Goal: Register for event/course: Register for event/course

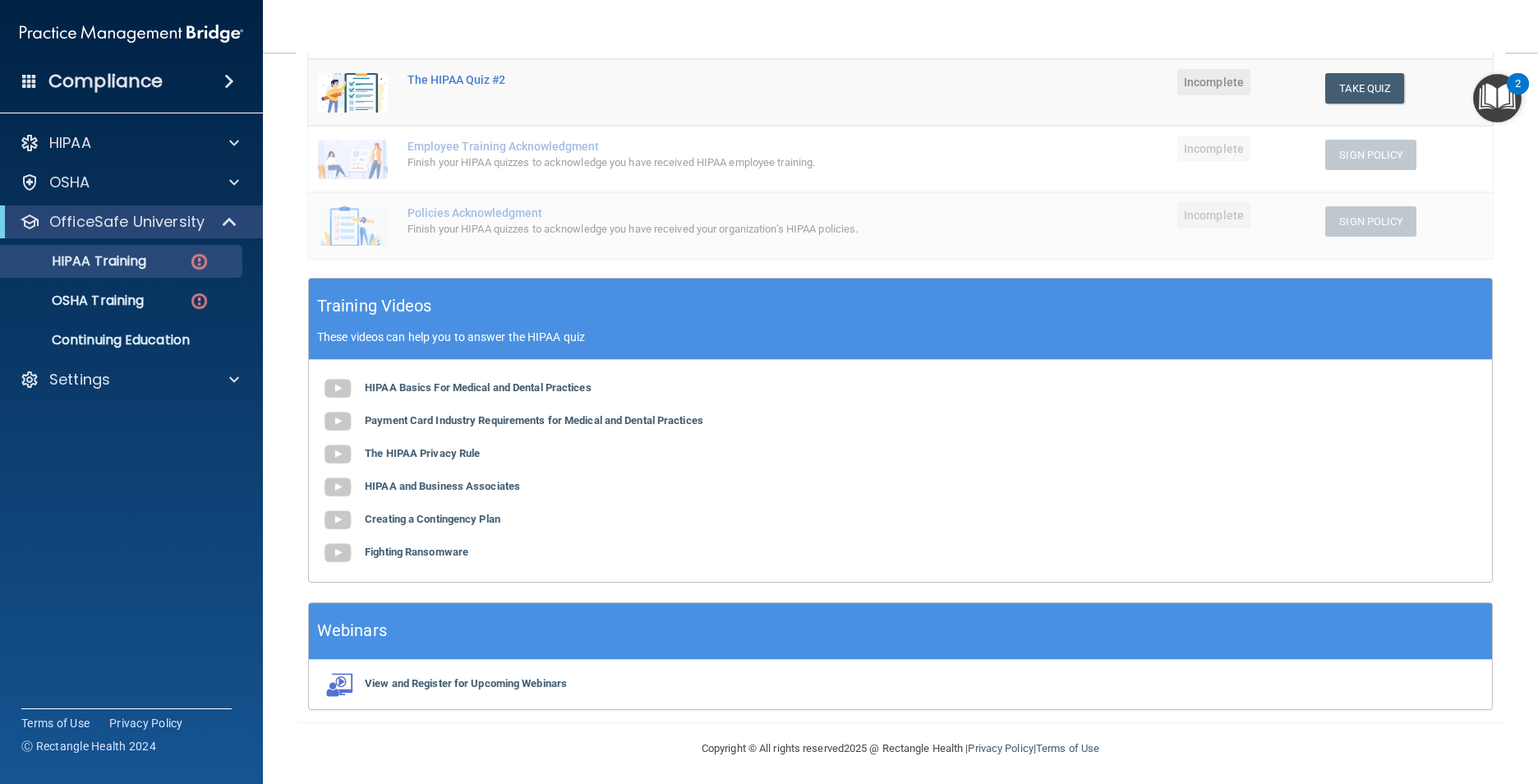
scroll to position [367, 0]
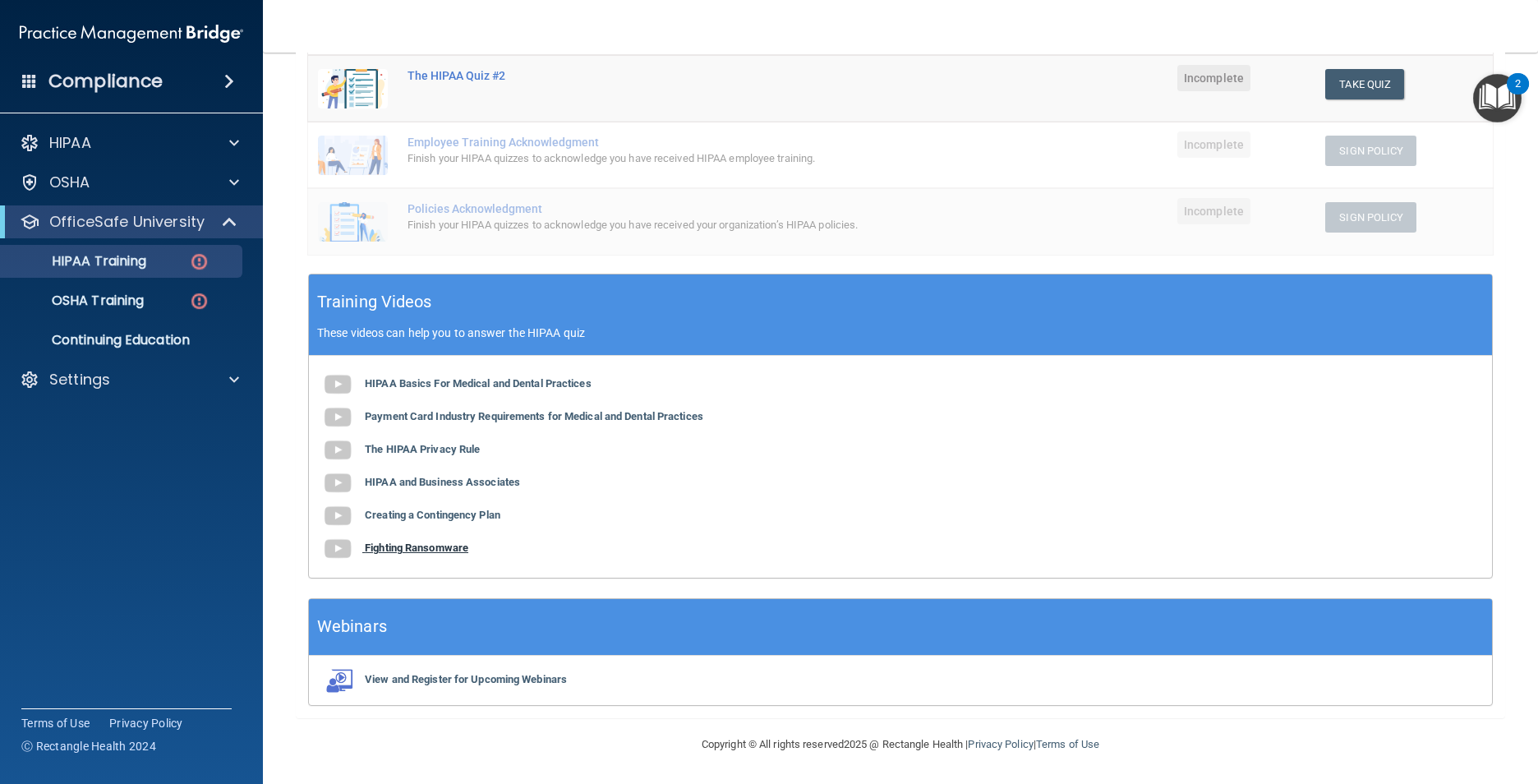
click at [417, 550] on b "Fighting Ransomware" at bounding box center [416, 548] width 103 height 12
click at [569, 387] on b "HIPAA Basics For Medical and Dental Practices" at bounding box center [478, 384] width 227 height 12
click at [430, 420] on b "Payment Card Industry Requirements for Medical and Dental Practices" at bounding box center [534, 416] width 339 height 12
click at [449, 445] on b "The HIPAA Privacy Rule" at bounding box center [422, 449] width 115 height 12
click at [460, 478] on b "HIPAA and Business Associates" at bounding box center [443, 482] width 155 height 12
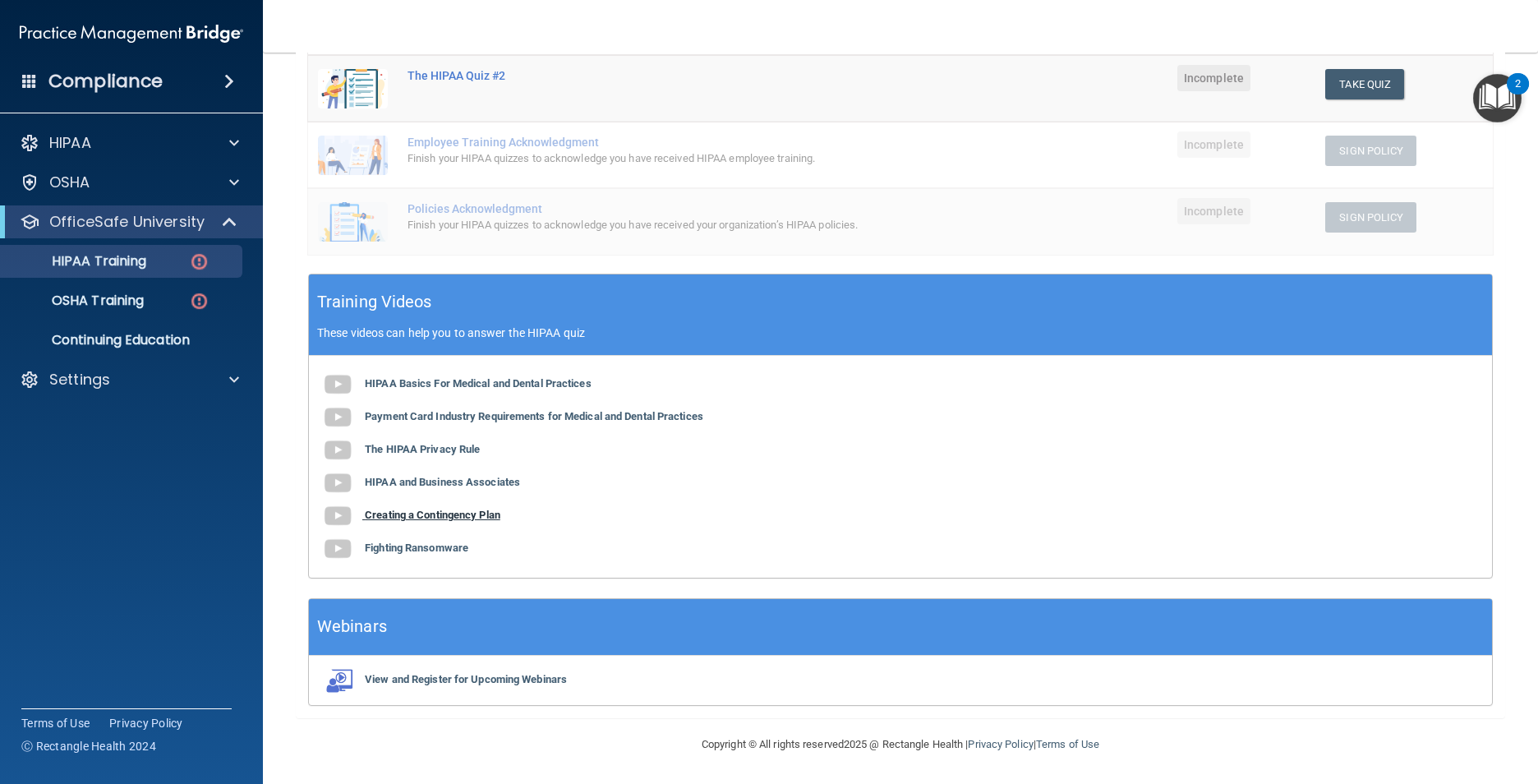
click at [490, 514] on b "Creating a Contingency Plan" at bounding box center [433, 515] width 136 height 12
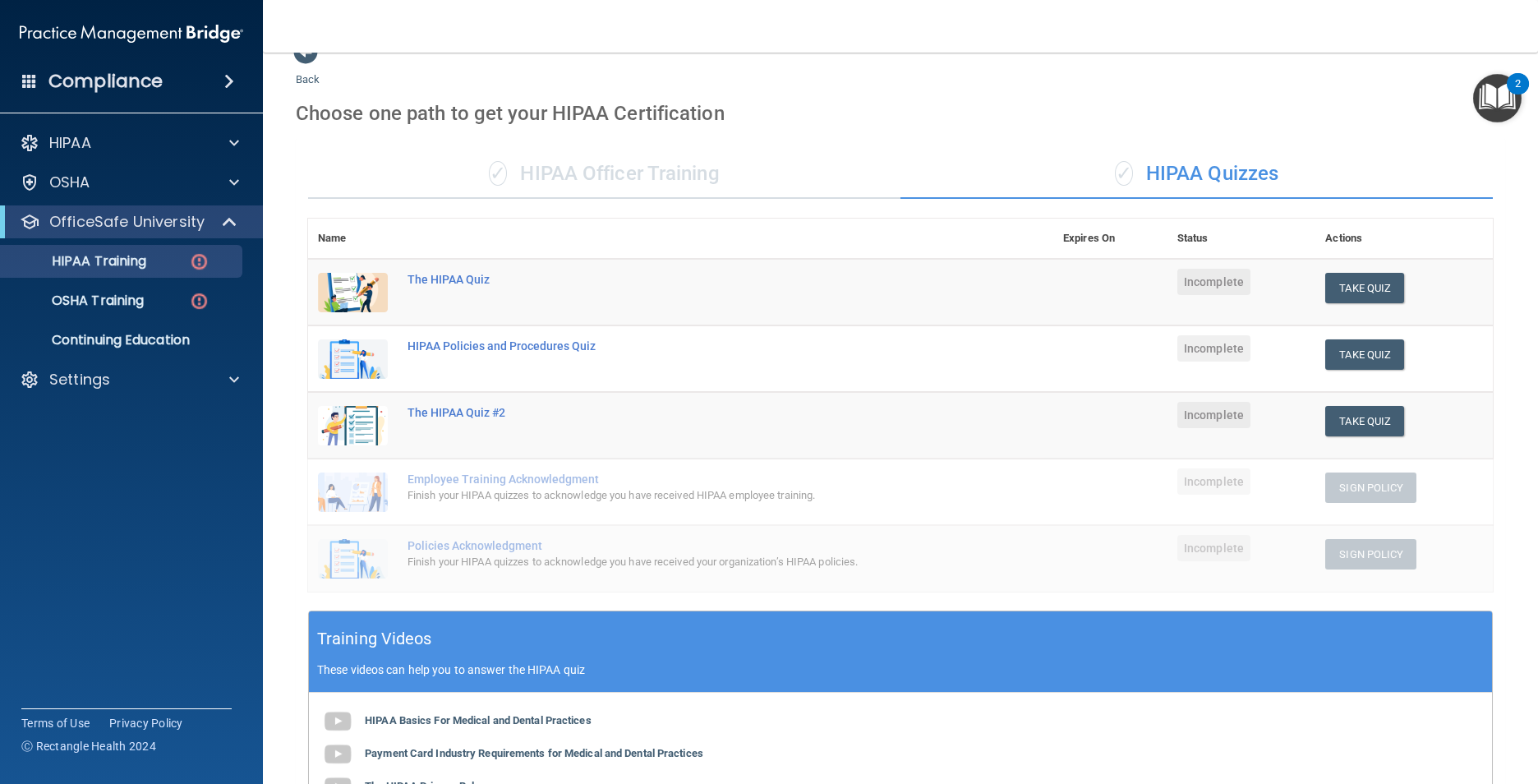
scroll to position [0, 0]
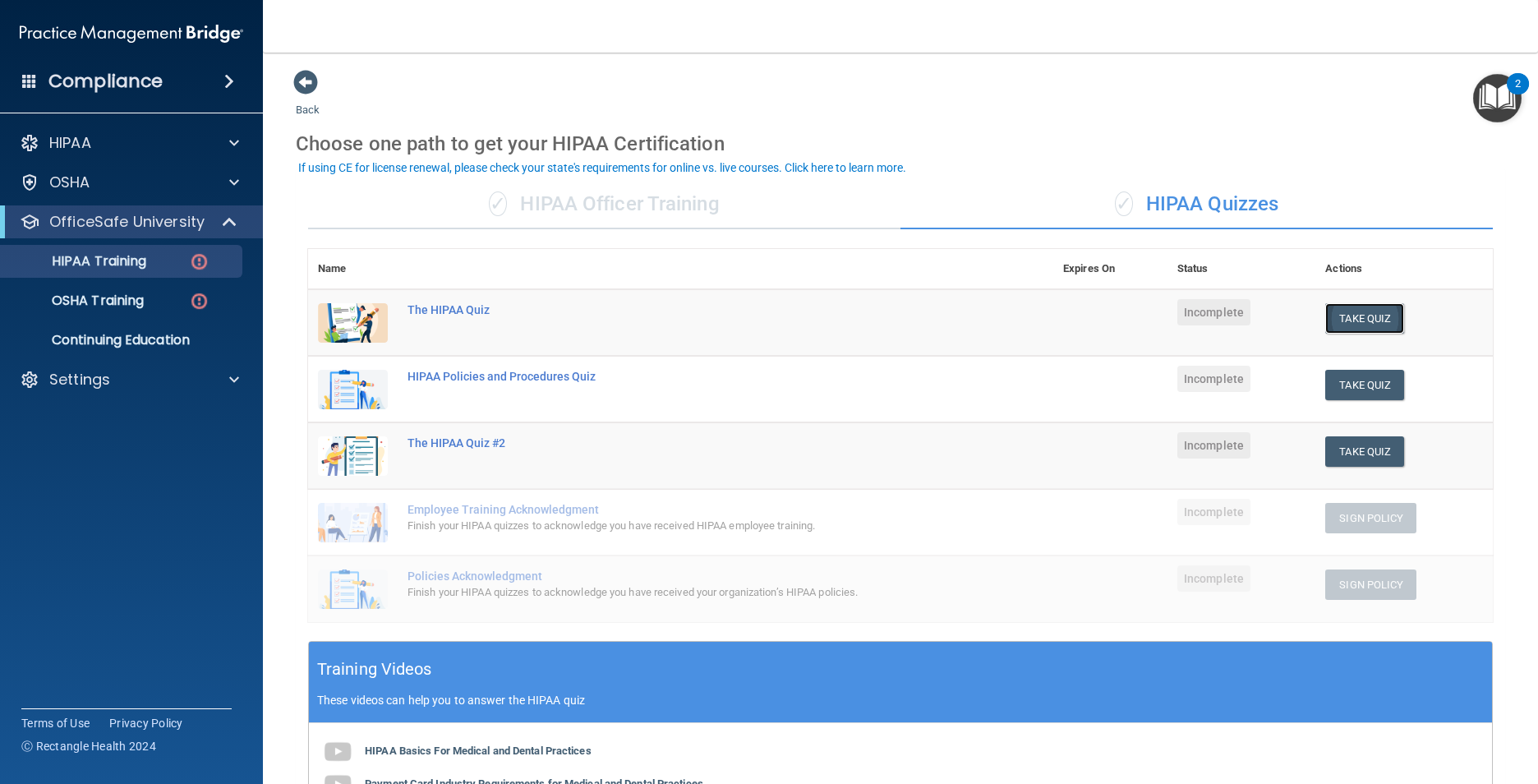
click at [1370, 328] on button "Take Quiz" at bounding box center [1363, 318] width 78 height 30
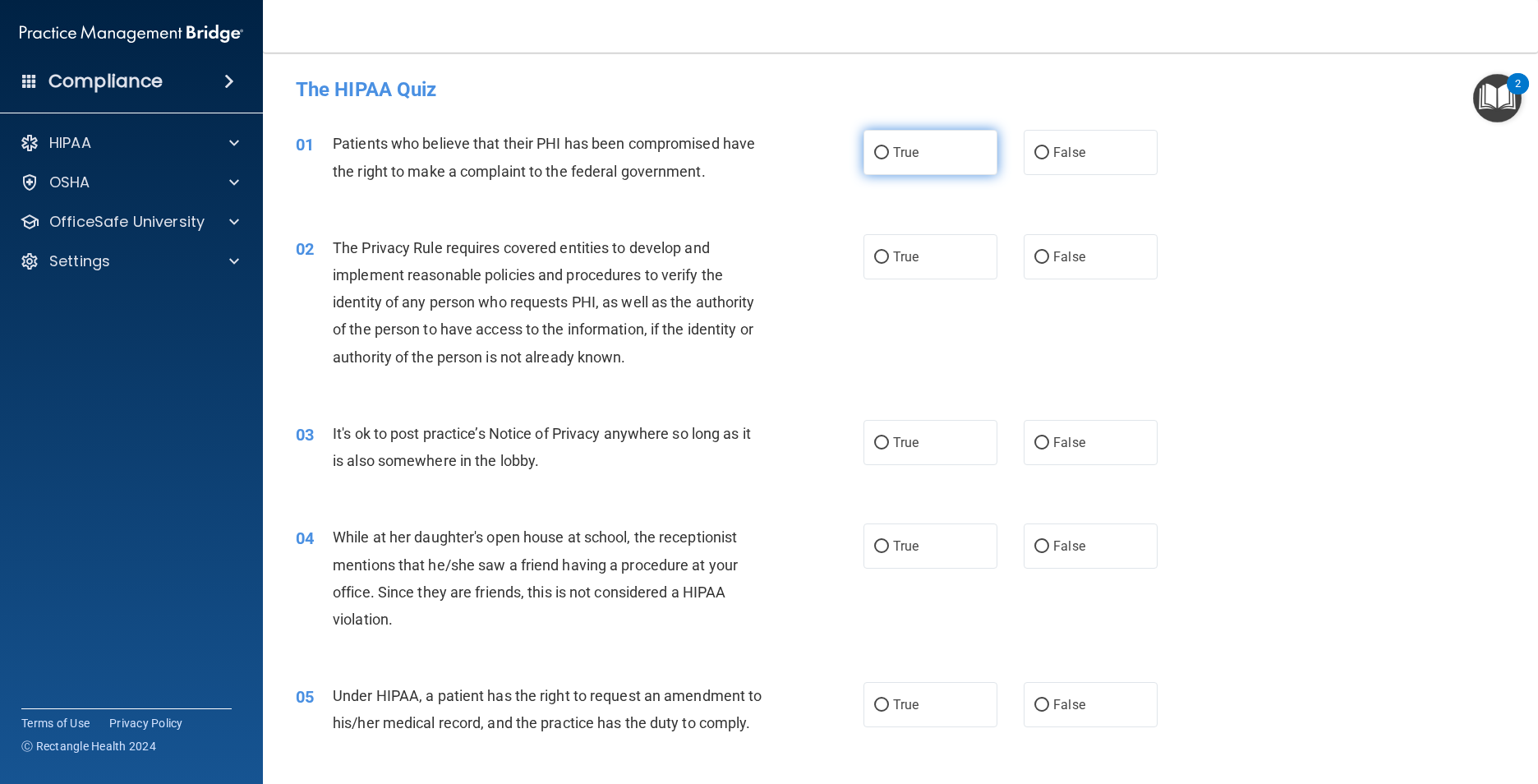
click at [986, 157] on label "True" at bounding box center [930, 152] width 134 height 45
click at [889, 157] on input "True" at bounding box center [881, 153] width 15 height 12
radio input "true"
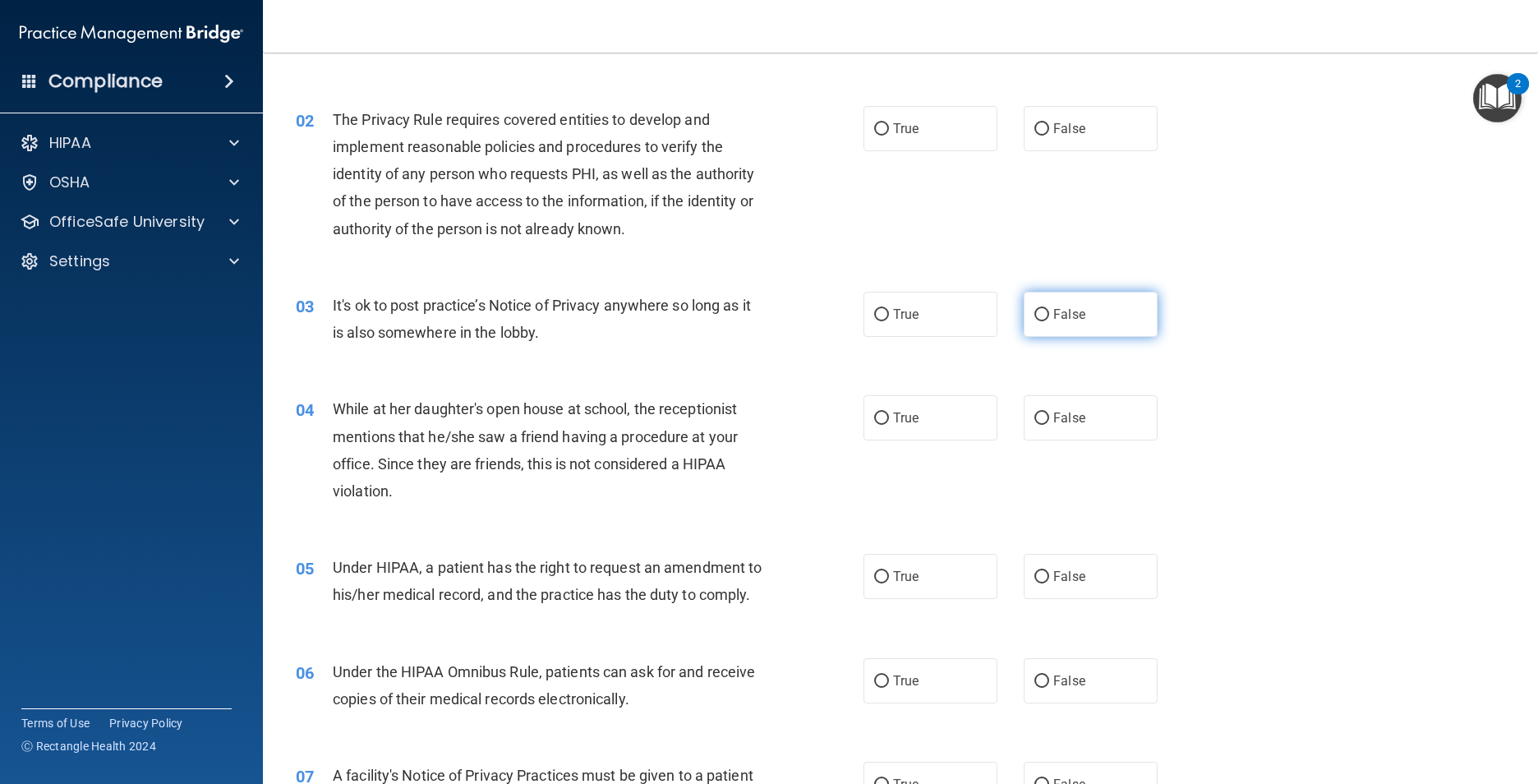
scroll to position [164, 0]
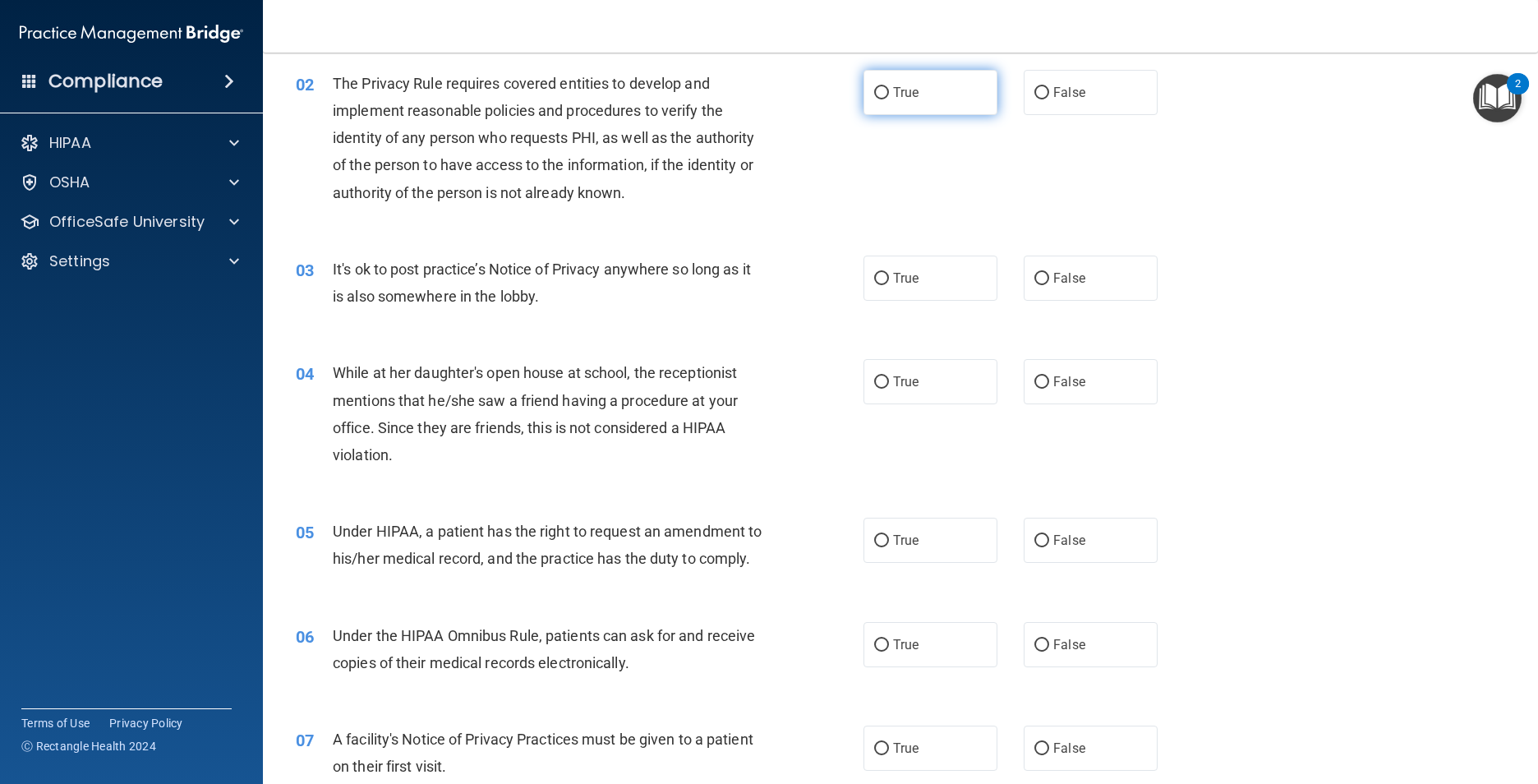
click at [915, 89] on label "True" at bounding box center [930, 92] width 134 height 45
click at [889, 89] on input "True" at bounding box center [881, 93] width 15 height 12
radio input "true"
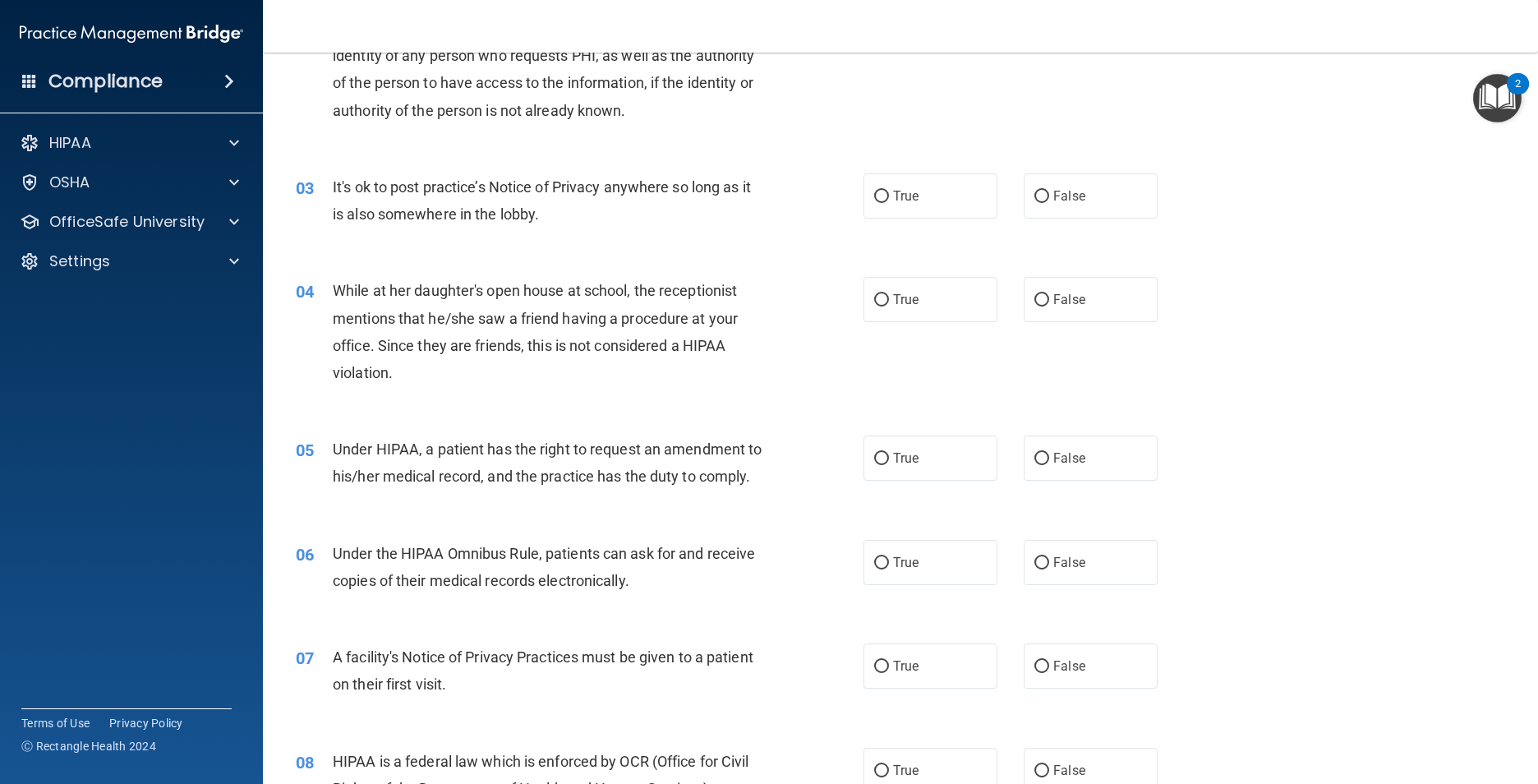
scroll to position [329, 0]
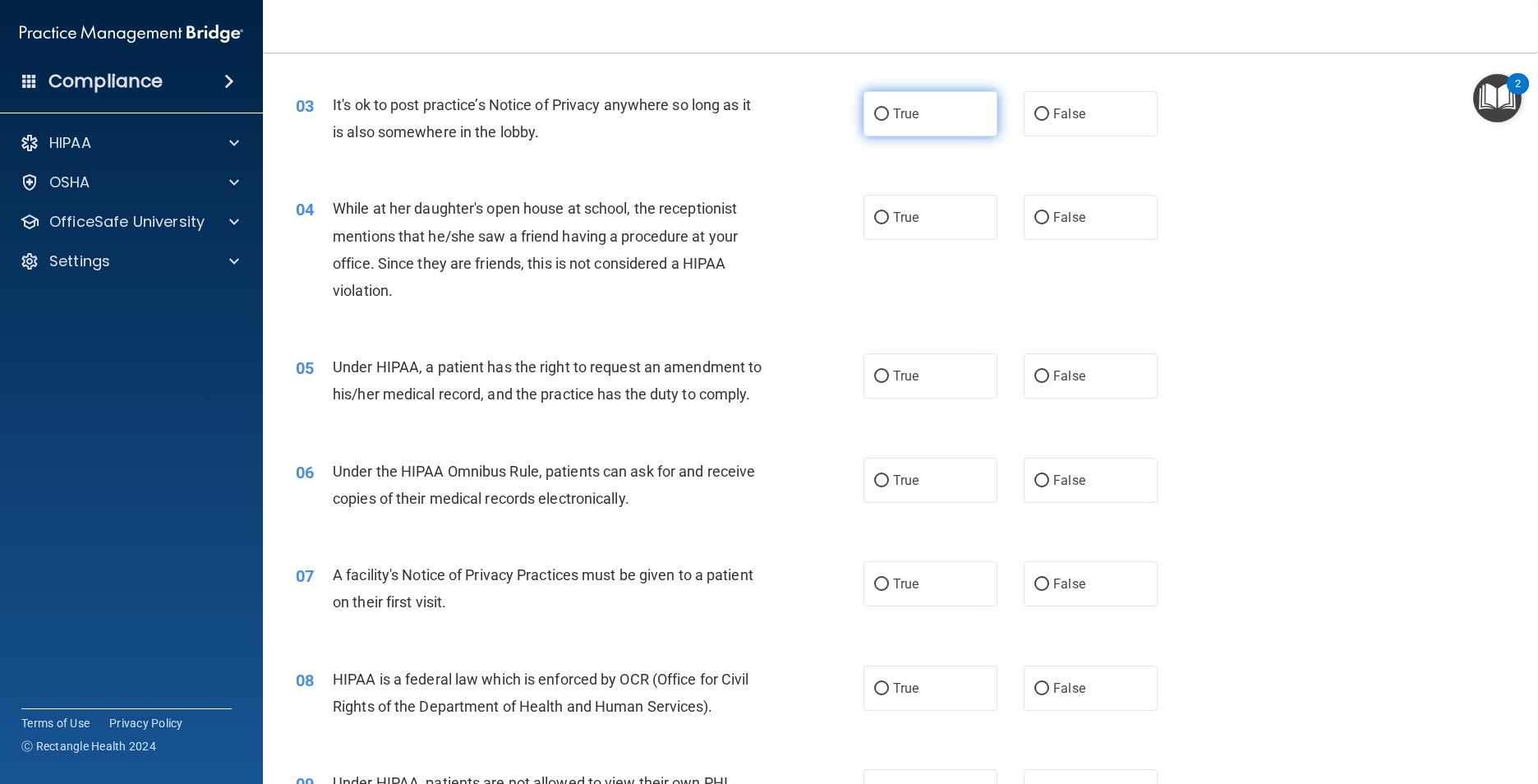
click at [934, 116] on label "True" at bounding box center [930, 113] width 134 height 45
click at [889, 116] on input "True" at bounding box center [881, 115] width 15 height 12
radio input "true"
click at [1067, 221] on span "False" at bounding box center [1069, 218] width 32 height 16
drag, startPoint x: 1067, startPoint y: 221, endPoint x: 1024, endPoint y: 229, distance: 43.7
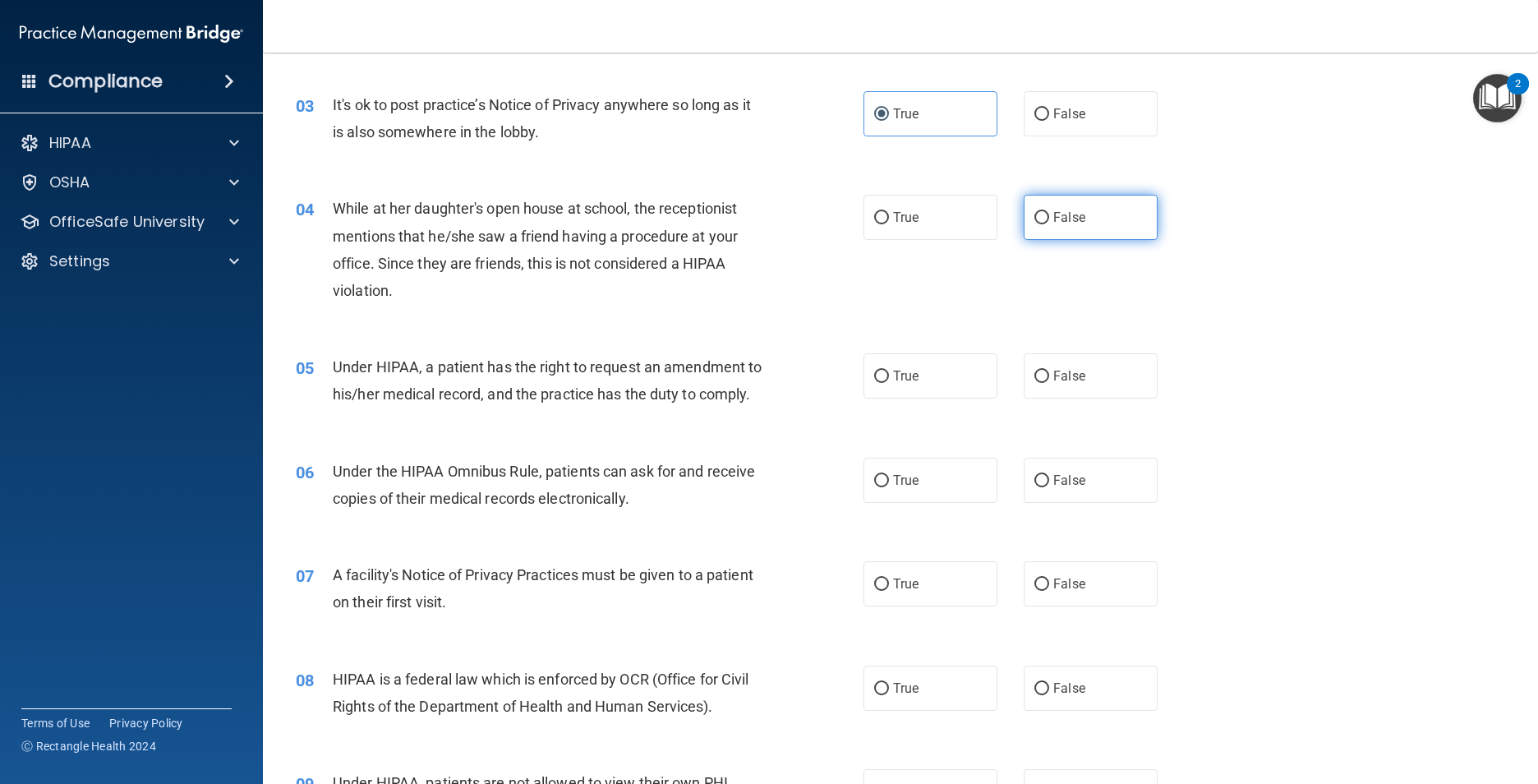
click at [1024, 229] on label "False" at bounding box center [1091, 217] width 134 height 45
click at [1034, 224] on input "False" at bounding box center [1042, 218] width 15 height 12
radio input "true"
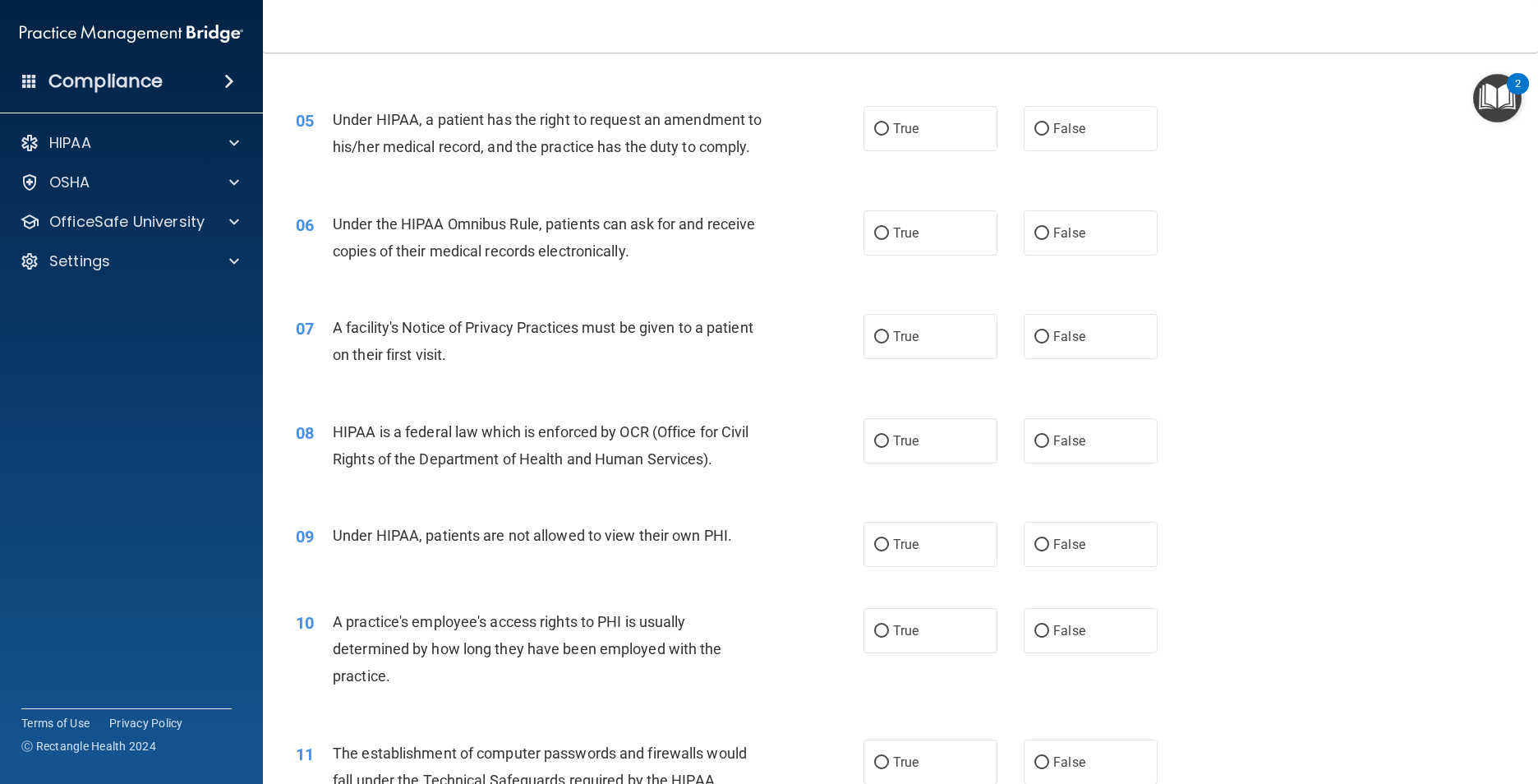
scroll to position [575, 0]
click at [907, 150] on label "True" at bounding box center [930, 129] width 134 height 45
click at [889, 137] on input "True" at bounding box center [881, 131] width 15 height 12
radio input "true"
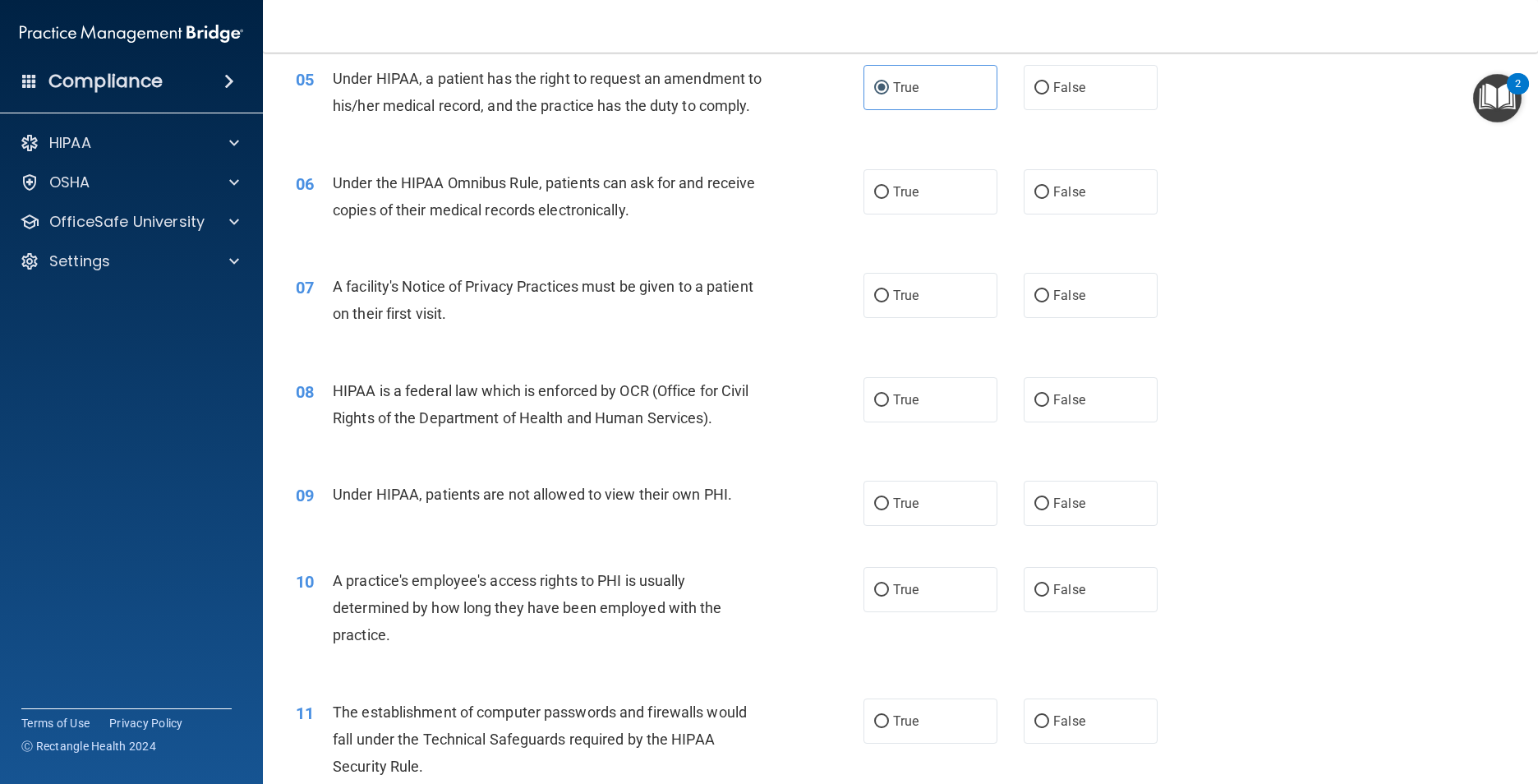
scroll to position [657, 0]
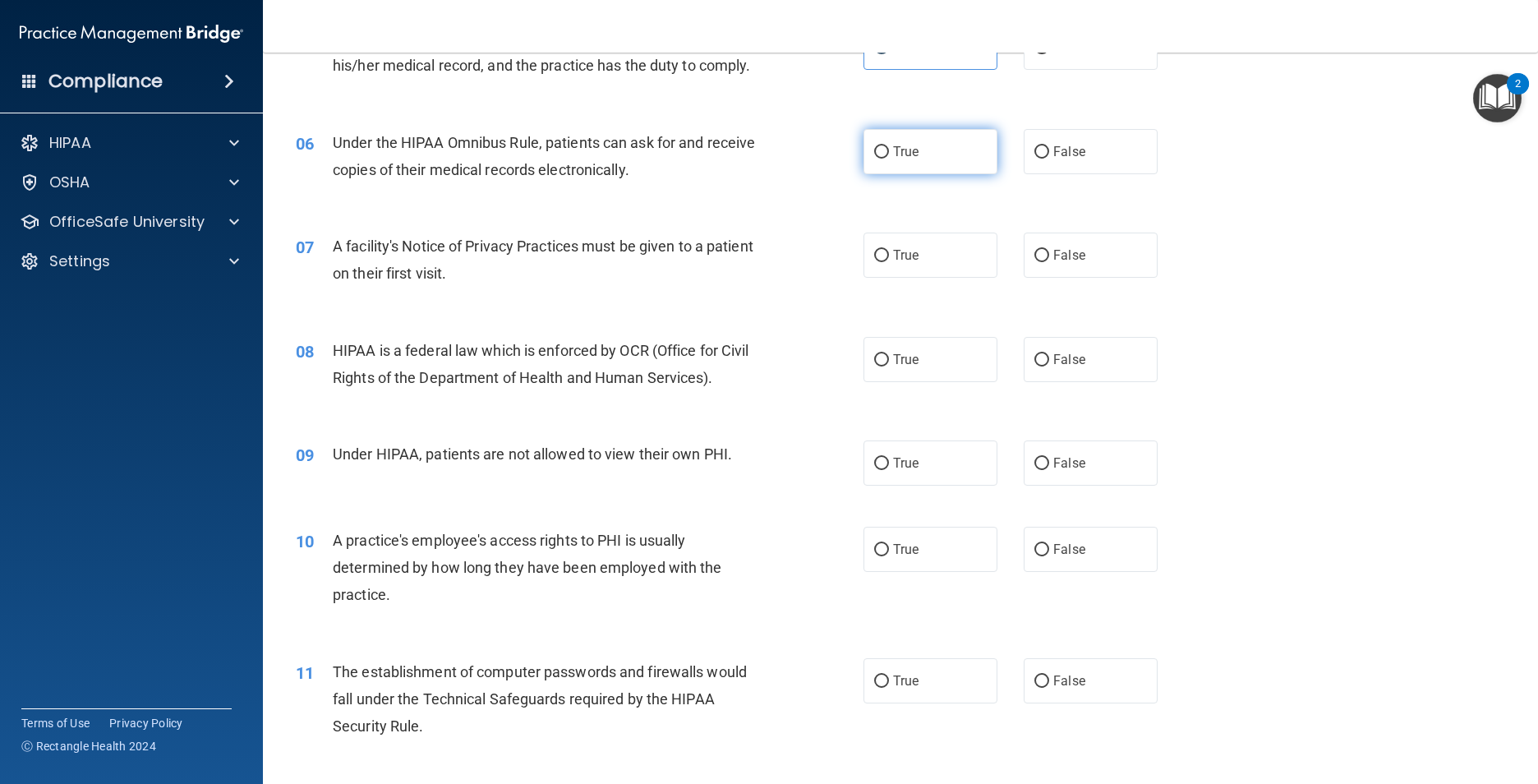
click at [947, 174] on label "True" at bounding box center [930, 151] width 134 height 45
click at [889, 159] on input "True" at bounding box center [881, 153] width 15 height 12
radio input "true"
click at [1067, 278] on label "False" at bounding box center [1091, 255] width 134 height 45
click at [1049, 262] on input "False" at bounding box center [1042, 256] width 15 height 12
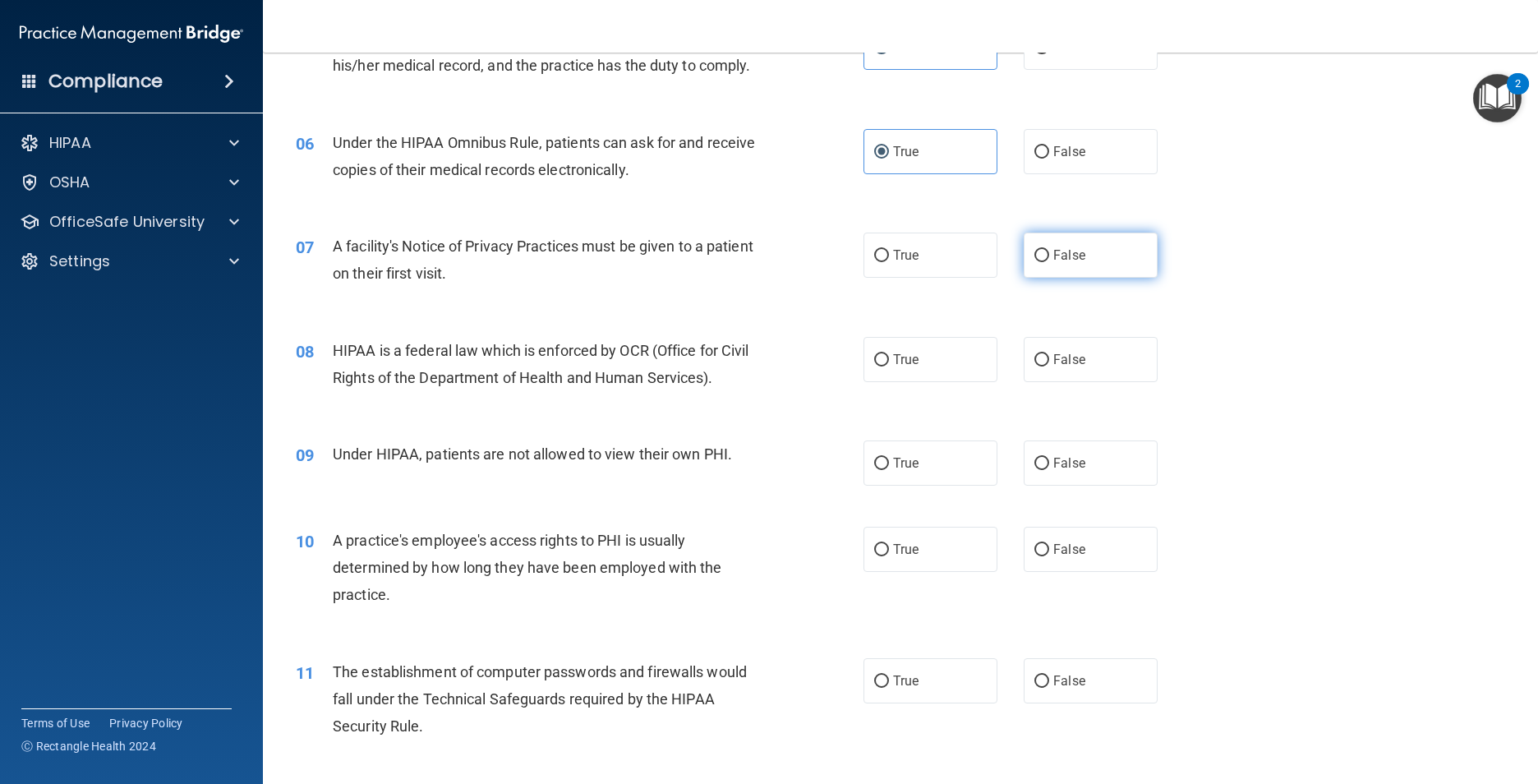
radio input "true"
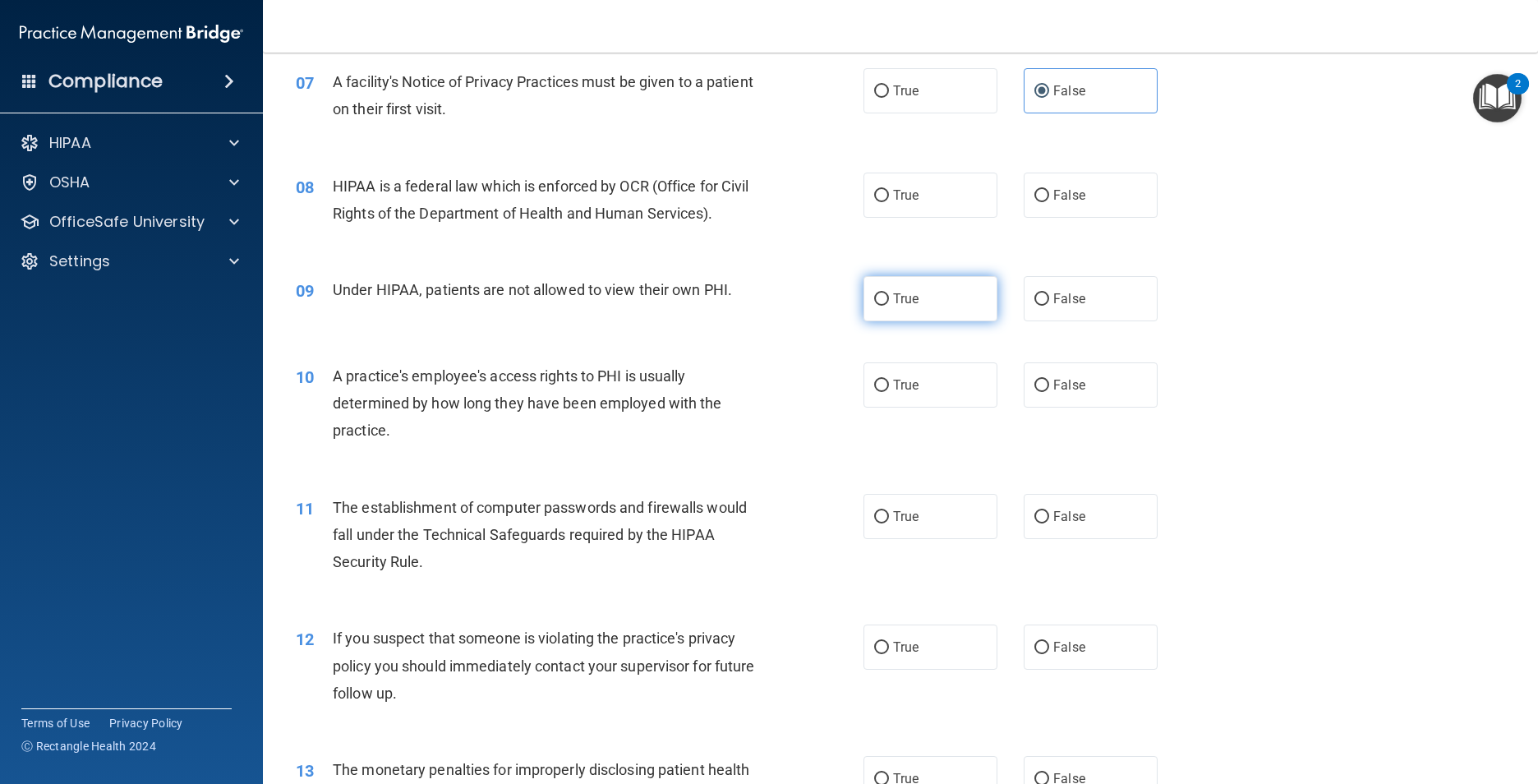
scroll to position [904, 0]
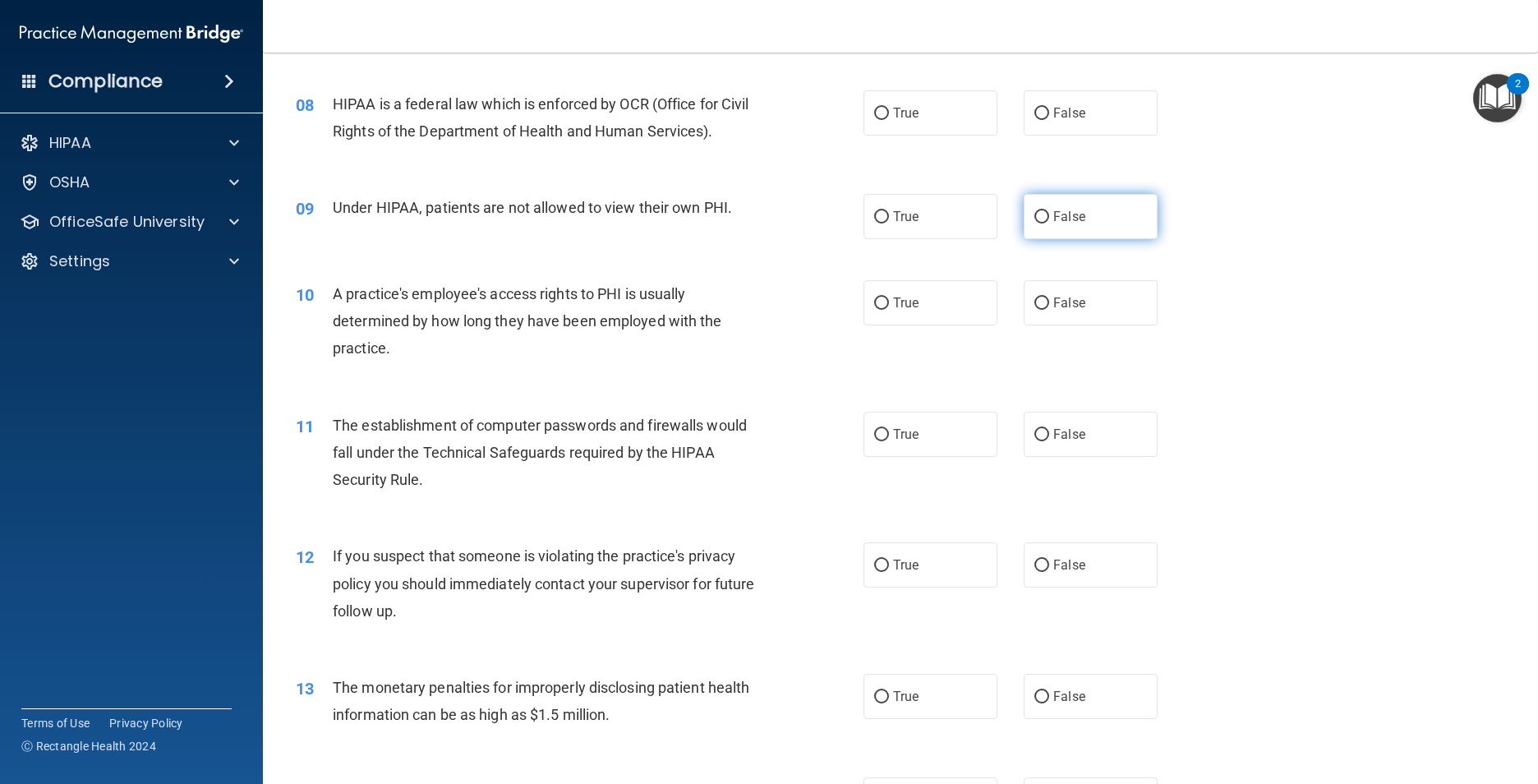
click at [1100, 239] on label "False" at bounding box center [1091, 216] width 134 height 45
click at [1049, 223] on input "False" at bounding box center [1042, 217] width 15 height 12
radio input "true"
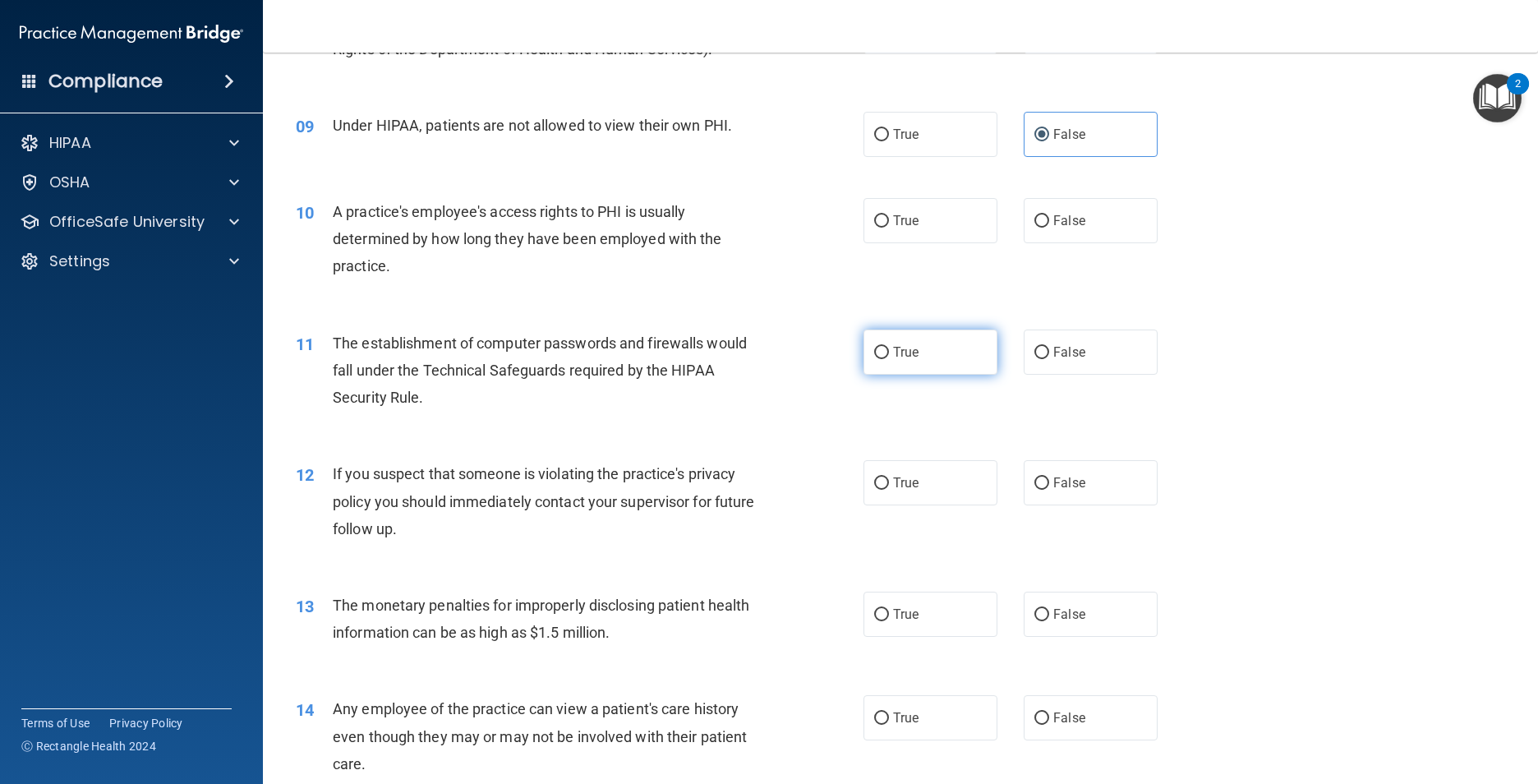
scroll to position [1068, 0]
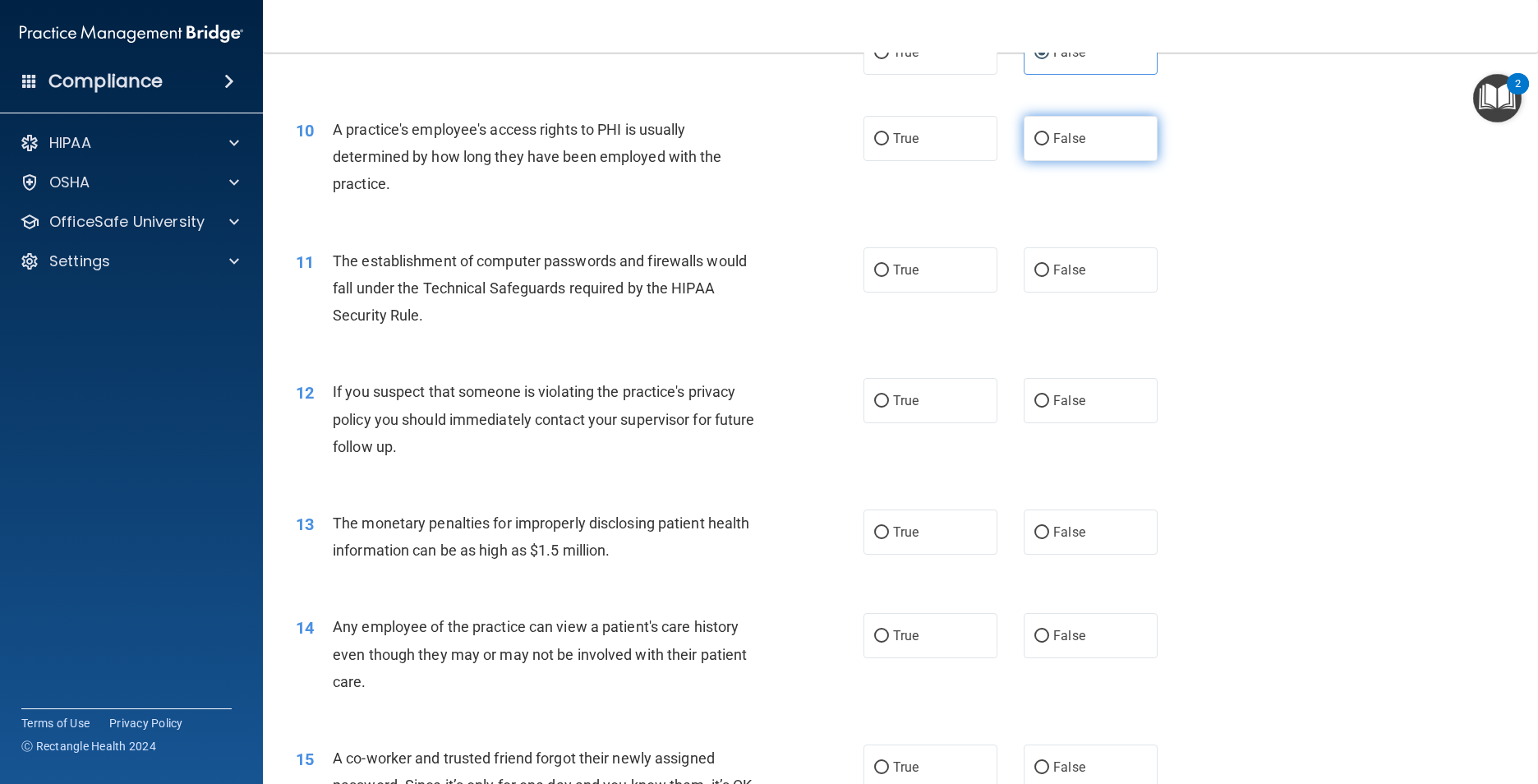
click at [1078, 161] on label "False" at bounding box center [1091, 138] width 134 height 45
click at [1049, 146] on input "False" at bounding box center [1042, 139] width 15 height 12
radio input "true"
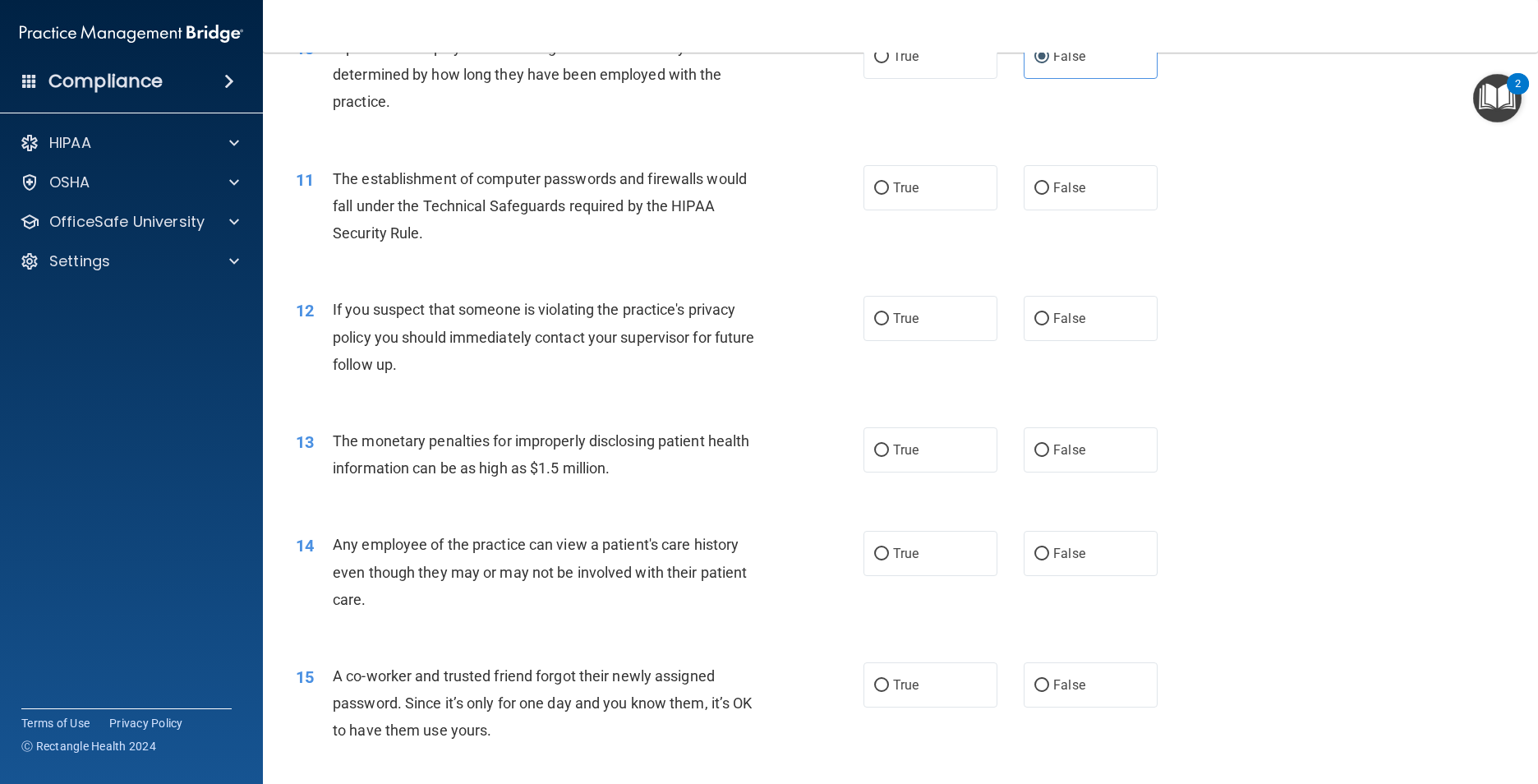
scroll to position [1232, 0]
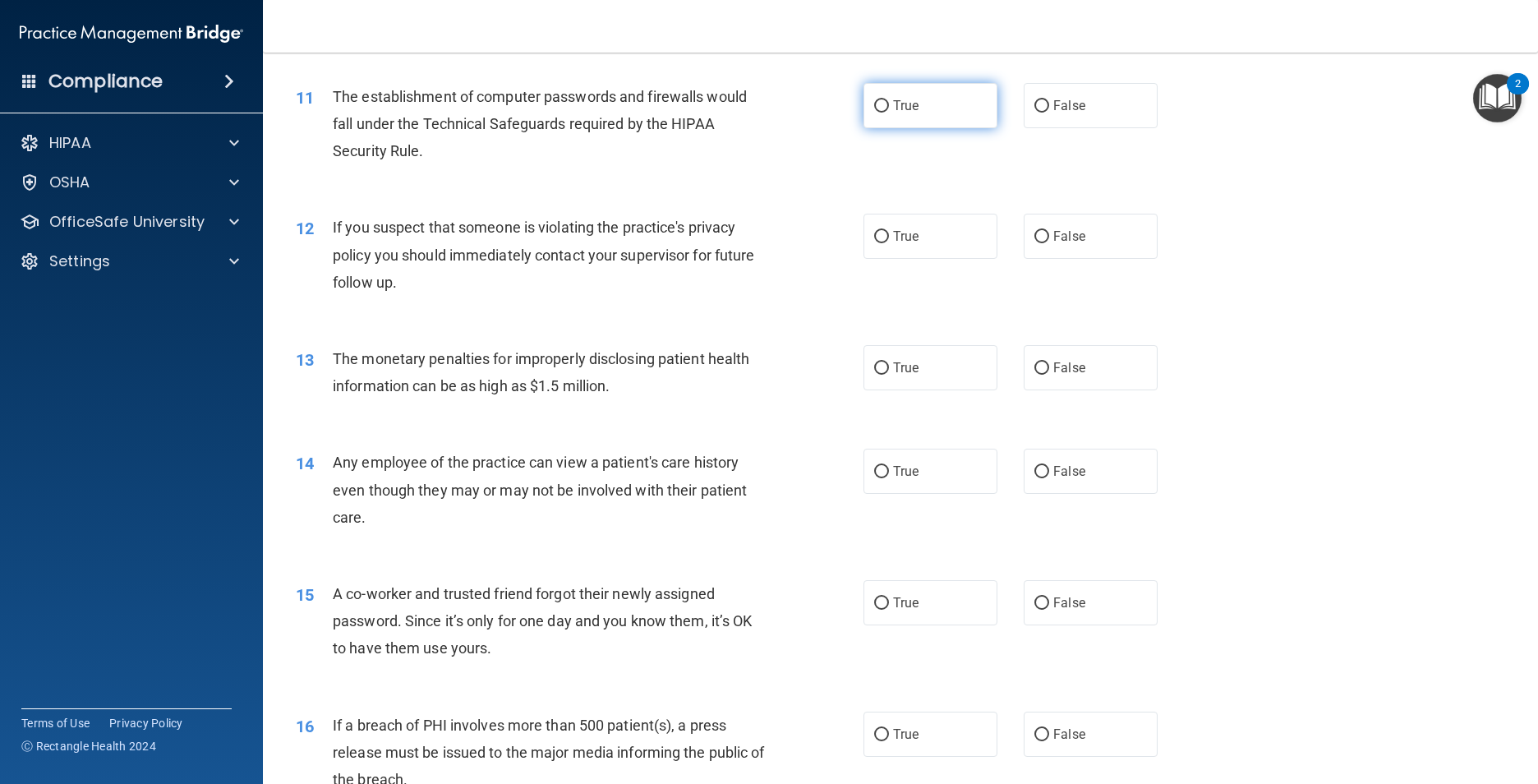
click at [910, 114] on span "True" at bounding box center [905, 106] width 26 height 16
click at [889, 113] on input "True" at bounding box center [881, 107] width 15 height 12
radio input "true"
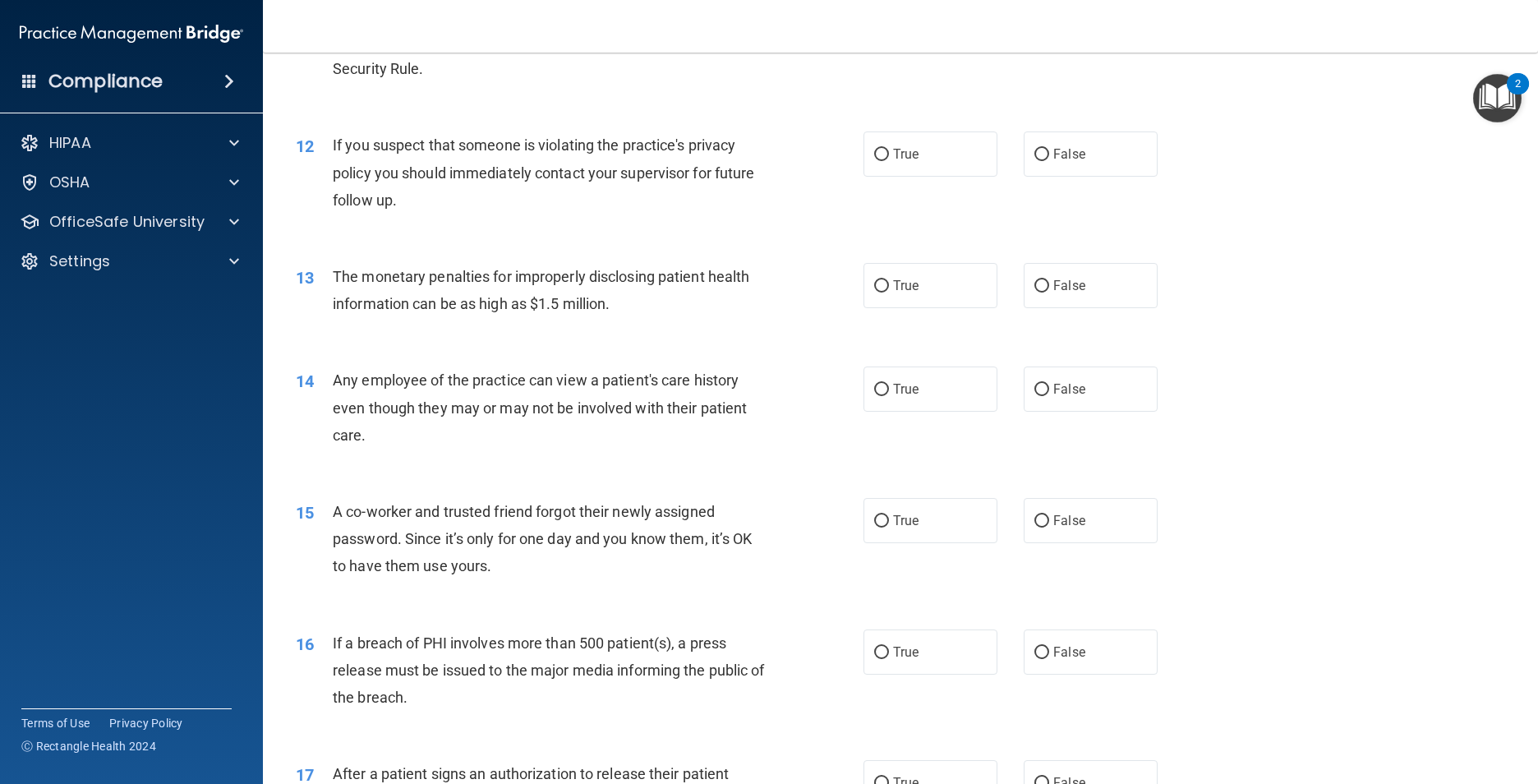
scroll to position [1396, 0]
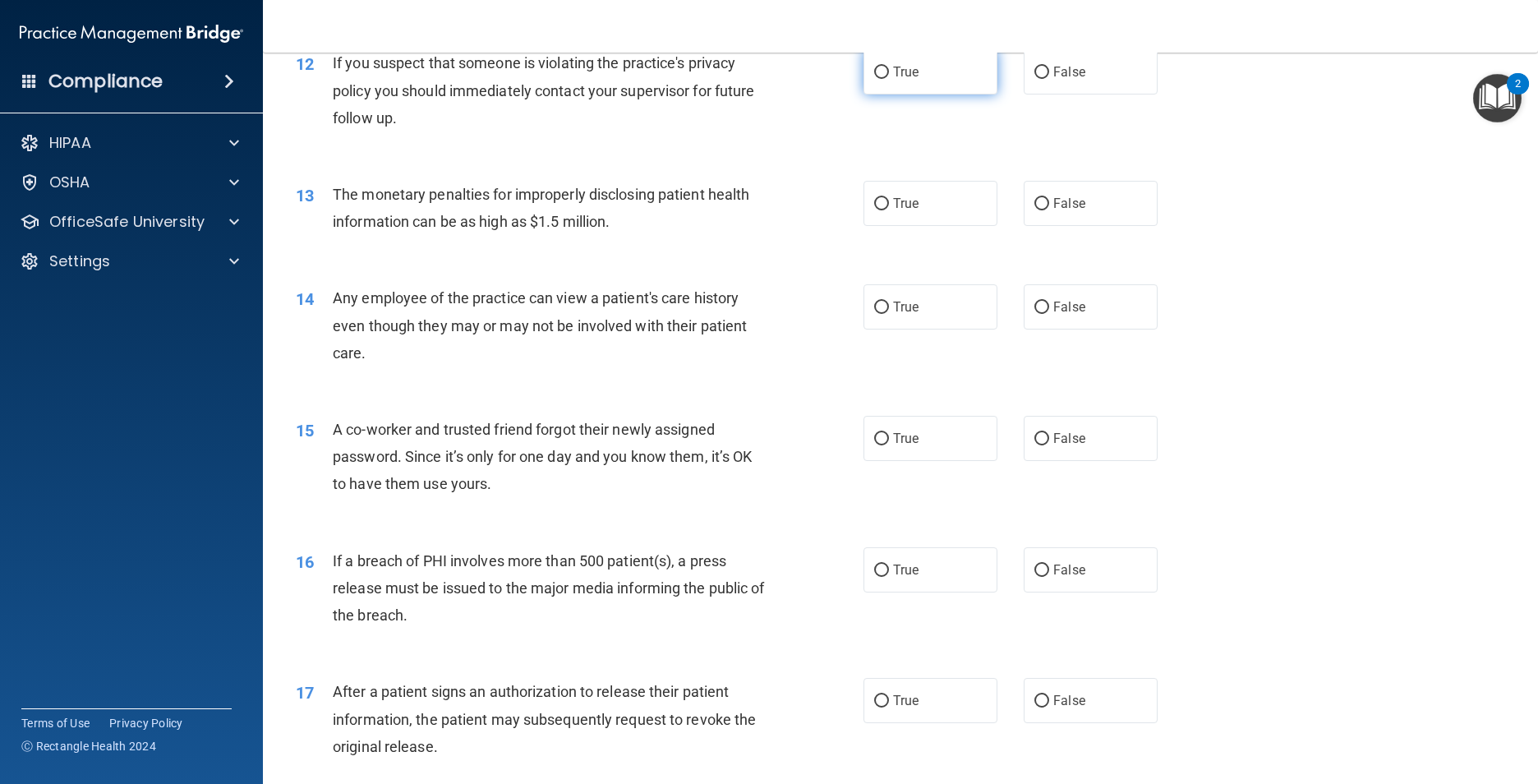
click at [935, 94] on label "True" at bounding box center [930, 71] width 134 height 45
click at [889, 78] on input "True" at bounding box center [881, 72] width 15 height 12
radio input "true"
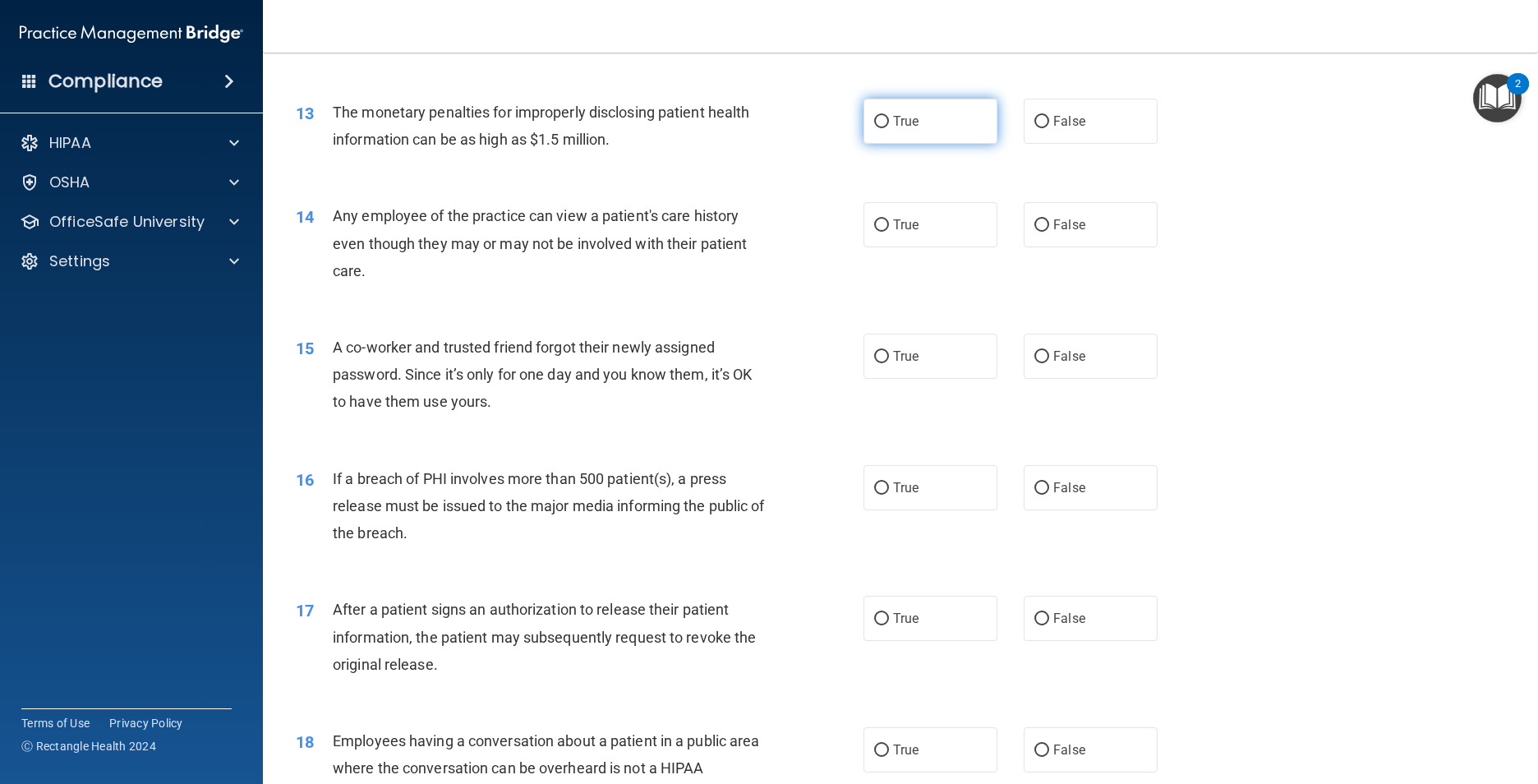
click at [942, 144] on label "True" at bounding box center [930, 121] width 134 height 45
click at [889, 128] on input "True" at bounding box center [881, 122] width 15 height 12
radio input "true"
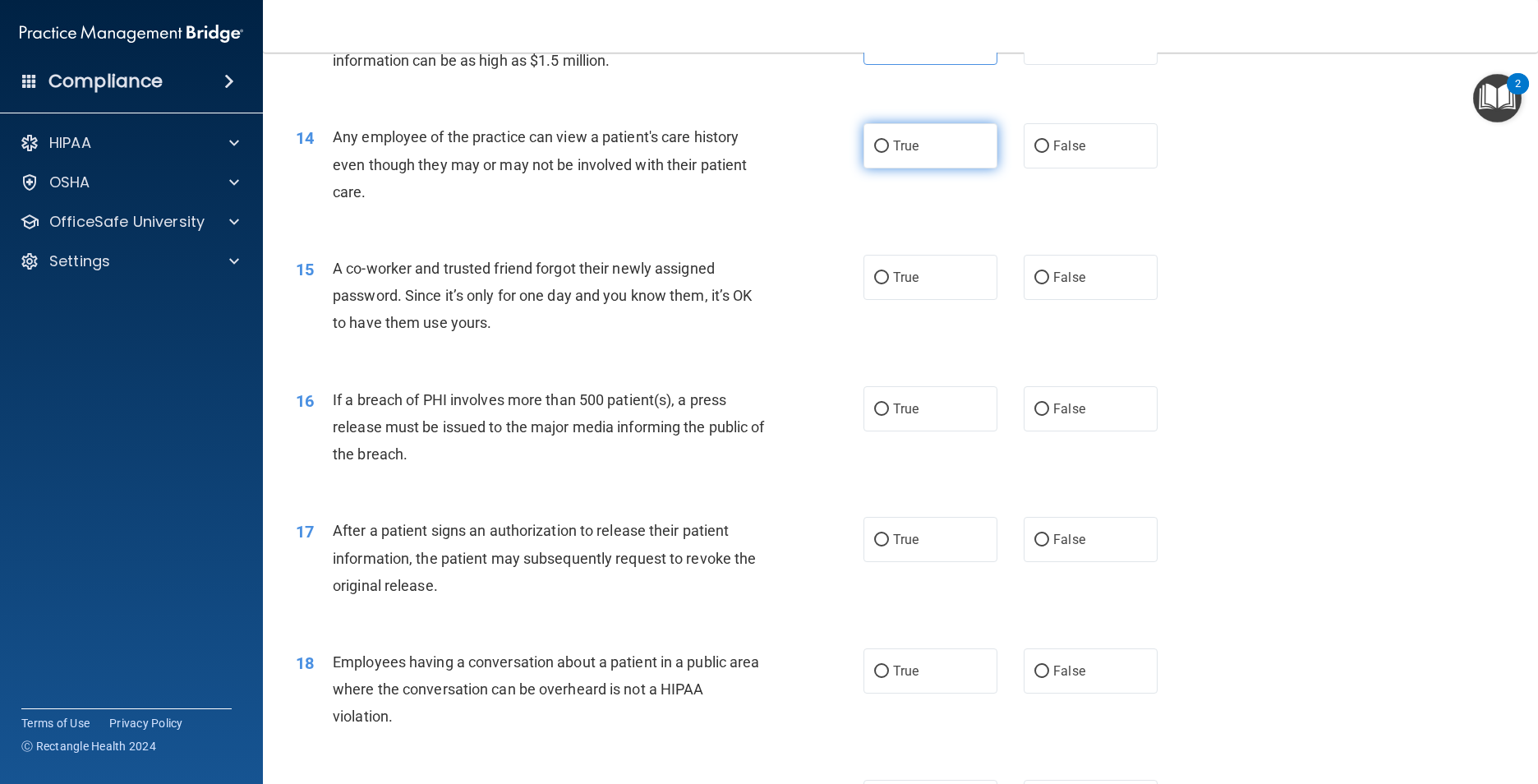
scroll to position [1643, 0]
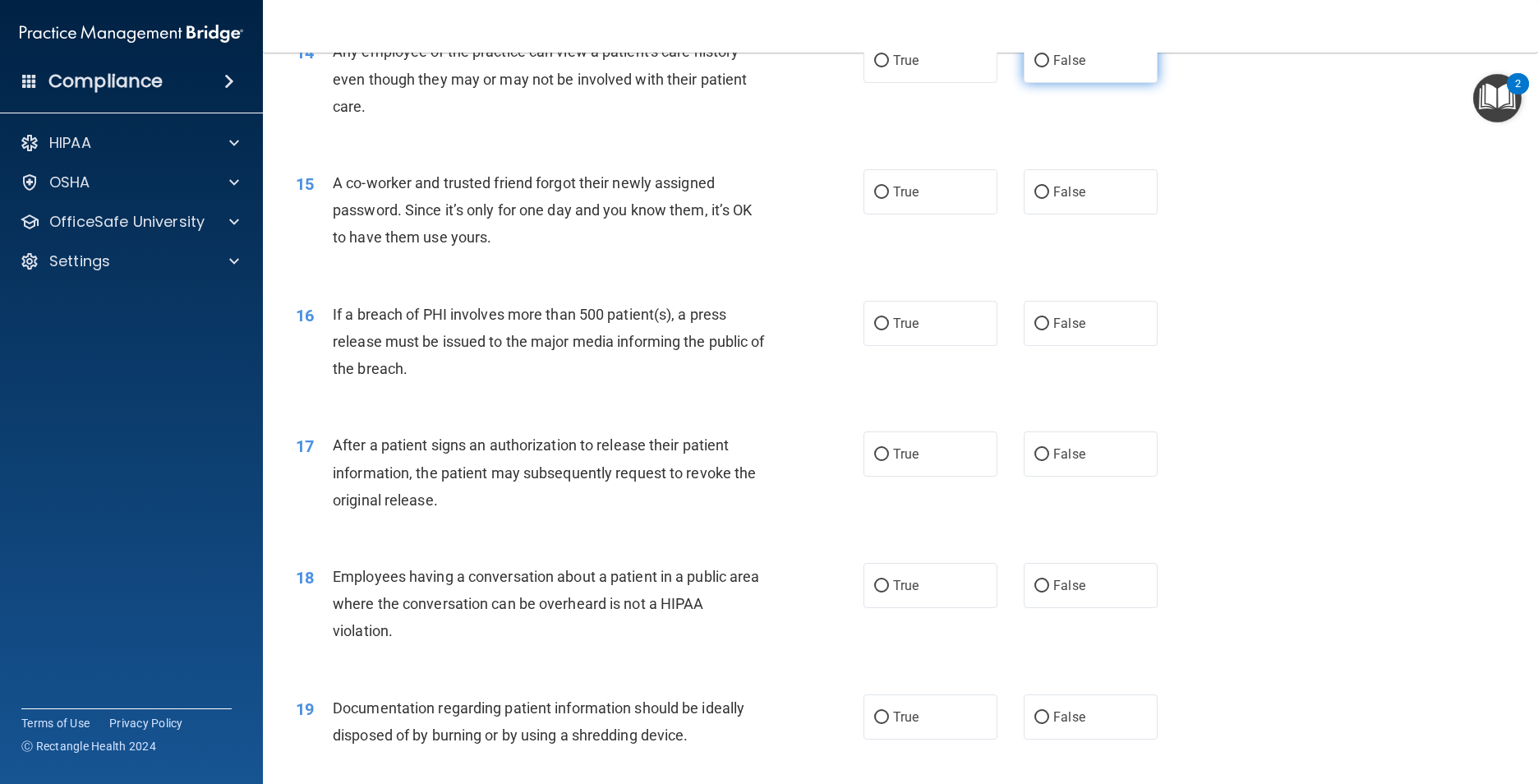
click at [1064, 83] on label "False" at bounding box center [1091, 60] width 134 height 45
click at [1049, 67] on input "False" at bounding box center [1042, 61] width 15 height 12
radio input "true"
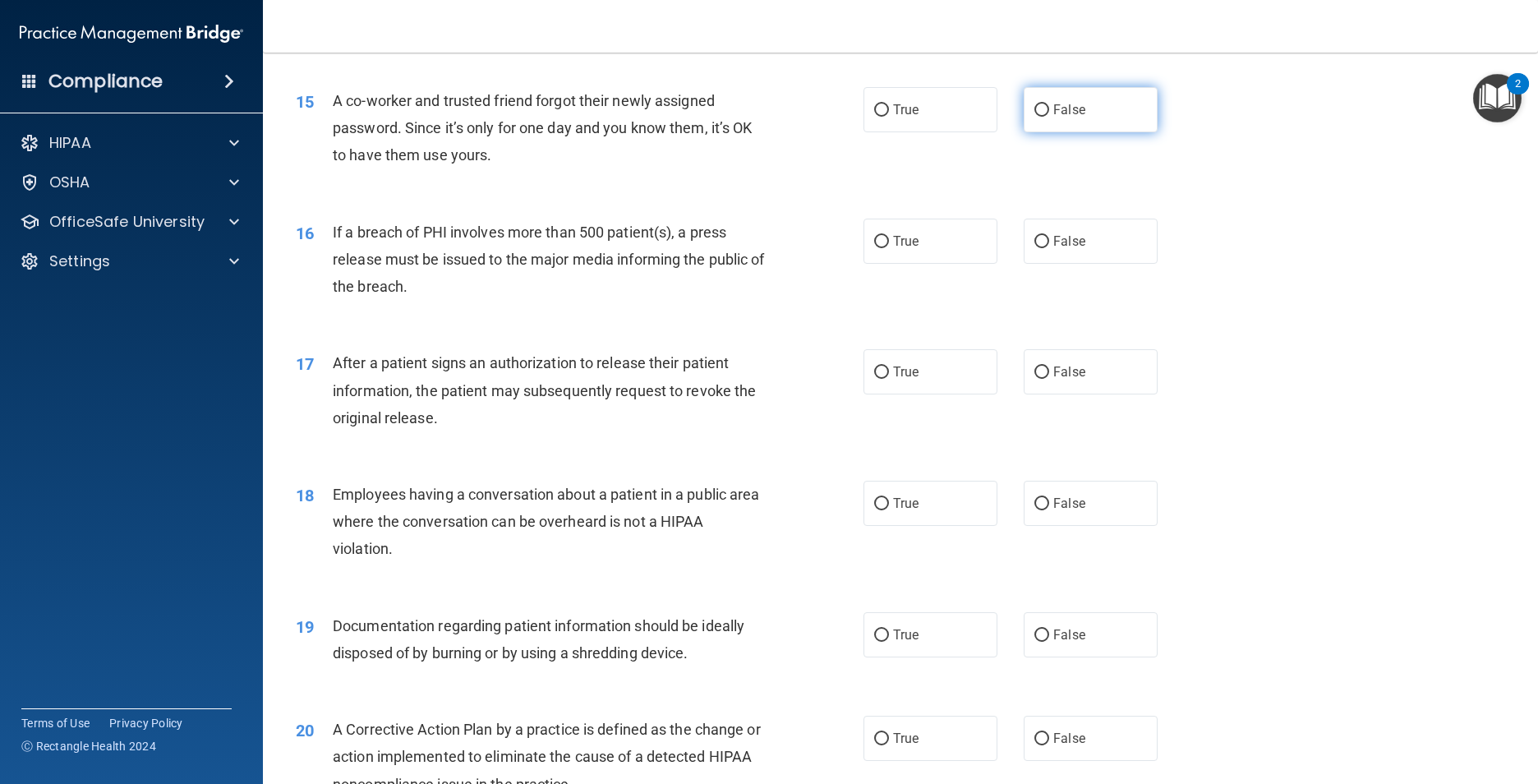
click at [1101, 132] on label "False" at bounding box center [1091, 109] width 134 height 45
click at [1049, 116] on input "False" at bounding box center [1042, 110] width 15 height 12
radio input "true"
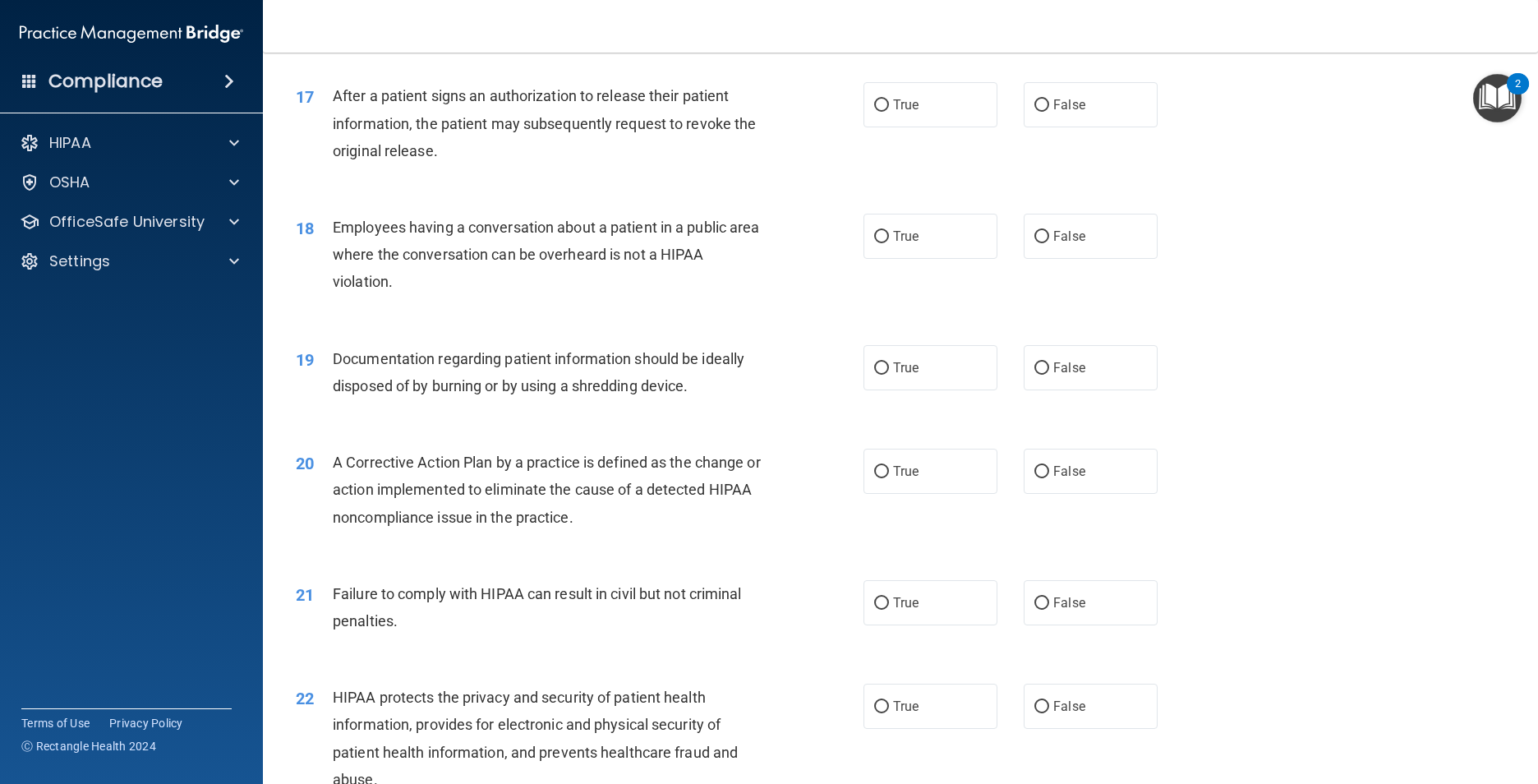
scroll to position [1889, 0]
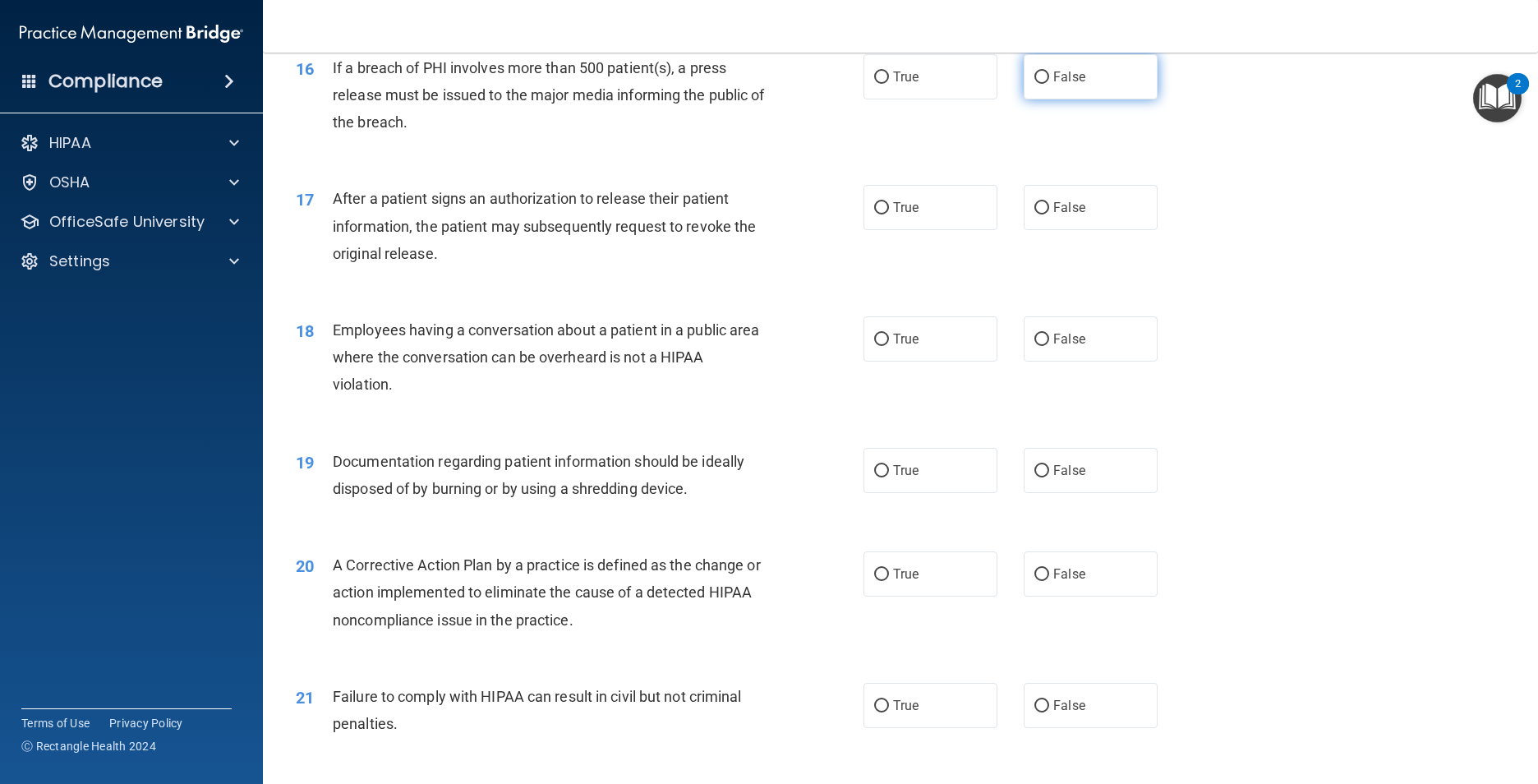
click at [1067, 85] on span "False" at bounding box center [1069, 77] width 32 height 16
click at [1049, 84] on input "False" at bounding box center [1042, 78] width 15 height 12
radio input "true"
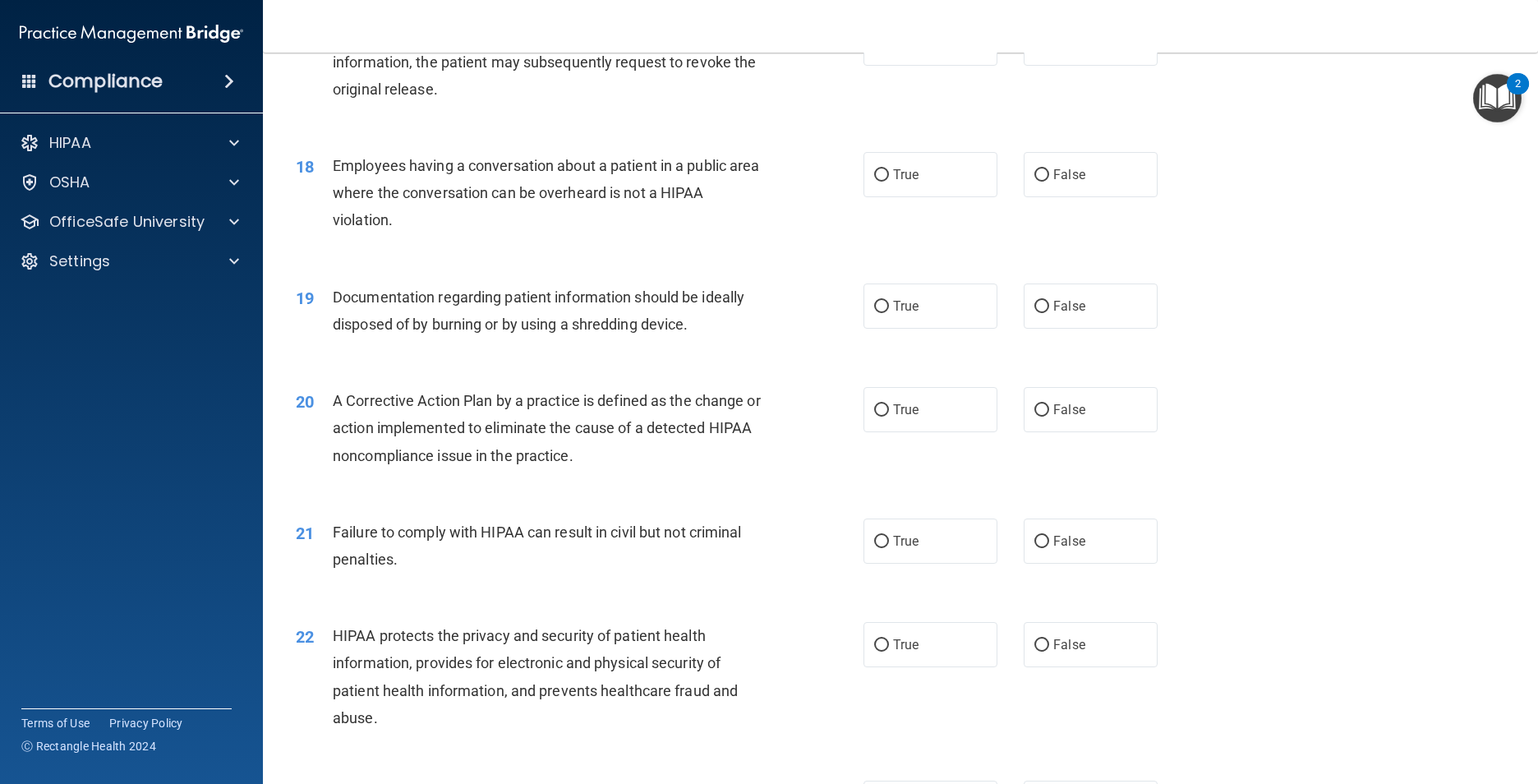
scroll to position [1971, 0]
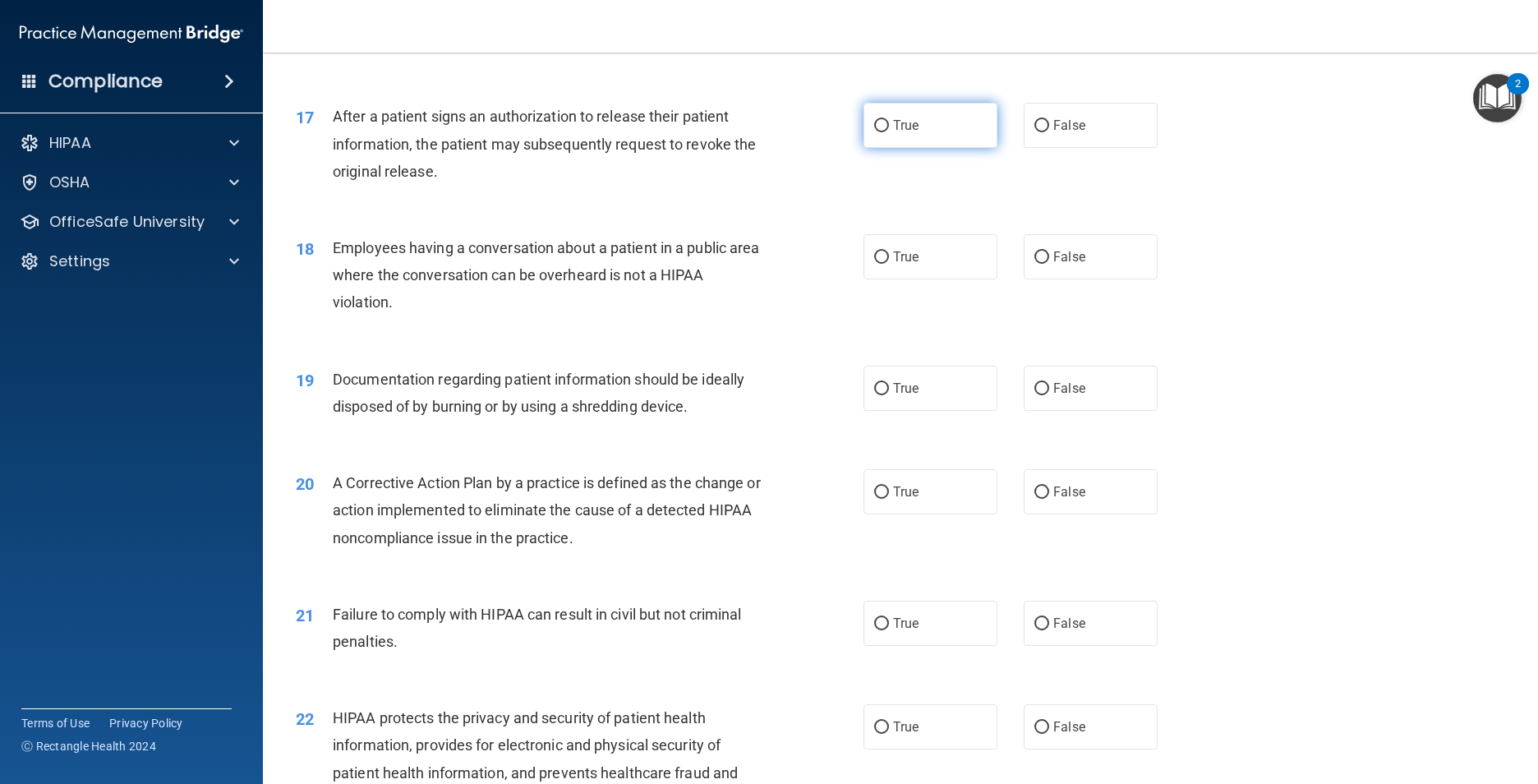
click at [937, 148] on label "True" at bounding box center [930, 124] width 134 height 45
click at [889, 132] on input "True" at bounding box center [881, 126] width 15 height 12
radio input "true"
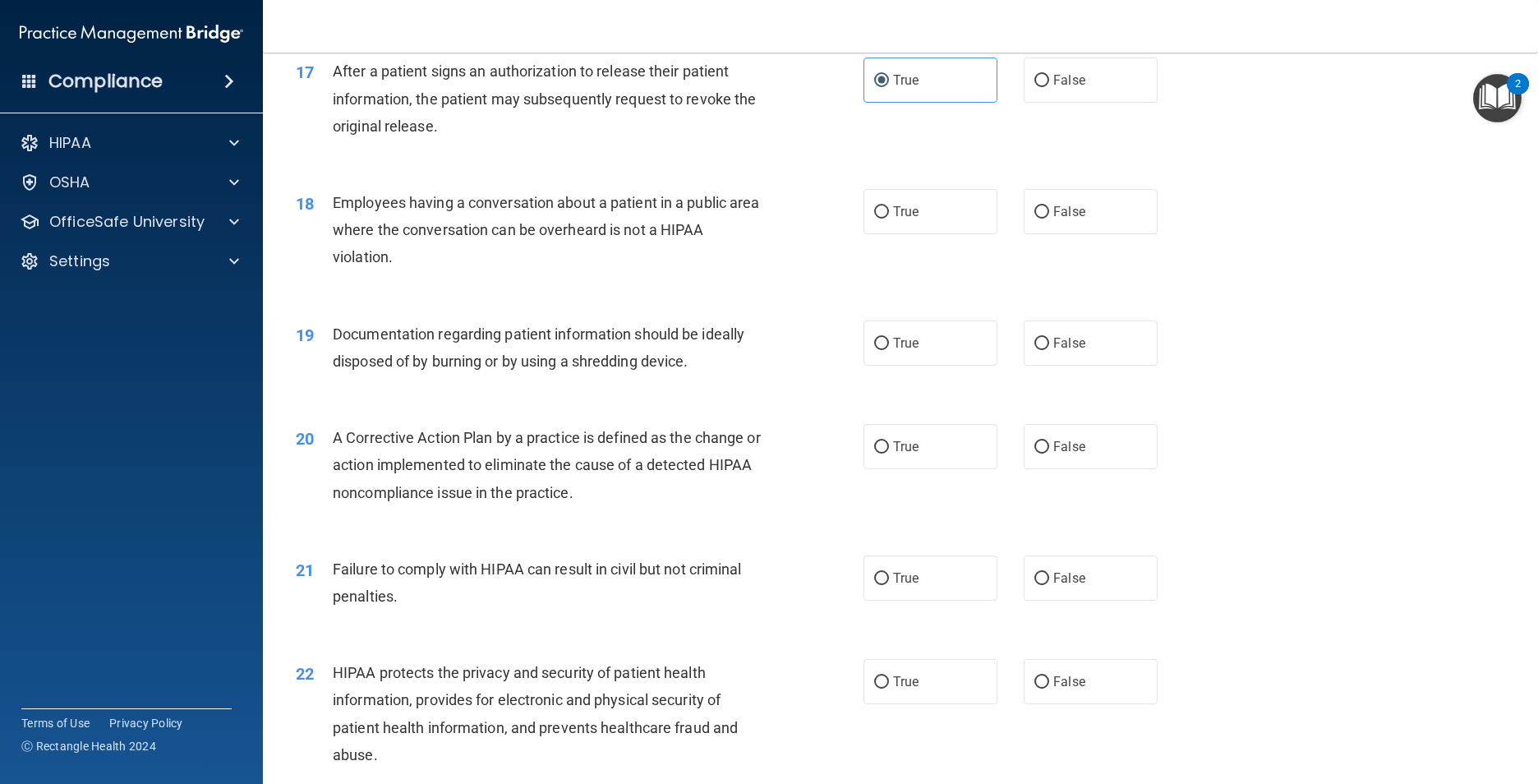
scroll to position [2136, 0]
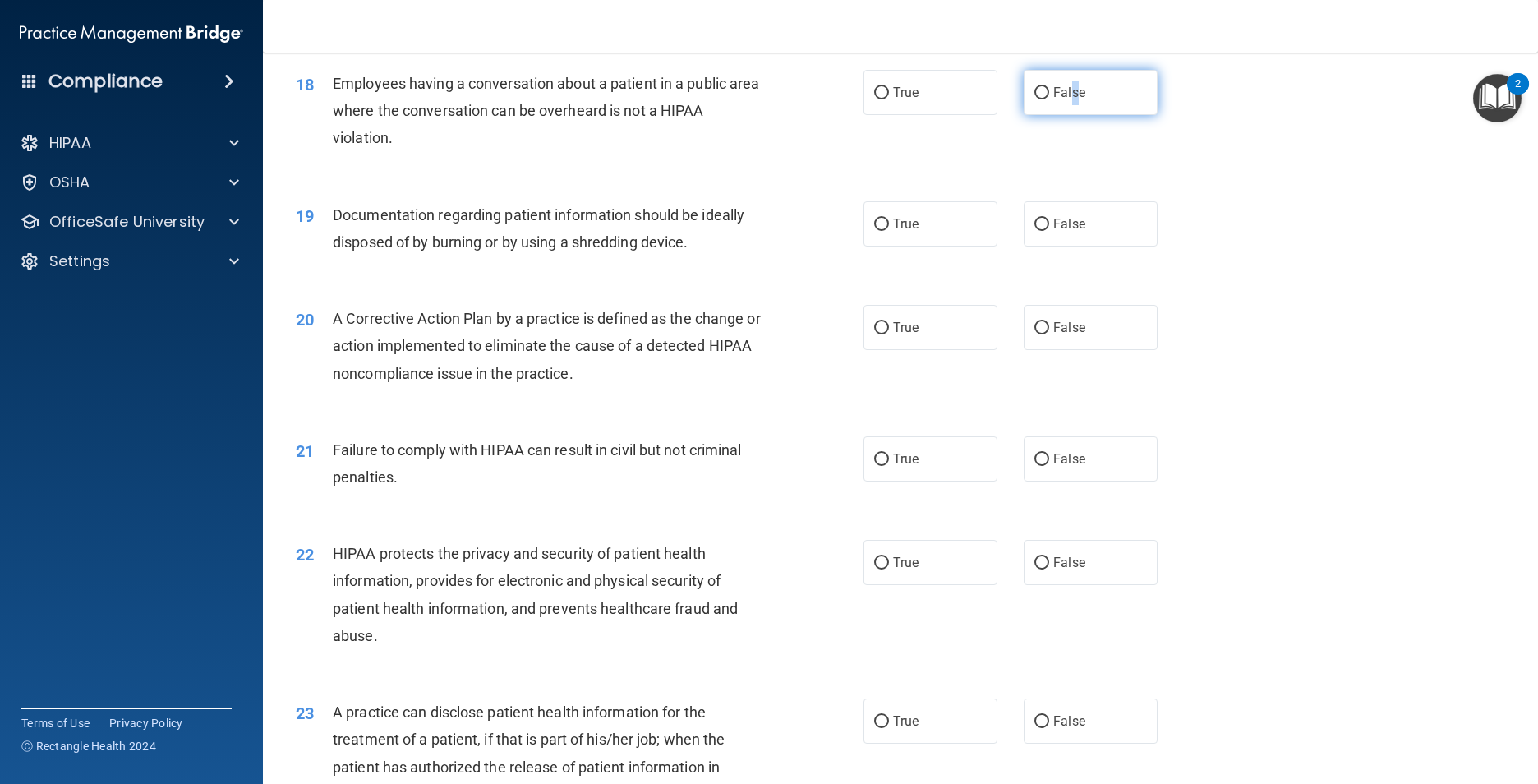
click at [1070, 107] on label "False" at bounding box center [1091, 92] width 134 height 45
drag, startPoint x: 1070, startPoint y: 107, endPoint x: 1029, endPoint y: 137, distance: 50.8
click at [1029, 115] on label "False" at bounding box center [1091, 92] width 134 height 45
click at [1034, 100] on input "False" at bounding box center [1042, 93] width 15 height 12
radio input "true"
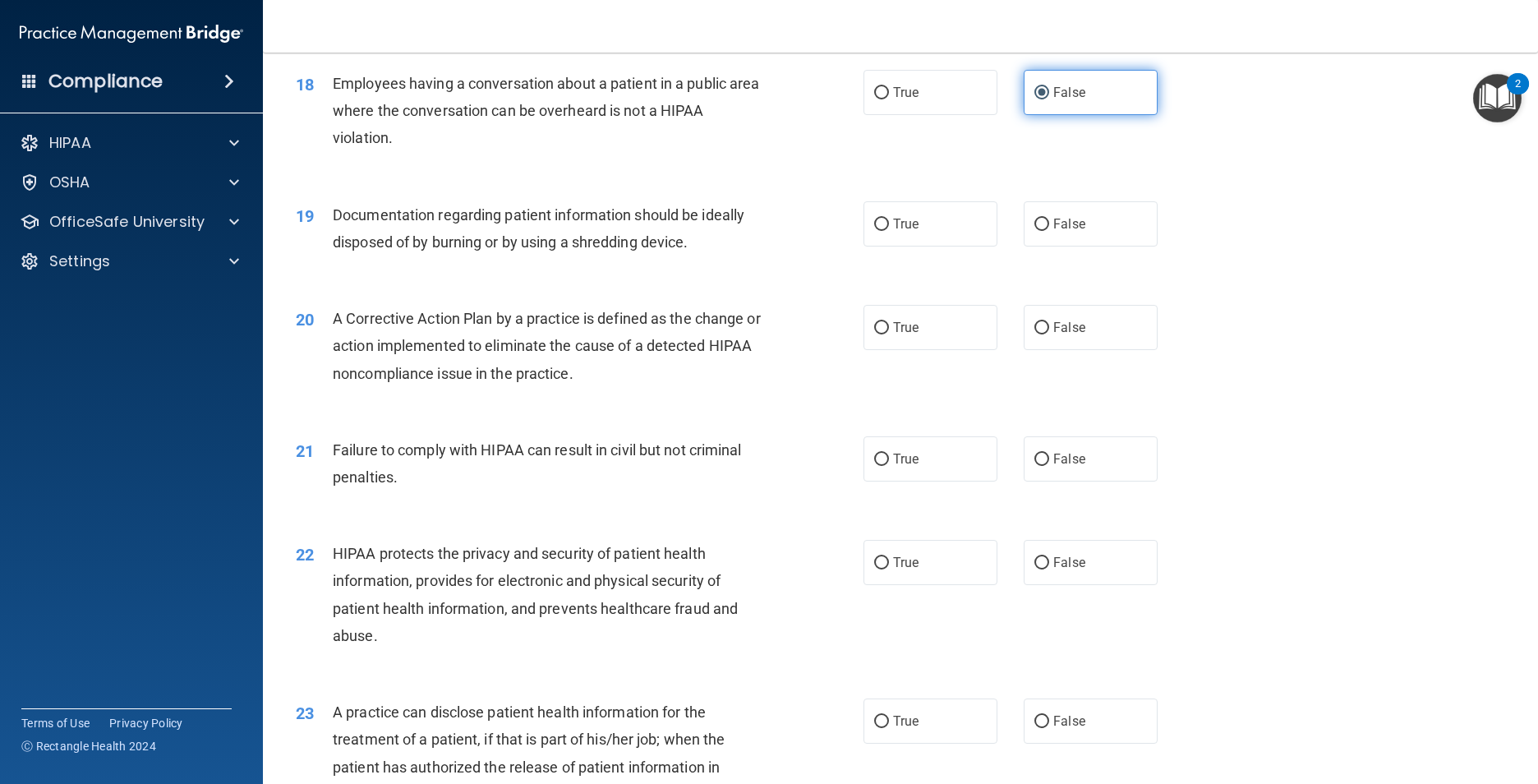
click at [1034, 100] on input "False" at bounding box center [1042, 93] width 15 height 12
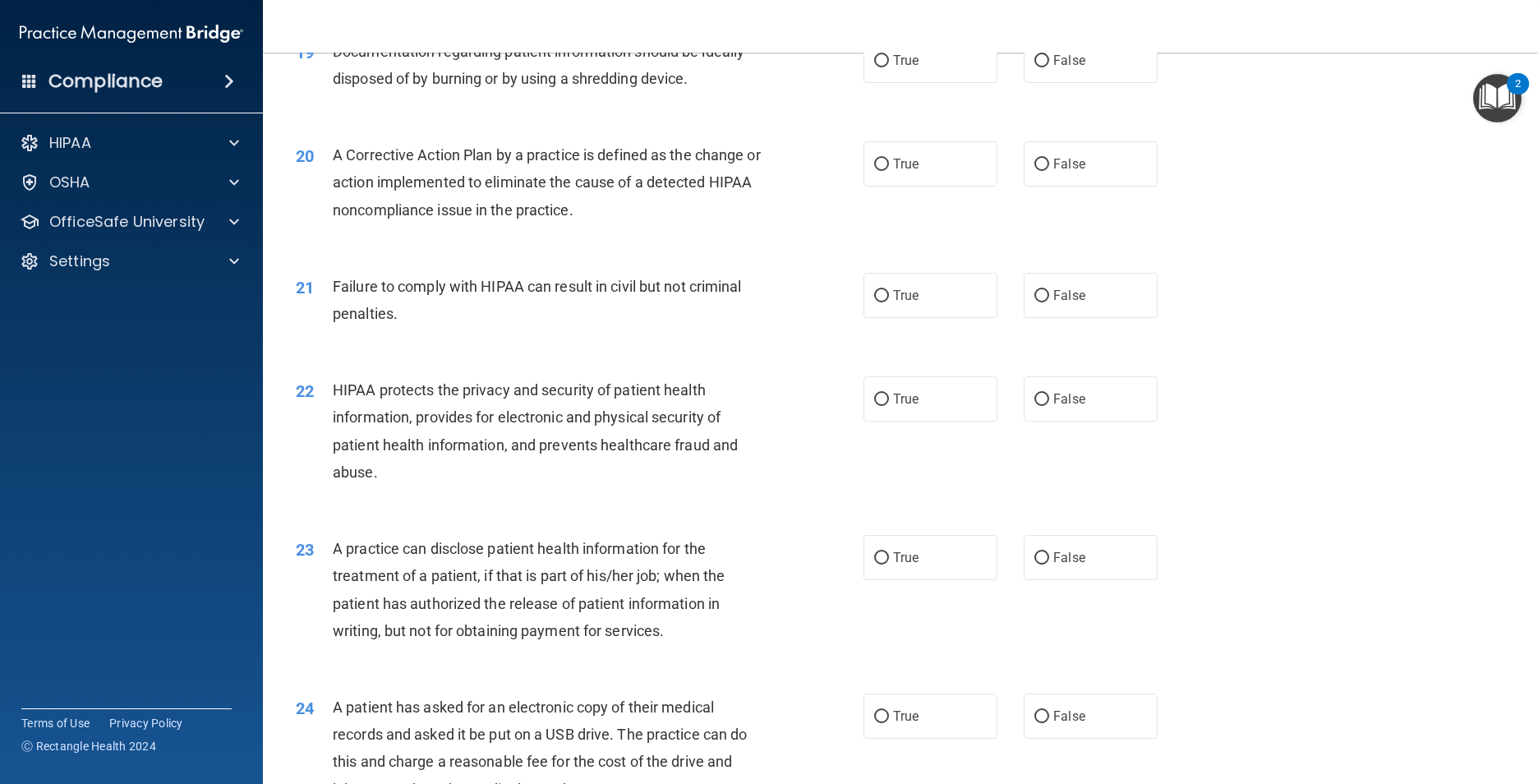
scroll to position [2300, 0]
click at [914, 82] on label "True" at bounding box center [930, 59] width 134 height 45
click at [889, 66] on input "True" at bounding box center [881, 60] width 15 height 12
radio input "true"
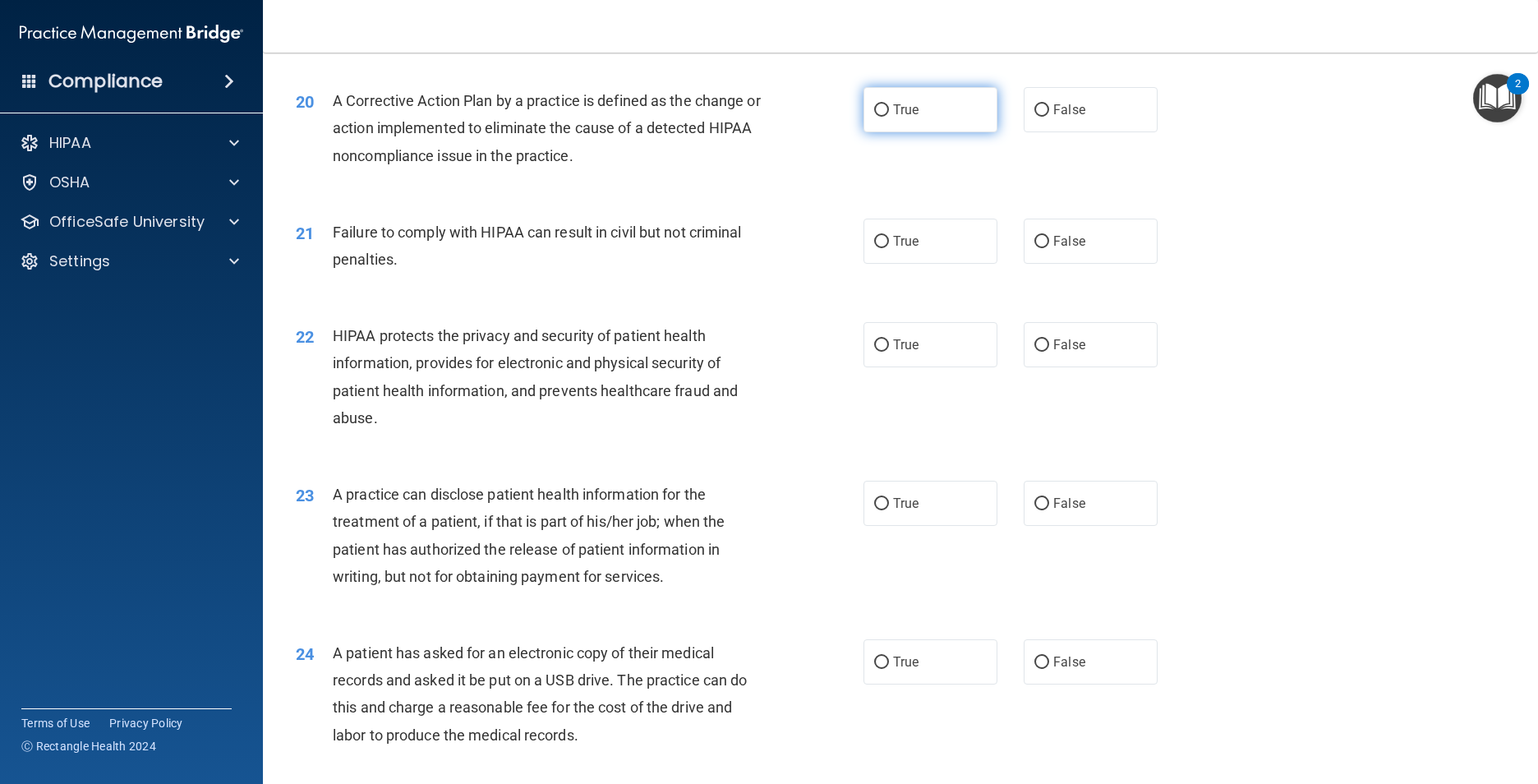
scroll to position [2382, 0]
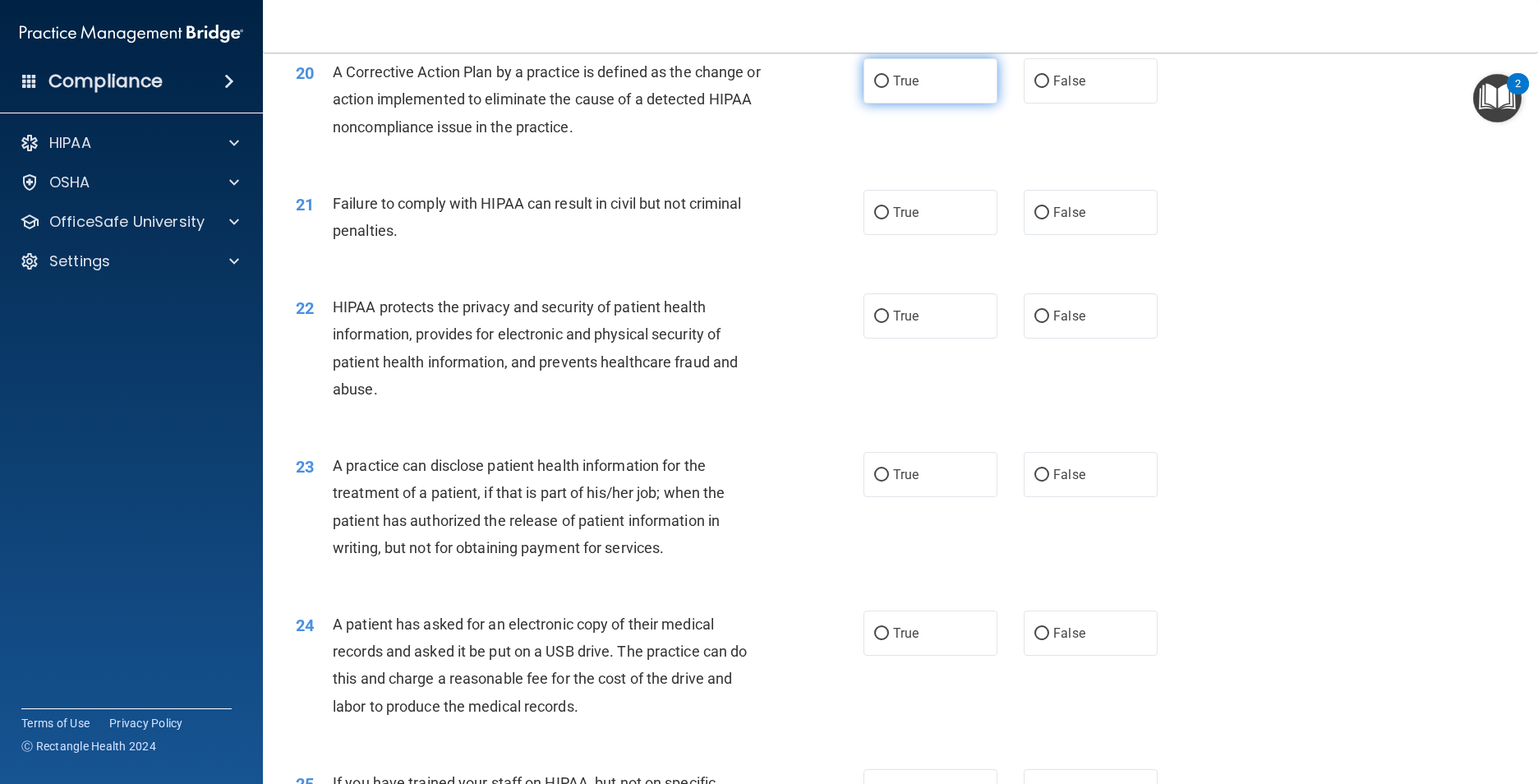
click at [913, 89] on span "True" at bounding box center [905, 81] width 26 height 16
click at [889, 88] on input "True" at bounding box center [881, 82] width 15 height 12
radio input "true"
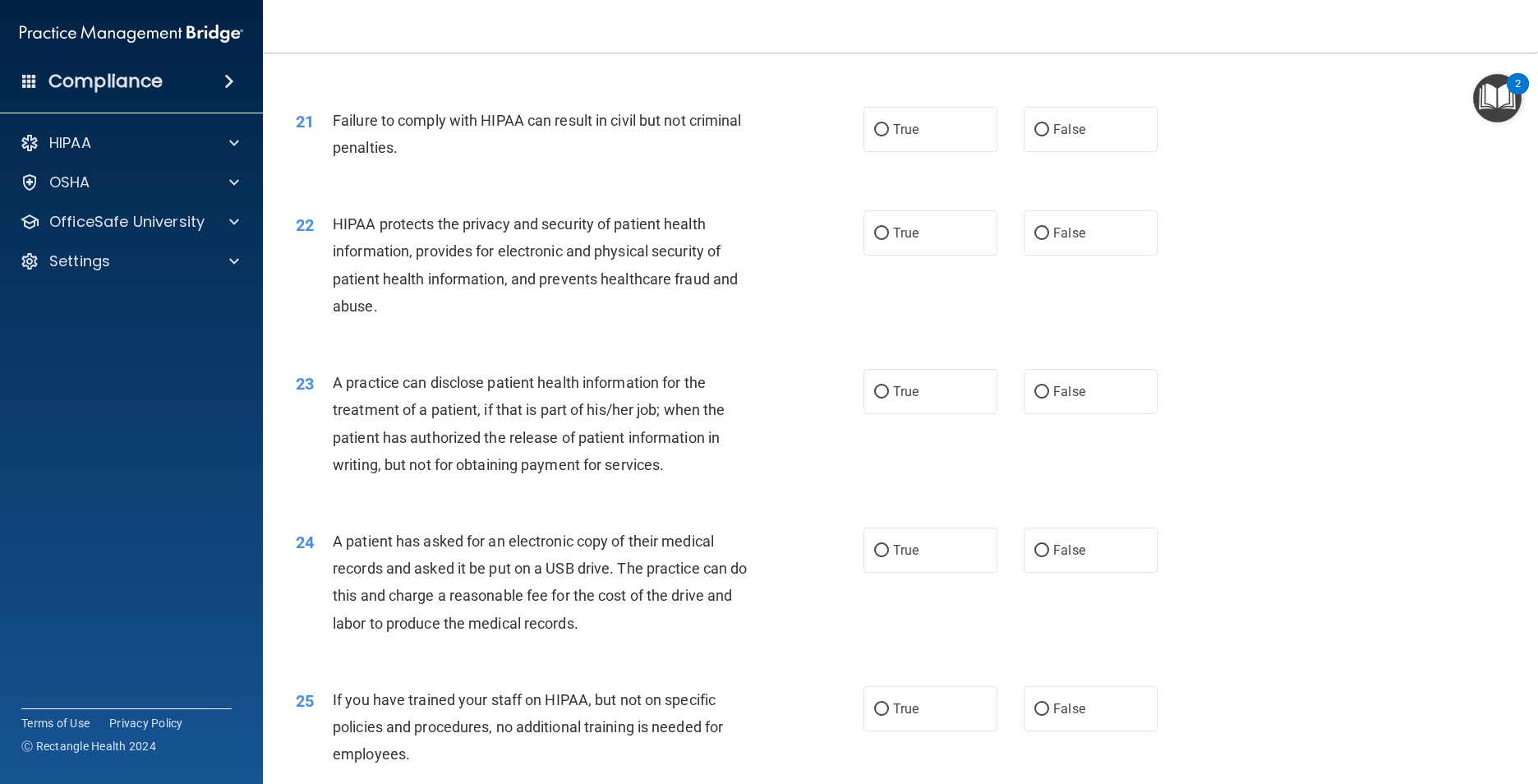
scroll to position [2546, 0]
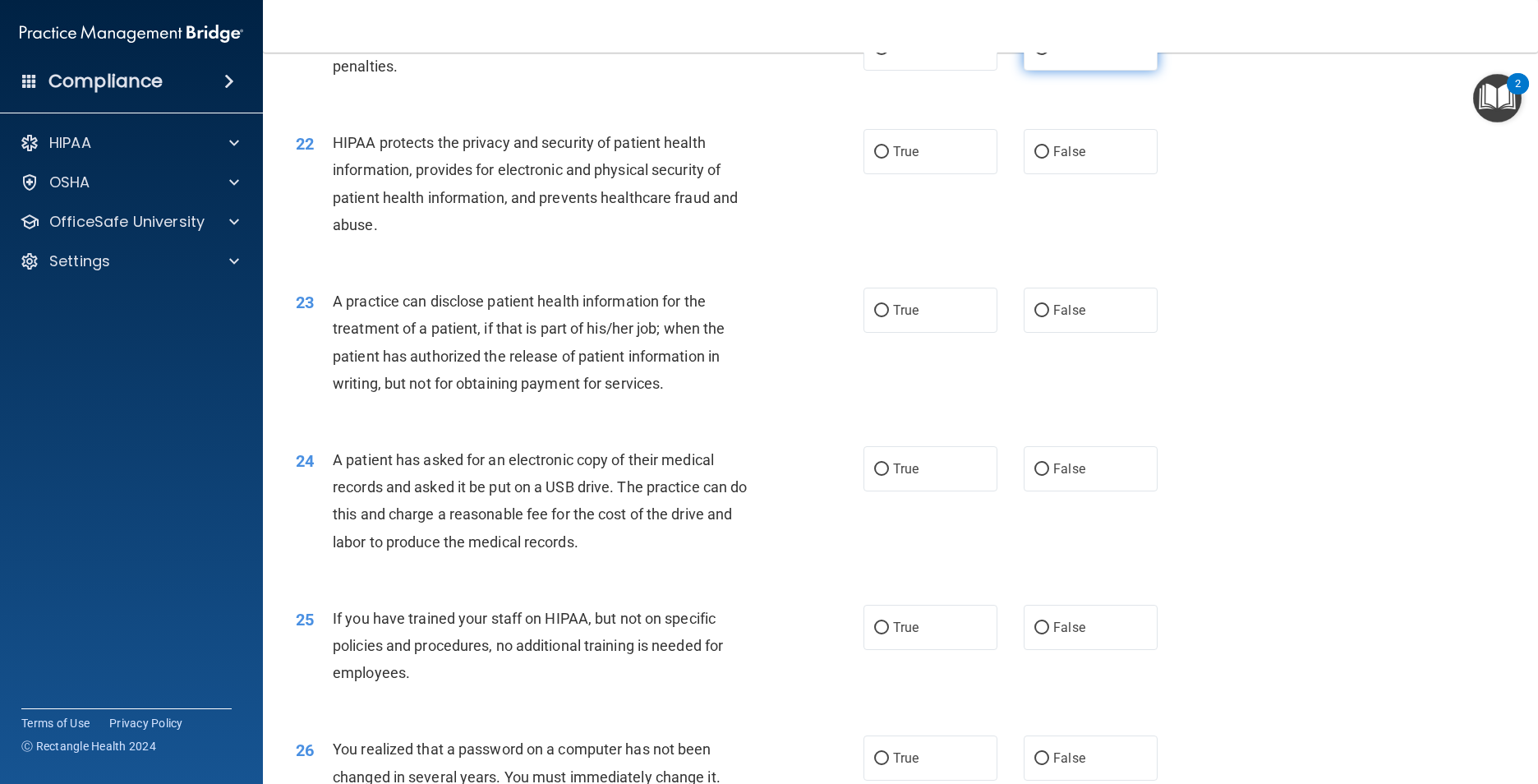
click at [1038, 55] on input "False" at bounding box center [1042, 49] width 15 height 12
radio input "true"
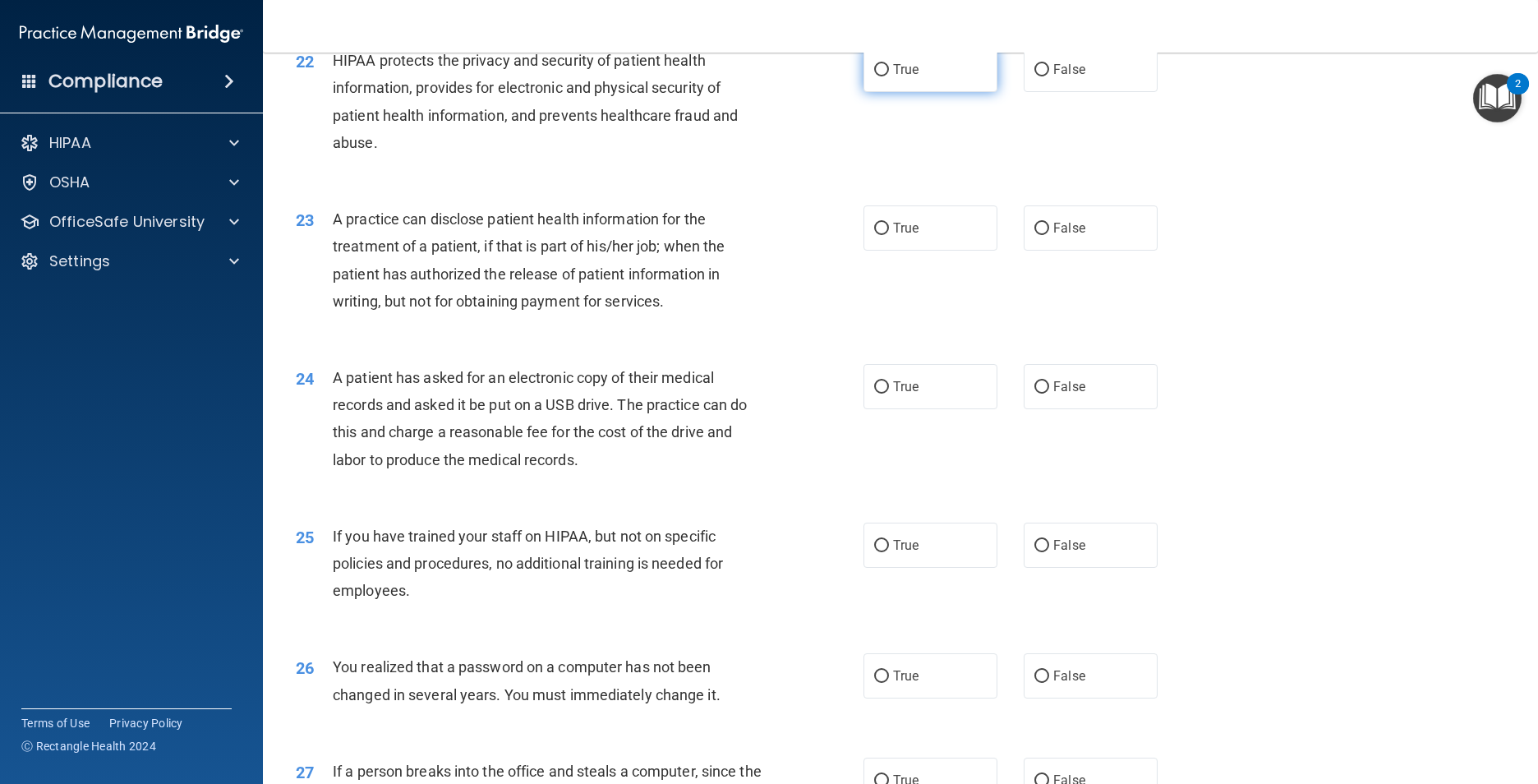
click at [929, 92] on label "True" at bounding box center [930, 69] width 134 height 45
click at [889, 77] on input "True" at bounding box center [881, 71] width 15 height 12
radio input "true"
click at [874, 235] on input "True" at bounding box center [881, 228] width 15 height 12
radio input "true"
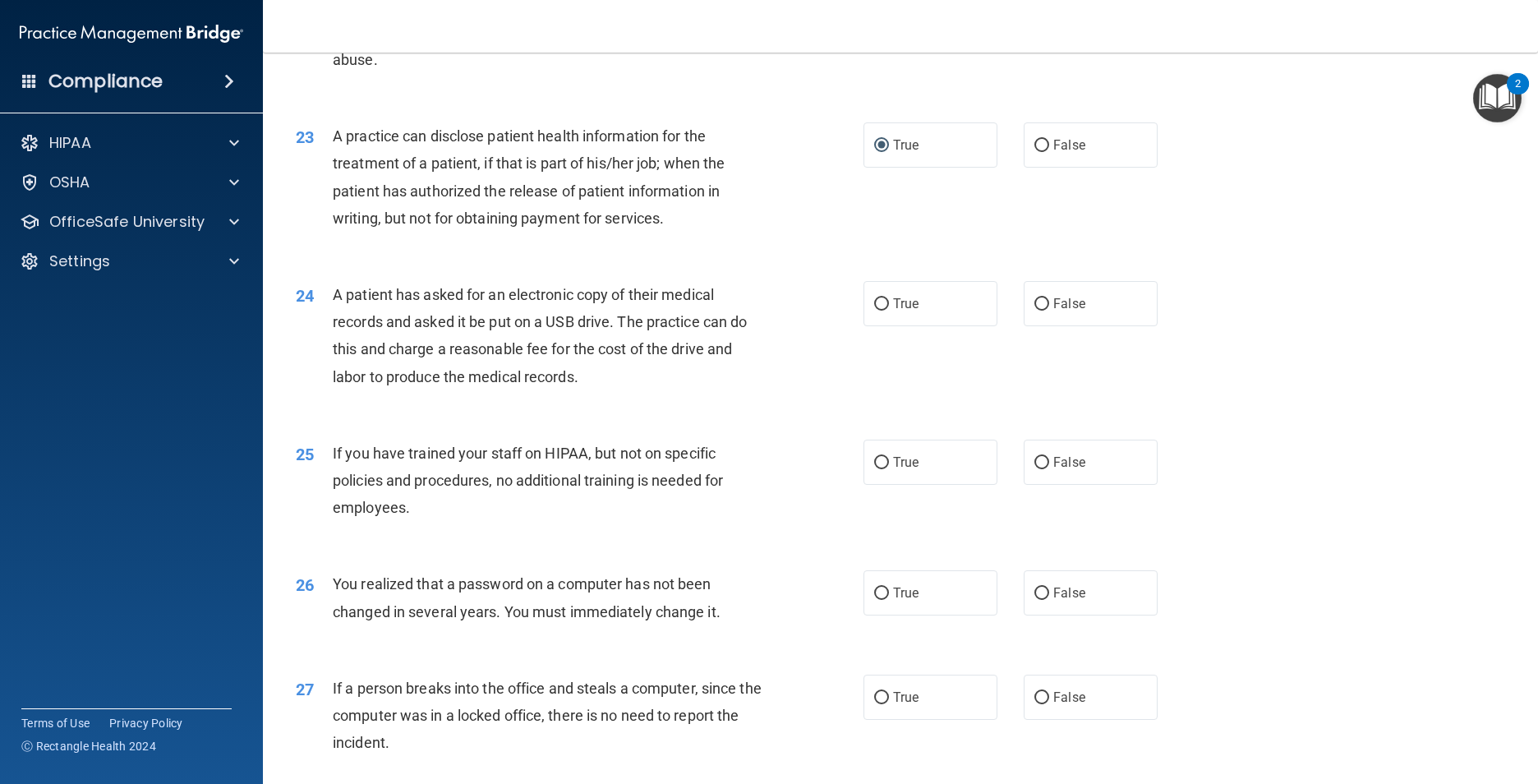
scroll to position [2711, 0]
click at [1068, 168] on label "False" at bounding box center [1091, 146] width 134 height 45
click at [1049, 153] on input "False" at bounding box center [1042, 146] width 15 height 12
radio input "true"
radio input "false"
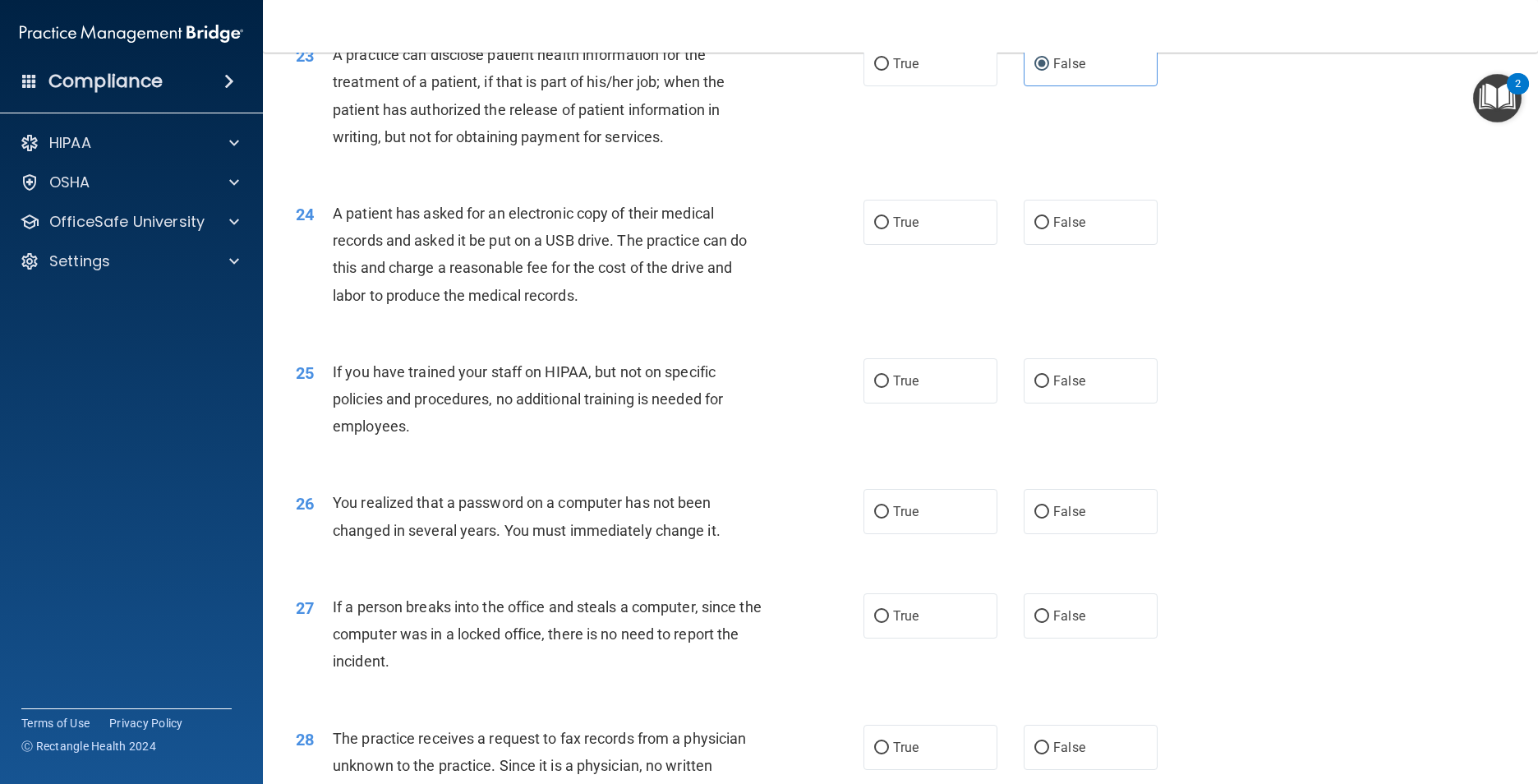
scroll to position [2875, 0]
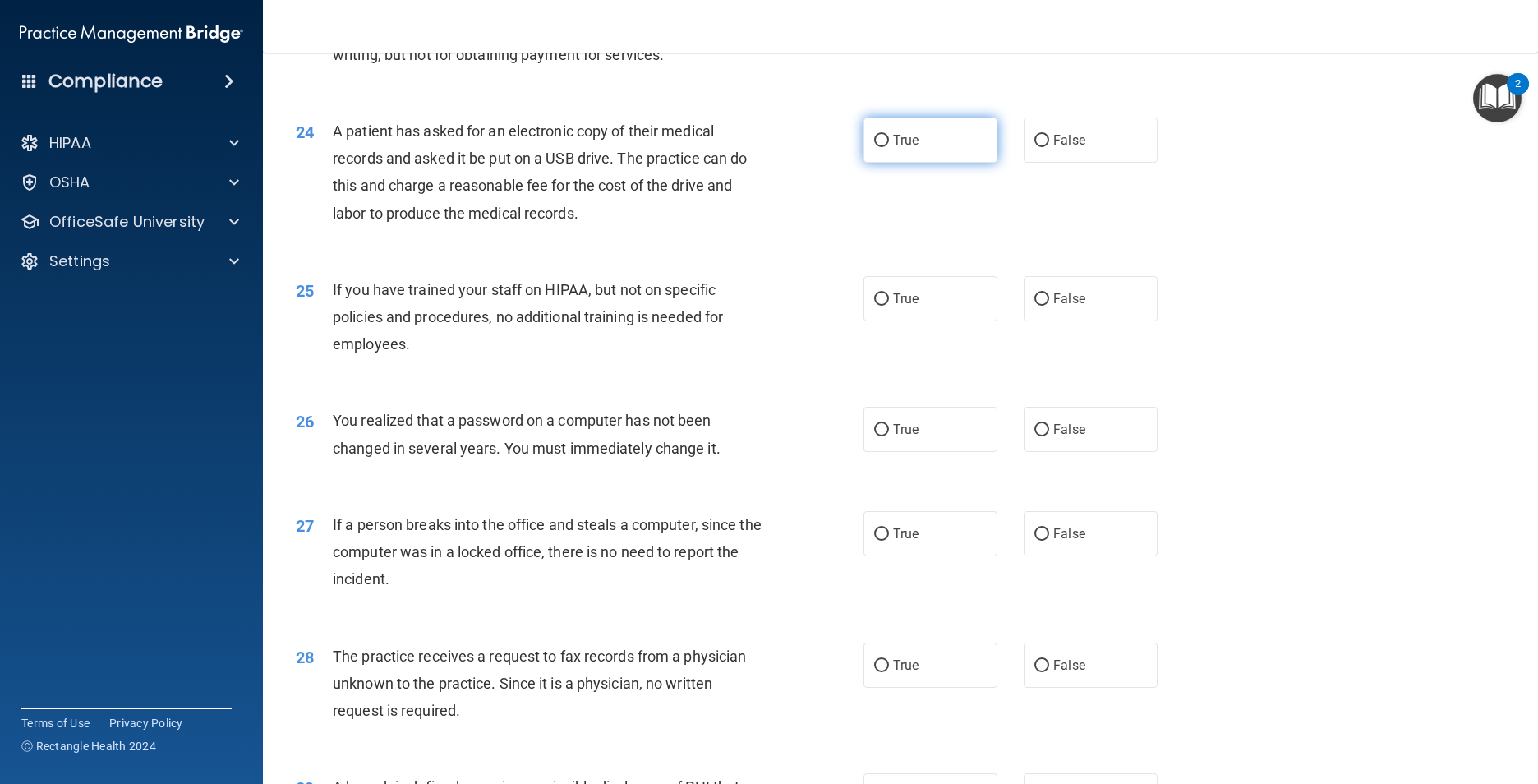
click at [900, 148] on span "True" at bounding box center [905, 140] width 26 height 16
click at [889, 147] on input "True" at bounding box center [881, 141] width 15 height 12
radio input "true"
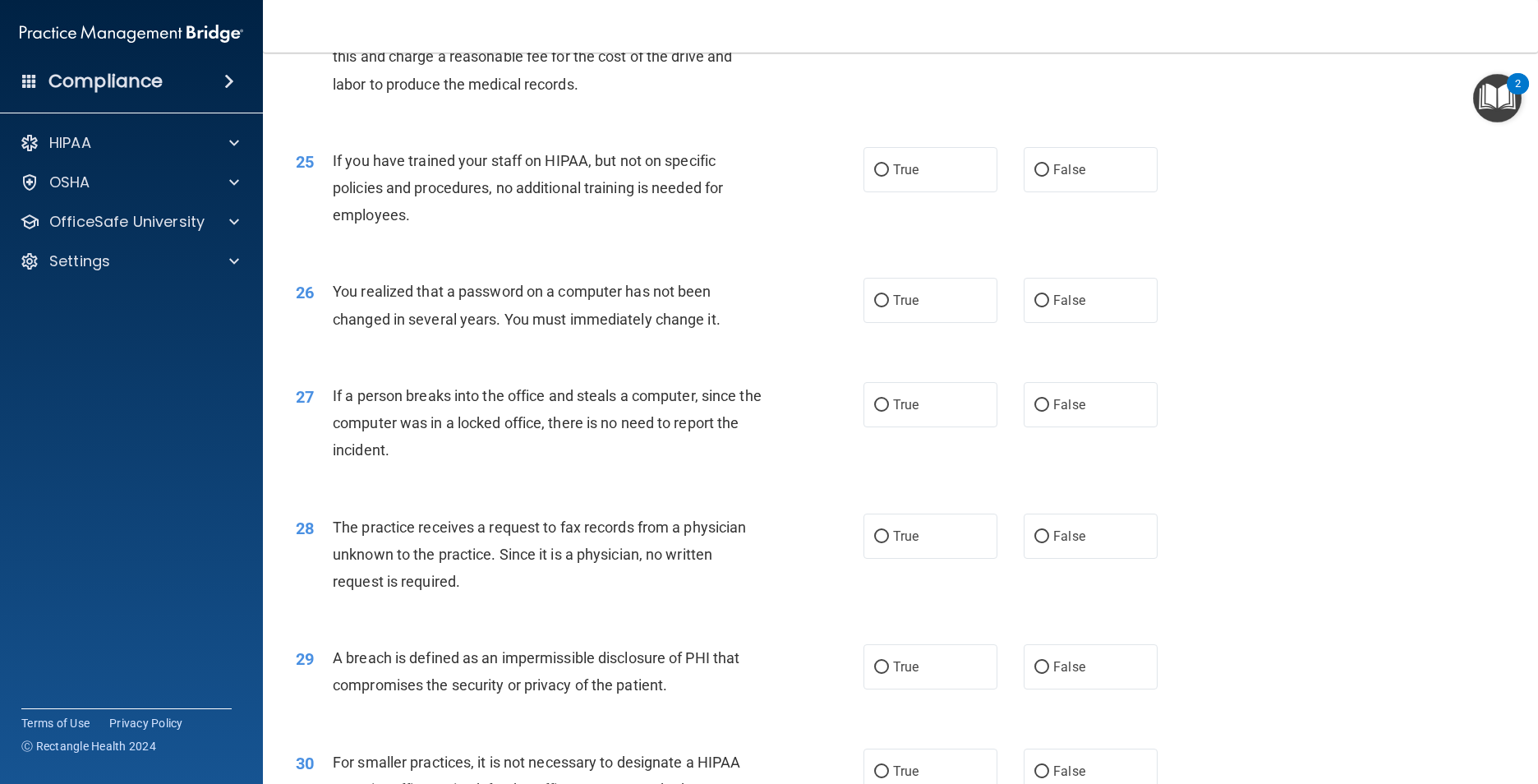
scroll to position [3039, 0]
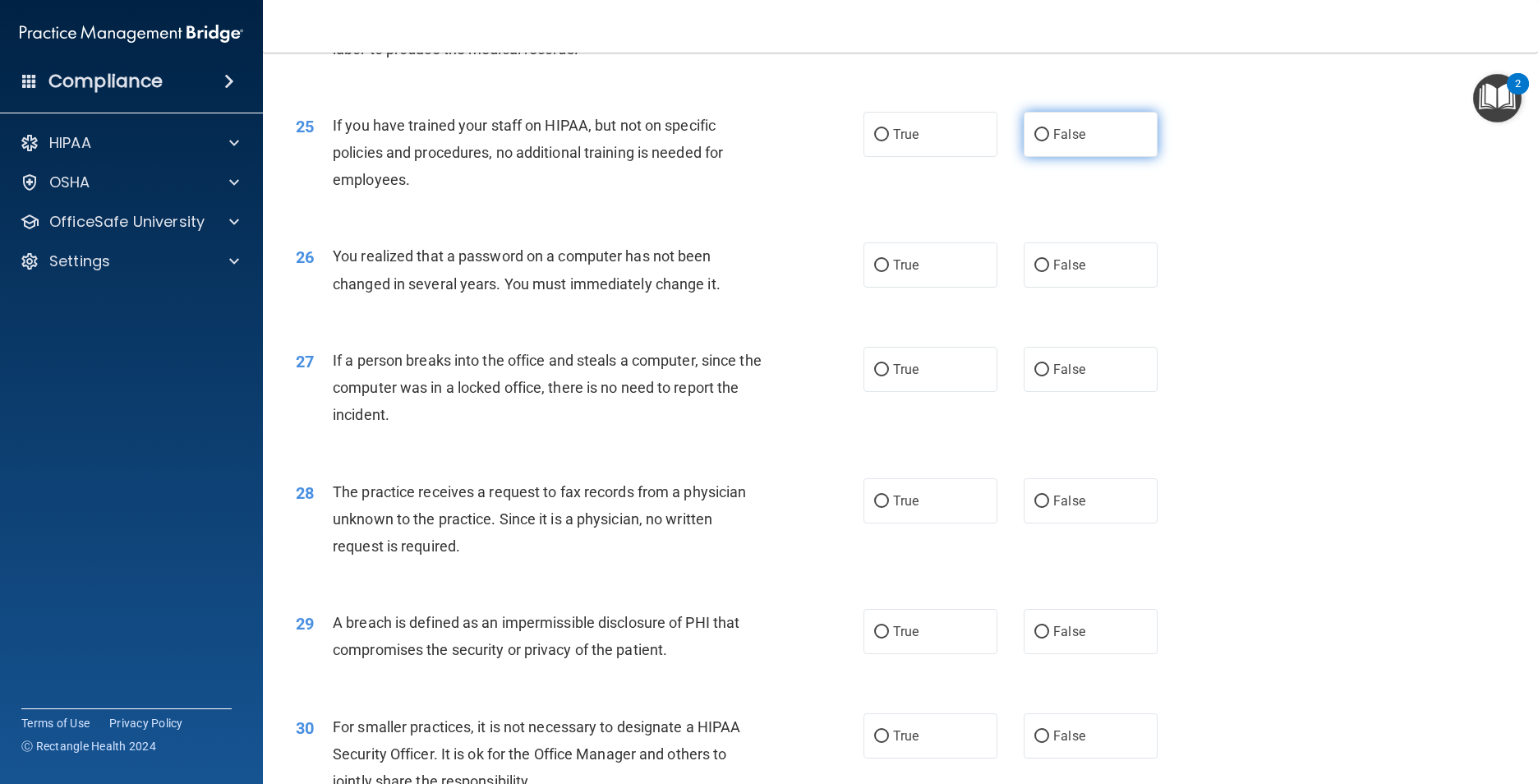
click at [1064, 139] on label "False" at bounding box center [1091, 134] width 134 height 45
click at [1049, 139] on input "False" at bounding box center [1042, 135] width 15 height 12
radio input "true"
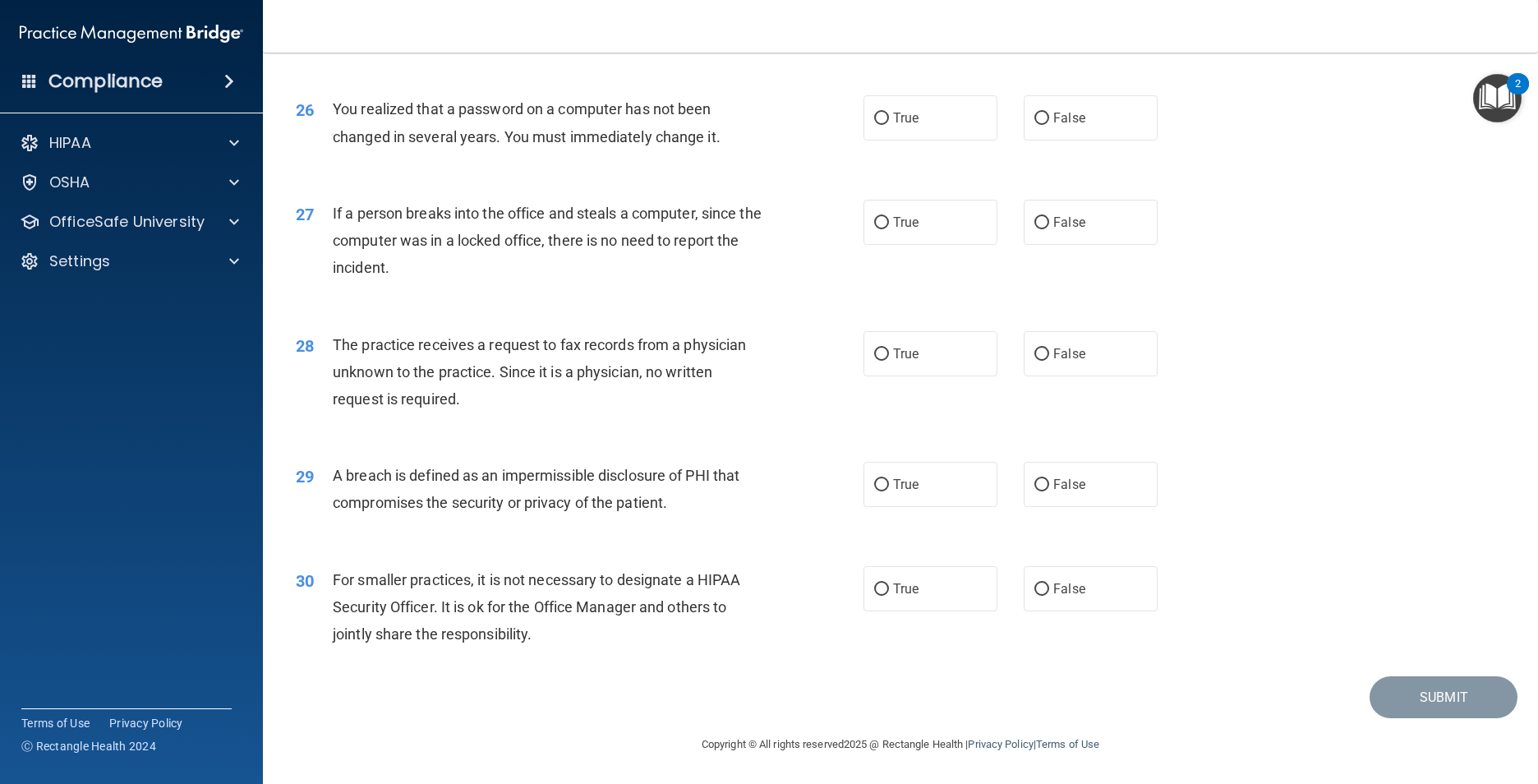
scroll to position [3204, 0]
click at [917, 130] on label "True" at bounding box center [930, 117] width 134 height 45
click at [889, 125] on input "True" at bounding box center [881, 119] width 15 height 12
radio input "true"
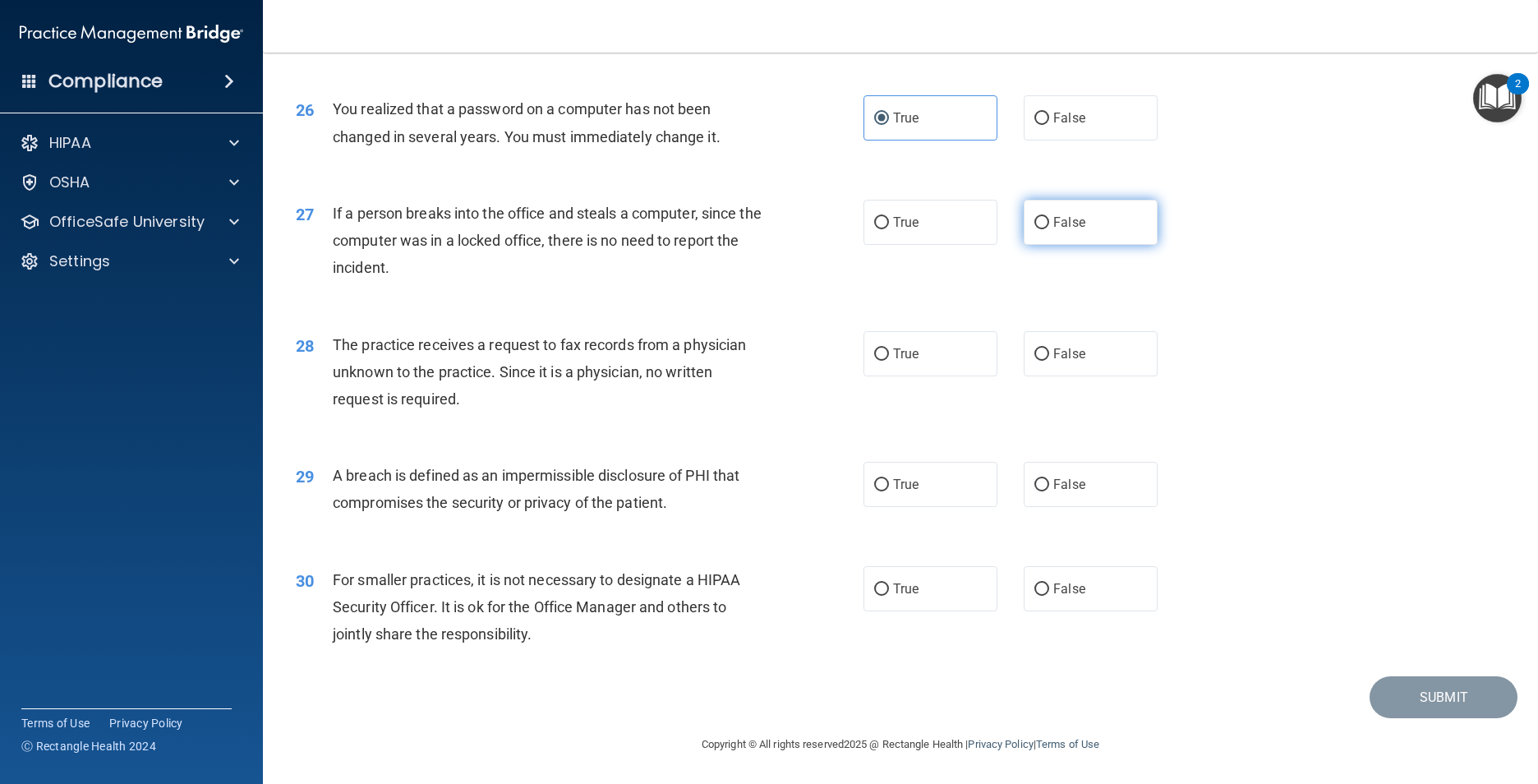
click at [1092, 229] on label "False" at bounding box center [1091, 221] width 134 height 45
click at [1049, 229] on input "False" at bounding box center [1042, 223] width 15 height 12
radio input "true"
click at [1024, 365] on label "False" at bounding box center [1091, 353] width 134 height 45
click at [1034, 361] on input "False" at bounding box center [1042, 355] width 15 height 12
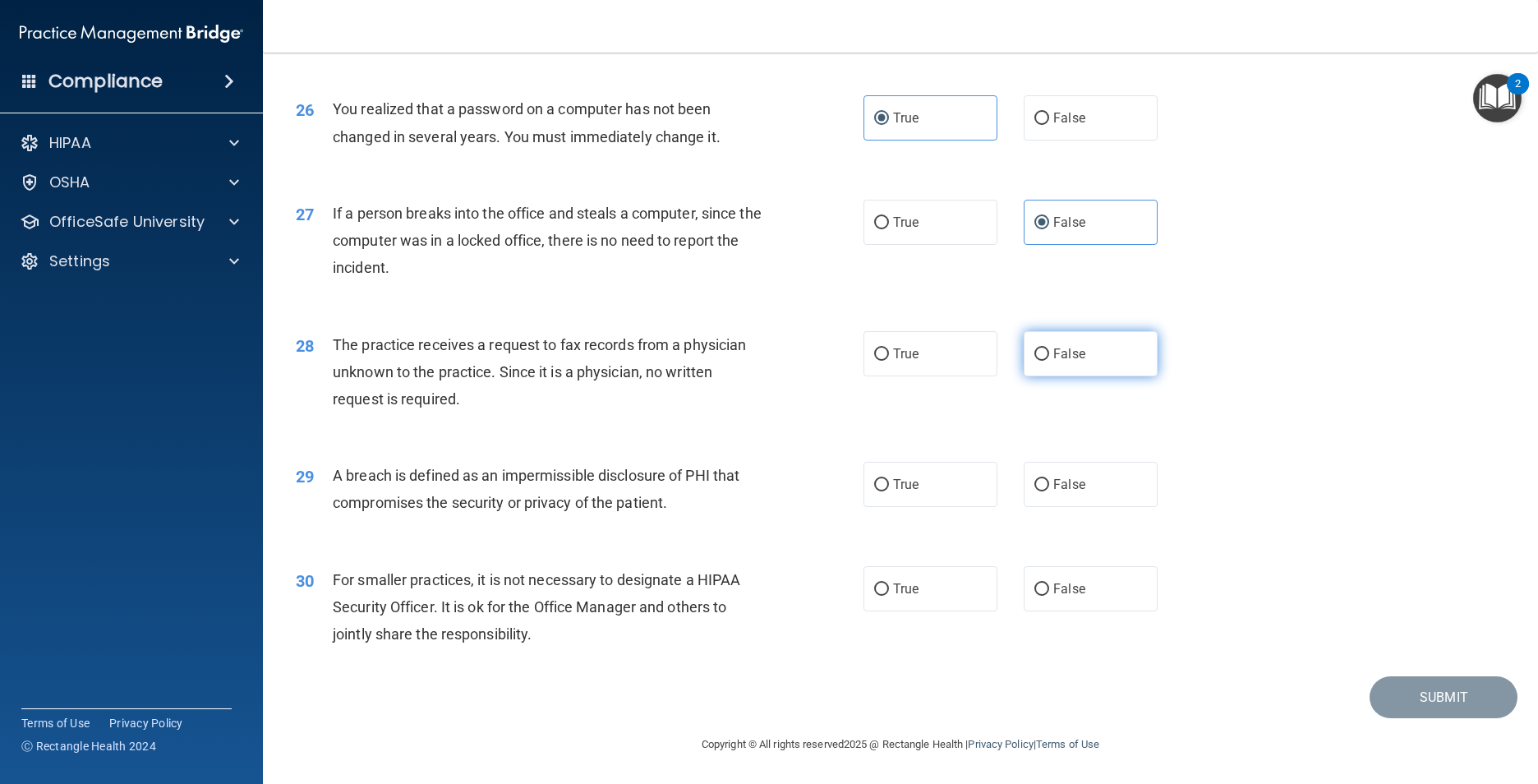
radio input "true"
click at [931, 476] on label "True" at bounding box center [930, 483] width 134 height 45
click at [889, 479] on input "True" at bounding box center [881, 485] width 15 height 12
radio input "true"
click at [1050, 579] on label "False" at bounding box center [1091, 588] width 134 height 45
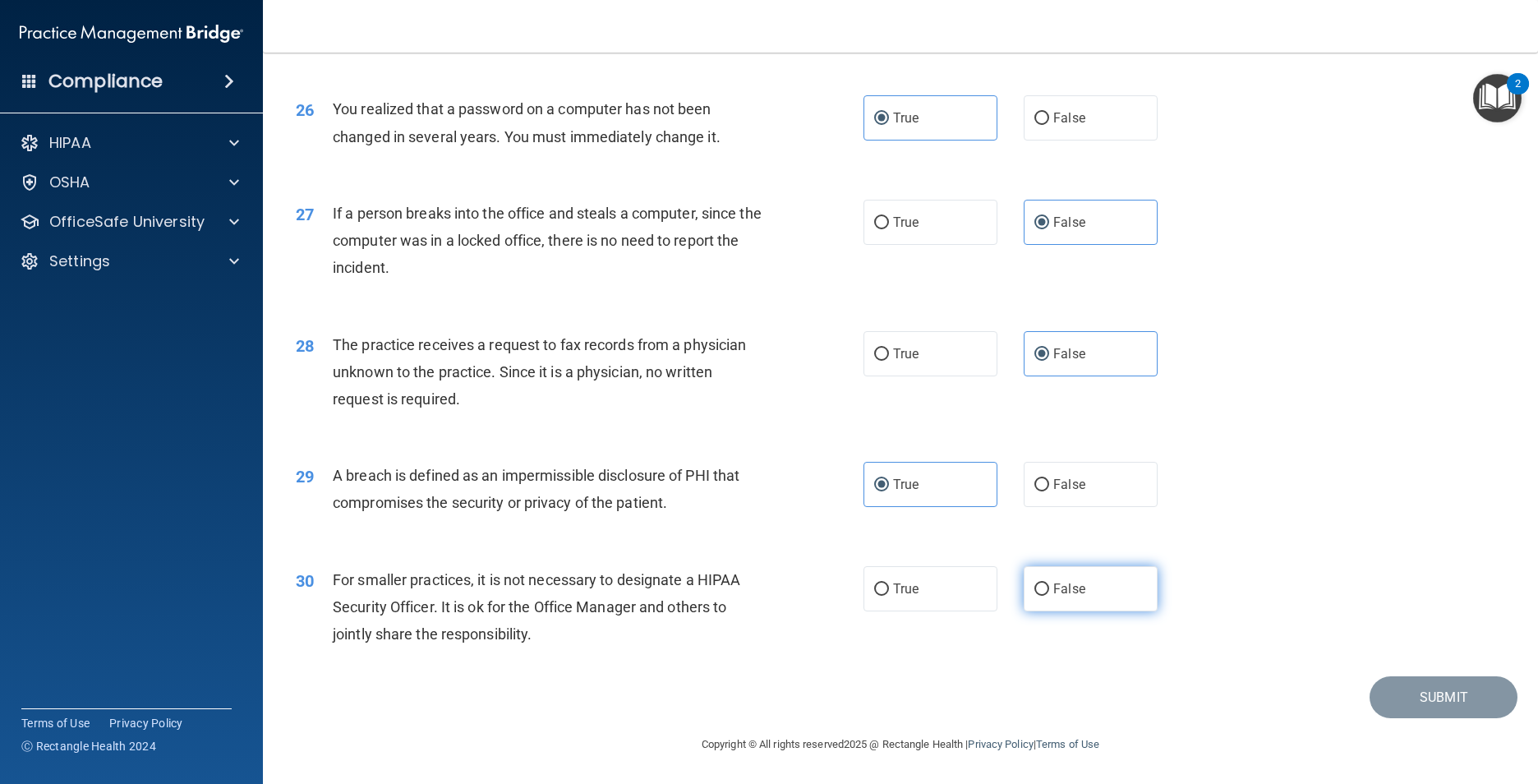
click at [1049, 583] on input "False" at bounding box center [1042, 589] width 15 height 12
radio input "true"
click at [1491, 97] on img "Open Resource Center, 2 new notifications" at bounding box center [1497, 98] width 49 height 49
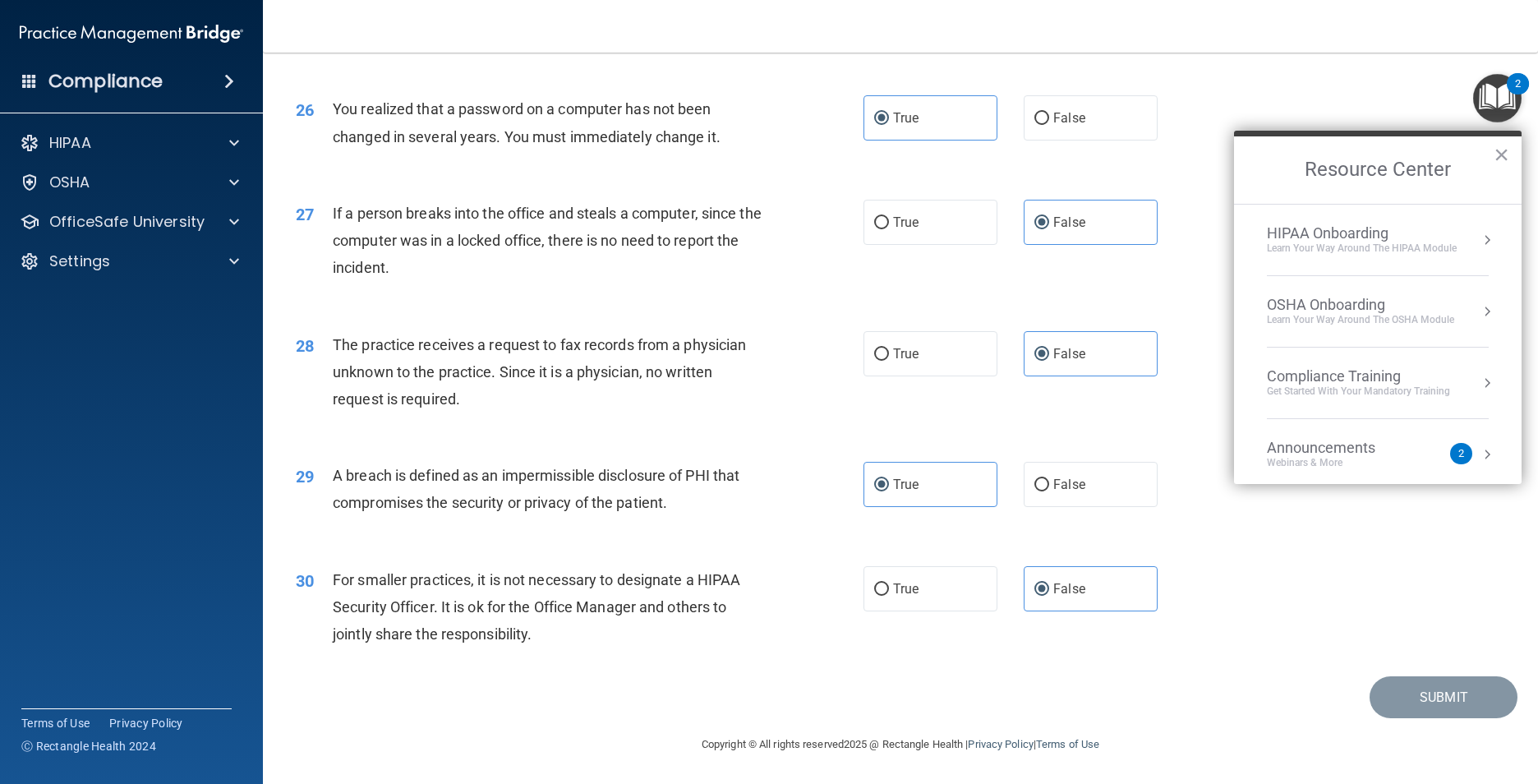
click at [1462, 243] on div "HIPAA Onboarding Learn Your Way around the HIPAA module" at bounding box center [1377, 239] width 221 height 31
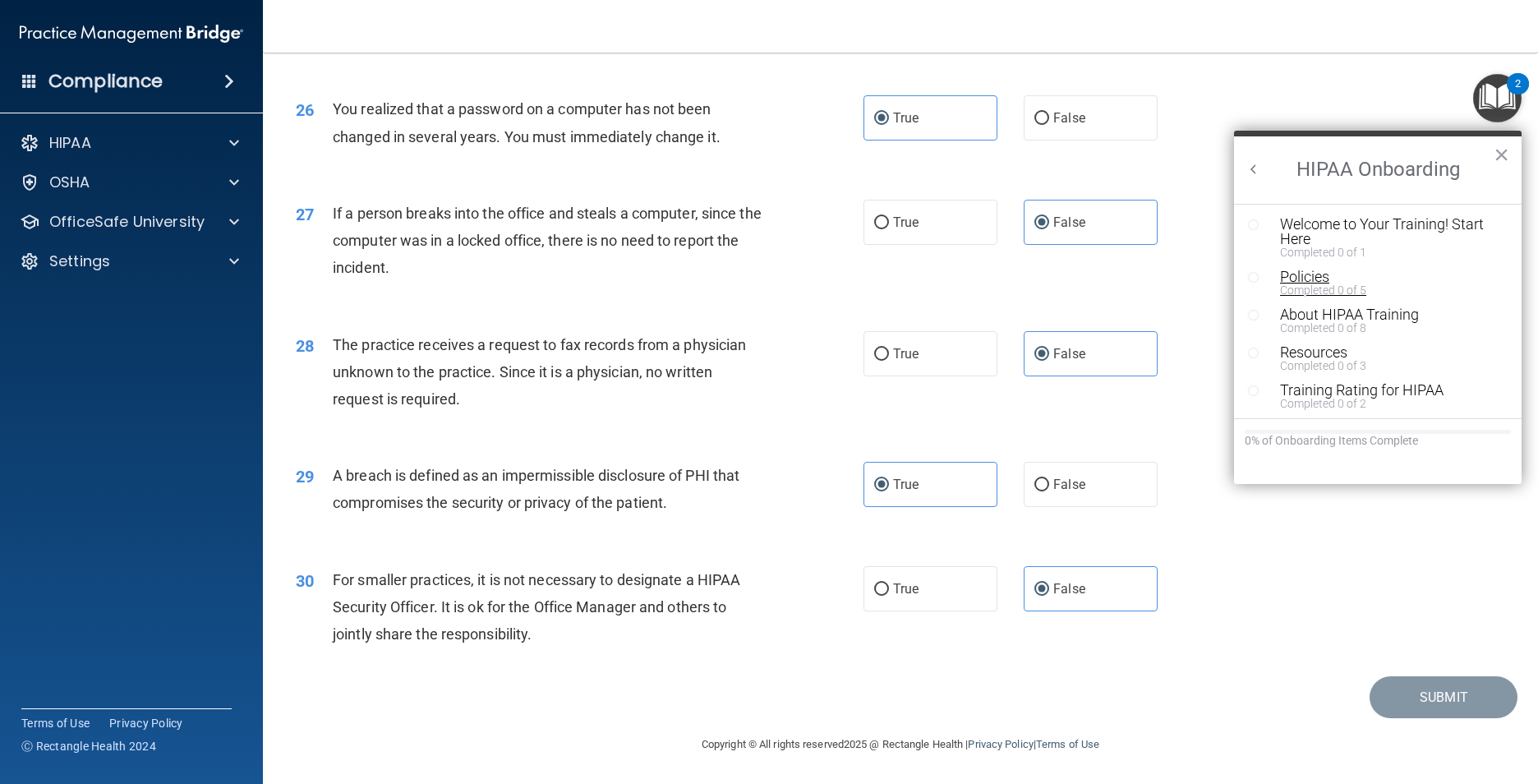
scroll to position [0, 0]
click at [1506, 161] on button "×" at bounding box center [1501, 154] width 16 height 26
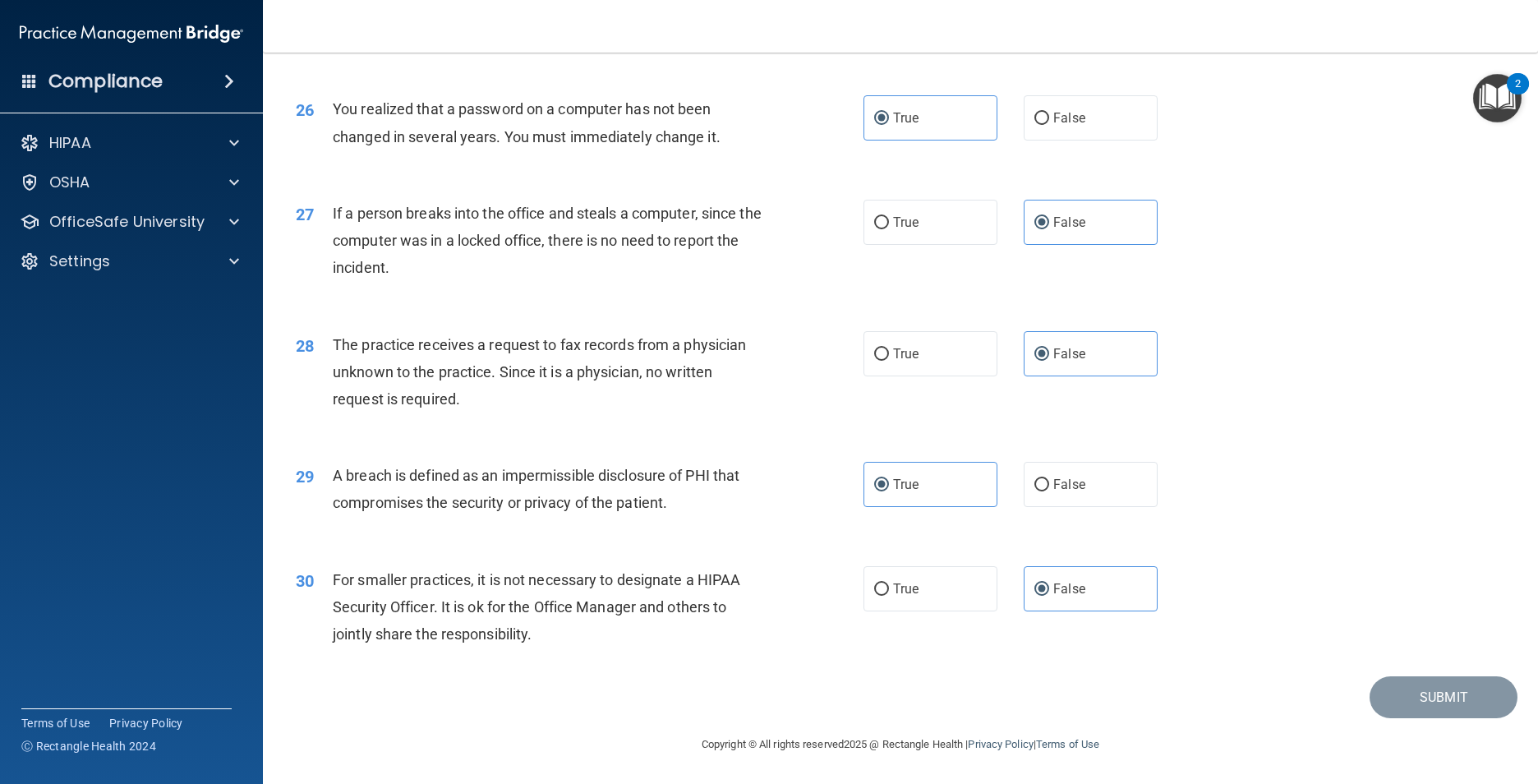
click at [1481, 96] on img "Open Resource Center, 2 new notifications" at bounding box center [1497, 98] width 49 height 49
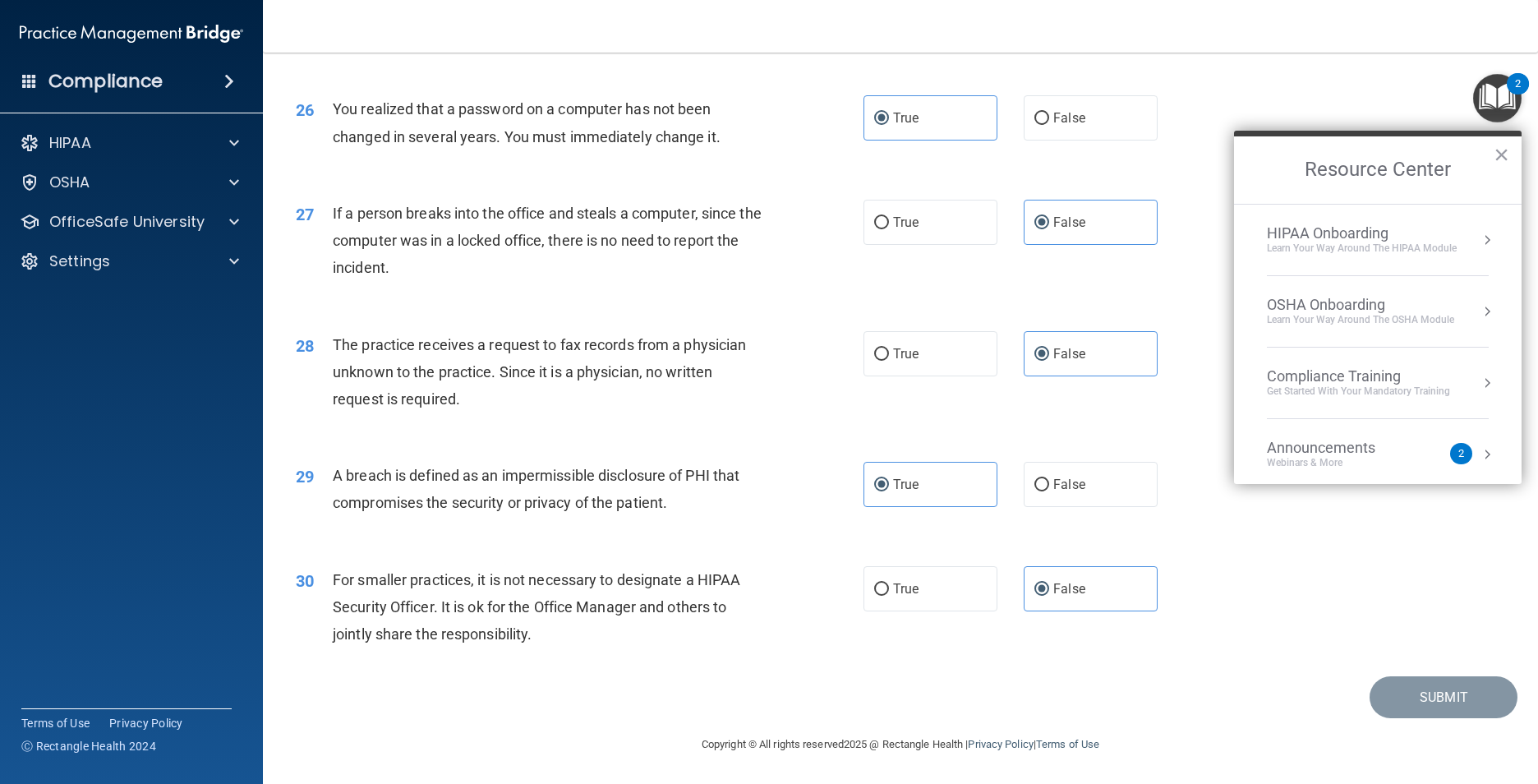
click at [1392, 224] on div "HIPAA Onboarding" at bounding box center [1361, 233] width 190 height 18
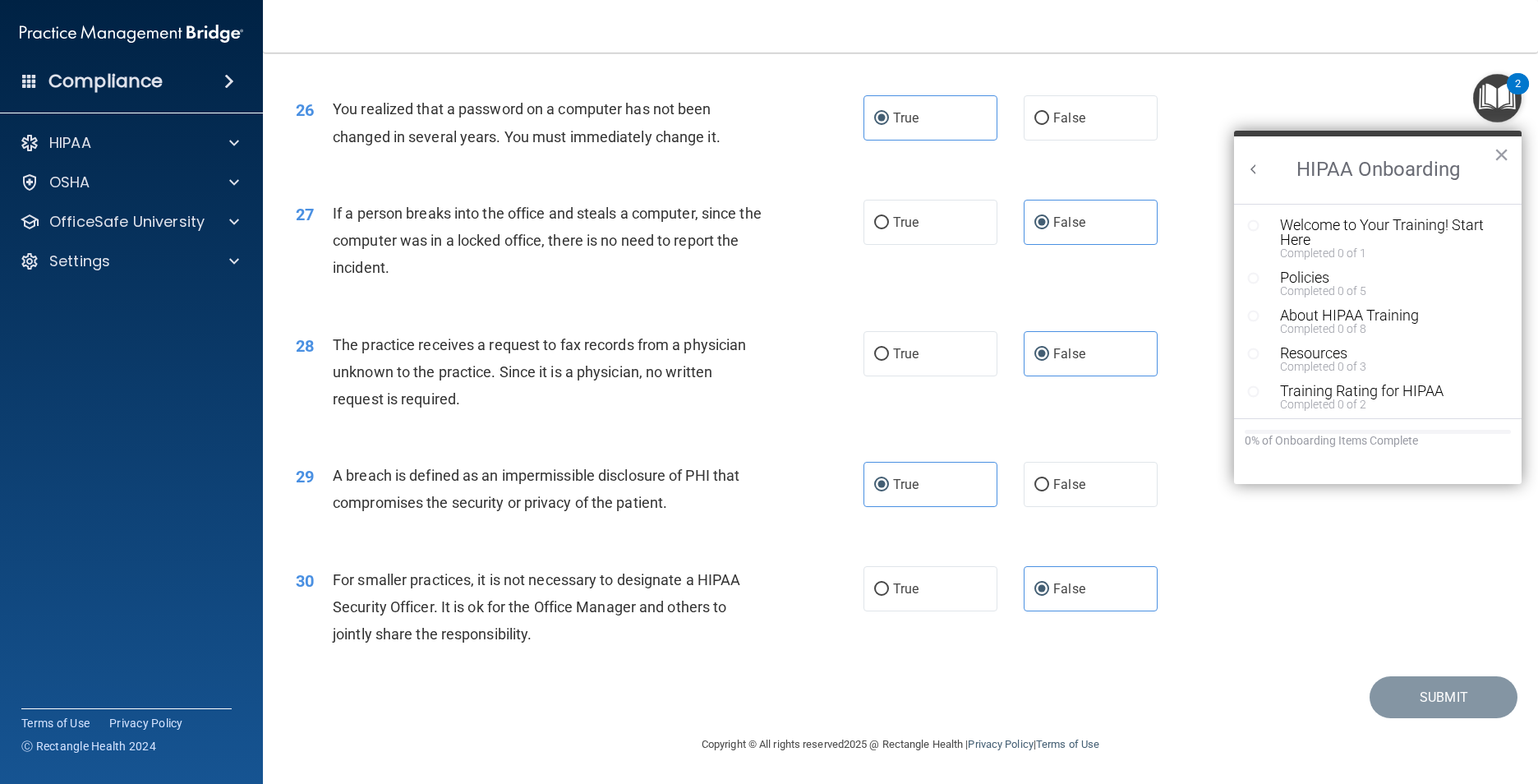
click at [1251, 227] on icon "Resource Center" at bounding box center [1253, 226] width 12 height 12
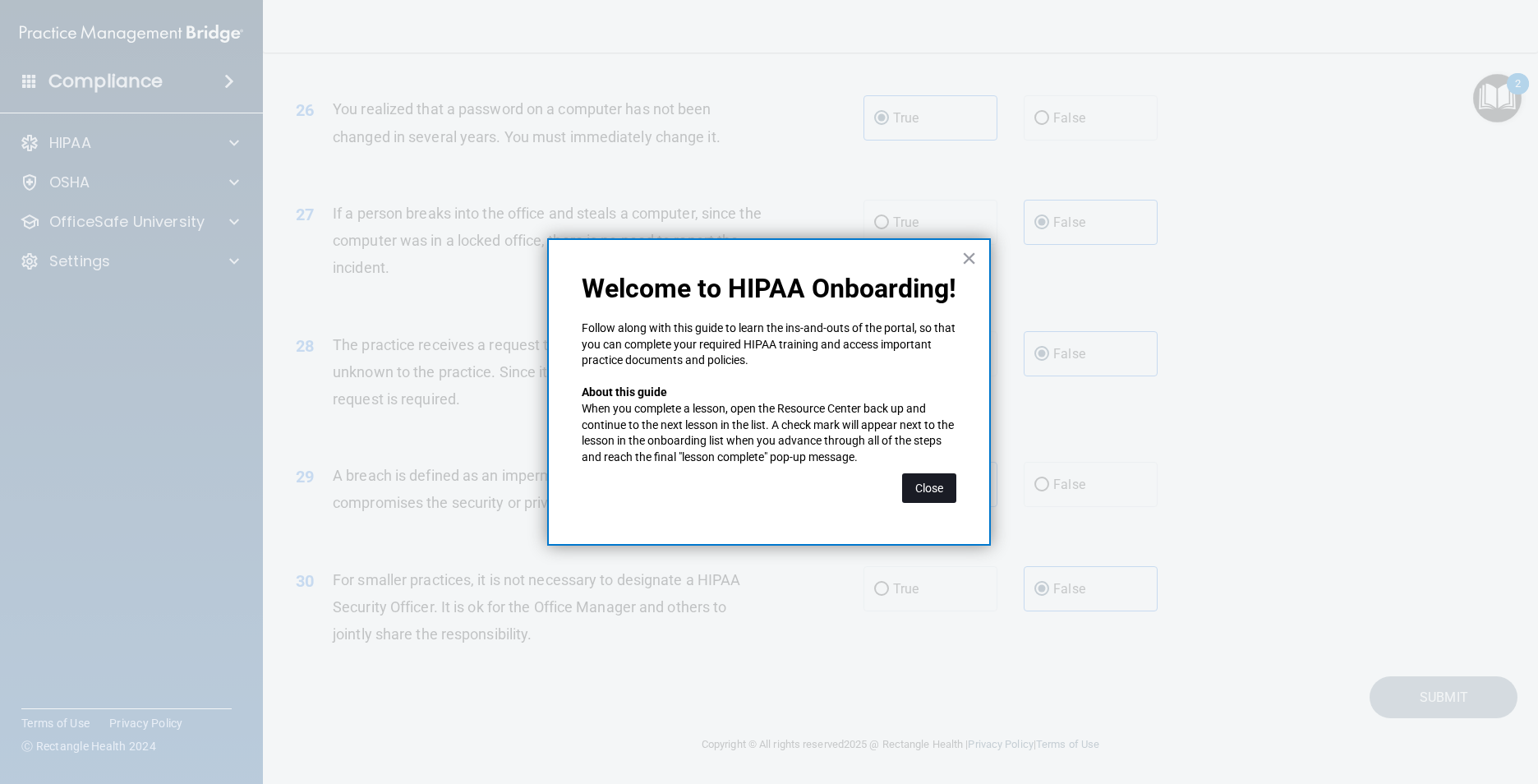
click at [916, 490] on button "Close" at bounding box center [929, 488] width 54 height 30
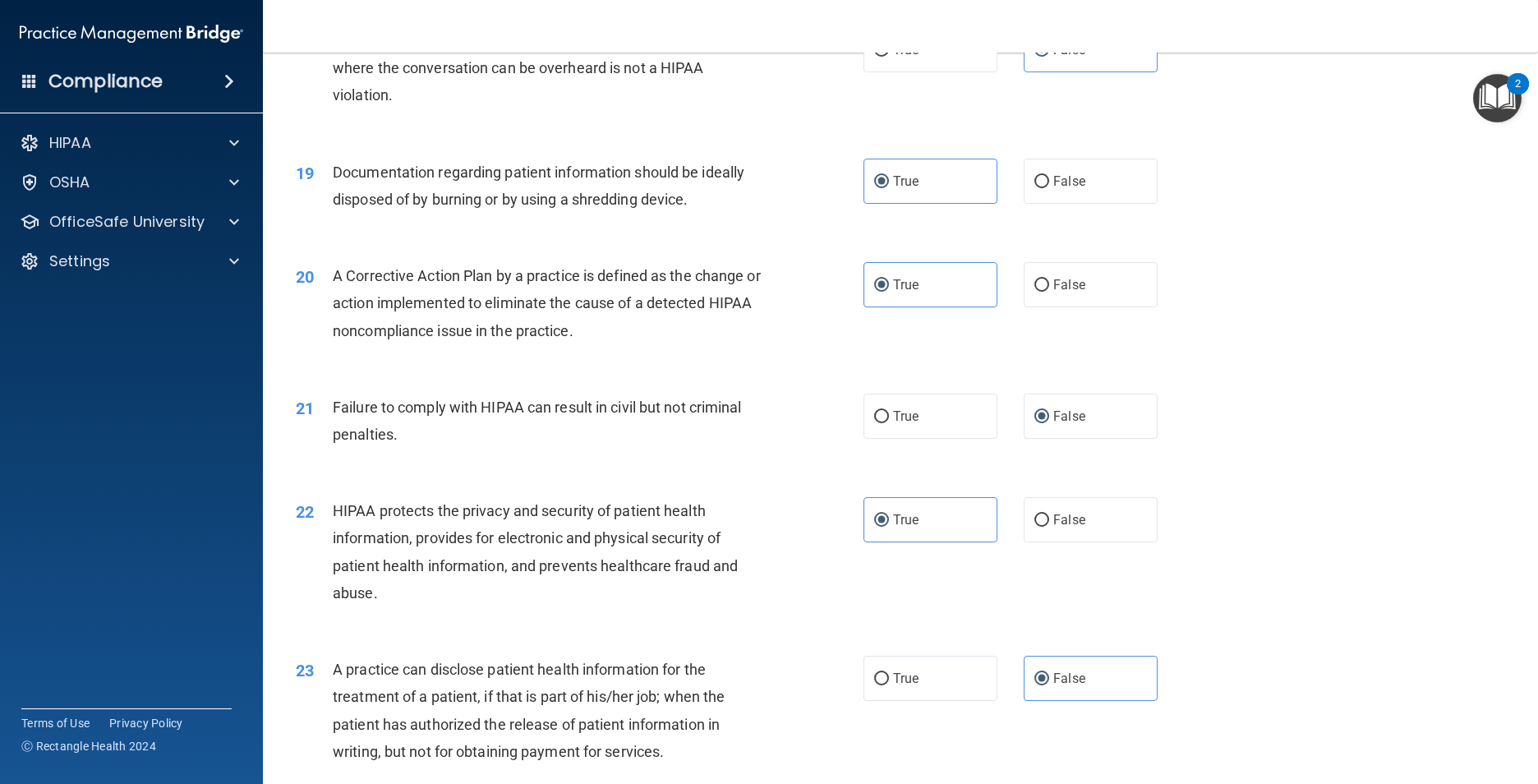
scroll to position [2146, 0]
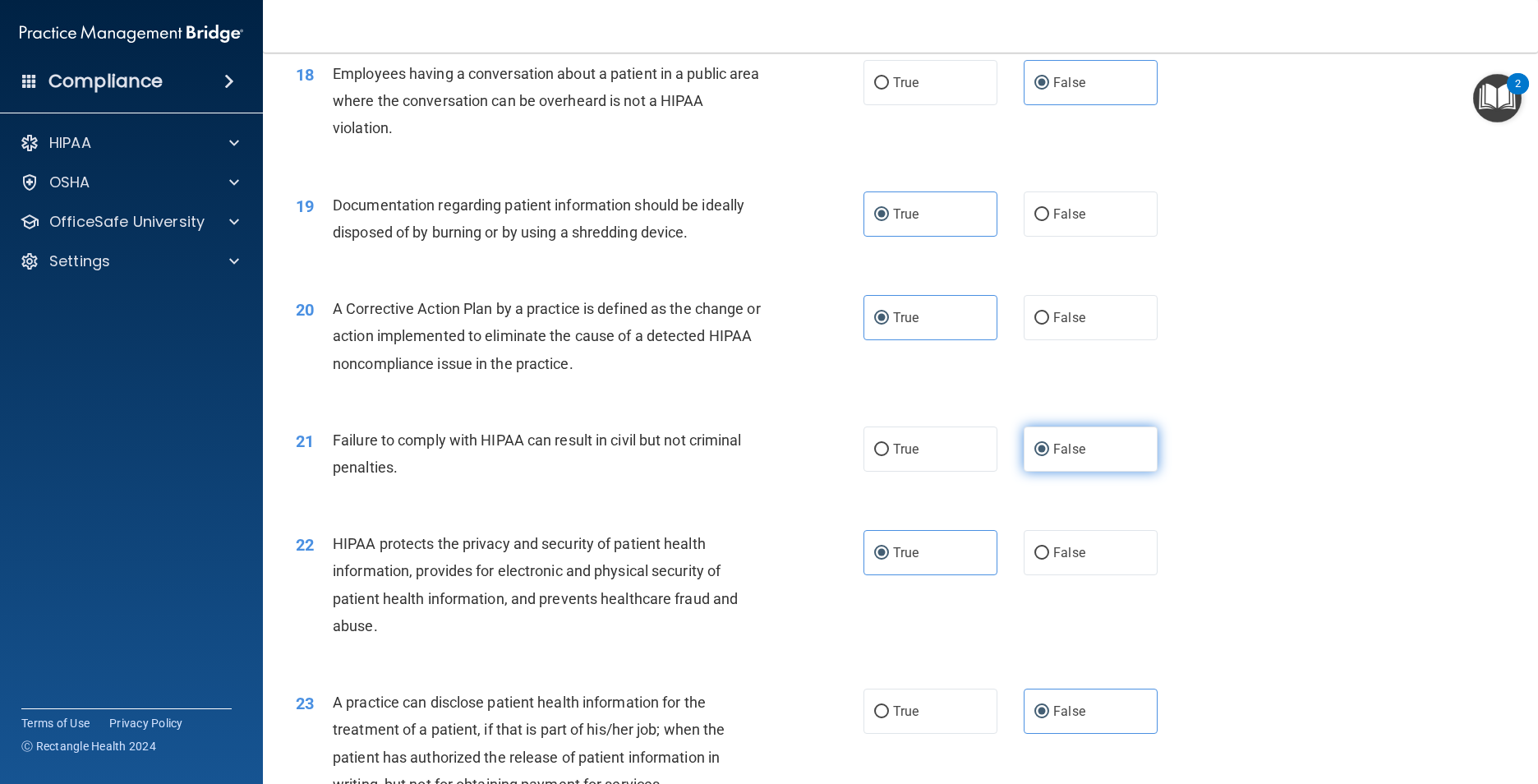
click at [1084, 472] on label "False" at bounding box center [1091, 448] width 134 height 45
click at [1049, 456] on input "False" at bounding box center [1042, 450] width 15 height 12
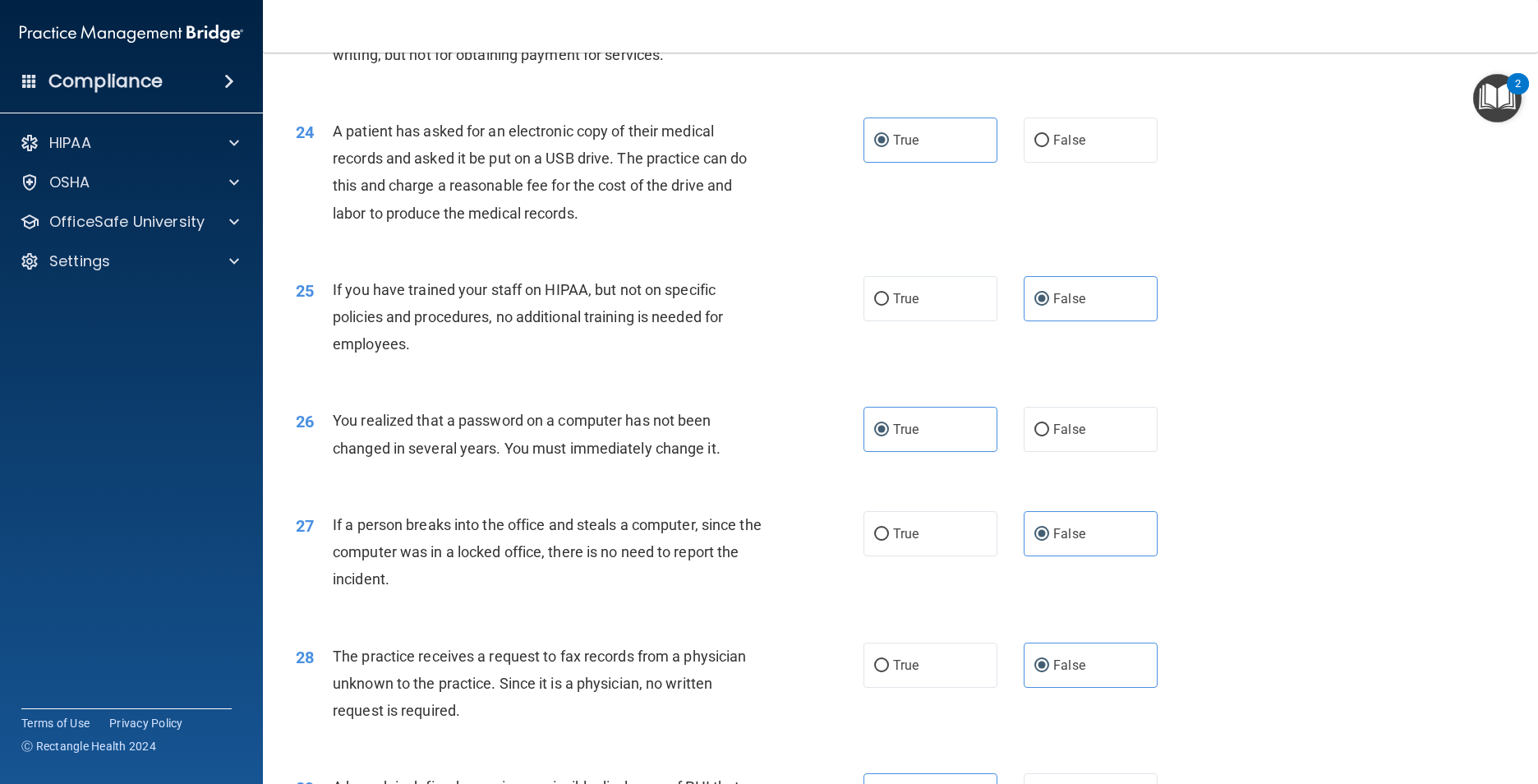
scroll to position [3214, 0]
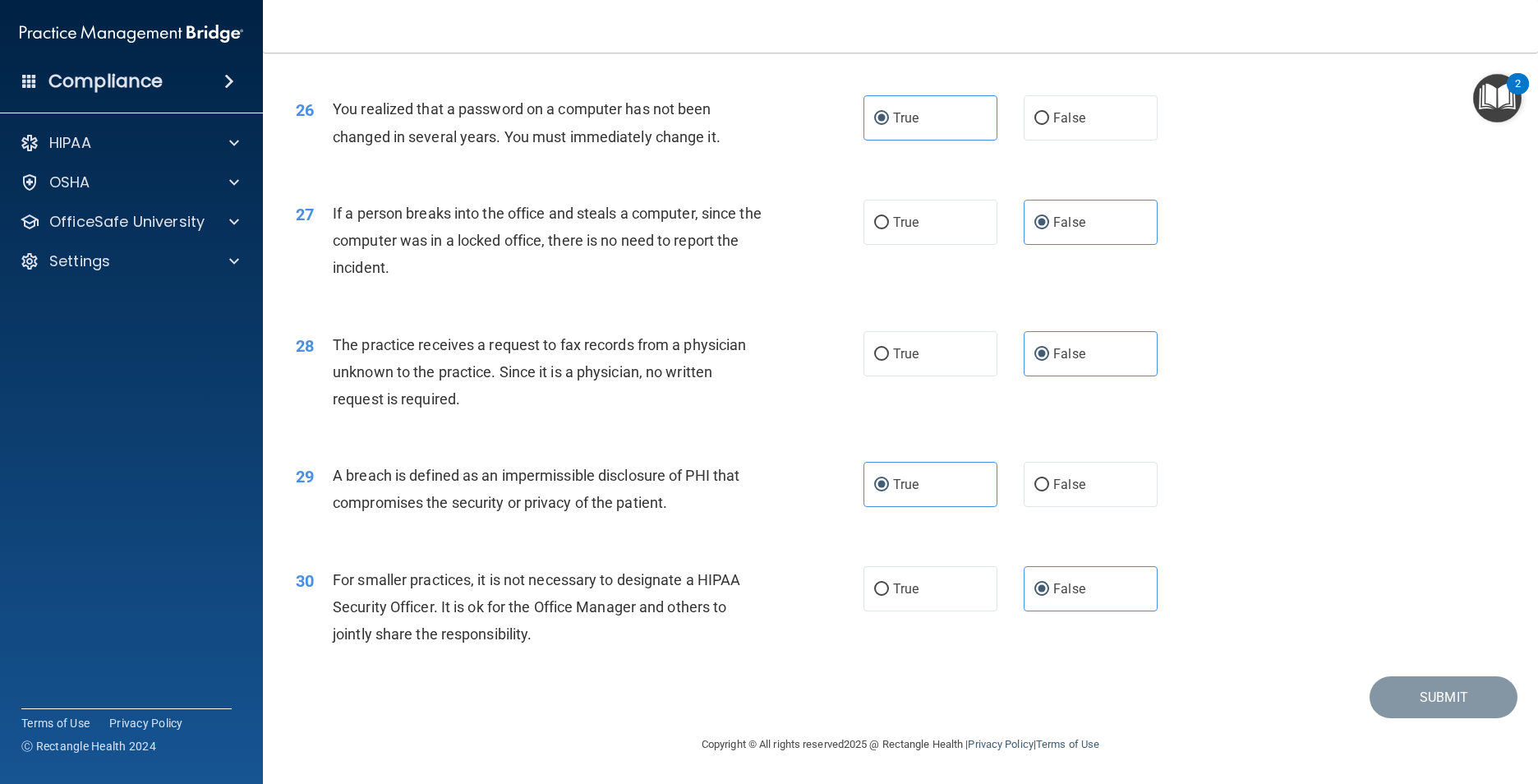
click at [1501, 85] on img "Open Resource Center, 2 new notifications" at bounding box center [1497, 98] width 49 height 49
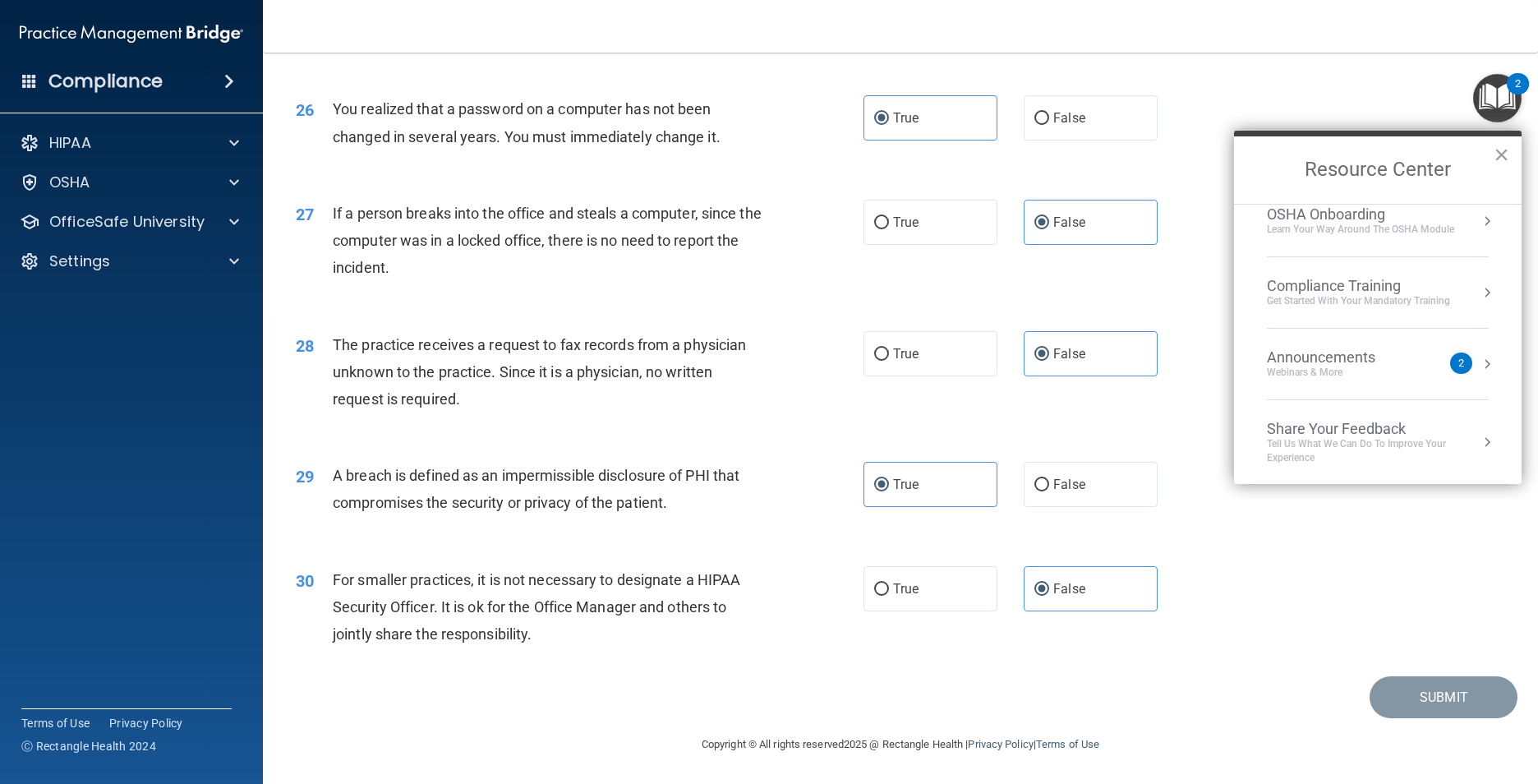
scroll to position [92, 0]
click at [1395, 349] on div "Announcements" at bounding box center [1337, 355] width 141 height 18
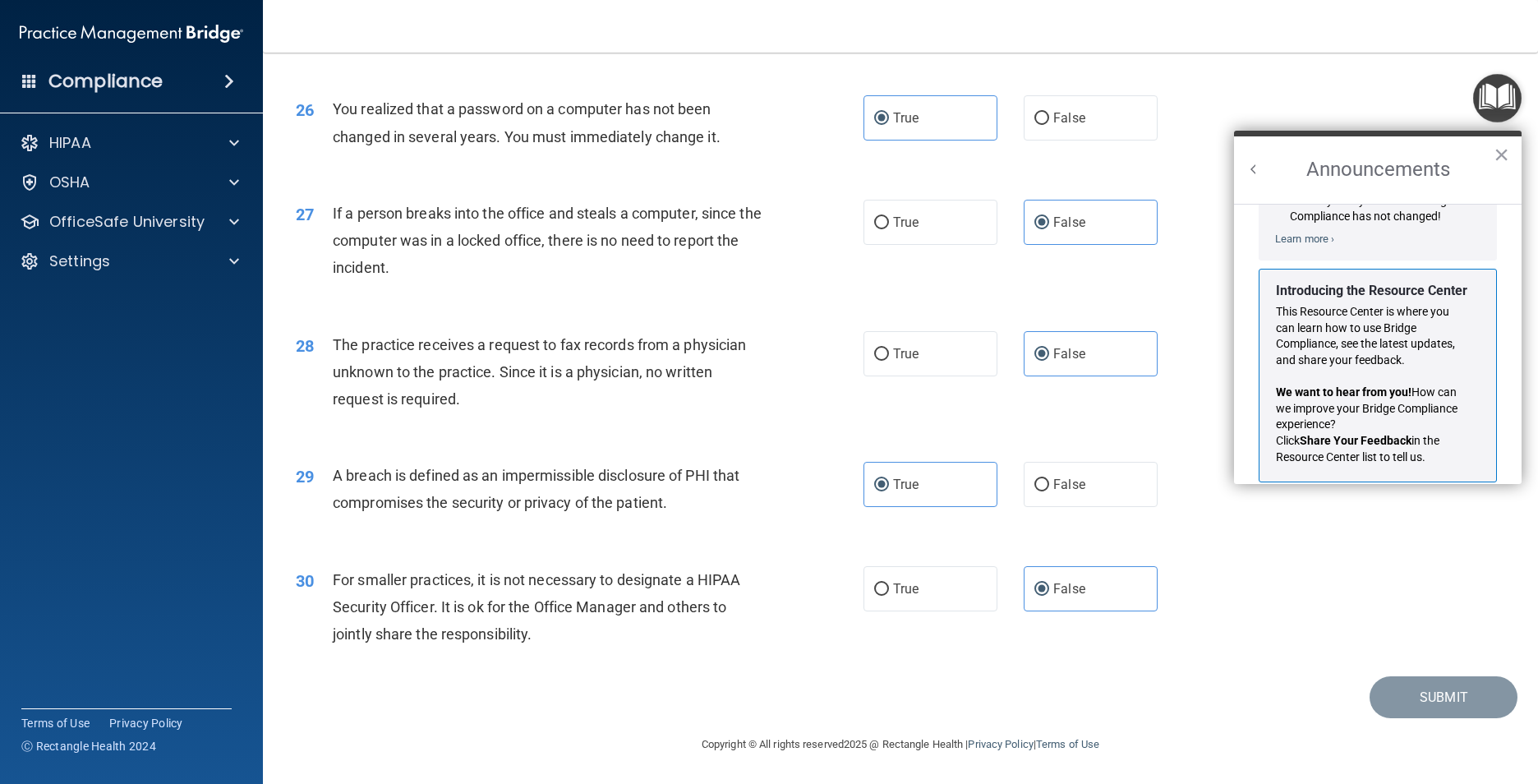
scroll to position [288, 0]
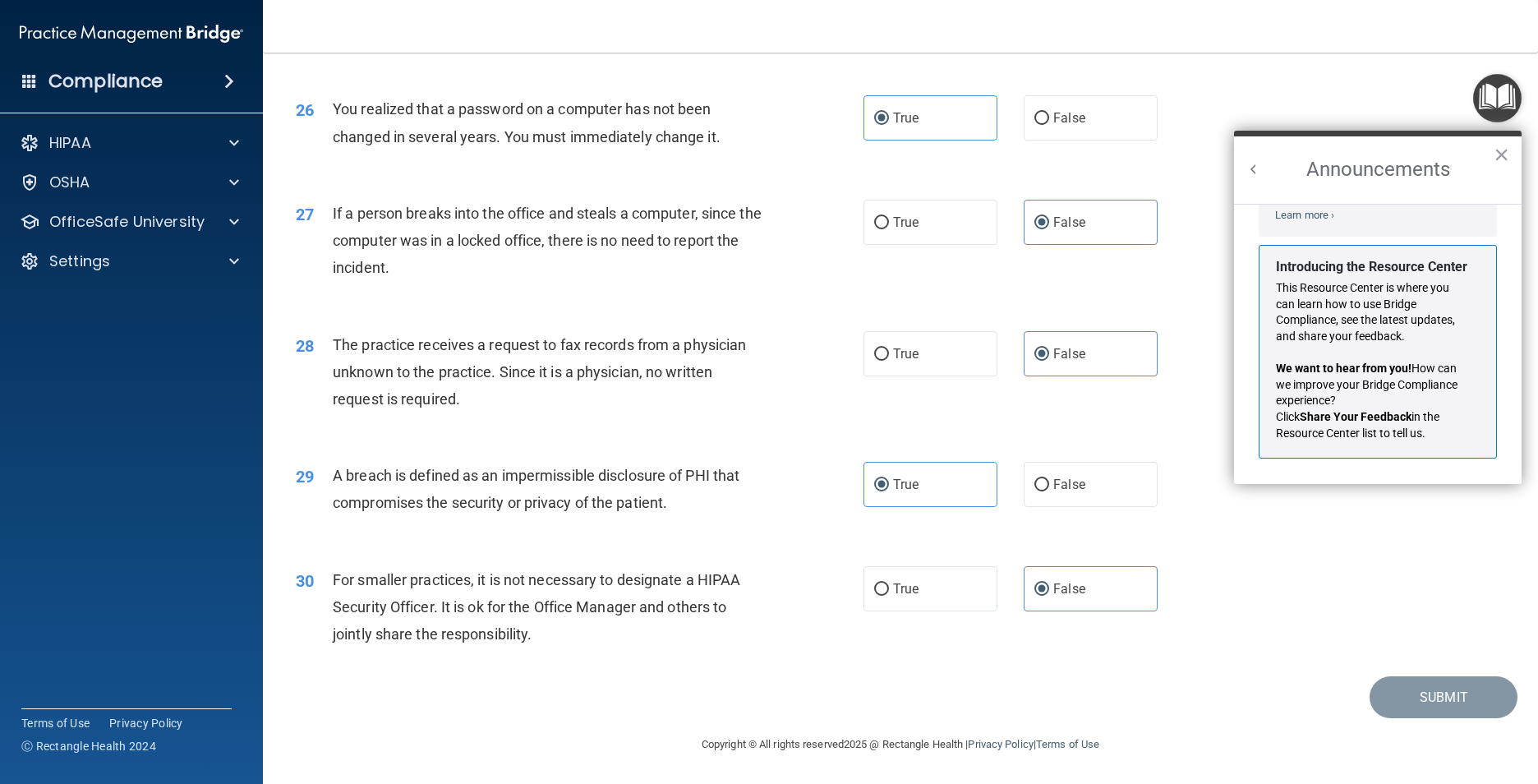
click at [1252, 176] on button "Back to Resource Center Home" at bounding box center [1253, 169] width 17 height 17
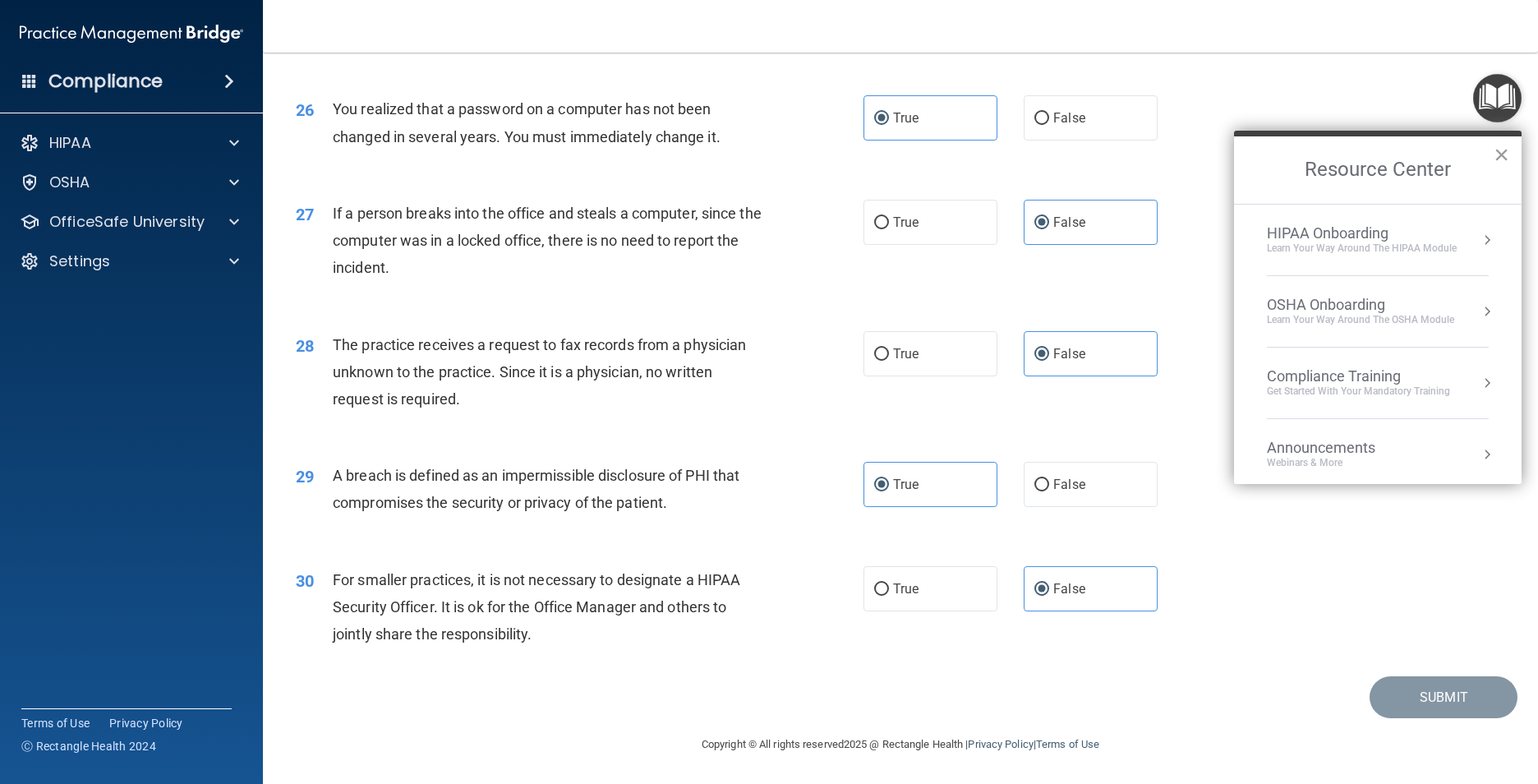
click at [1497, 160] on button "×" at bounding box center [1501, 154] width 16 height 26
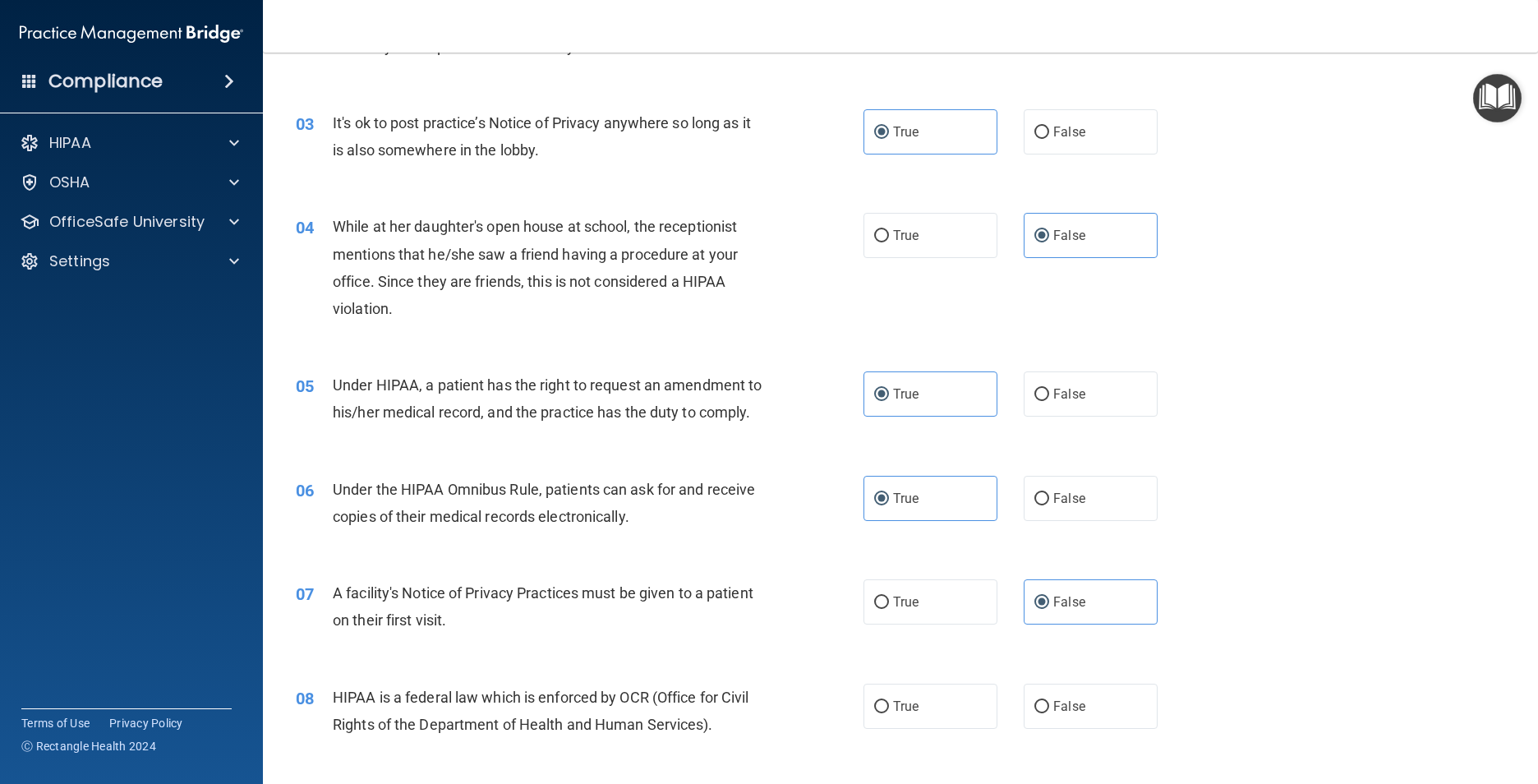
scroll to position [329, 0]
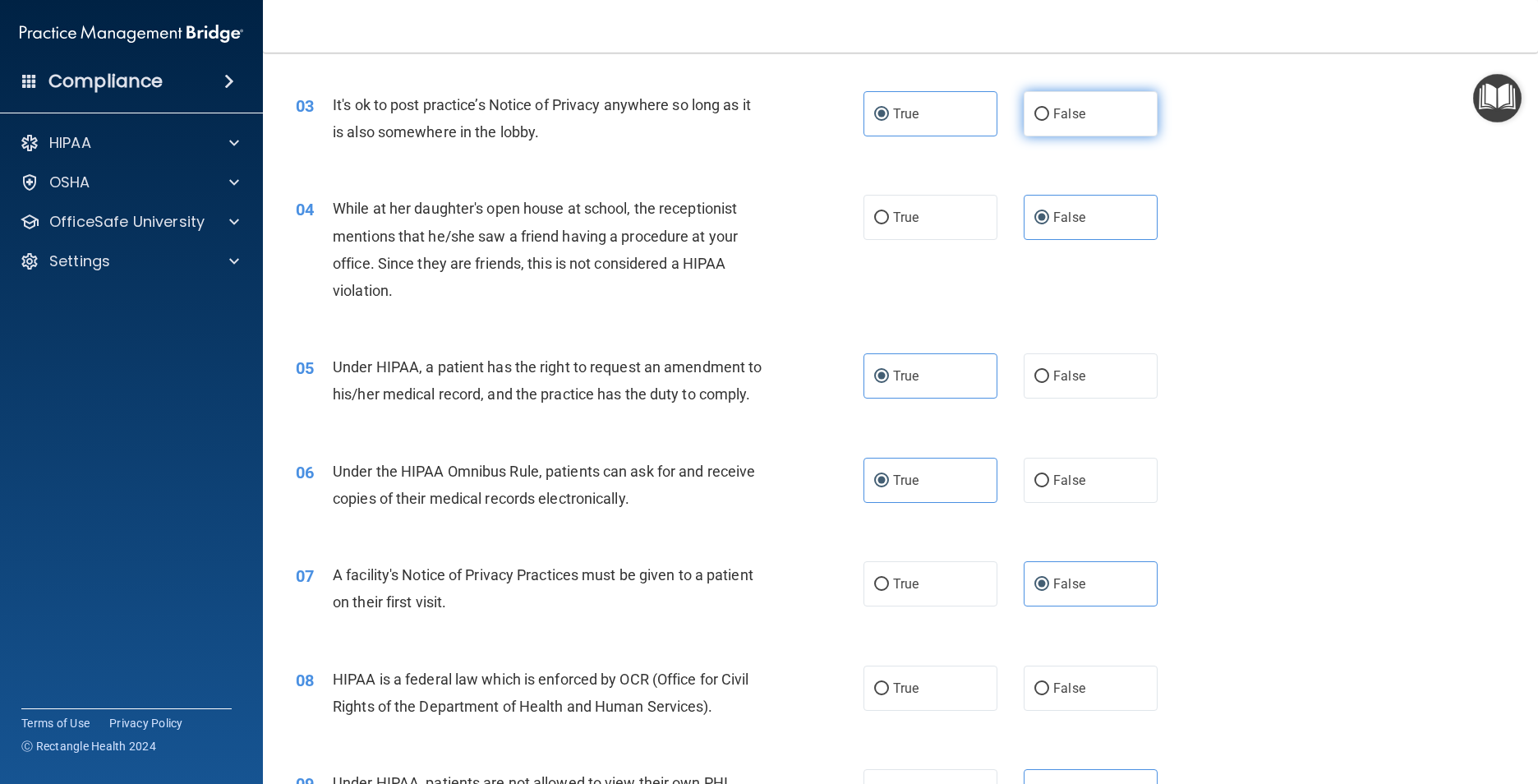
click at [1077, 132] on label "False" at bounding box center [1091, 113] width 134 height 45
click at [1049, 121] on input "False" at bounding box center [1042, 115] width 15 height 12
radio input "true"
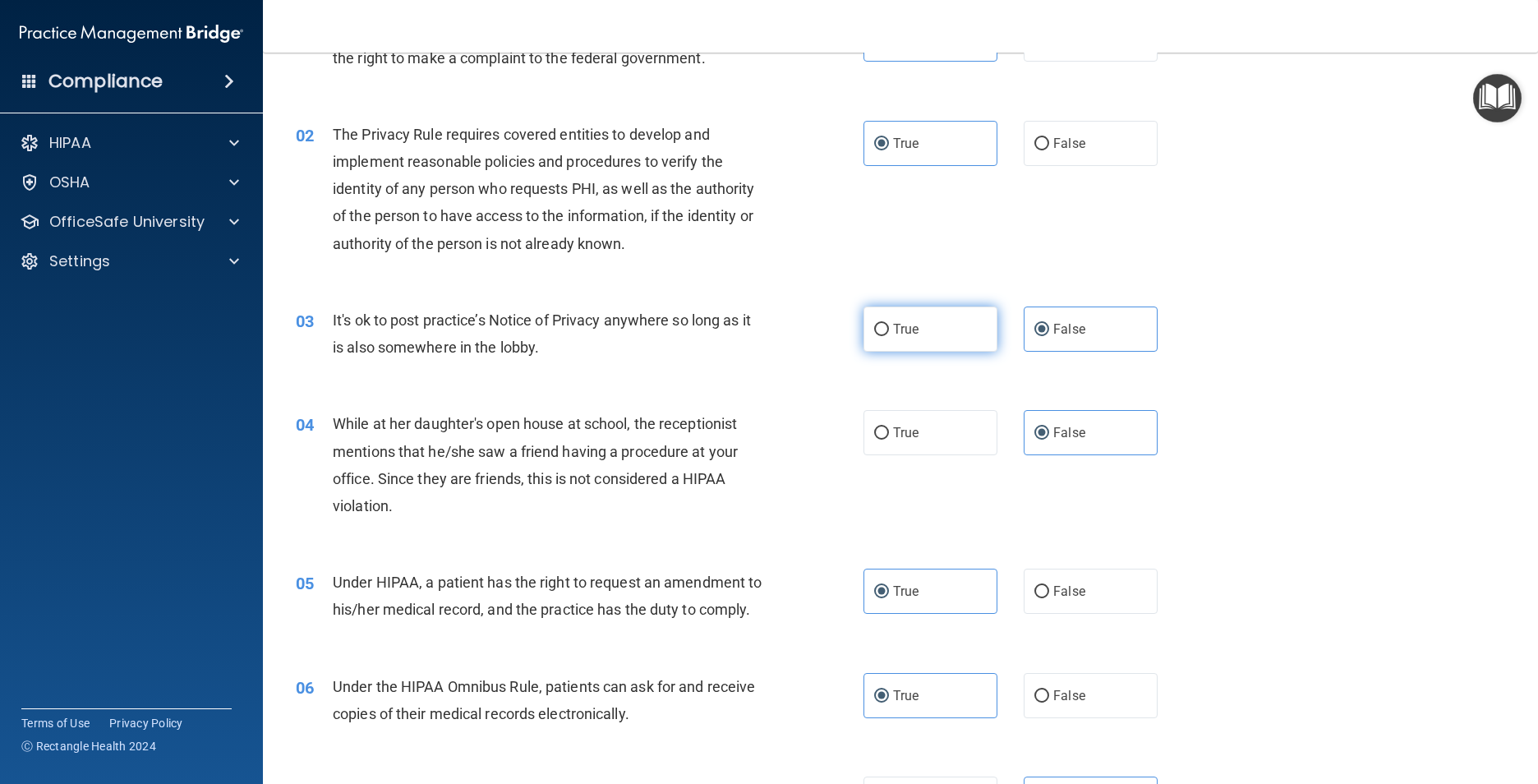
scroll to position [0, 0]
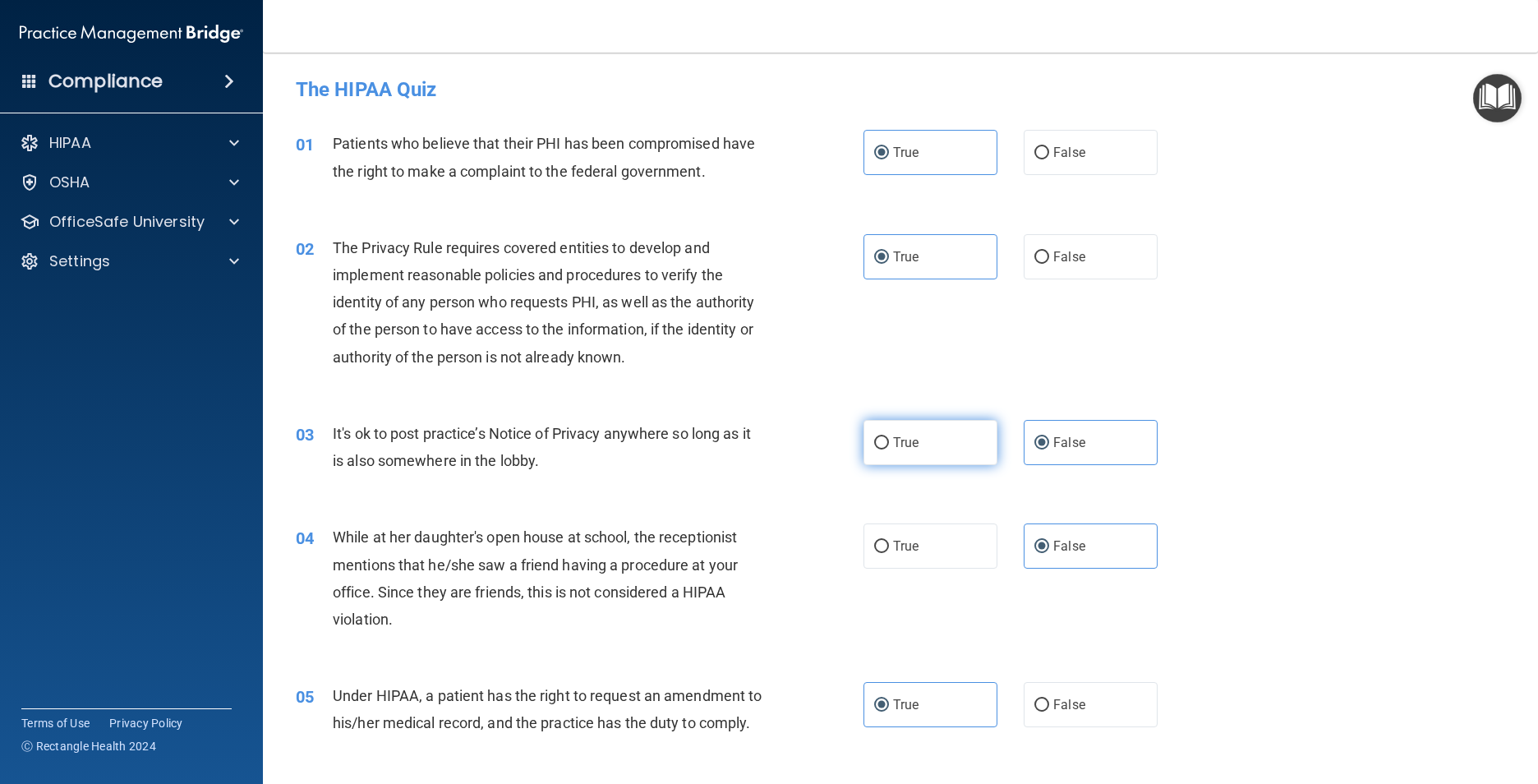
click at [925, 444] on label "True" at bounding box center [930, 442] width 134 height 45
click at [889, 444] on input "True" at bounding box center [881, 444] width 15 height 12
radio input "true"
radio input "false"
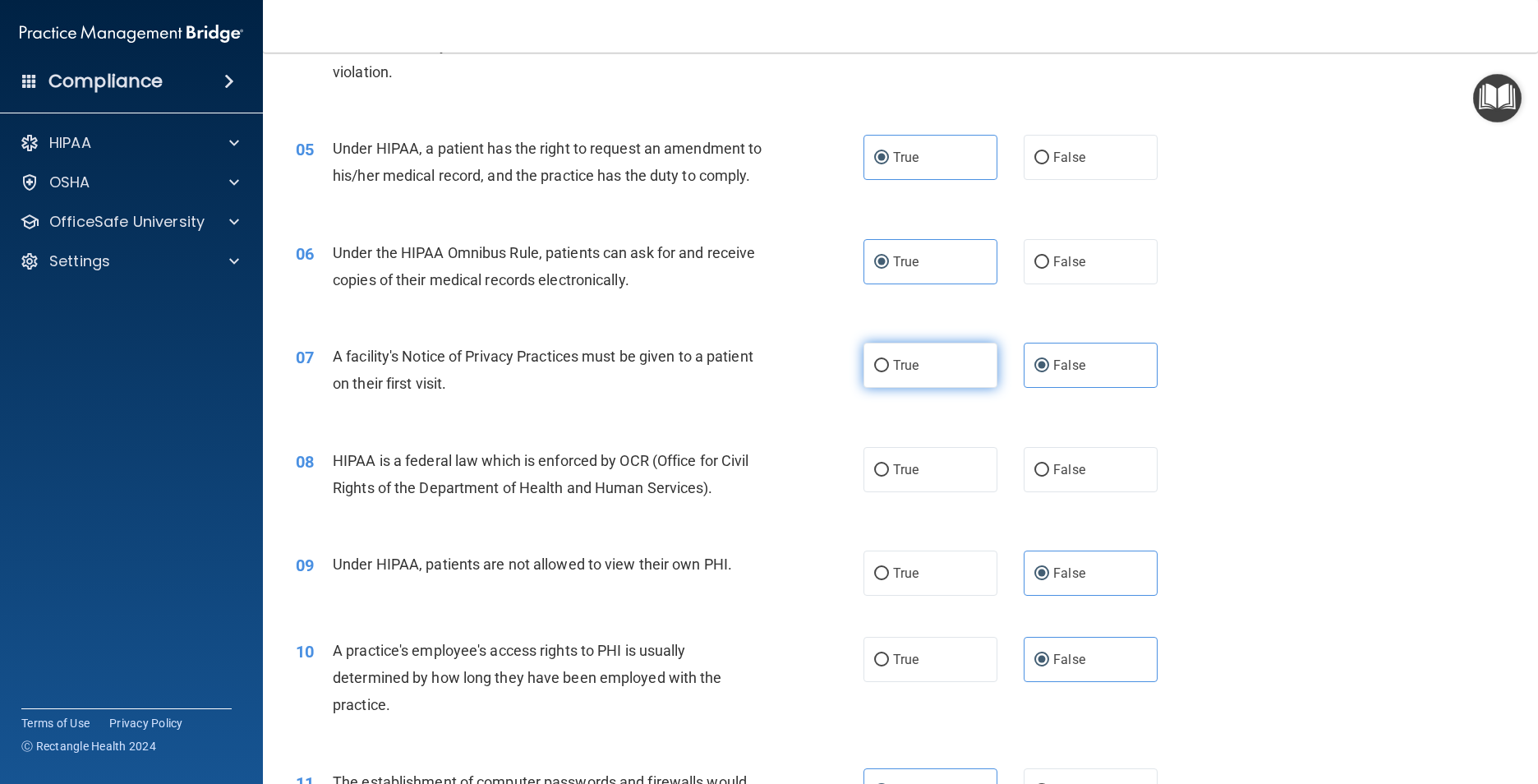
scroll to position [575, 0]
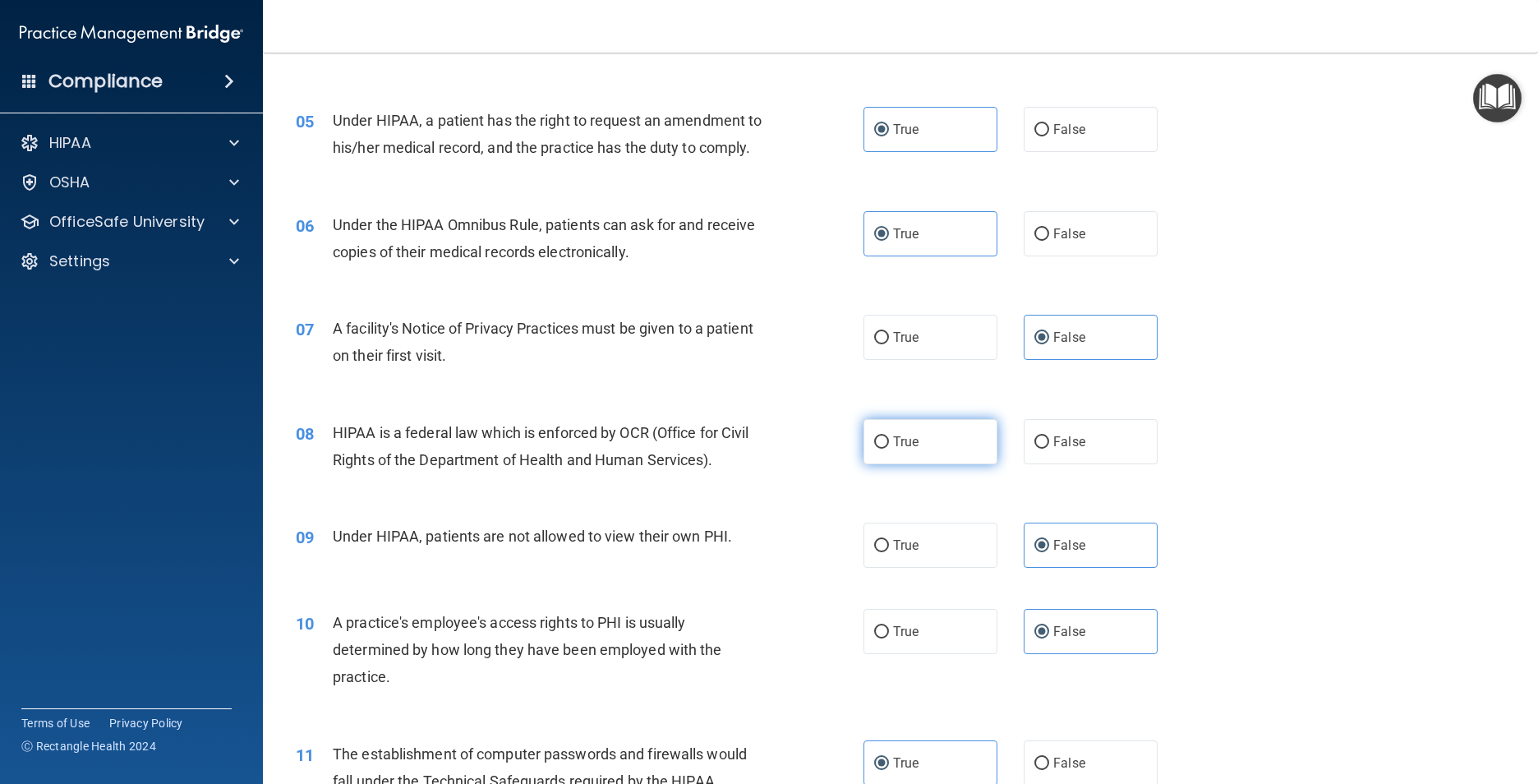
click at [944, 464] on label "True" at bounding box center [930, 441] width 134 height 45
click at [889, 449] on input "True" at bounding box center [881, 443] width 15 height 12
radio input "true"
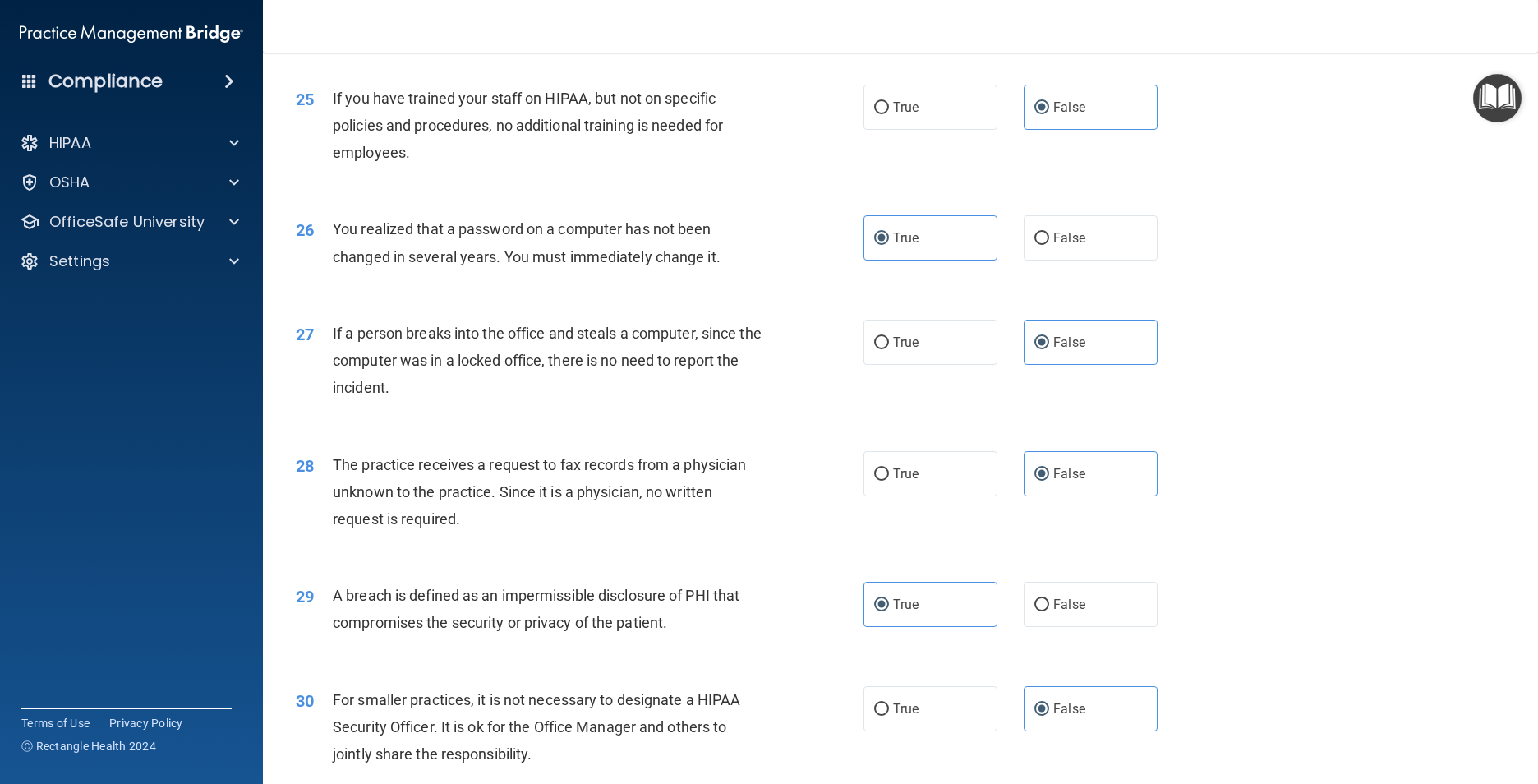
scroll to position [3214, 0]
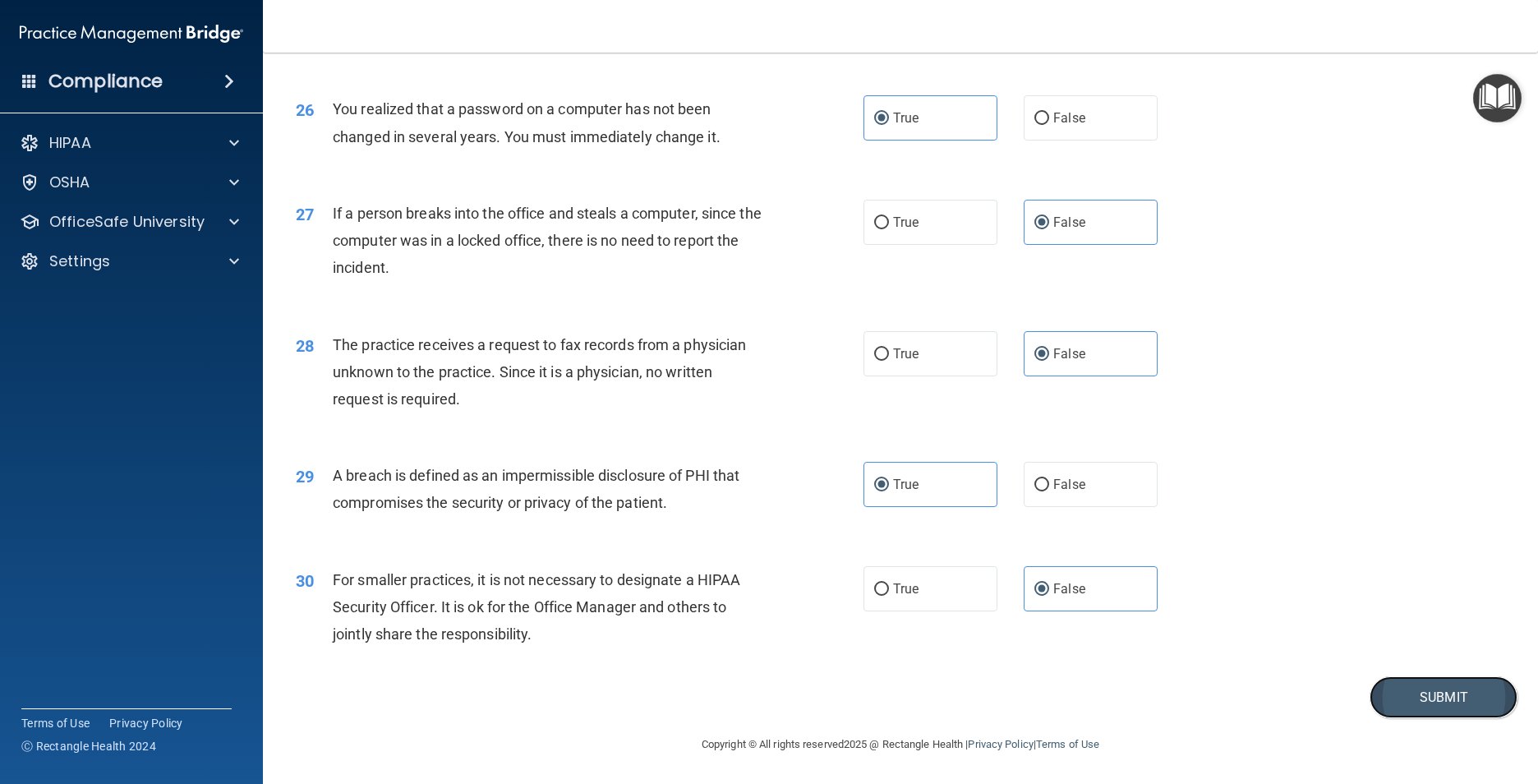
click at [1385, 694] on button "Submit" at bounding box center [1444, 698] width 148 height 42
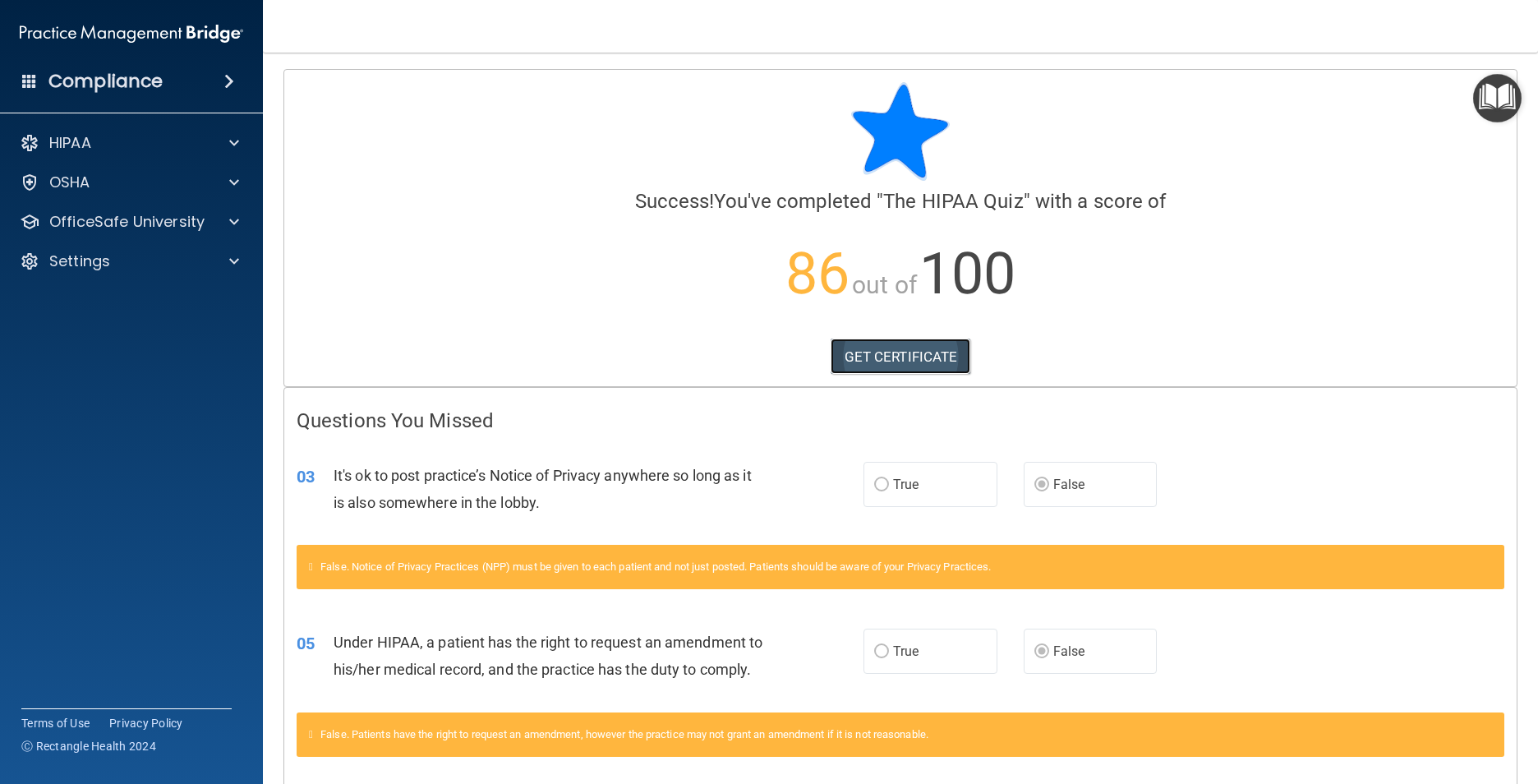
click at [885, 355] on link "GET CERTIFICATE" at bounding box center [900, 356] width 140 height 36
click at [196, 137] on div "HIPAA" at bounding box center [108, 143] width 204 height 19
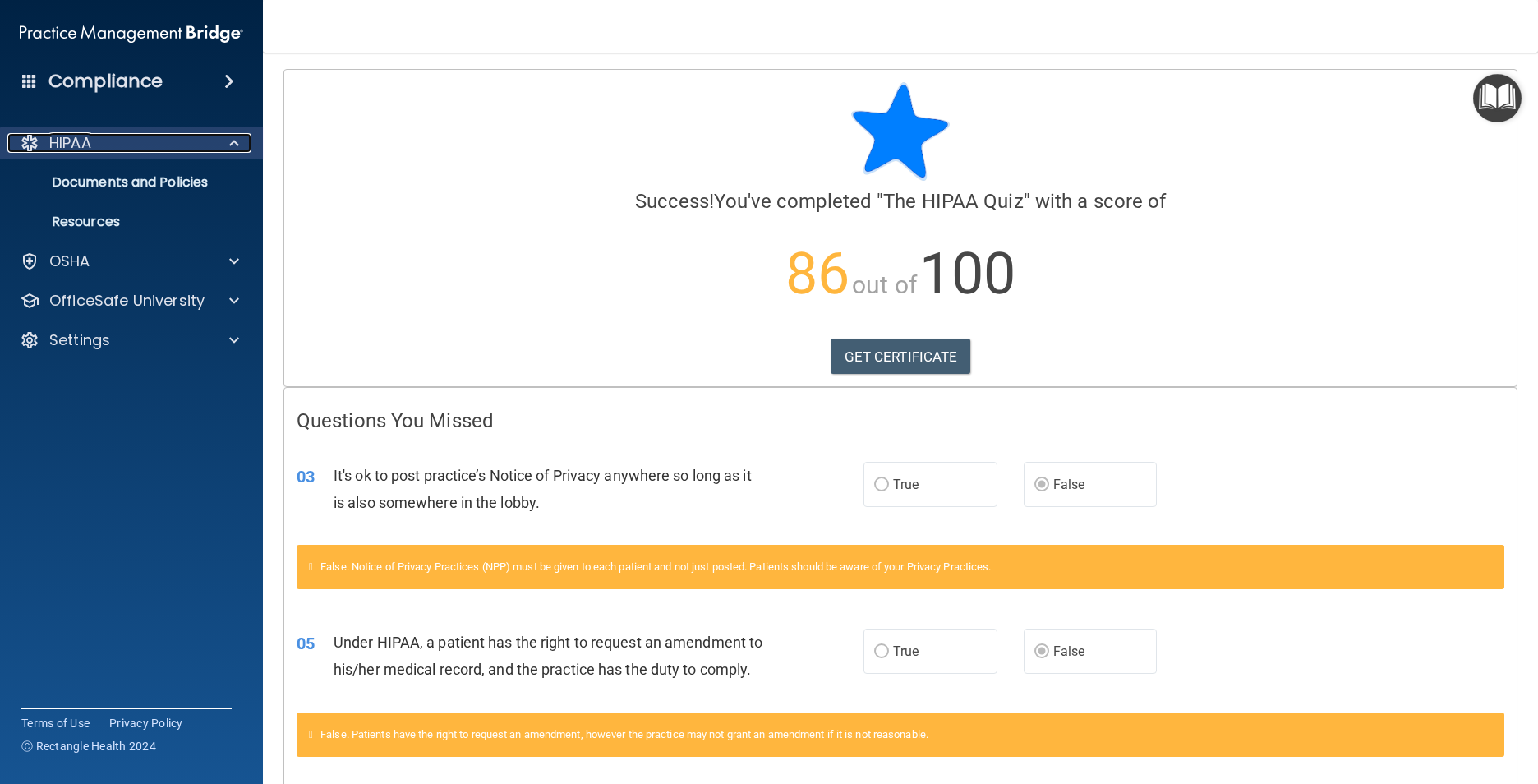
click at [150, 150] on div "HIPAA" at bounding box center [108, 143] width 204 height 19
click at [206, 142] on div "HIPAA" at bounding box center [108, 143] width 204 height 19
click at [175, 217] on p "Resources" at bounding box center [123, 221] width 224 height 17
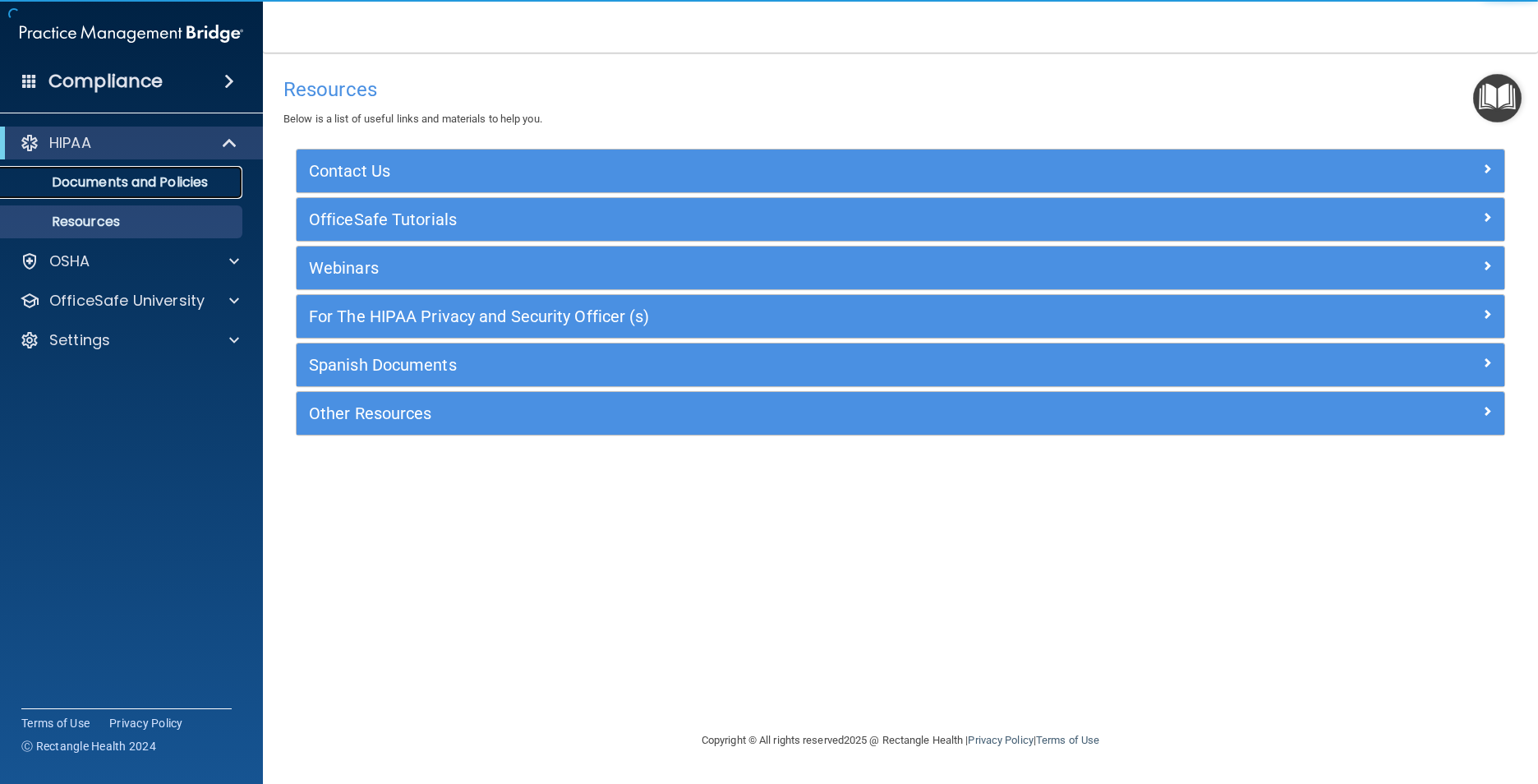
click at [182, 170] on link "Documents and Policies" at bounding box center [112, 182] width 258 height 33
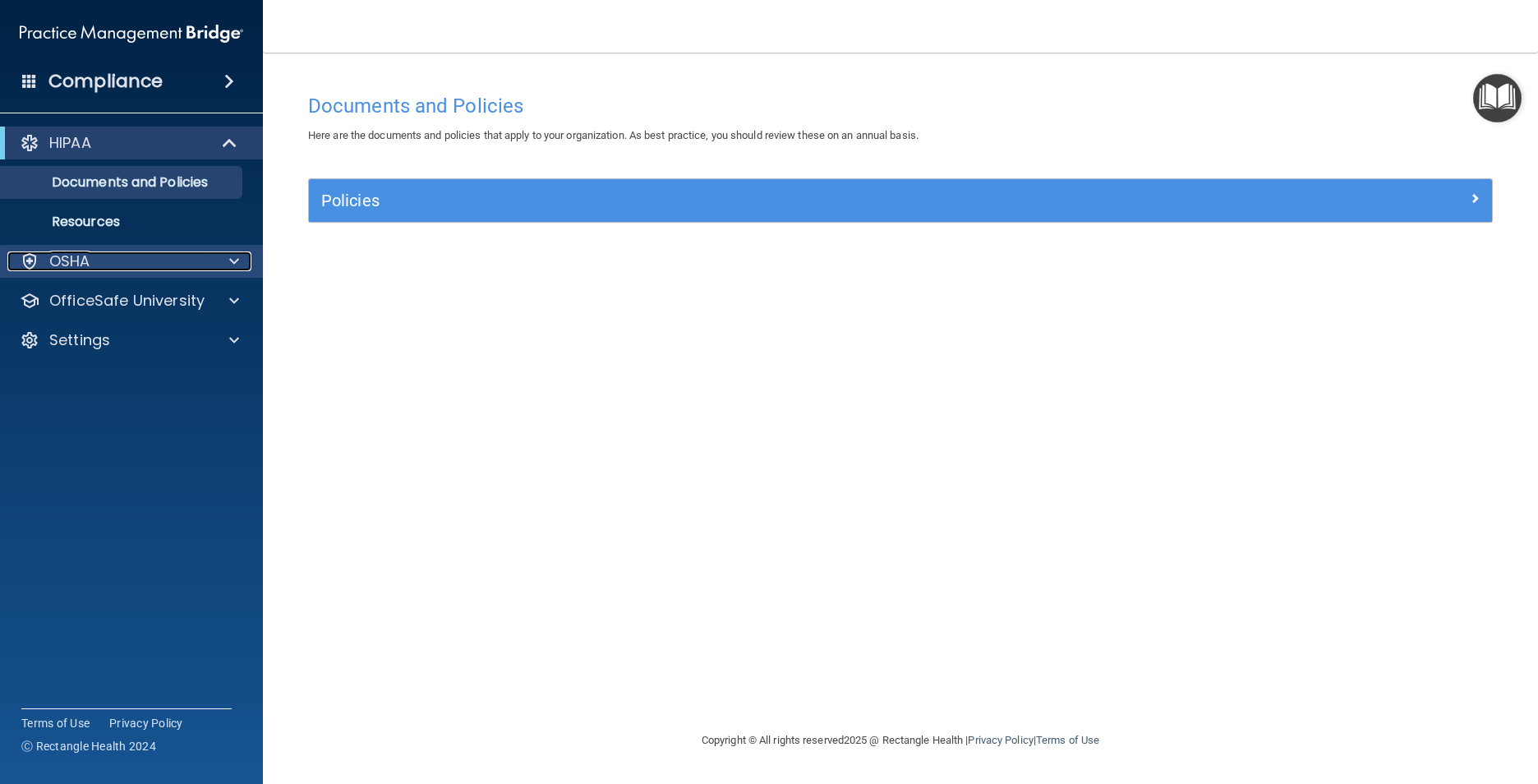
click at [157, 254] on div "OSHA" at bounding box center [108, 261] width 204 height 19
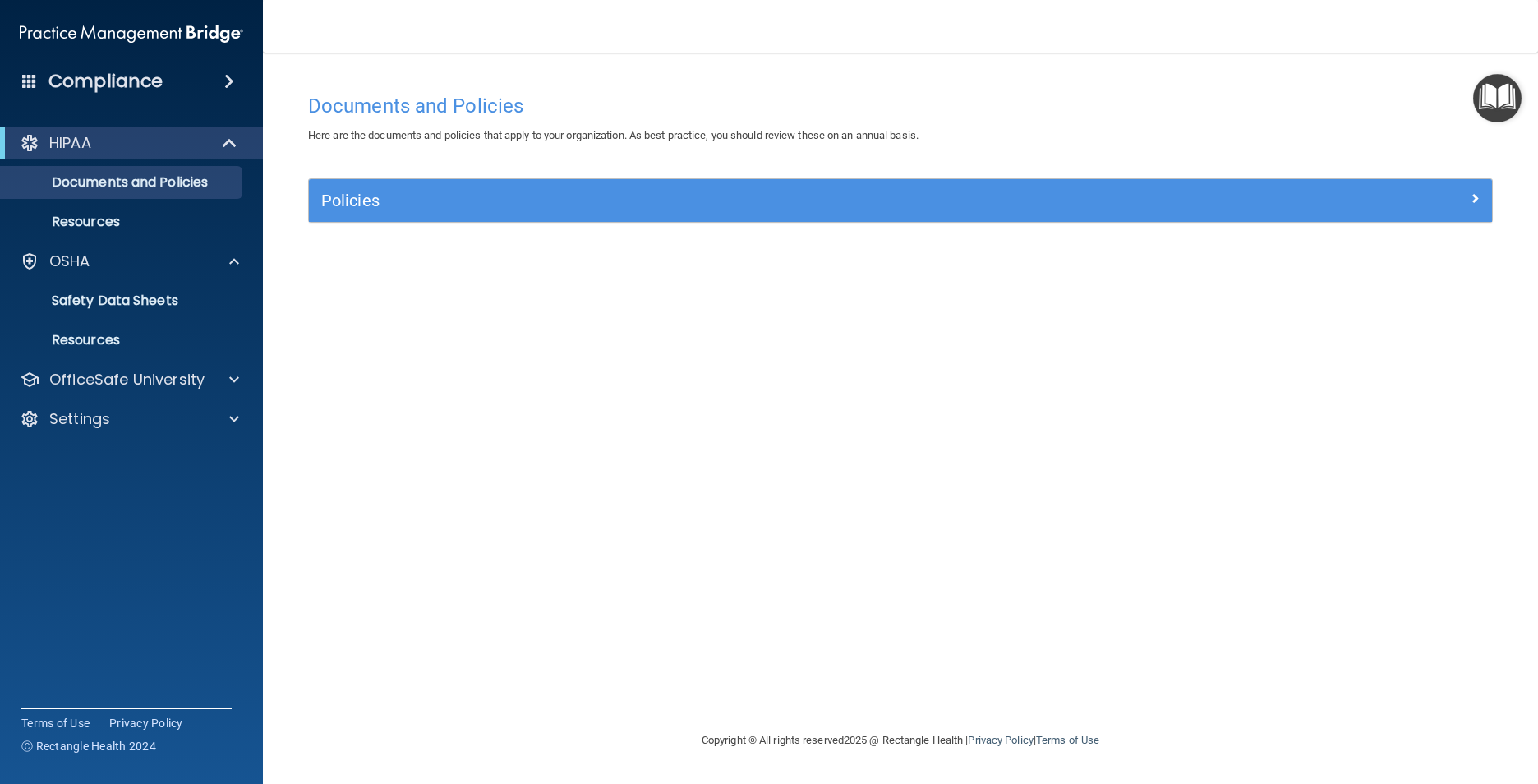
click at [119, 86] on h4 "Compliance" at bounding box center [105, 81] width 114 height 23
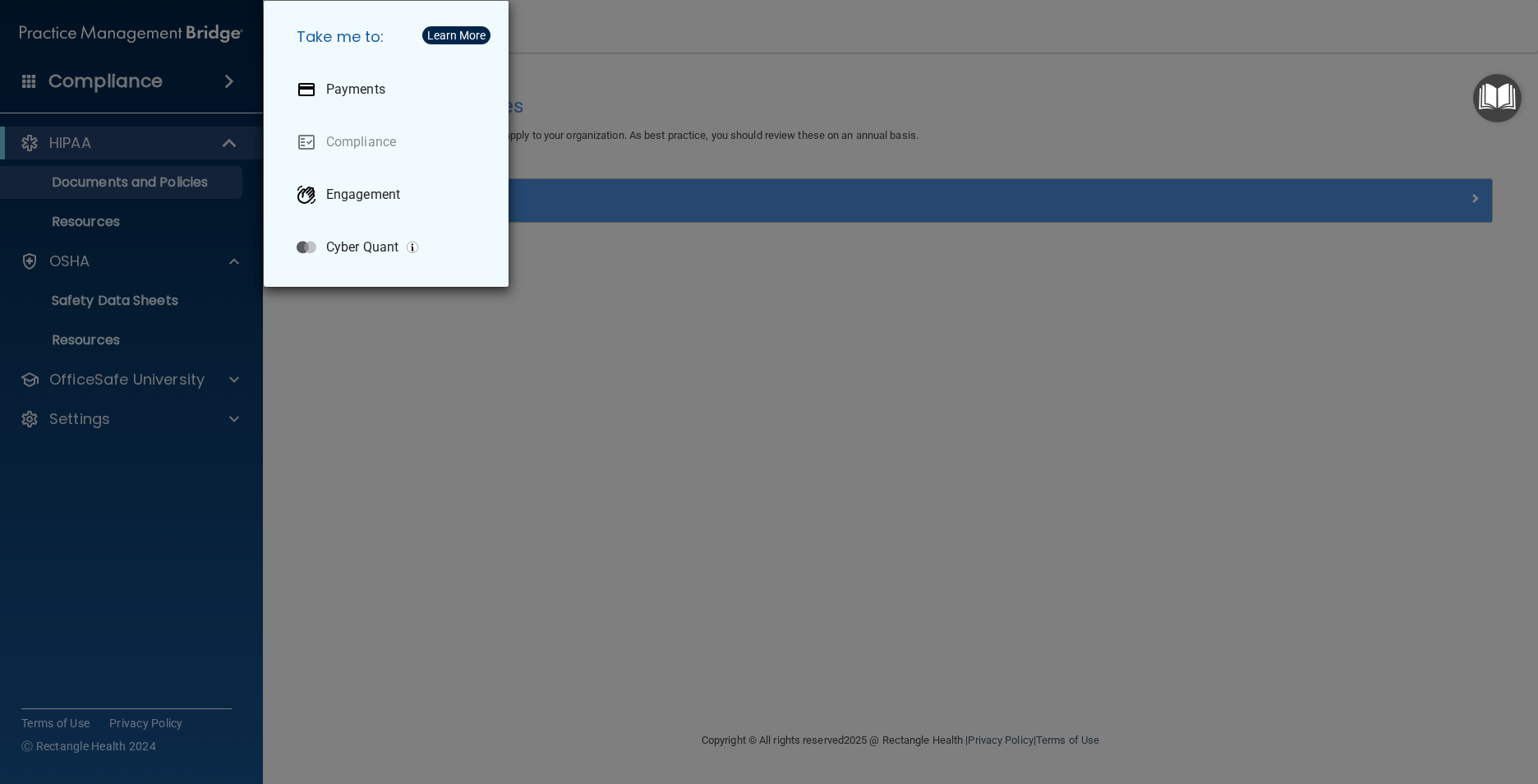
click at [53, 67] on div "Take me to: Payments Compliance Engagement Cyber Quant" at bounding box center [769, 392] width 1538 height 784
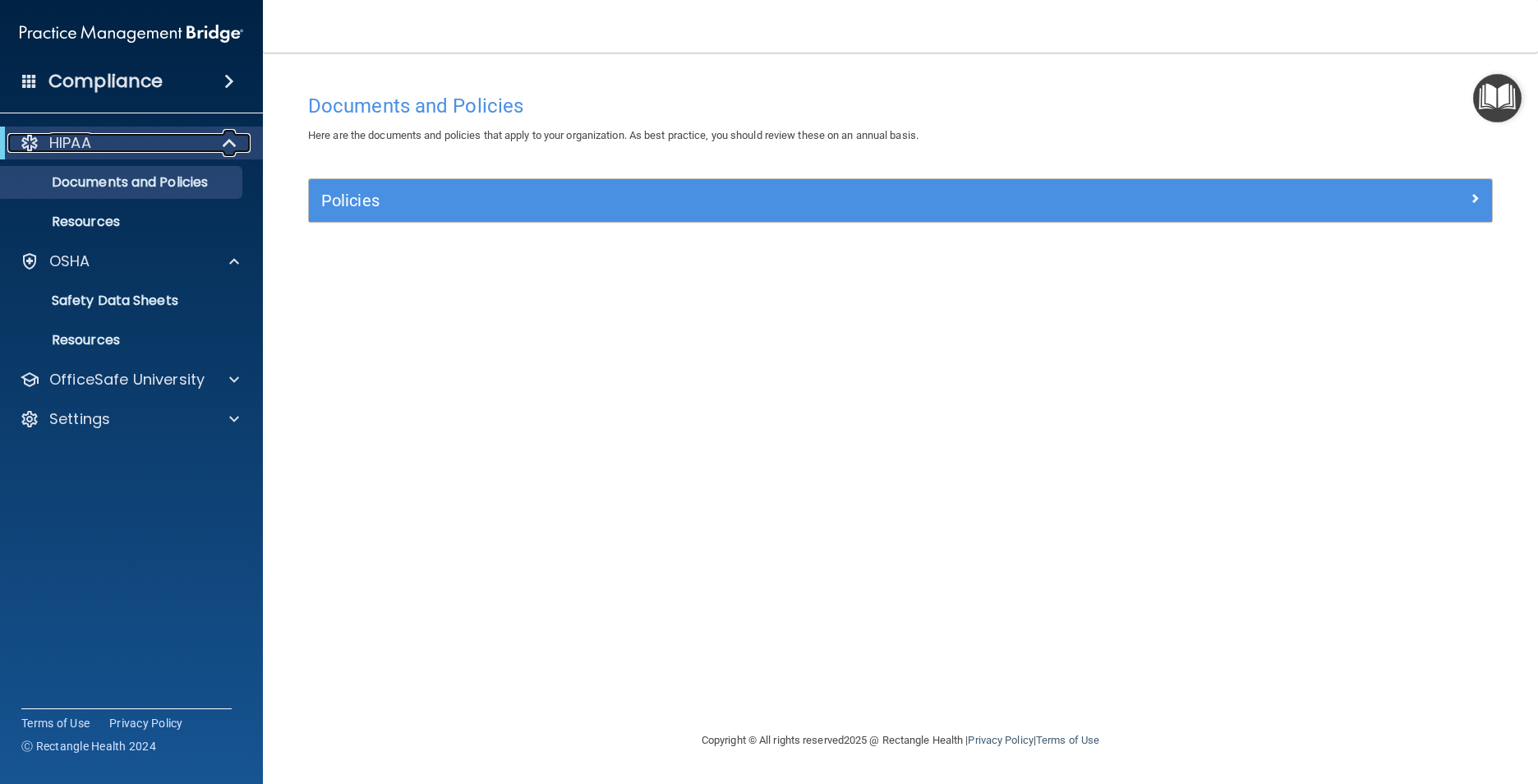
click at [73, 149] on p "HIPAA" at bounding box center [71, 143] width 42 height 19
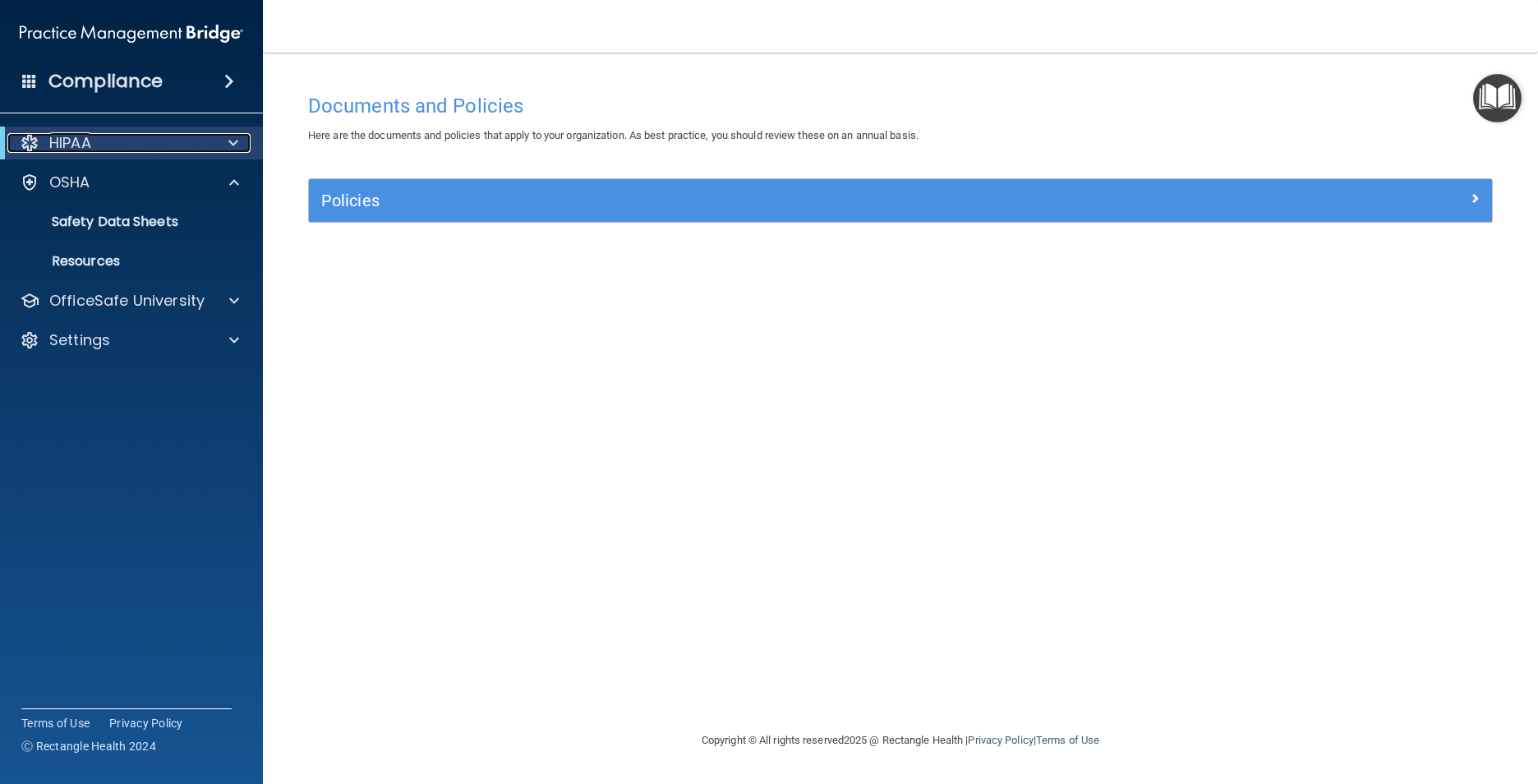
click at [73, 149] on p "HIPAA" at bounding box center [71, 143] width 42 height 19
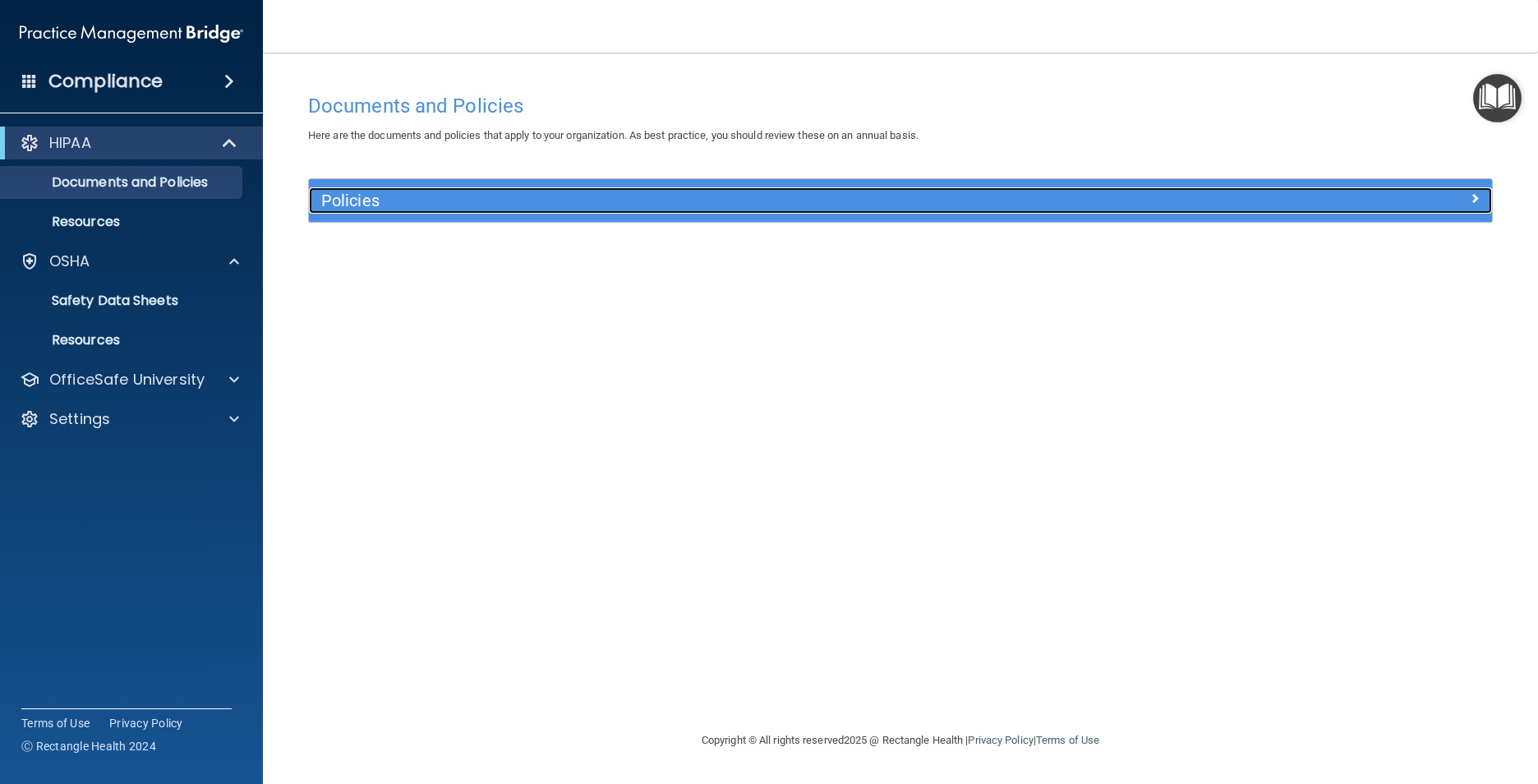
click at [404, 203] on h5 "Policies" at bounding box center [752, 200] width 862 height 18
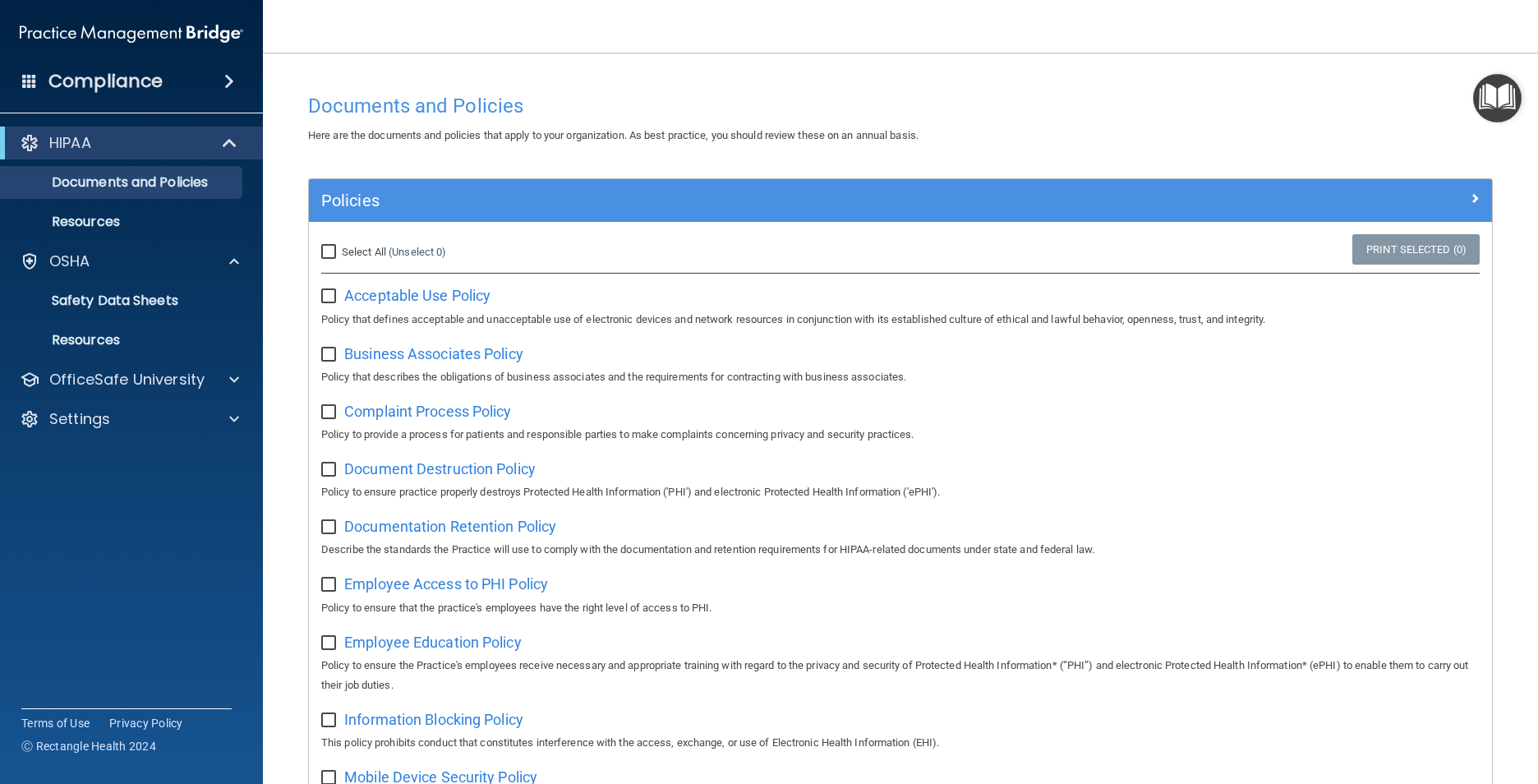
click at [393, 115] on h4 "Documents and Policies" at bounding box center [900, 106] width 1184 height 21
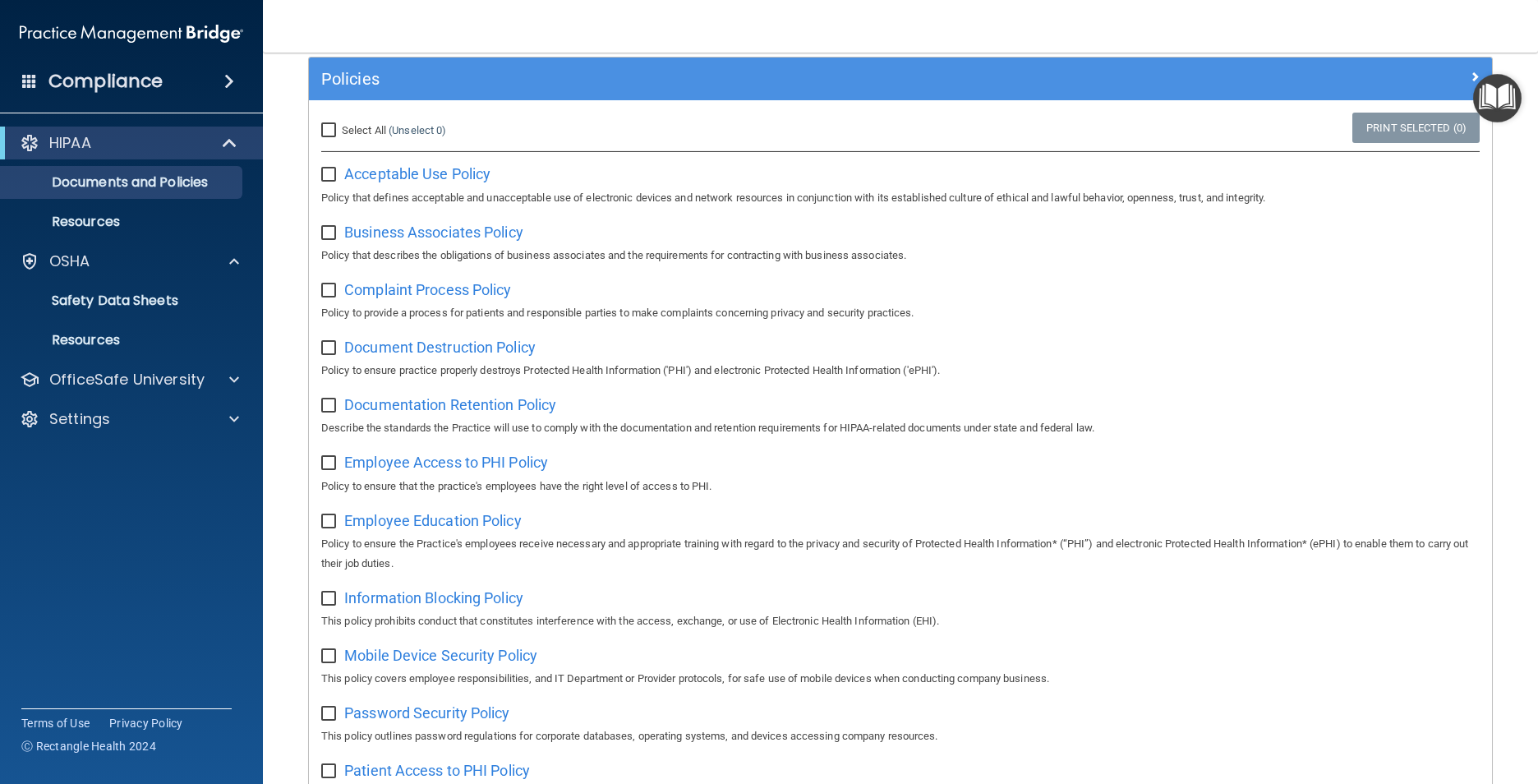
scroll to position [329, 0]
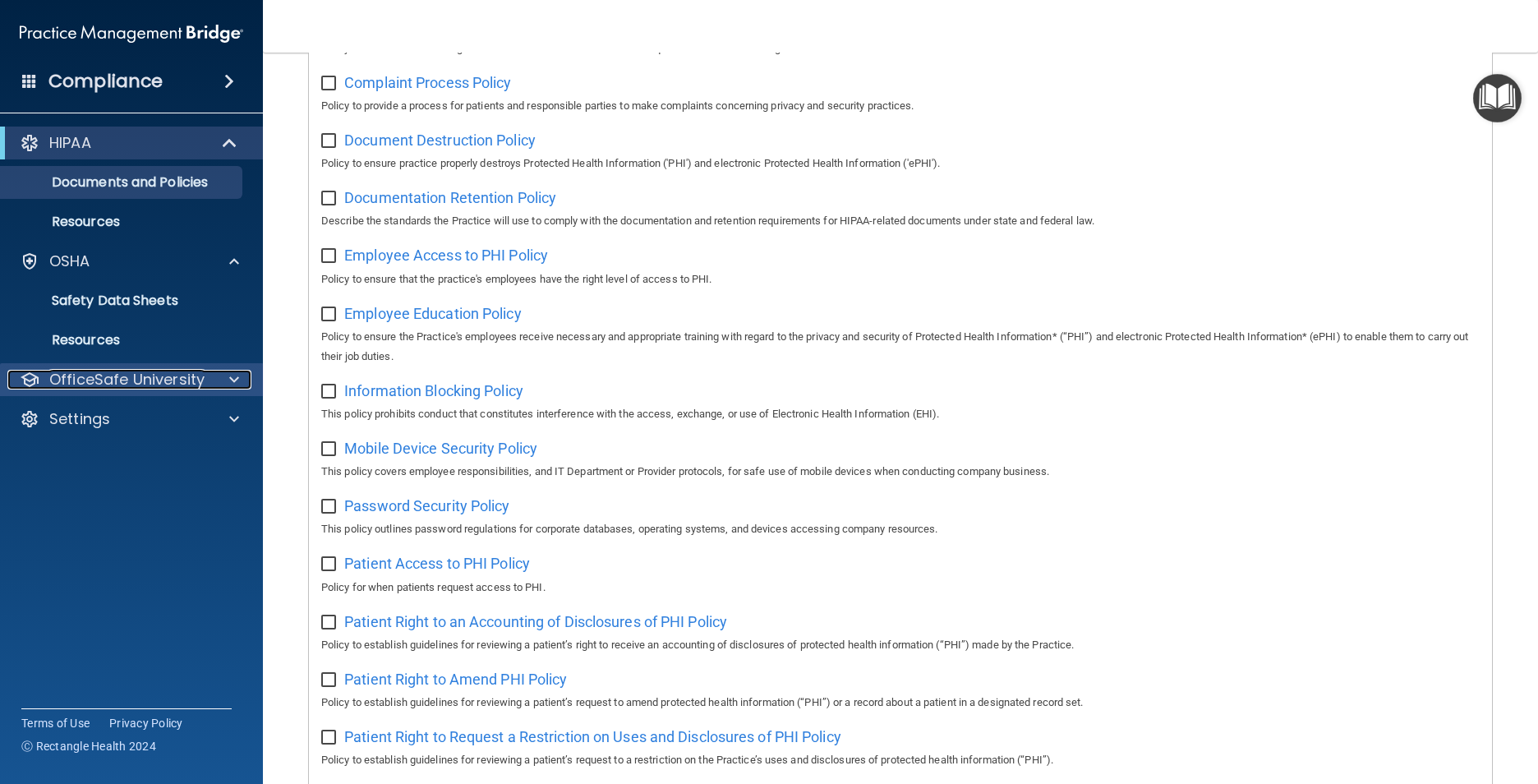
click at [138, 377] on p "OfficeSafe University" at bounding box center [127, 379] width 155 height 19
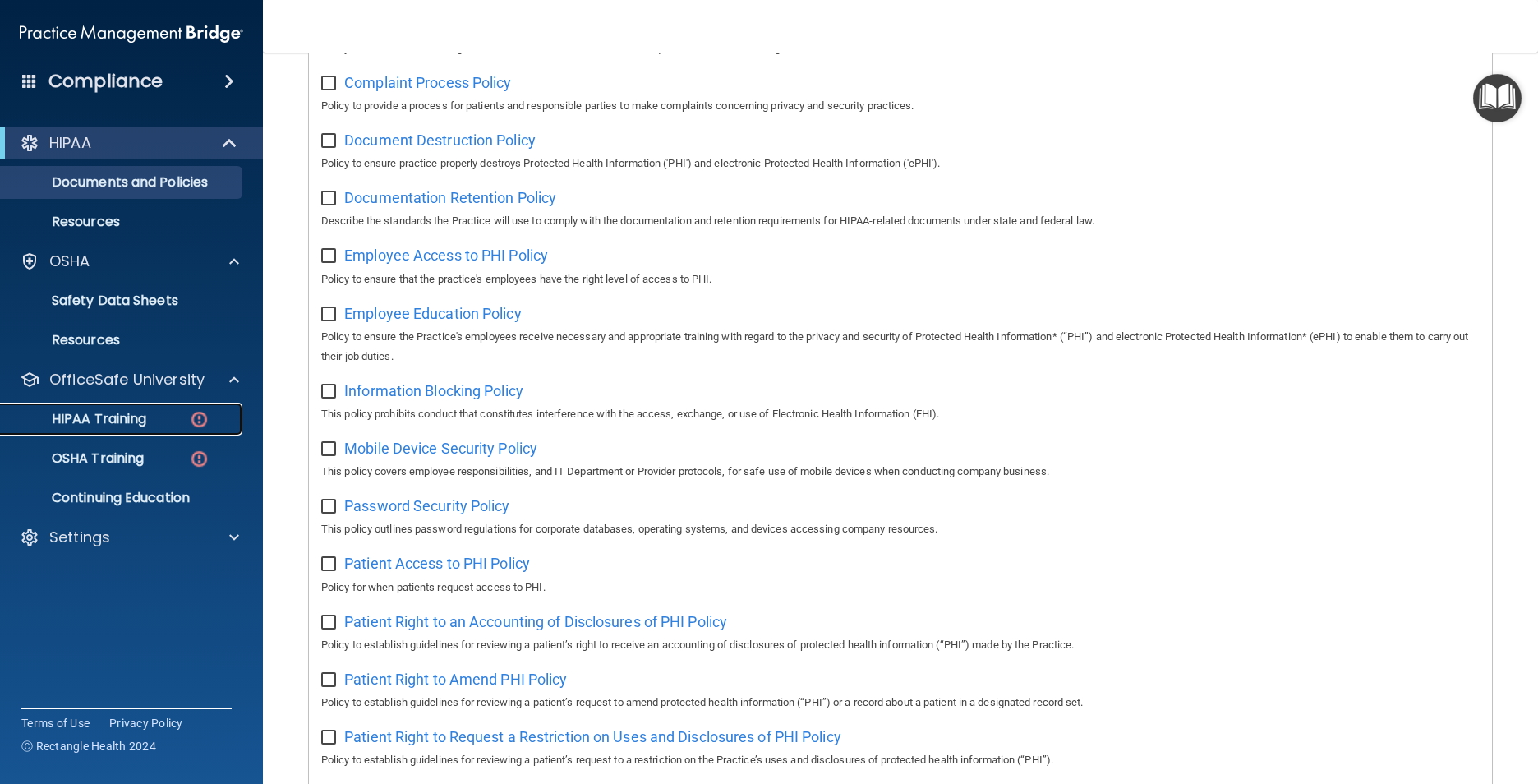
click at [142, 413] on p "HIPAA Training" at bounding box center [78, 419] width 136 height 17
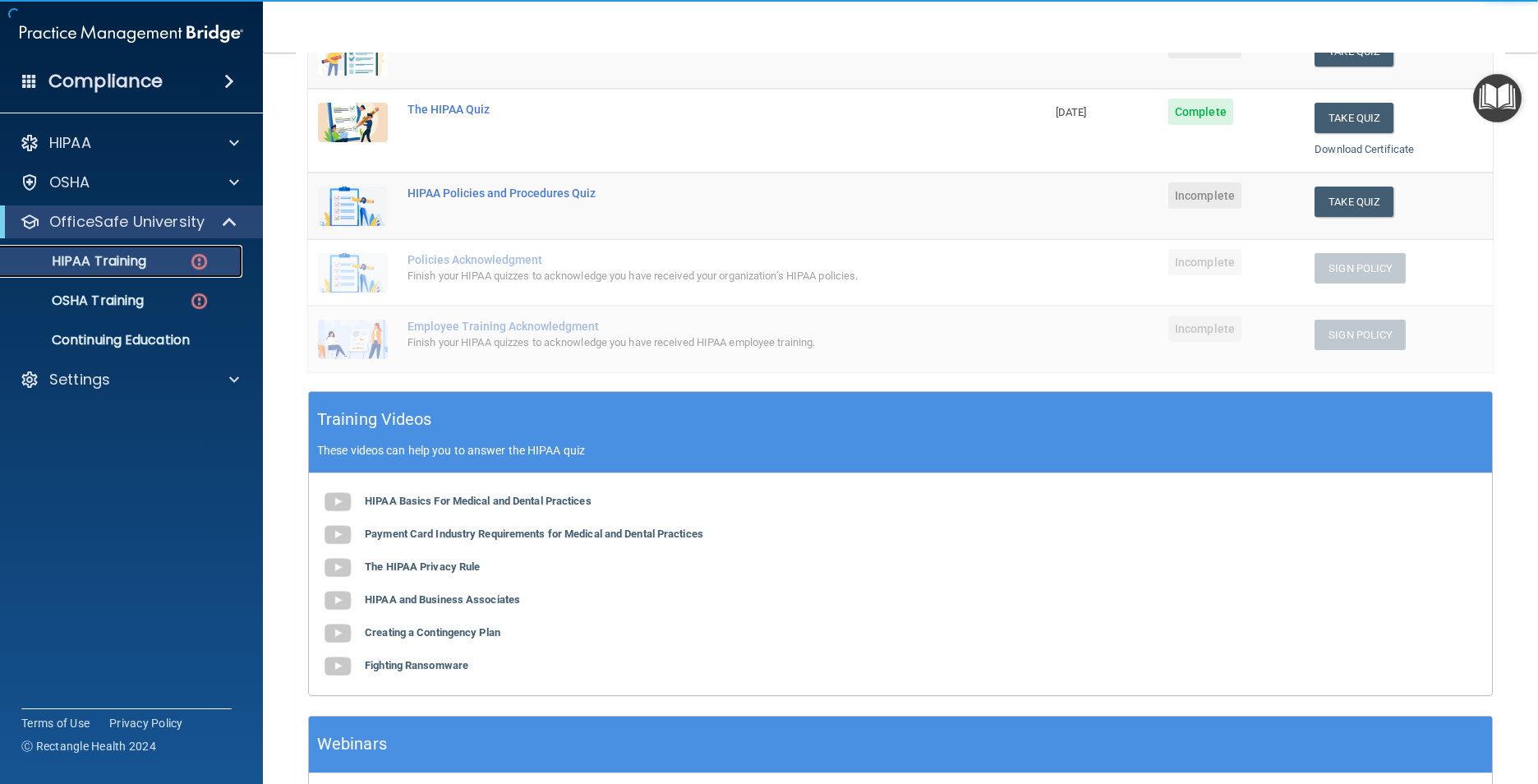
scroll to position [82, 0]
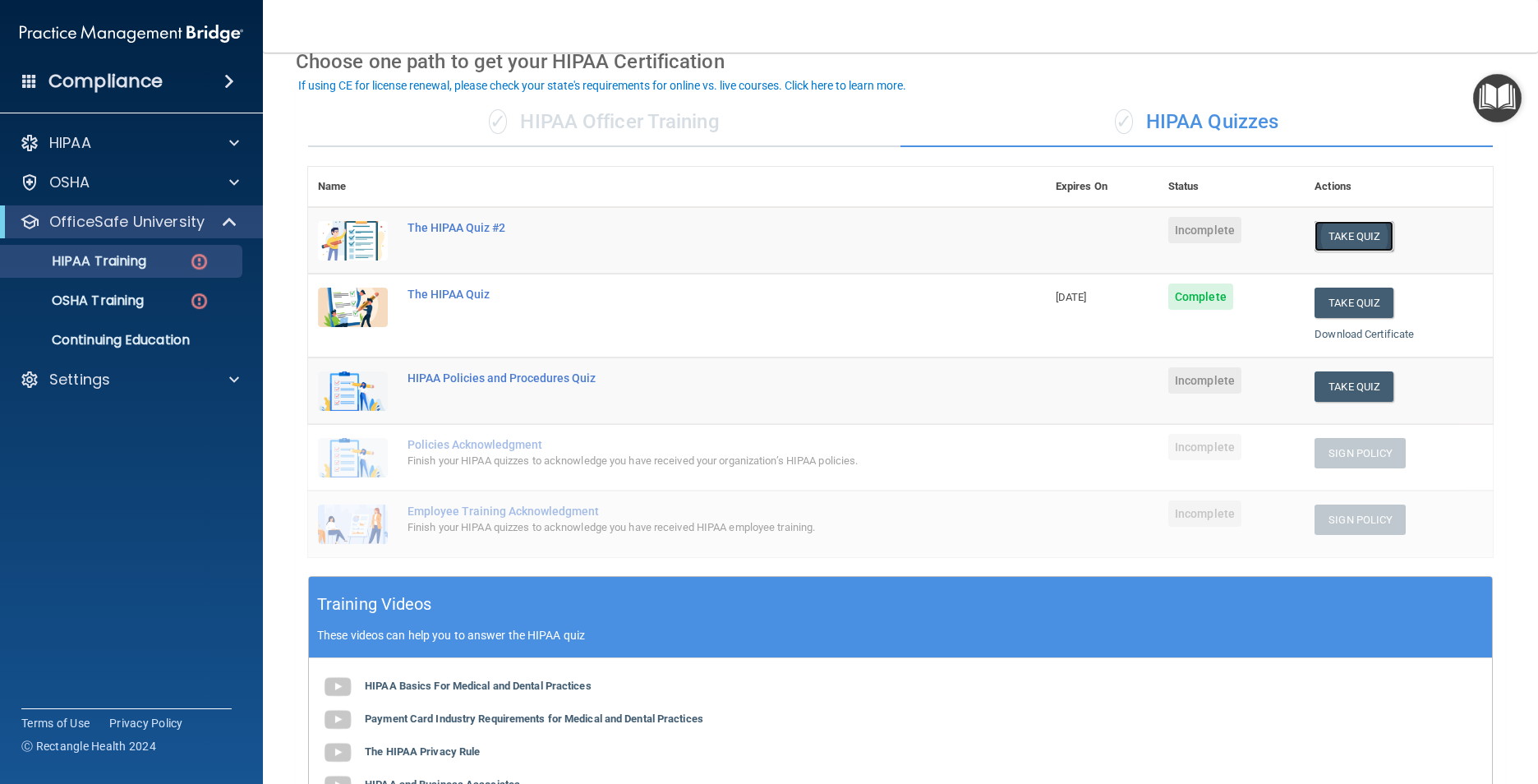
click at [1338, 234] on button "Take Quiz" at bounding box center [1353, 236] width 78 height 30
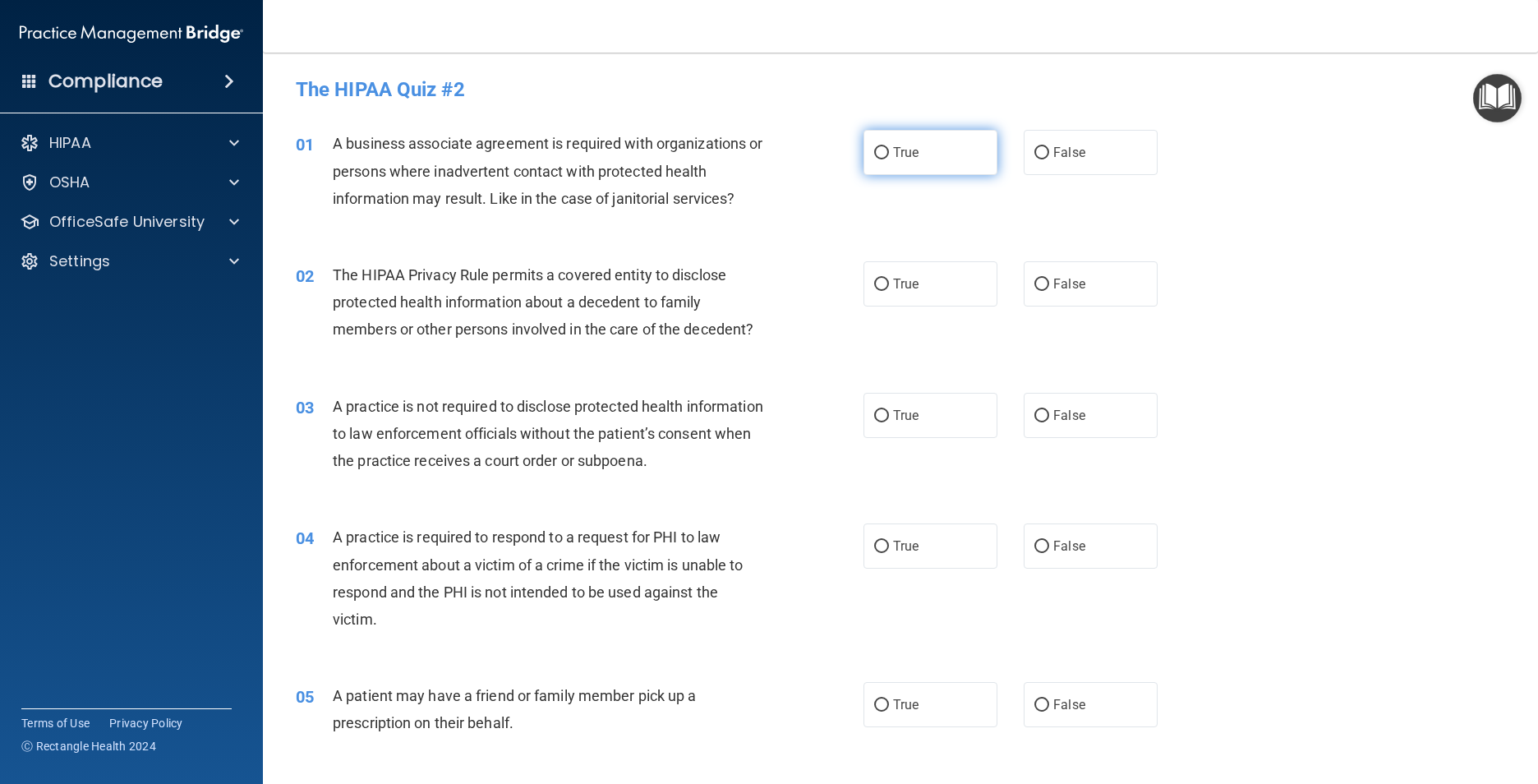
click at [893, 164] on label "True" at bounding box center [930, 152] width 134 height 45
click at [889, 160] on input "True" at bounding box center [881, 153] width 15 height 12
radio input "true"
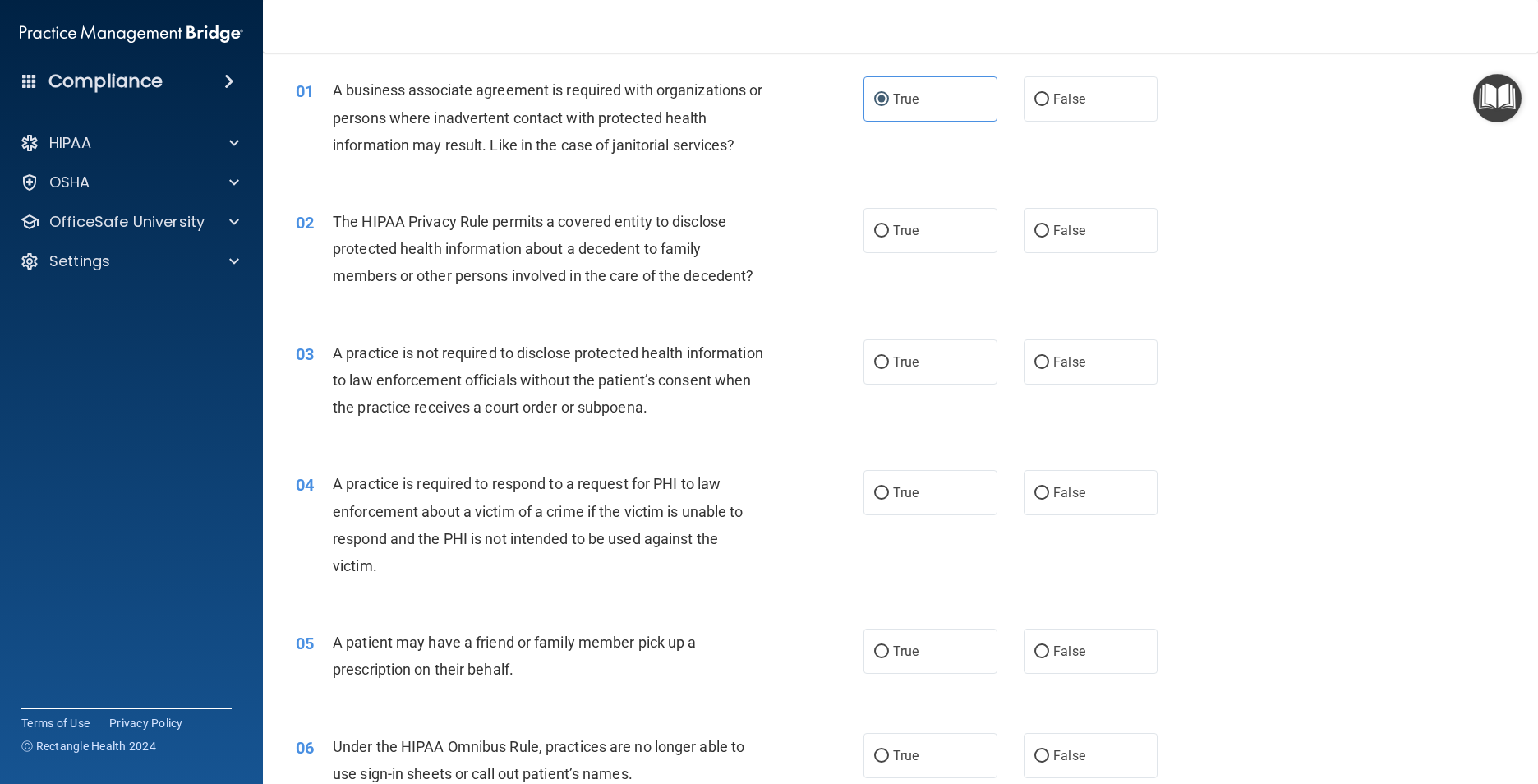
scroll to position [82, 0]
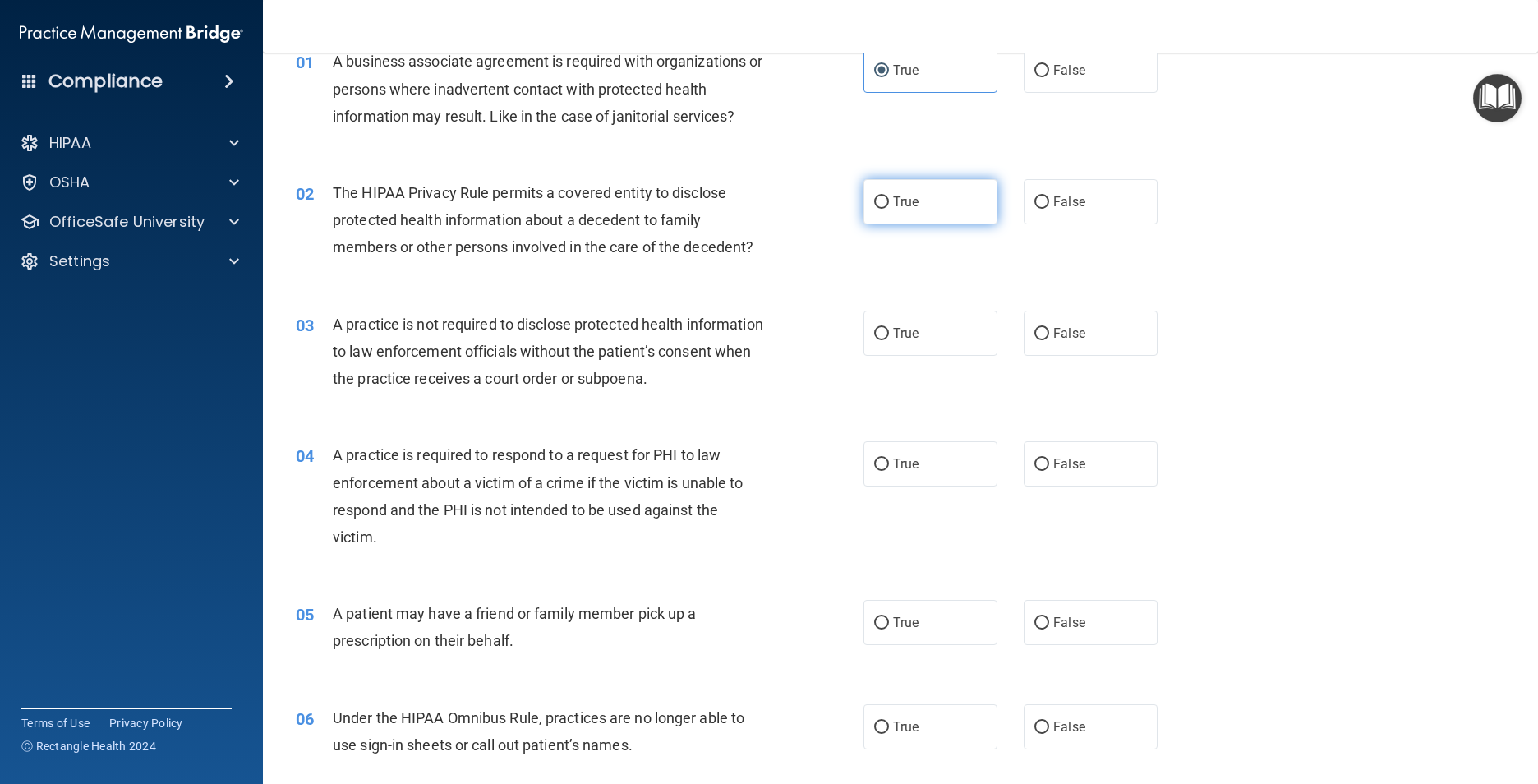
click at [915, 219] on label "True" at bounding box center [930, 201] width 134 height 45
click at [889, 209] on input "True" at bounding box center [881, 203] width 15 height 12
radio input "true"
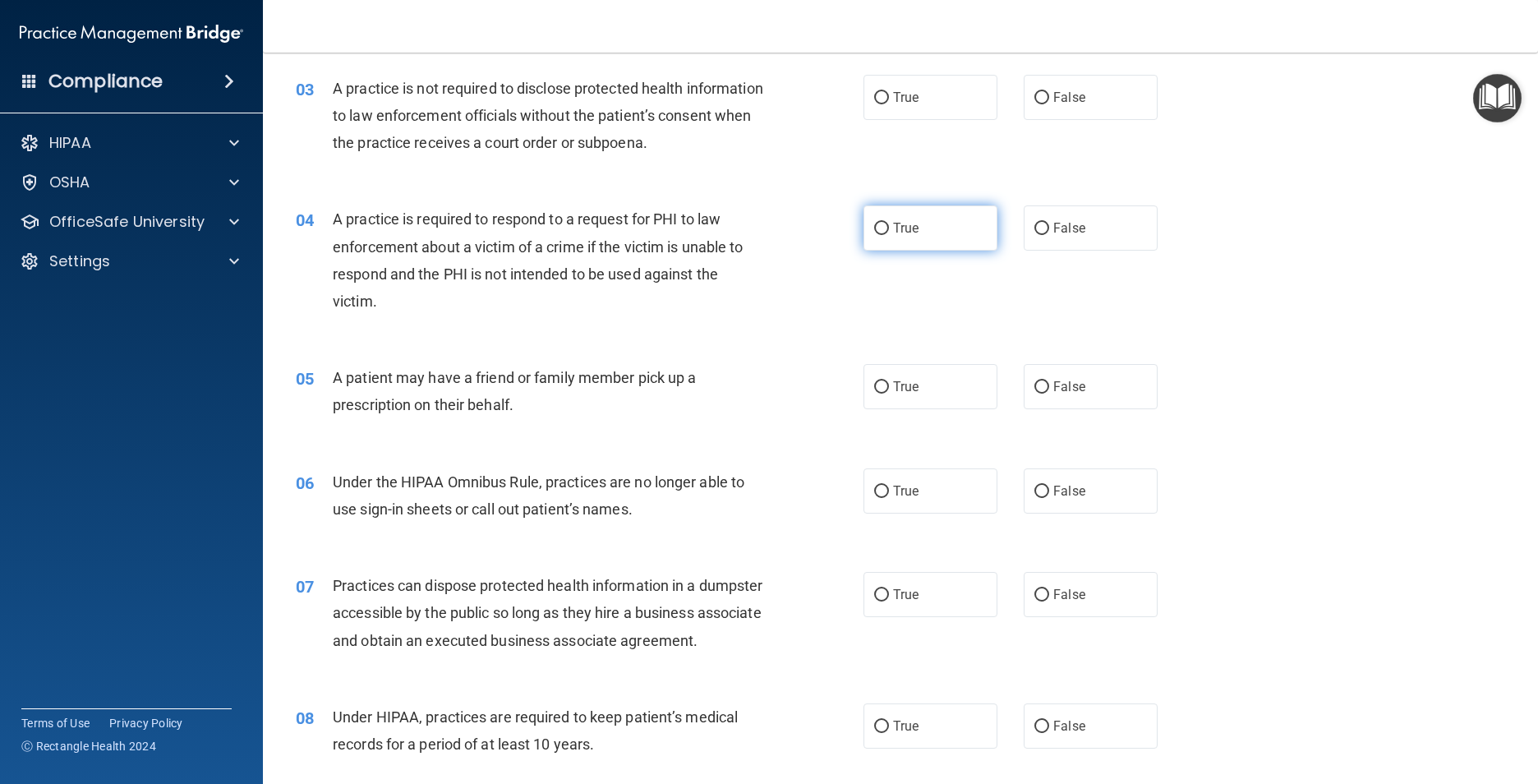
scroll to position [329, 0]
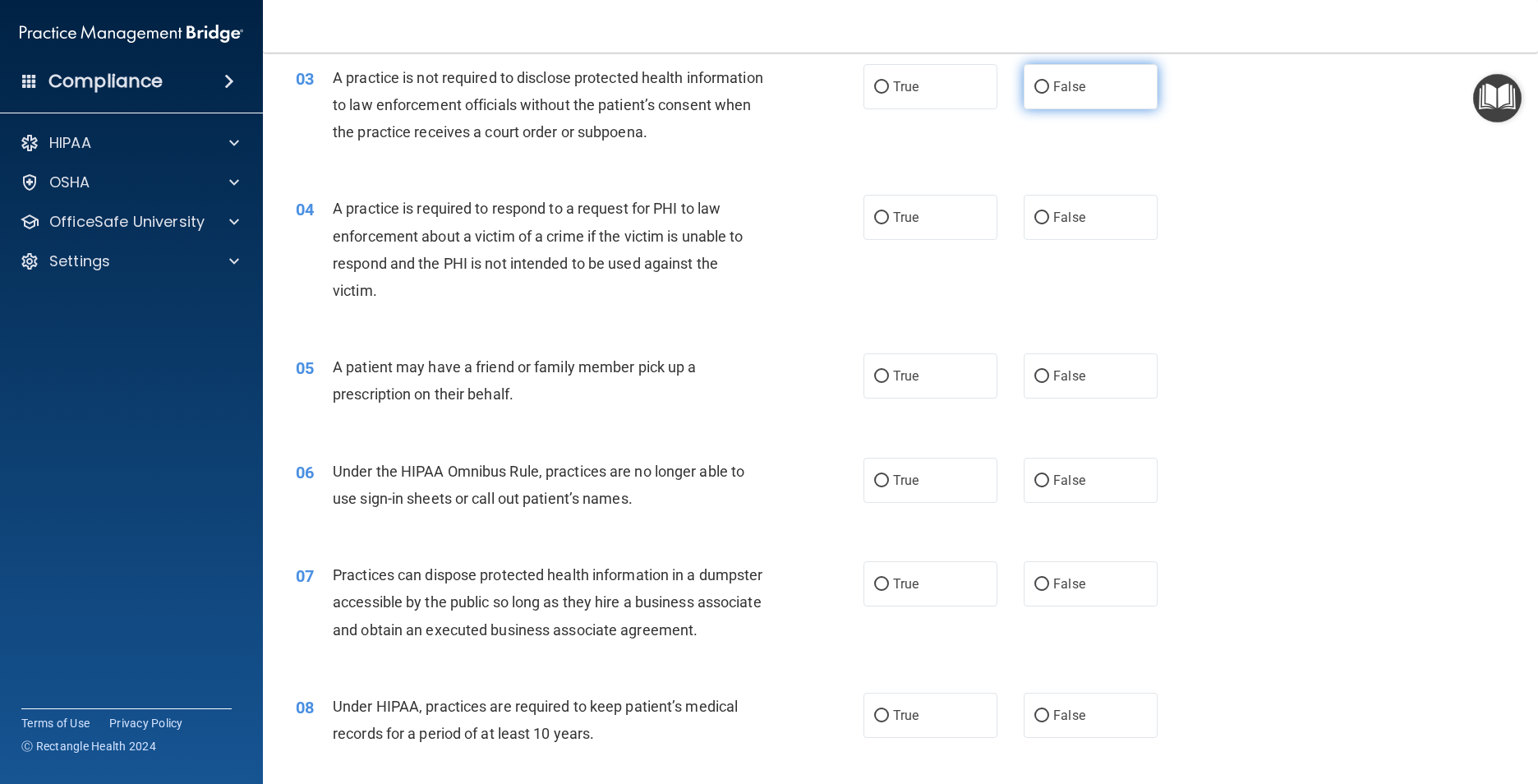
click at [1034, 81] on input "False" at bounding box center [1042, 87] width 15 height 12
radio input "true"
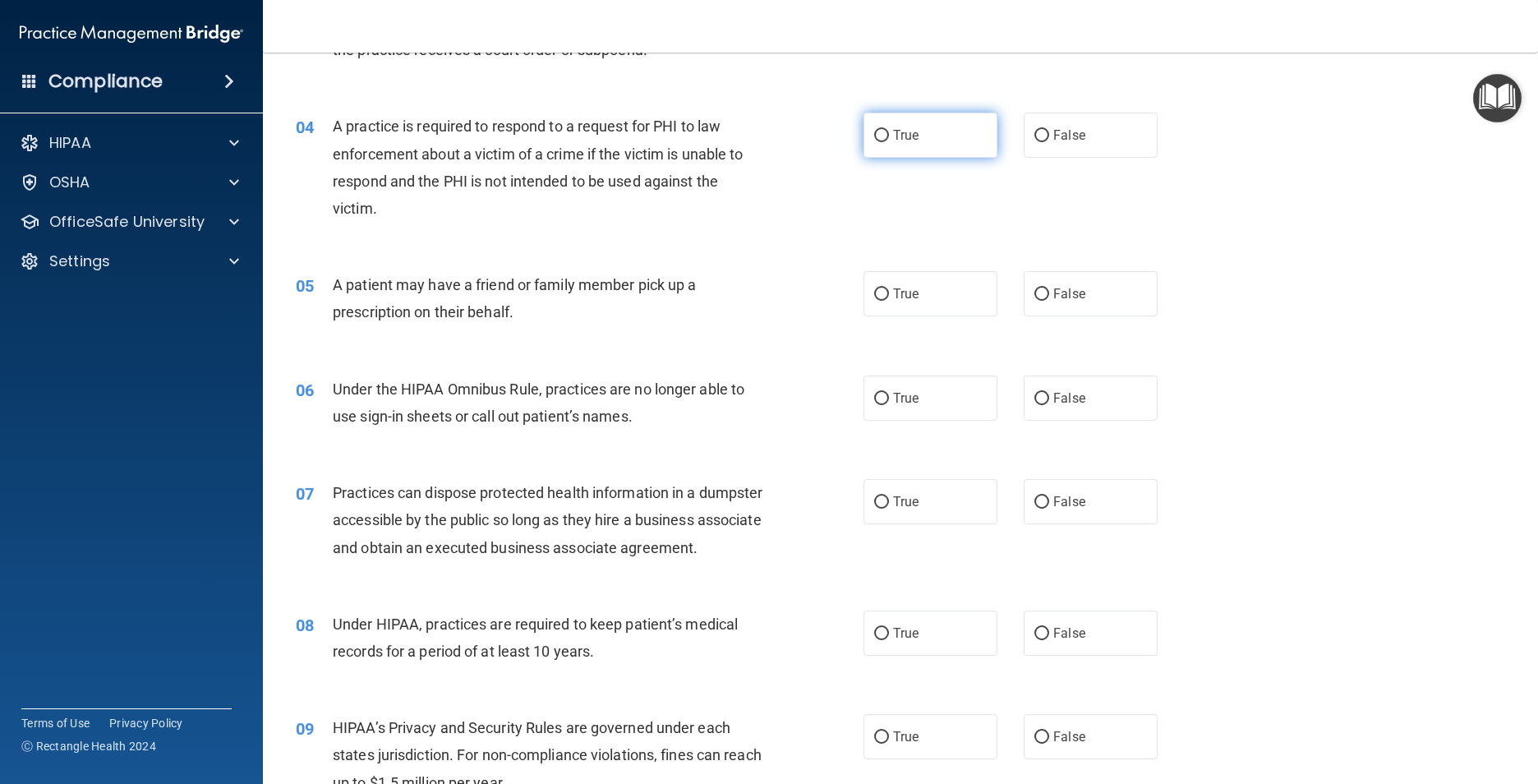
click at [907, 140] on span "True" at bounding box center [905, 135] width 26 height 16
click at [889, 140] on input "True" at bounding box center [881, 136] width 15 height 12
radio input "true"
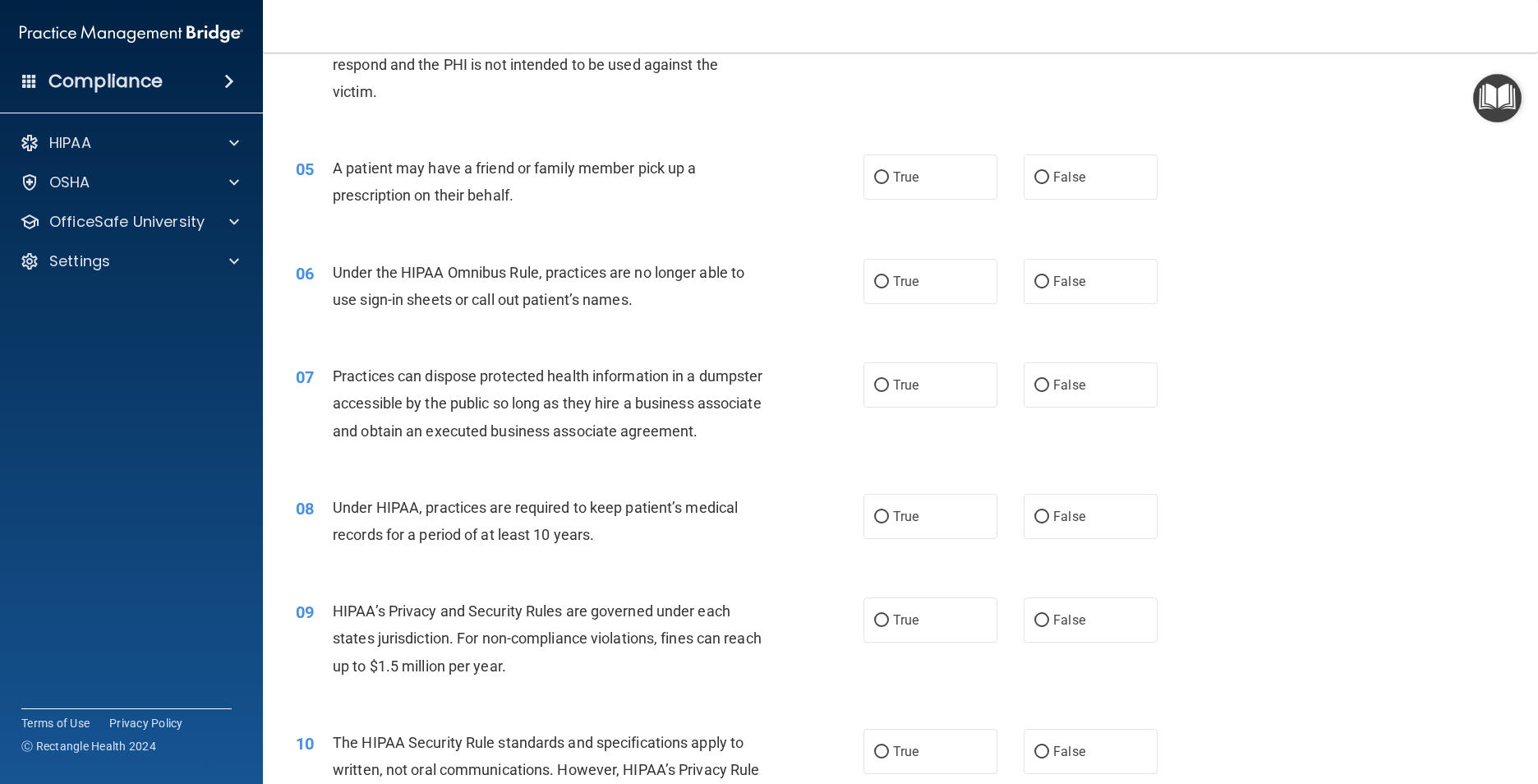
scroll to position [575, 0]
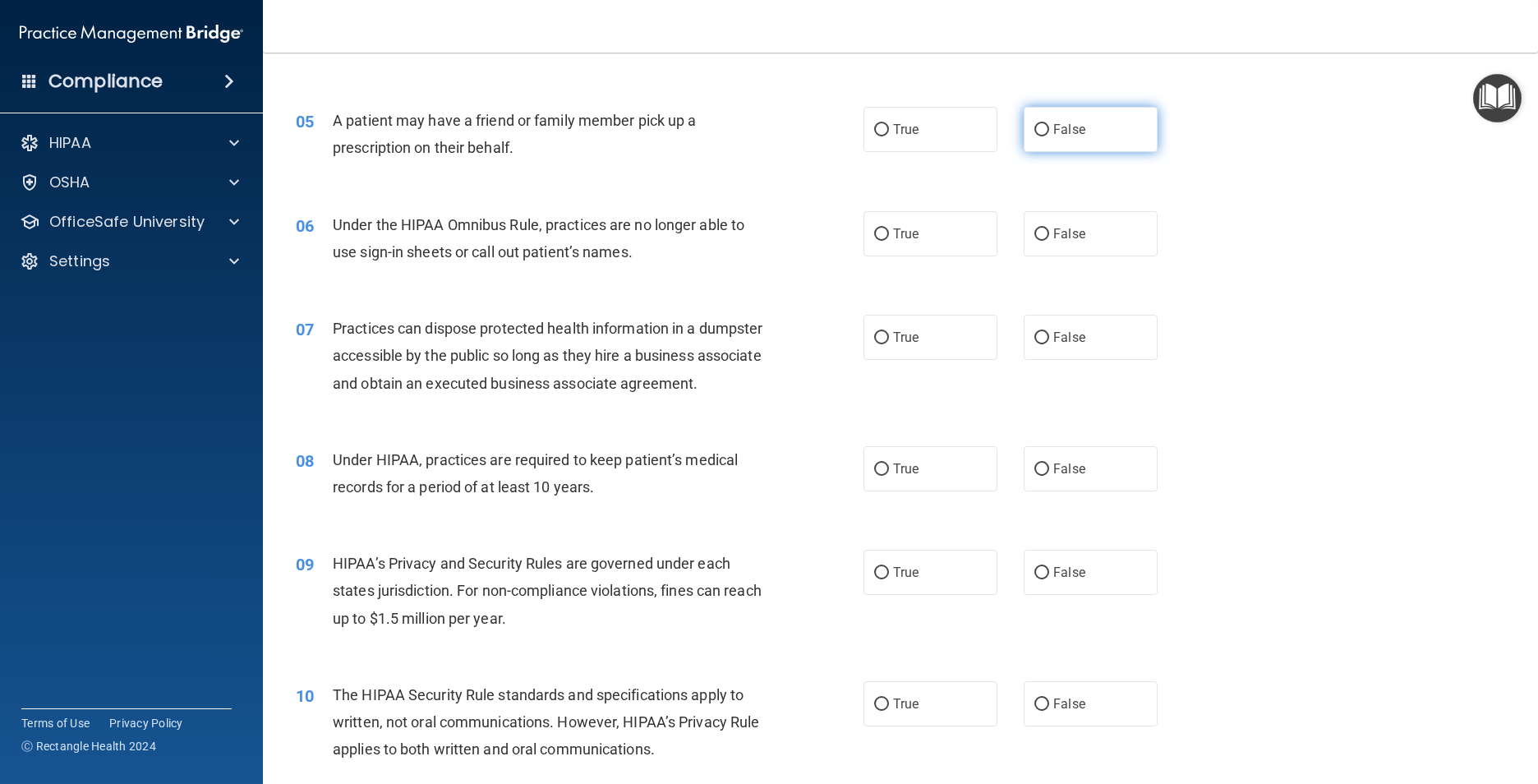
click at [1056, 126] on span "False" at bounding box center [1069, 130] width 32 height 16
click at [1049, 126] on input "False" at bounding box center [1042, 131] width 15 height 12
radio input "true"
click at [931, 246] on label "True" at bounding box center [930, 233] width 134 height 45
click at [889, 241] on input "True" at bounding box center [881, 235] width 15 height 12
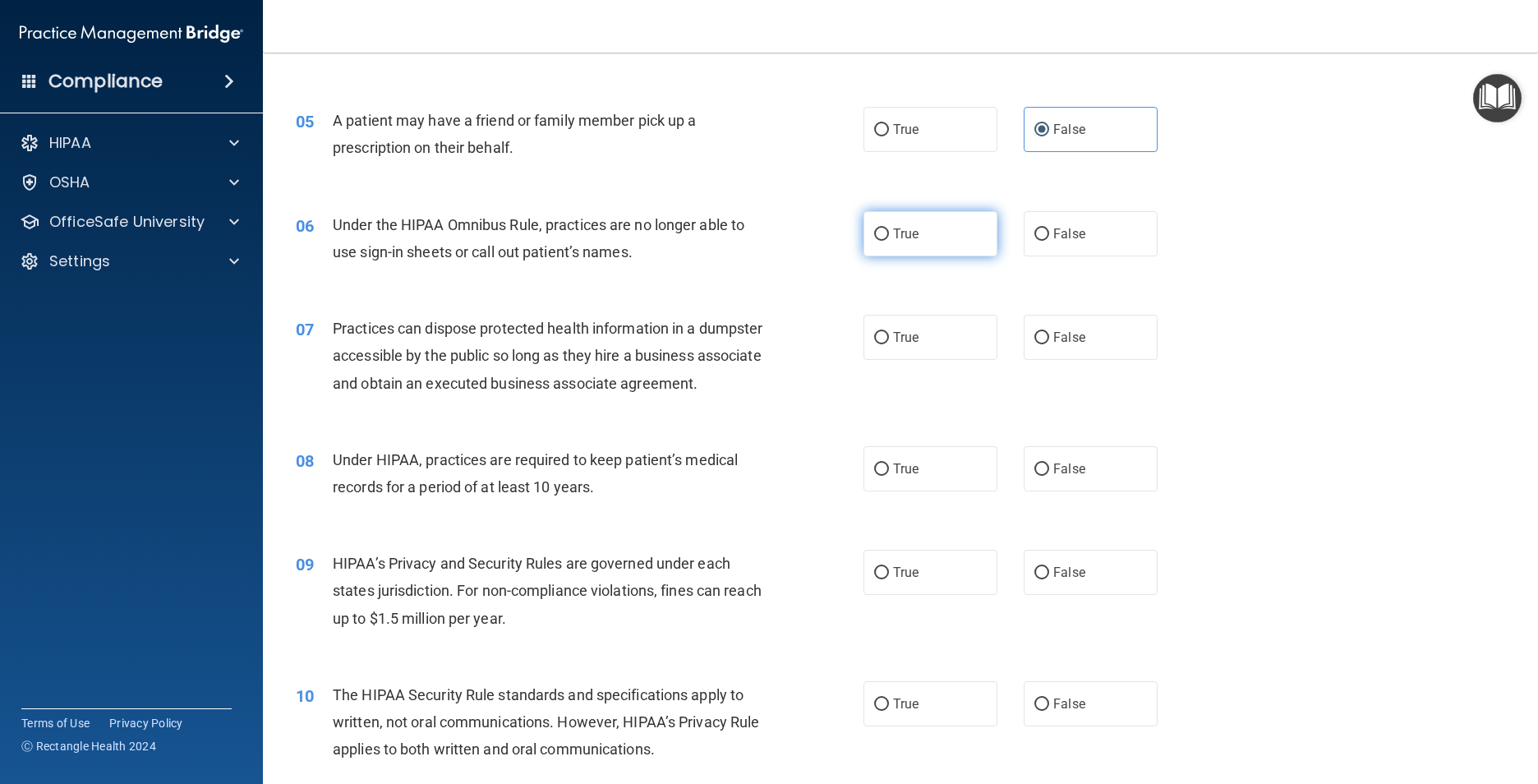
radio input "true"
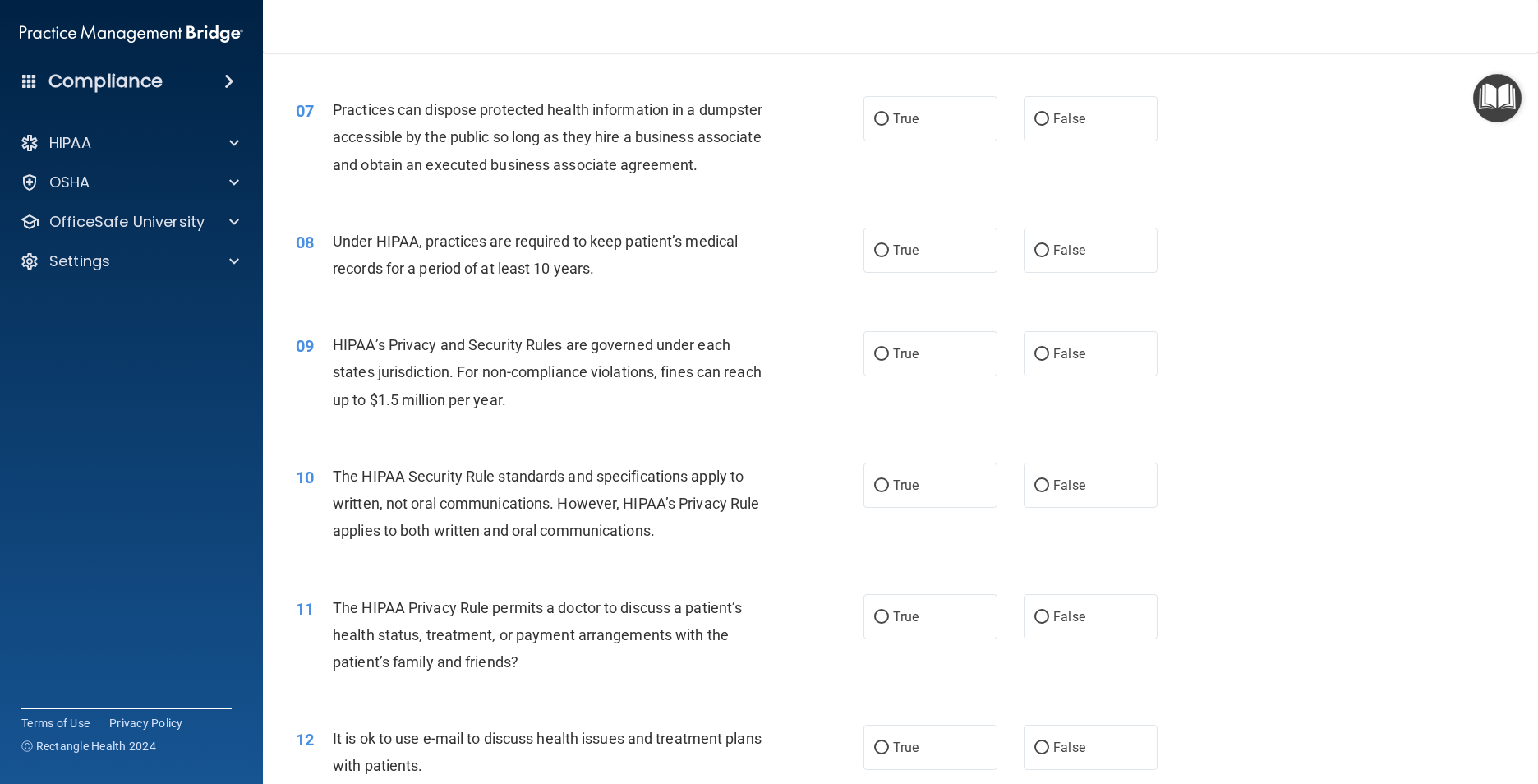
scroll to position [821, 0]
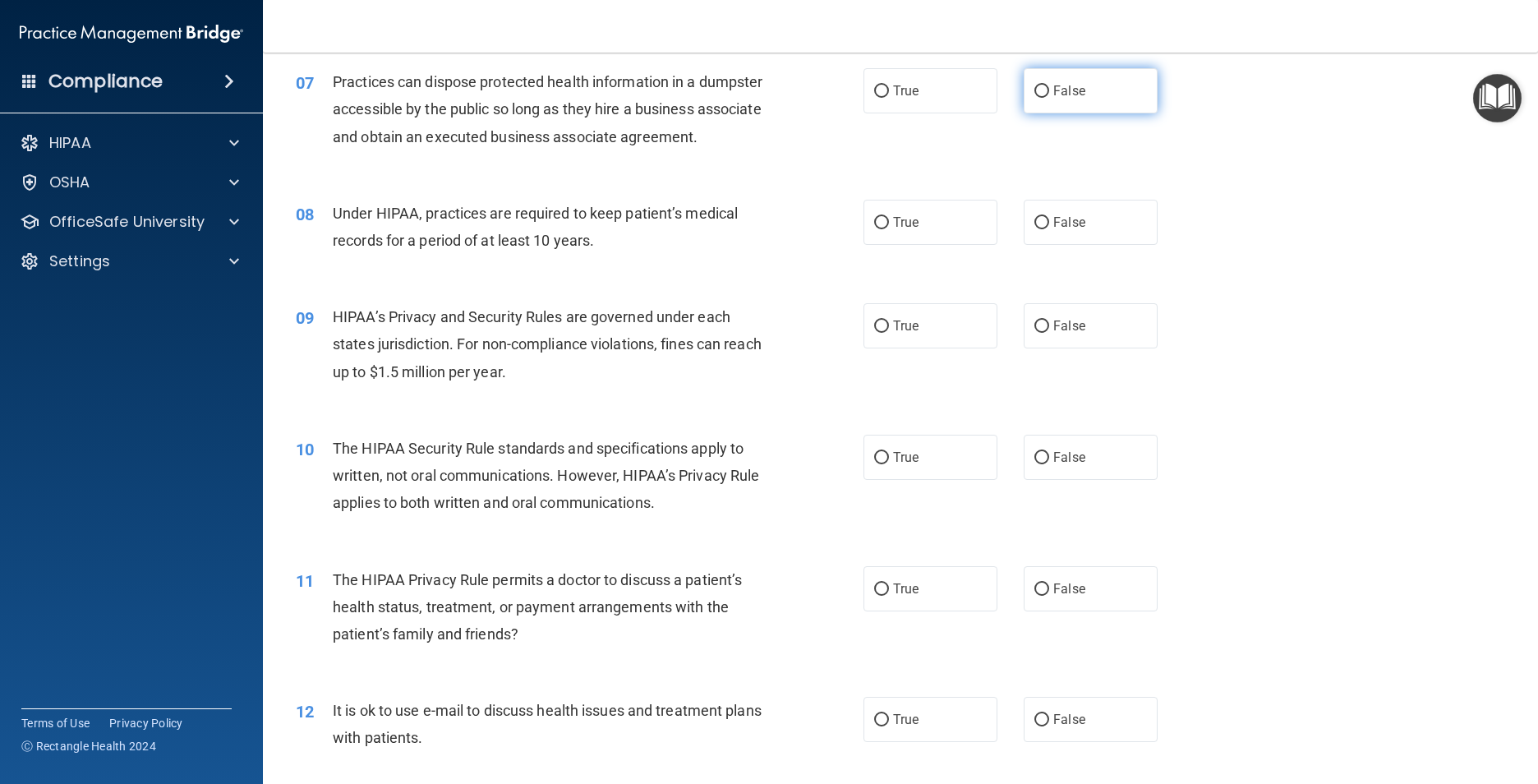
click at [1078, 103] on label "False" at bounding box center [1091, 90] width 134 height 45
click at [1049, 98] on input "False" at bounding box center [1042, 92] width 15 height 12
radio input "true"
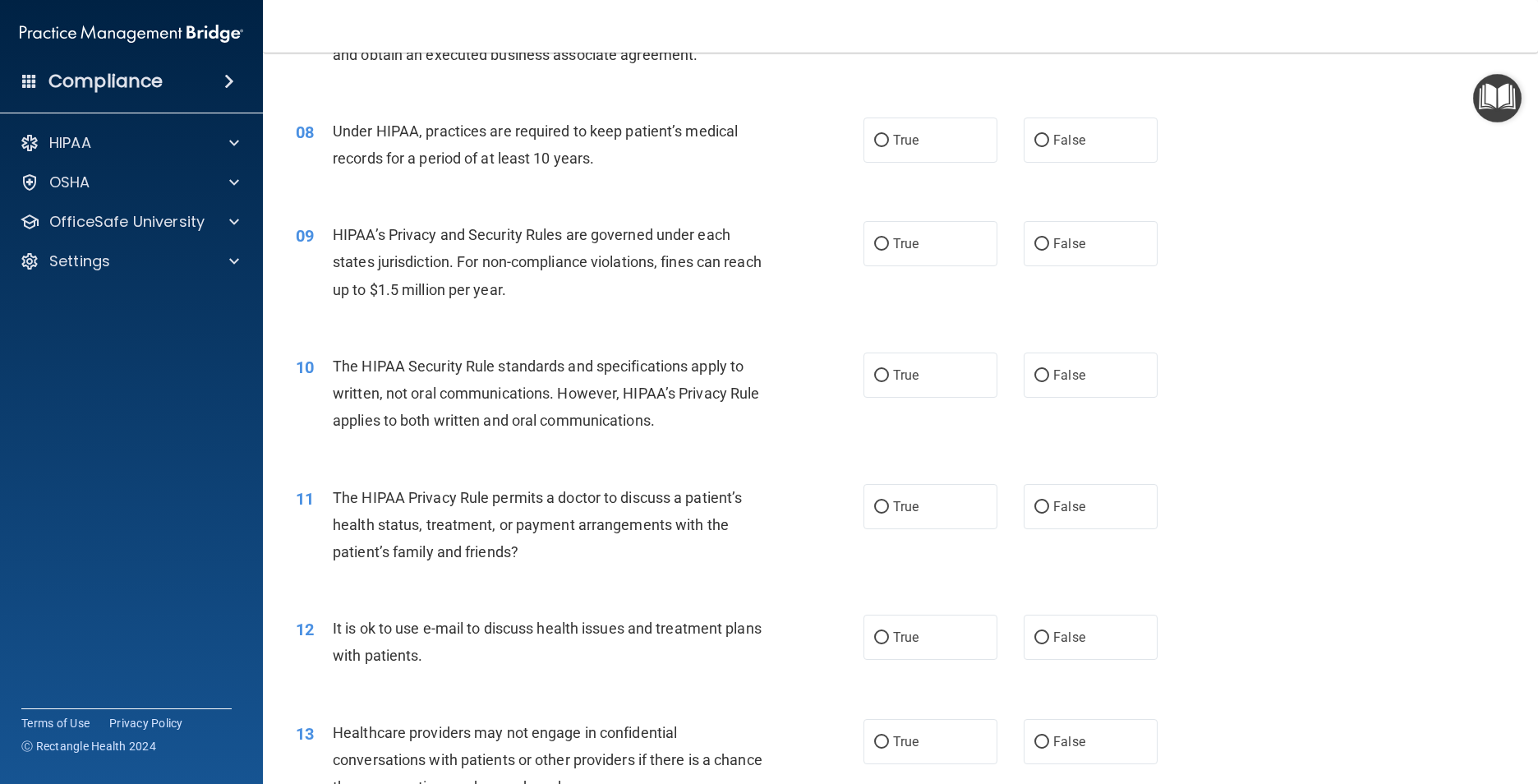
scroll to position [986, 0]
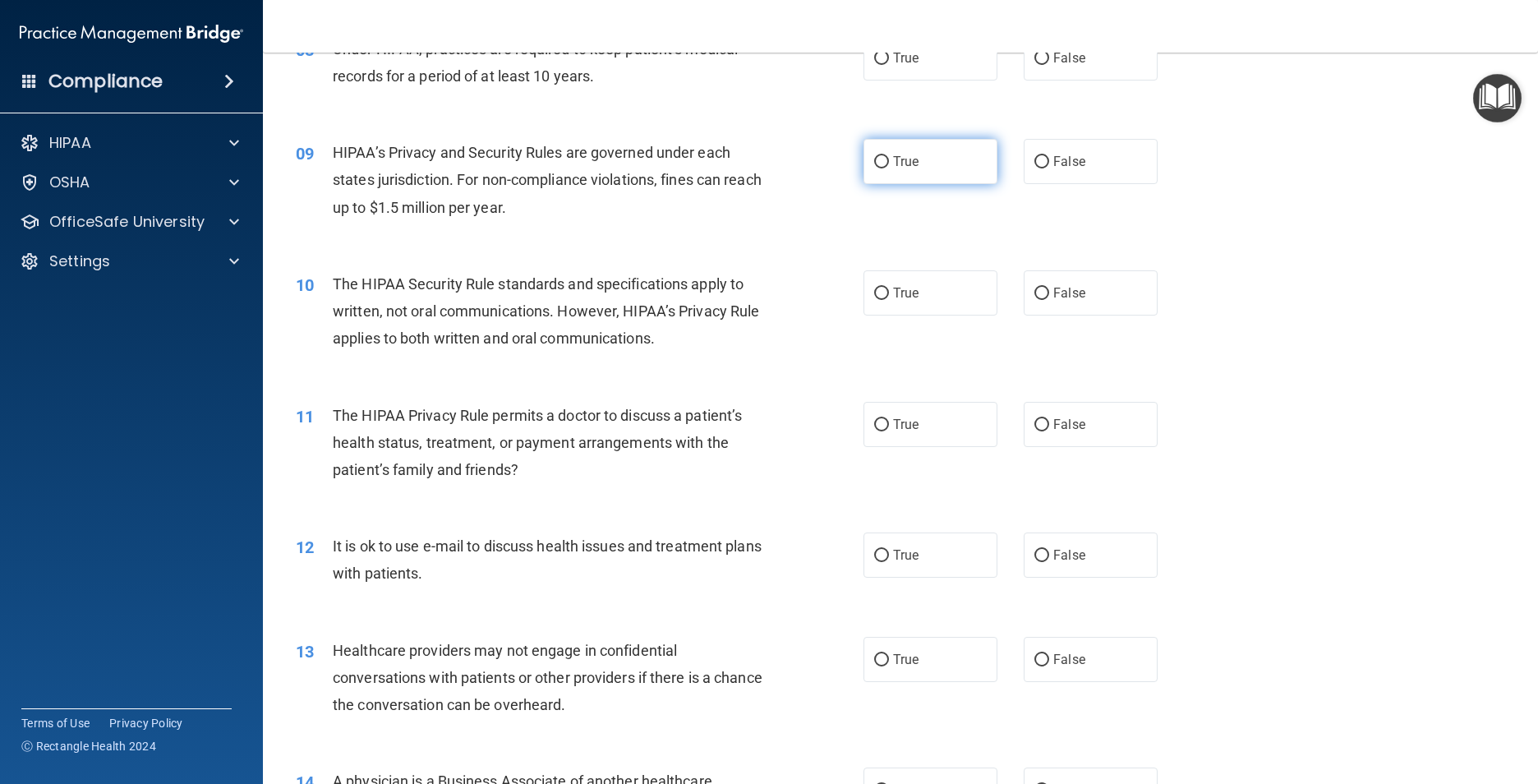
drag, startPoint x: 937, startPoint y: 94, endPoint x: 911, endPoint y: 190, distance: 99.5
click at [937, 80] on label "True" at bounding box center [930, 57] width 134 height 45
click at [889, 65] on input "True" at bounding box center [881, 59] width 15 height 12
radio input "true"
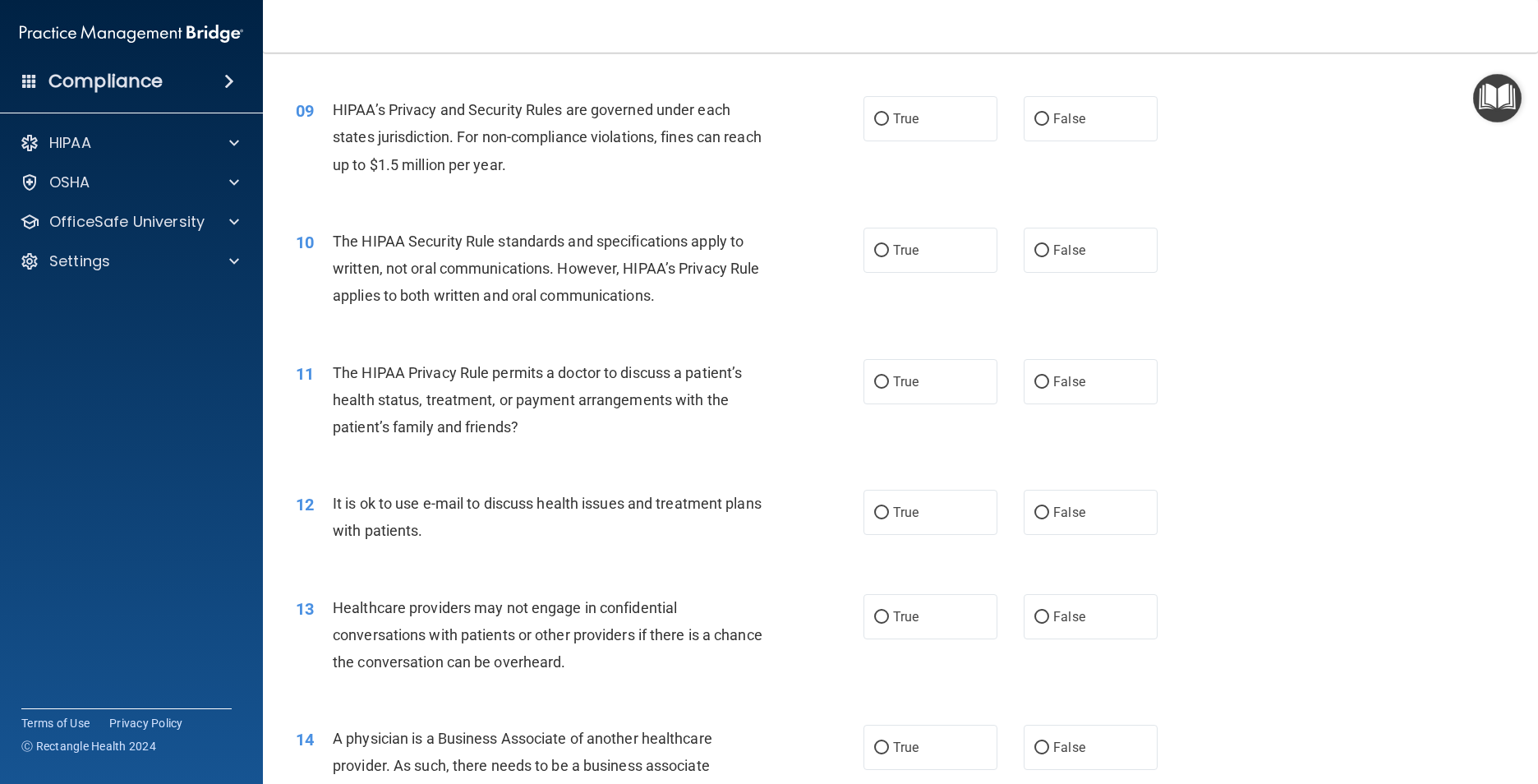
scroll to position [1068, 0]
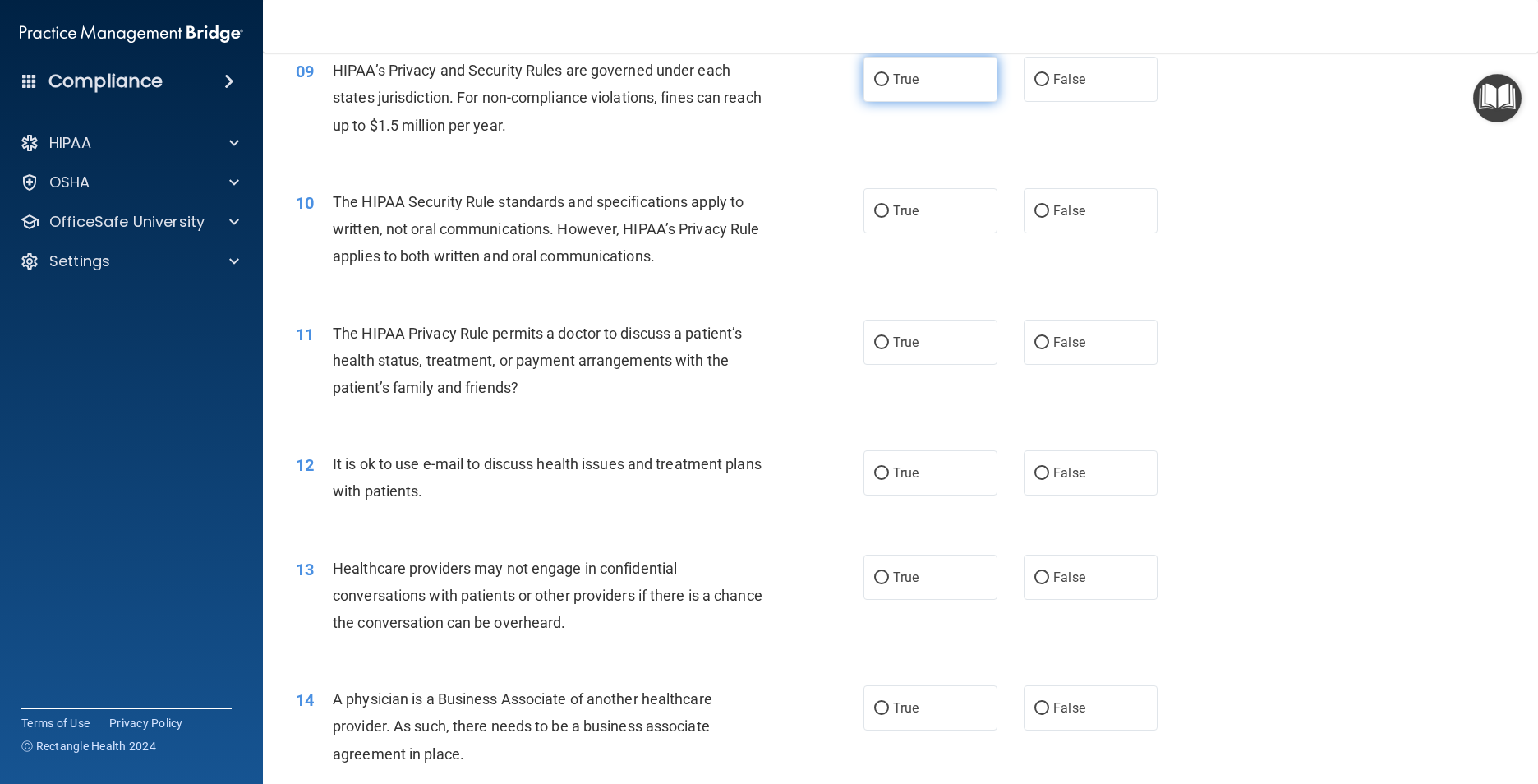
click at [922, 101] on label "True" at bounding box center [930, 78] width 134 height 45
click at [889, 86] on input "True" at bounding box center [881, 80] width 15 height 12
radio input "true"
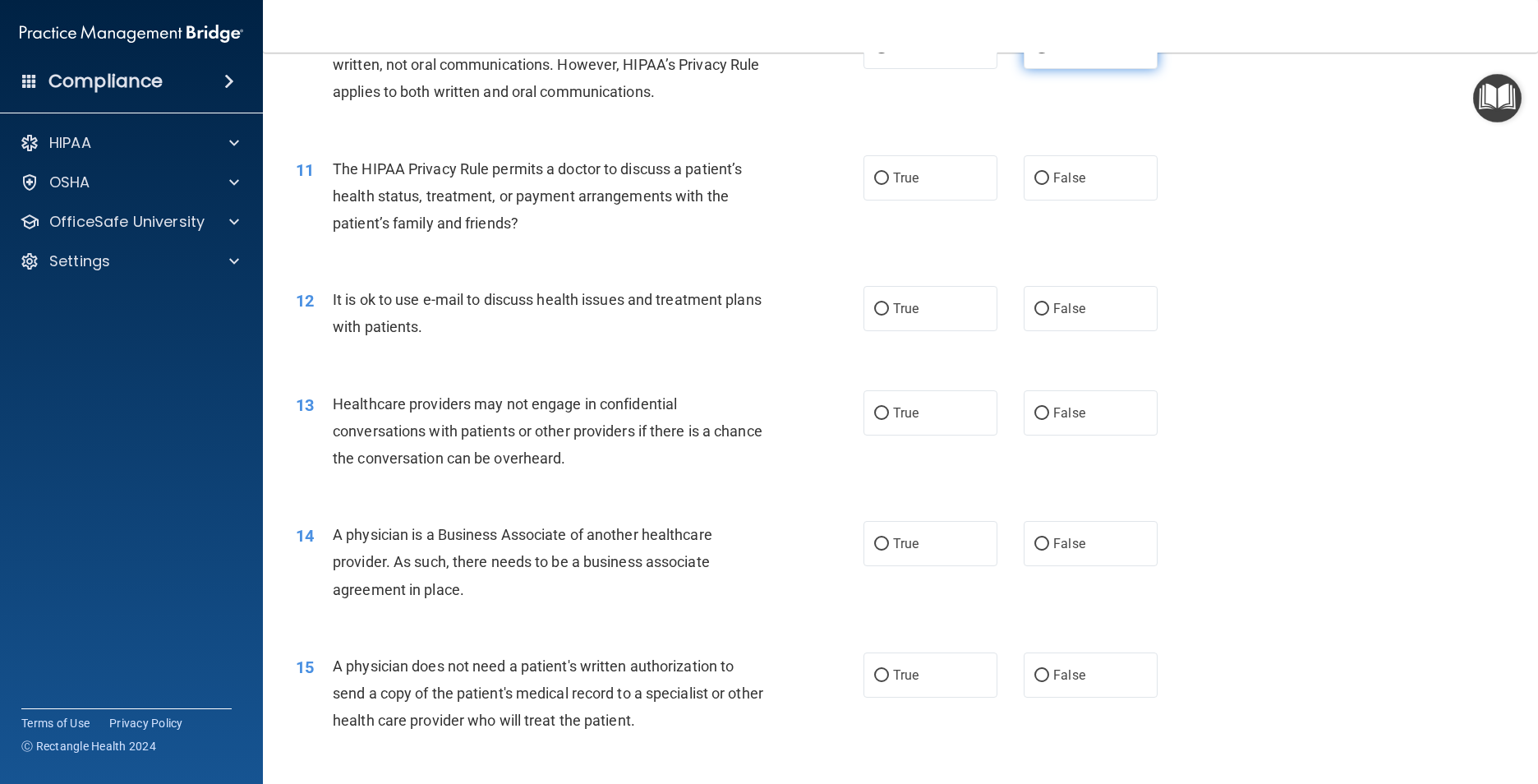
click at [1073, 69] on label "False" at bounding box center [1091, 46] width 134 height 45
click at [1049, 54] on input "False" at bounding box center [1042, 48] width 15 height 12
radio input "true"
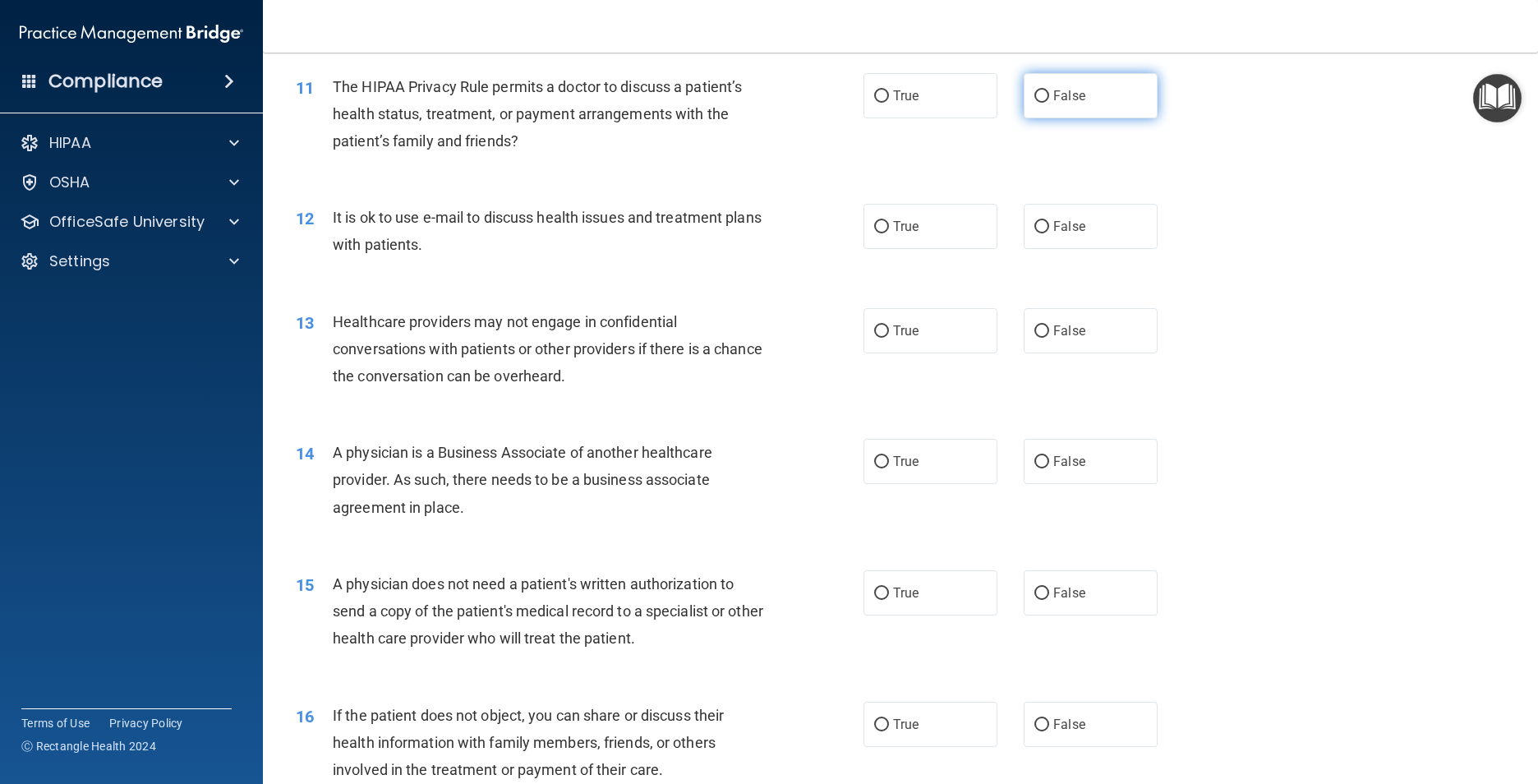
click at [1039, 102] on input "False" at bounding box center [1042, 96] width 15 height 12
radio input "true"
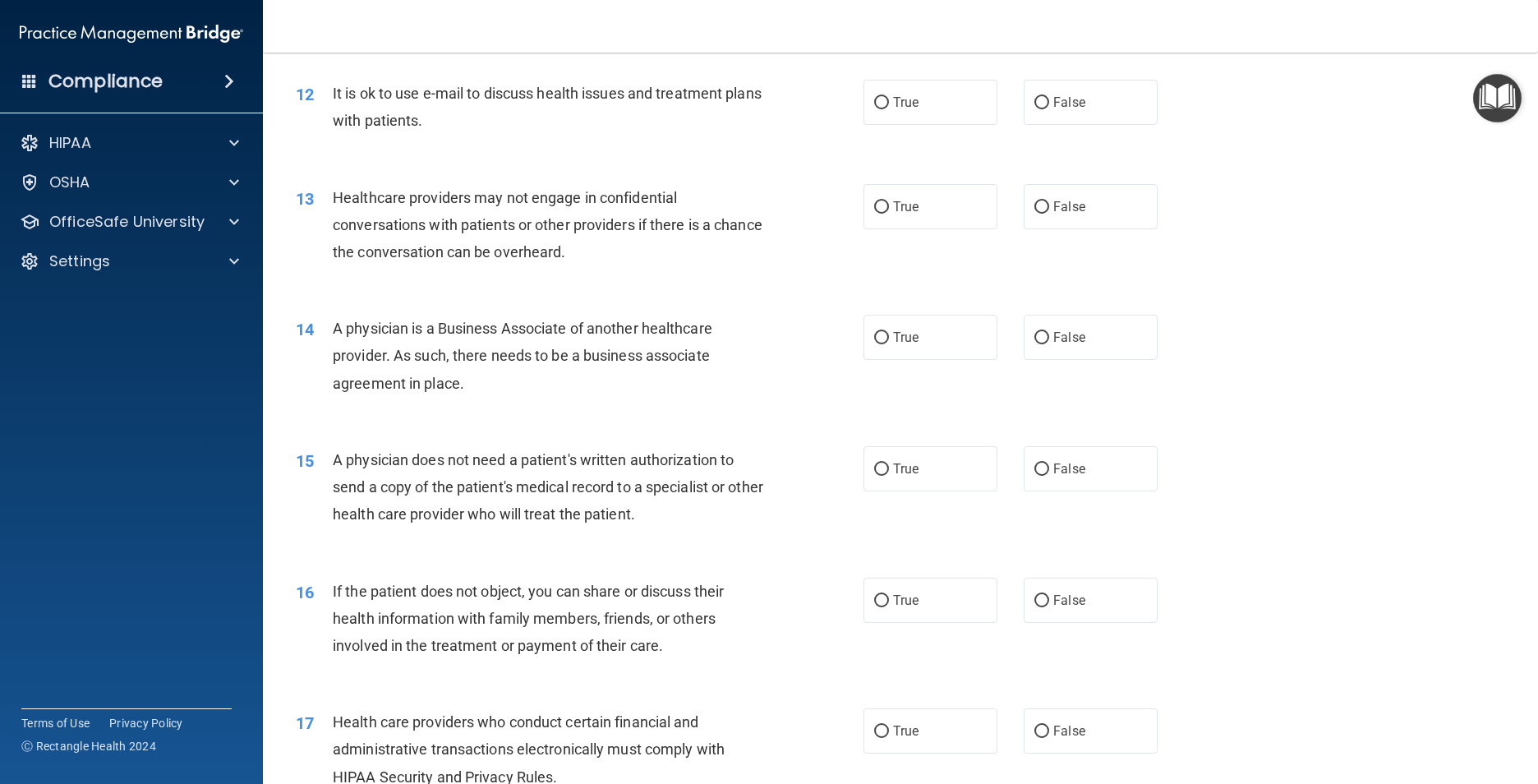
scroll to position [1479, 0]
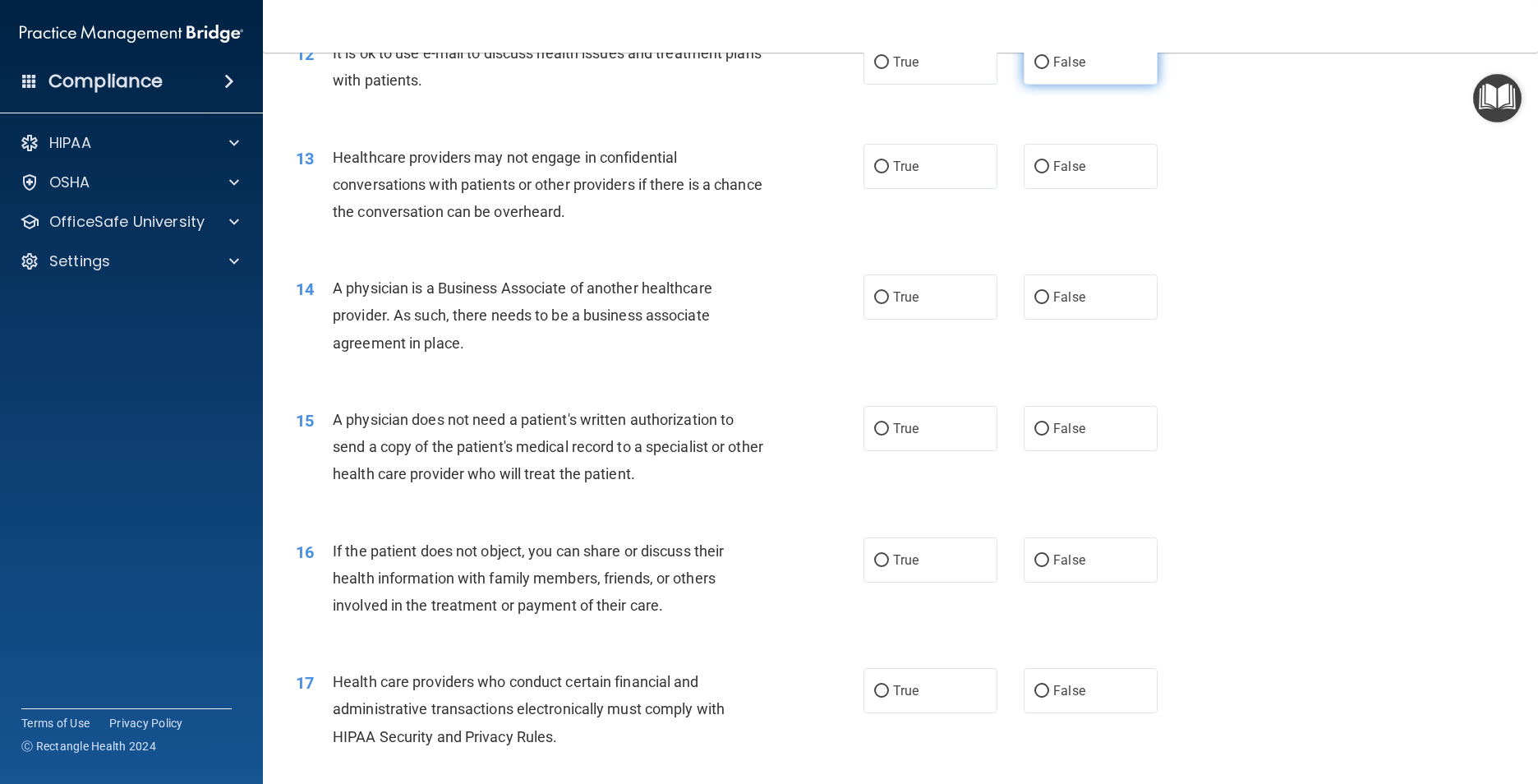
click at [1043, 85] on label "False" at bounding box center [1091, 62] width 134 height 45
click at [1043, 69] on input "False" at bounding box center [1042, 63] width 15 height 12
radio input "true"
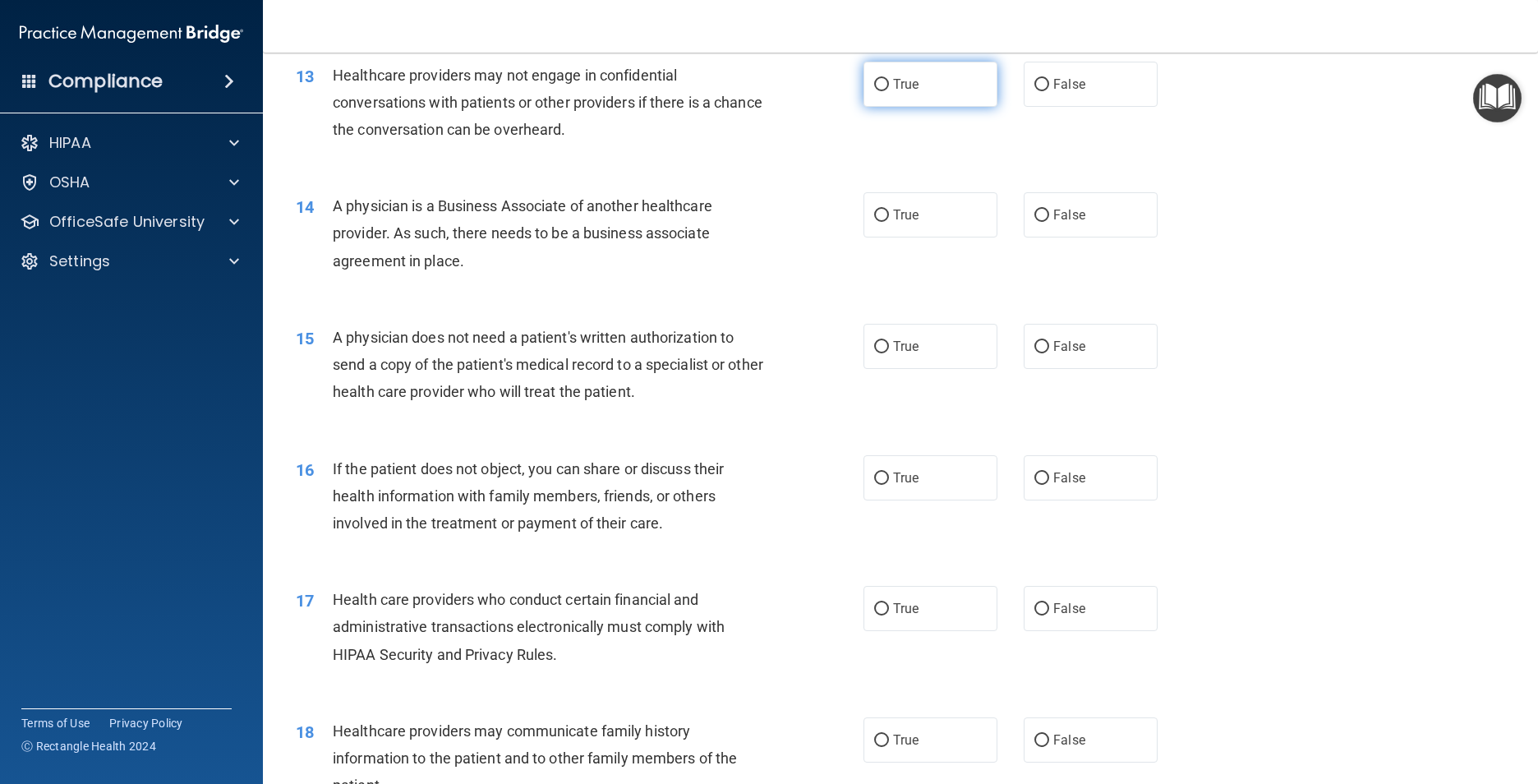
click at [903, 107] on label "True" at bounding box center [930, 84] width 134 height 45
click at [889, 91] on input "True" at bounding box center [881, 85] width 15 height 12
radio input "true"
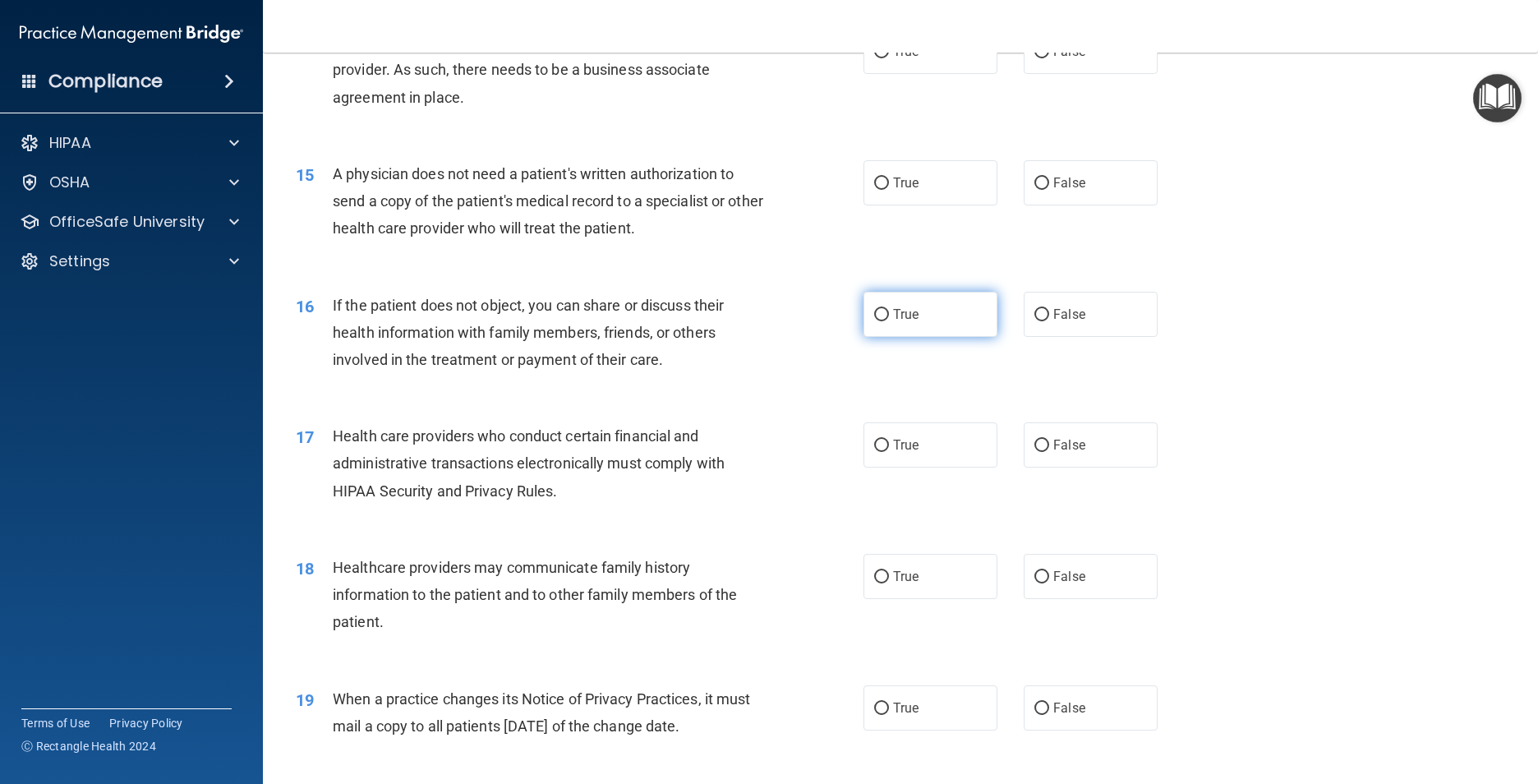
scroll to position [1725, 0]
click at [1042, 73] on label "False" at bounding box center [1091, 50] width 134 height 45
click at [1042, 57] on input "False" at bounding box center [1042, 51] width 15 height 12
radio input "true"
click at [929, 205] on label "True" at bounding box center [930, 182] width 134 height 45
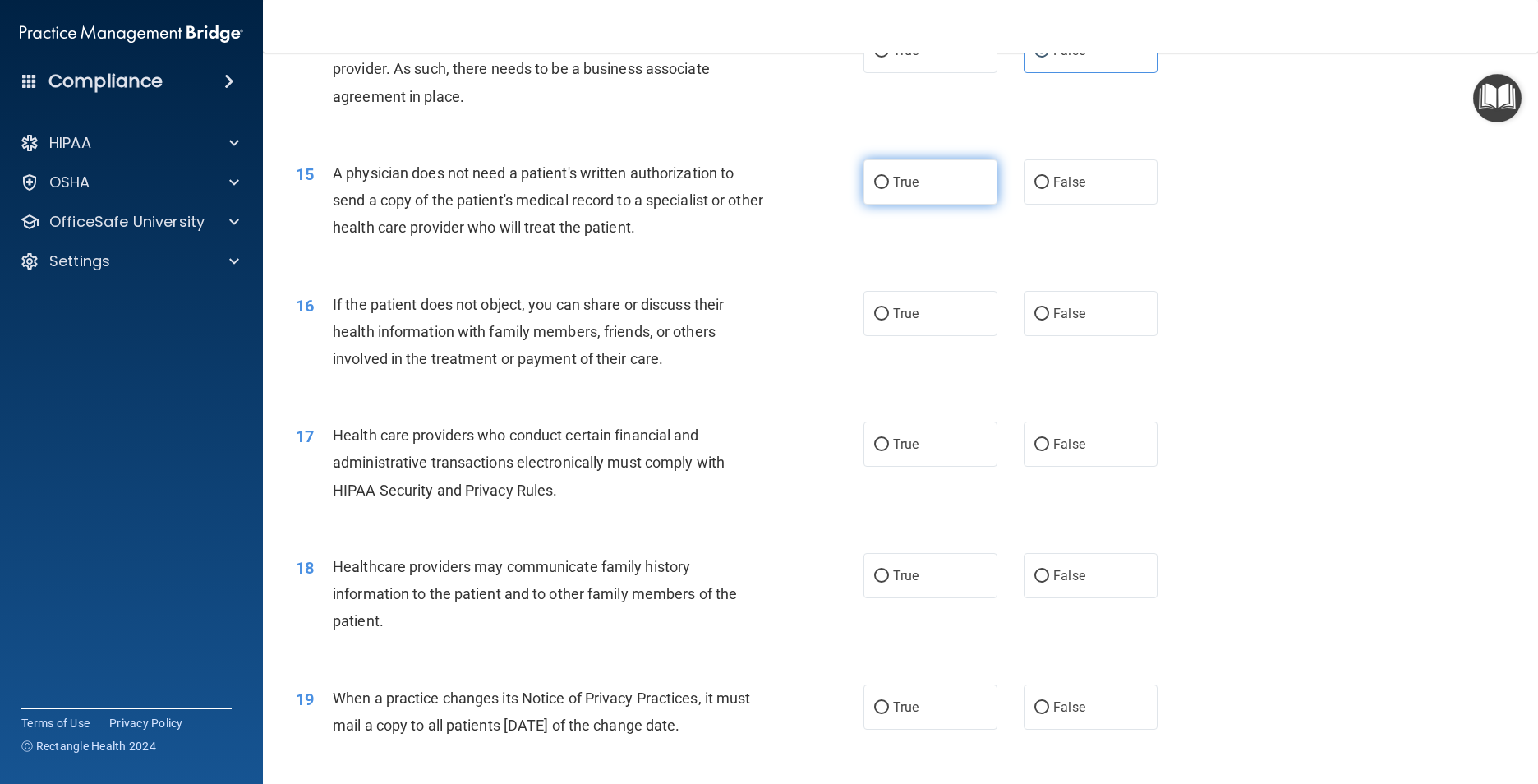
click at [889, 189] on input "True" at bounding box center [881, 183] width 15 height 12
radio input "true"
click at [944, 336] on label "True" at bounding box center [930, 313] width 134 height 45
click at [889, 320] on input "True" at bounding box center [881, 314] width 15 height 12
radio input "true"
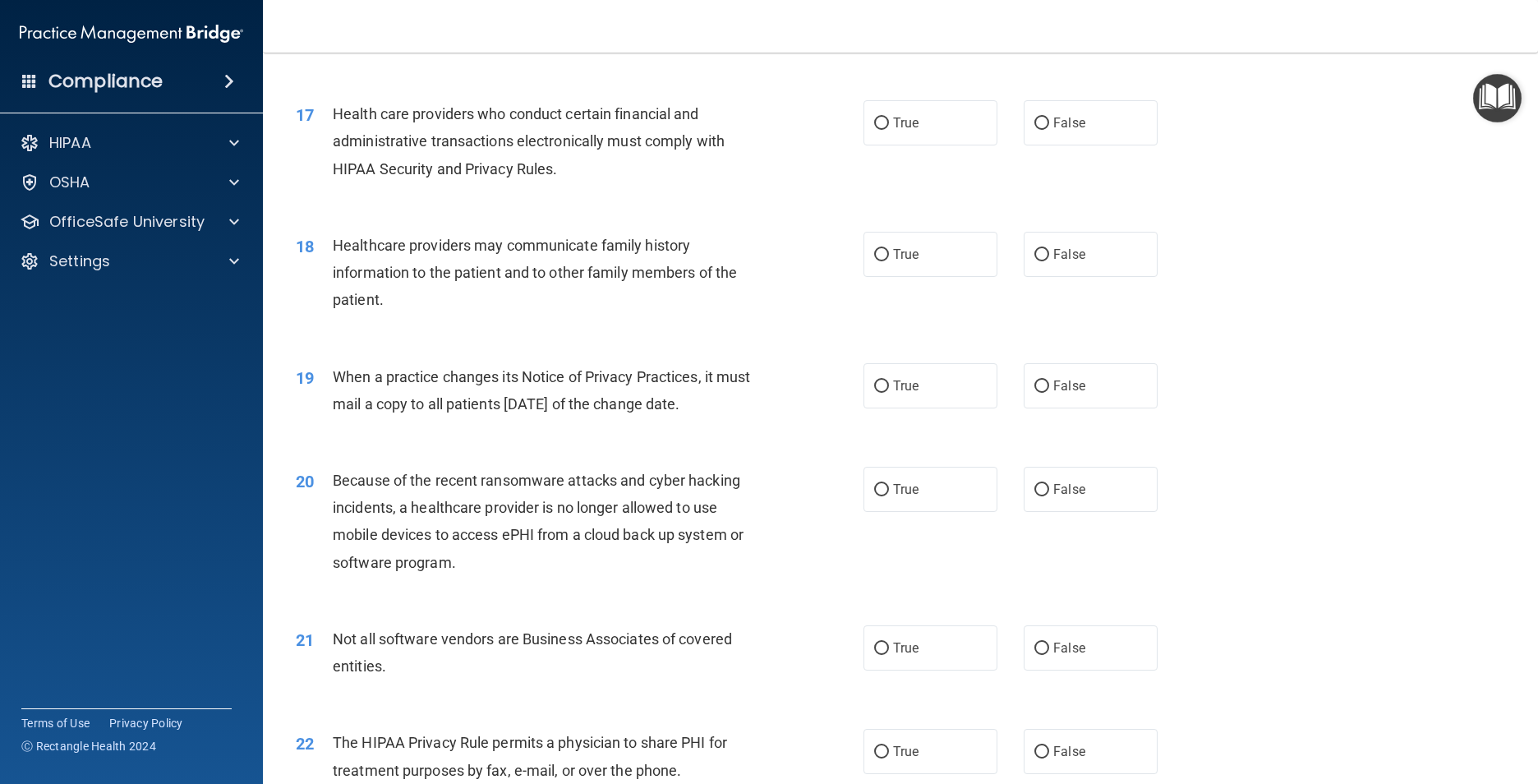
scroll to position [2054, 0]
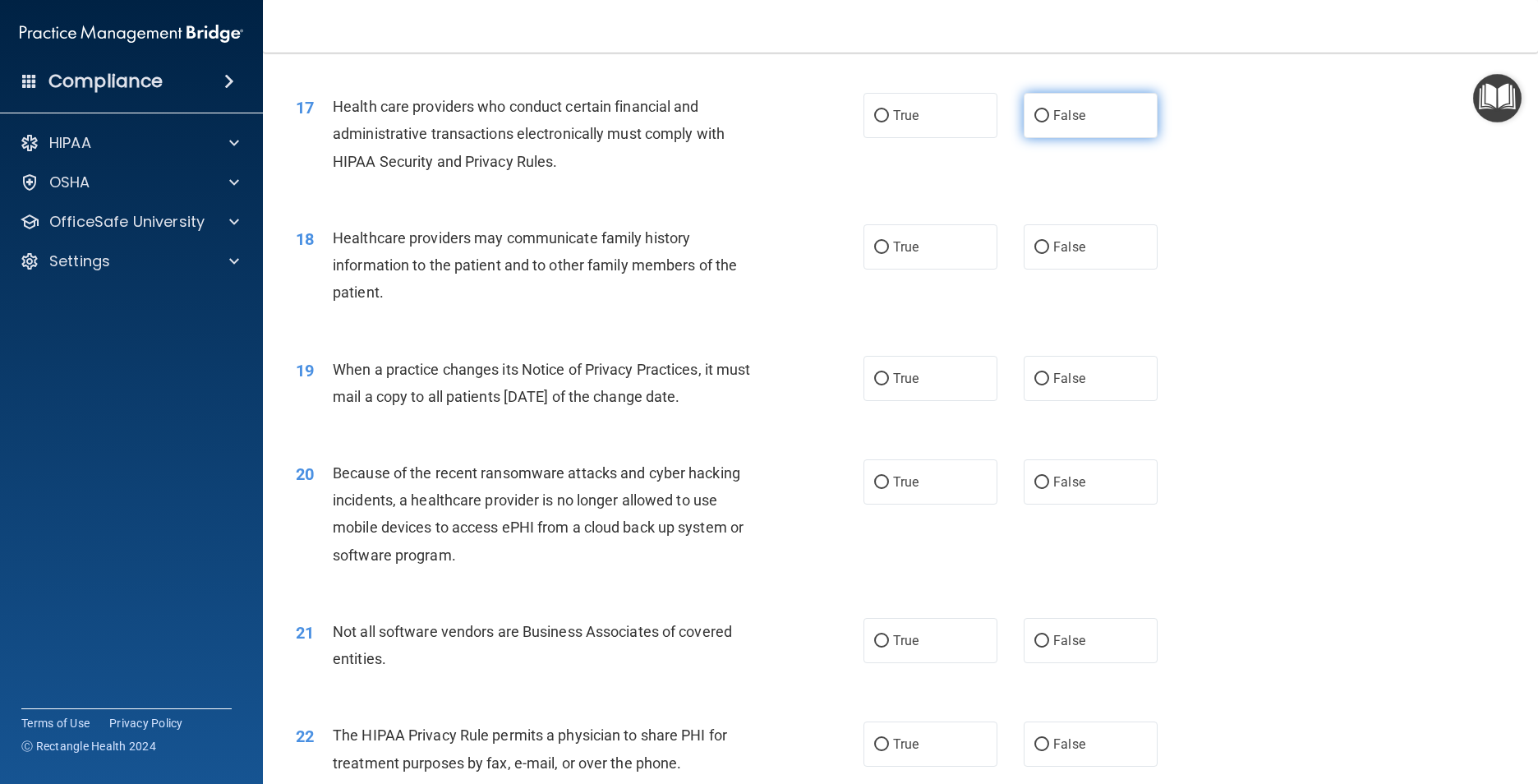
click at [1040, 123] on input "False" at bounding box center [1042, 116] width 15 height 12
radio input "true"
click at [976, 138] on label "True" at bounding box center [930, 115] width 134 height 45
click at [889, 123] on input "True" at bounding box center [881, 116] width 15 height 12
radio input "true"
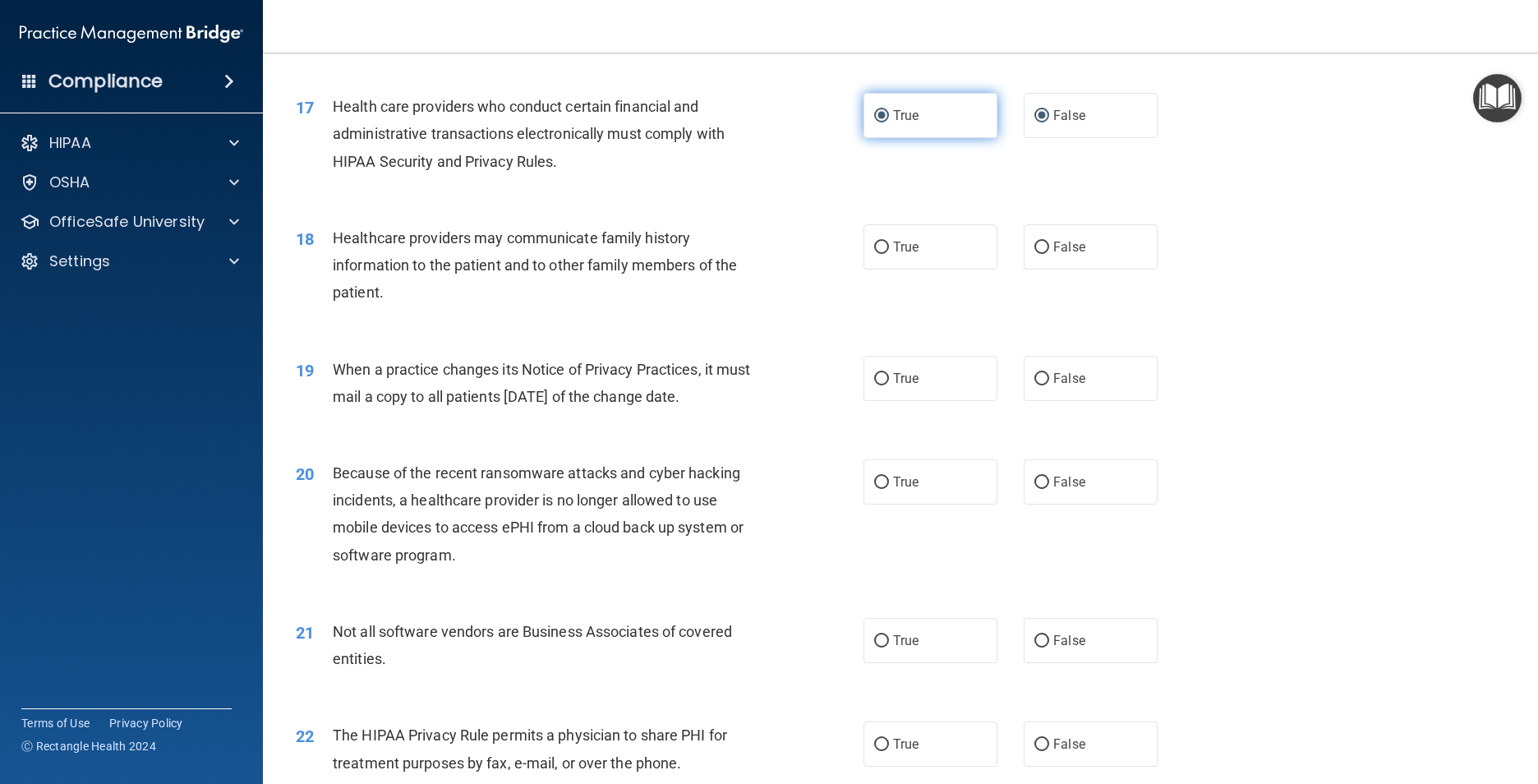
radio input "false"
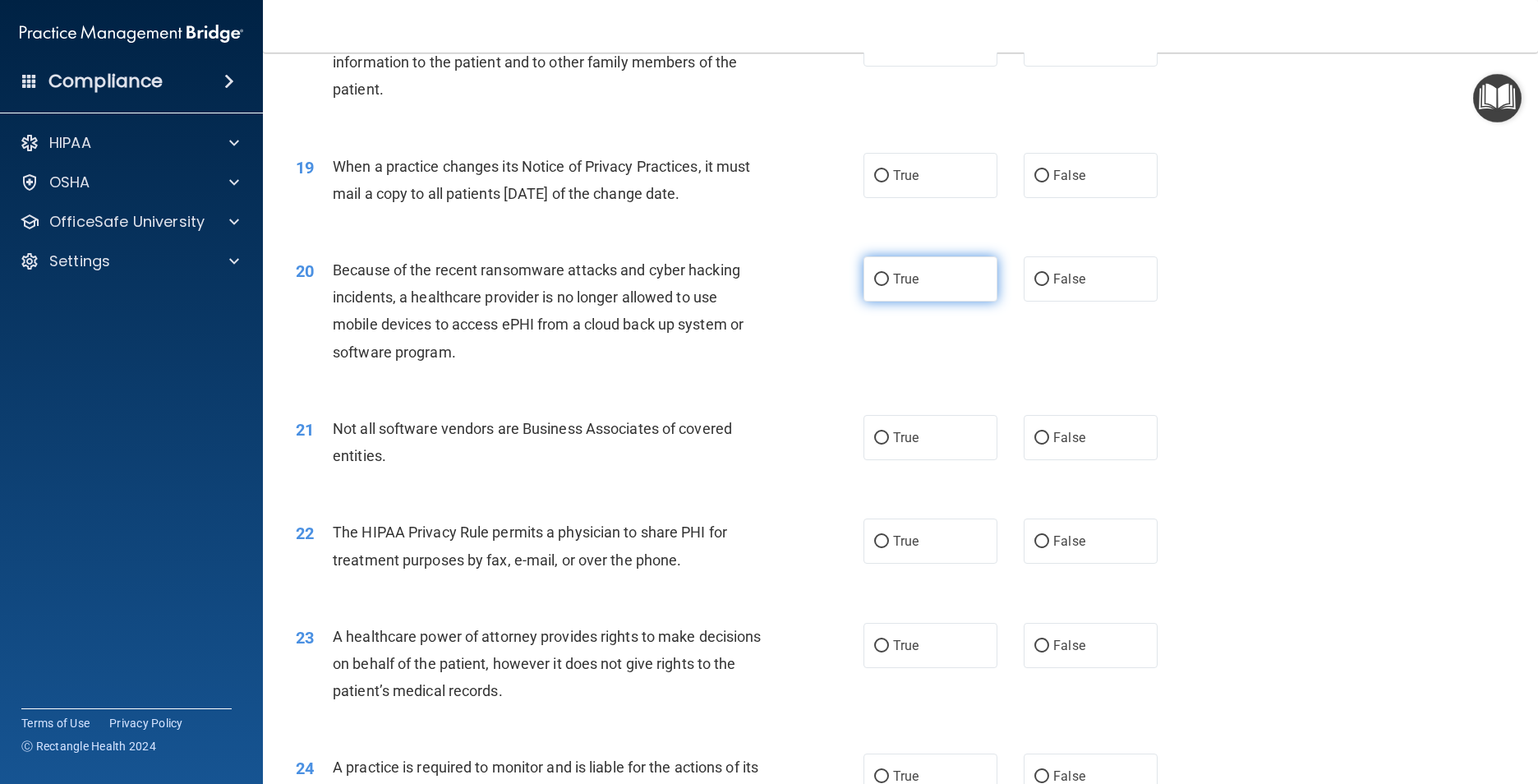
scroll to position [2218, 0]
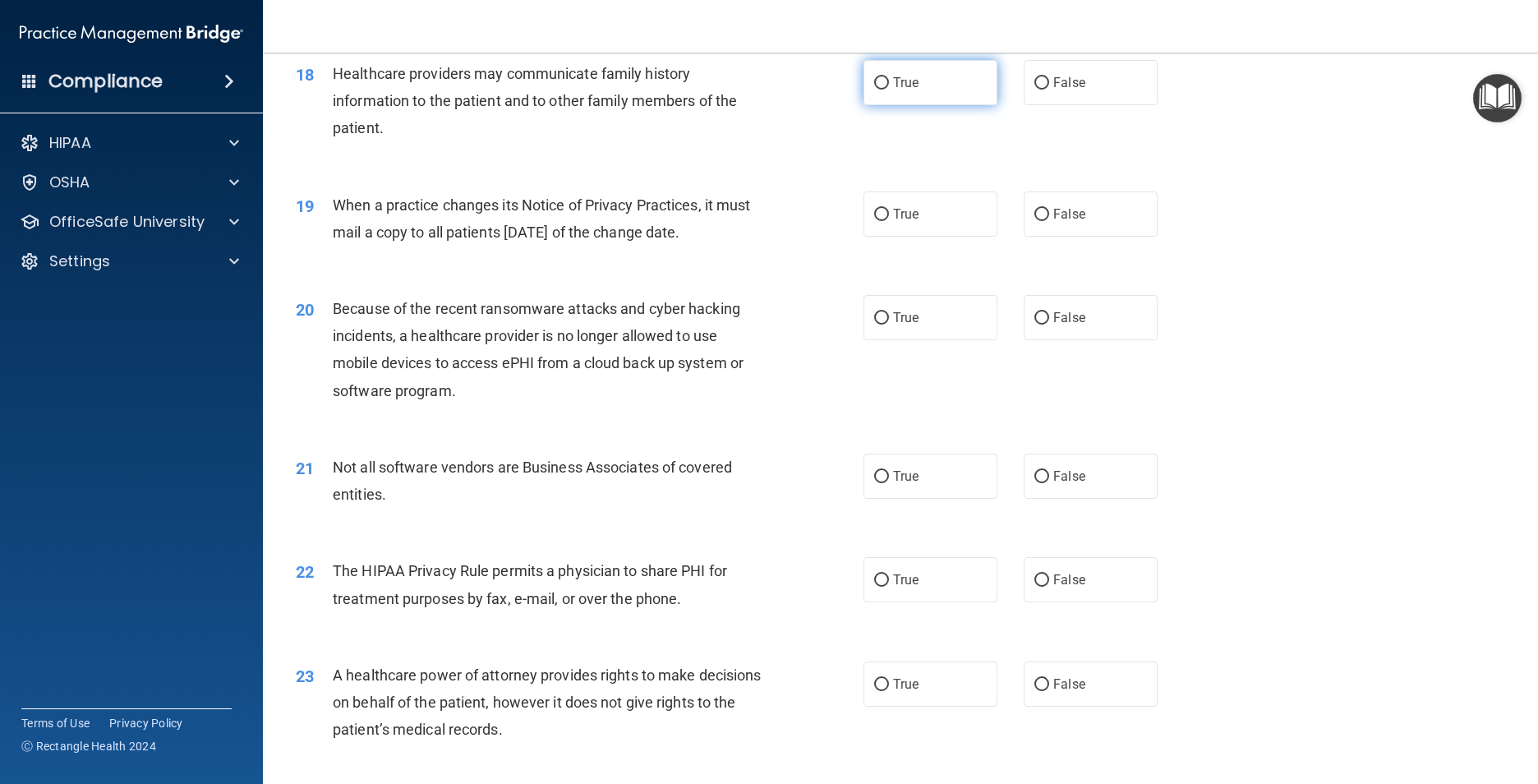
click at [956, 105] on label "True" at bounding box center [930, 82] width 134 height 45
click at [889, 90] on input "True" at bounding box center [881, 84] width 15 height 12
radio input "true"
click at [1056, 90] on span "False" at bounding box center [1069, 83] width 32 height 16
click at [1049, 90] on input "False" at bounding box center [1042, 84] width 15 height 12
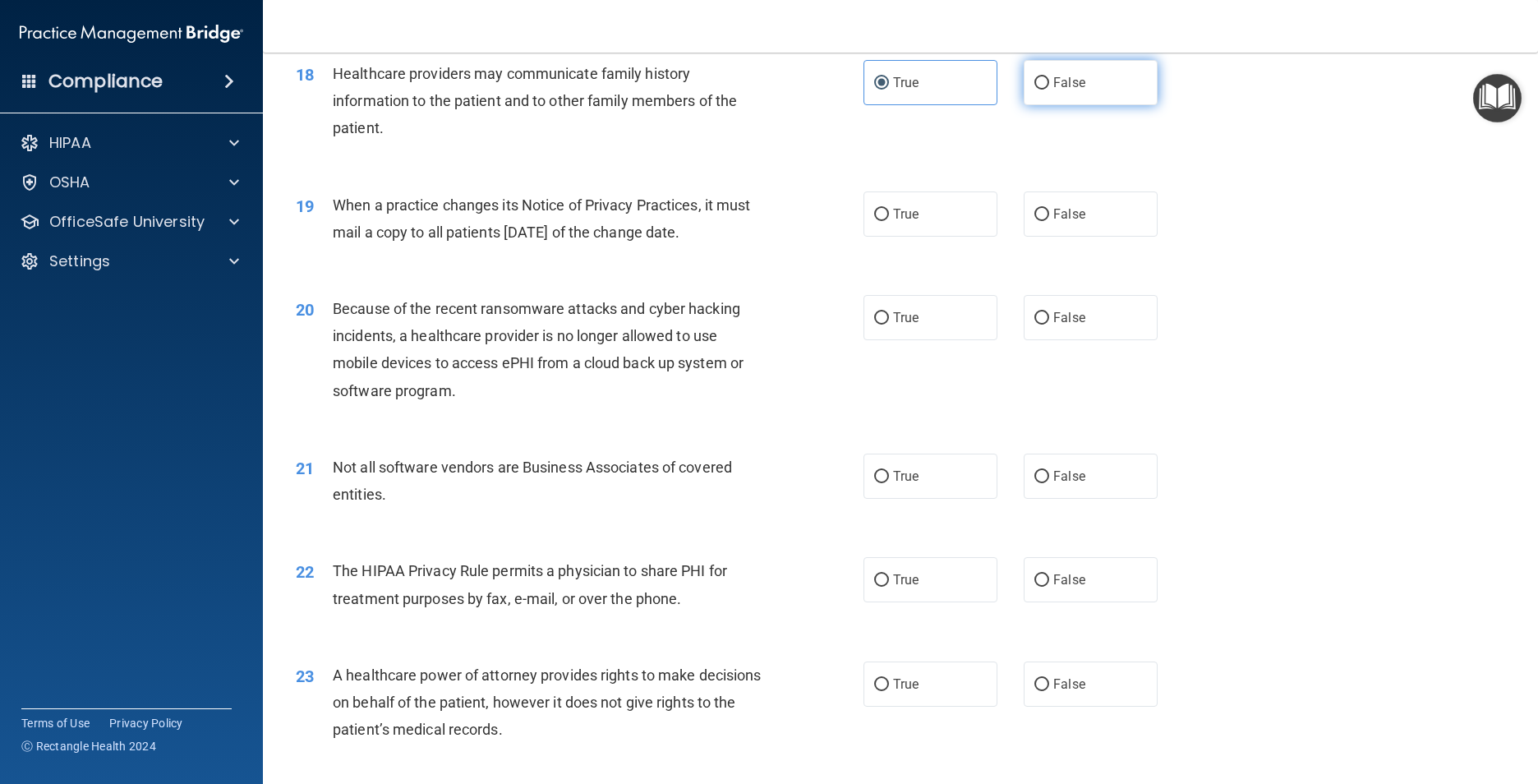
radio input "true"
radio input "false"
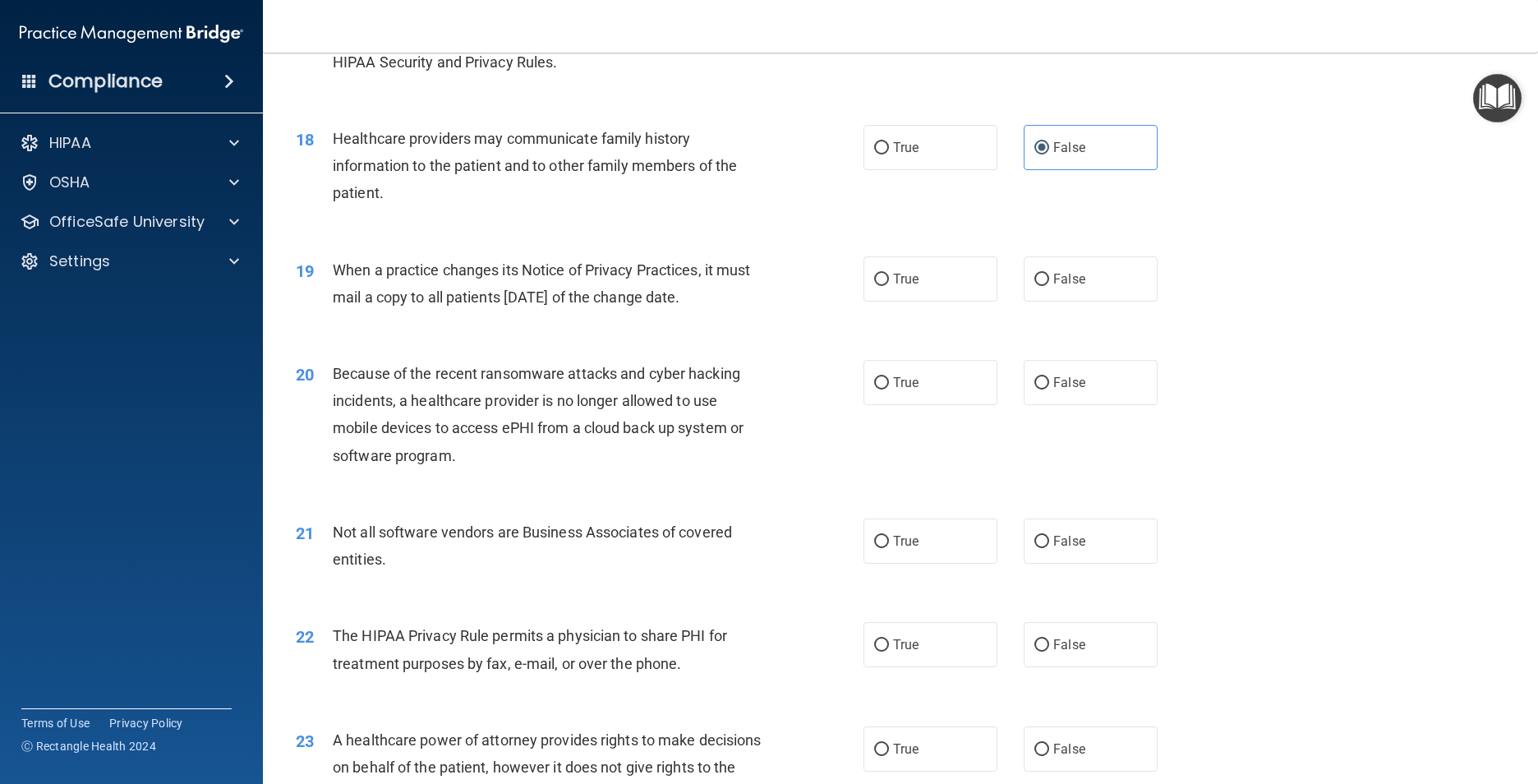
scroll to position [2136, 0]
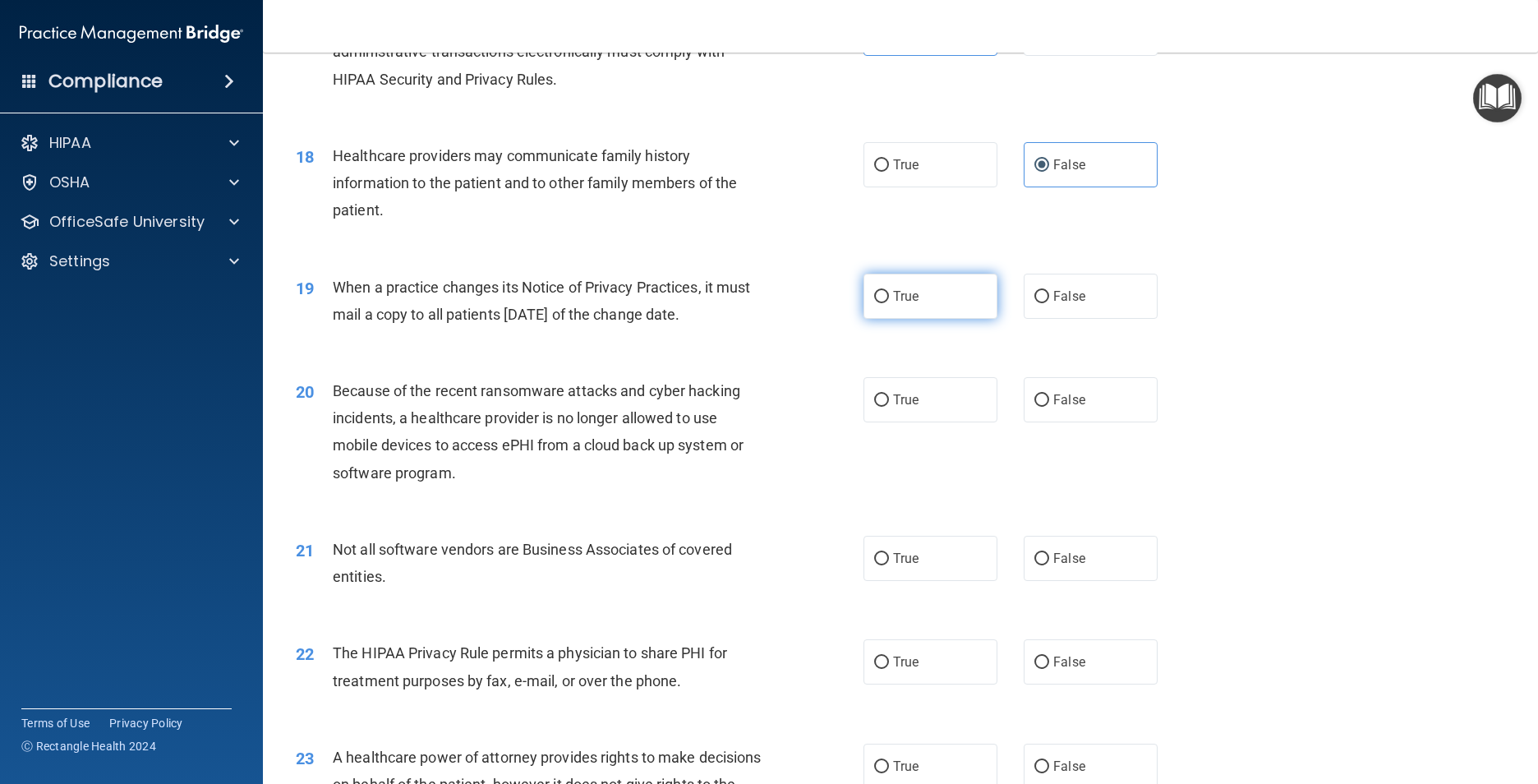
click at [928, 318] on label "True" at bounding box center [930, 295] width 134 height 45
click at [889, 303] on input "True" at bounding box center [881, 297] width 15 height 12
radio input "true"
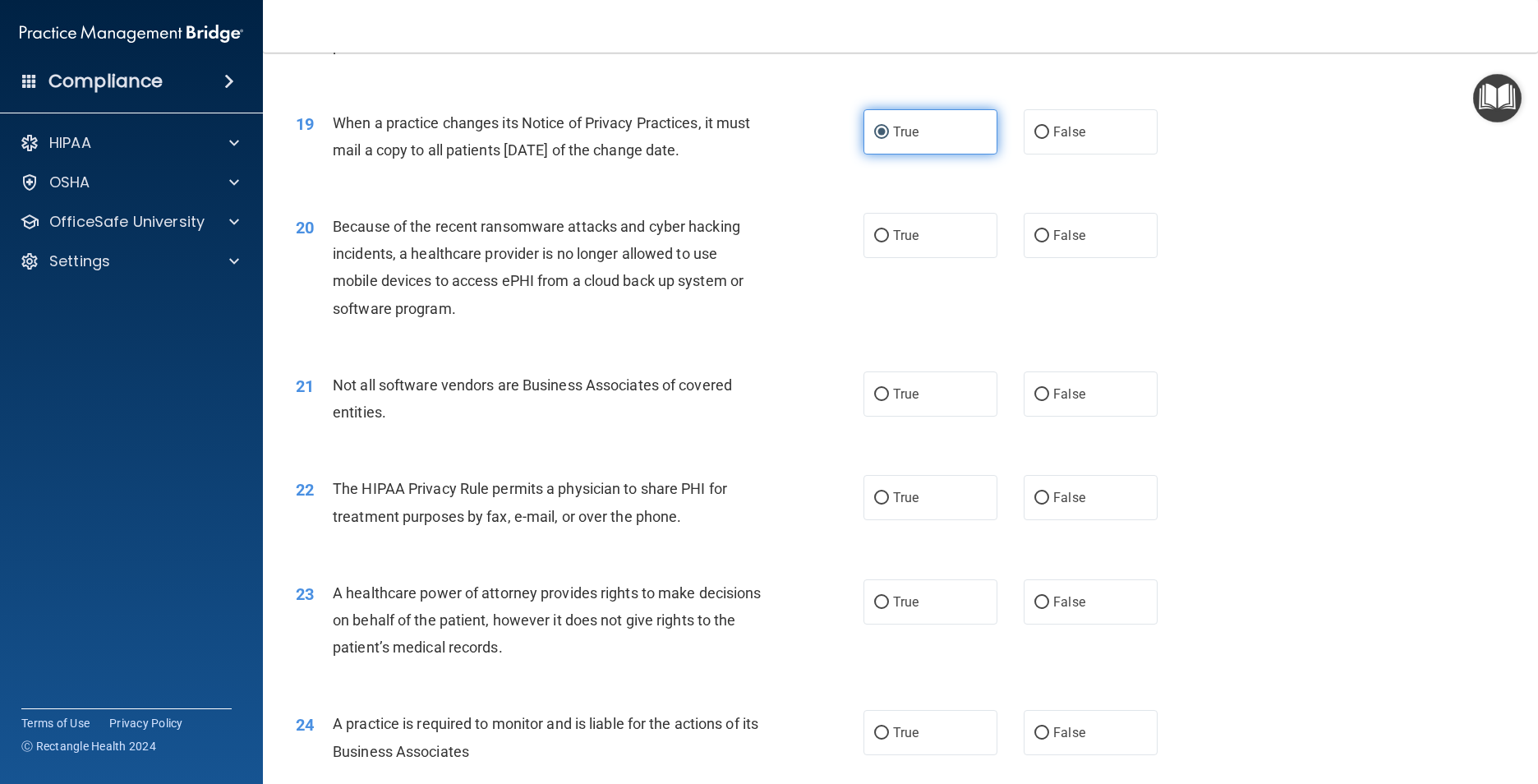
scroll to position [2382, 0]
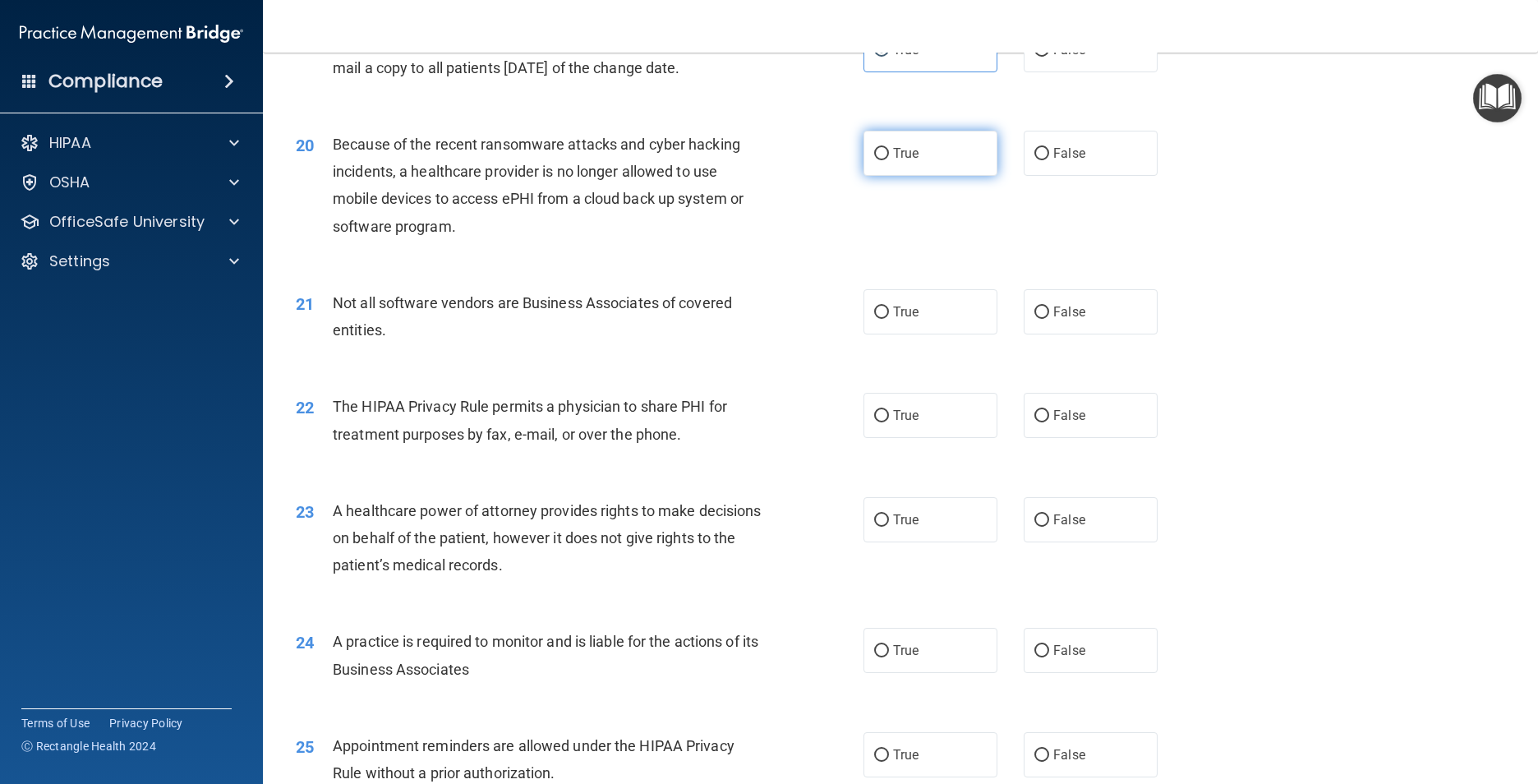
click at [937, 175] on label "True" at bounding box center [930, 153] width 134 height 45
click at [889, 161] on input "True" at bounding box center [881, 154] width 15 height 12
radio input "true"
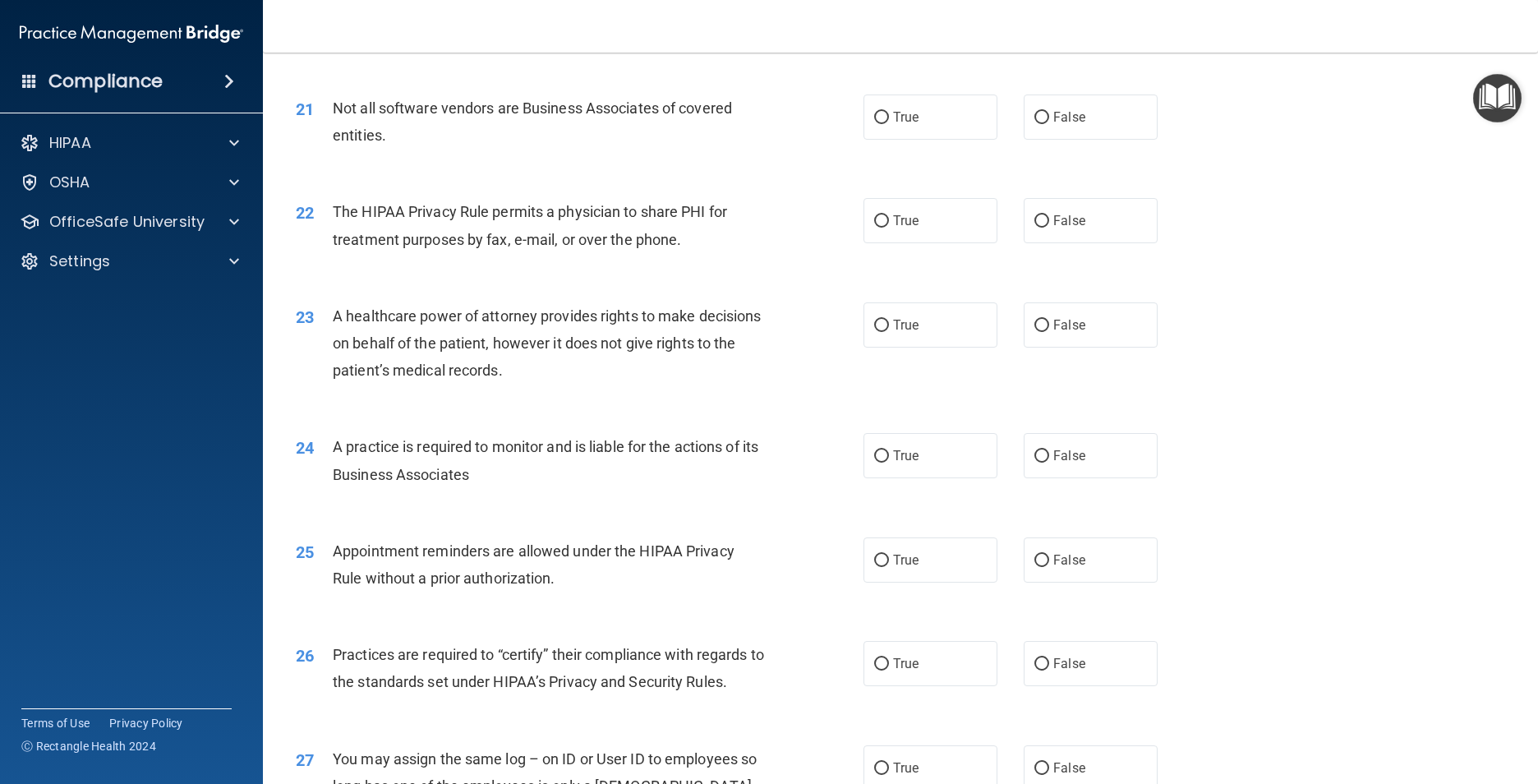
scroll to position [2629, 0]
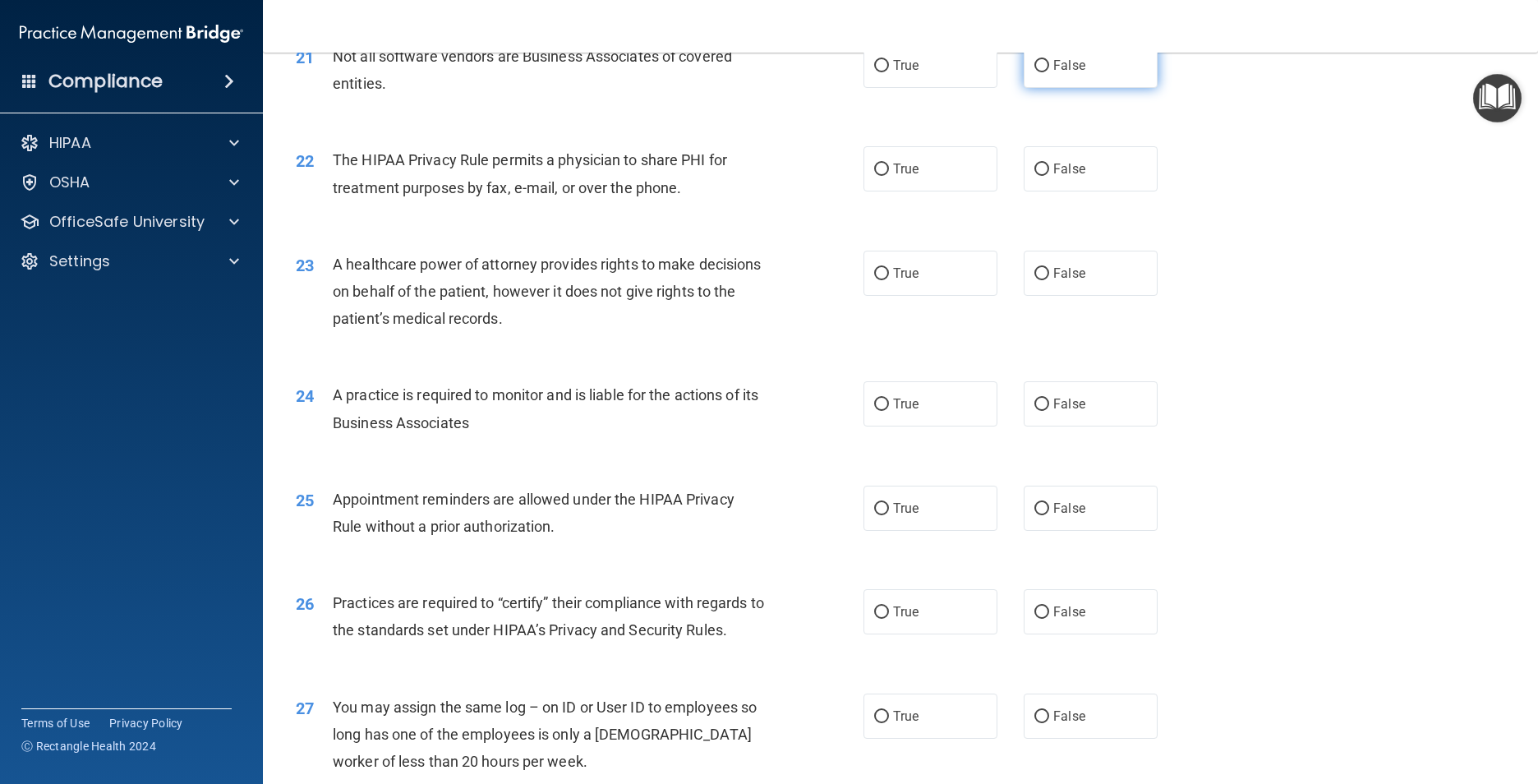
click at [1077, 88] on label "False" at bounding box center [1091, 64] width 134 height 45
click at [1049, 72] on input "False" at bounding box center [1042, 66] width 15 height 12
radio input "true"
click at [1086, 191] on label "False" at bounding box center [1091, 168] width 134 height 45
click at [1049, 175] on input "False" at bounding box center [1042, 169] width 15 height 12
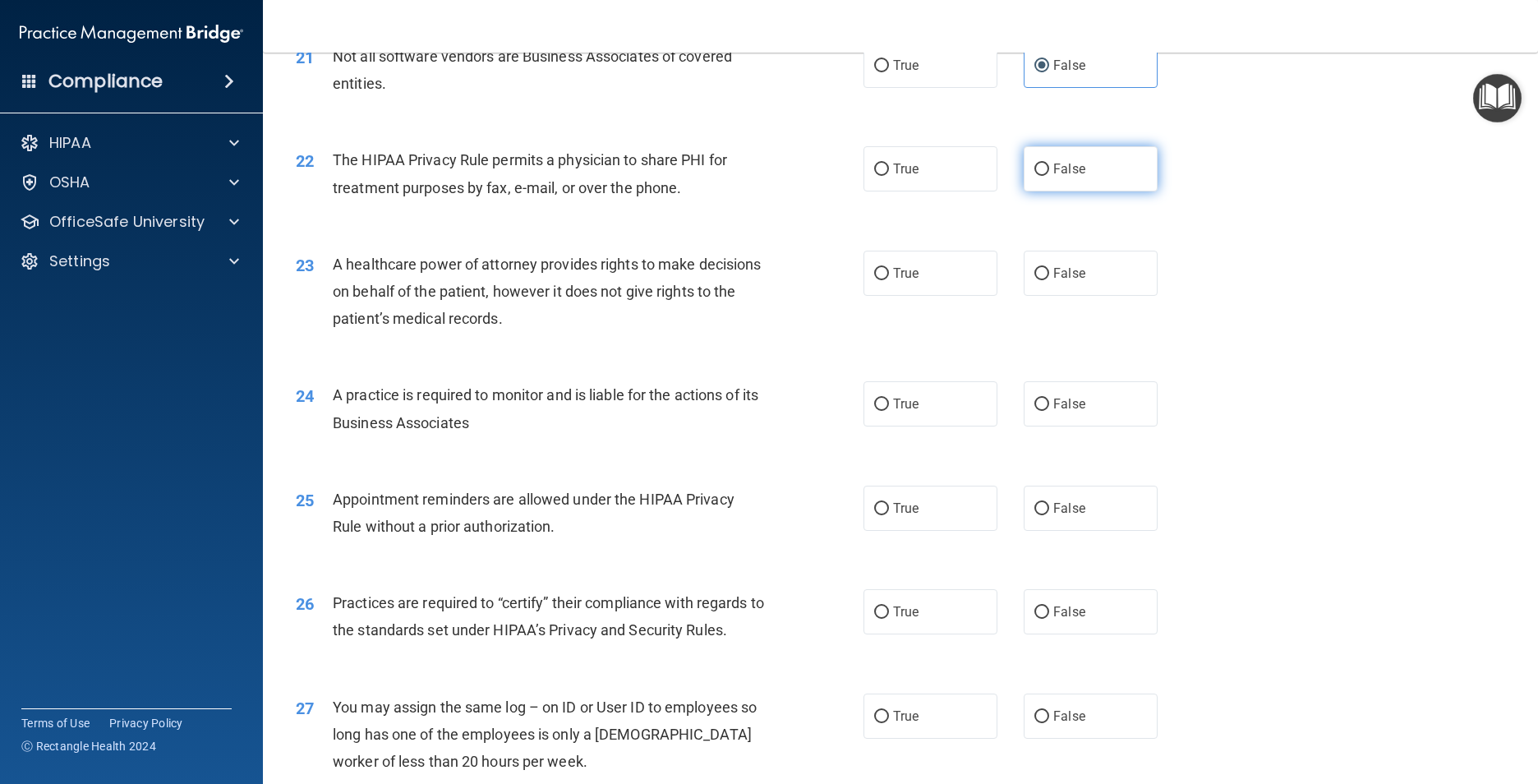
radio input "true"
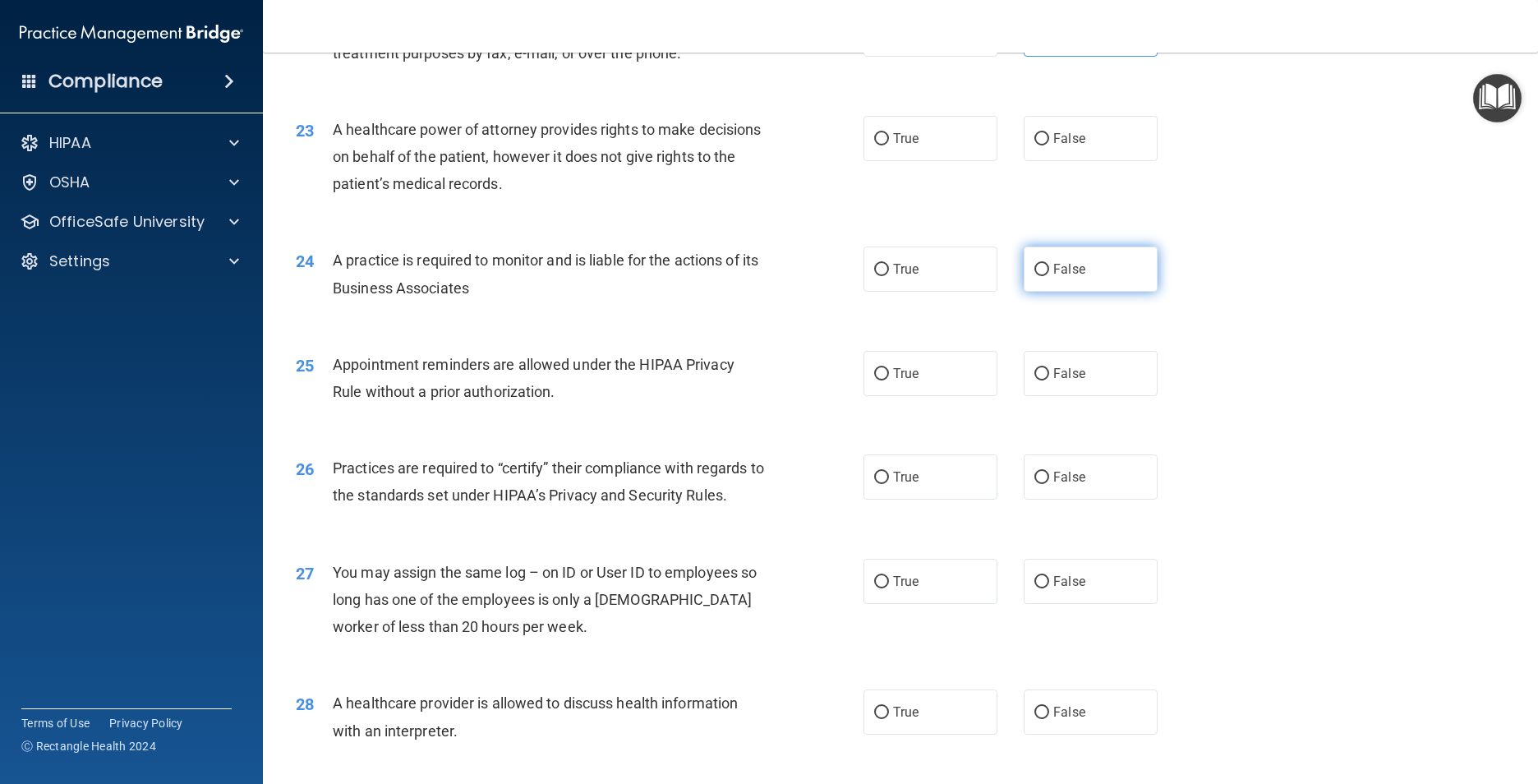
scroll to position [2793, 0]
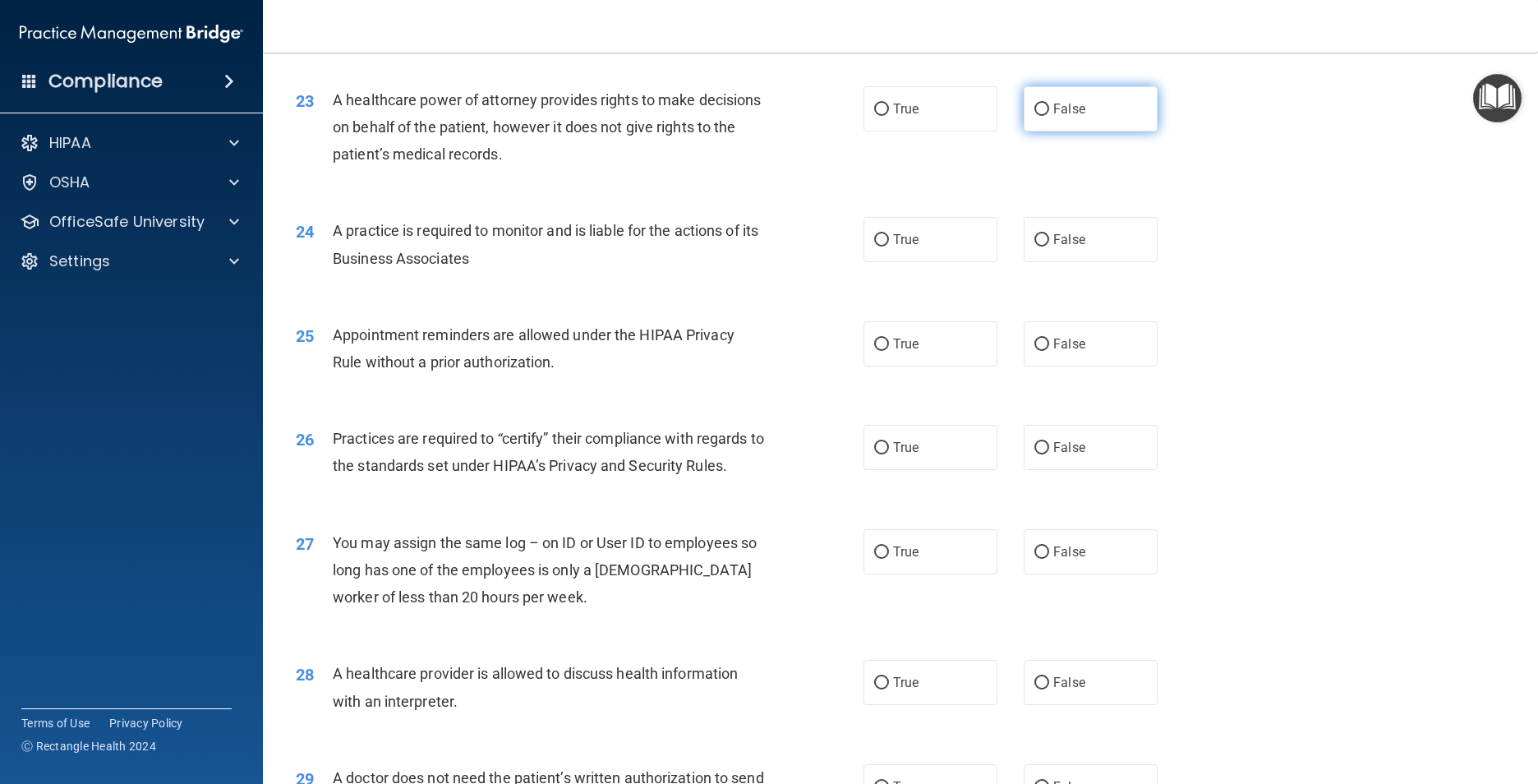
click at [1134, 116] on label "False" at bounding box center [1091, 108] width 134 height 45
click at [1049, 116] on input "False" at bounding box center [1042, 109] width 15 height 12
radio input "true"
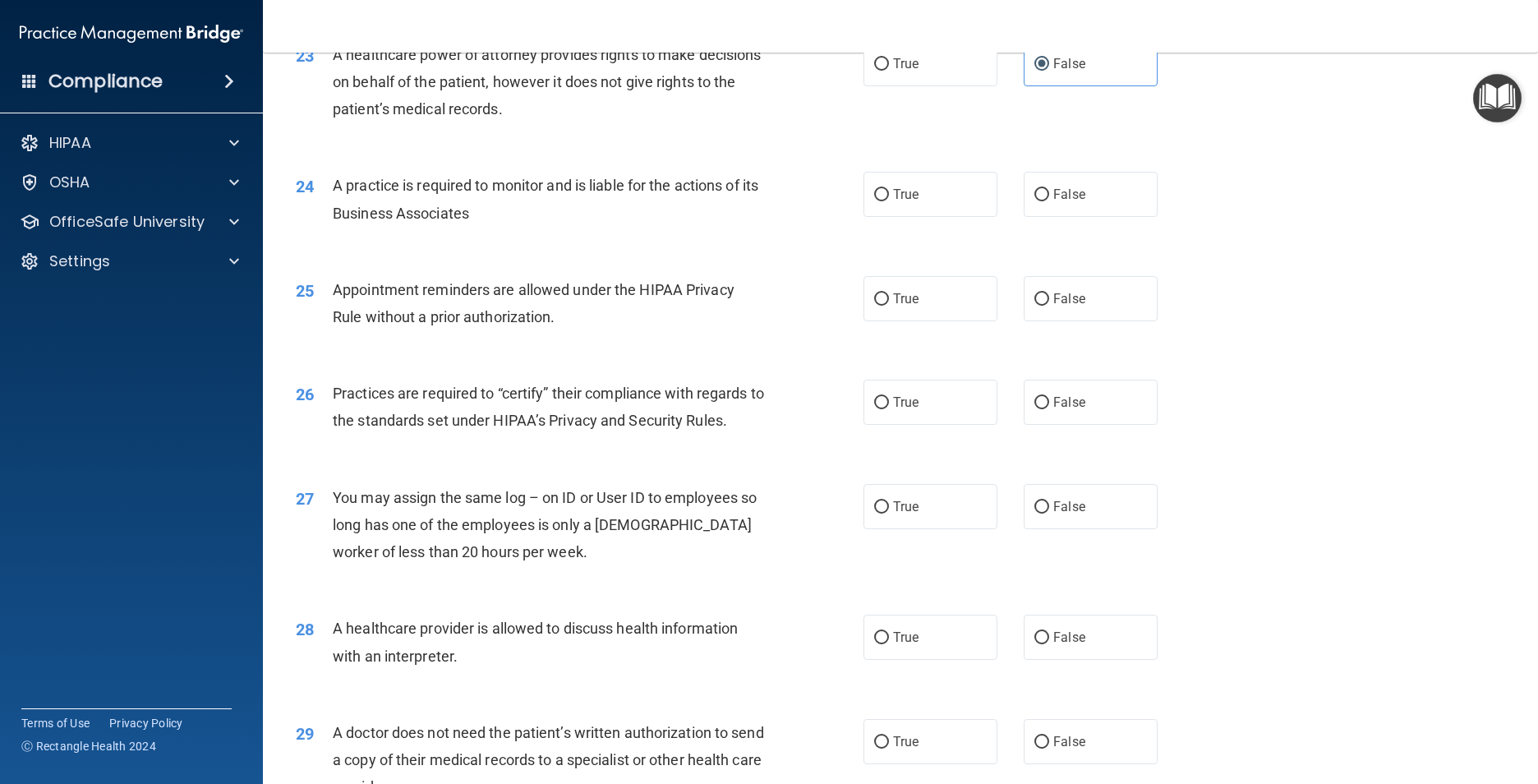
scroll to position [2875, 0]
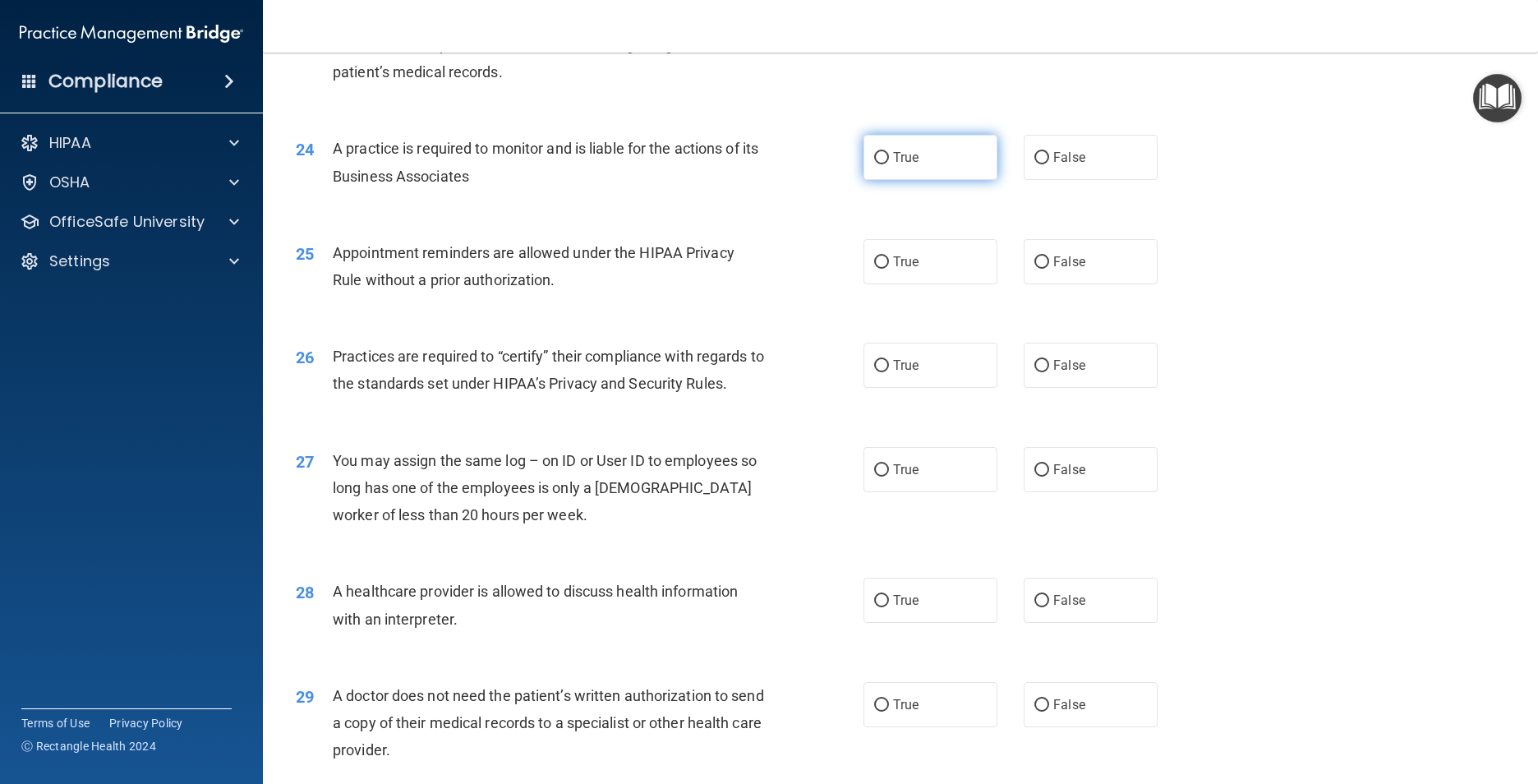
click at [874, 164] on input "True" at bounding box center [881, 158] width 15 height 12
radio input "true"
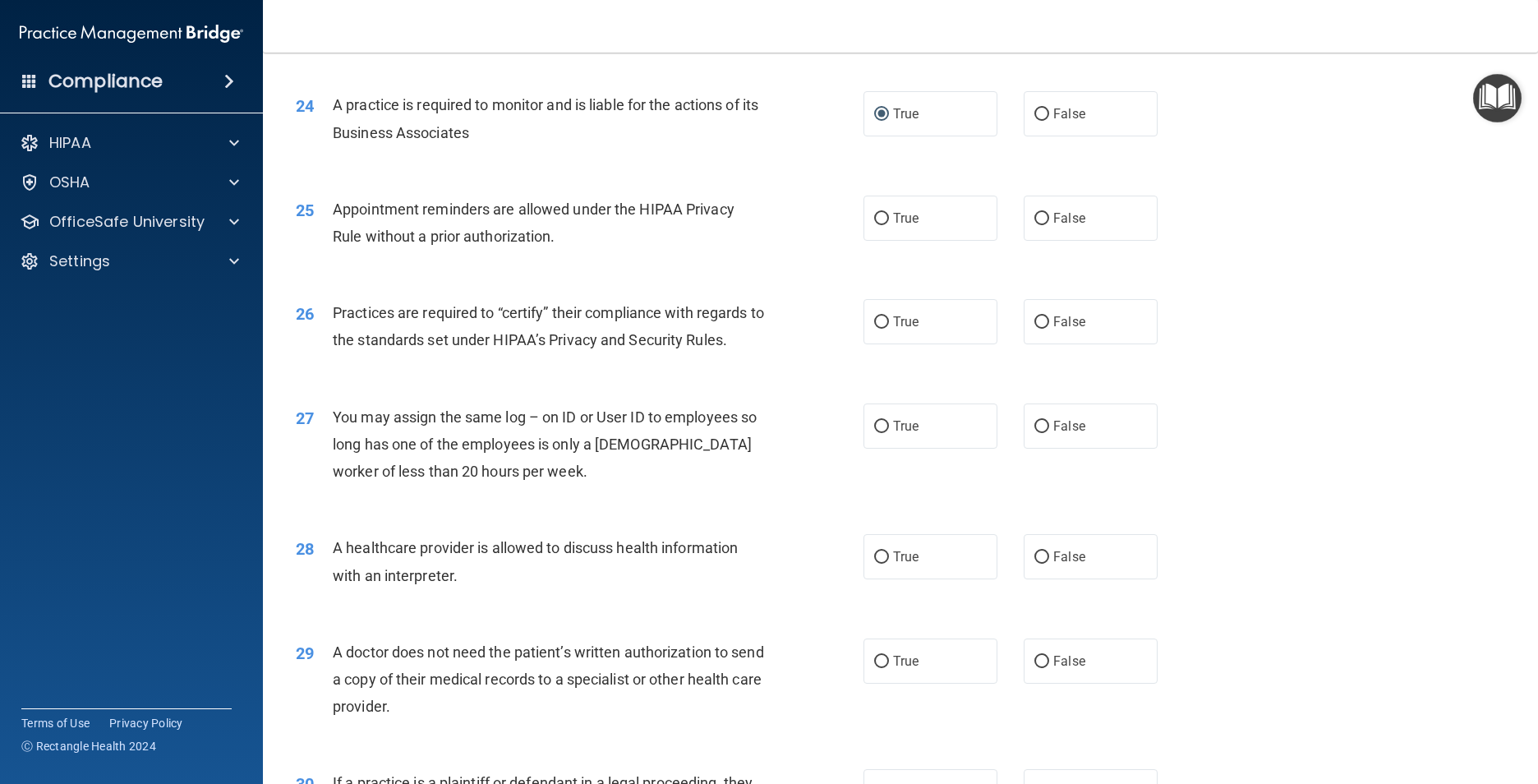
scroll to position [3039, 0]
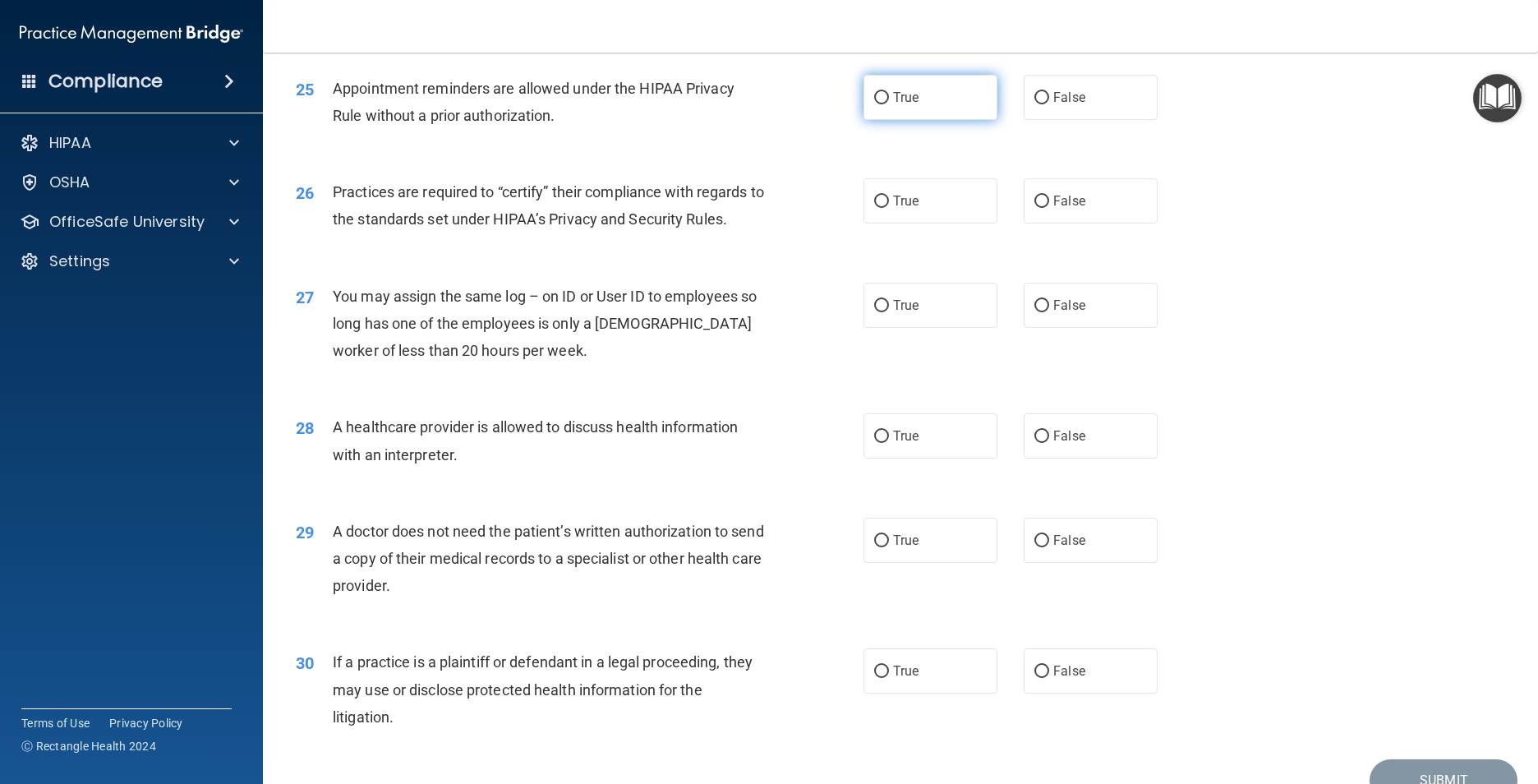
click at [900, 120] on label "True" at bounding box center [930, 97] width 134 height 45
click at [889, 104] on input "True" at bounding box center [881, 98] width 15 height 12
radio input "true"
click at [1036, 120] on label "False" at bounding box center [1091, 97] width 134 height 45
click at [1036, 104] on input "False" at bounding box center [1042, 98] width 15 height 12
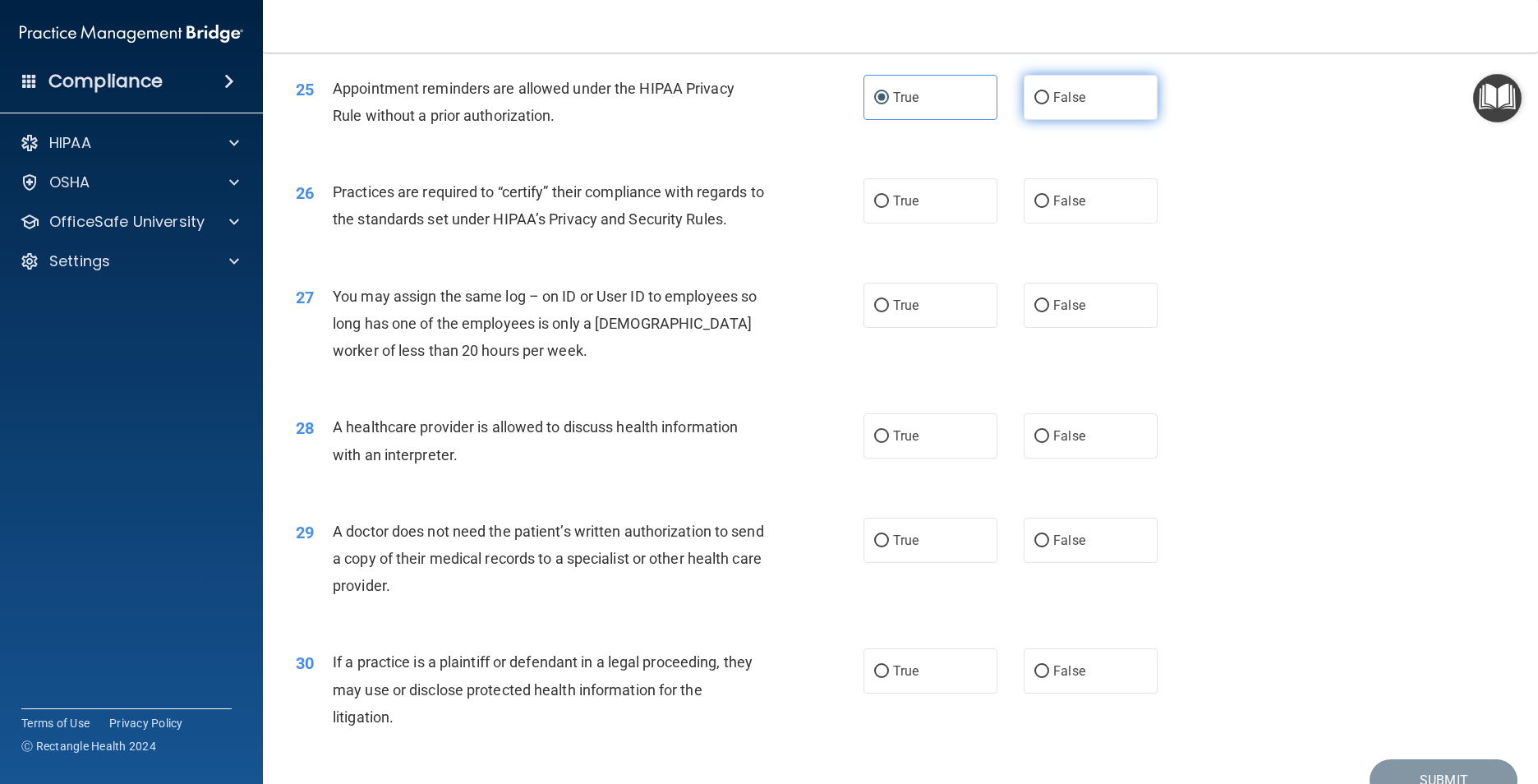
radio input "true"
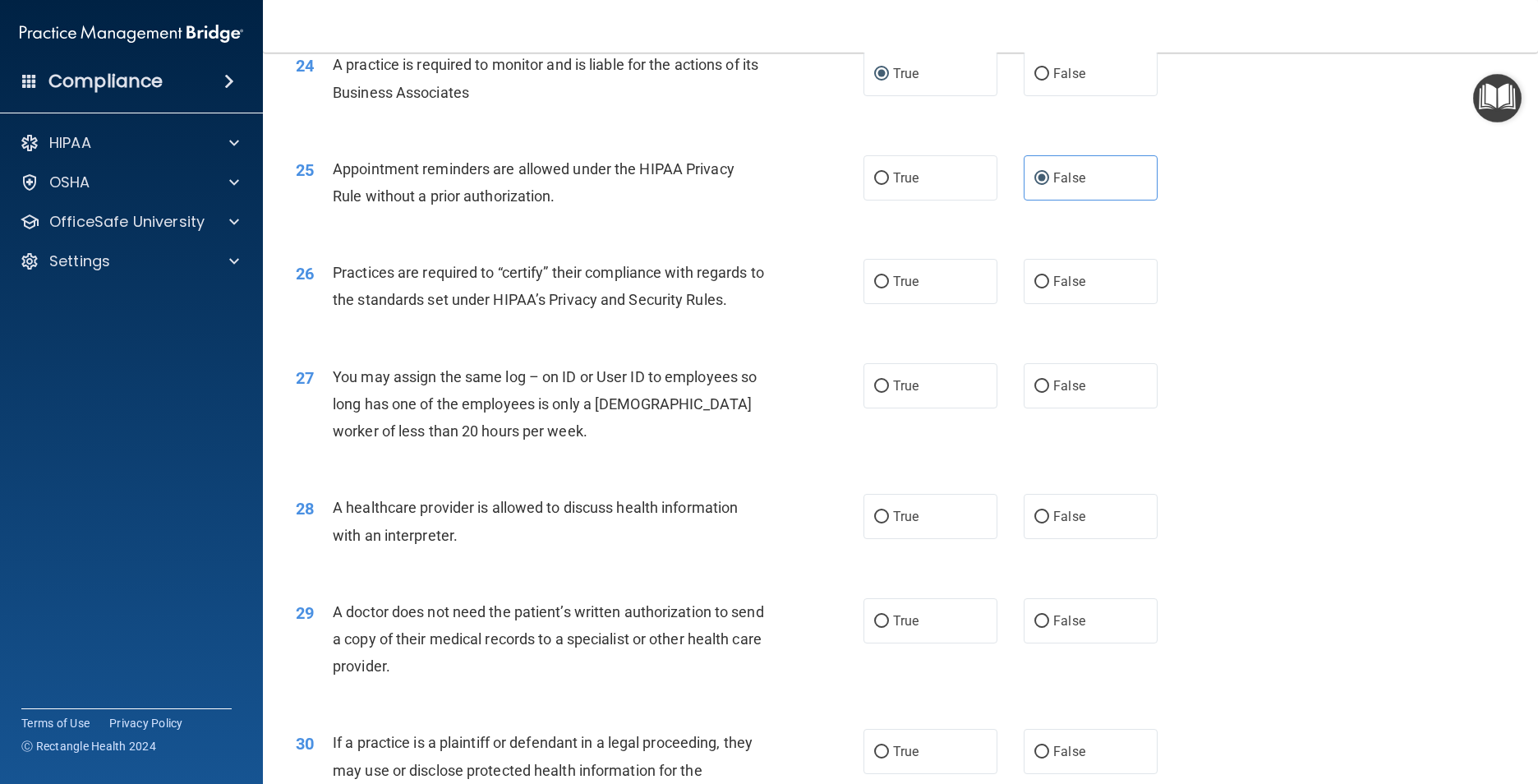
scroll to position [2957, 0]
click at [888, 191] on label "True" at bounding box center [930, 179] width 134 height 45
click at [888, 186] on input "True" at bounding box center [881, 180] width 15 height 12
radio input "true"
radio input "false"
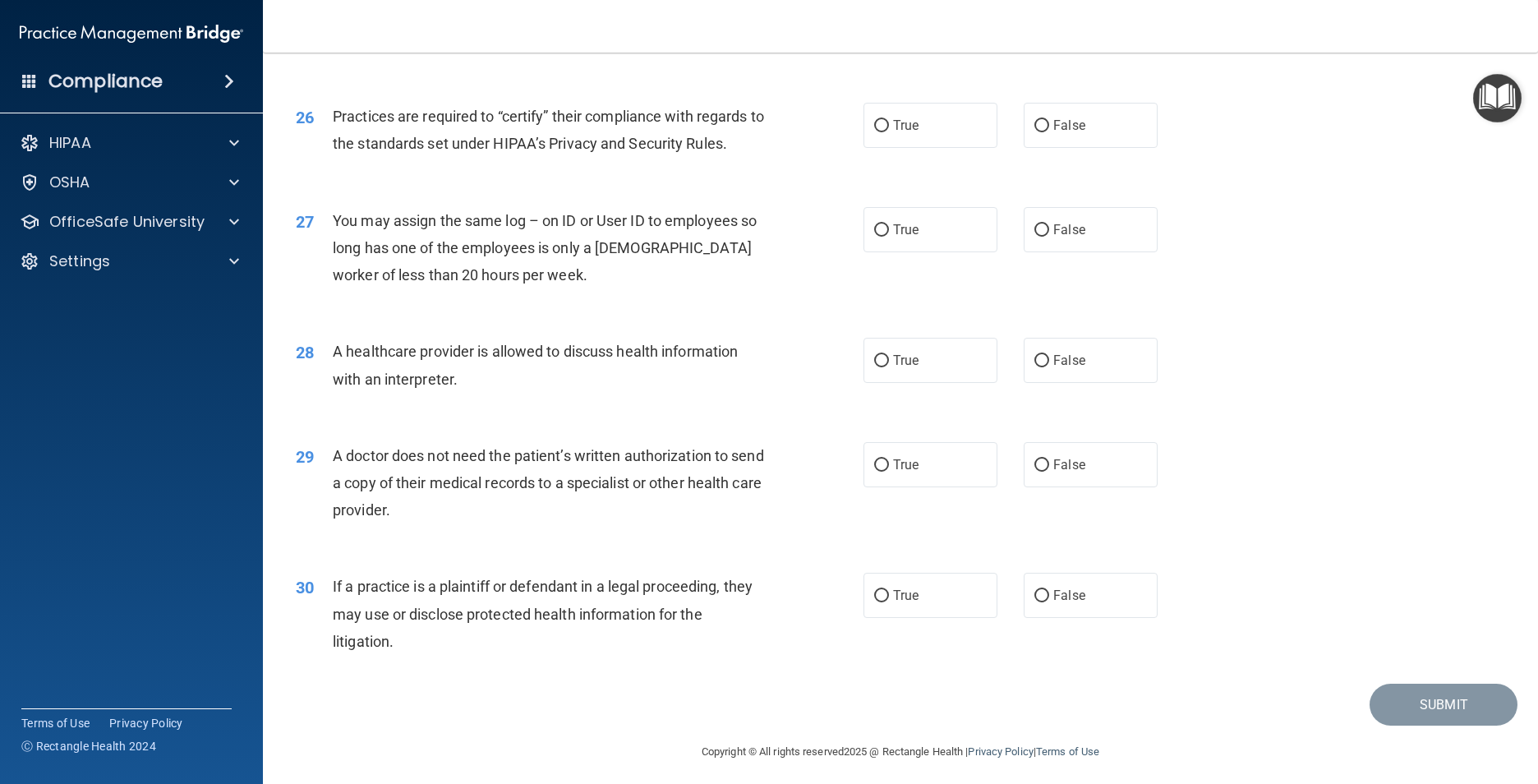
scroll to position [3121, 0]
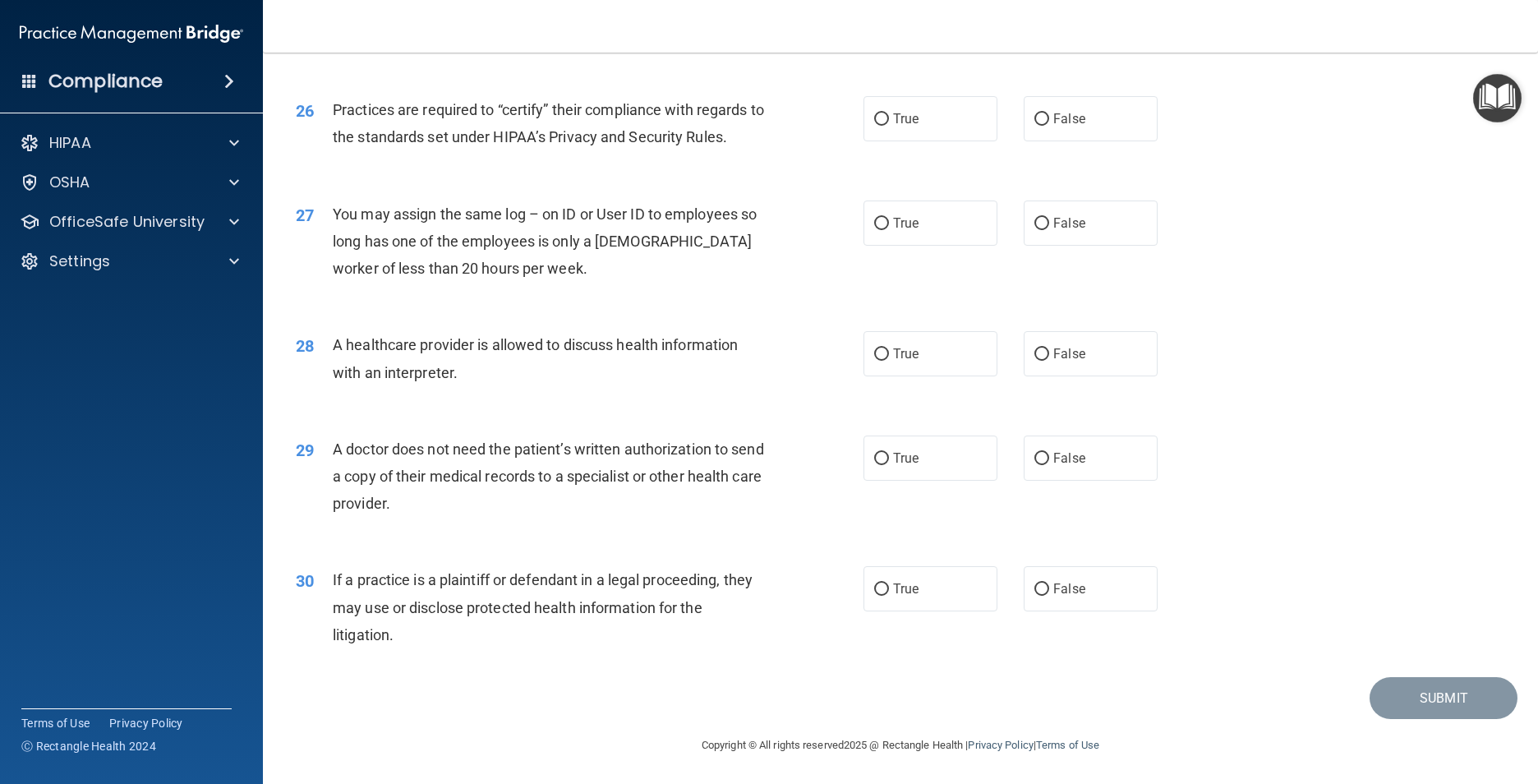
click at [900, 171] on div "26 Practices are required to “certify” their compliance with regards to the sta…" at bounding box center [900, 127] width 1234 height 103
click at [899, 141] on label "True" at bounding box center [930, 118] width 134 height 45
click at [889, 126] on input "True" at bounding box center [881, 120] width 15 height 12
radio input "true"
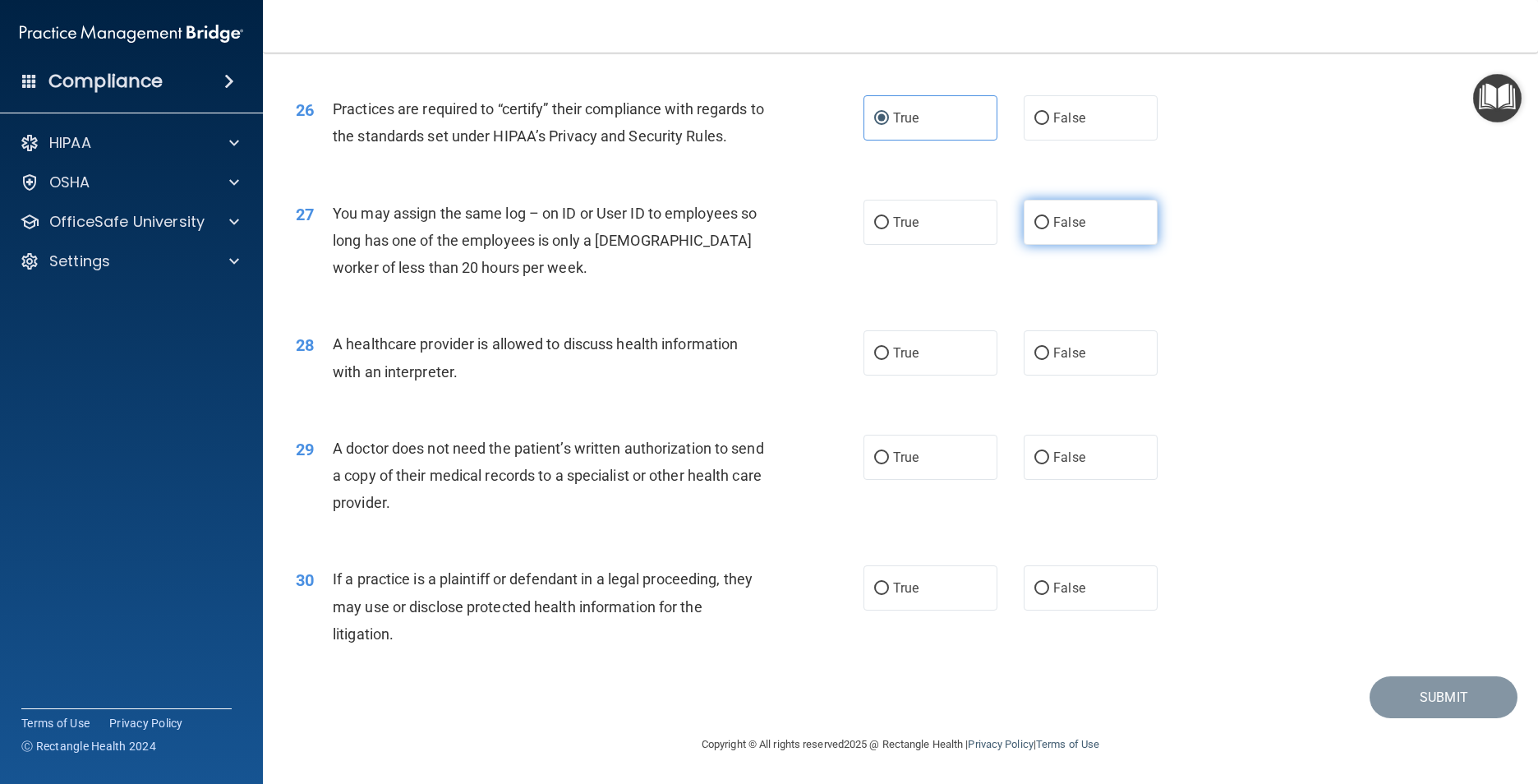
click at [1090, 213] on label "False" at bounding box center [1091, 221] width 134 height 45
click at [1049, 217] on input "False" at bounding box center [1042, 223] width 15 height 12
radio input "true"
click at [909, 350] on span "True" at bounding box center [905, 353] width 26 height 16
click at [889, 350] on input "True" at bounding box center [881, 354] width 15 height 12
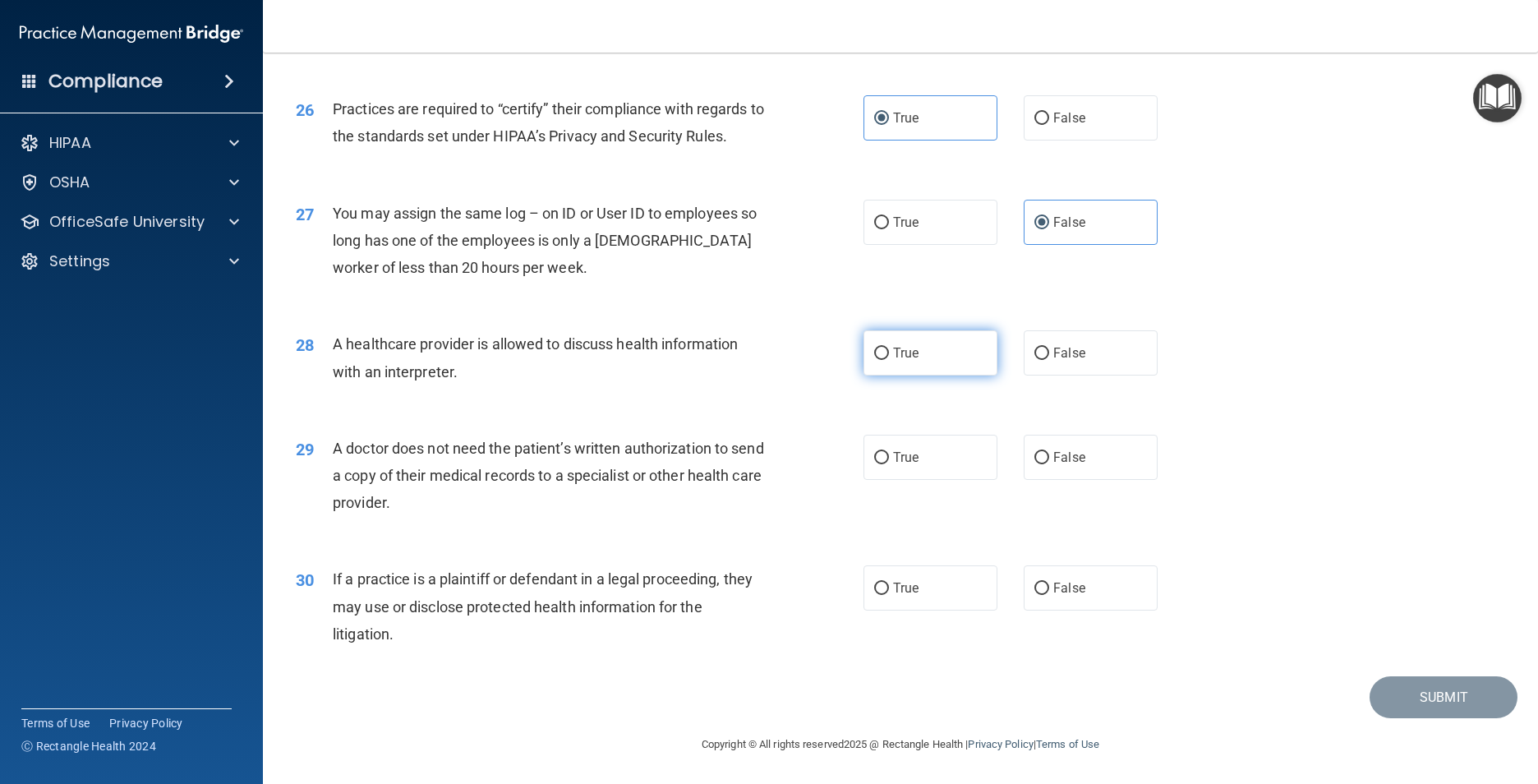
radio input "true"
click at [982, 452] on label "True" at bounding box center [930, 457] width 134 height 45
click at [889, 452] on input "True" at bounding box center [881, 458] width 15 height 12
radio input "true"
click at [1053, 594] on span "False" at bounding box center [1069, 588] width 32 height 16
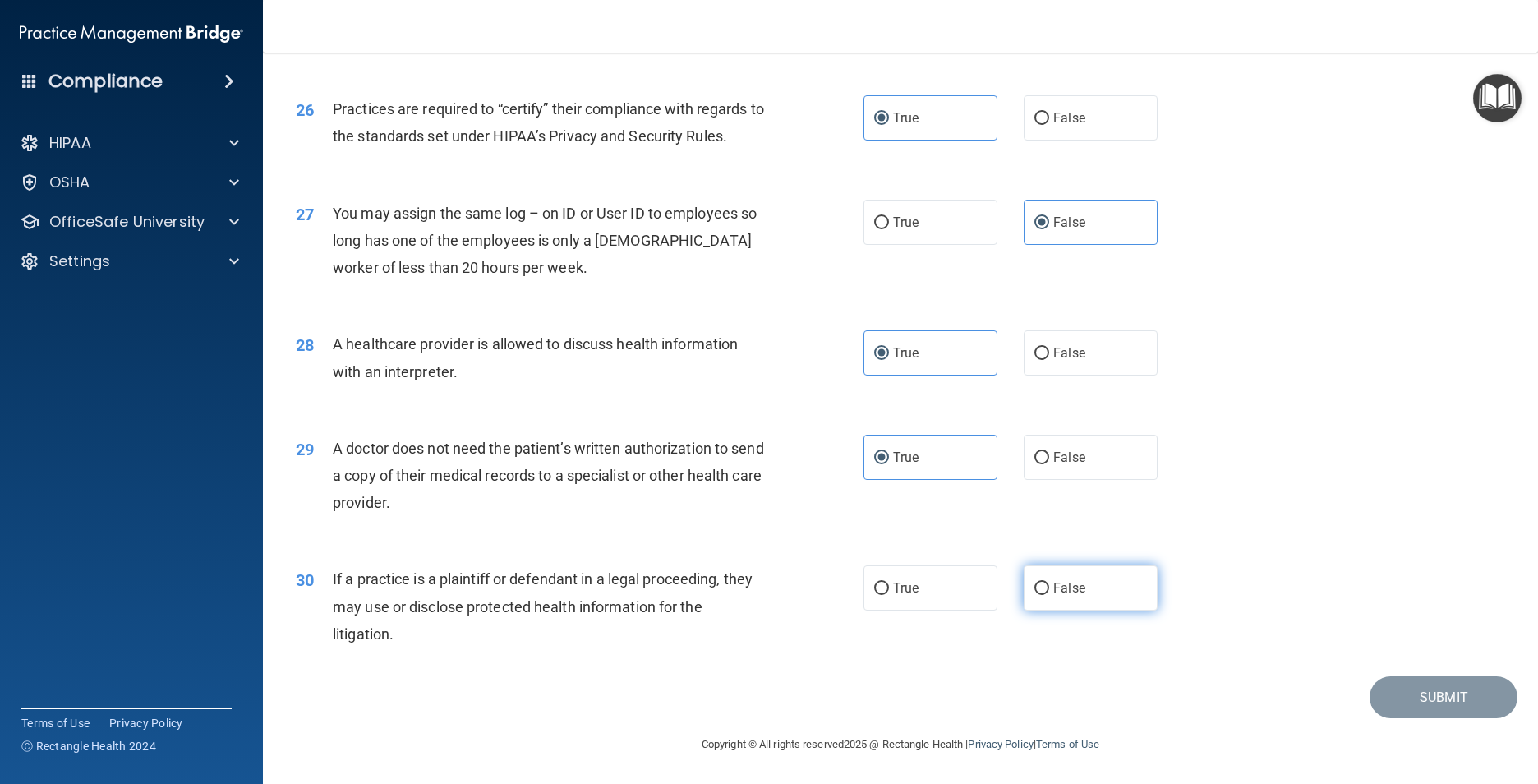
click at [1046, 594] on input "False" at bounding box center [1042, 588] width 15 height 12
radio input "true"
click at [1404, 689] on button "Submit" at bounding box center [1444, 698] width 148 height 42
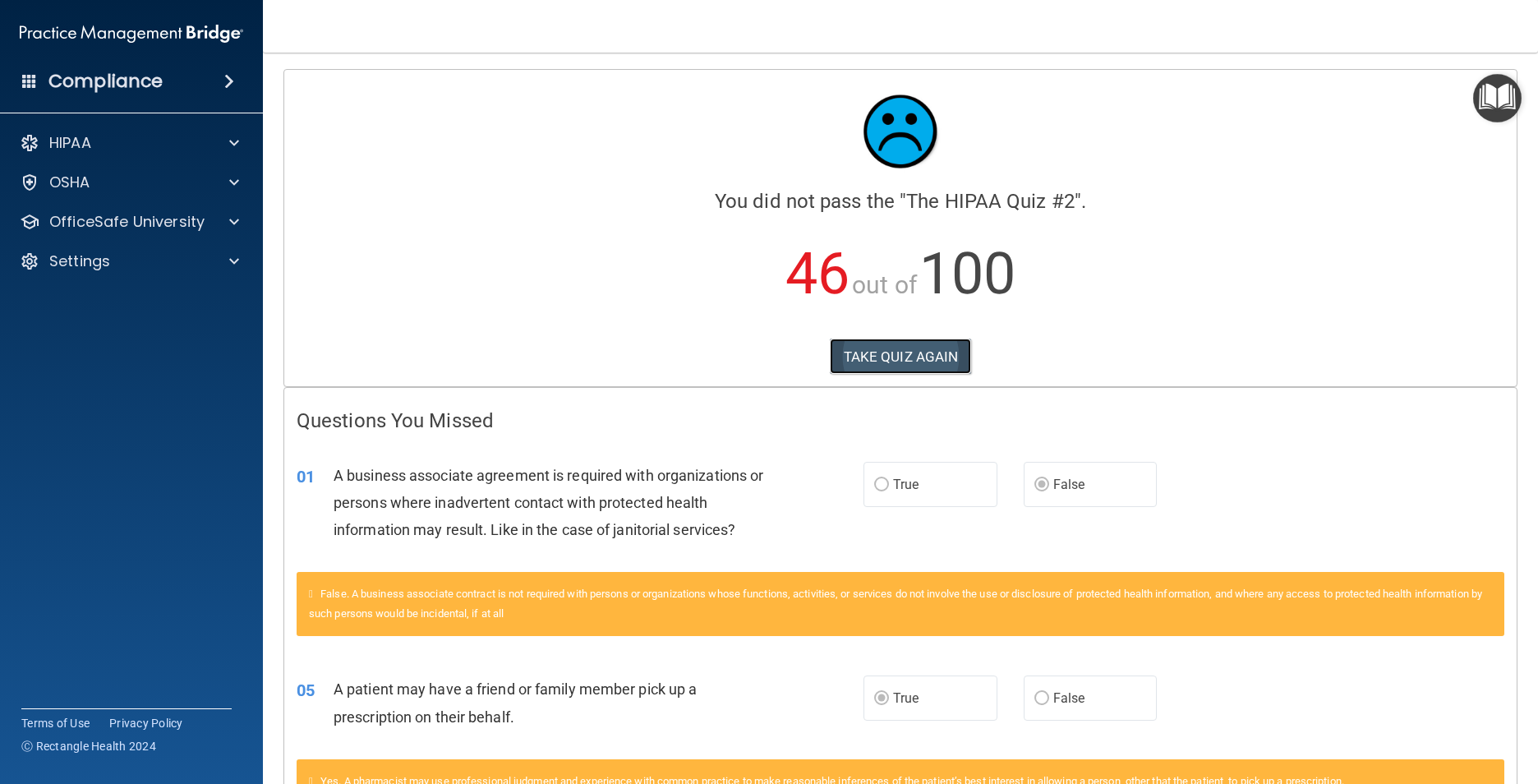
click at [922, 343] on button "TAKE QUIZ AGAIN" at bounding box center [900, 356] width 142 height 36
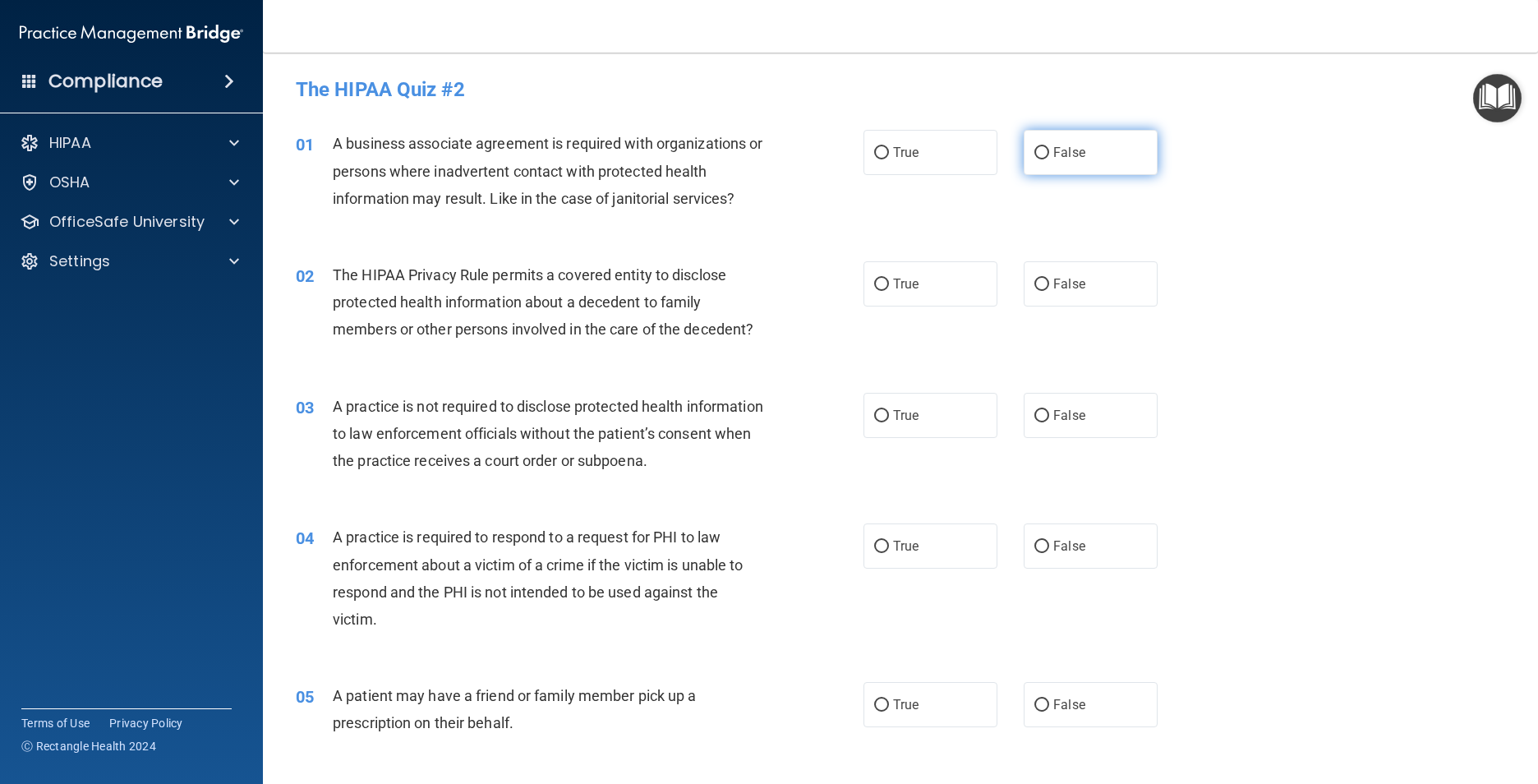
click at [1045, 164] on label "False" at bounding box center [1091, 152] width 134 height 45
click at [1045, 160] on input "False" at bounding box center [1042, 153] width 15 height 12
radio input "true"
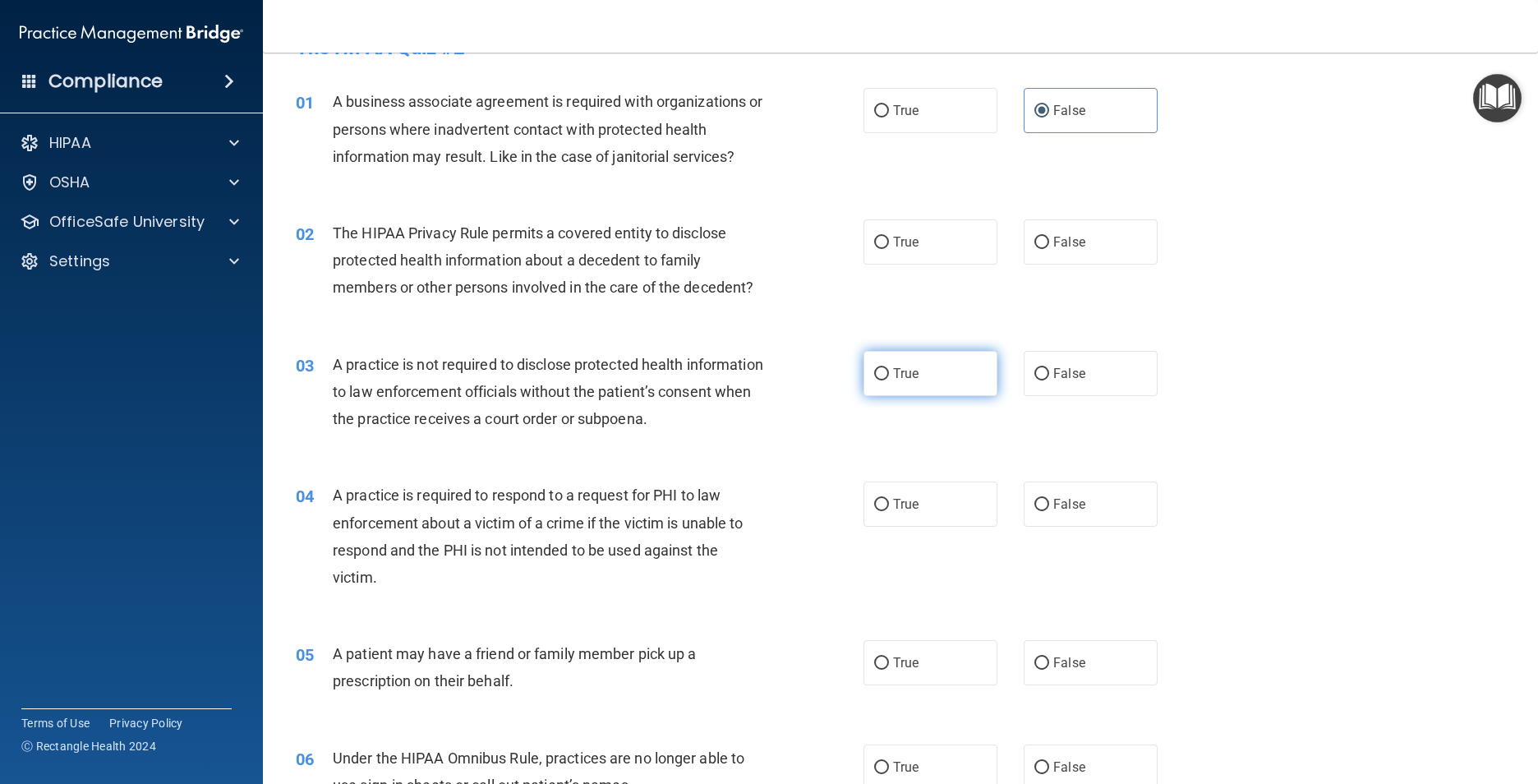
scroll to position [82, 0]
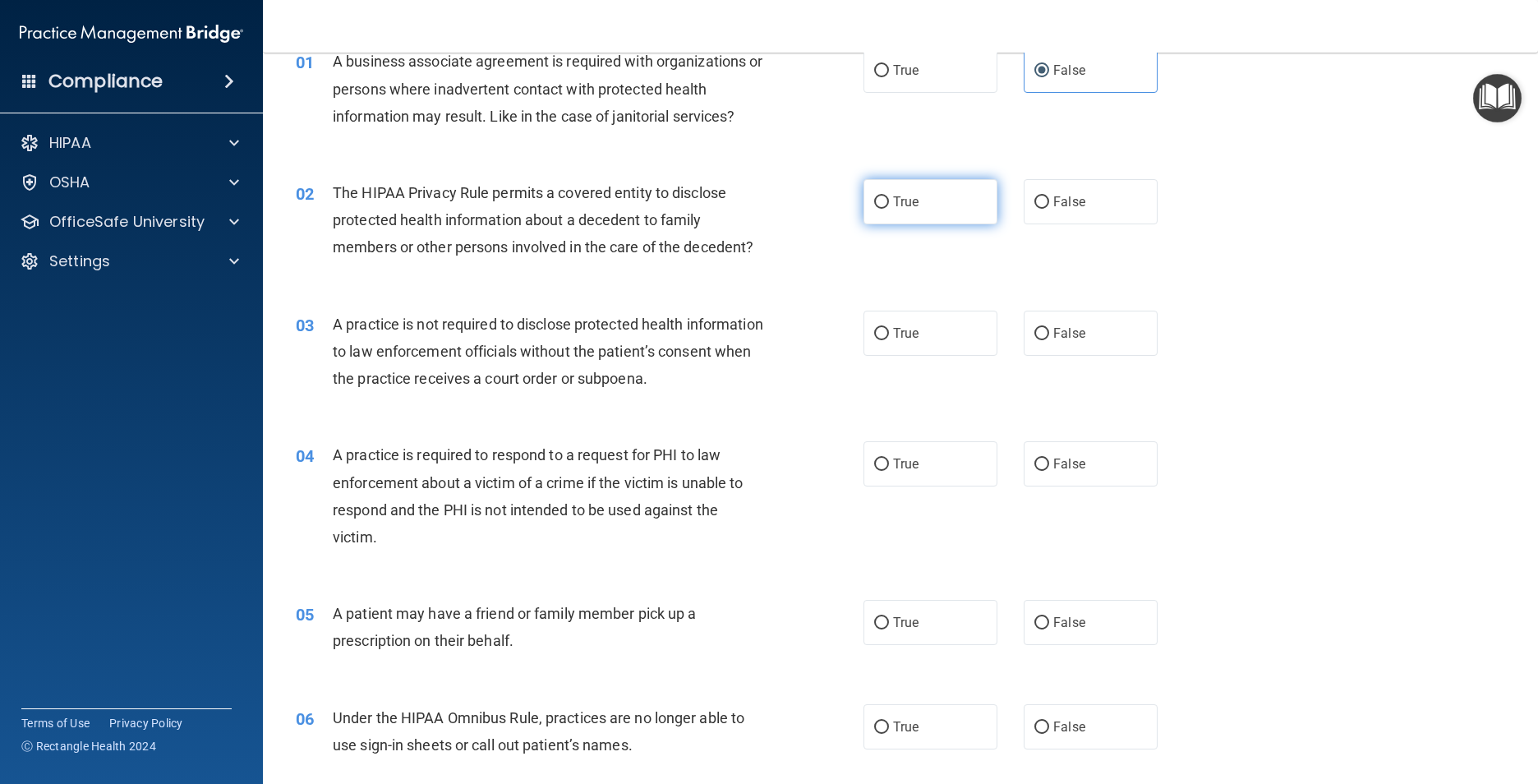
click at [906, 202] on span "True" at bounding box center [905, 202] width 26 height 16
click at [889, 202] on input "True" at bounding box center [881, 203] width 15 height 12
radio input "true"
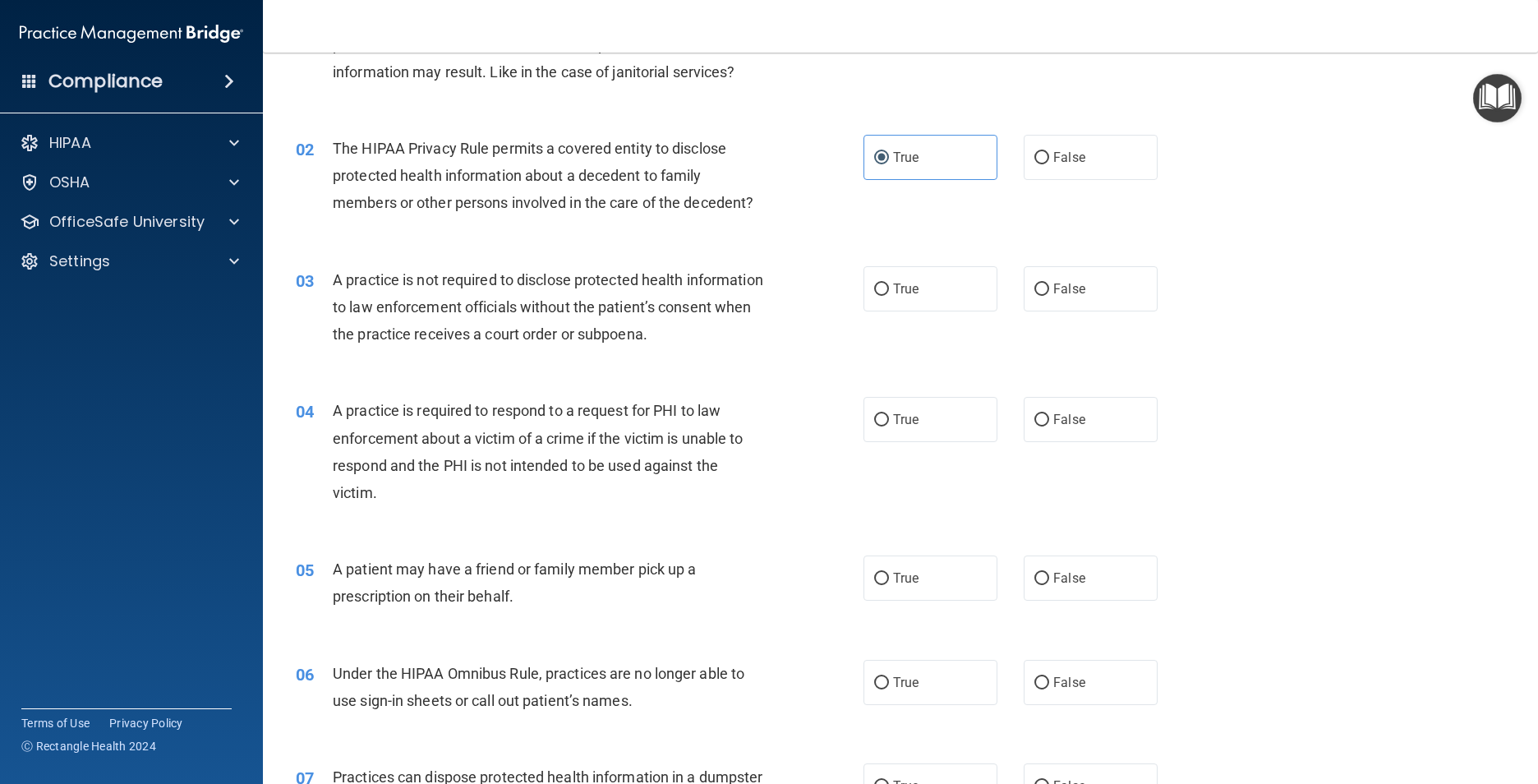
scroll to position [164, 0]
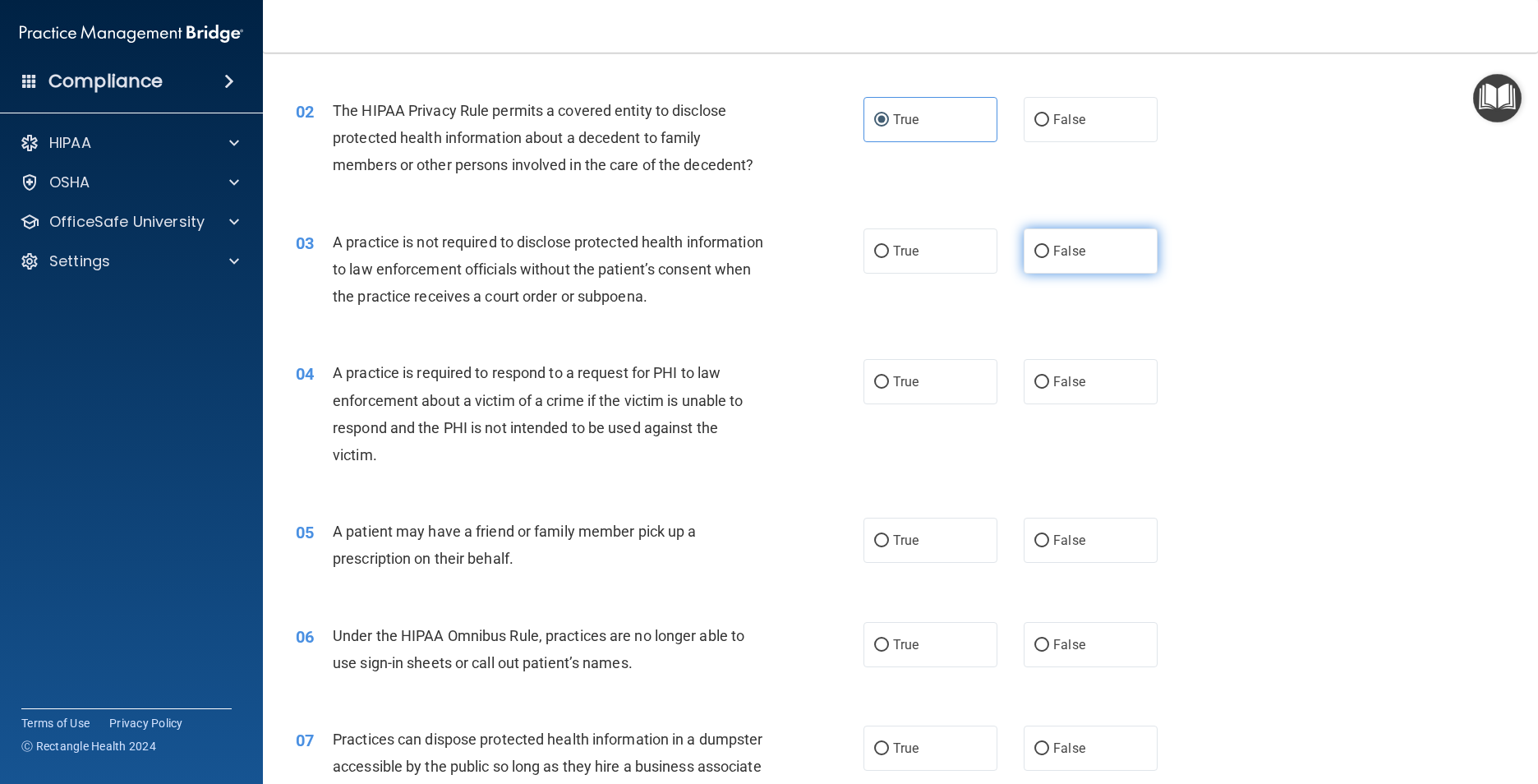
click at [1065, 237] on label "False" at bounding box center [1091, 250] width 134 height 45
click at [1049, 245] on input "False" at bounding box center [1042, 251] width 15 height 12
radio input "true"
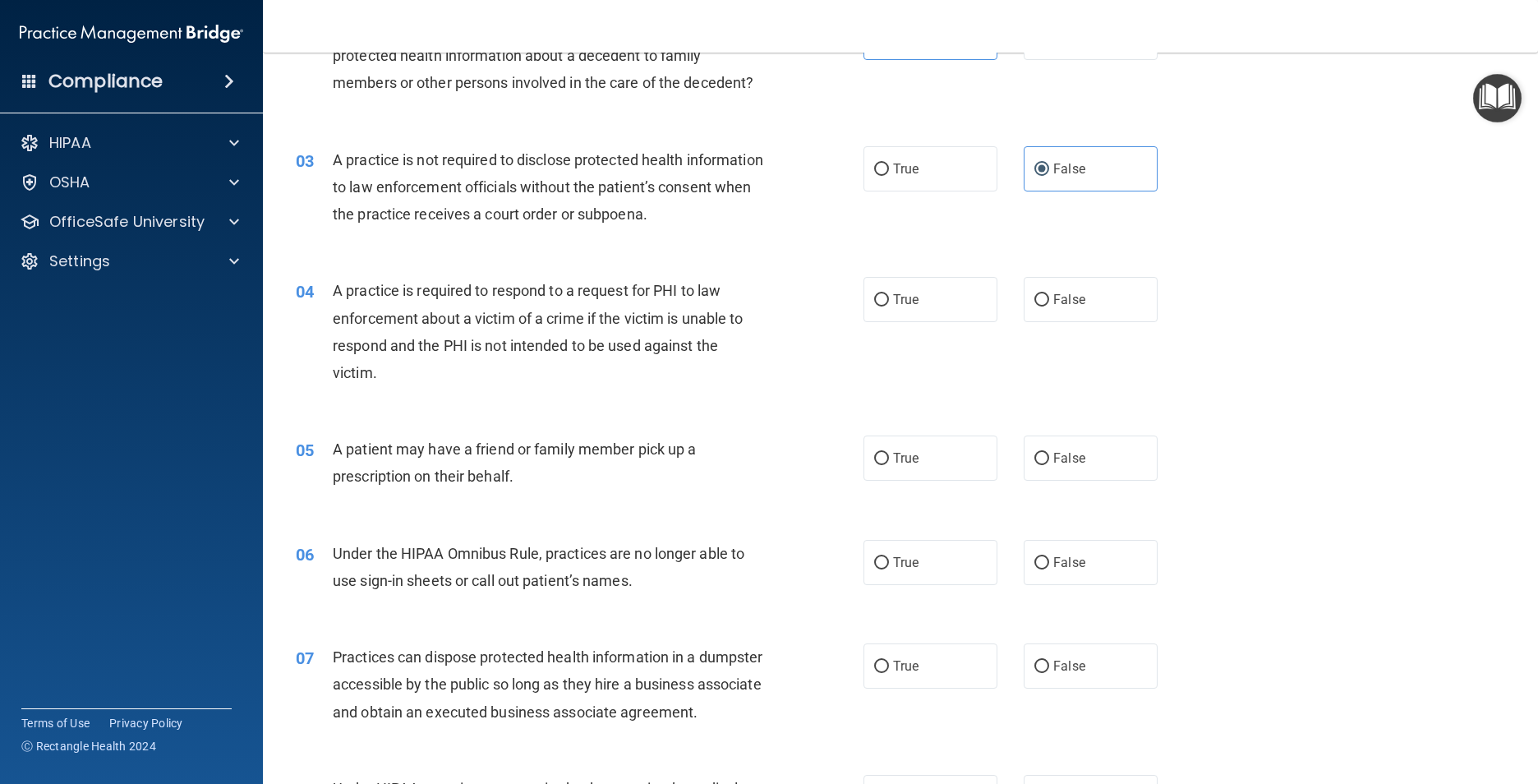
scroll to position [329, 0]
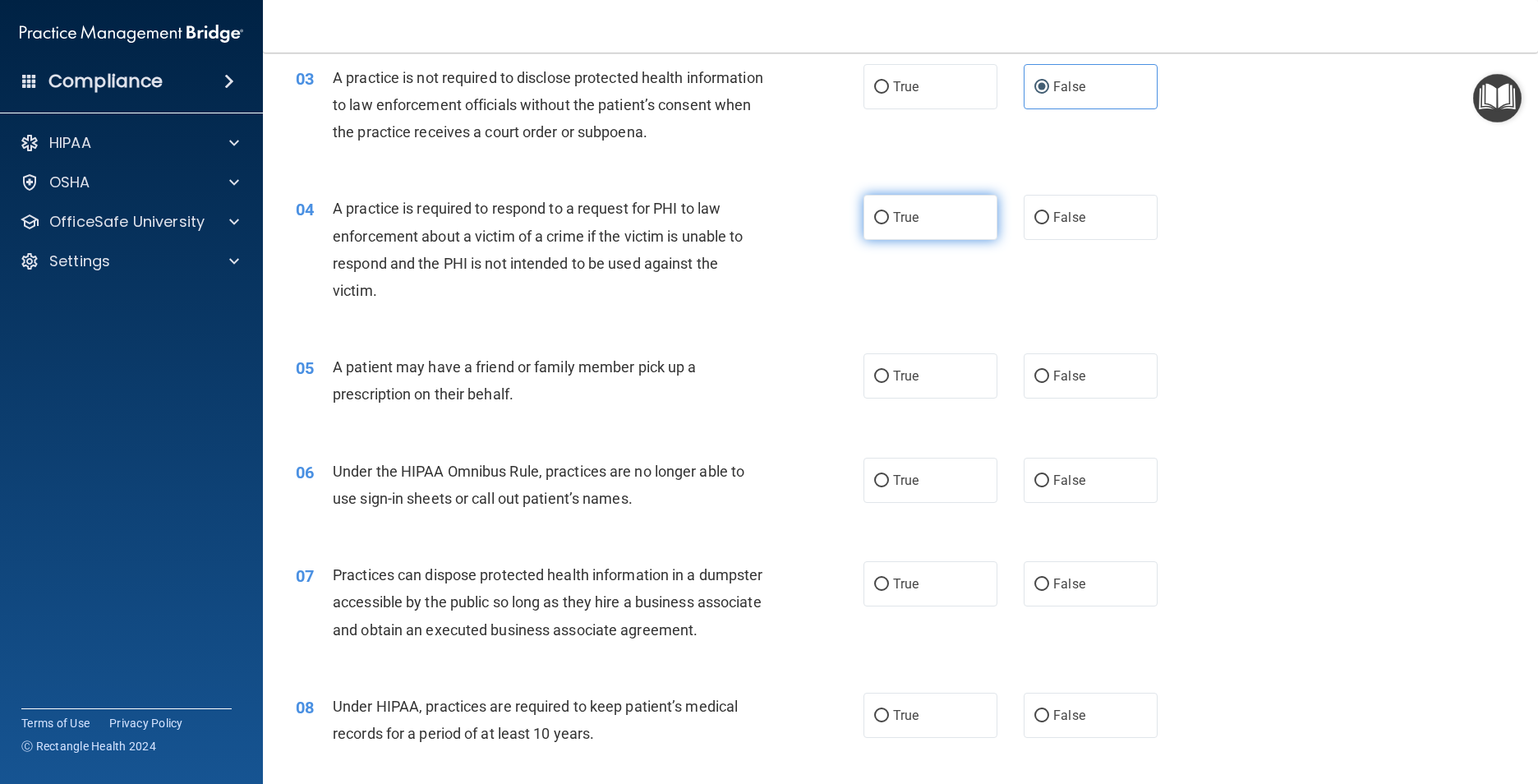
click at [904, 220] on span "True" at bounding box center [905, 218] width 26 height 16
click at [889, 220] on input "True" at bounding box center [881, 218] width 15 height 12
radio input "true"
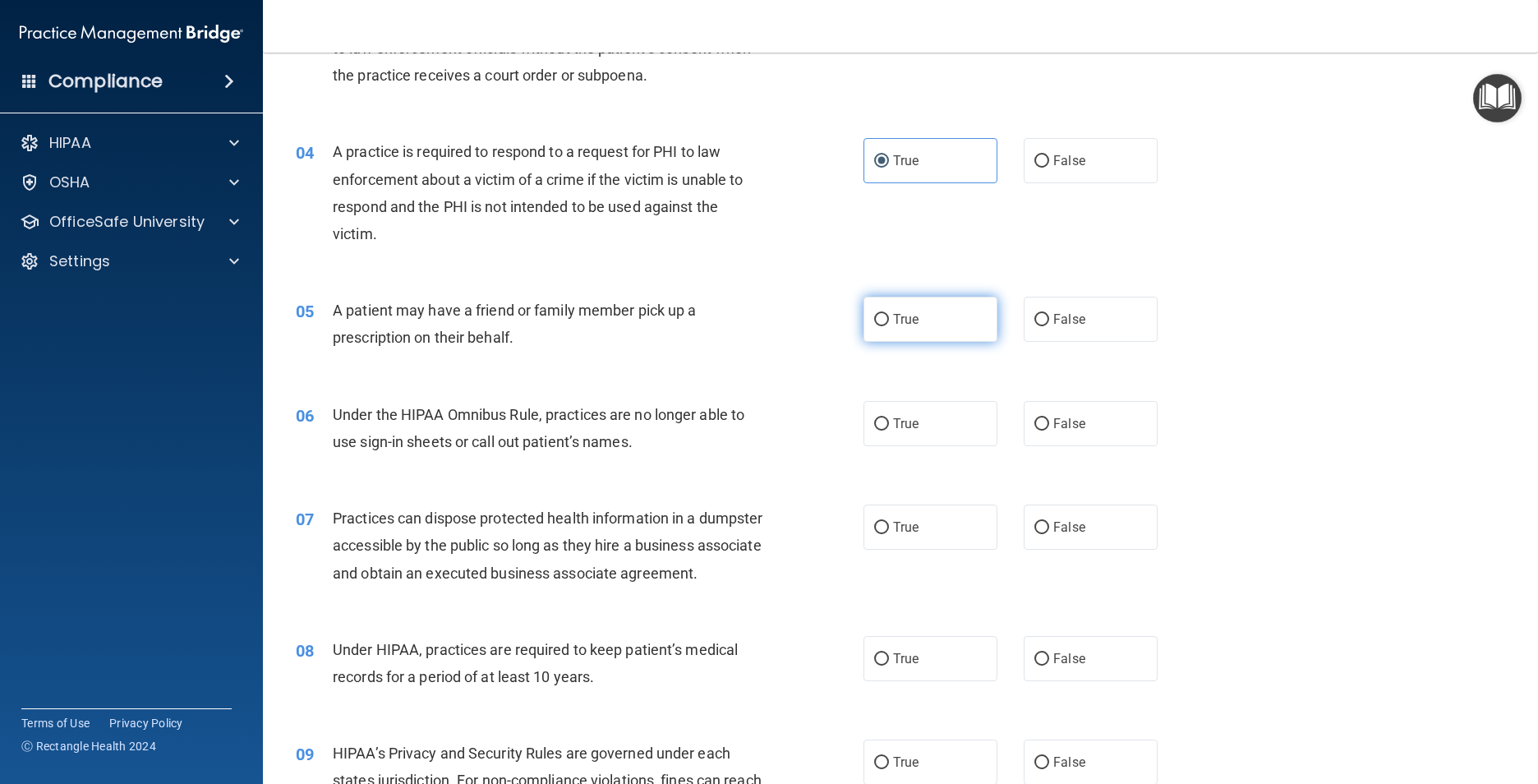
scroll to position [411, 0]
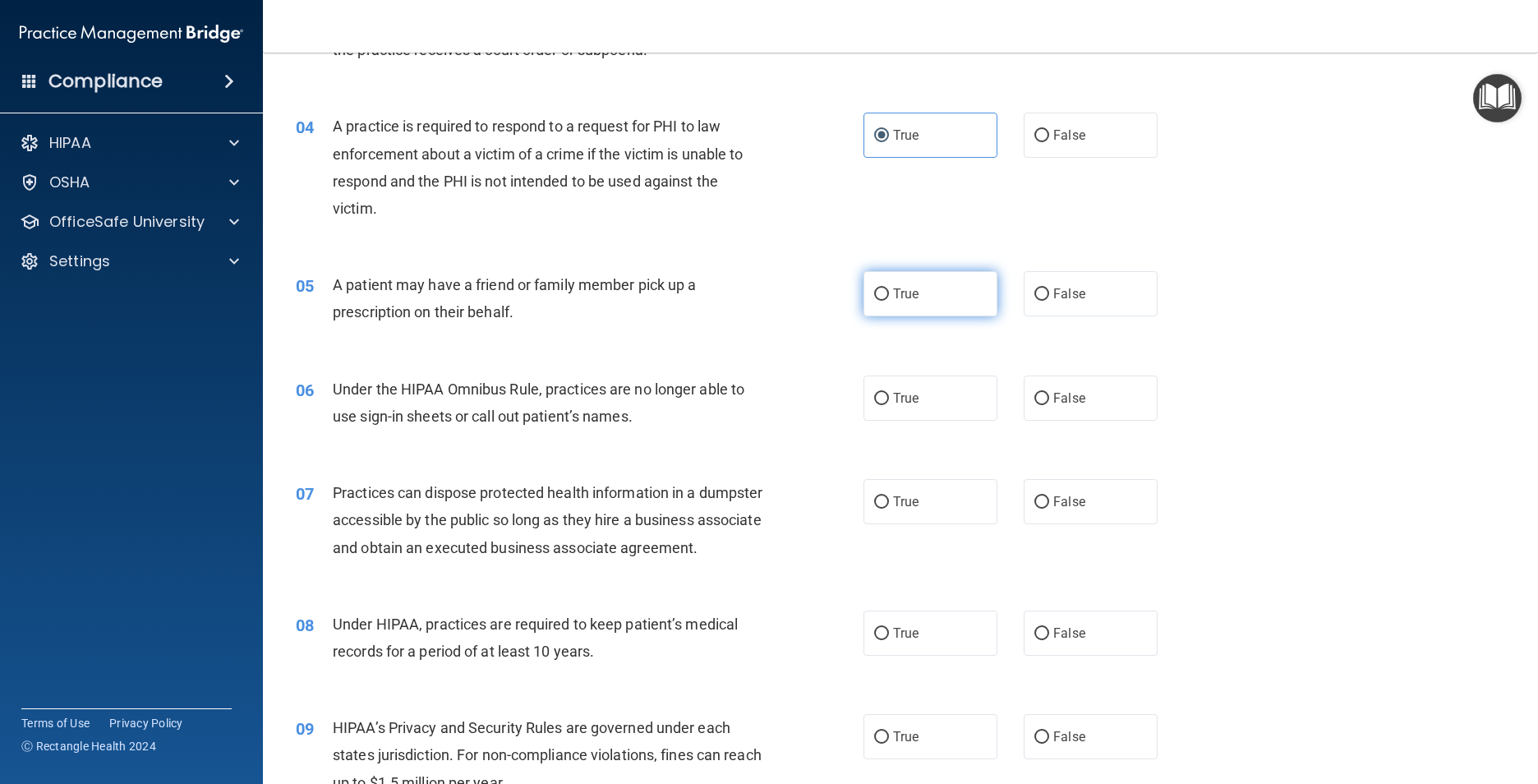
click at [911, 295] on span "True" at bounding box center [905, 294] width 26 height 16
click at [889, 295] on input "True" at bounding box center [881, 295] width 15 height 12
radio input "true"
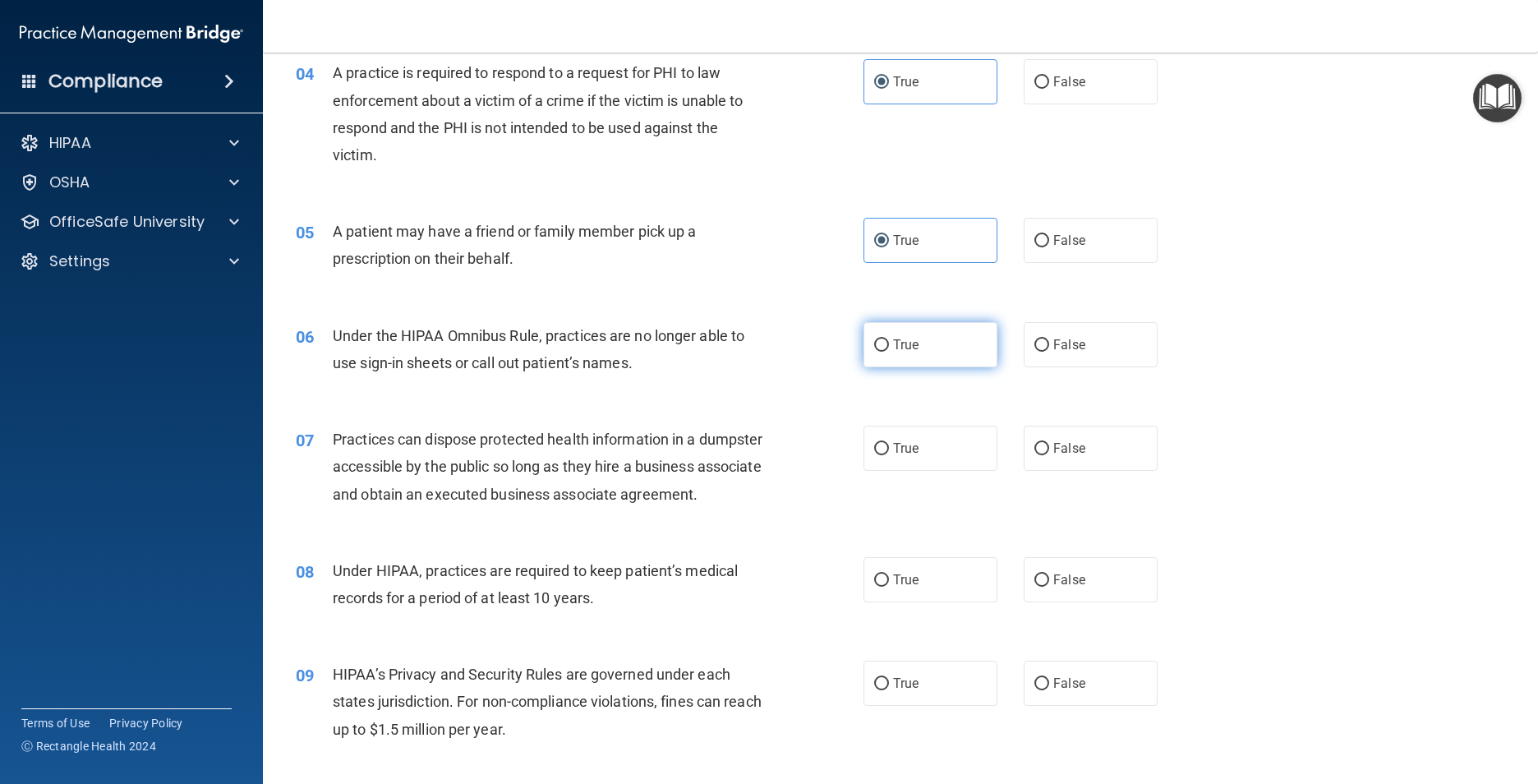
scroll to position [493, 0]
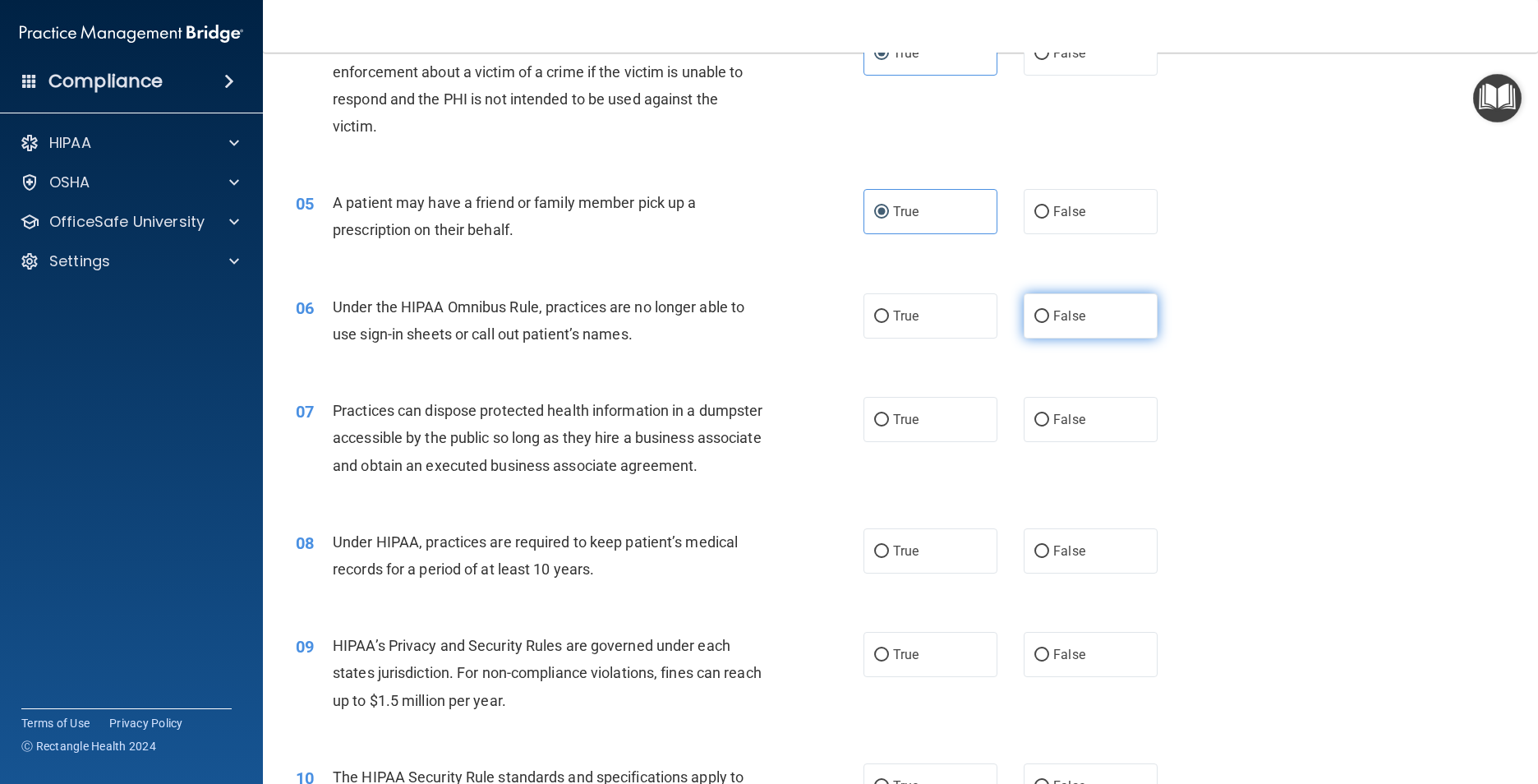
click at [1101, 318] on label "False" at bounding box center [1091, 316] width 134 height 45
click at [1049, 318] on input "False" at bounding box center [1042, 317] width 15 height 12
radio input "true"
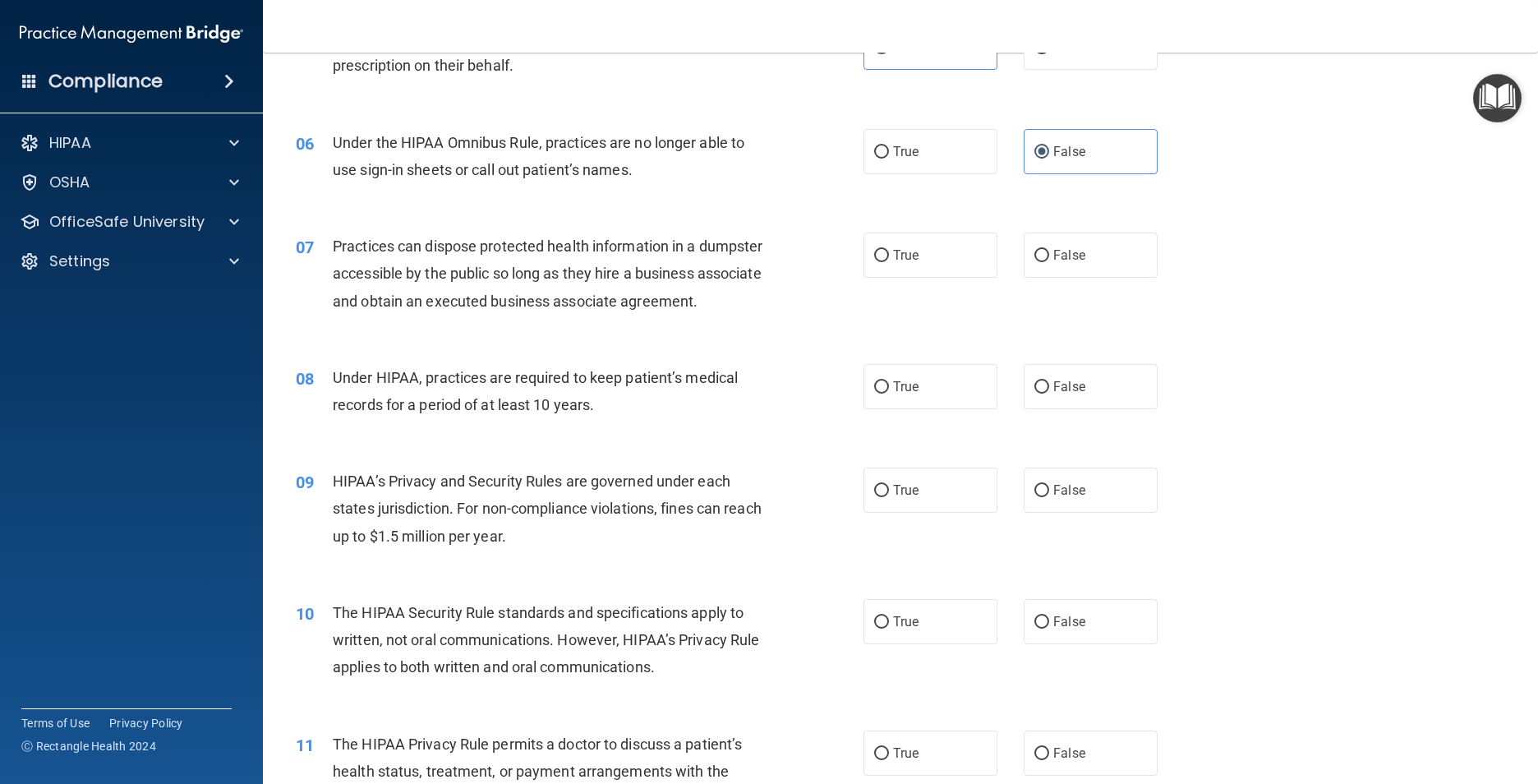
scroll to position [739, 0]
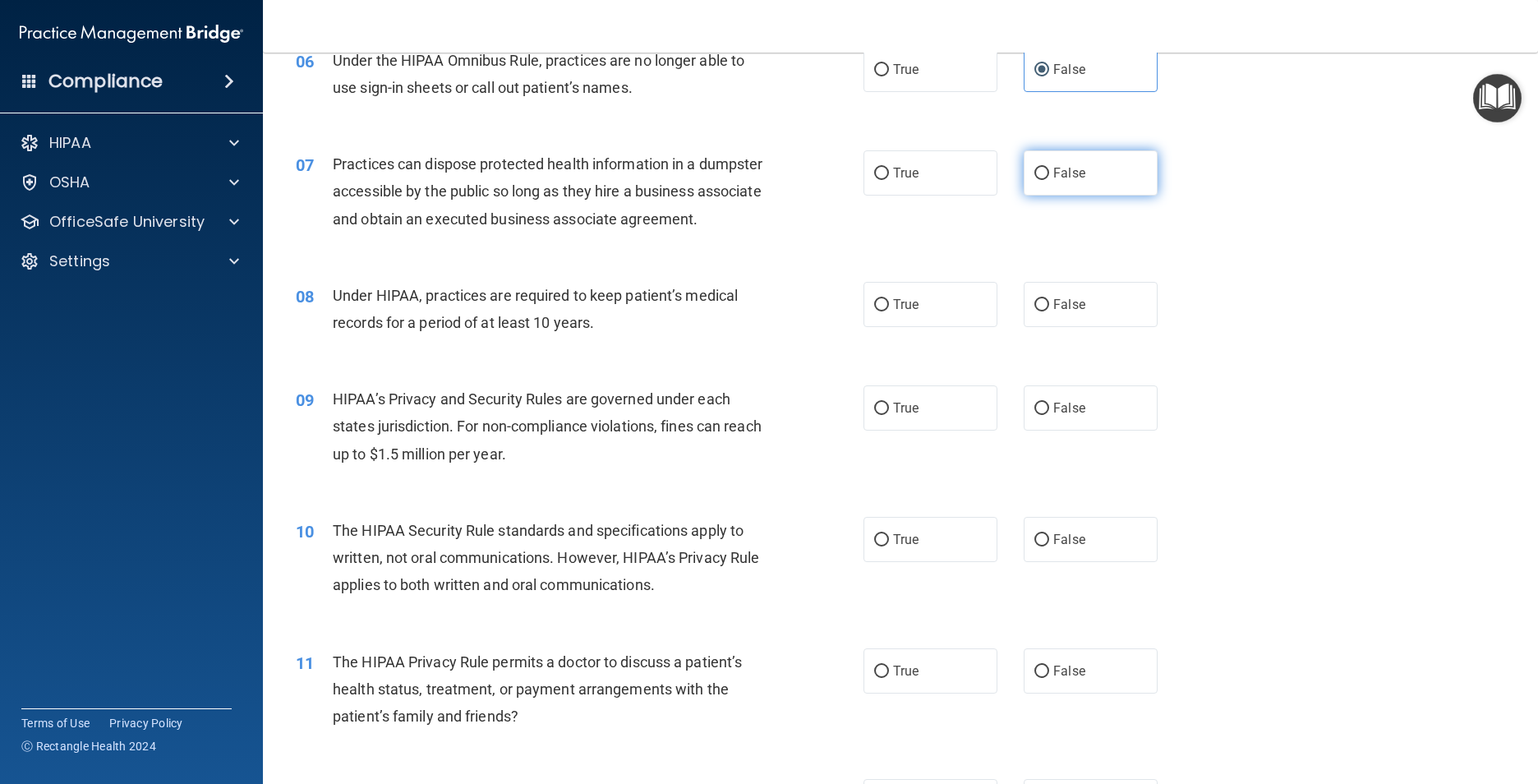
click at [1101, 160] on label "False" at bounding box center [1091, 172] width 134 height 45
click at [1049, 168] on input "False" at bounding box center [1042, 174] width 15 height 12
radio input "true"
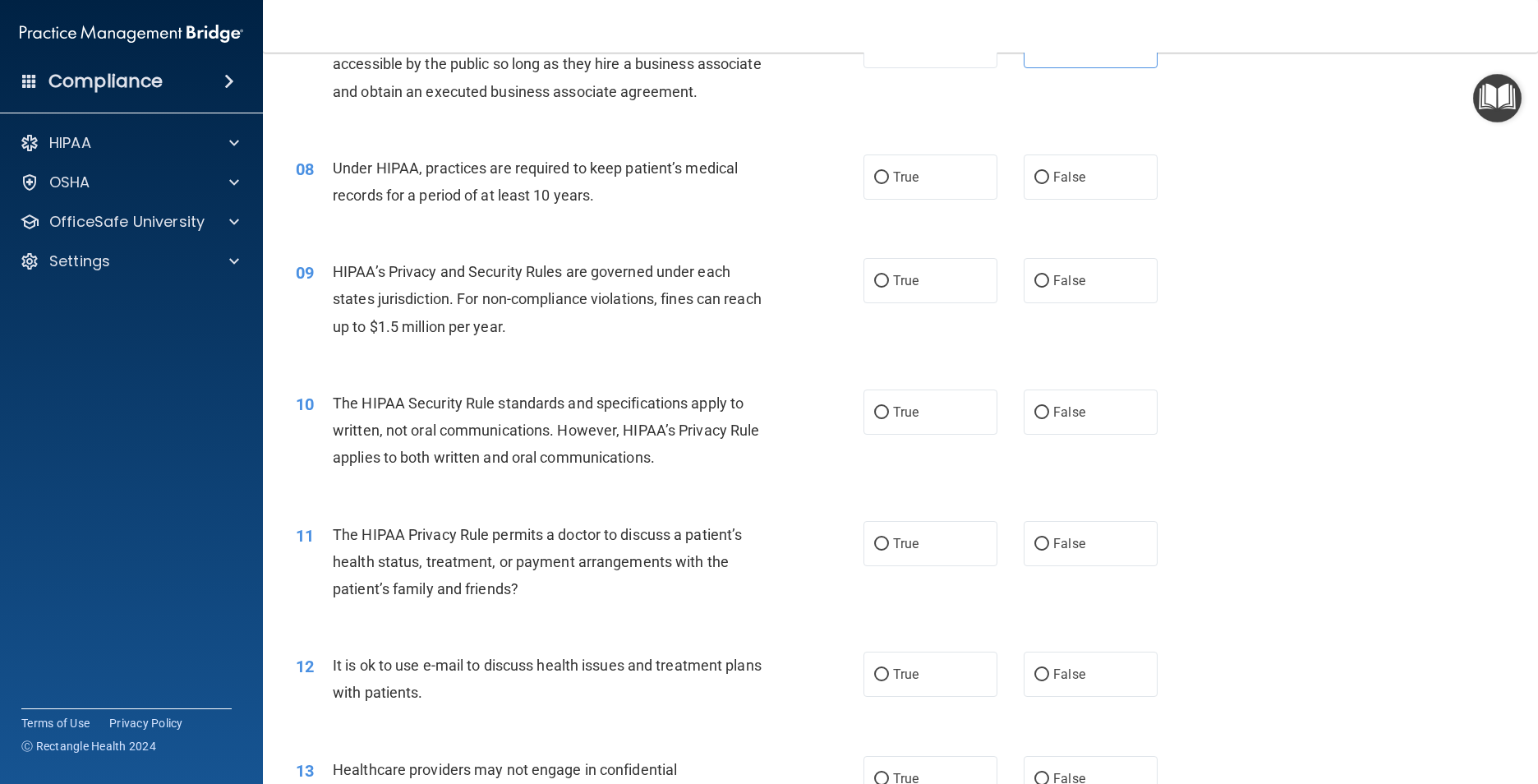
scroll to position [904, 0]
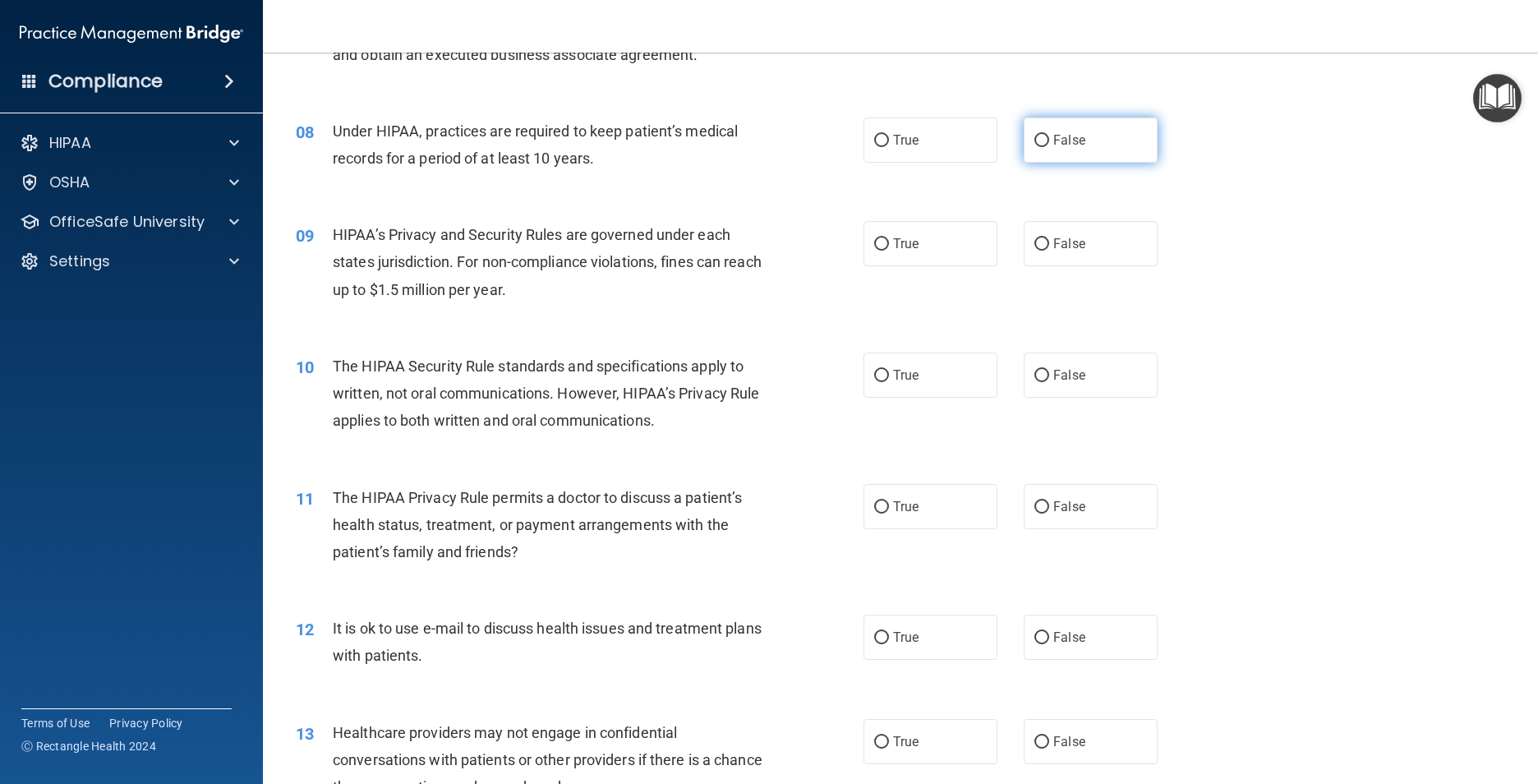
click at [1063, 148] on span "False" at bounding box center [1069, 140] width 32 height 16
click at [1049, 147] on input "False" at bounding box center [1042, 141] width 15 height 12
radio input "true"
click at [1080, 265] on label "False" at bounding box center [1091, 243] width 134 height 45
click at [1049, 250] on input "False" at bounding box center [1042, 244] width 15 height 12
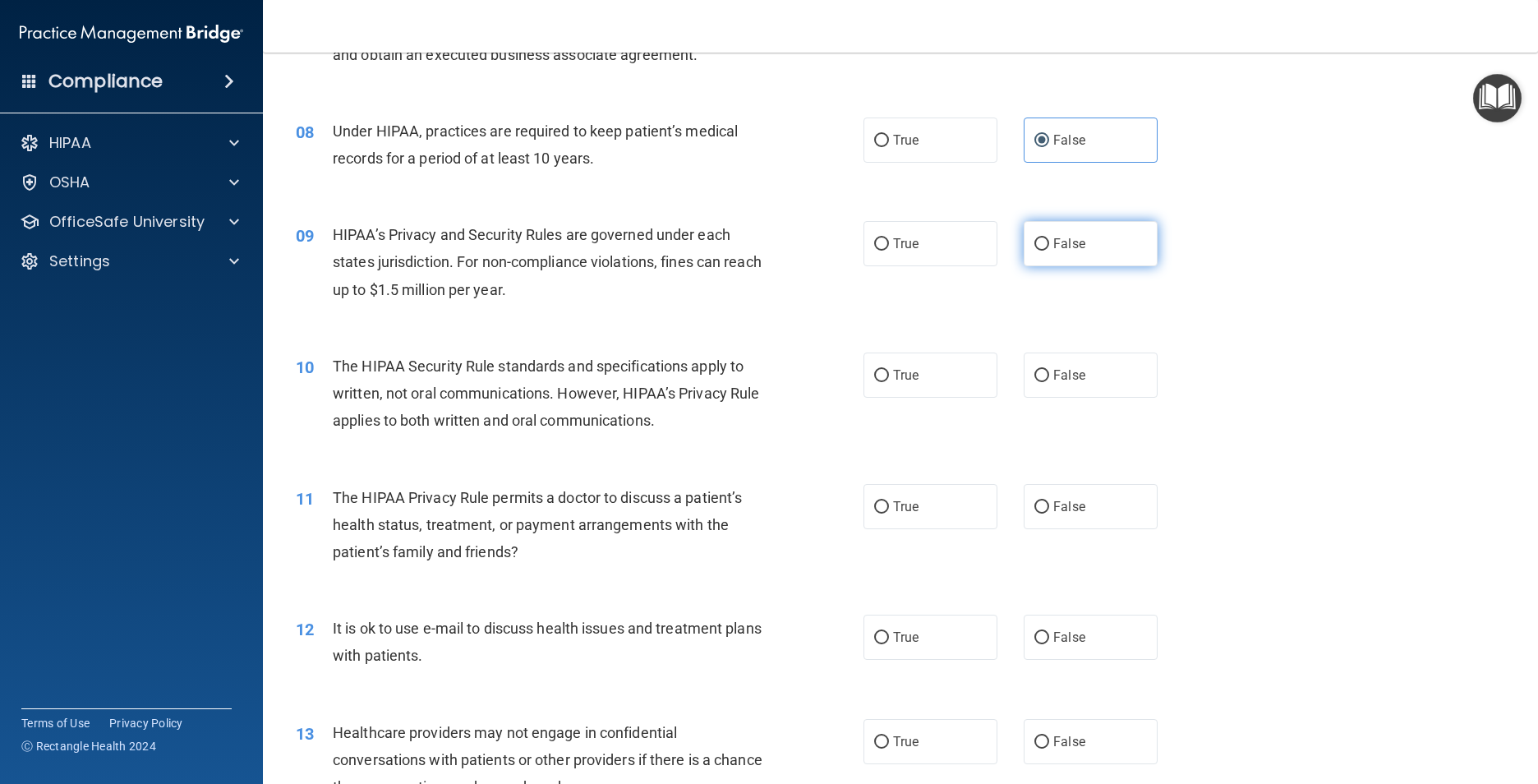
radio input "true"
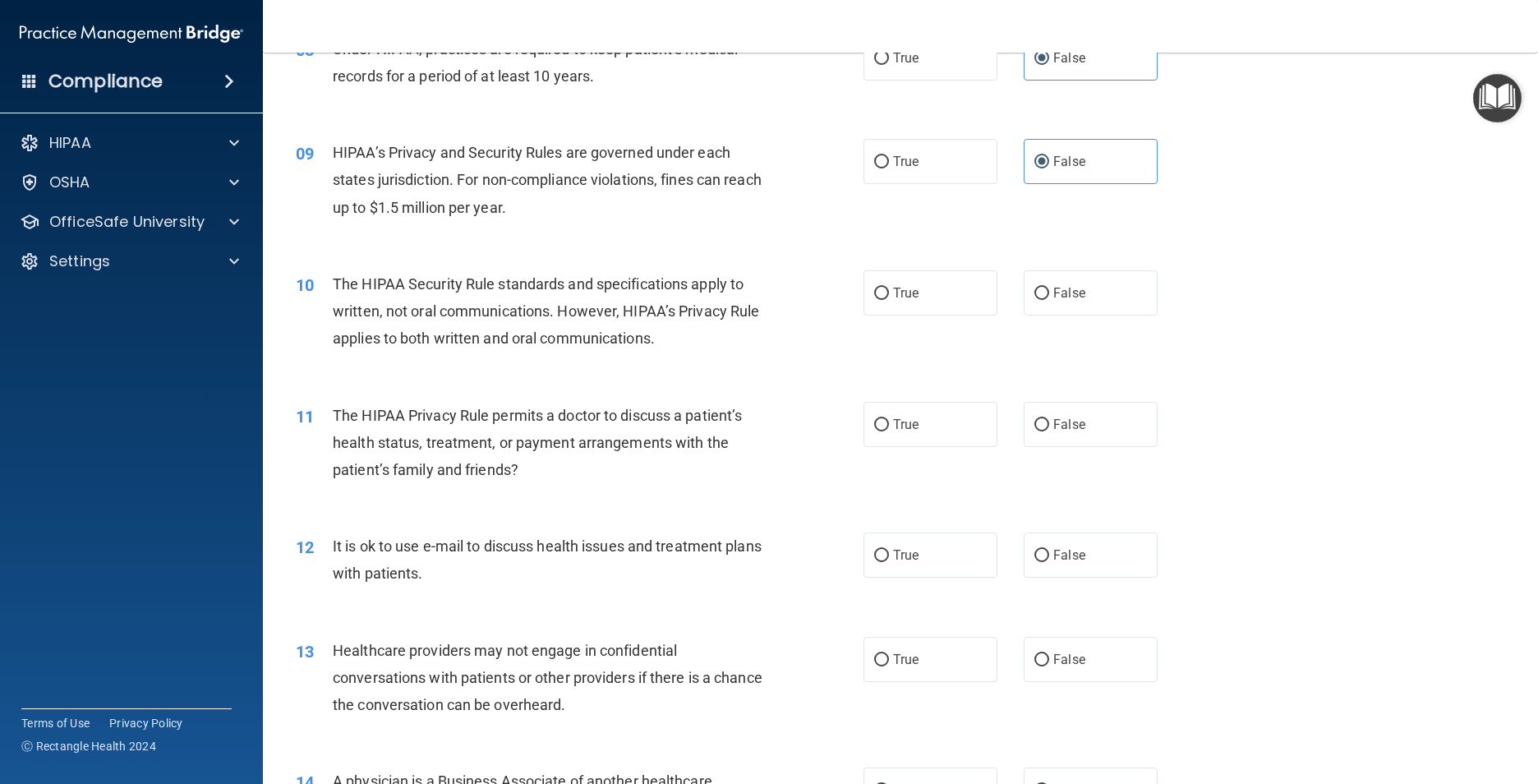
scroll to position [1068, 0]
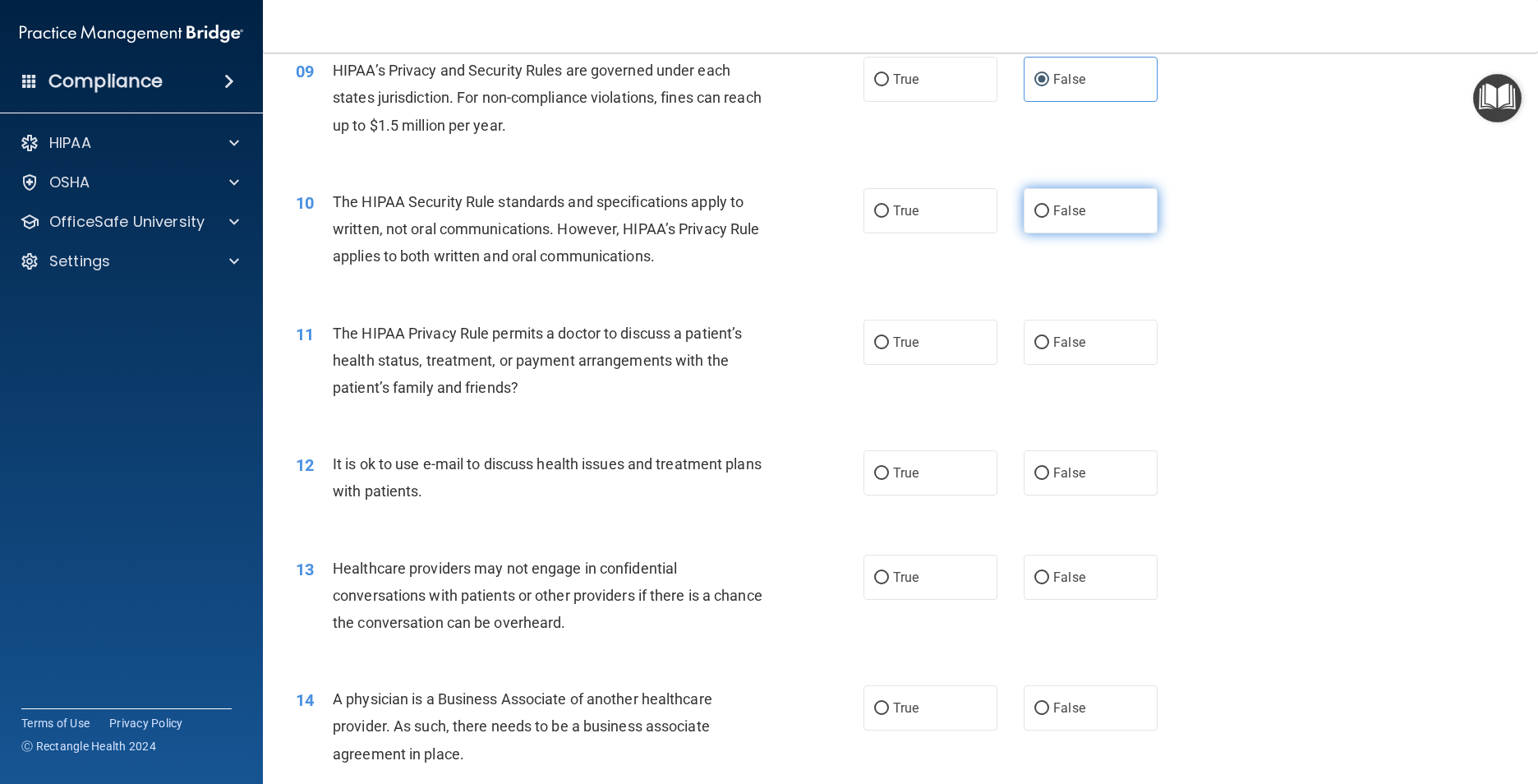
click at [1042, 234] on label "False" at bounding box center [1091, 210] width 134 height 45
click at [1042, 218] on input "False" at bounding box center [1042, 212] width 15 height 12
radio input "true"
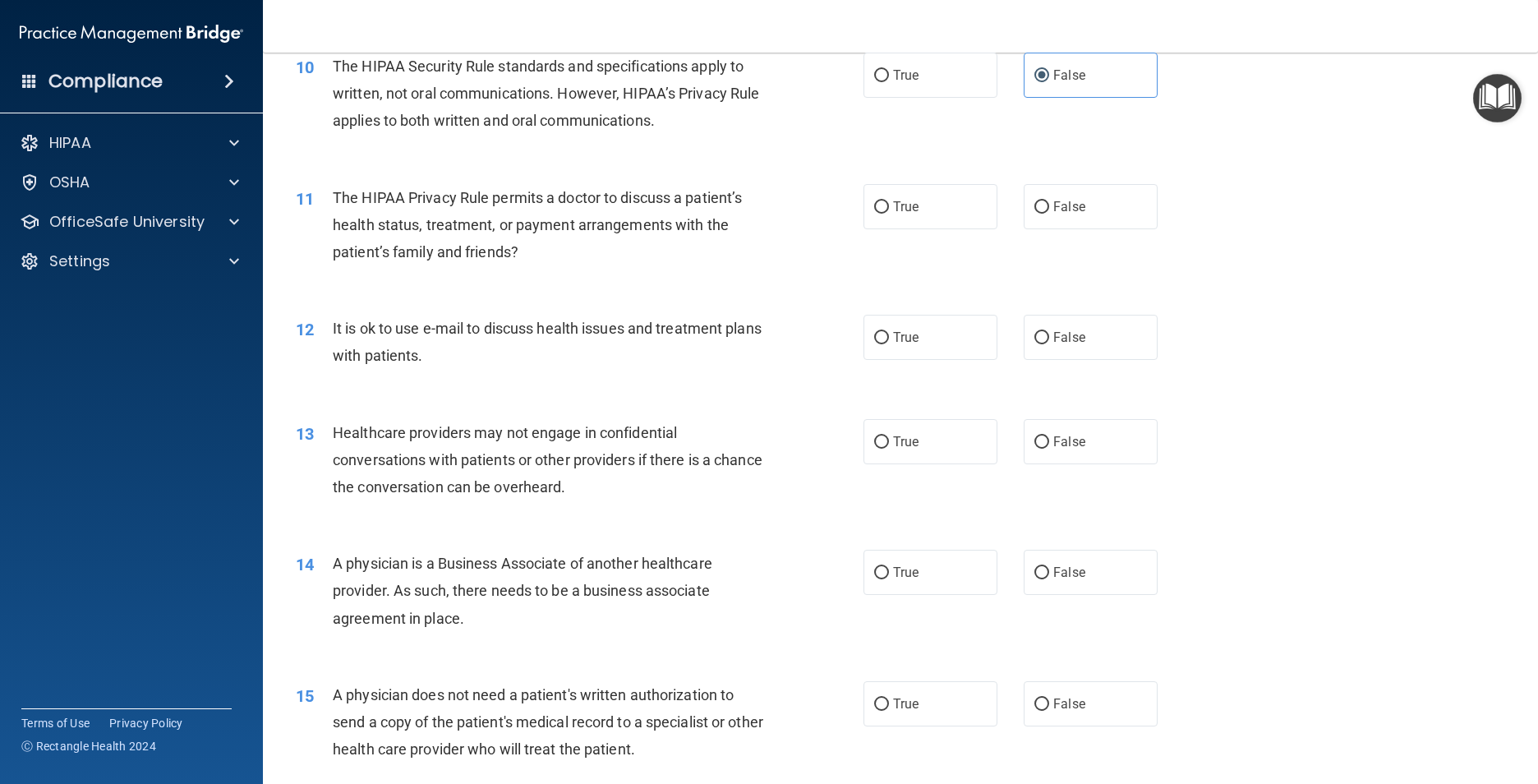
scroll to position [1232, 0]
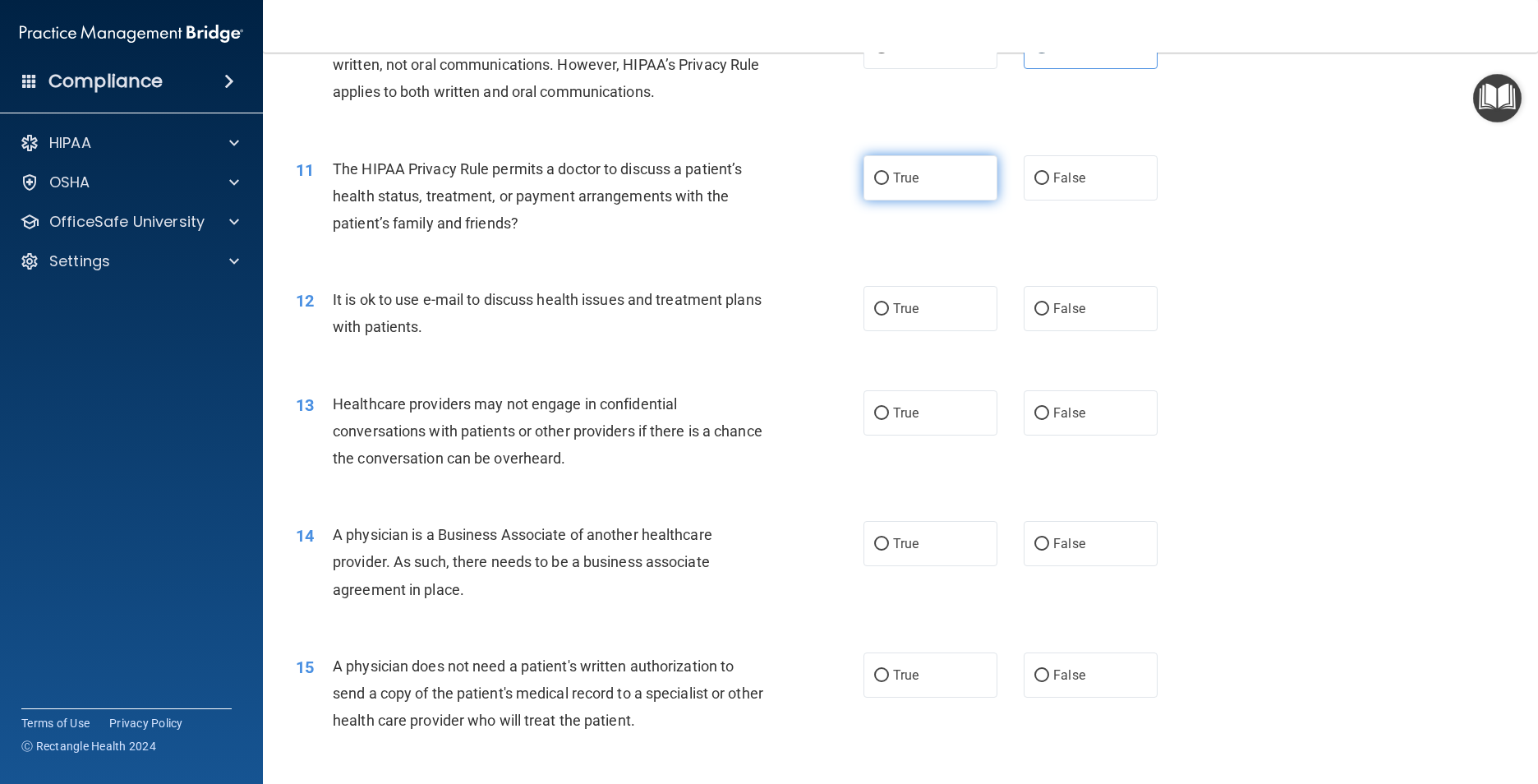
click at [892, 185] on span "True" at bounding box center [905, 178] width 26 height 16
click at [889, 185] on input "True" at bounding box center [881, 179] width 15 height 12
radio input "true"
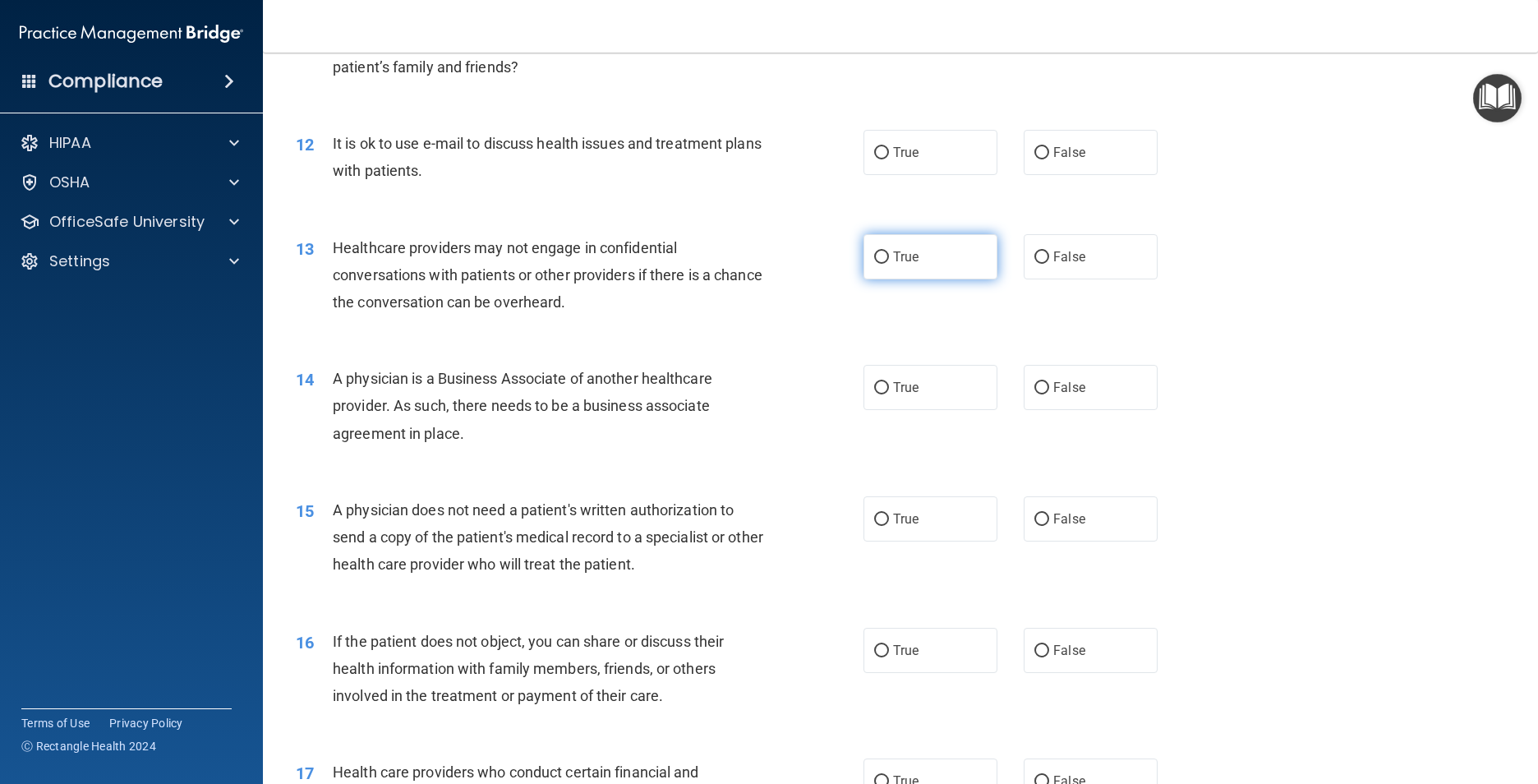
scroll to position [1396, 0]
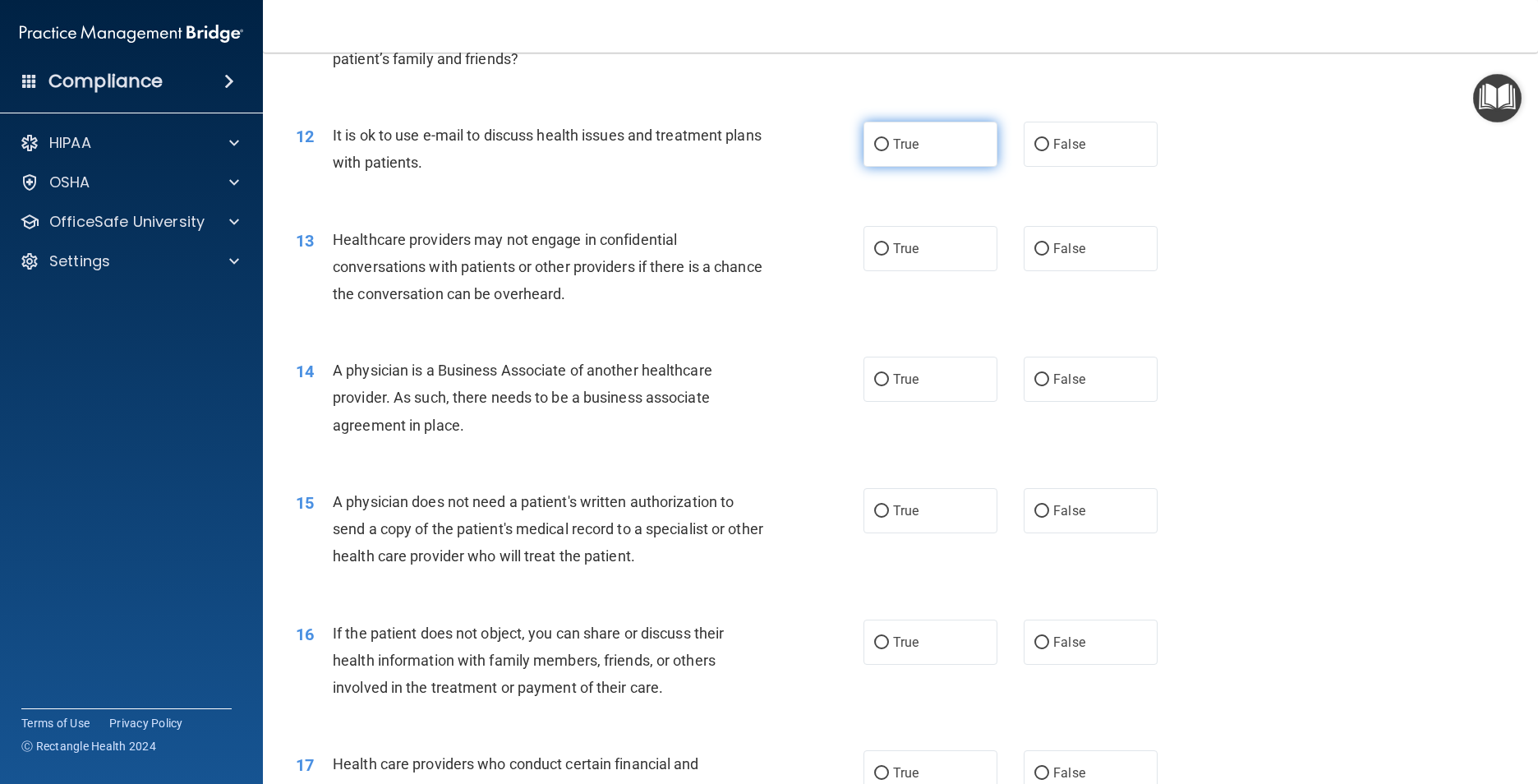
click at [952, 167] on label "True" at bounding box center [930, 144] width 134 height 45
click at [889, 151] on input "True" at bounding box center [881, 145] width 15 height 12
radio input "true"
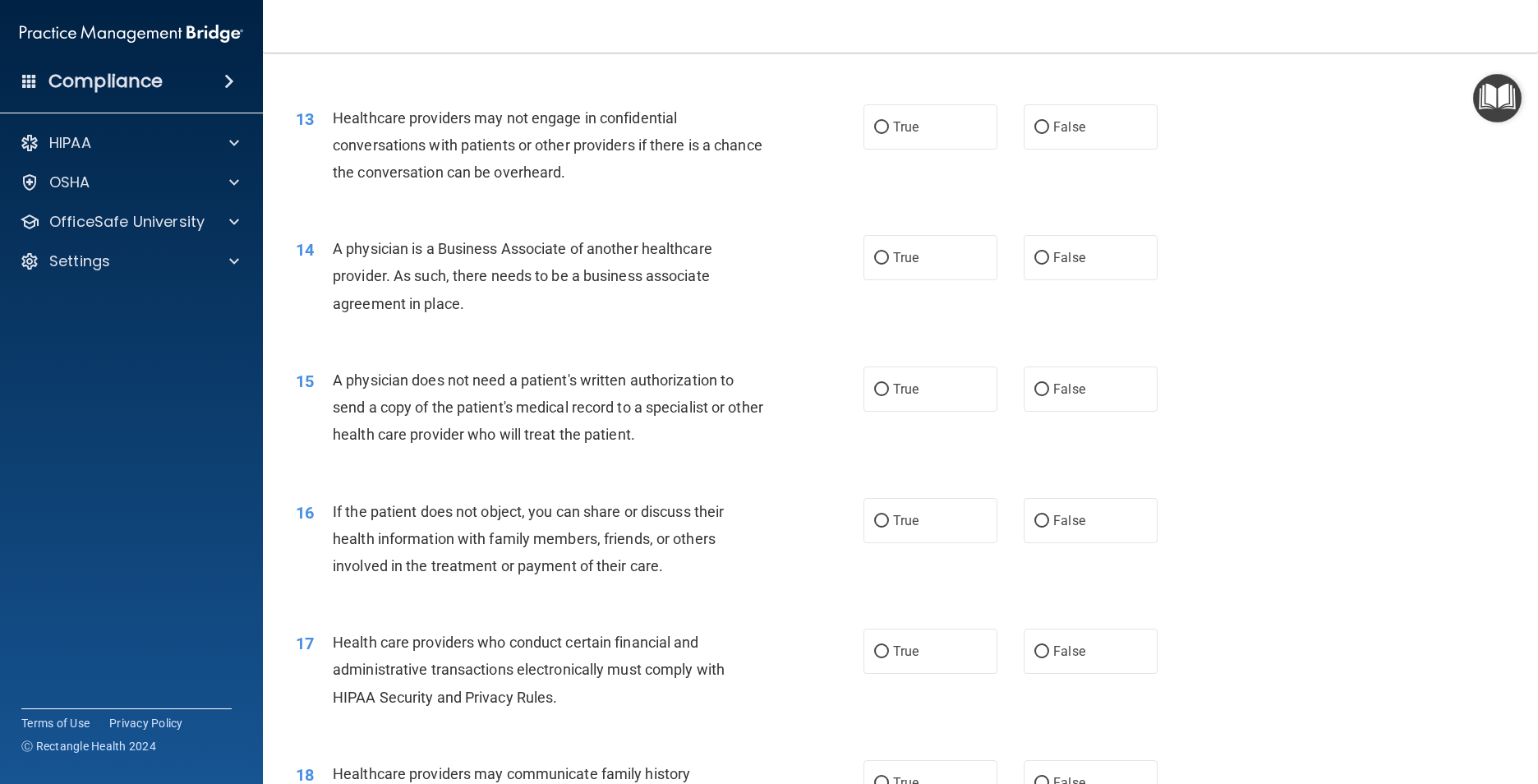
scroll to position [1561, 0]
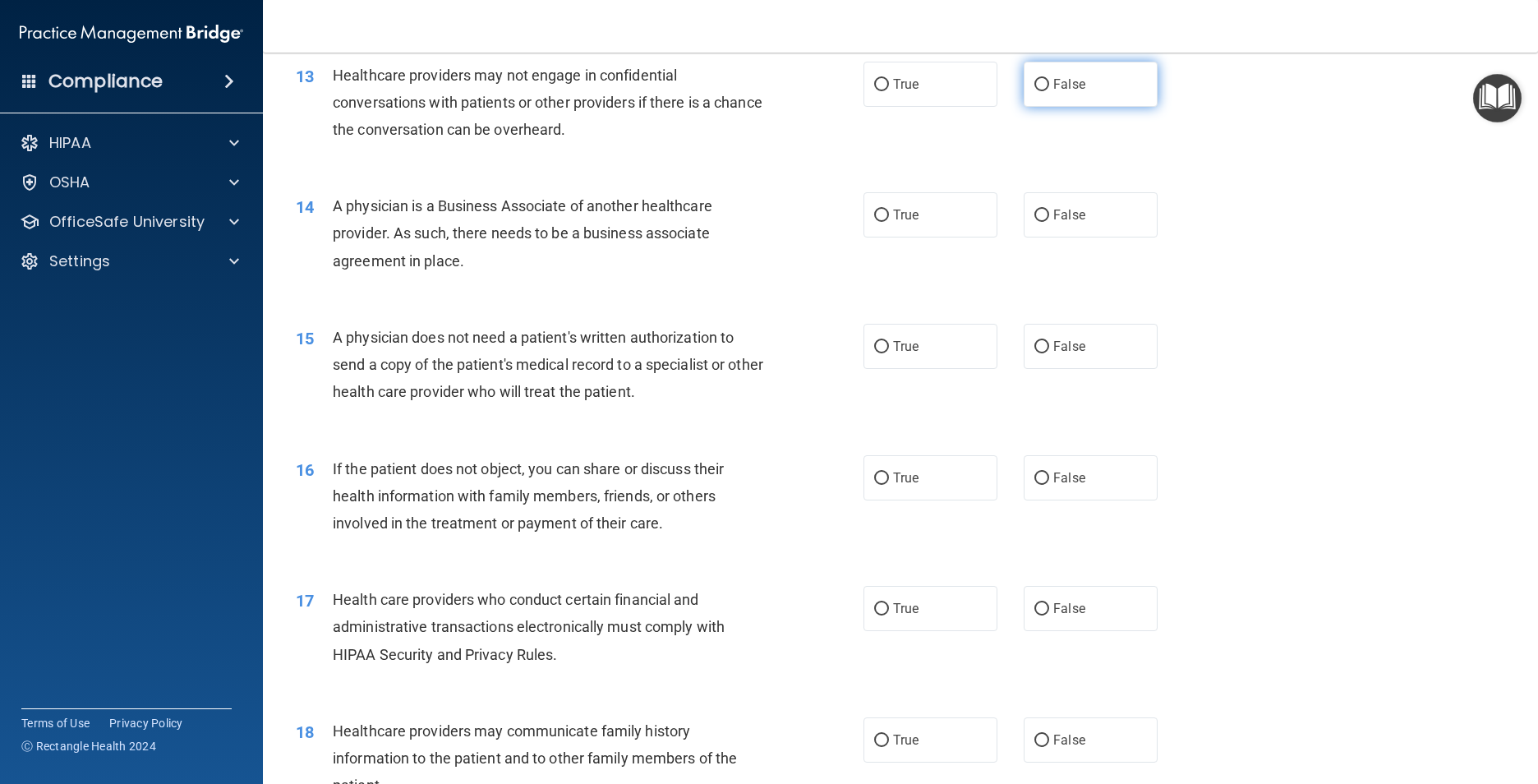
click at [1075, 92] on span "False" at bounding box center [1069, 85] width 32 height 16
click at [1049, 91] on input "False" at bounding box center [1042, 85] width 15 height 12
radio input "true"
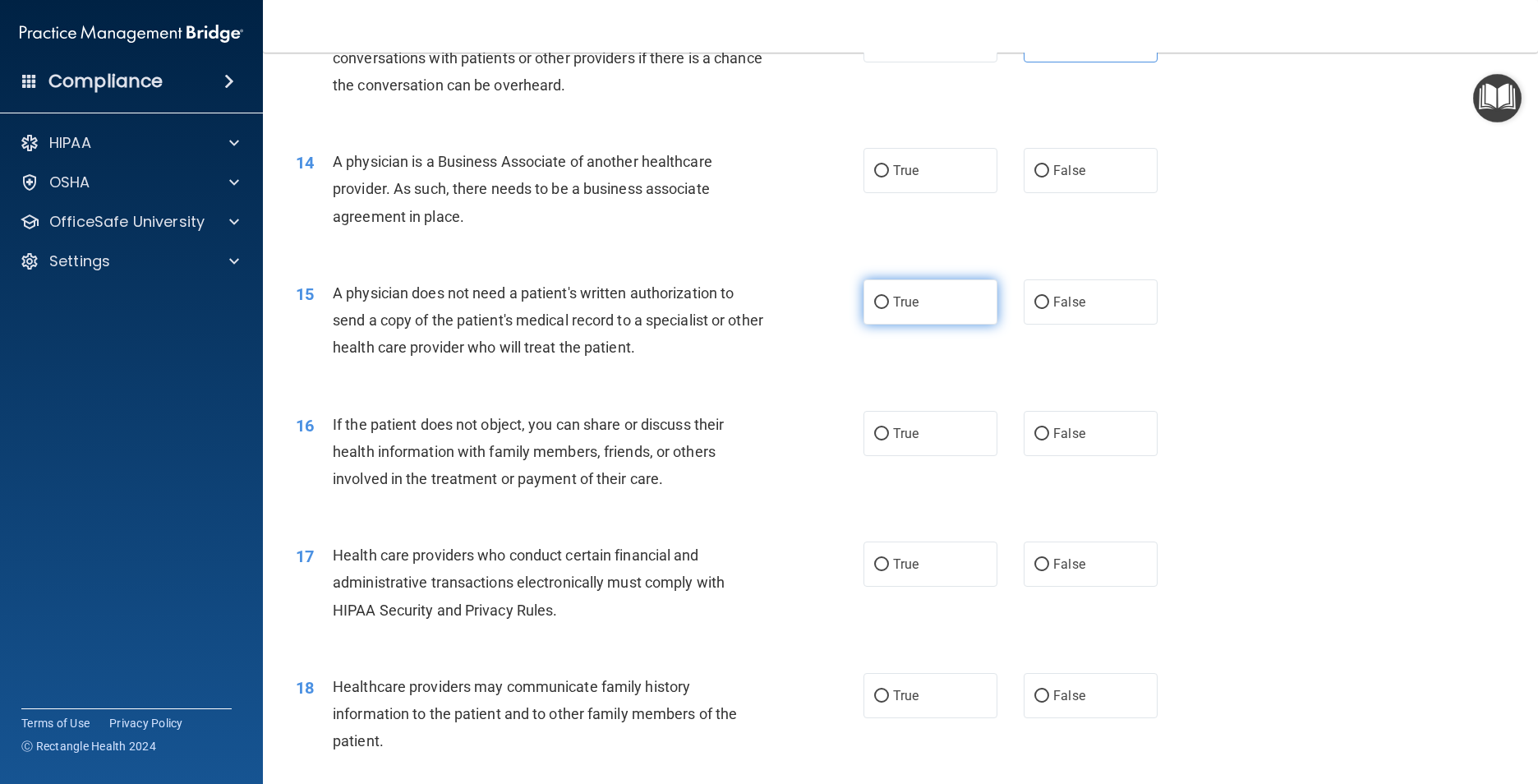
scroll to position [1643, 0]
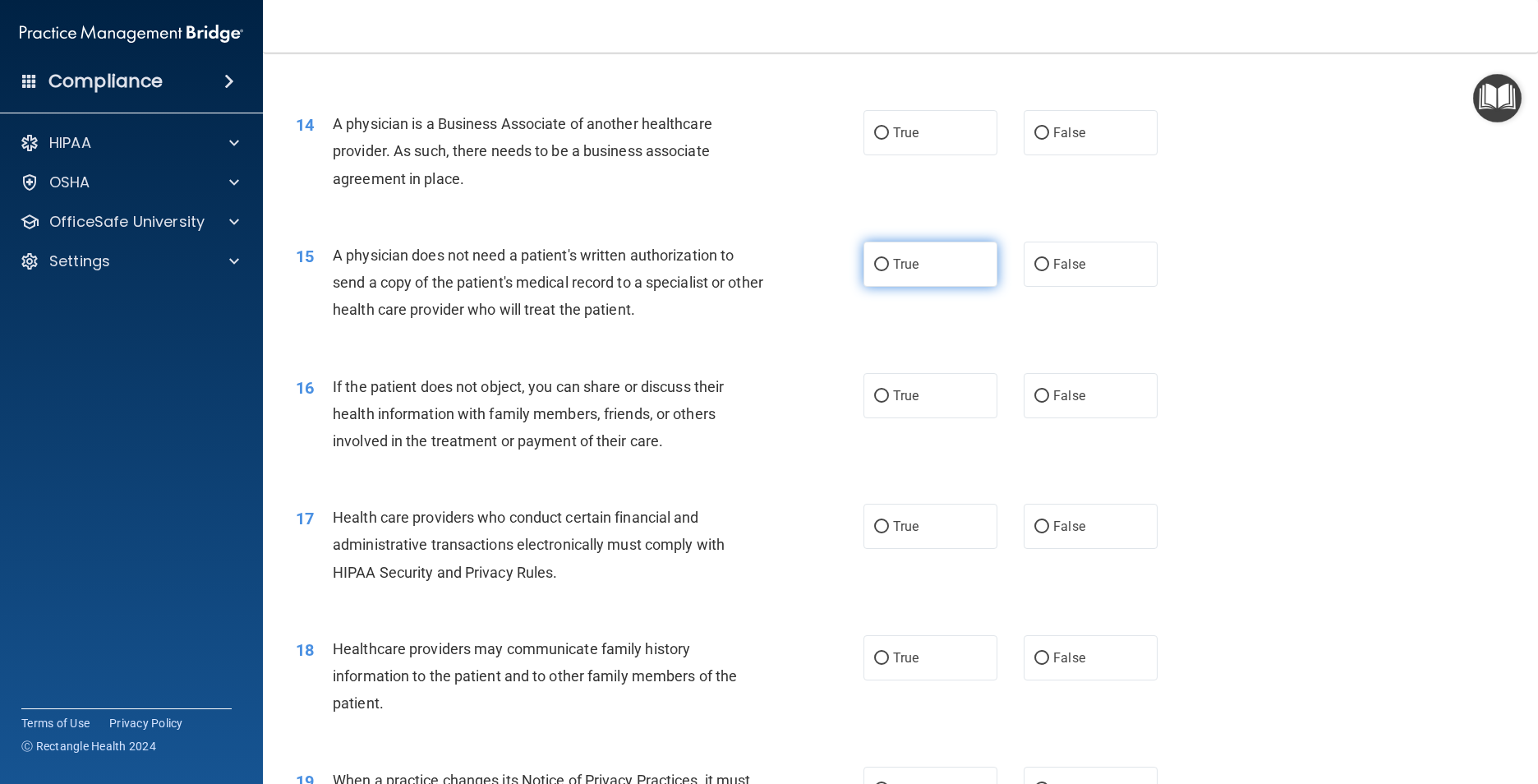
drag, startPoint x: 952, startPoint y: 306, endPoint x: 944, endPoint y: 307, distance: 8.1
click at [950, 287] on label "True" at bounding box center [930, 264] width 134 height 45
click at [889, 271] on input "True" at bounding box center [881, 265] width 15 height 12
radio input "true"
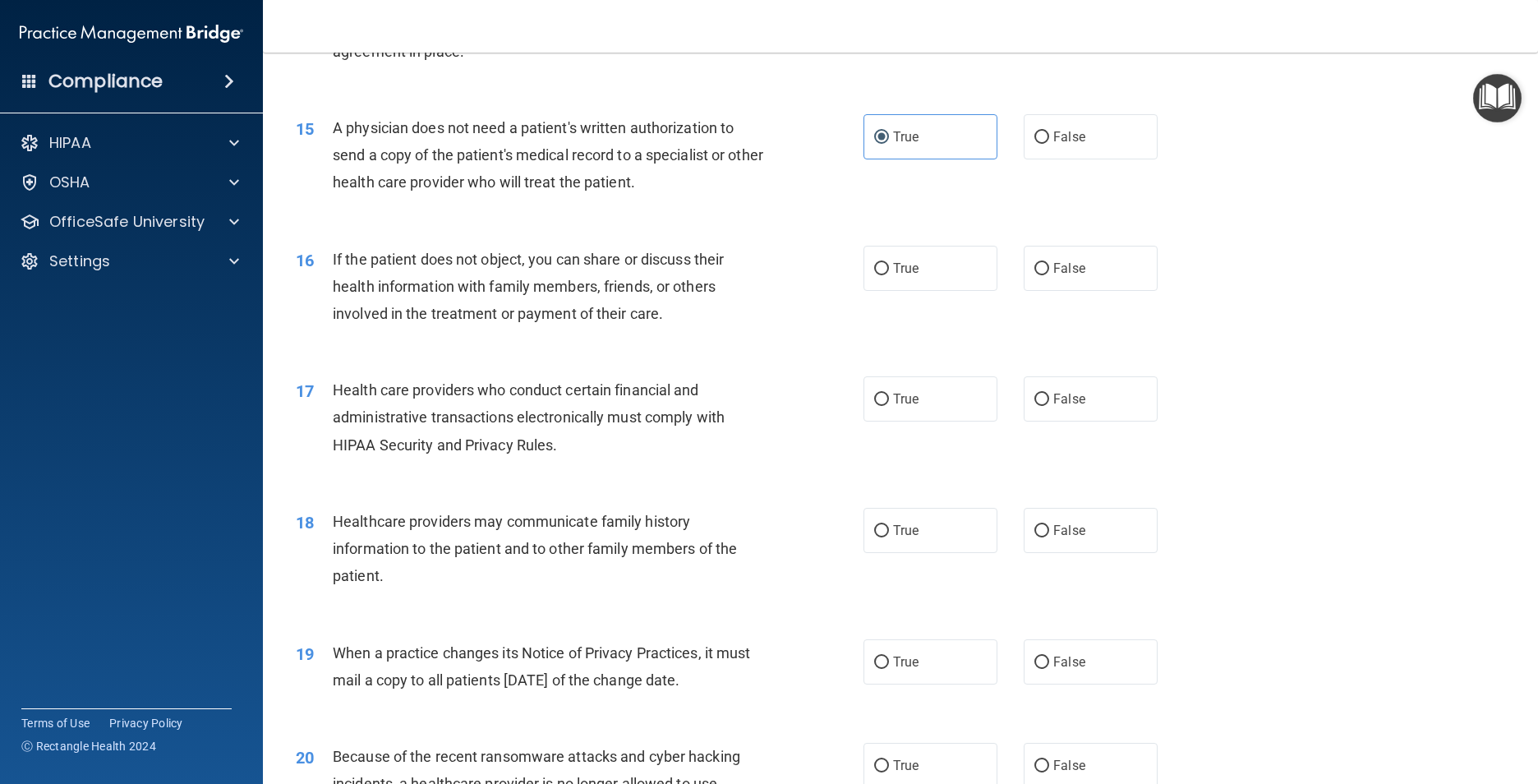
scroll to position [1807, 0]
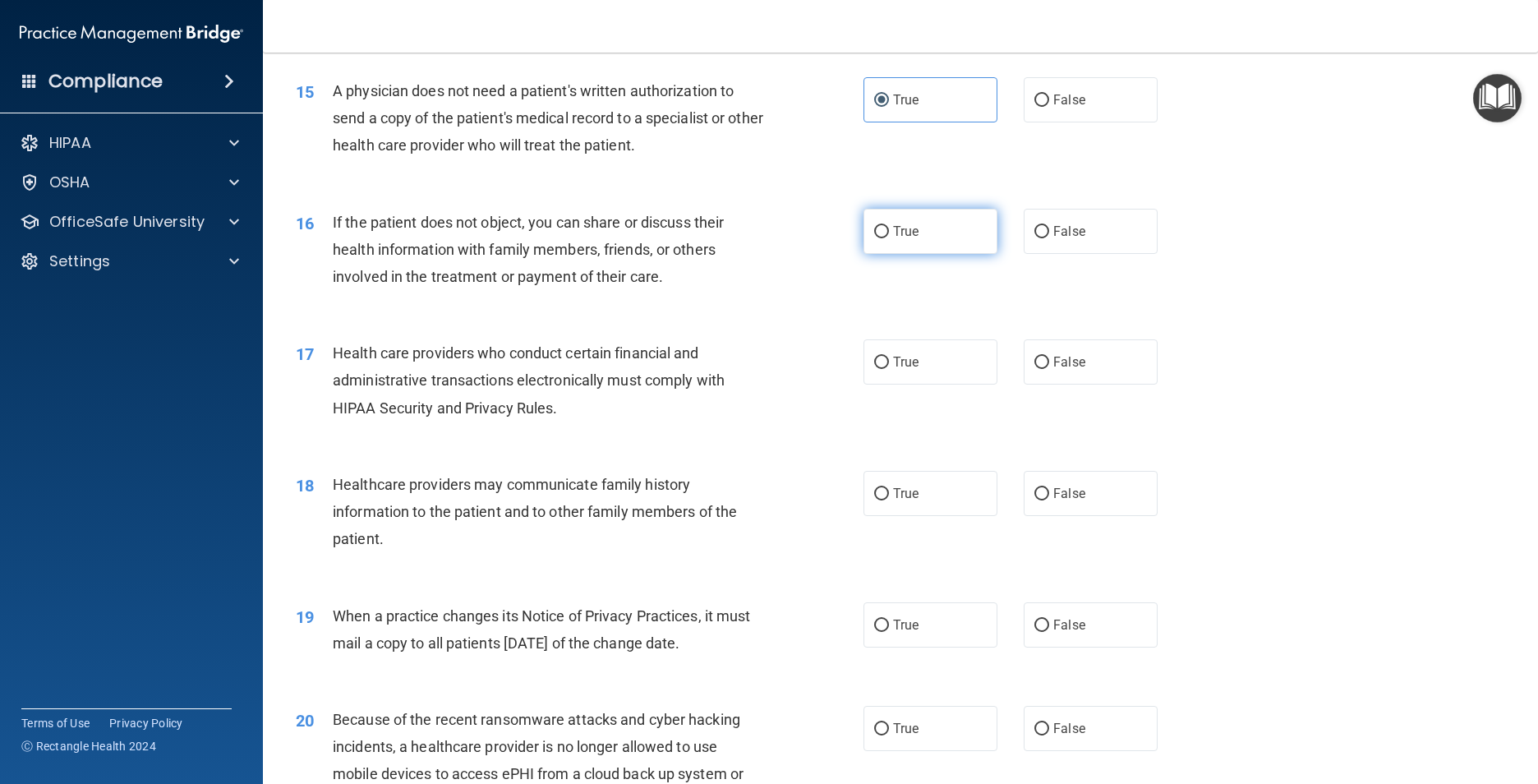
click at [937, 254] on label "True" at bounding box center [930, 231] width 134 height 45
click at [889, 238] on input "True" at bounding box center [881, 232] width 15 height 12
radio input "true"
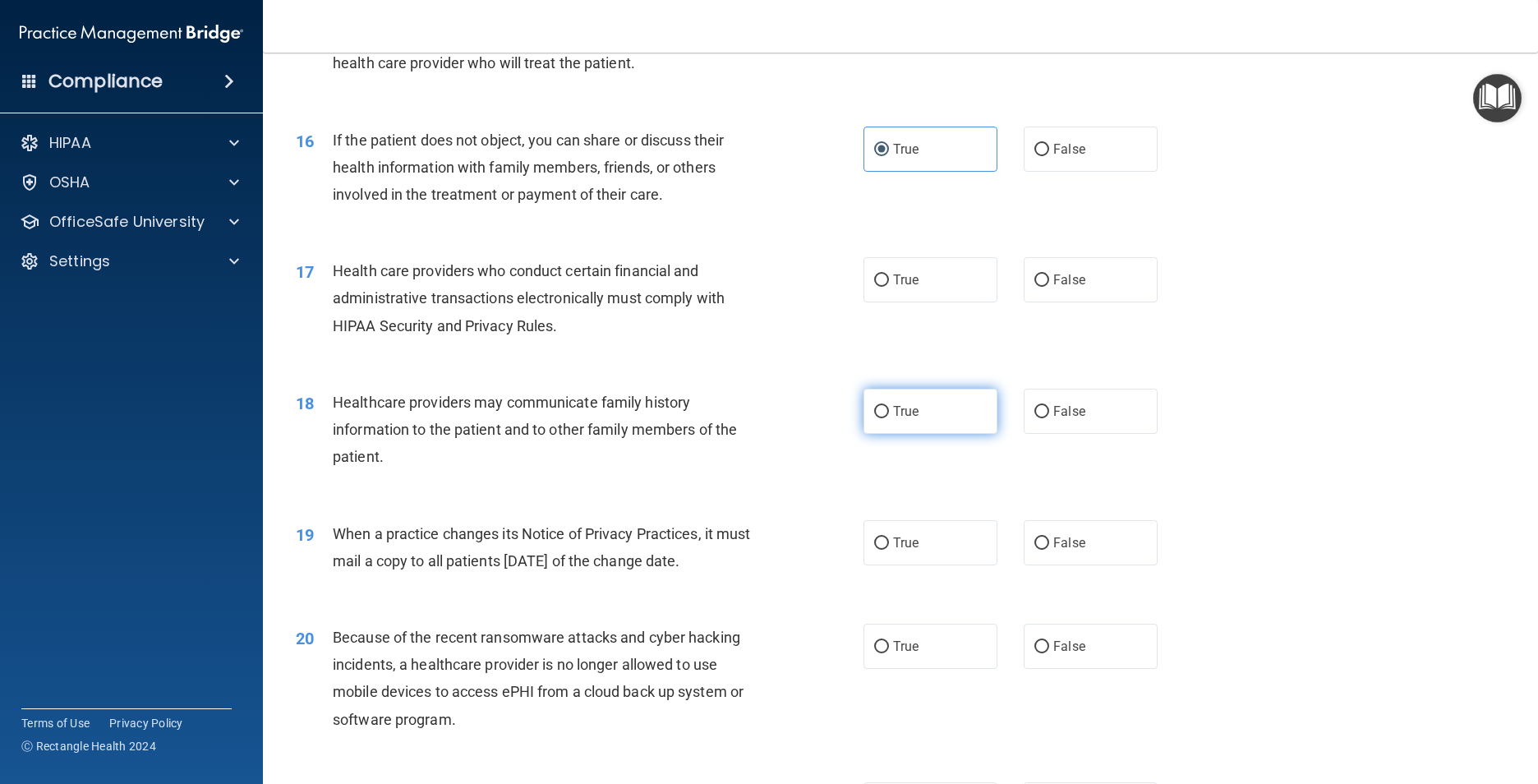
scroll to position [2054, 0]
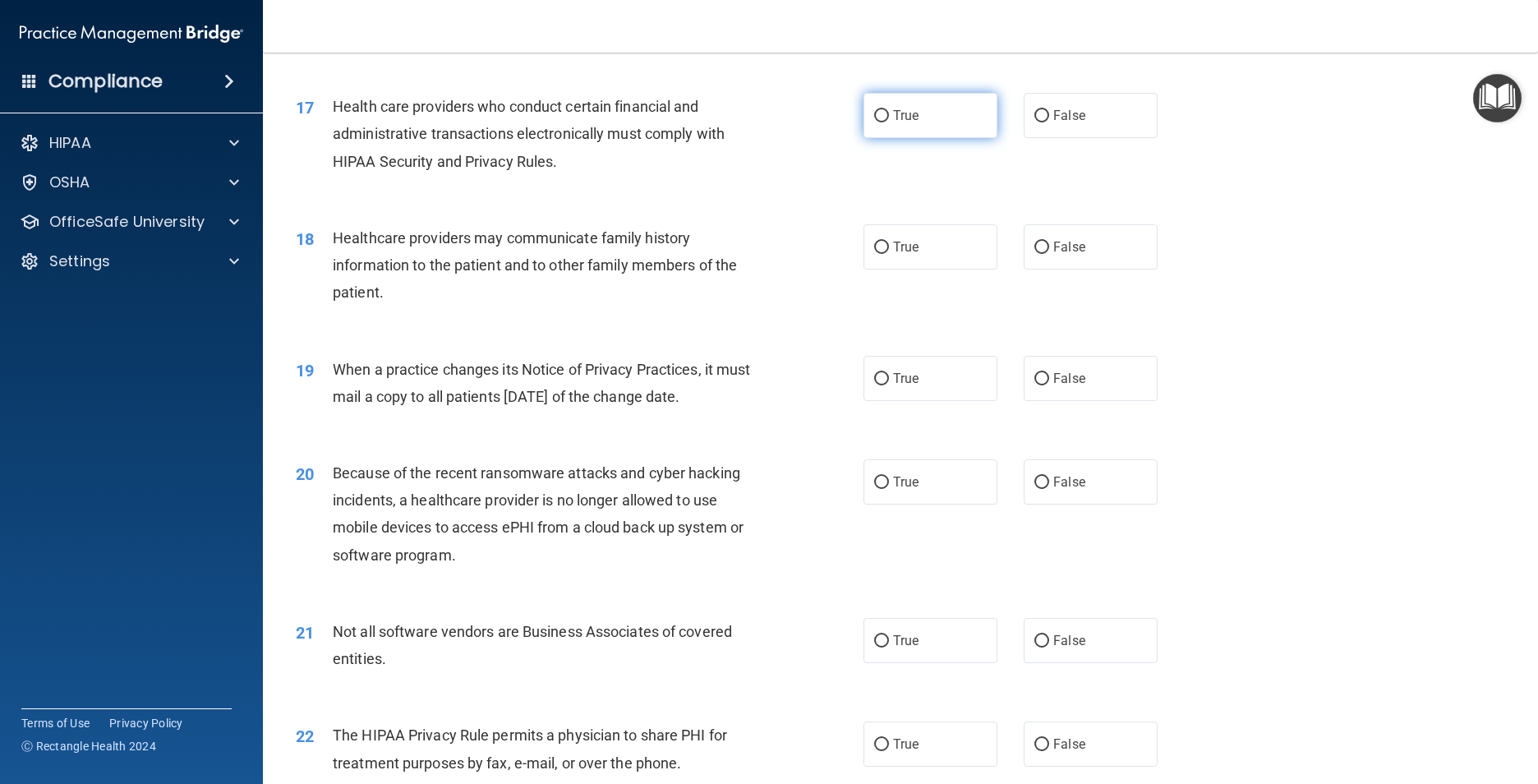
click at [922, 138] on label "True" at bounding box center [930, 115] width 134 height 45
click at [889, 123] on input "True" at bounding box center [881, 116] width 15 height 12
radio input "true"
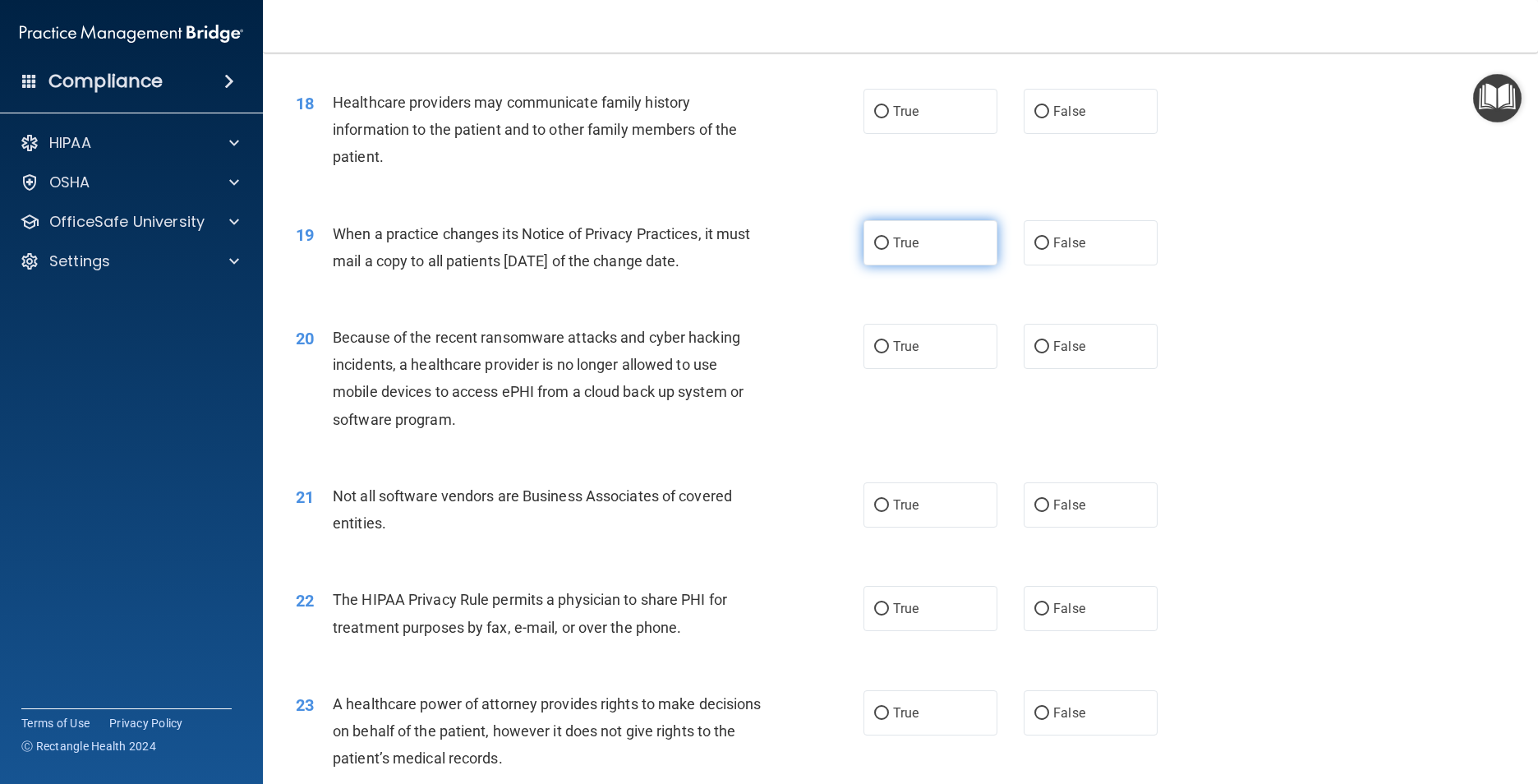
scroll to position [2218, 0]
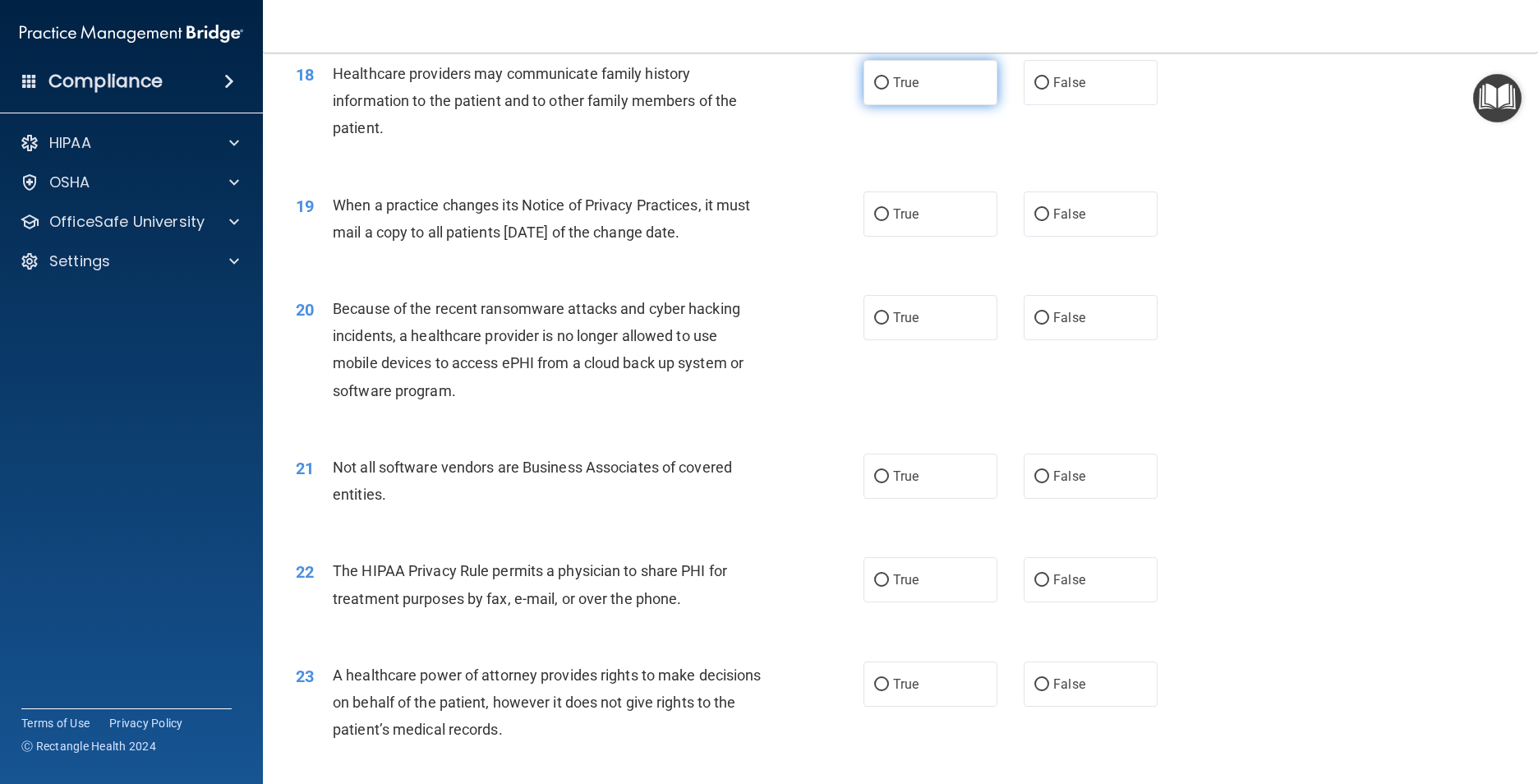
click at [952, 105] on label "True" at bounding box center [930, 82] width 134 height 45
click at [889, 90] on input "True" at bounding box center [881, 84] width 15 height 12
radio input "true"
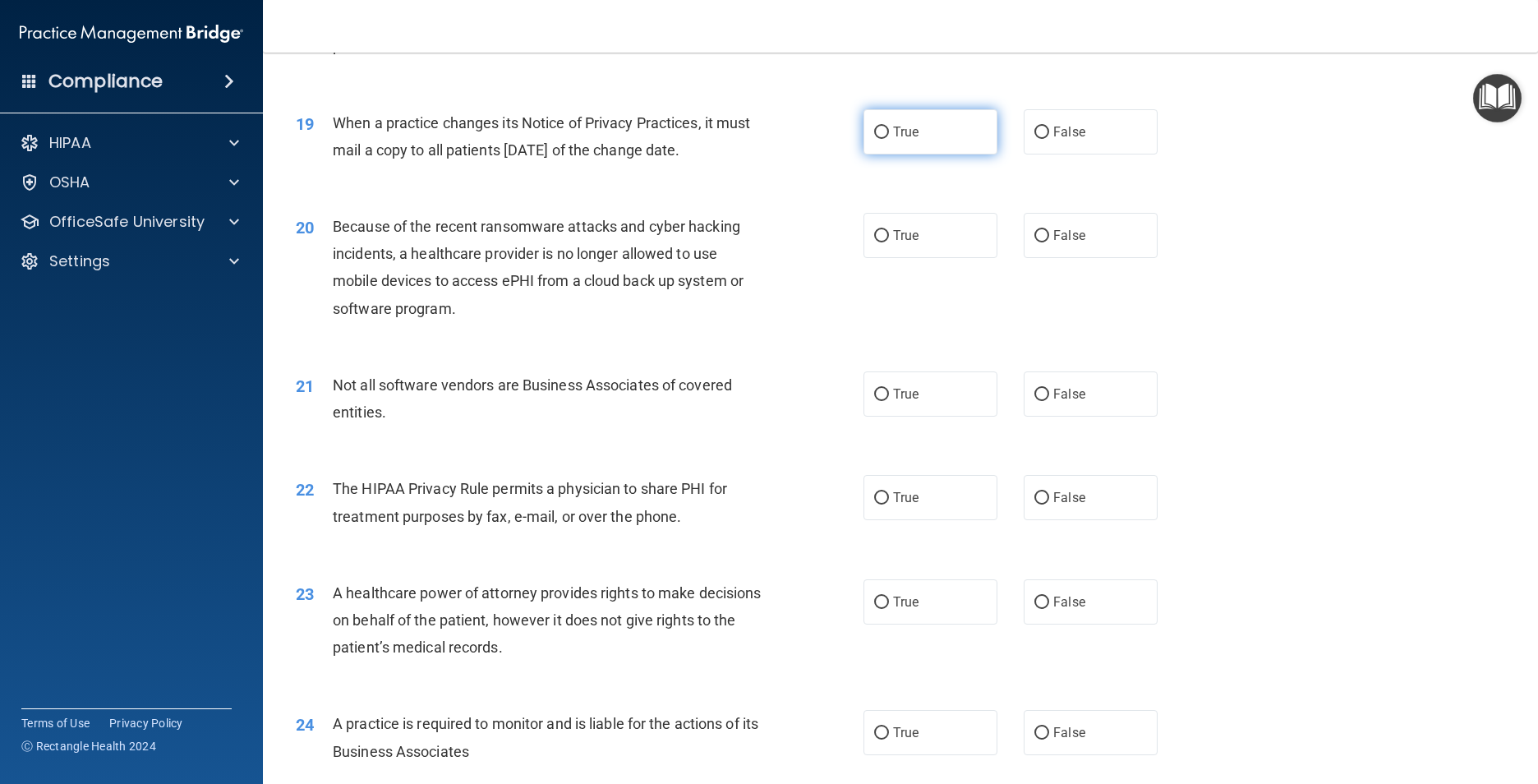
scroll to position [2382, 0]
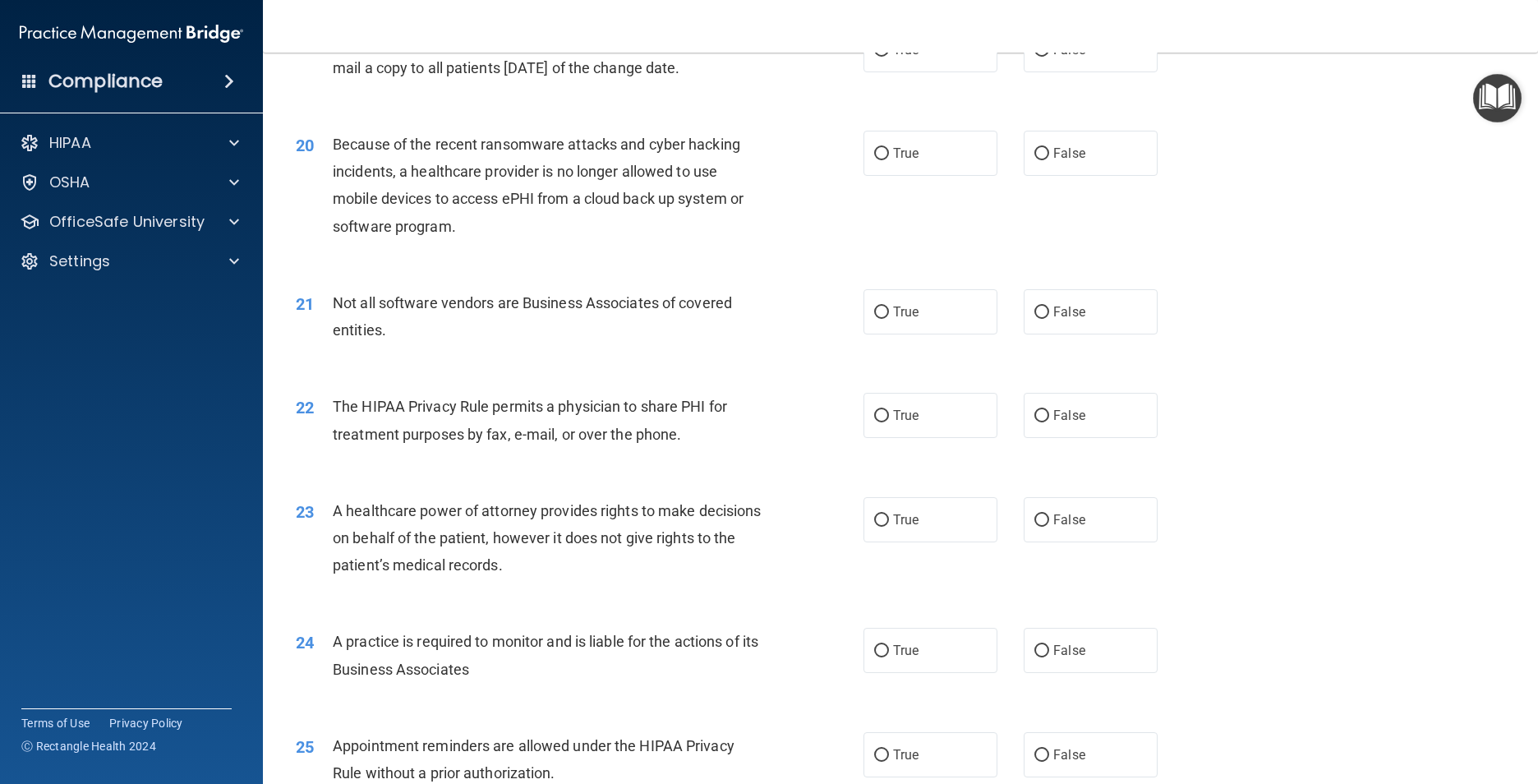
click at [1008, 72] on div "True False" at bounding box center [1024, 49] width 321 height 45
click at [1034, 56] on input "False" at bounding box center [1042, 50] width 15 height 12
radio input "true"
click at [1040, 169] on label "False" at bounding box center [1091, 153] width 134 height 45
click at [1040, 161] on input "False" at bounding box center [1042, 154] width 15 height 12
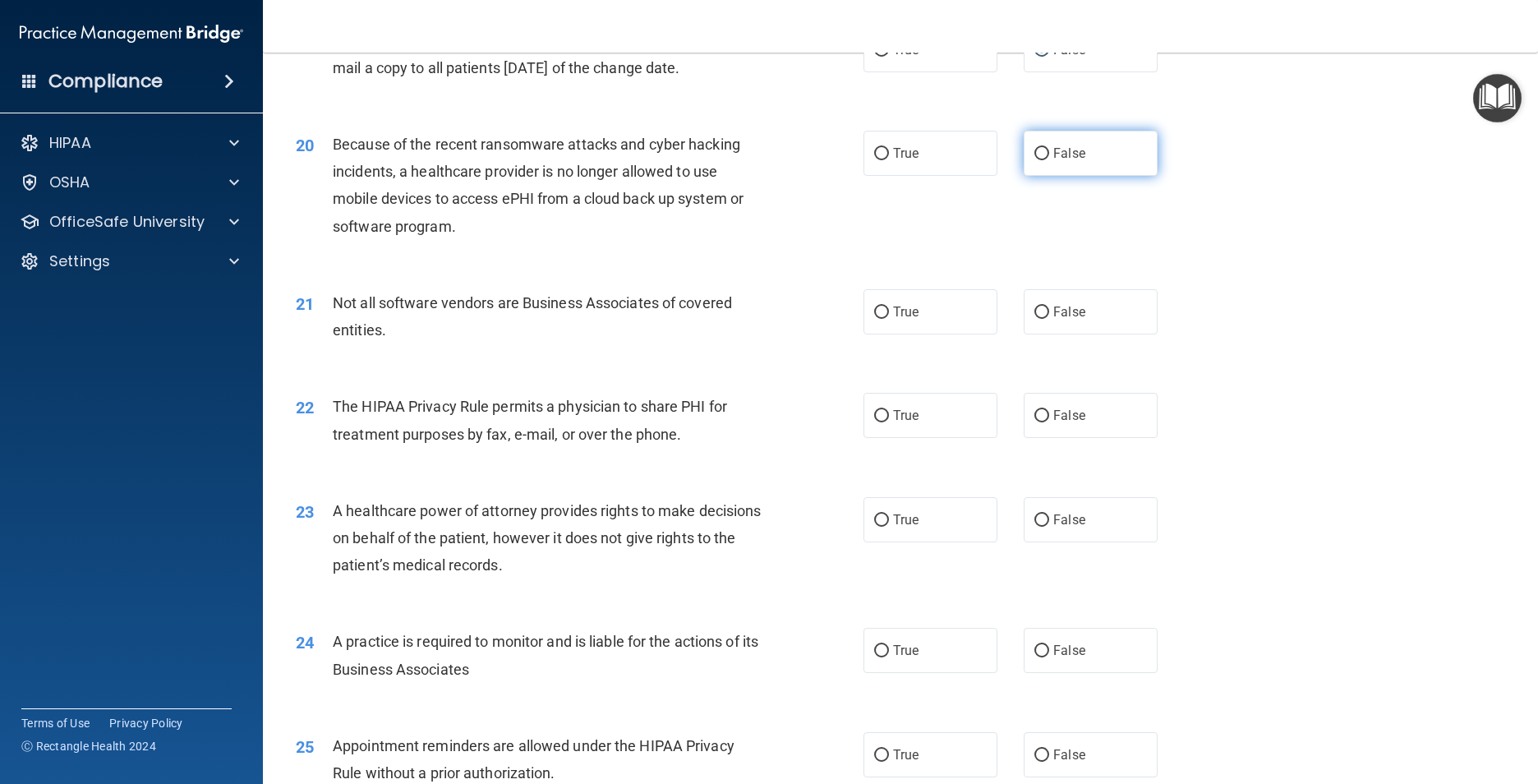
radio input "true"
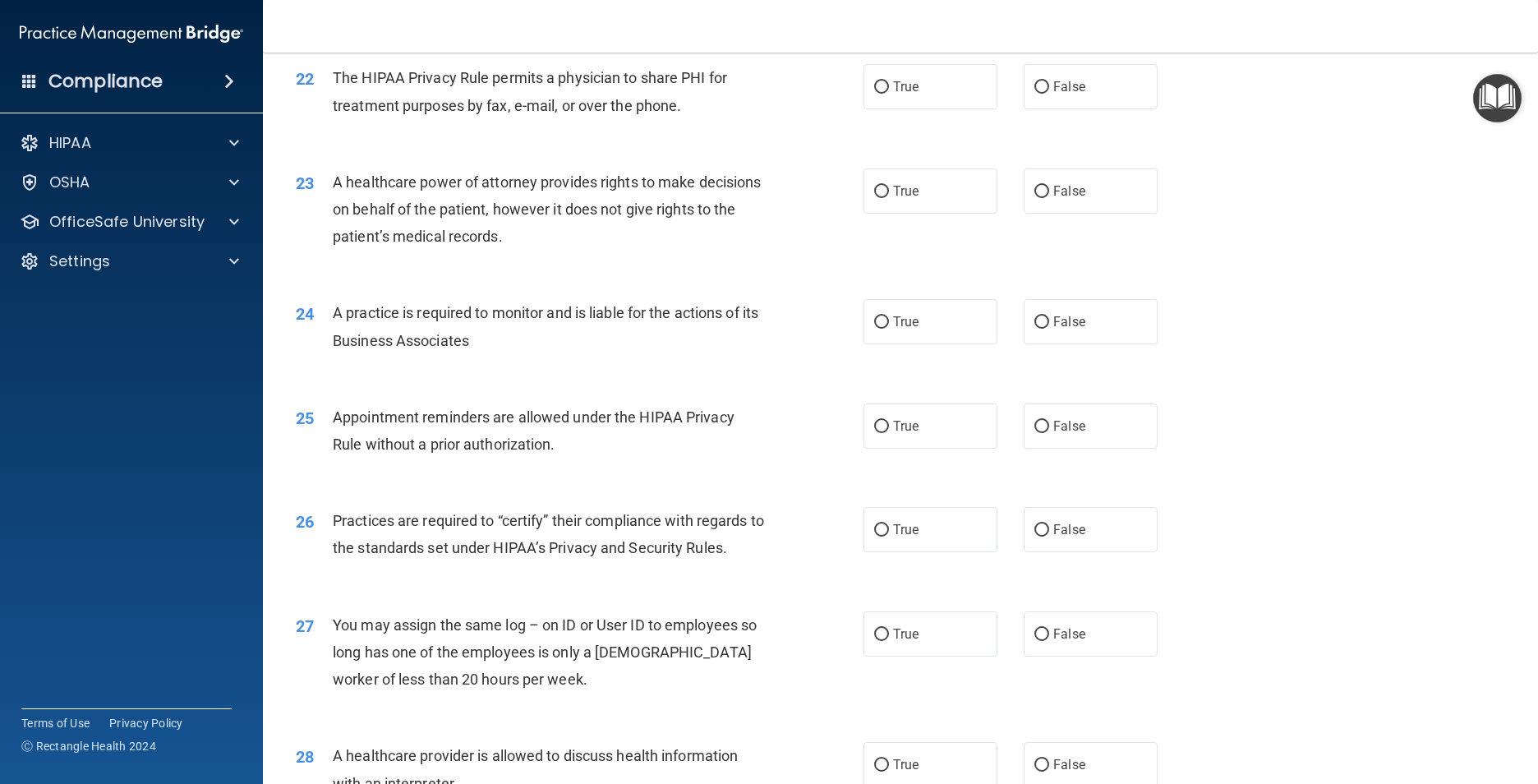
scroll to position [2629, 0]
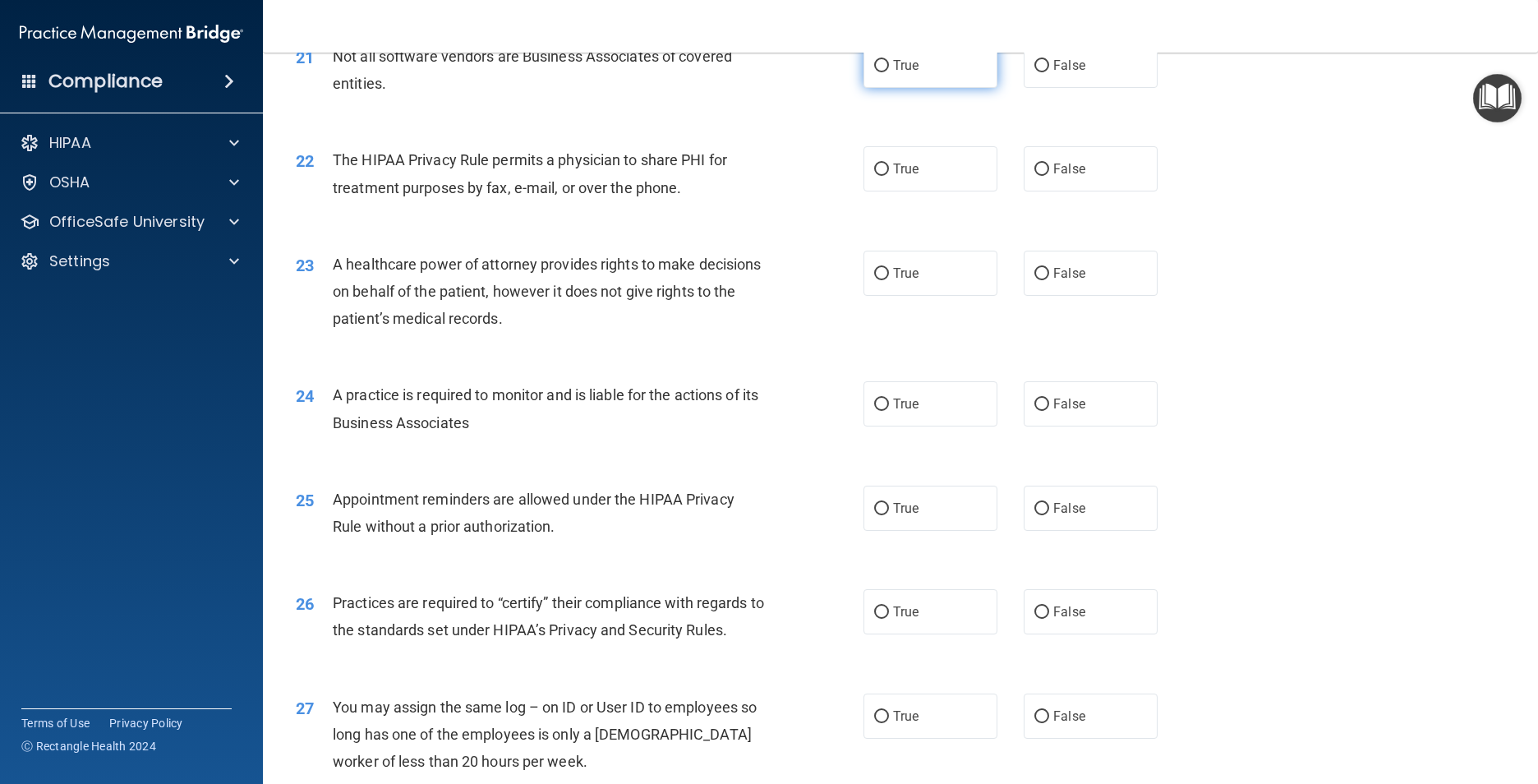
click at [925, 87] on label "True" at bounding box center [930, 64] width 134 height 45
click at [889, 72] on input "True" at bounding box center [881, 66] width 15 height 12
radio input "true"
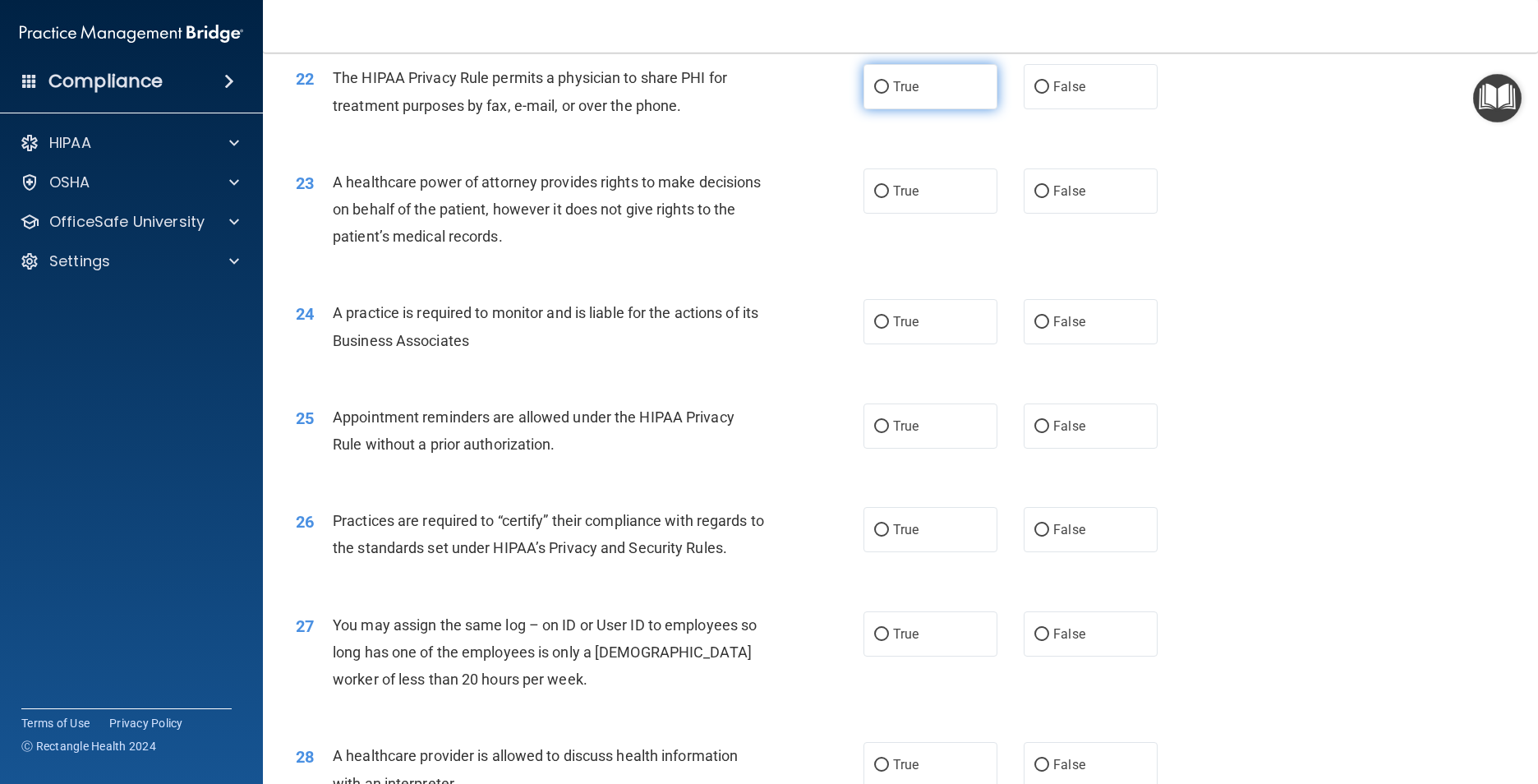
click at [915, 109] on label "True" at bounding box center [930, 86] width 134 height 45
click at [889, 93] on input "True" at bounding box center [881, 87] width 15 height 12
radio input "true"
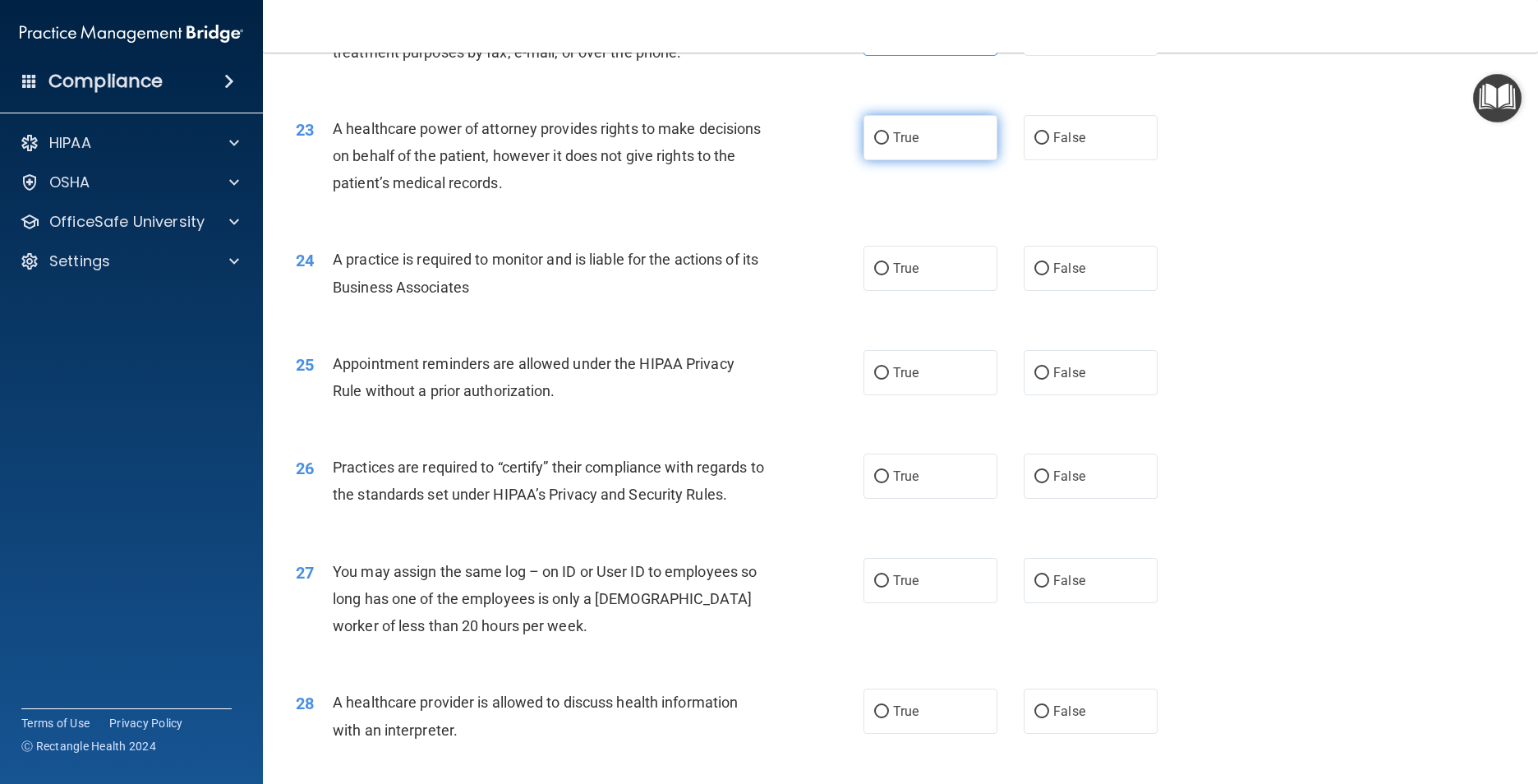
scroll to position [2793, 0]
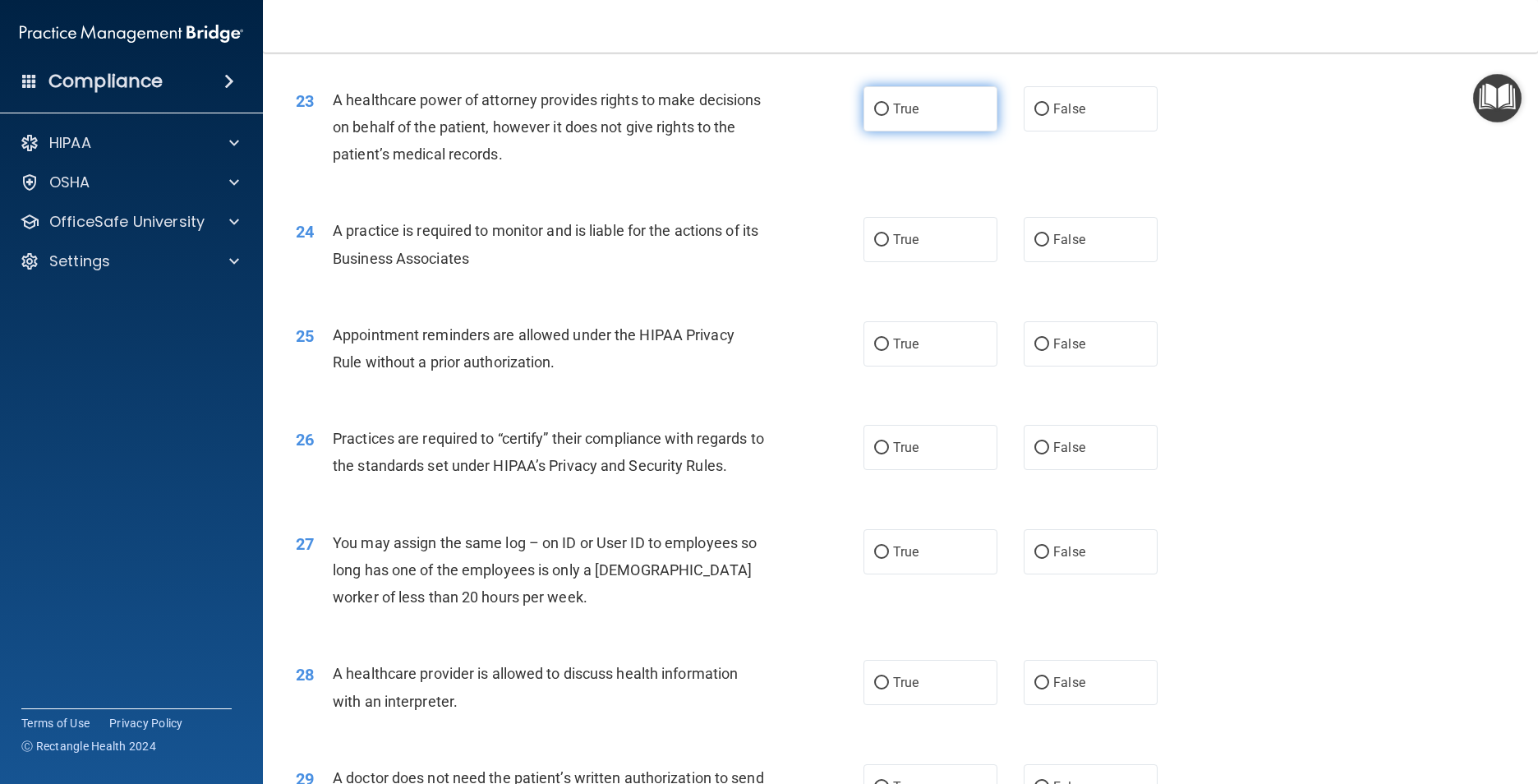
click at [956, 131] on label "True" at bounding box center [930, 108] width 134 height 45
click at [889, 116] on input "True" at bounding box center [881, 109] width 15 height 12
radio input "true"
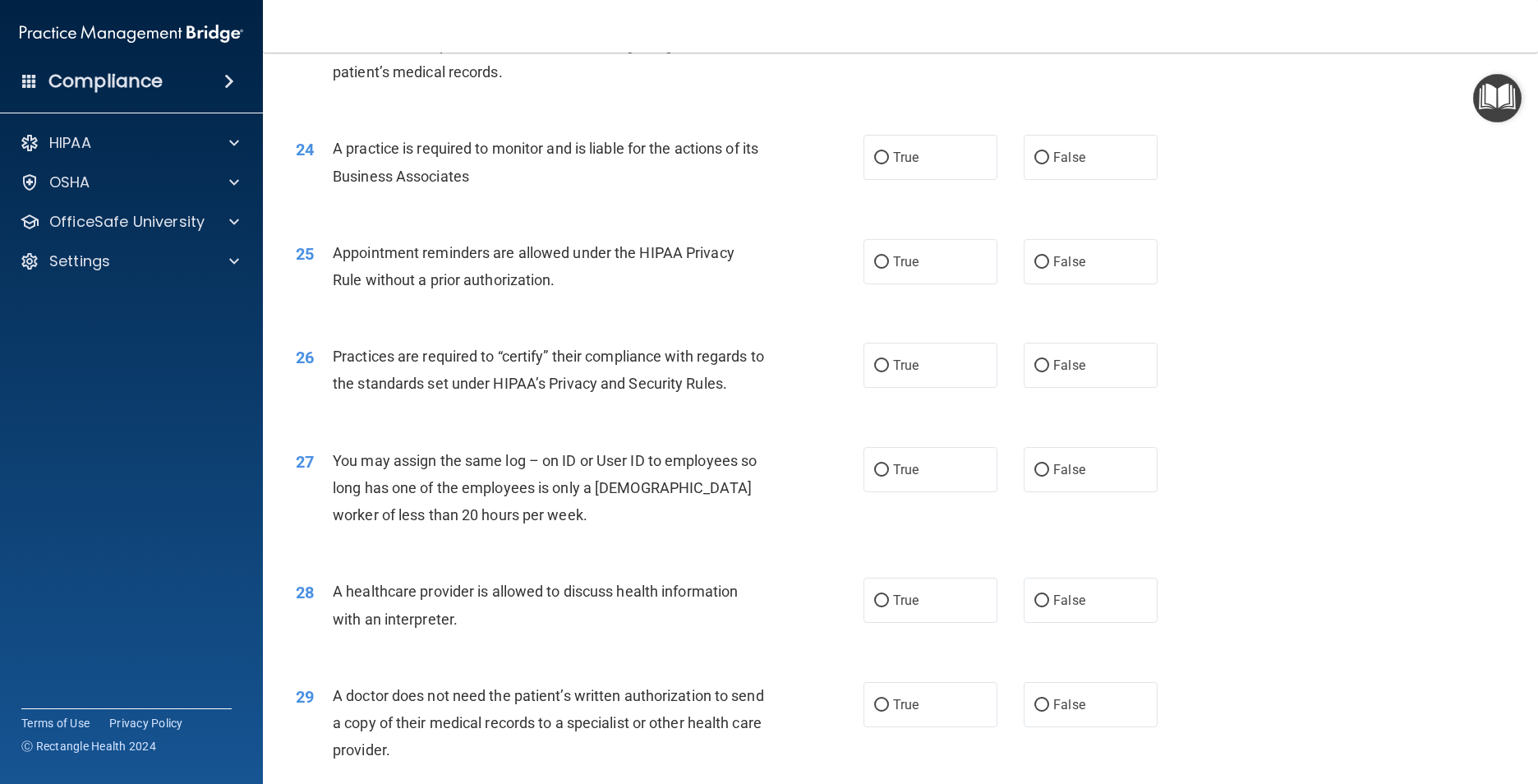
scroll to position [2957, 0]
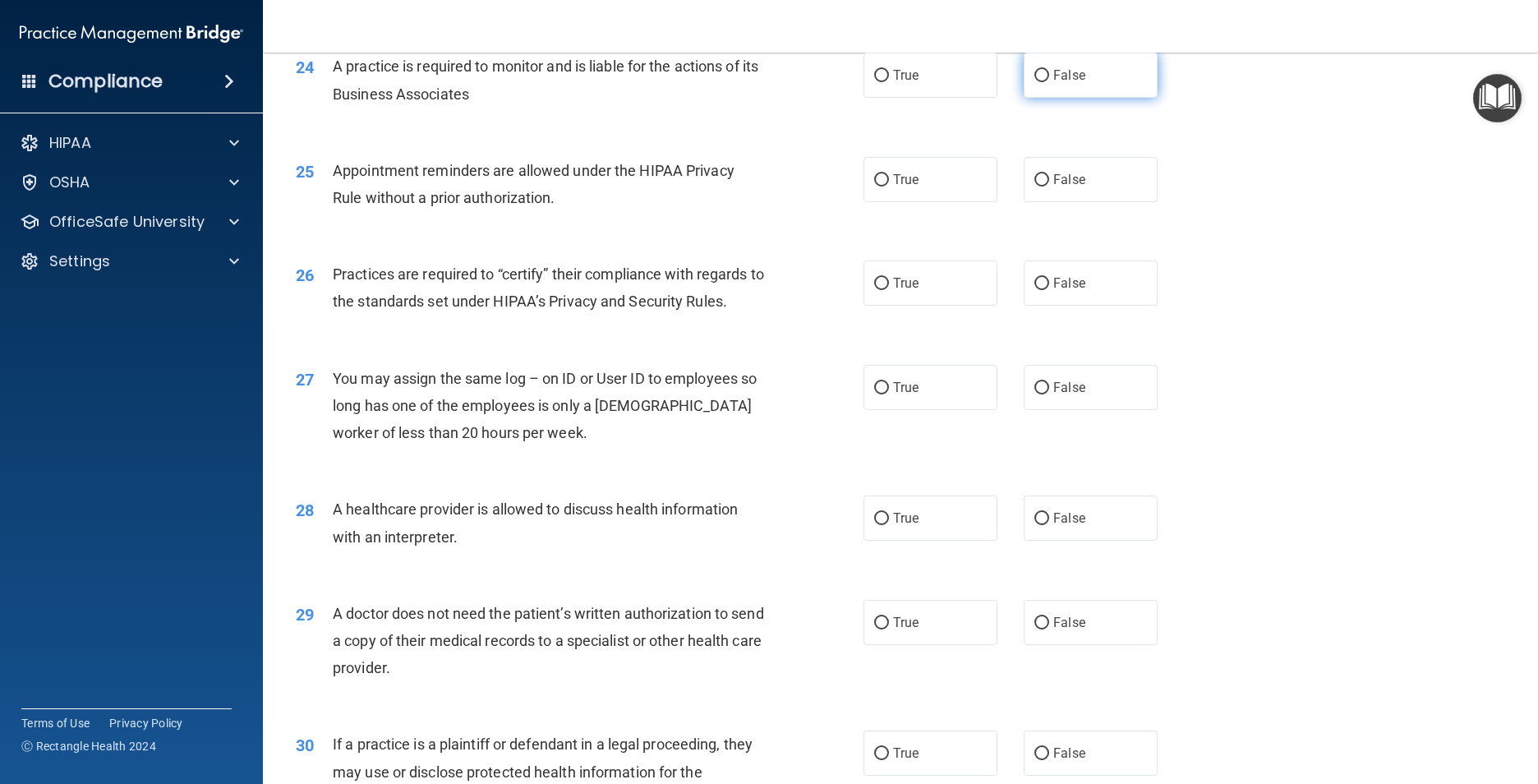
click at [1051, 90] on label "False" at bounding box center [1091, 75] width 134 height 45
click at [1049, 82] on input "False" at bounding box center [1042, 76] width 15 height 12
radio input "true"
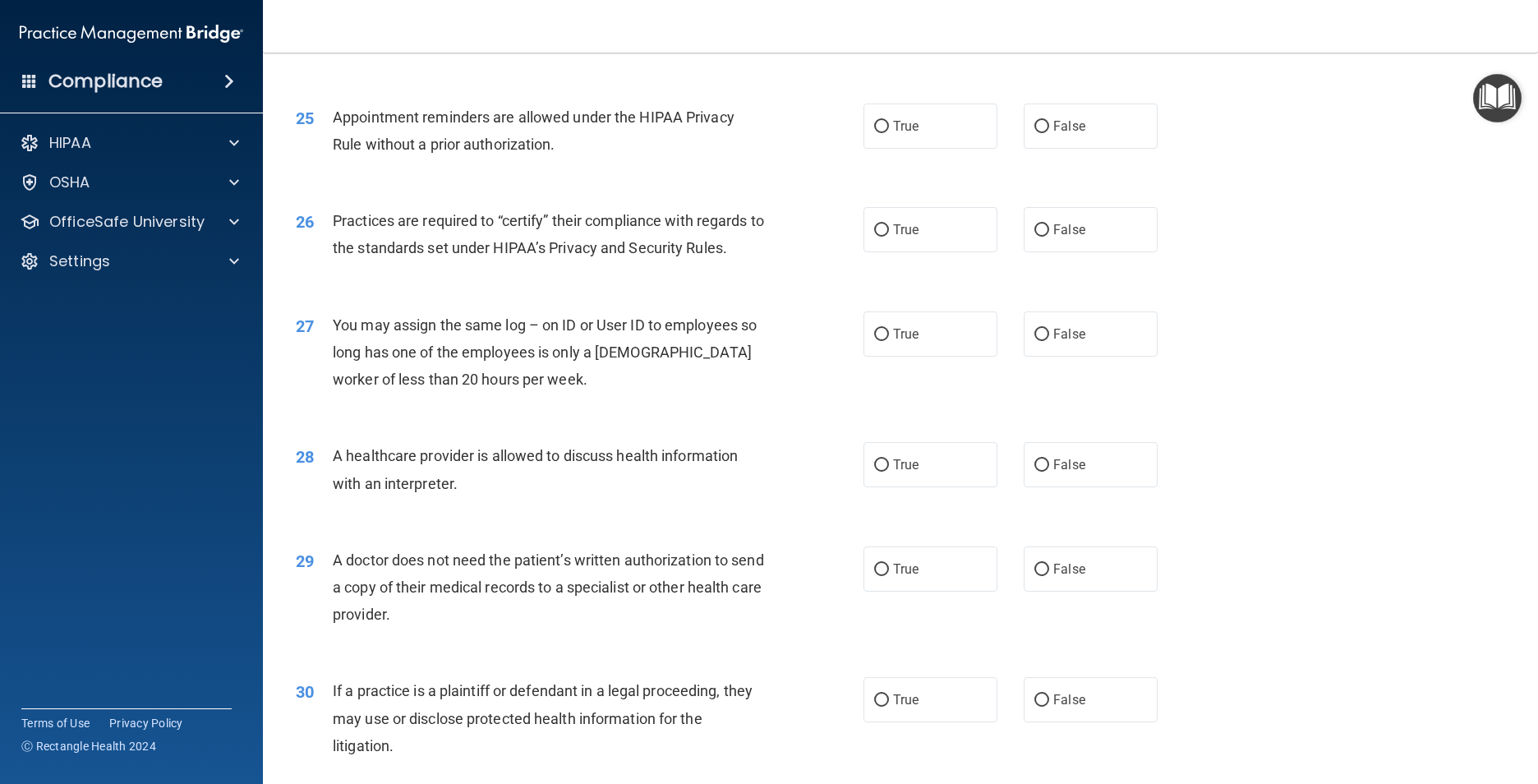
scroll to position [3039, 0]
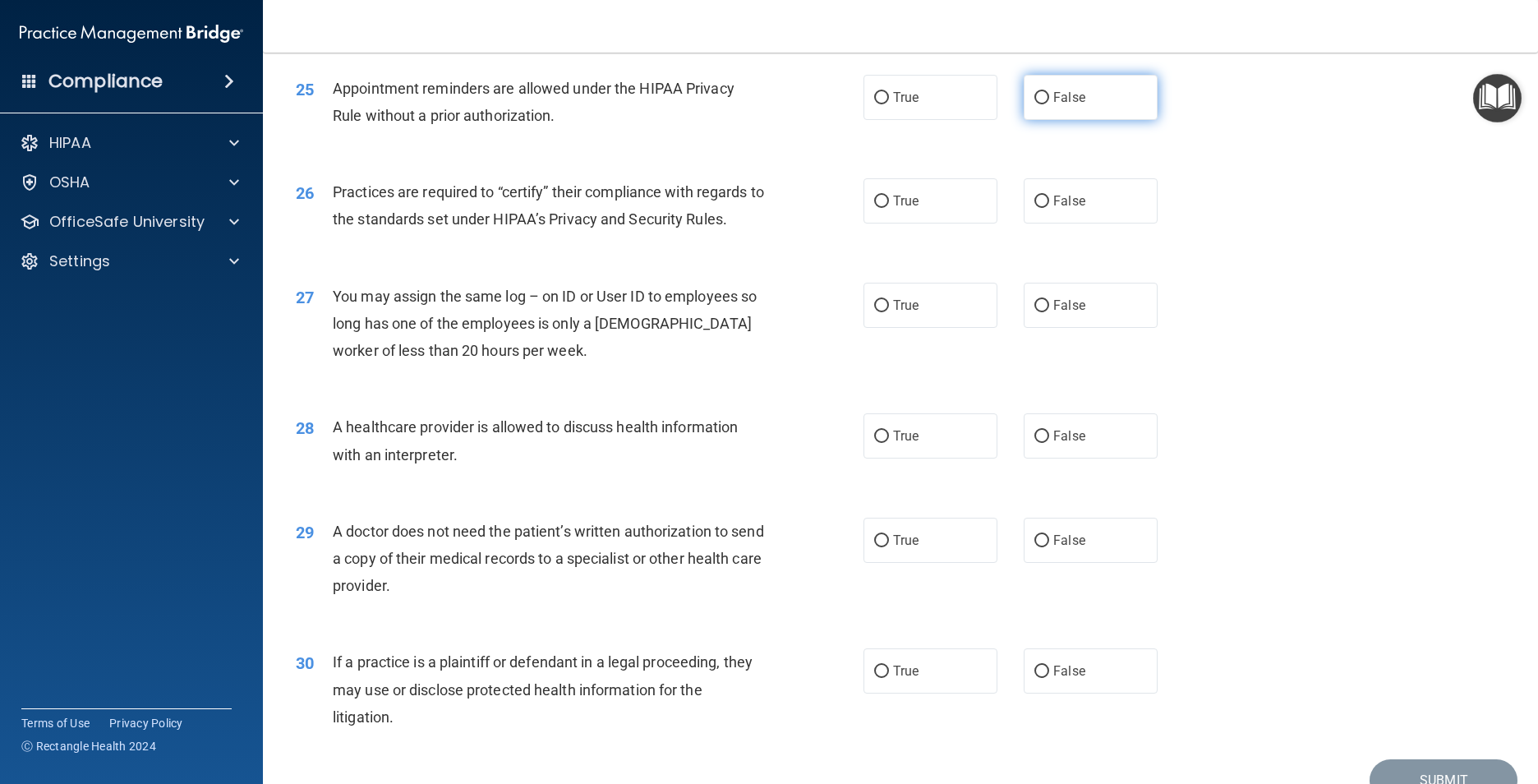
click at [1050, 116] on label "False" at bounding box center [1091, 97] width 134 height 45
click at [1049, 104] on input "False" at bounding box center [1042, 98] width 15 height 12
radio input "true"
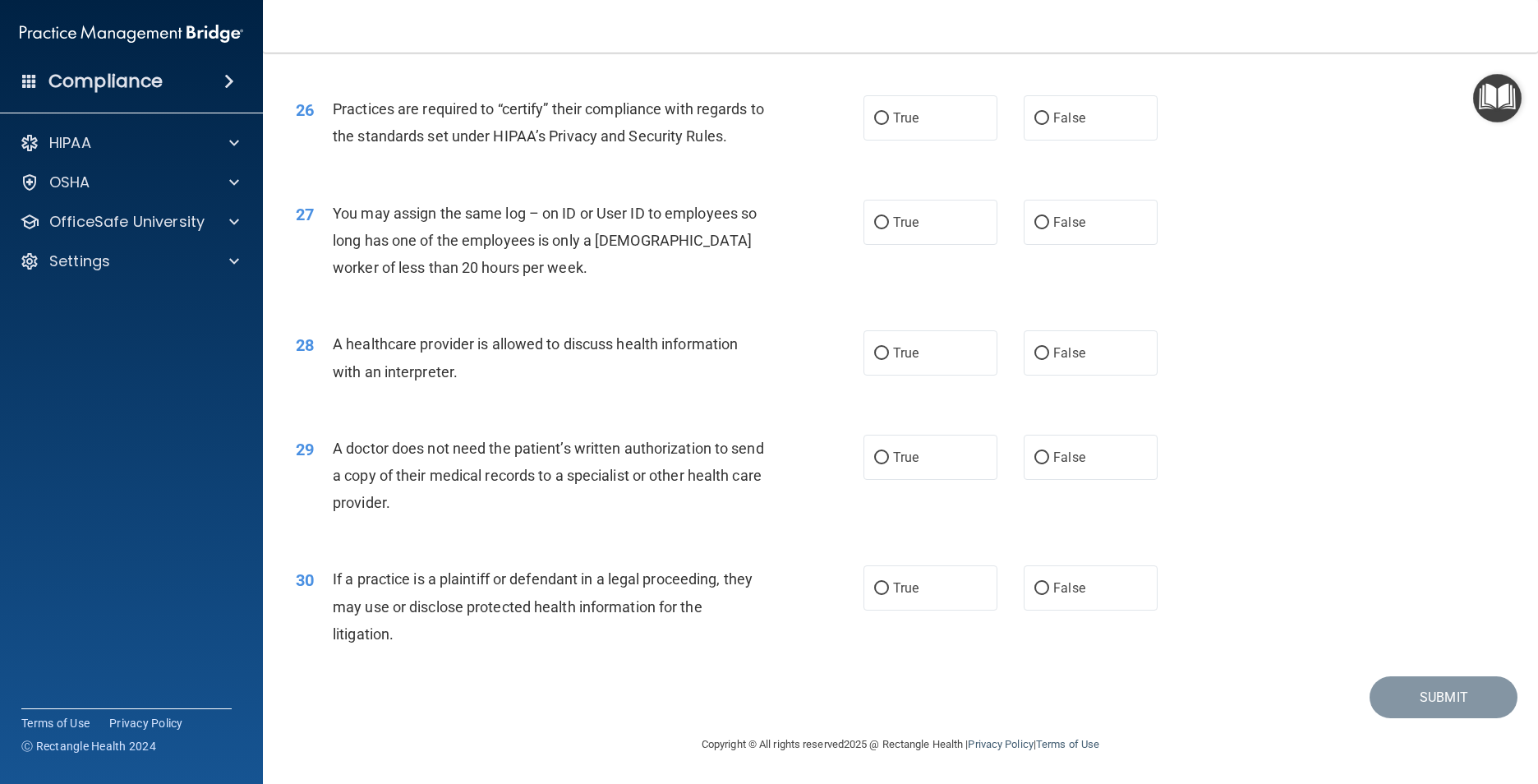
scroll to position [3149, 0]
click at [1084, 123] on label "False" at bounding box center [1091, 117] width 134 height 45
click at [1049, 123] on input "False" at bounding box center [1042, 119] width 15 height 12
radio input "true"
drag, startPoint x: 1119, startPoint y: 223, endPoint x: 1093, endPoint y: 258, distance: 43.6
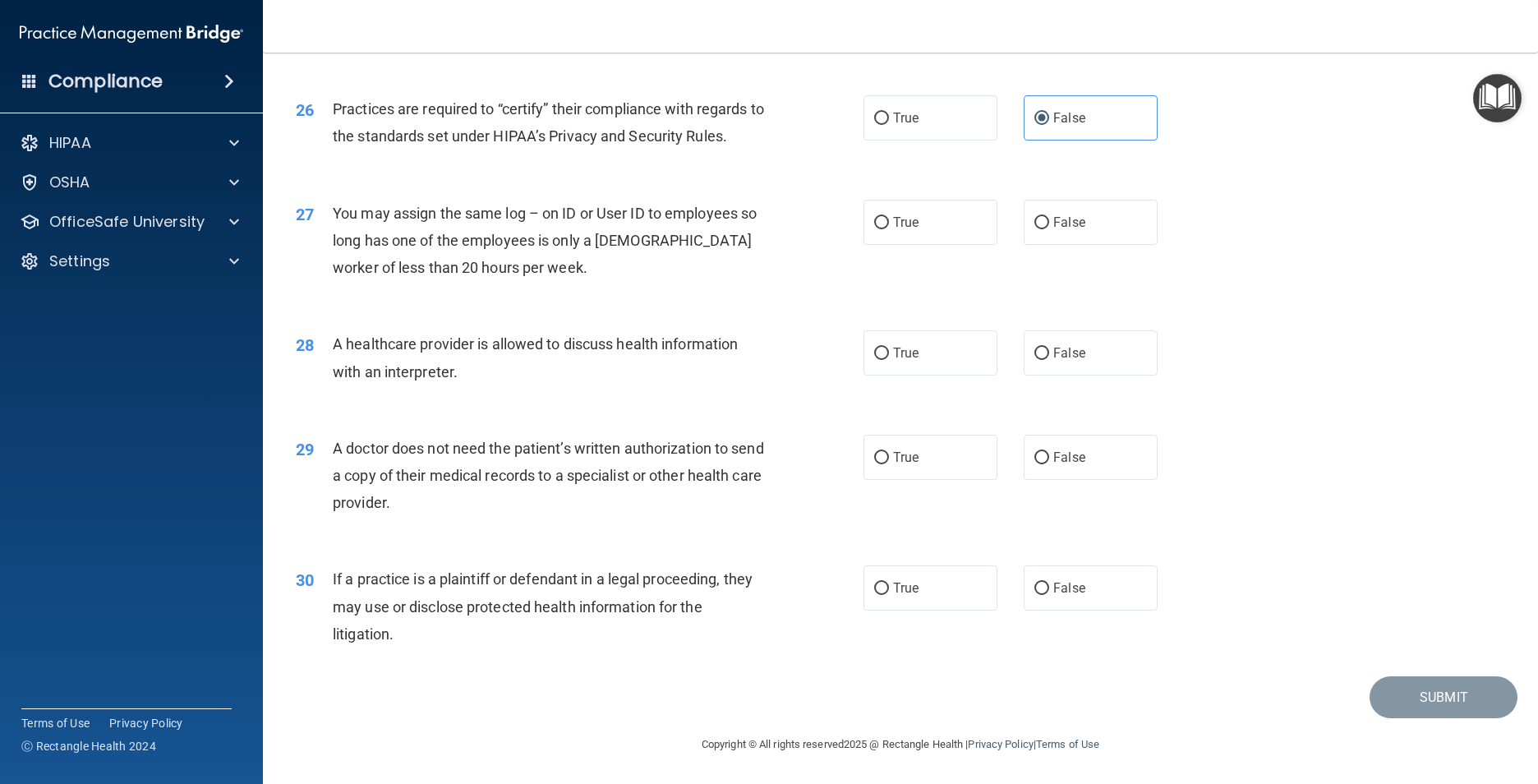
click at [1118, 224] on label "False" at bounding box center [1091, 221] width 134 height 45
click at [1049, 224] on input "False" at bounding box center [1042, 223] width 15 height 12
radio input "true"
click at [964, 354] on label "True" at bounding box center [930, 352] width 134 height 45
click at [889, 354] on input "True" at bounding box center [881, 354] width 15 height 12
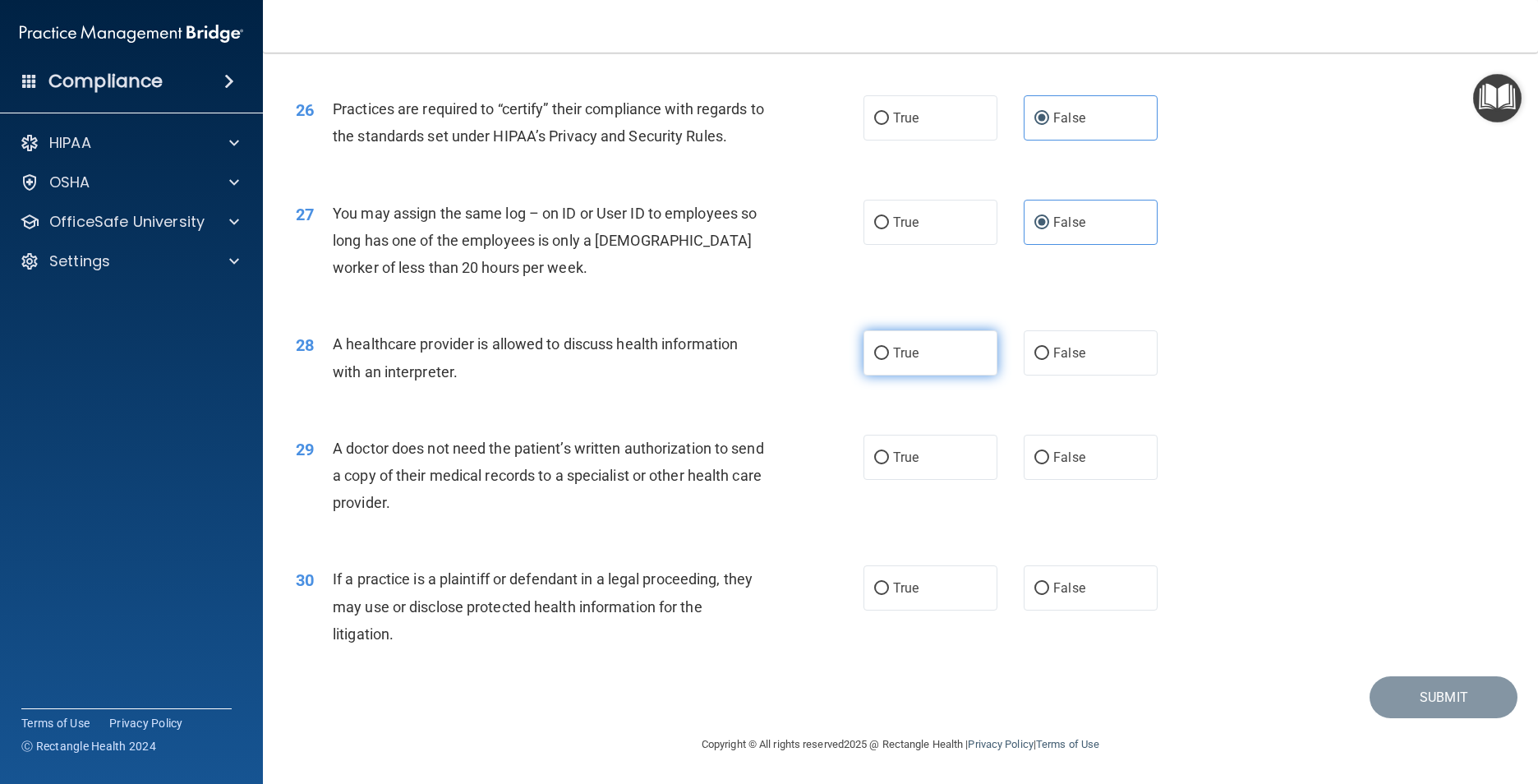
radio input "true"
click at [912, 452] on span "True" at bounding box center [905, 457] width 26 height 16
click at [889, 452] on input "True" at bounding box center [881, 458] width 15 height 12
radio input "true"
click at [1071, 591] on span "False" at bounding box center [1069, 588] width 32 height 16
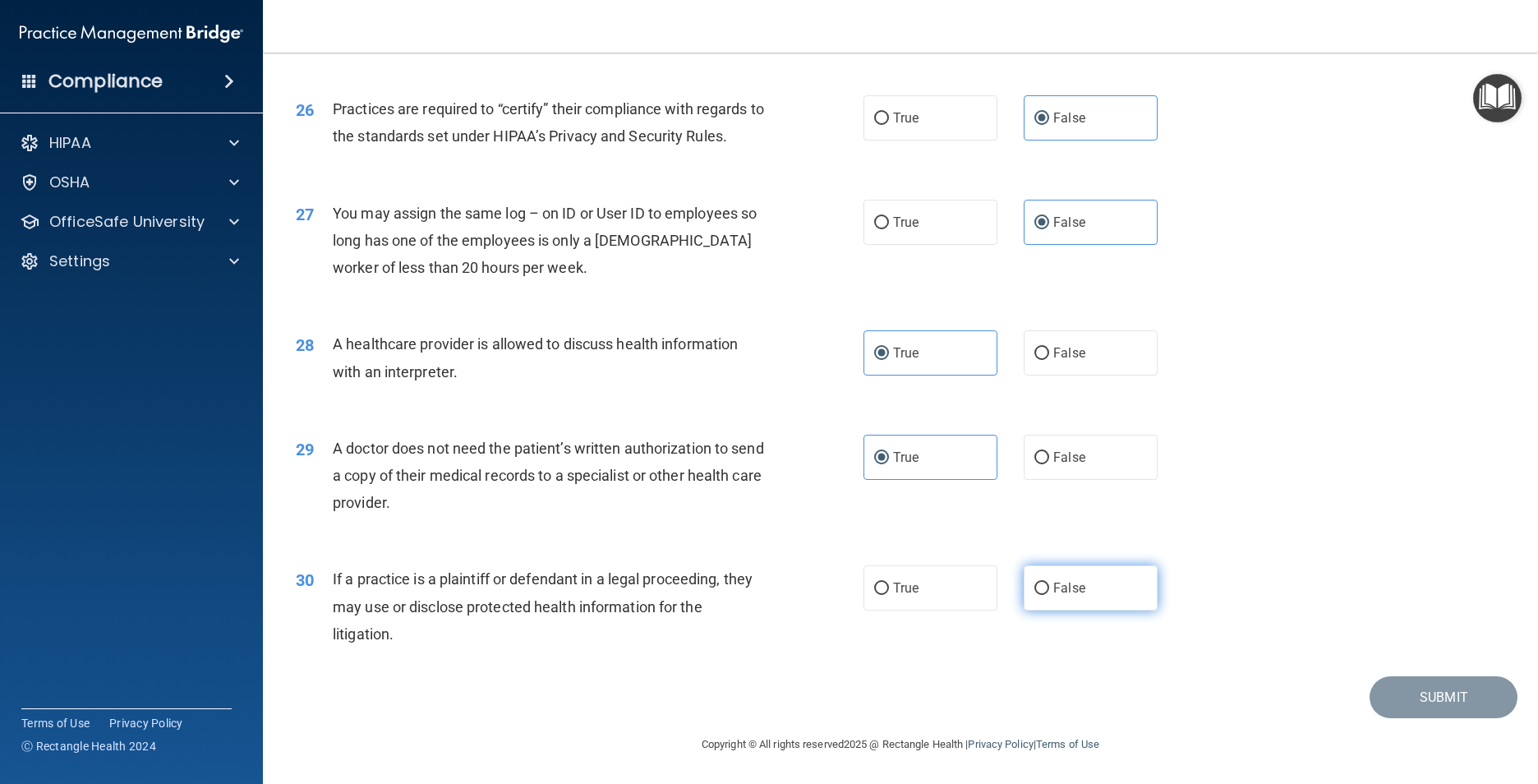
click at [1049, 591] on input "False" at bounding box center [1042, 588] width 15 height 12
radio input "true"
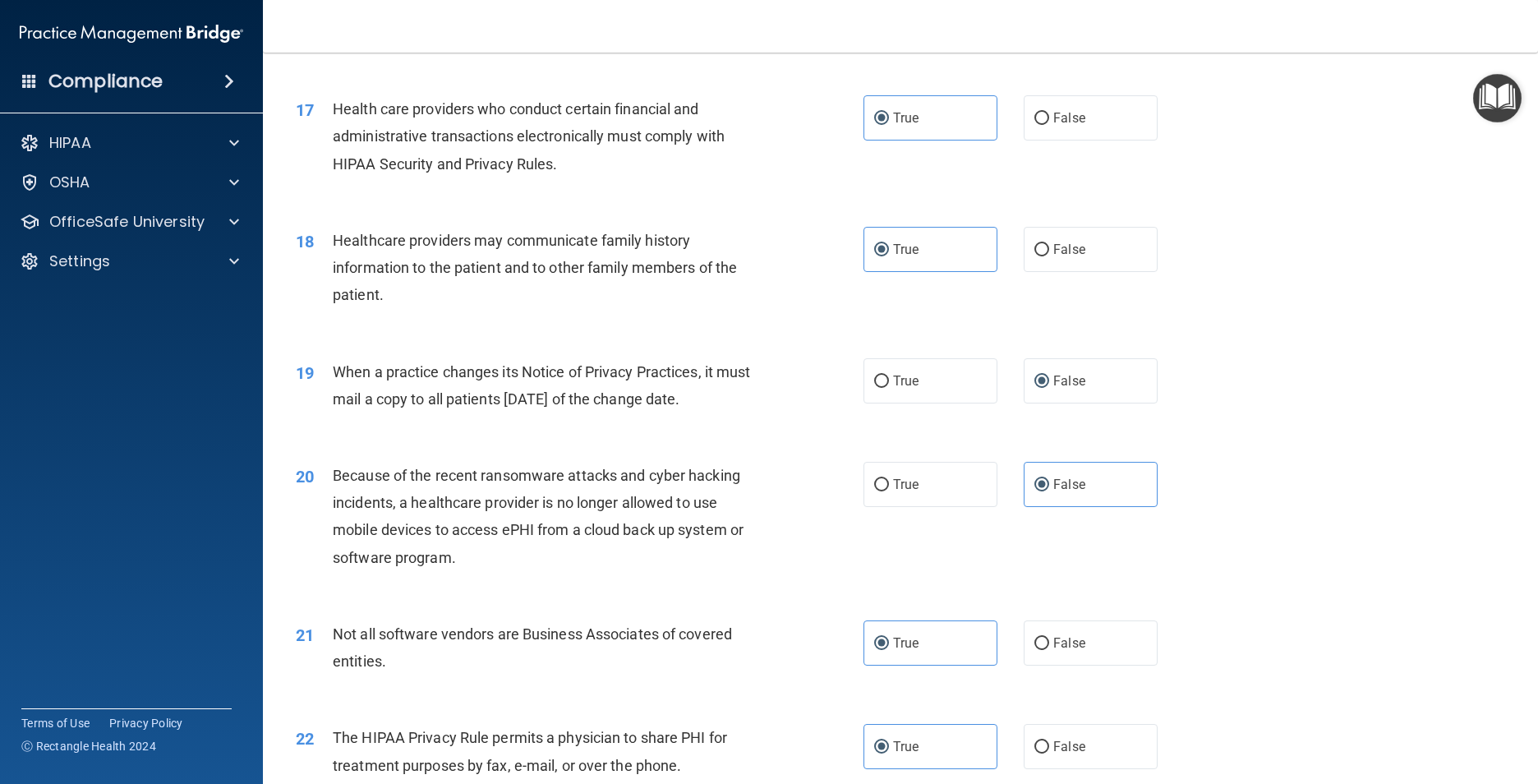
scroll to position [1999, 0]
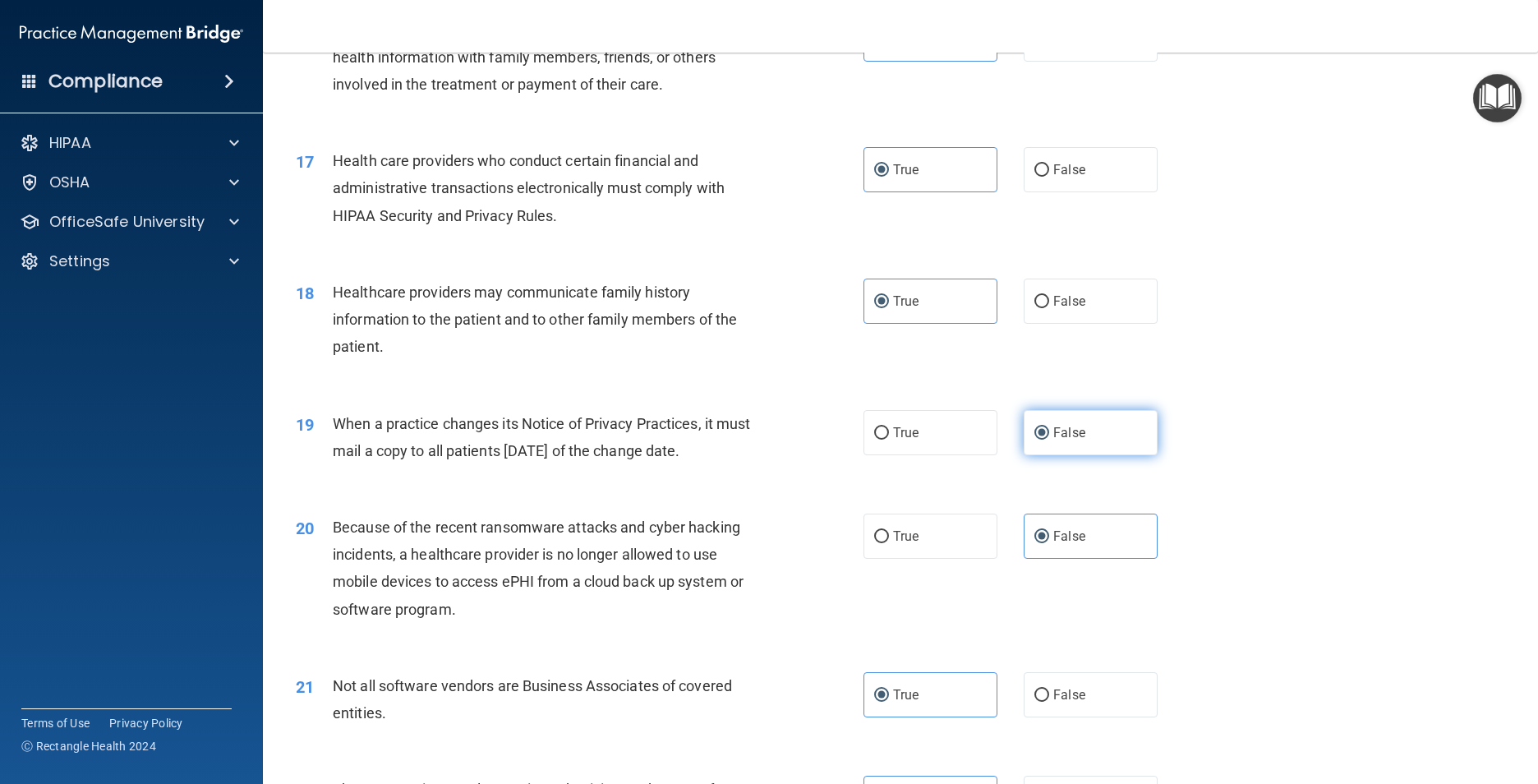
click at [1078, 455] on label "False" at bounding box center [1091, 432] width 134 height 45
click at [1049, 439] on input "False" at bounding box center [1042, 433] width 15 height 12
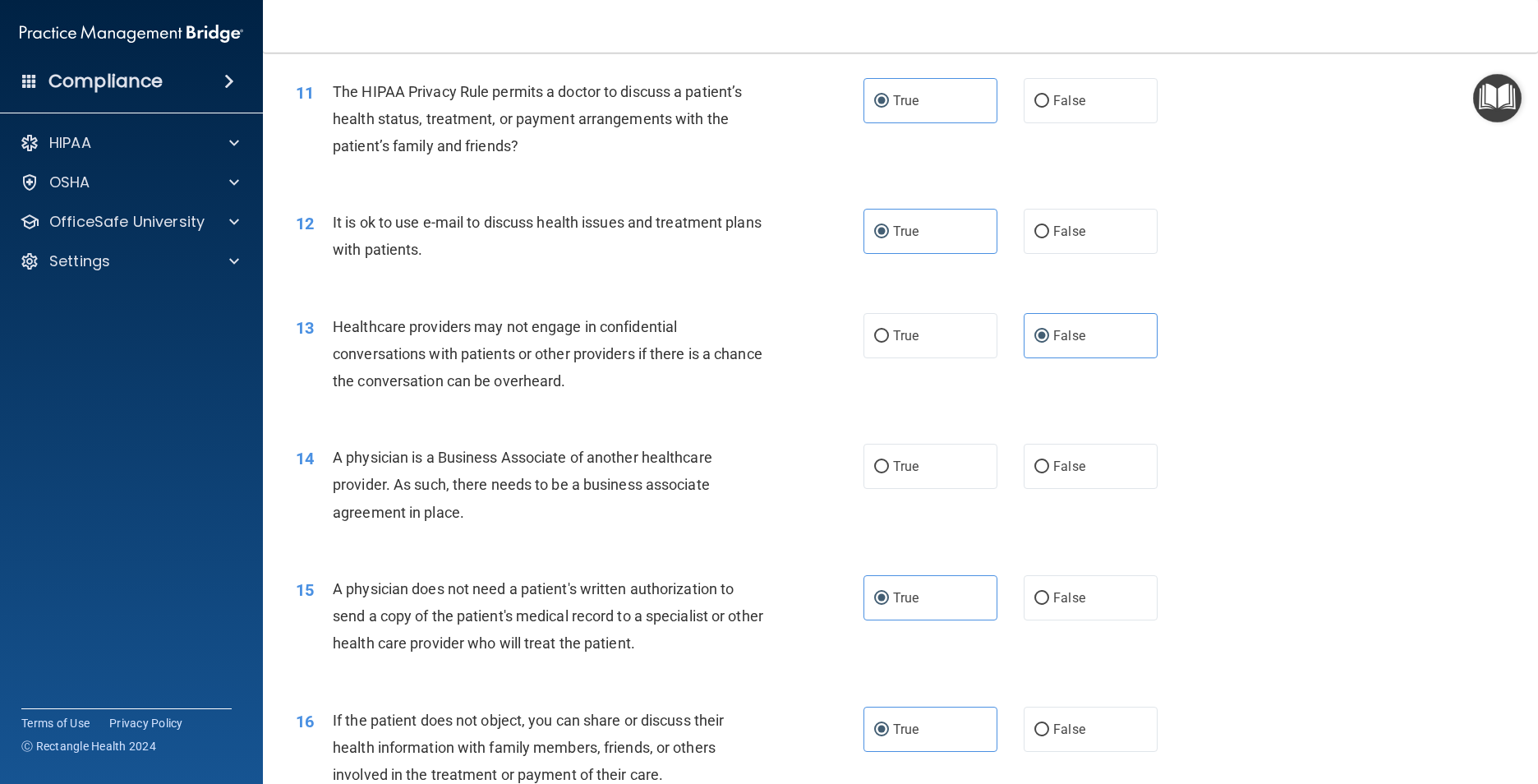
scroll to position [1260, 0]
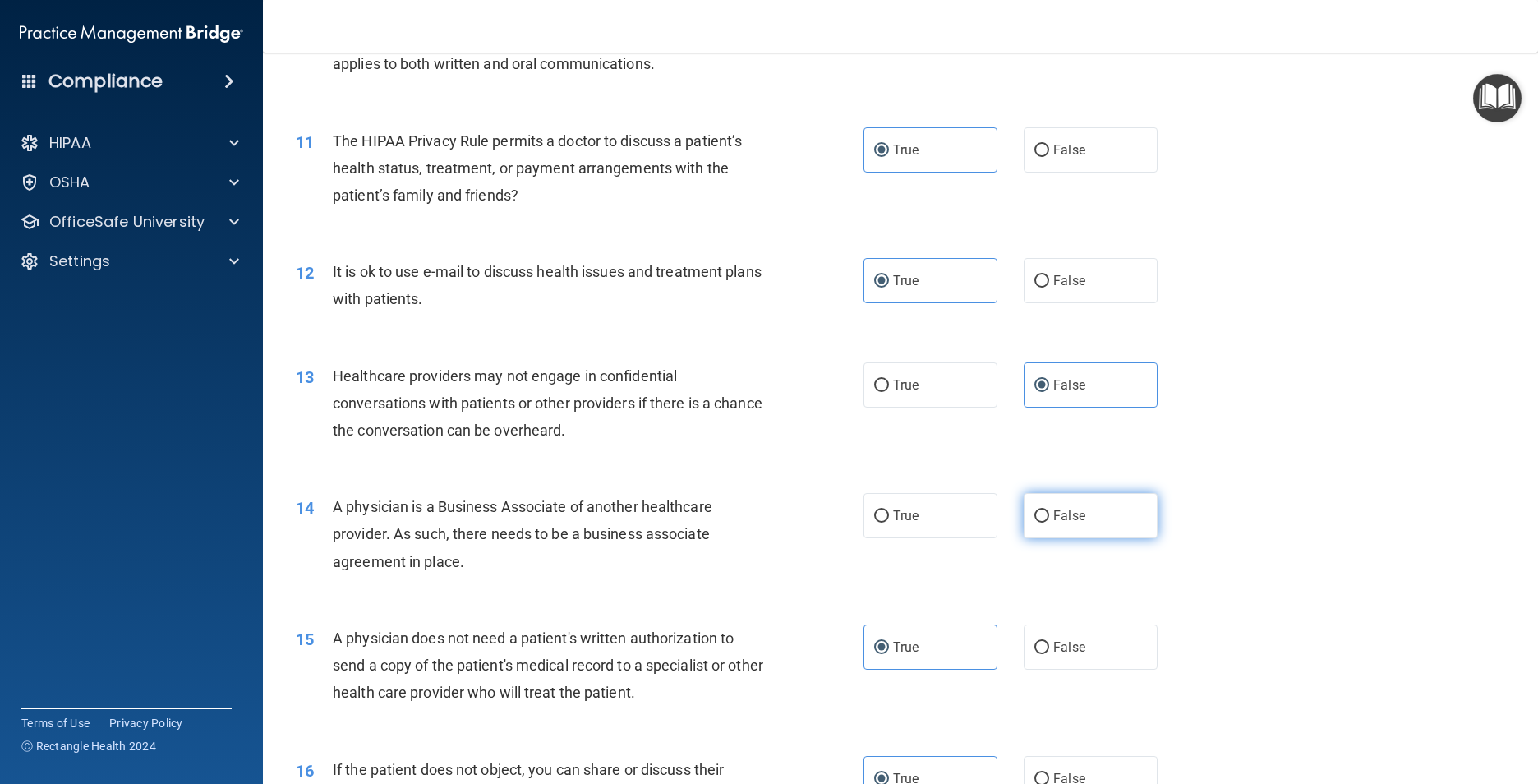
click at [1070, 532] on label "False" at bounding box center [1091, 515] width 134 height 45
click at [1049, 522] on input "False" at bounding box center [1042, 516] width 15 height 12
radio input "true"
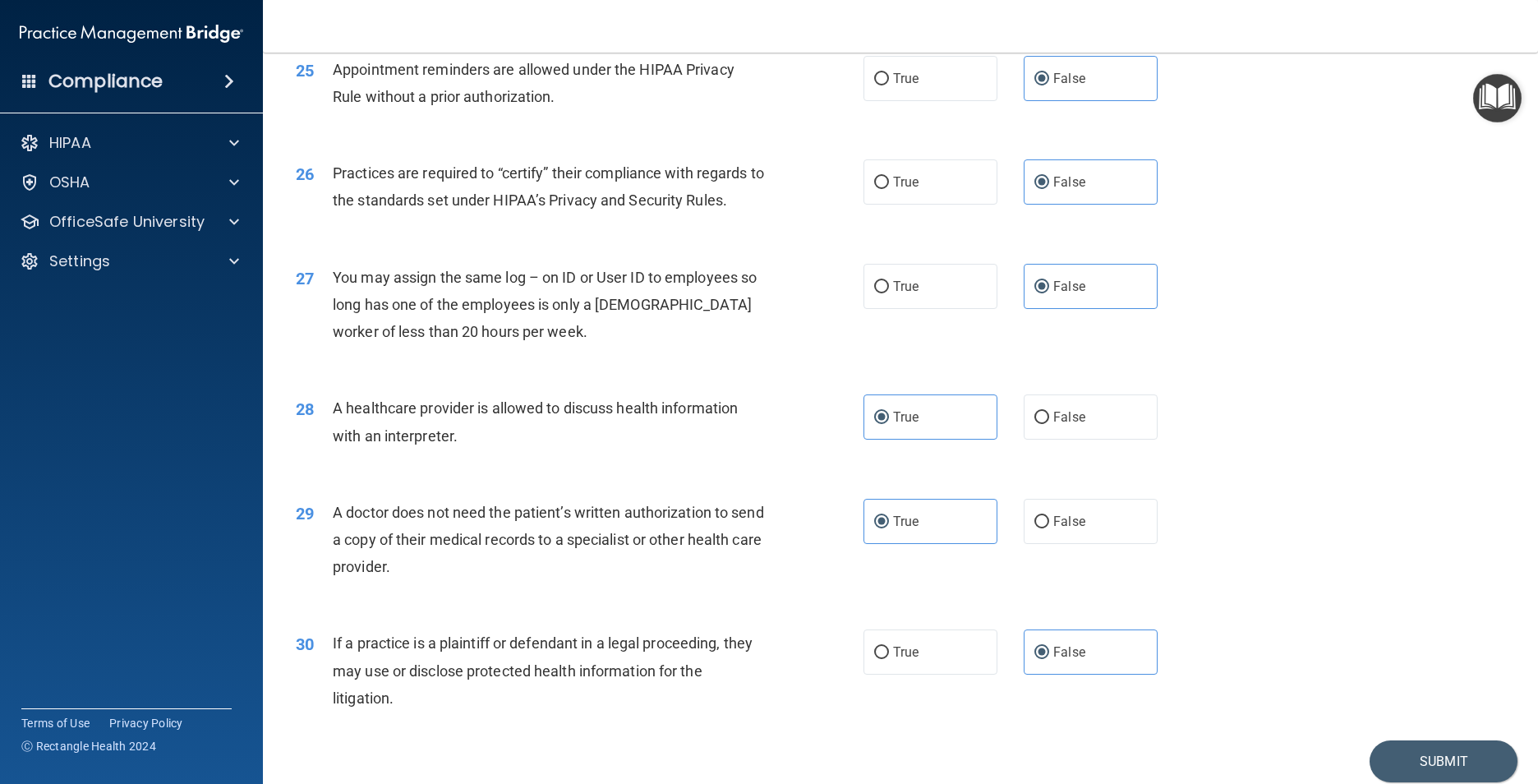
scroll to position [3149, 0]
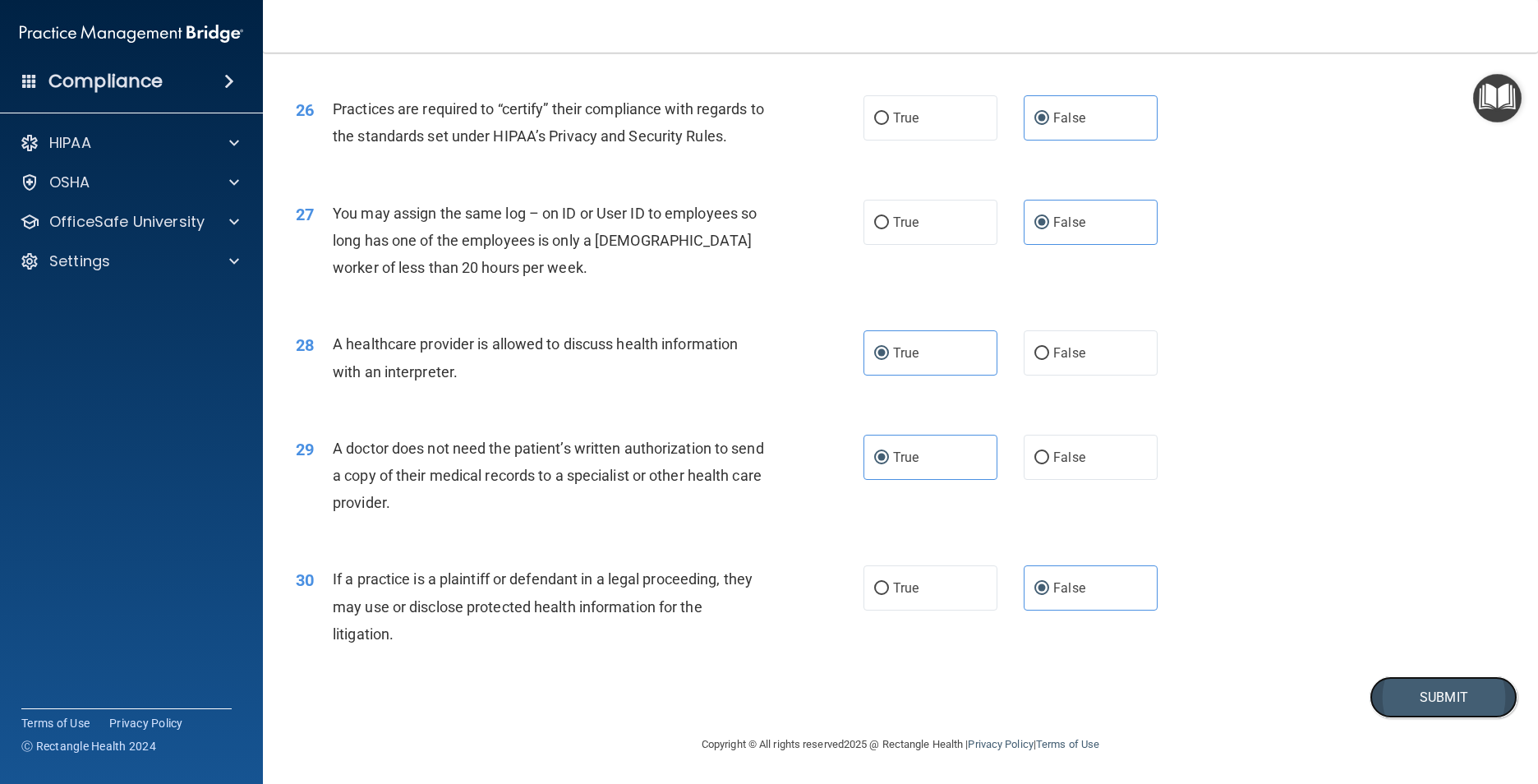
click at [1370, 691] on button "Submit" at bounding box center [1444, 698] width 148 height 42
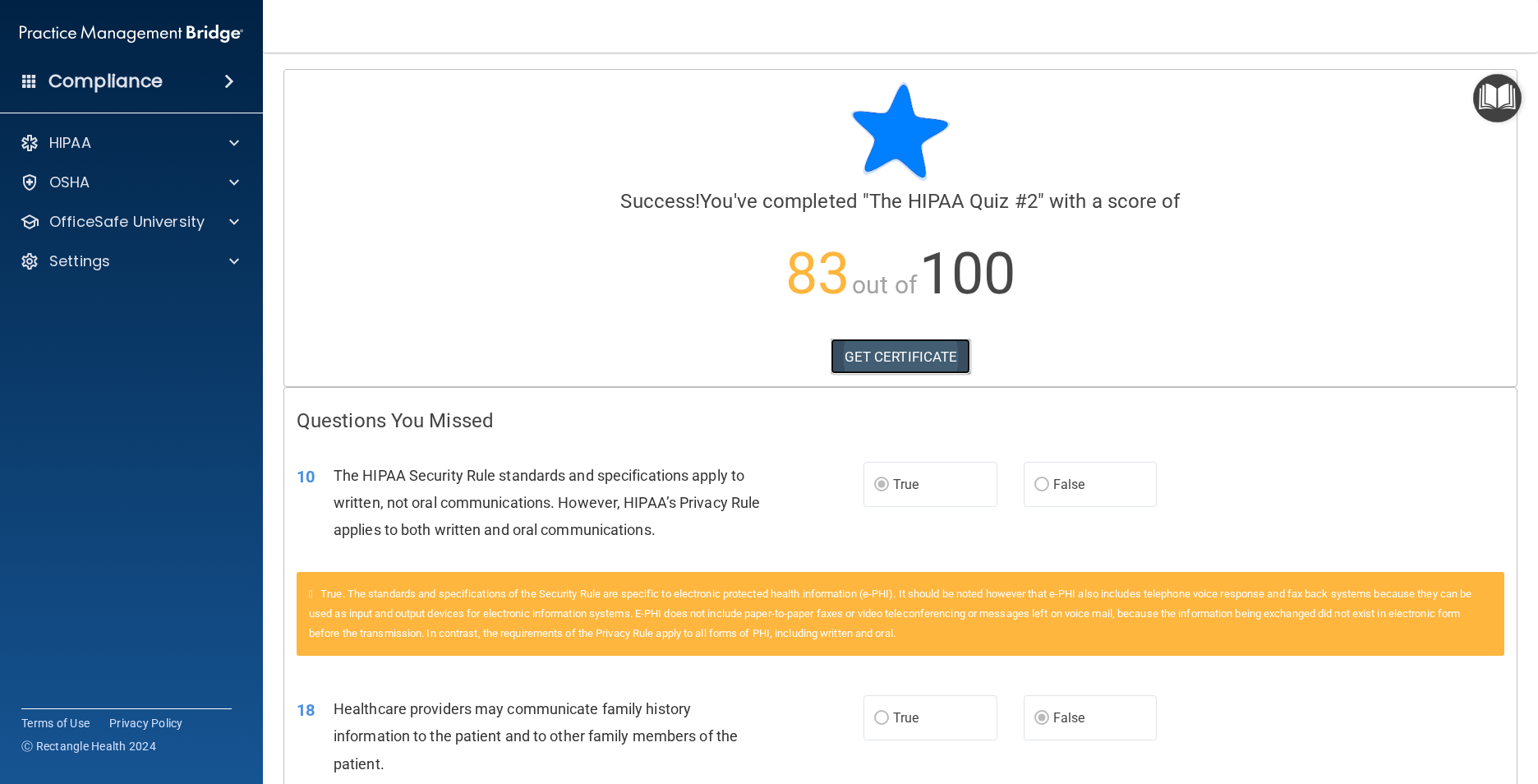
click at [872, 355] on link "GET CERTIFICATE" at bounding box center [900, 356] width 140 height 36
click at [136, 223] on p "OfficeSafe University" at bounding box center [127, 221] width 155 height 19
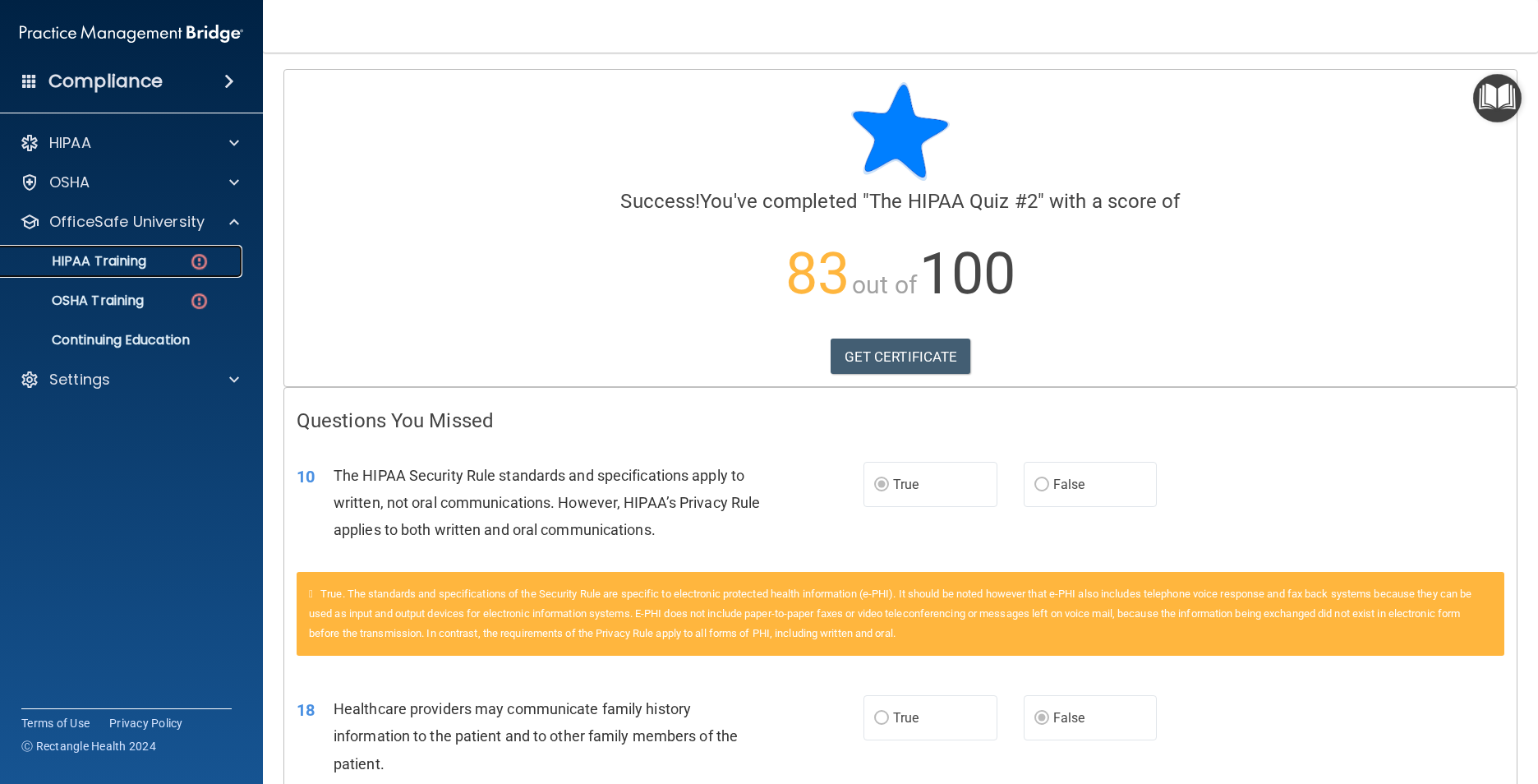
click at [168, 254] on div "HIPAA Training" at bounding box center [123, 261] width 224 height 17
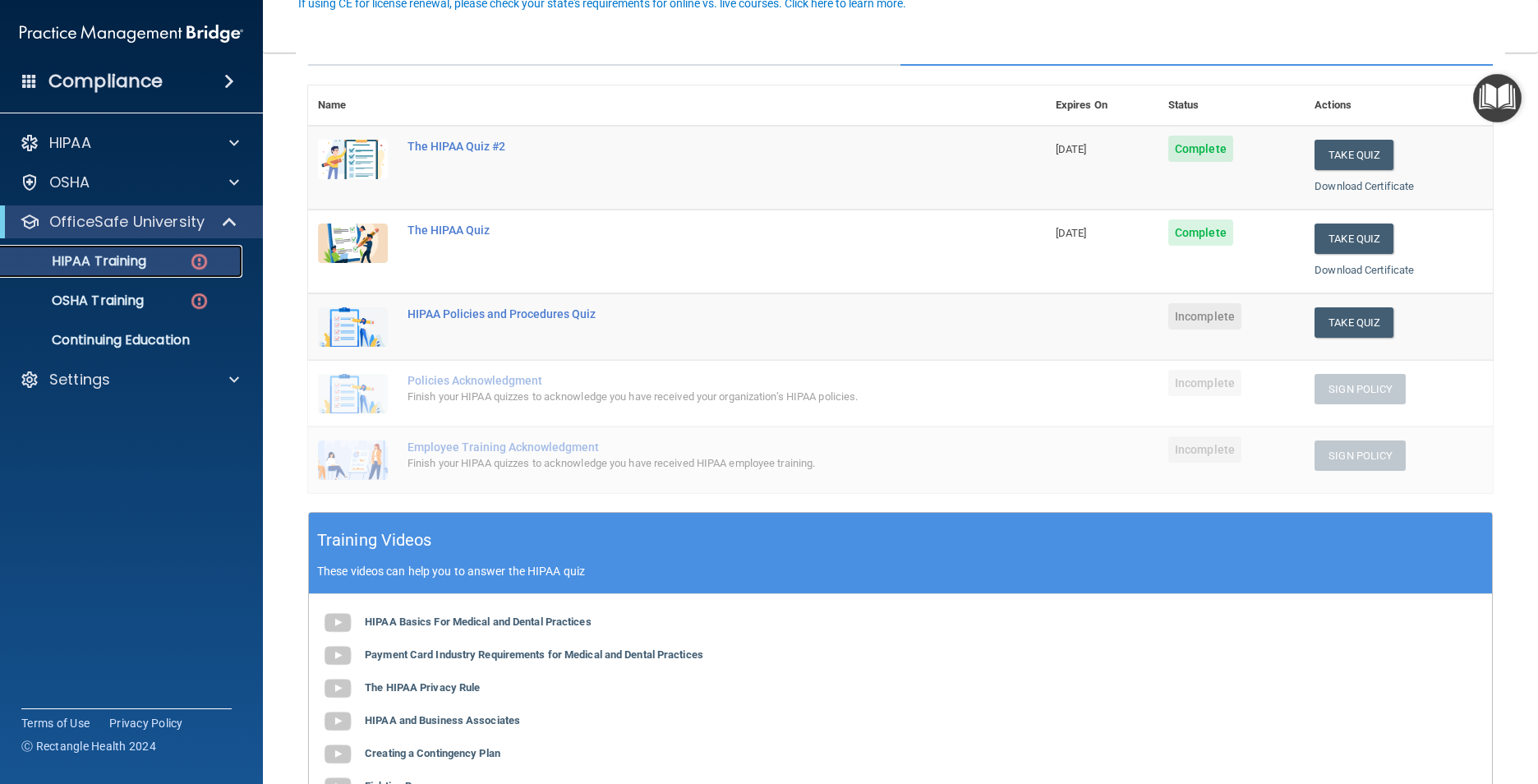
scroll to position [164, 0]
click at [1367, 326] on button "Take Quiz" at bounding box center [1353, 321] width 78 height 30
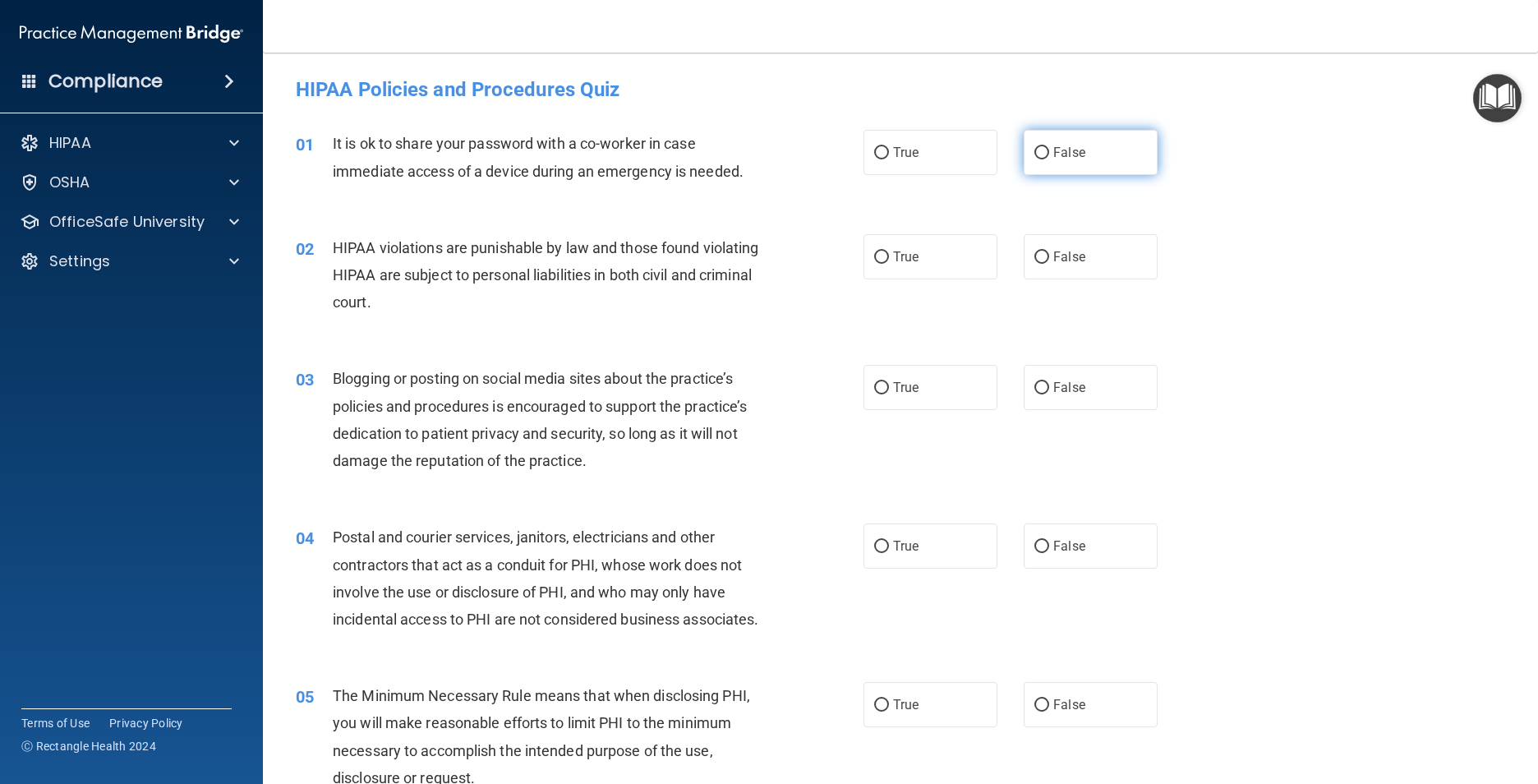
click at [1099, 147] on label "False" at bounding box center [1091, 152] width 134 height 45
click at [1049, 147] on input "False" at bounding box center [1042, 153] width 15 height 12
radio input "true"
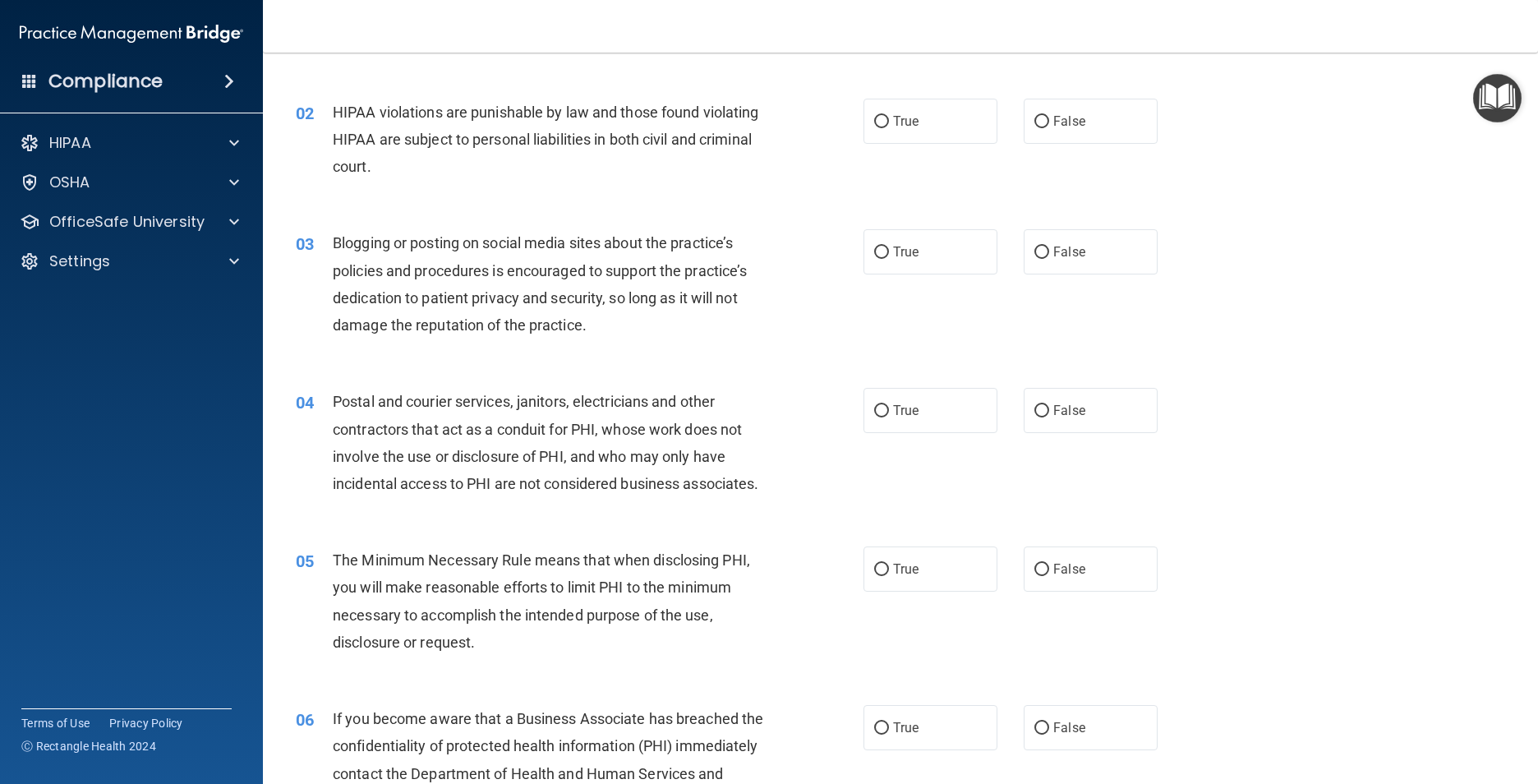
scroll to position [164, 0]
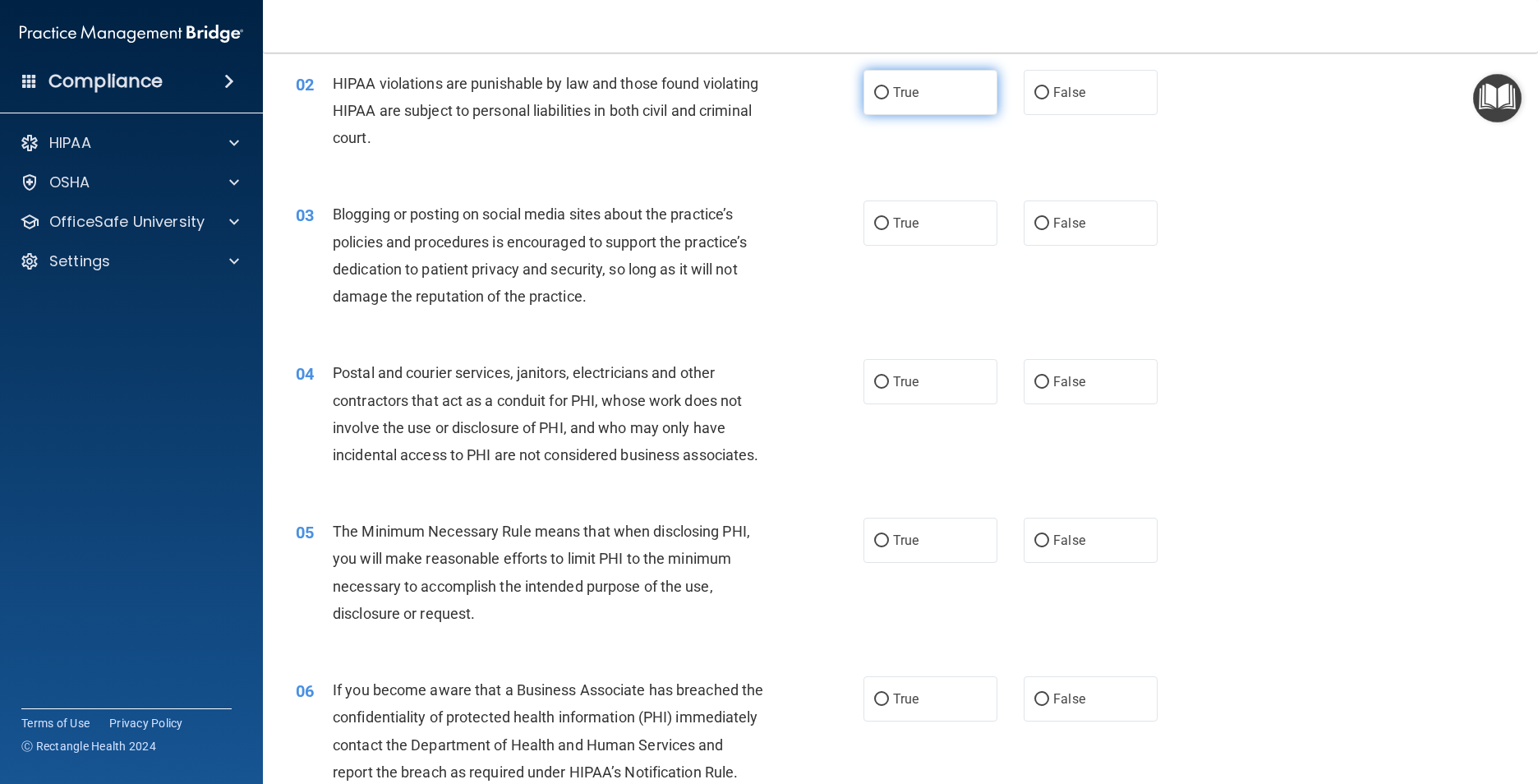
click at [882, 107] on label "True" at bounding box center [930, 92] width 134 height 45
click at [882, 100] on input "True" at bounding box center [881, 93] width 15 height 12
radio input "true"
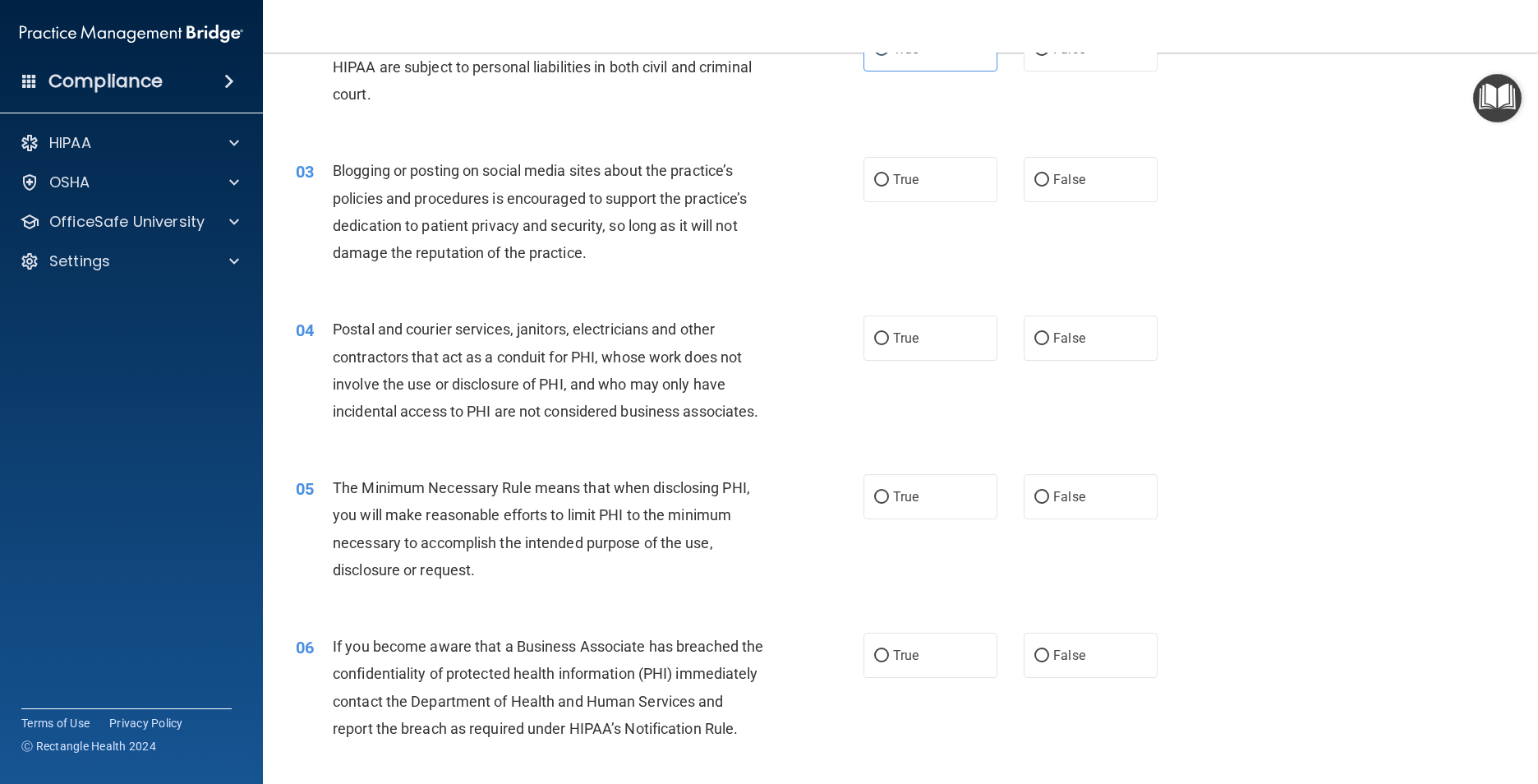
scroll to position [246, 0]
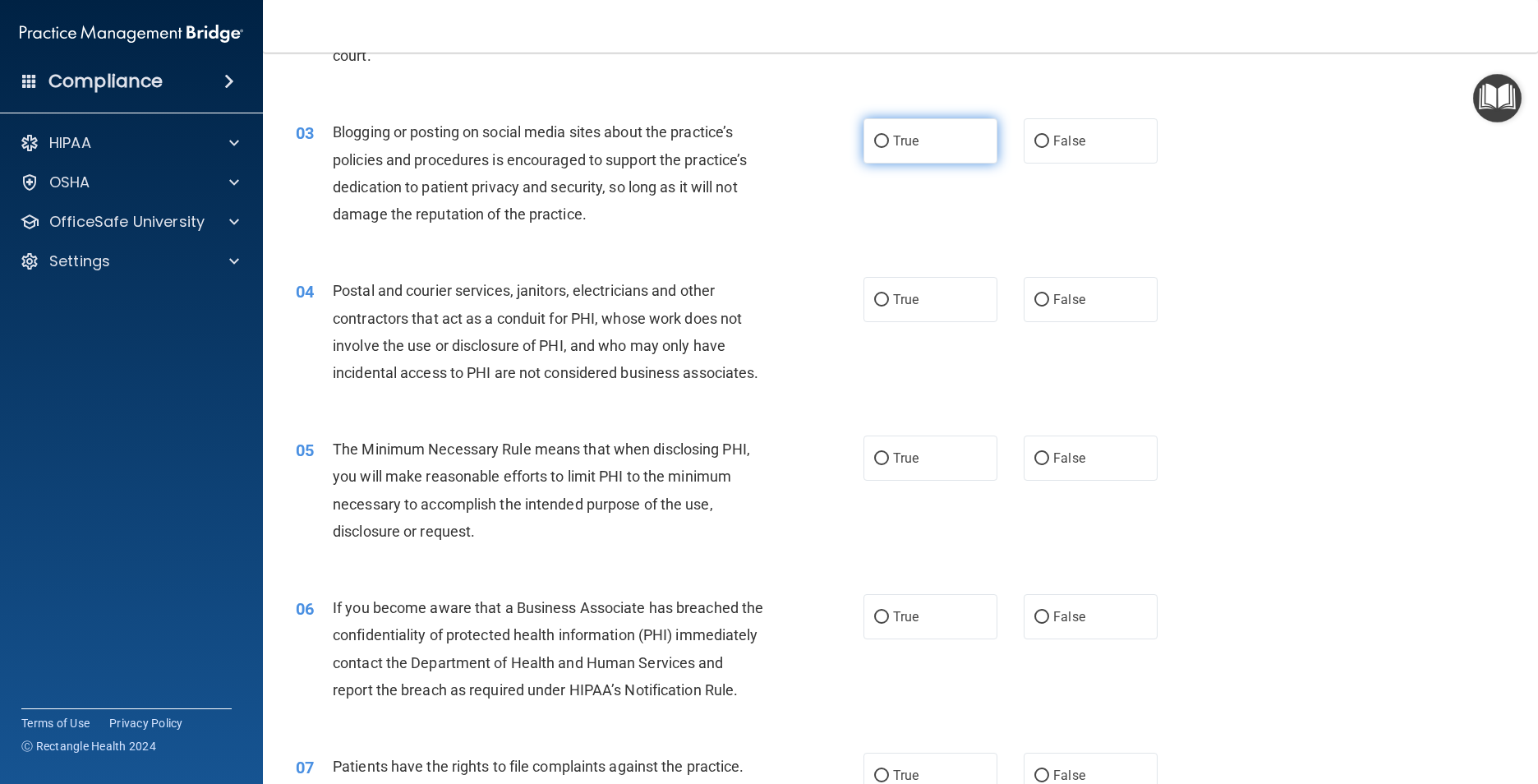
click at [892, 150] on label "True" at bounding box center [930, 140] width 134 height 45
click at [889, 148] on input "True" at bounding box center [881, 142] width 15 height 12
radio input "true"
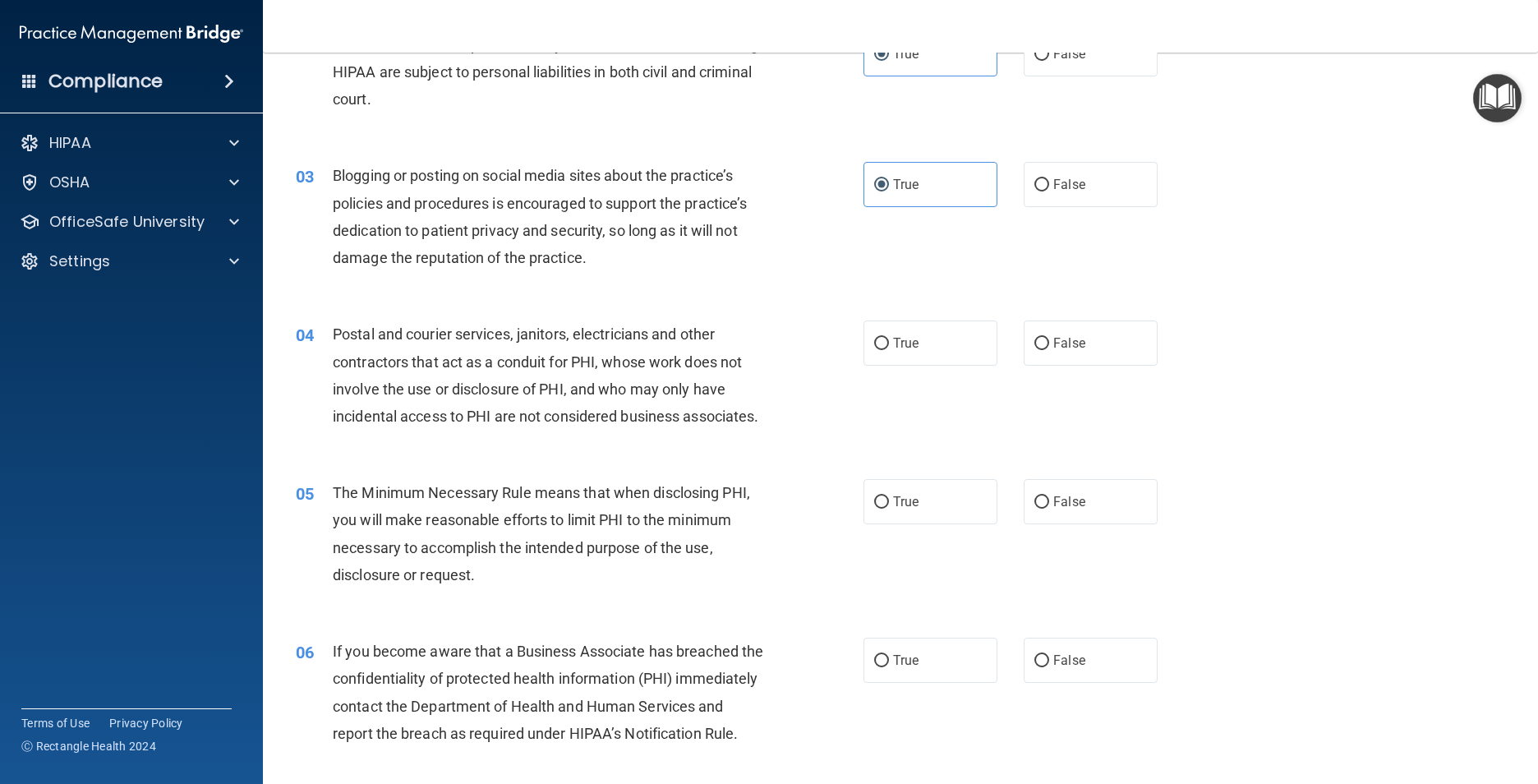
scroll to position [164, 0]
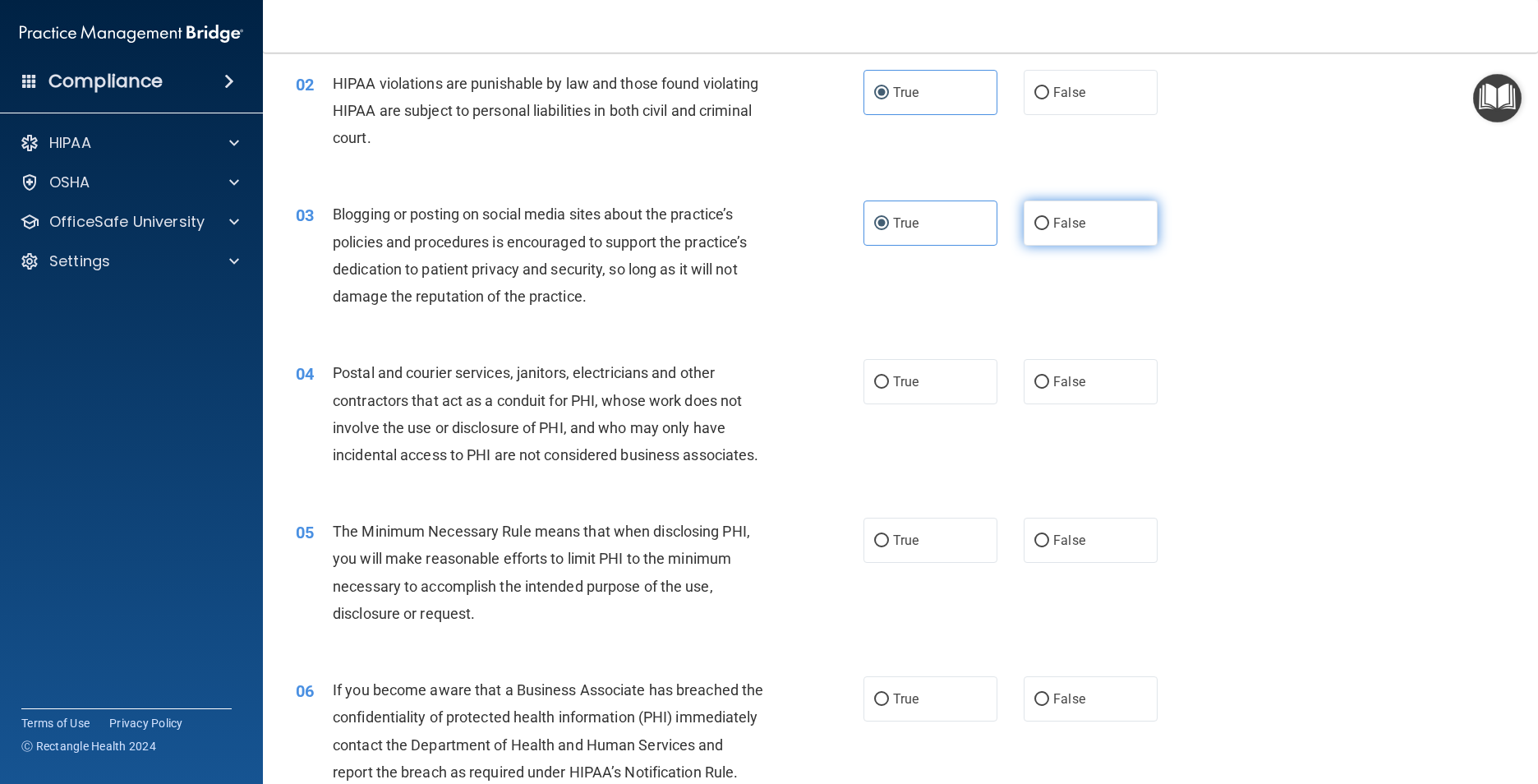
click at [1071, 215] on span "False" at bounding box center [1069, 223] width 32 height 16
click at [1049, 218] on input "False" at bounding box center [1042, 224] width 15 height 12
radio input "true"
radio input "false"
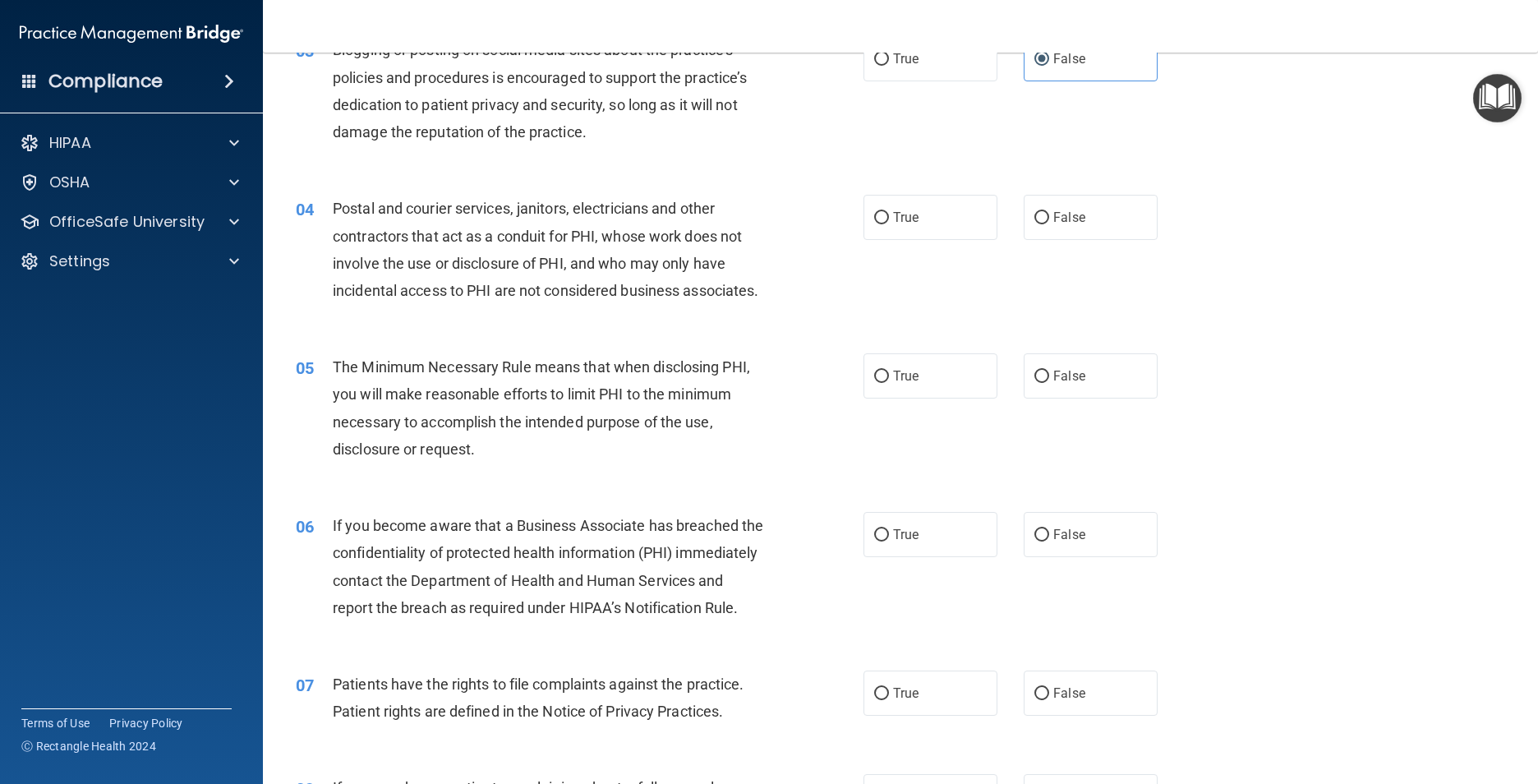
scroll to position [411, 0]
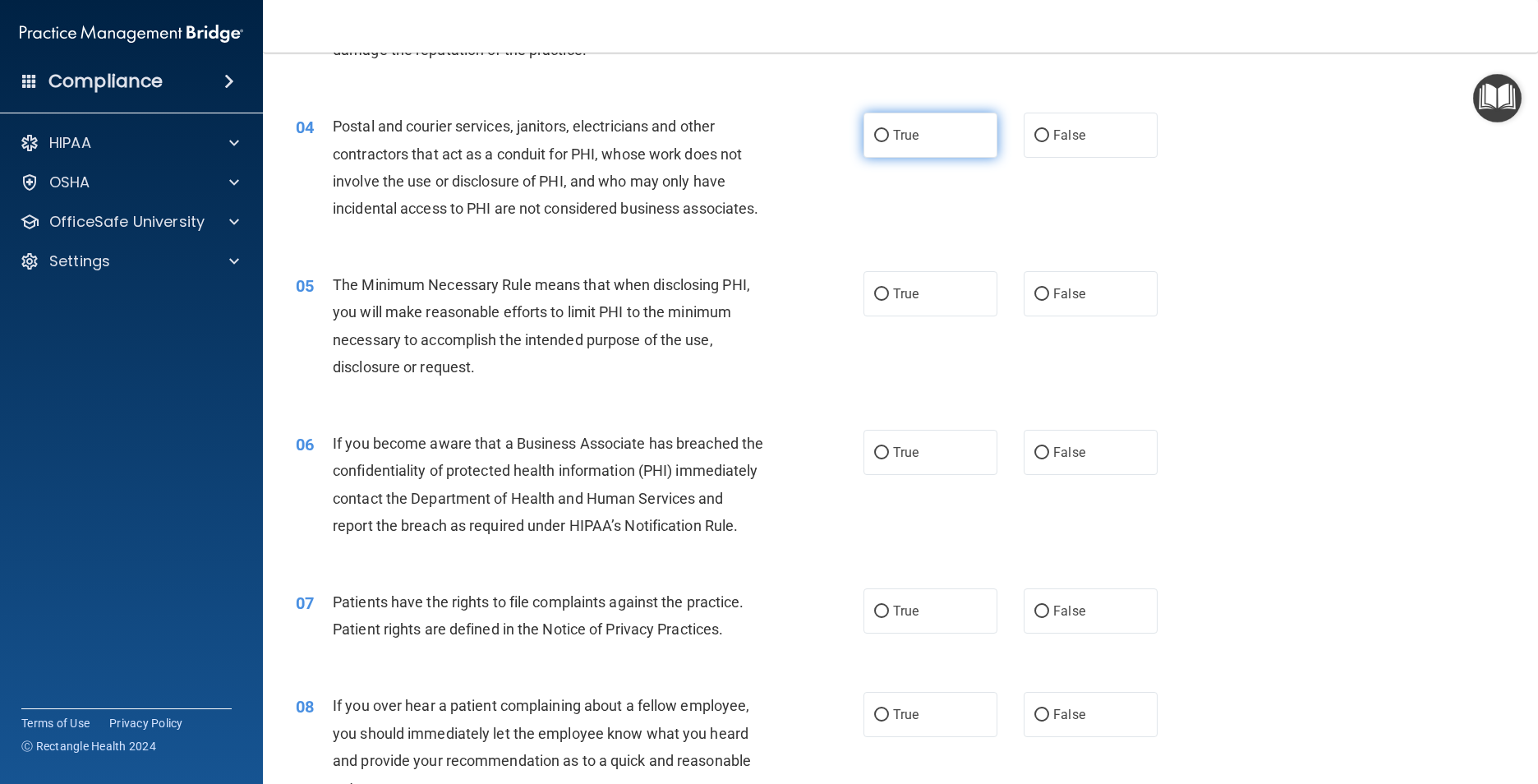
click at [885, 138] on label "True" at bounding box center [930, 135] width 134 height 45
click at [885, 138] on input "True" at bounding box center [881, 136] width 15 height 12
radio input "true"
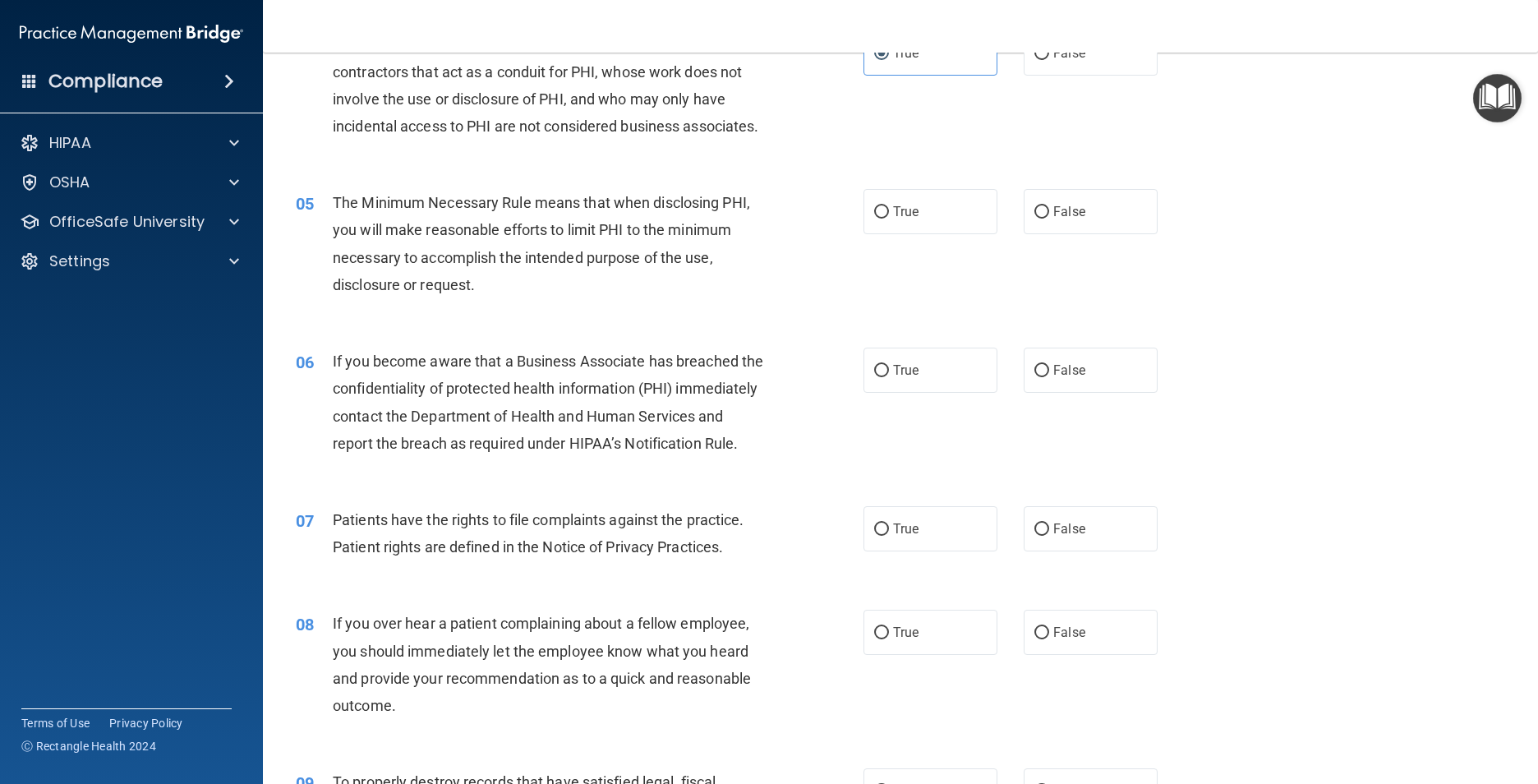
scroll to position [575, 0]
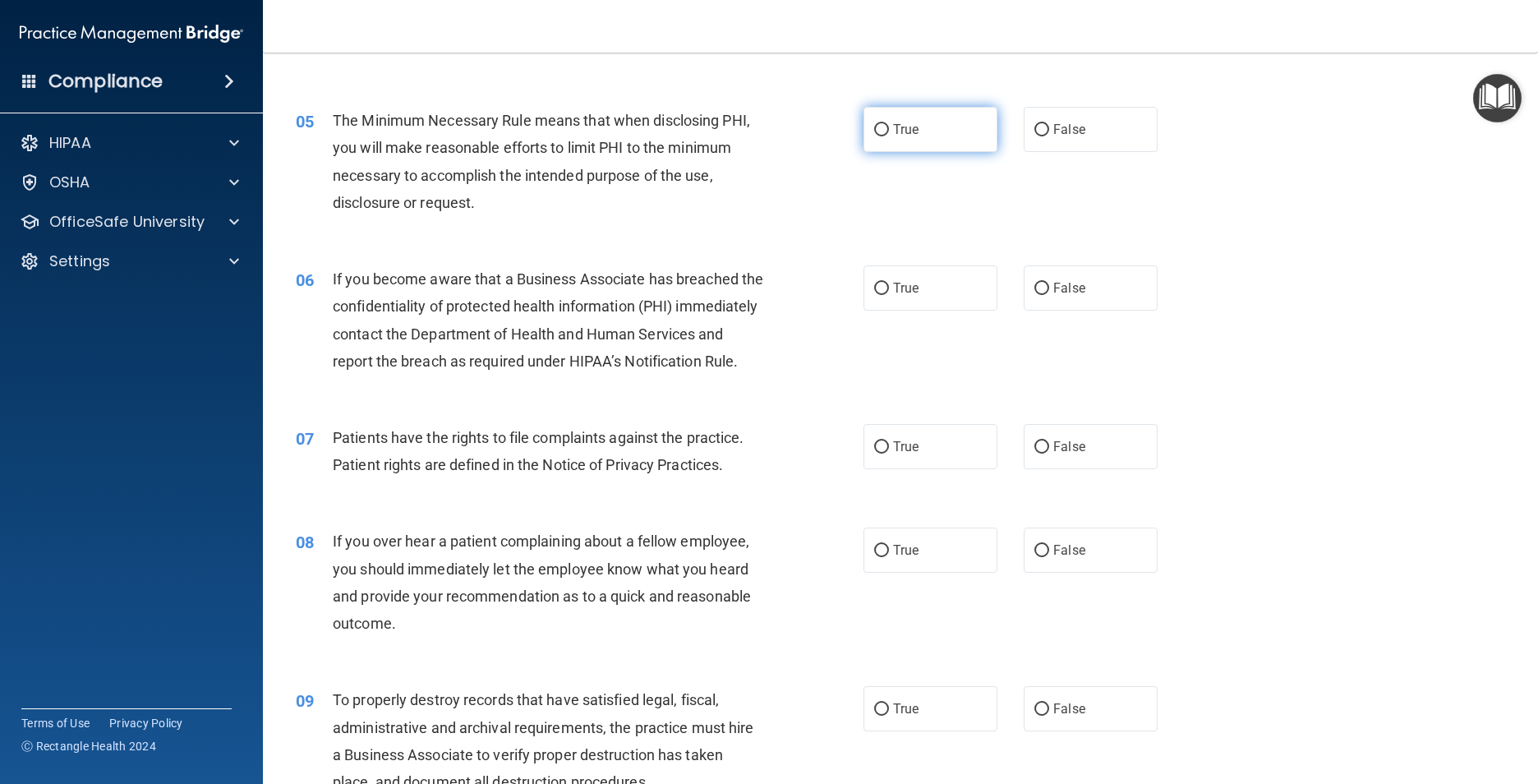
click at [946, 152] on label "True" at bounding box center [930, 129] width 134 height 45
click at [889, 137] on input "True" at bounding box center [881, 131] width 15 height 12
radio input "true"
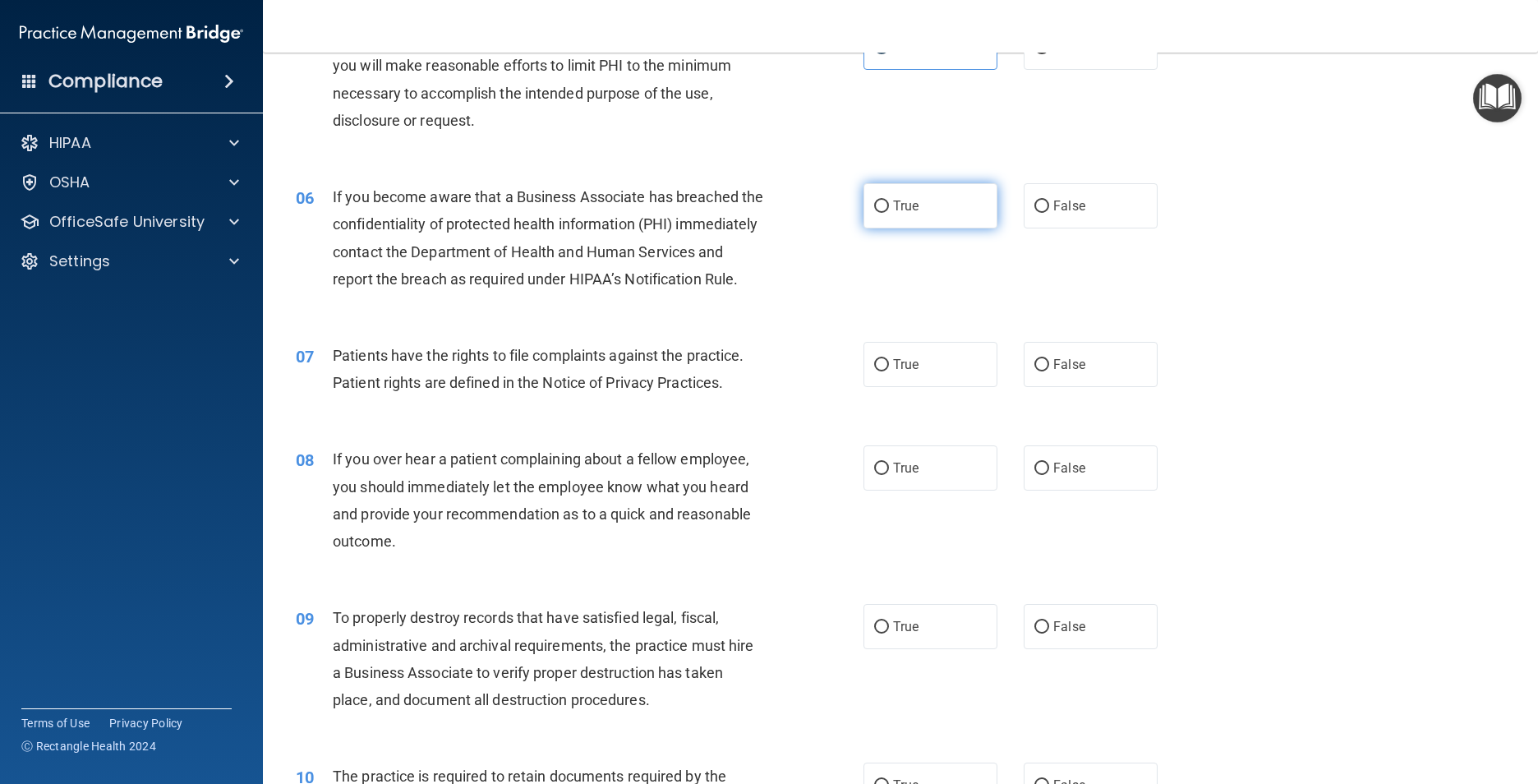
scroll to position [739, 0]
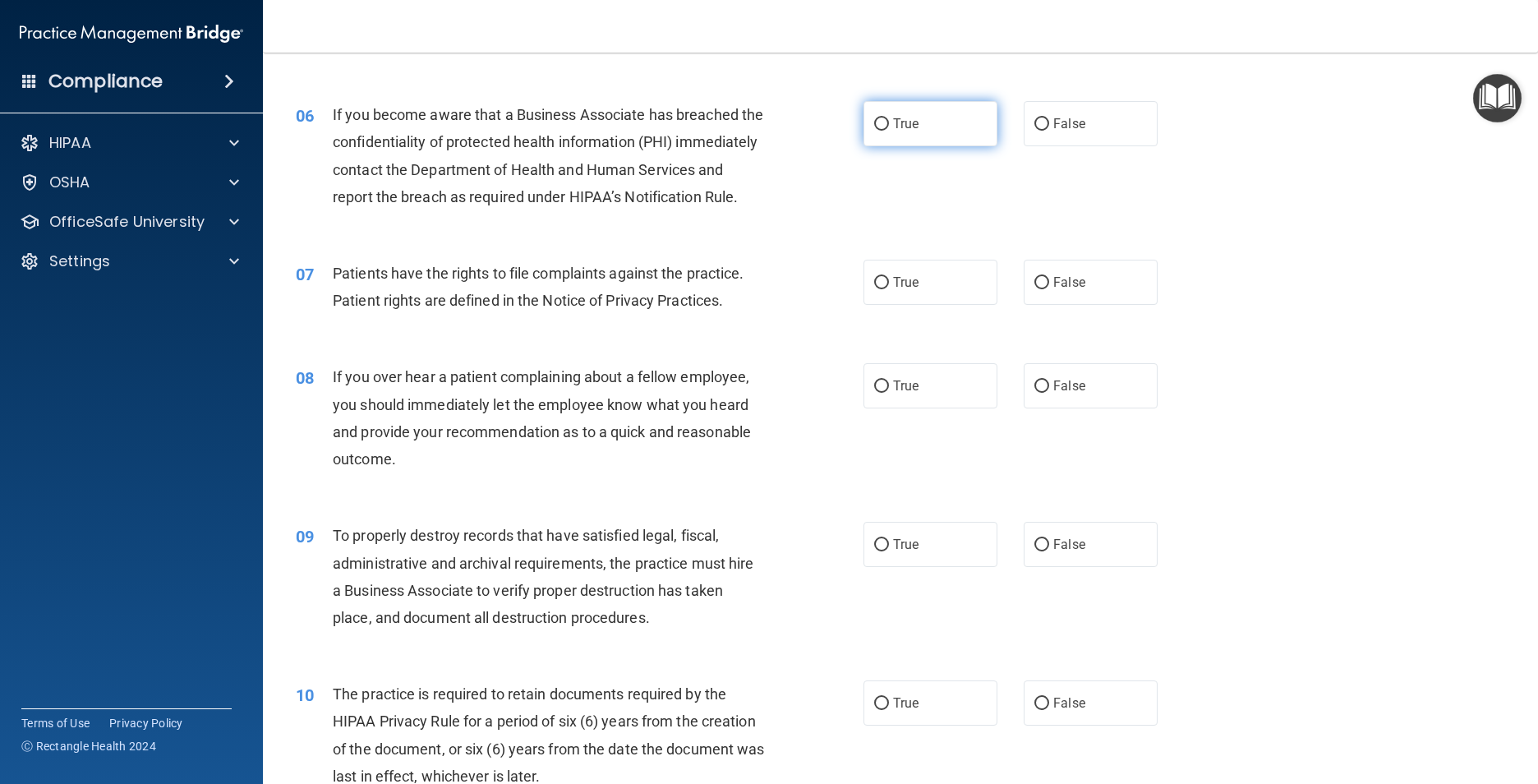
click at [953, 146] on label "True" at bounding box center [930, 123] width 134 height 45
click at [889, 131] on input "True" at bounding box center [881, 124] width 15 height 12
radio input "true"
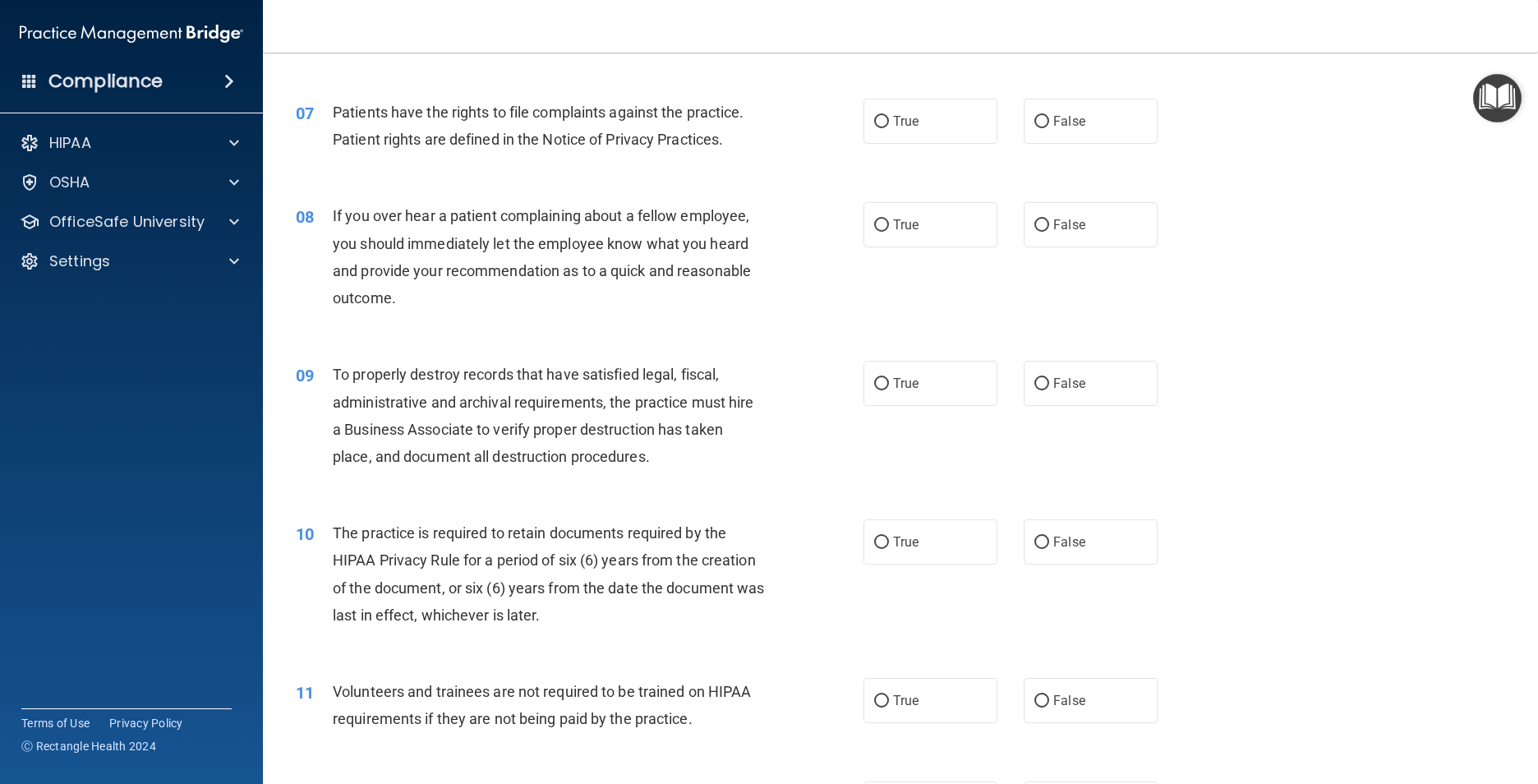
scroll to position [904, 0]
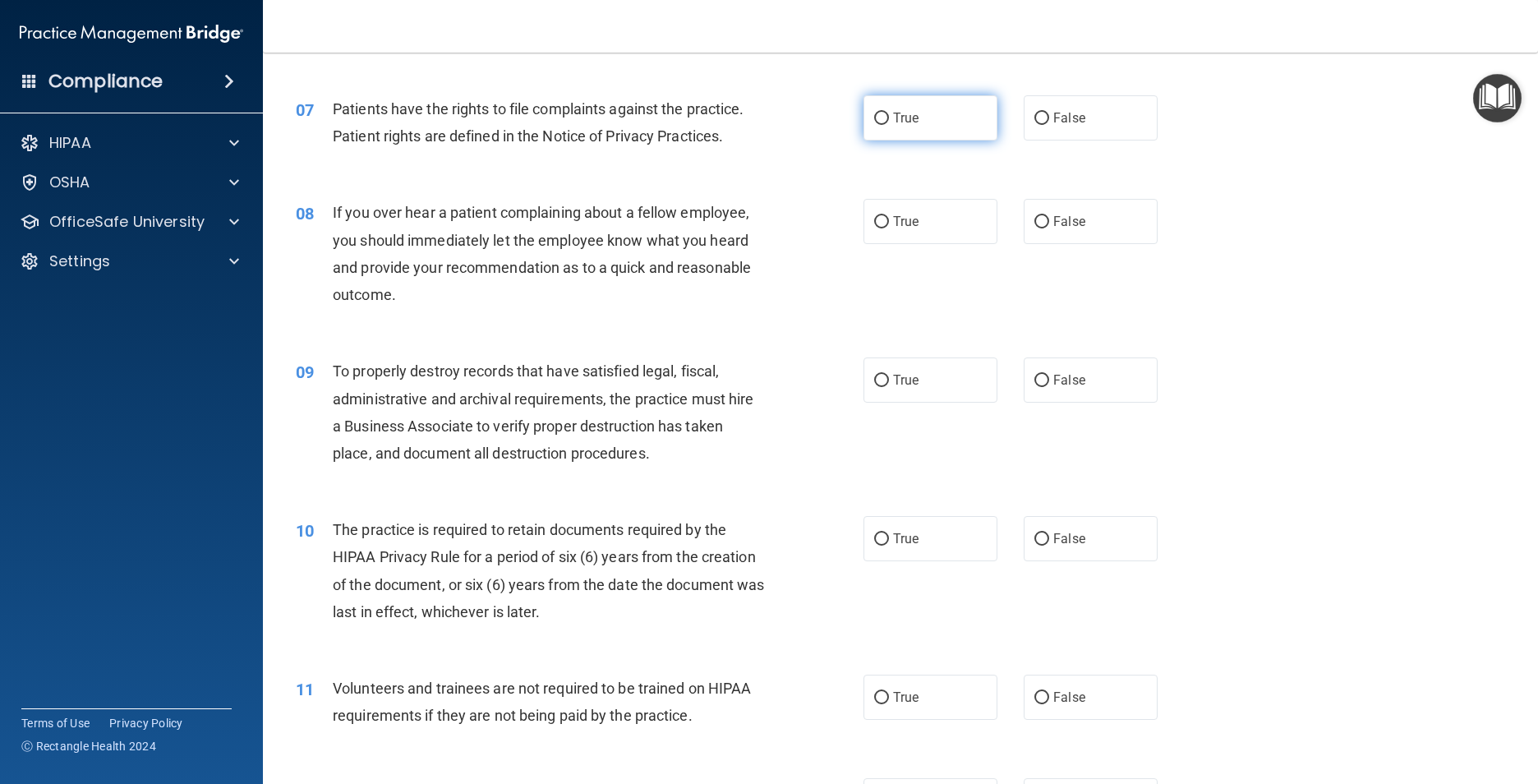
click at [967, 140] on label "True" at bounding box center [930, 117] width 134 height 45
click at [889, 125] on input "True" at bounding box center [881, 119] width 15 height 12
radio input "true"
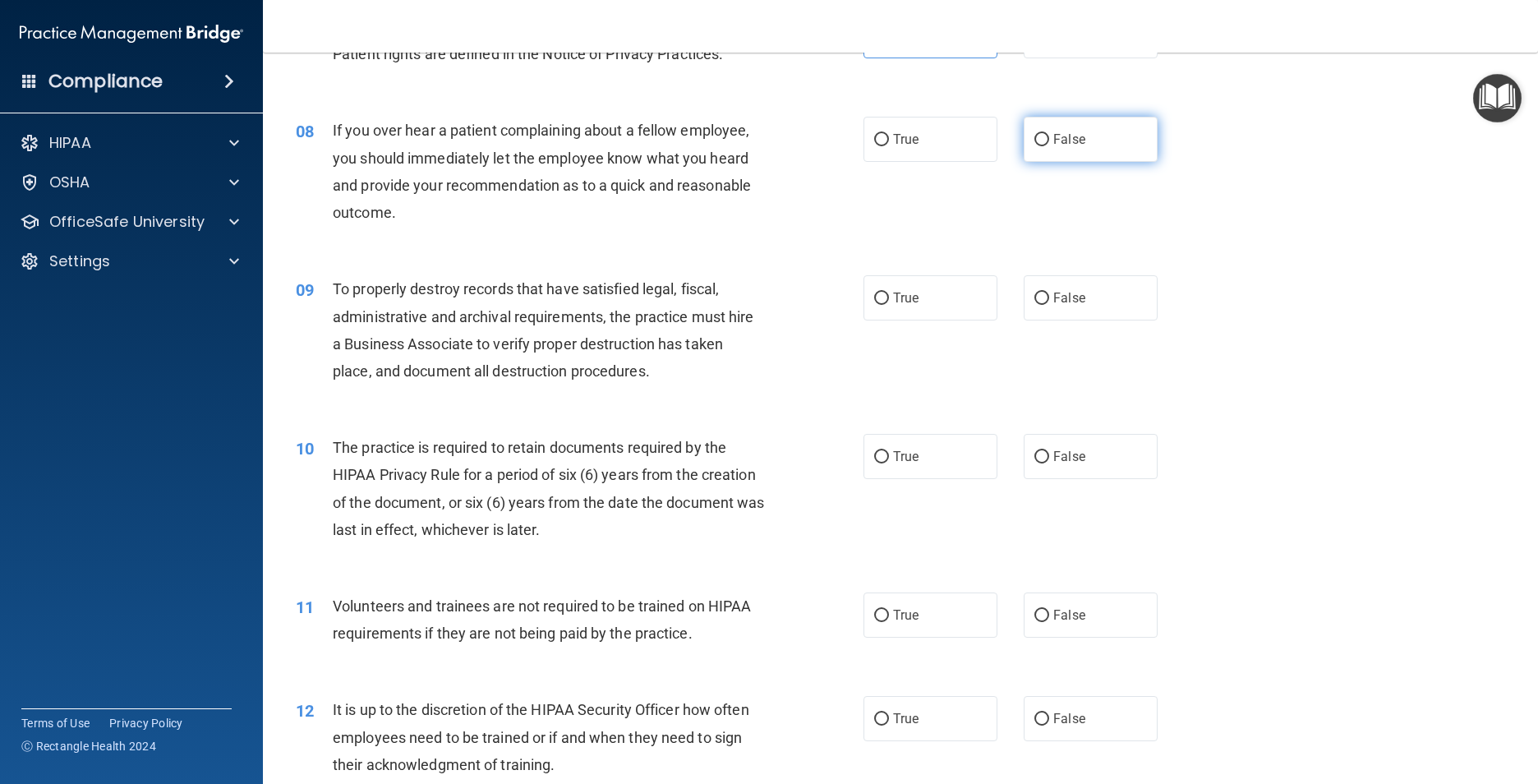
click at [1081, 161] on label "False" at bounding box center [1091, 138] width 134 height 45
click at [1049, 146] on input "False" at bounding box center [1042, 140] width 15 height 12
radio input "true"
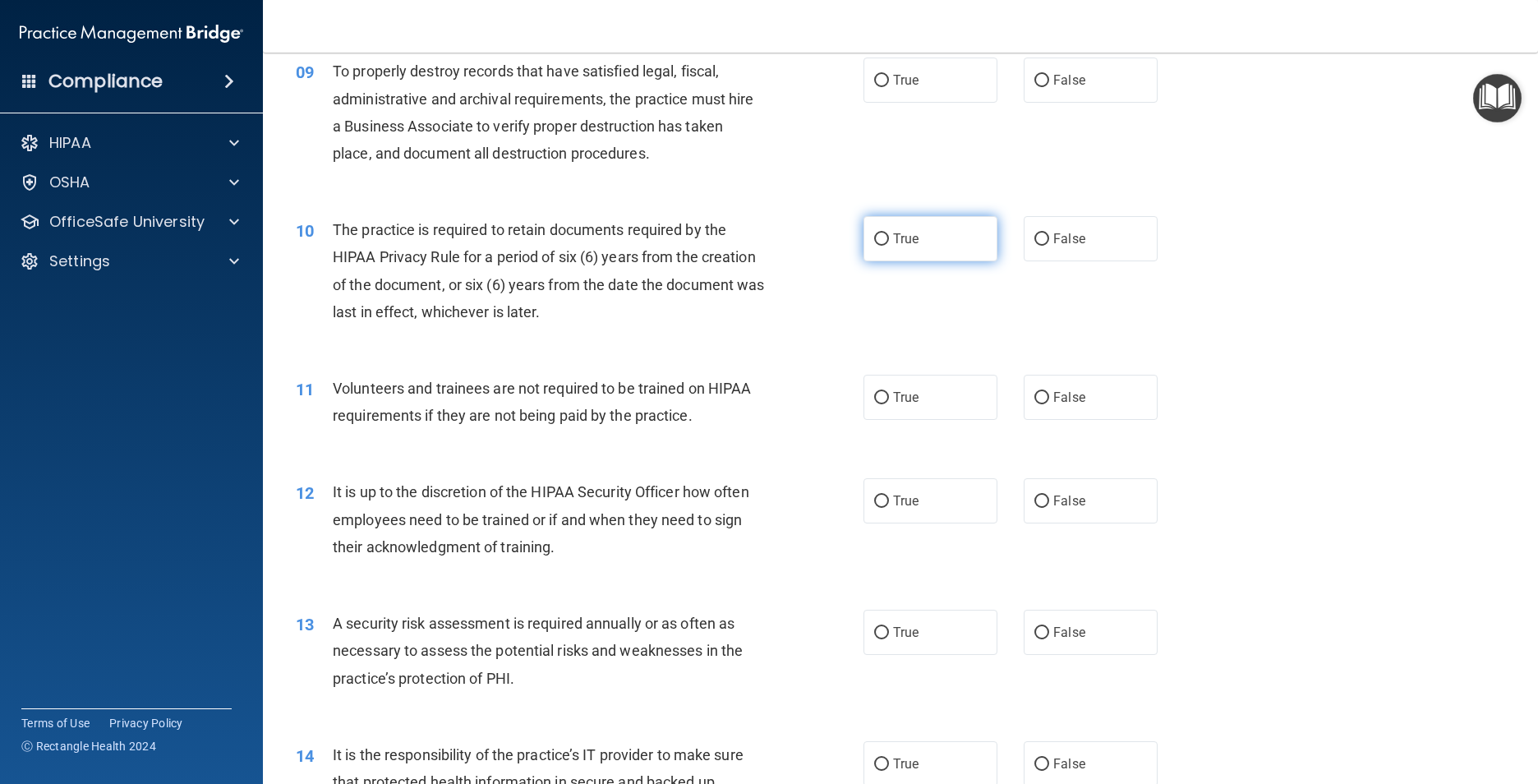
scroll to position [1232, 0]
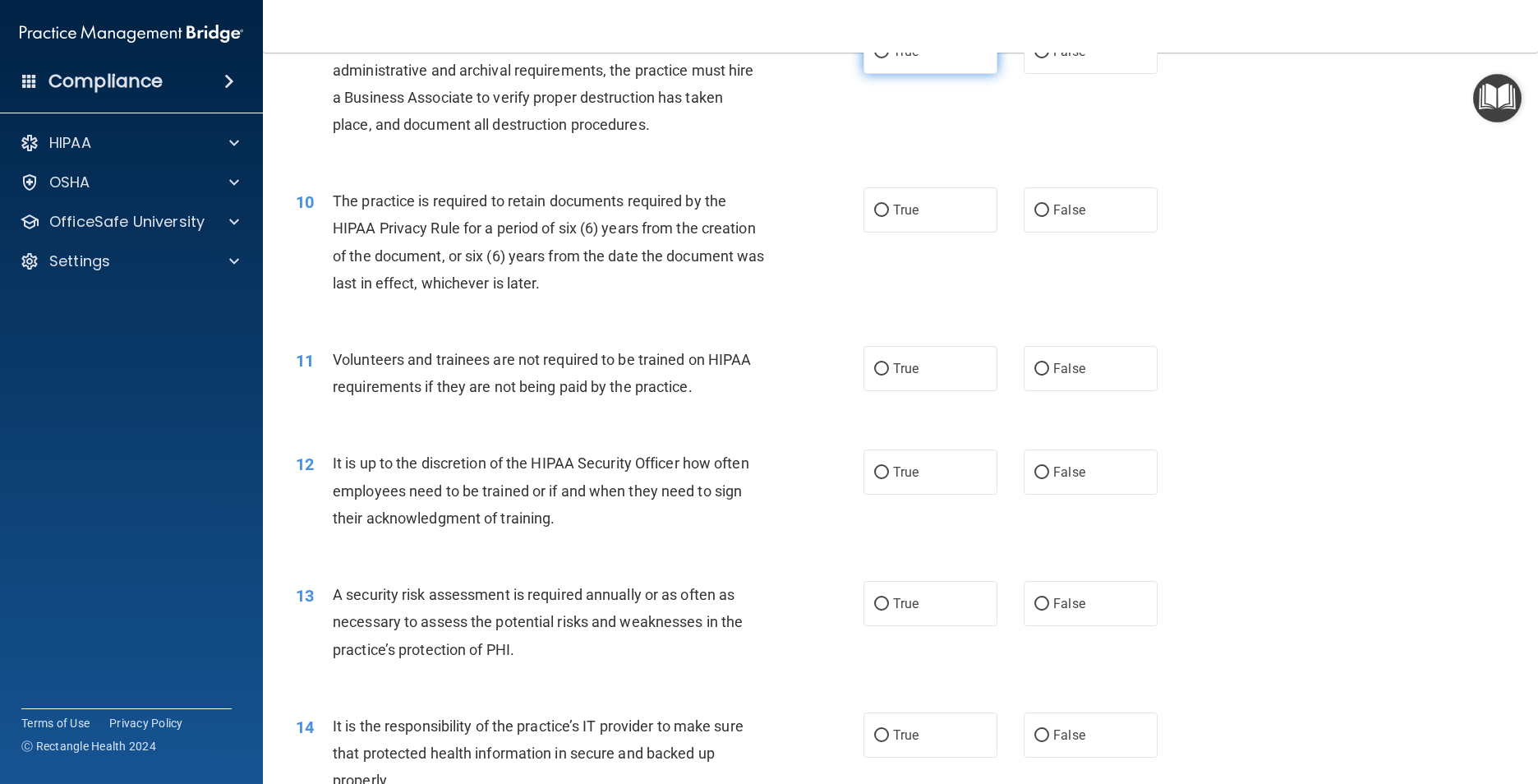
click at [947, 74] on label "True" at bounding box center [930, 51] width 134 height 45
click at [889, 58] on input "True" at bounding box center [881, 52] width 15 height 12
radio input "true"
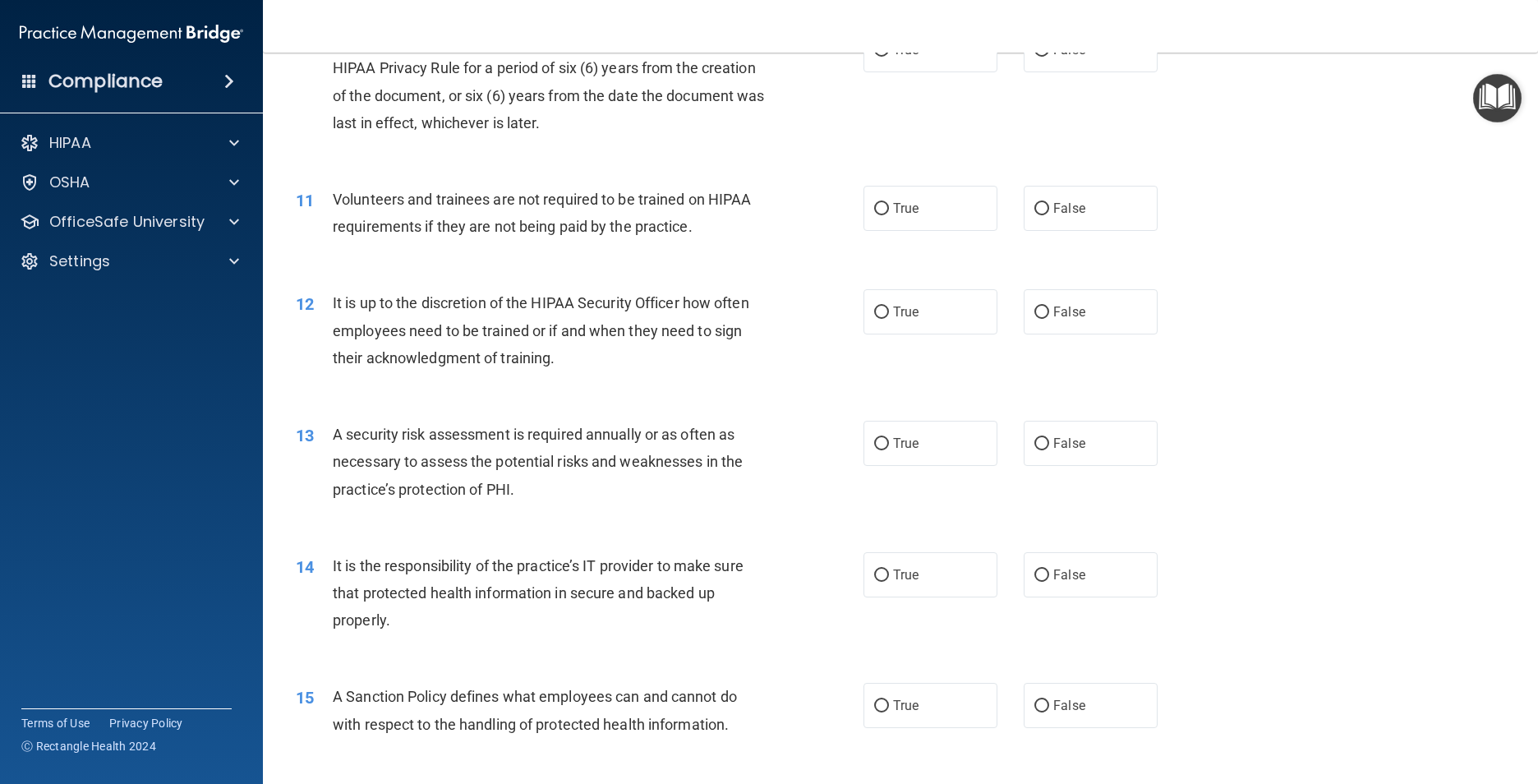
scroll to position [1396, 0]
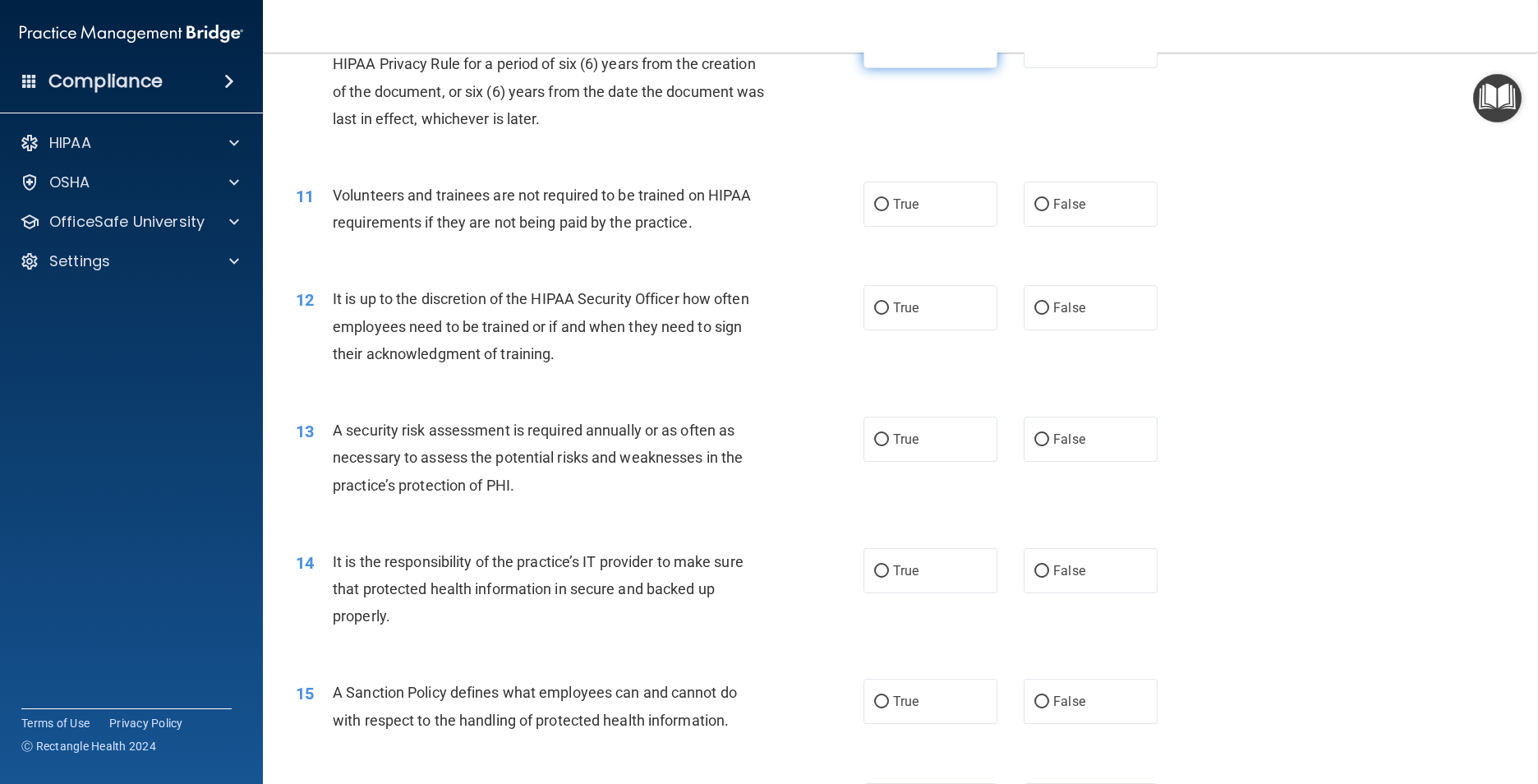
drag, startPoint x: 898, startPoint y: 113, endPoint x: 884, endPoint y: 122, distance: 16.6
click at [888, 68] on label "True" at bounding box center [930, 45] width 134 height 45
click at [863, 68] on label "True" at bounding box center [930, 45] width 134 height 45
click at [874, 53] on input "True" at bounding box center [881, 47] width 15 height 12
radio input "true"
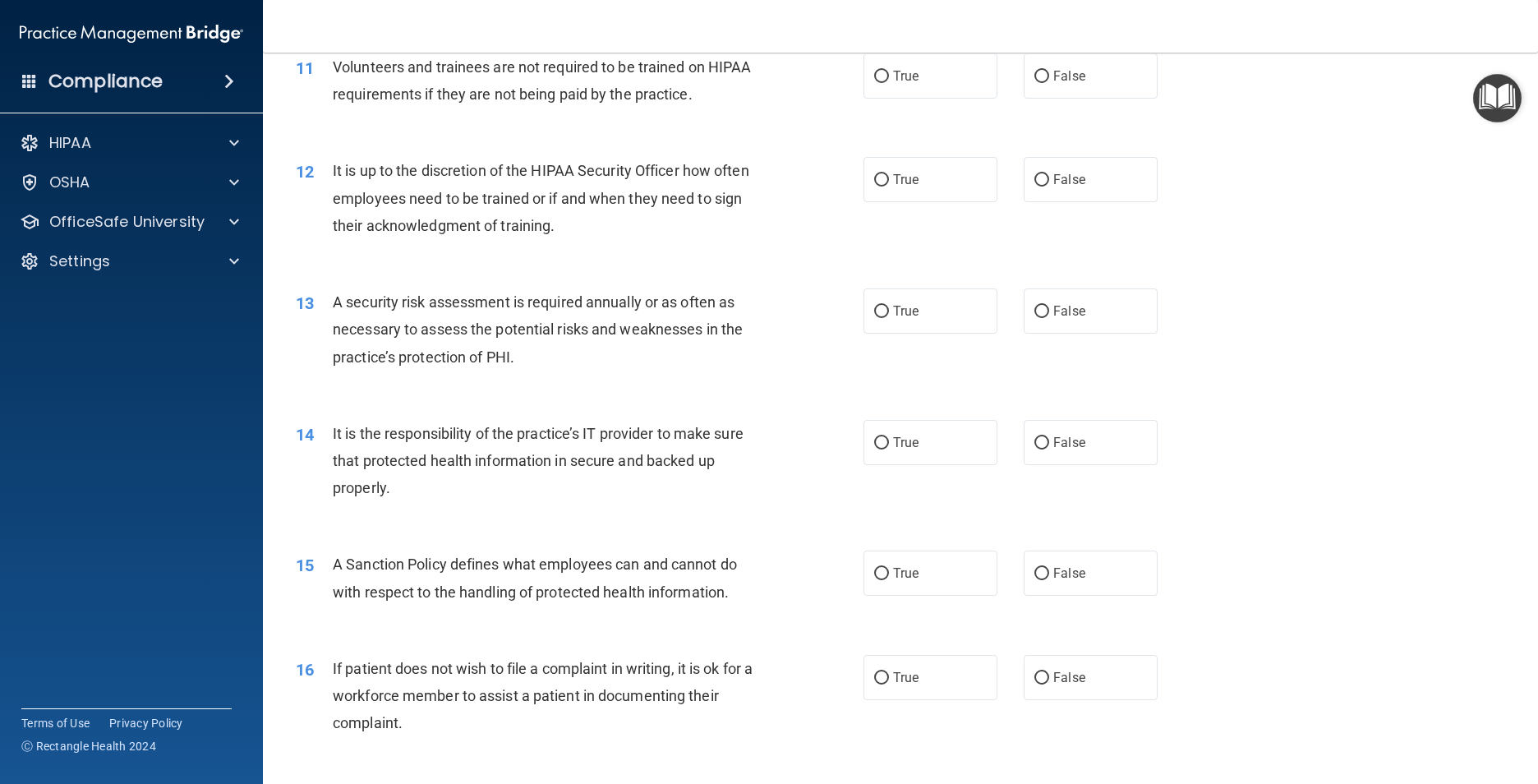
scroll to position [1561, 0]
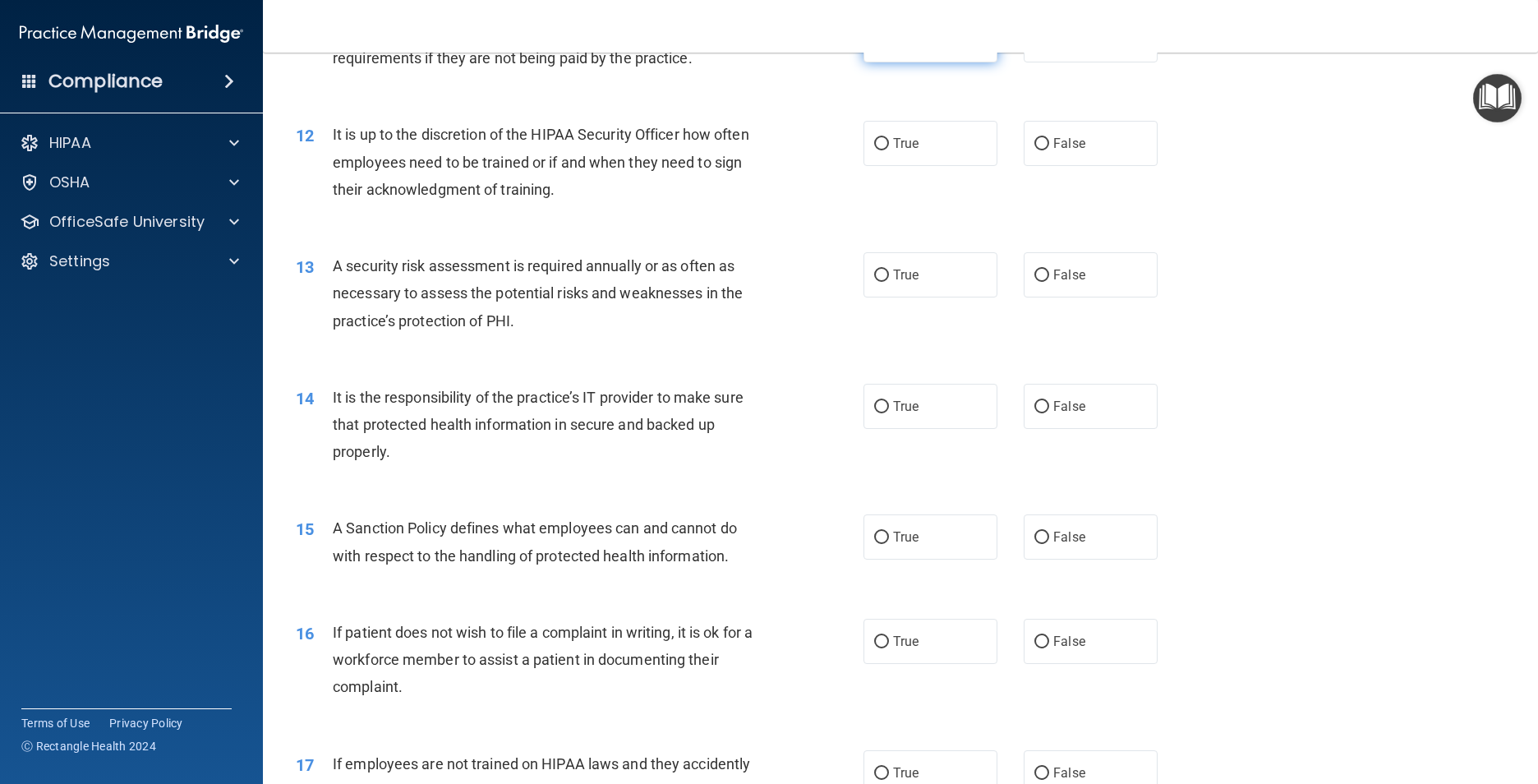
click at [907, 63] on label "True" at bounding box center [930, 40] width 134 height 45
click at [889, 47] on input "True" at bounding box center [881, 41] width 15 height 12
radio input "true"
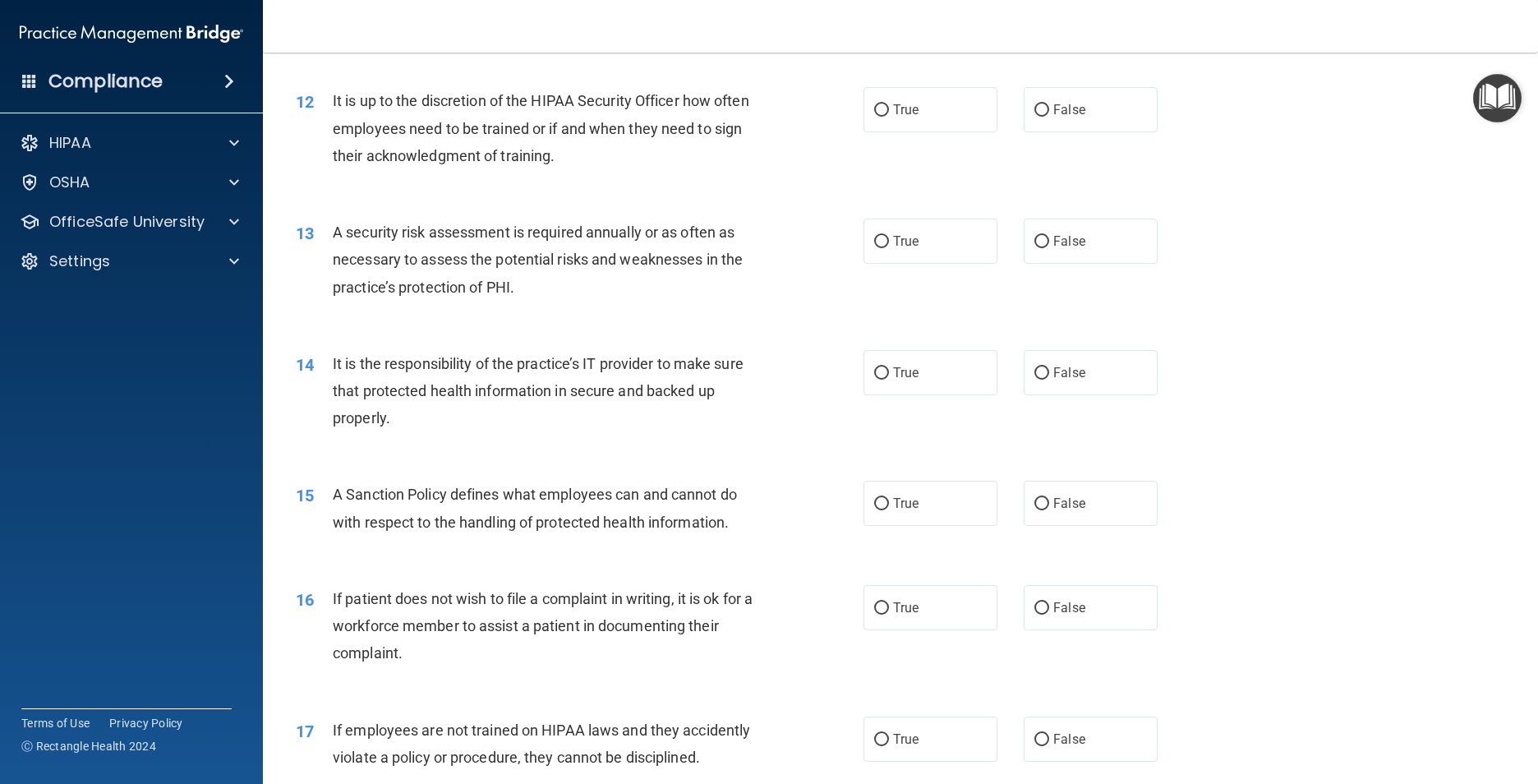
scroll to position [1643, 0]
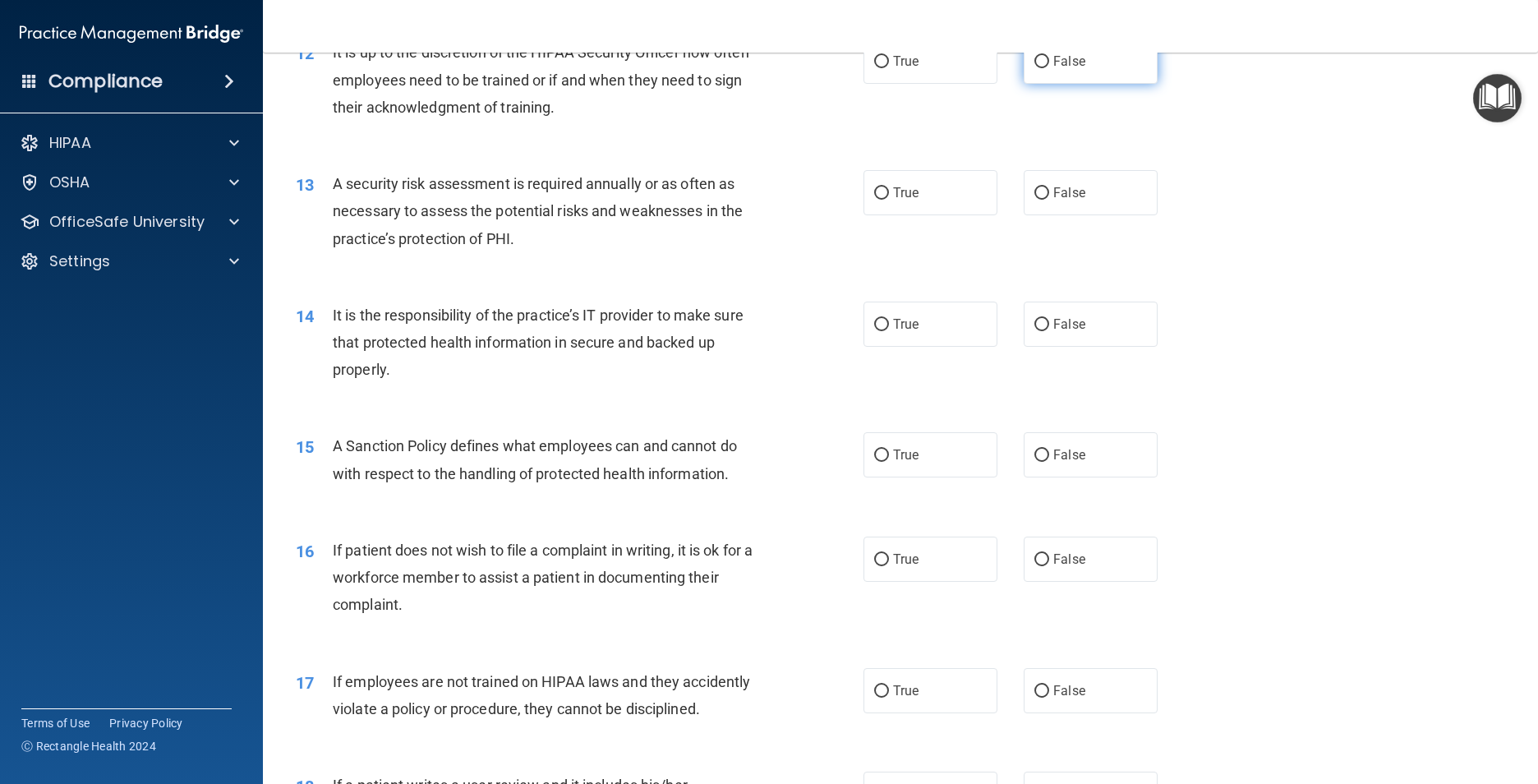
click at [1027, 84] on label "False" at bounding box center [1091, 61] width 134 height 45
click at [1034, 68] on input "False" at bounding box center [1042, 62] width 15 height 12
radio input "true"
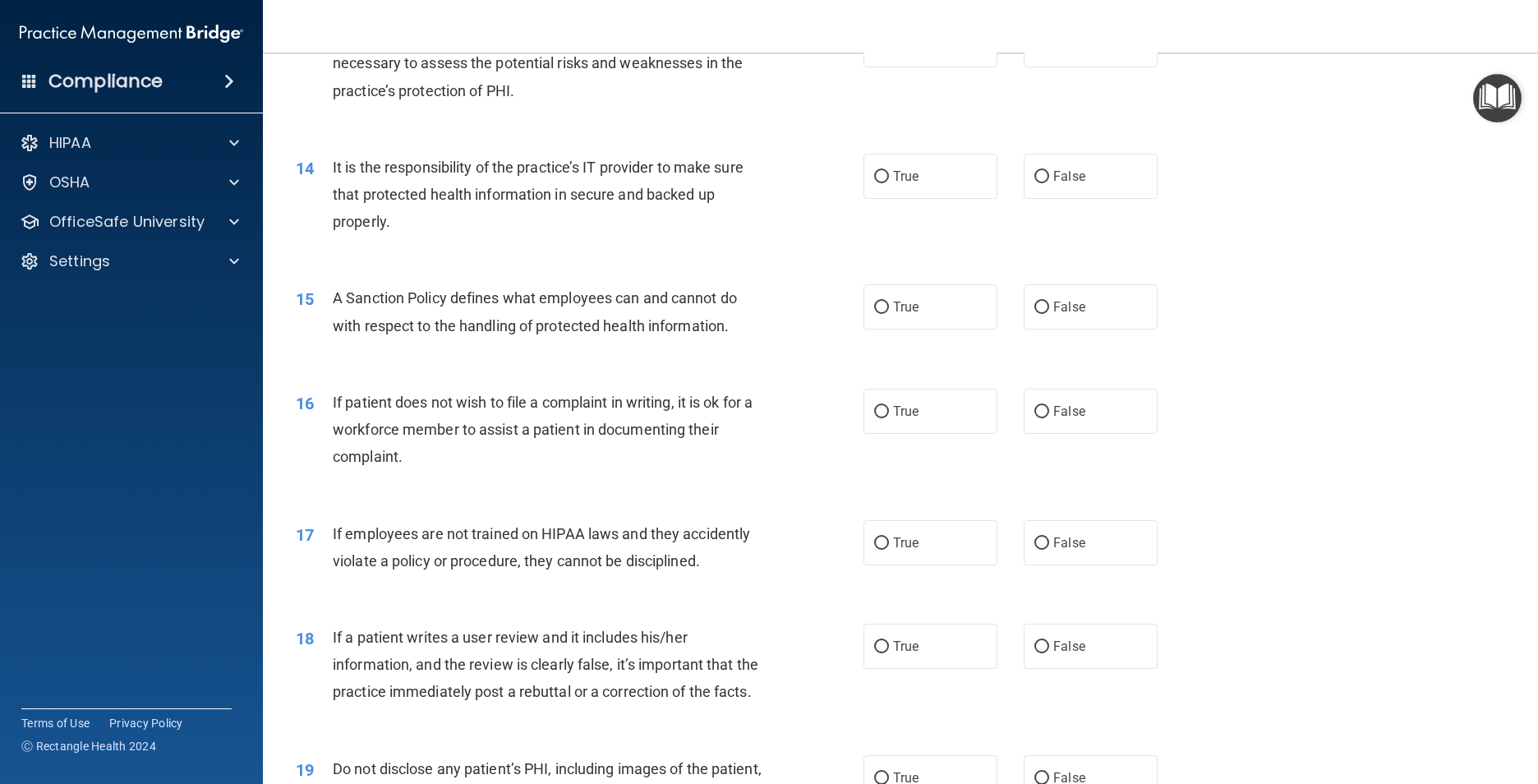
scroll to position [1807, 0]
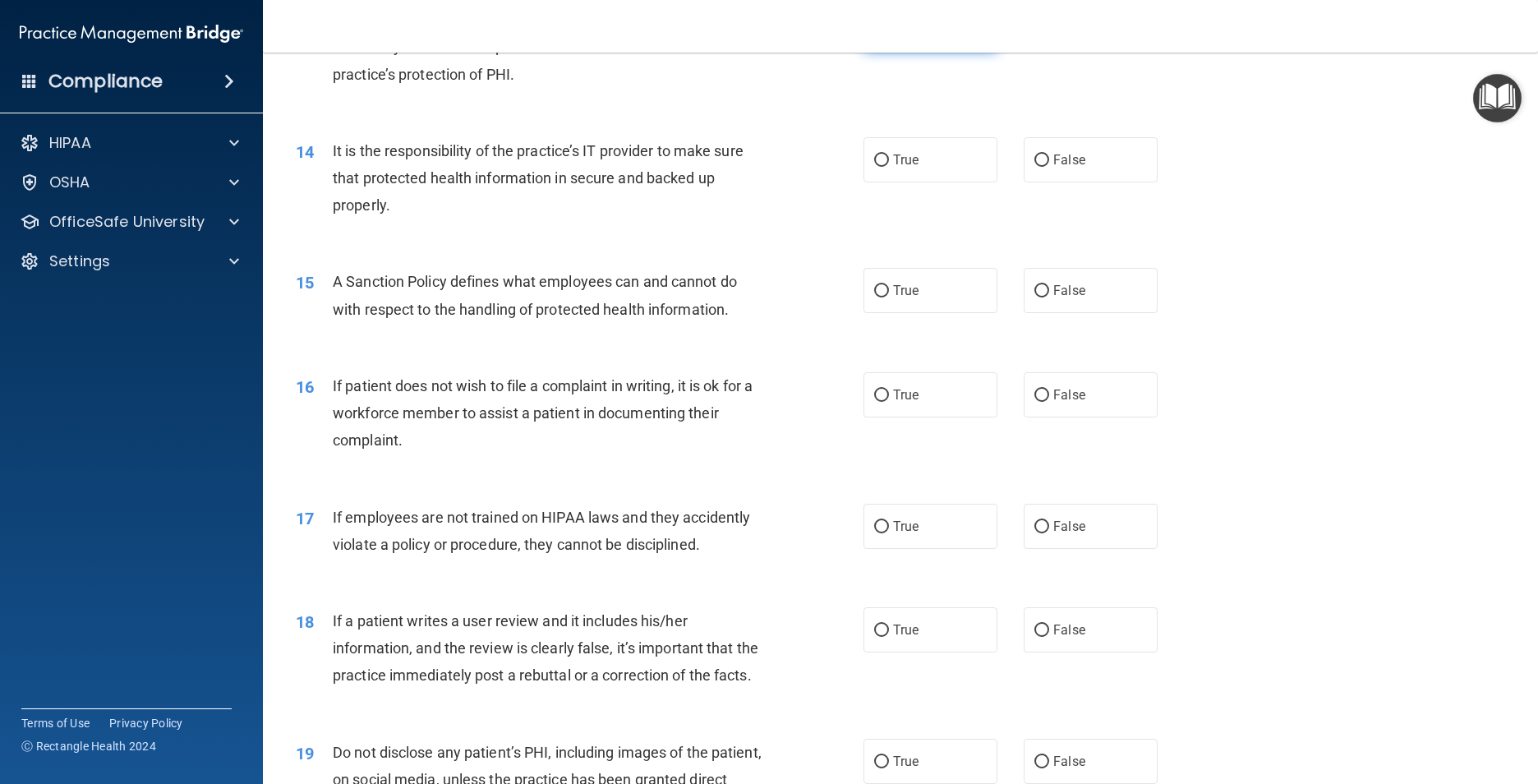
click at [916, 51] on label "True" at bounding box center [930, 28] width 134 height 45
click at [889, 35] on input "True" at bounding box center [881, 29] width 15 height 12
radio input "true"
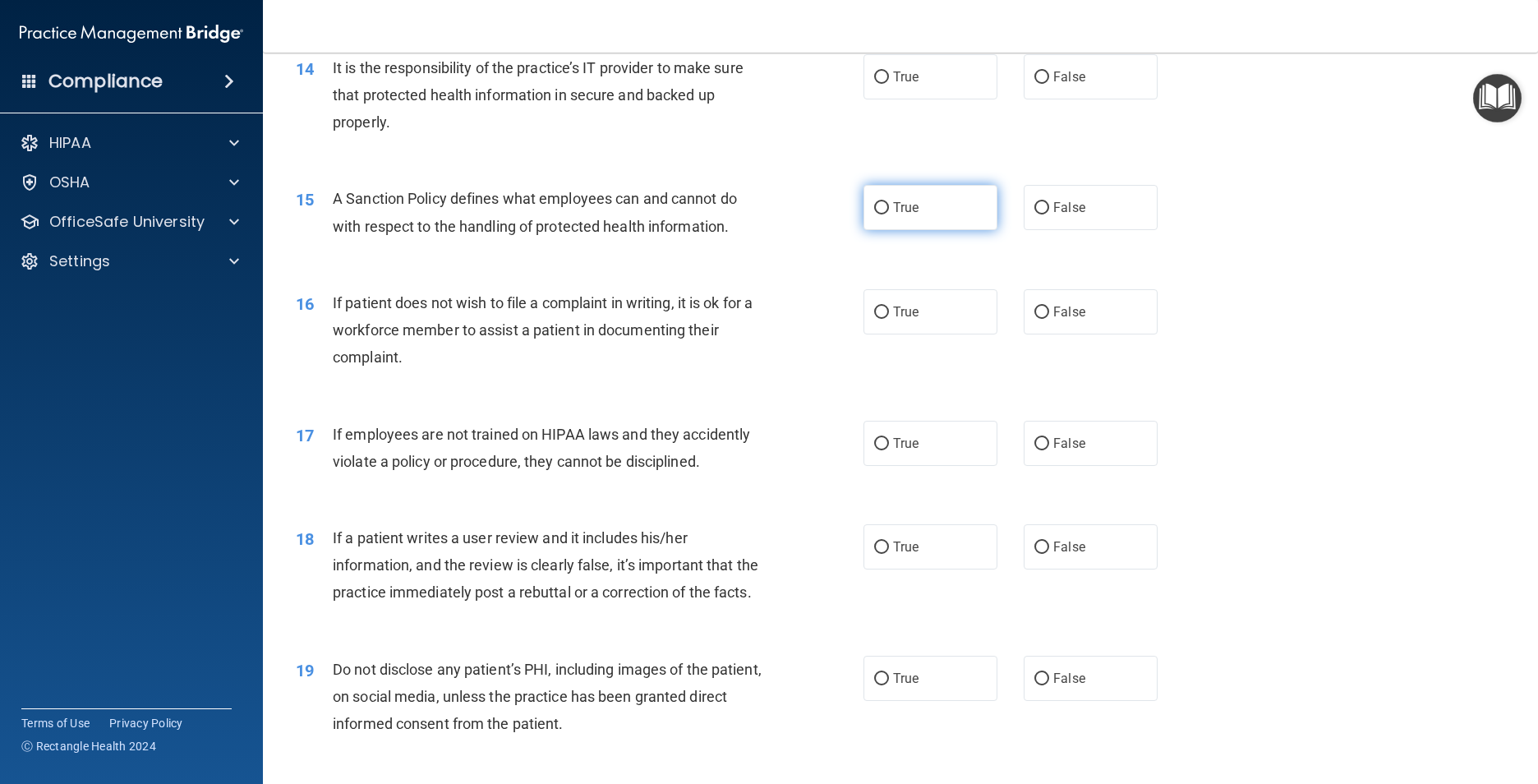
scroll to position [1889, 0]
click at [919, 101] on label "True" at bounding box center [930, 77] width 134 height 45
click at [889, 85] on input "True" at bounding box center [881, 78] width 15 height 12
radio input "true"
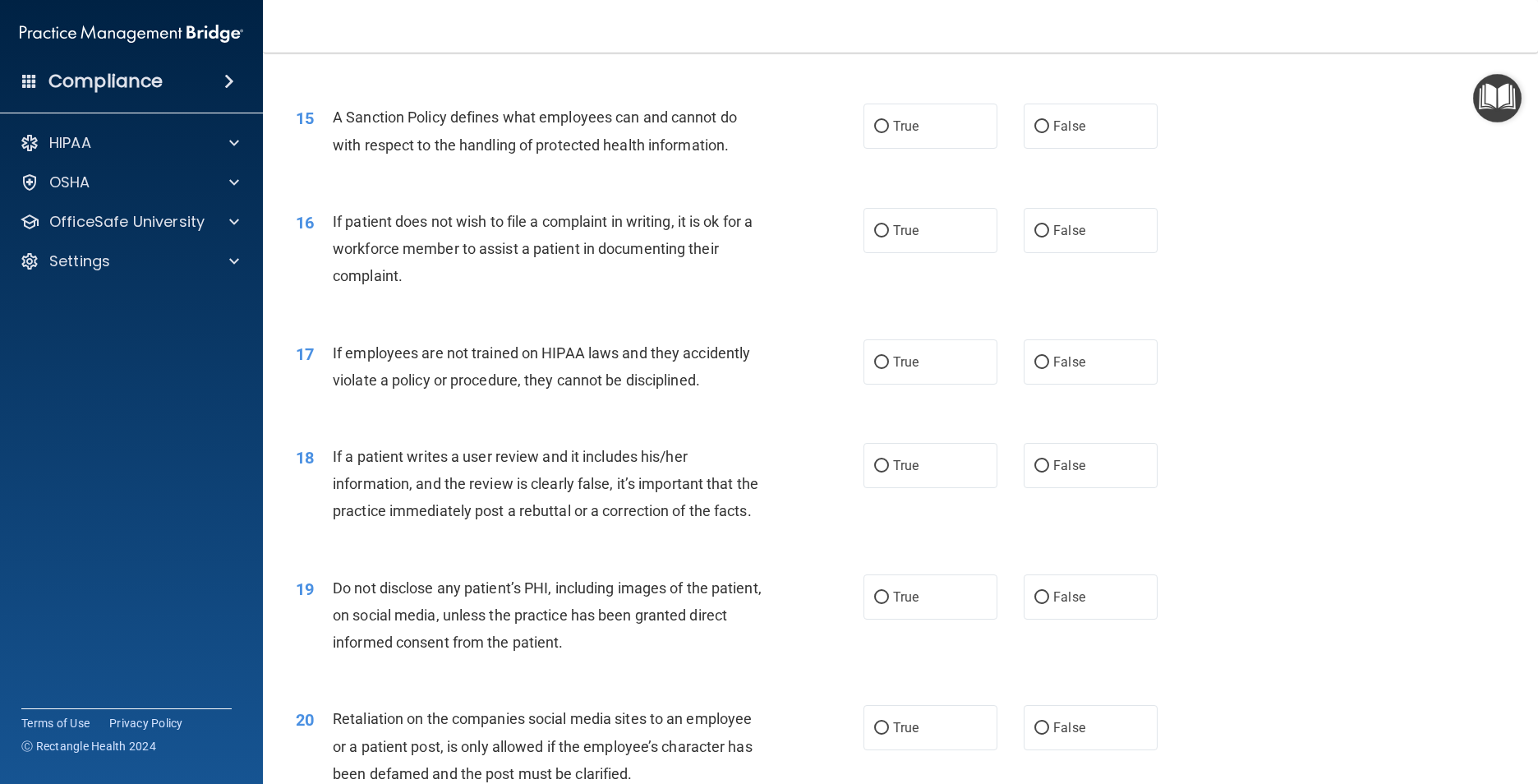
scroll to position [2054, 0]
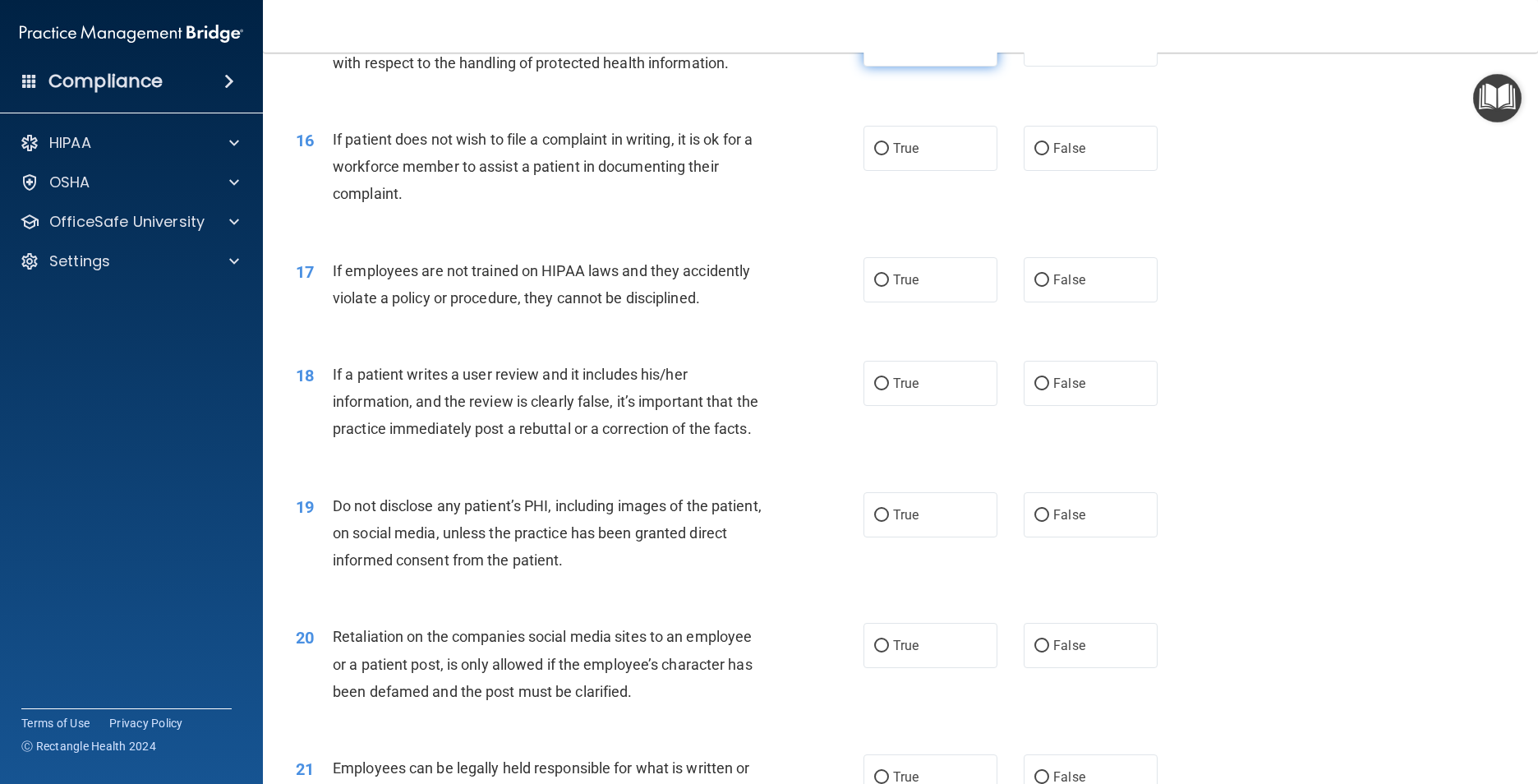
click at [924, 66] on label "True" at bounding box center [930, 43] width 134 height 45
click at [889, 51] on input "True" at bounding box center [881, 45] width 15 height 12
radio input "true"
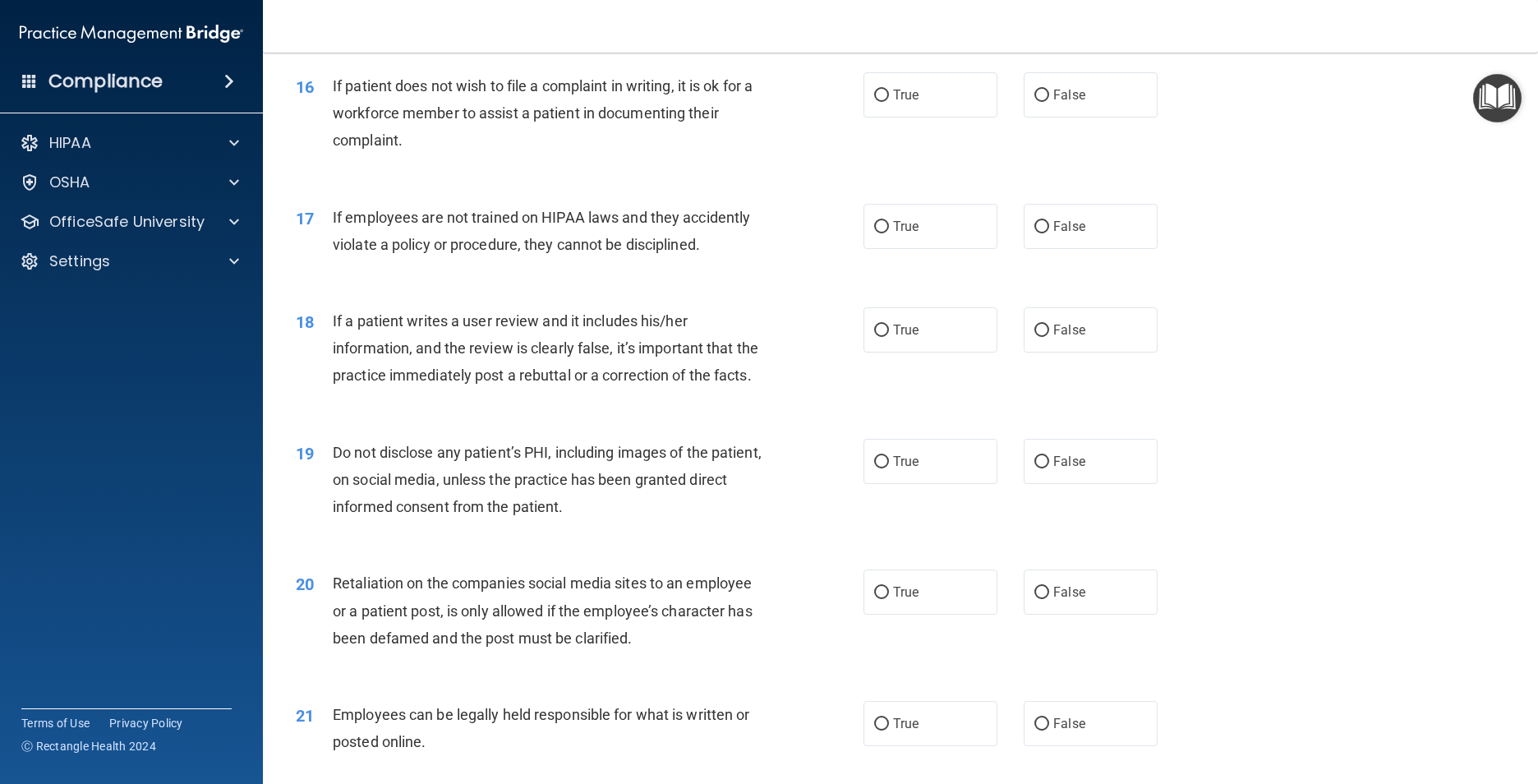
scroll to position [2136, 0]
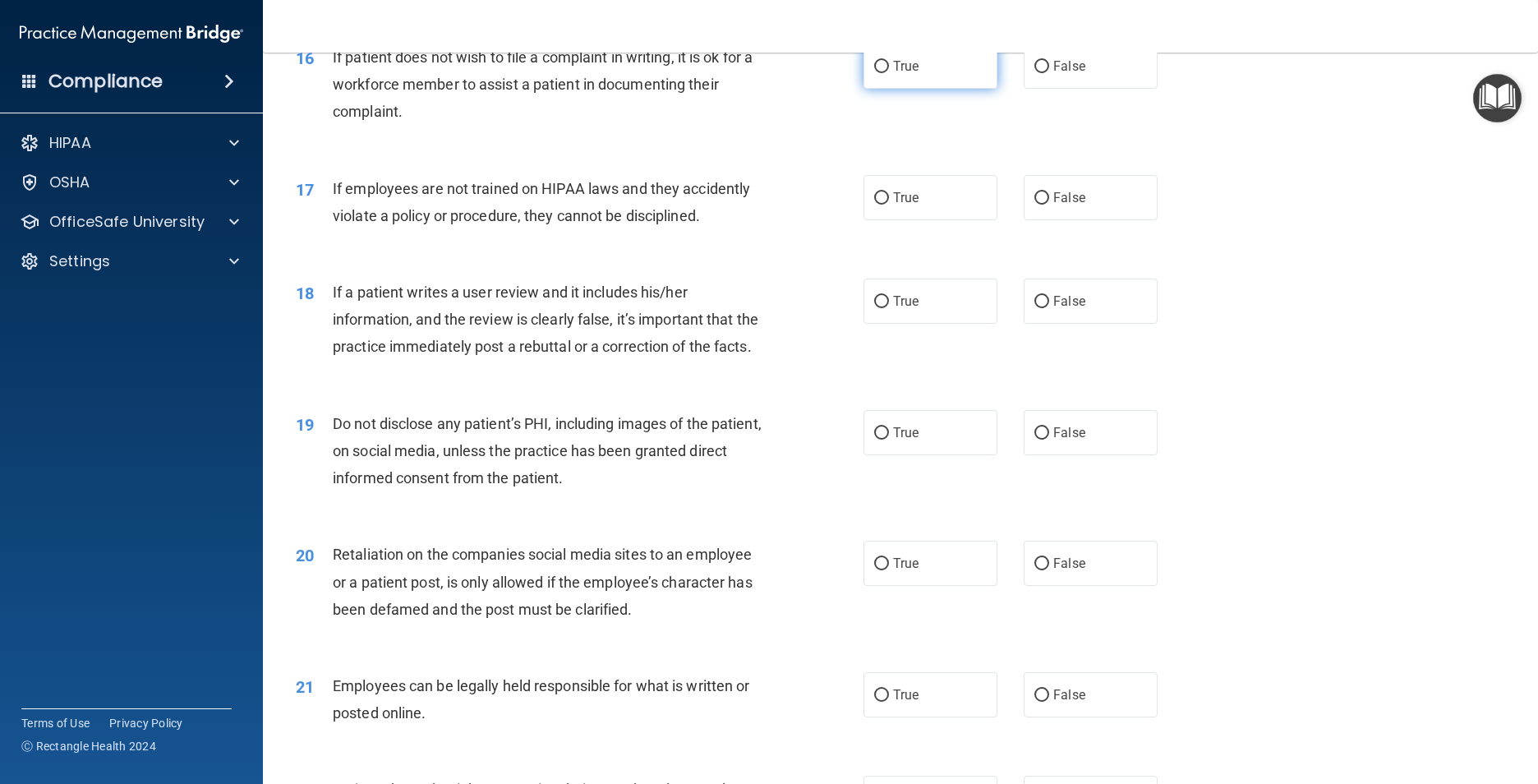
click at [874, 73] on input "True" at bounding box center [881, 67] width 15 height 12
radio input "true"
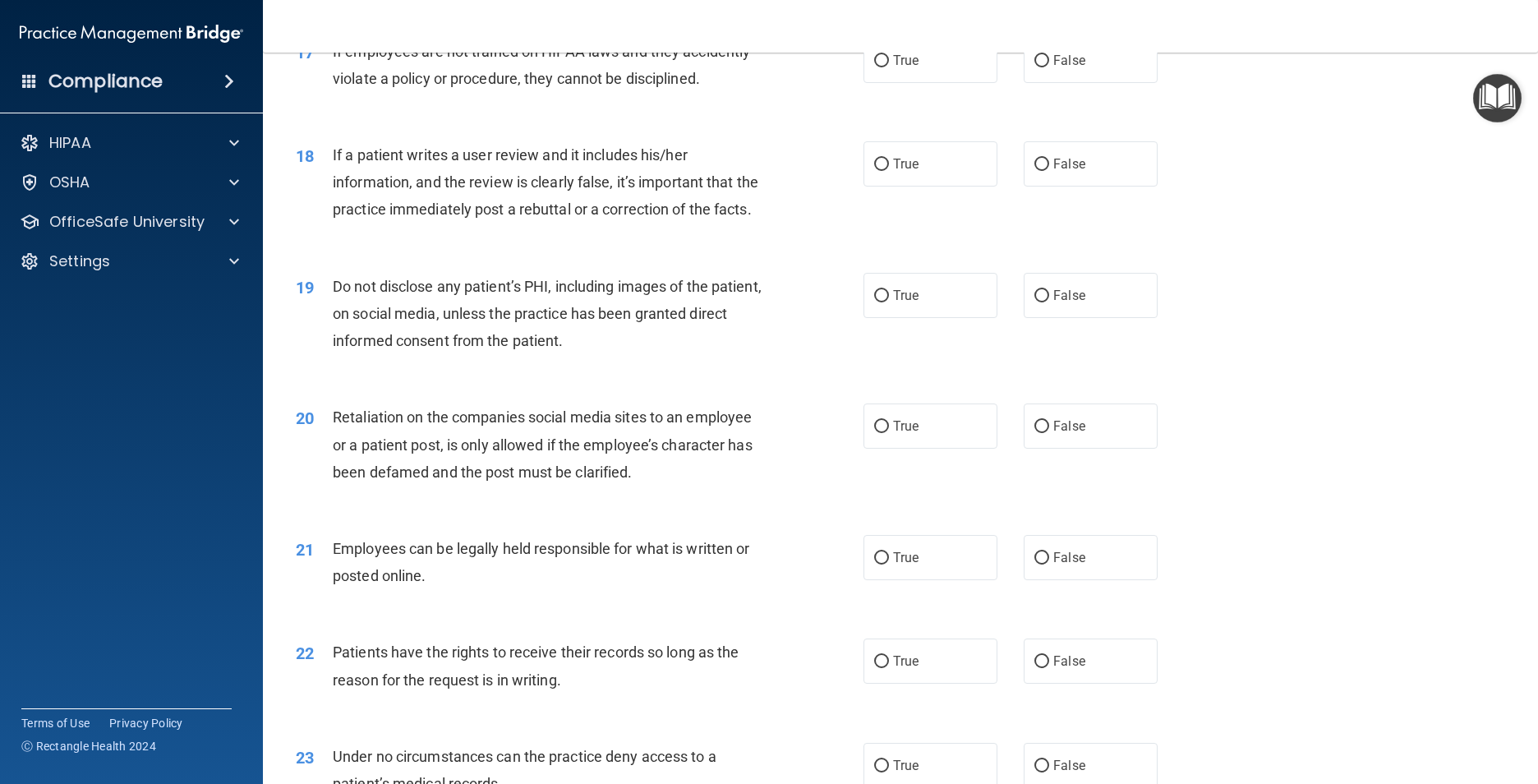
scroll to position [2300, 0]
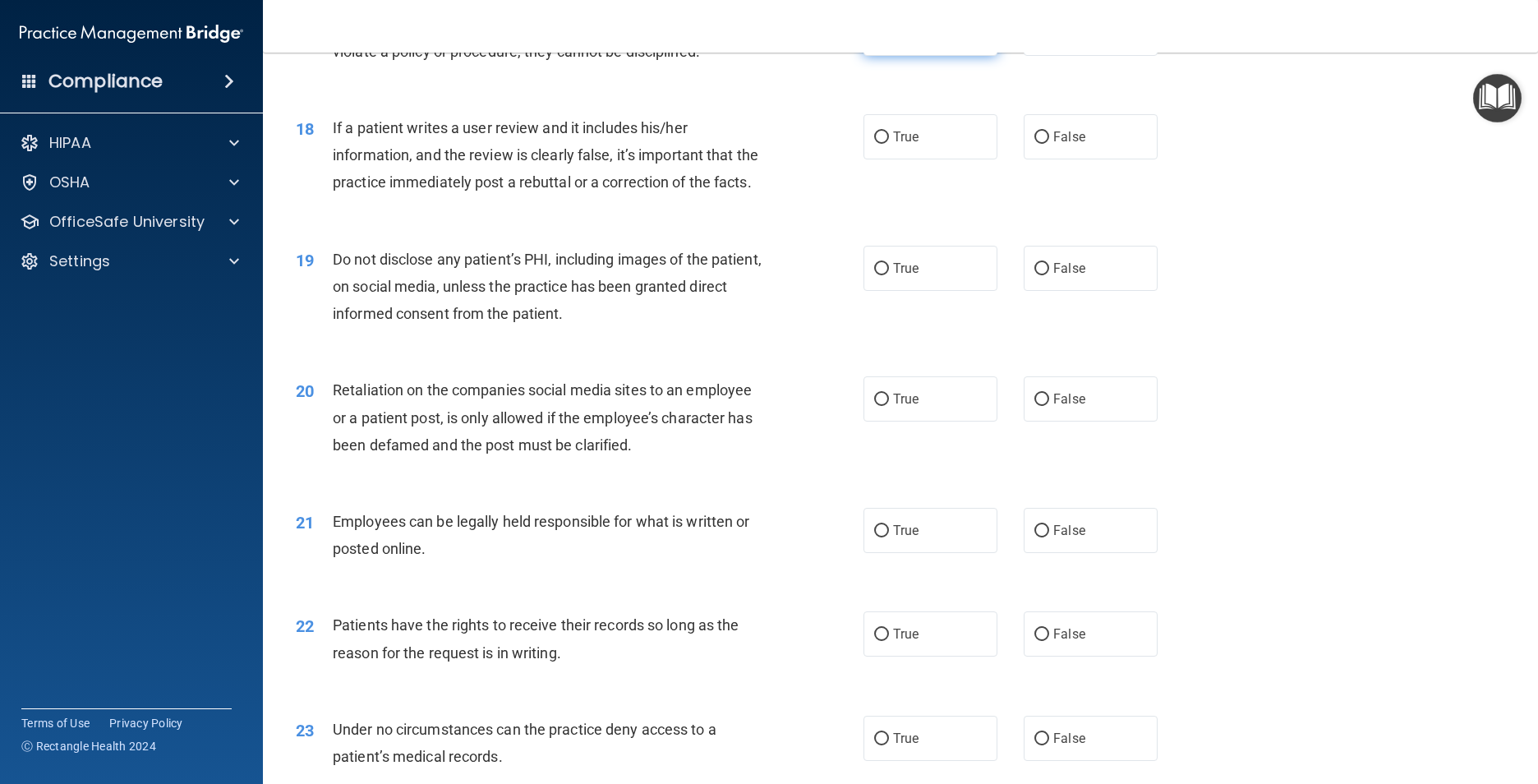
click at [917, 56] on label "True" at bounding box center [930, 33] width 134 height 45
click at [889, 41] on input "True" at bounding box center [881, 34] width 15 height 12
radio input "true"
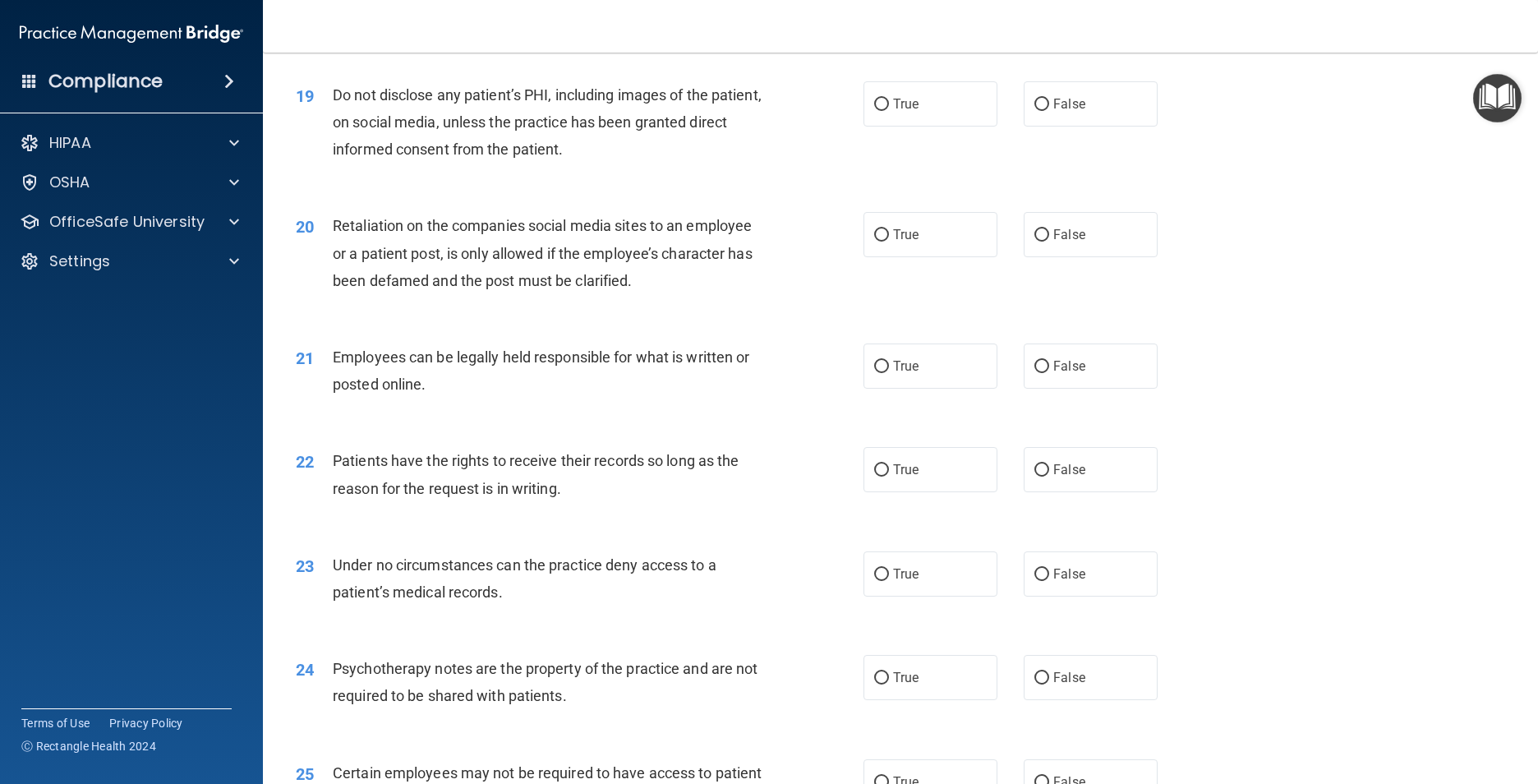
scroll to position [2382, 0]
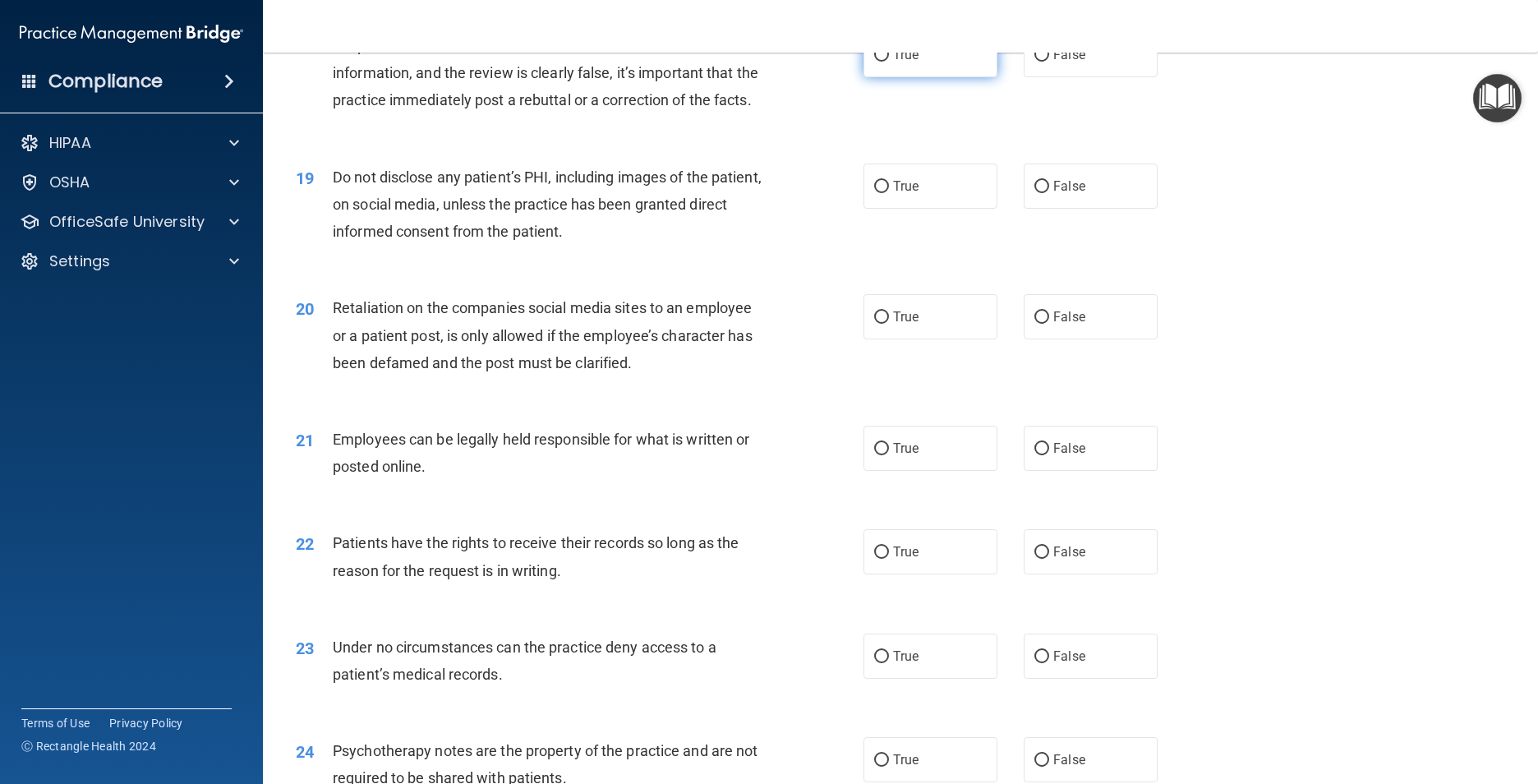
click at [940, 78] on label "True" at bounding box center [930, 54] width 134 height 45
click at [889, 62] on input "True" at bounding box center [881, 56] width 15 height 12
radio input "true"
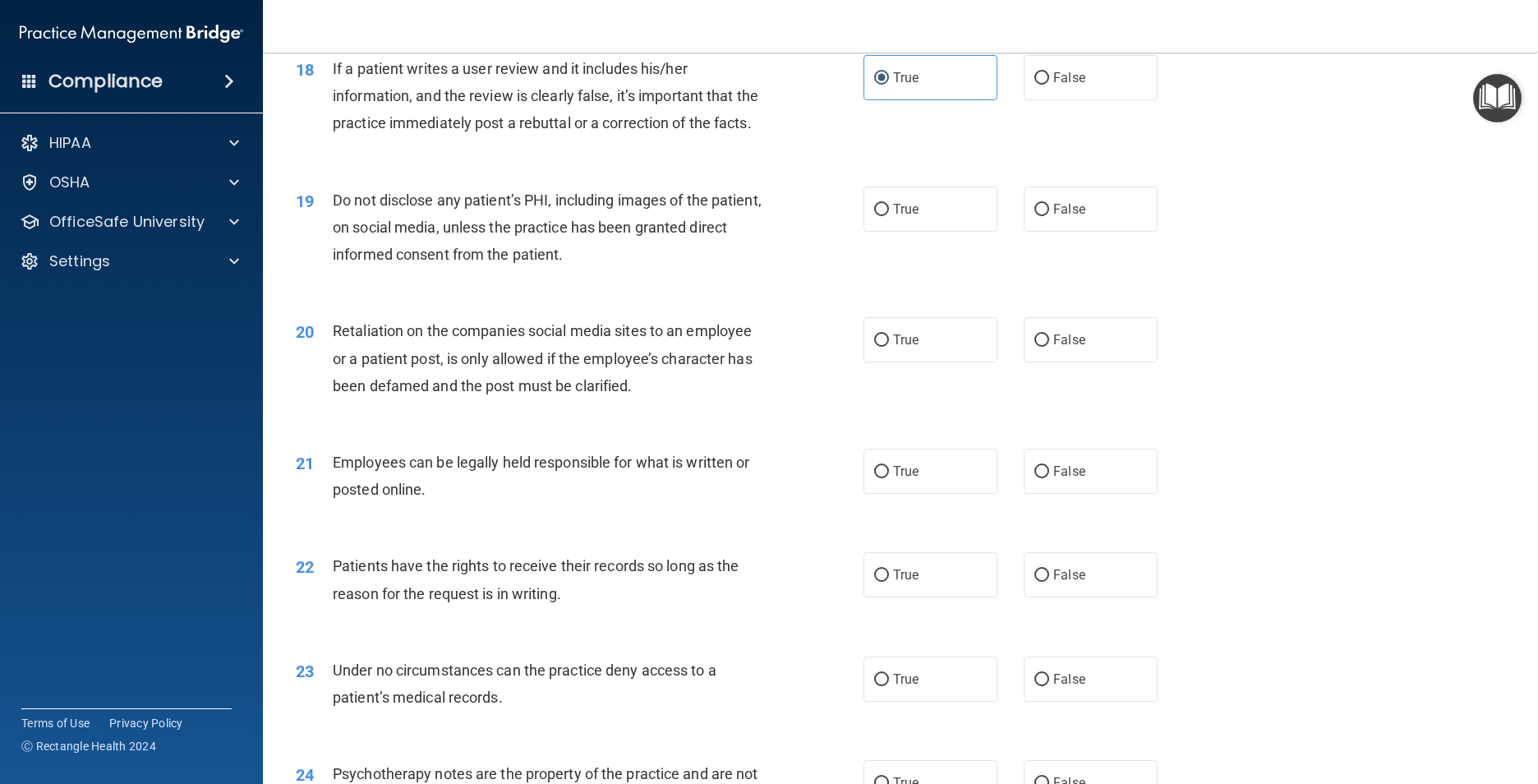
scroll to position [2300, 0]
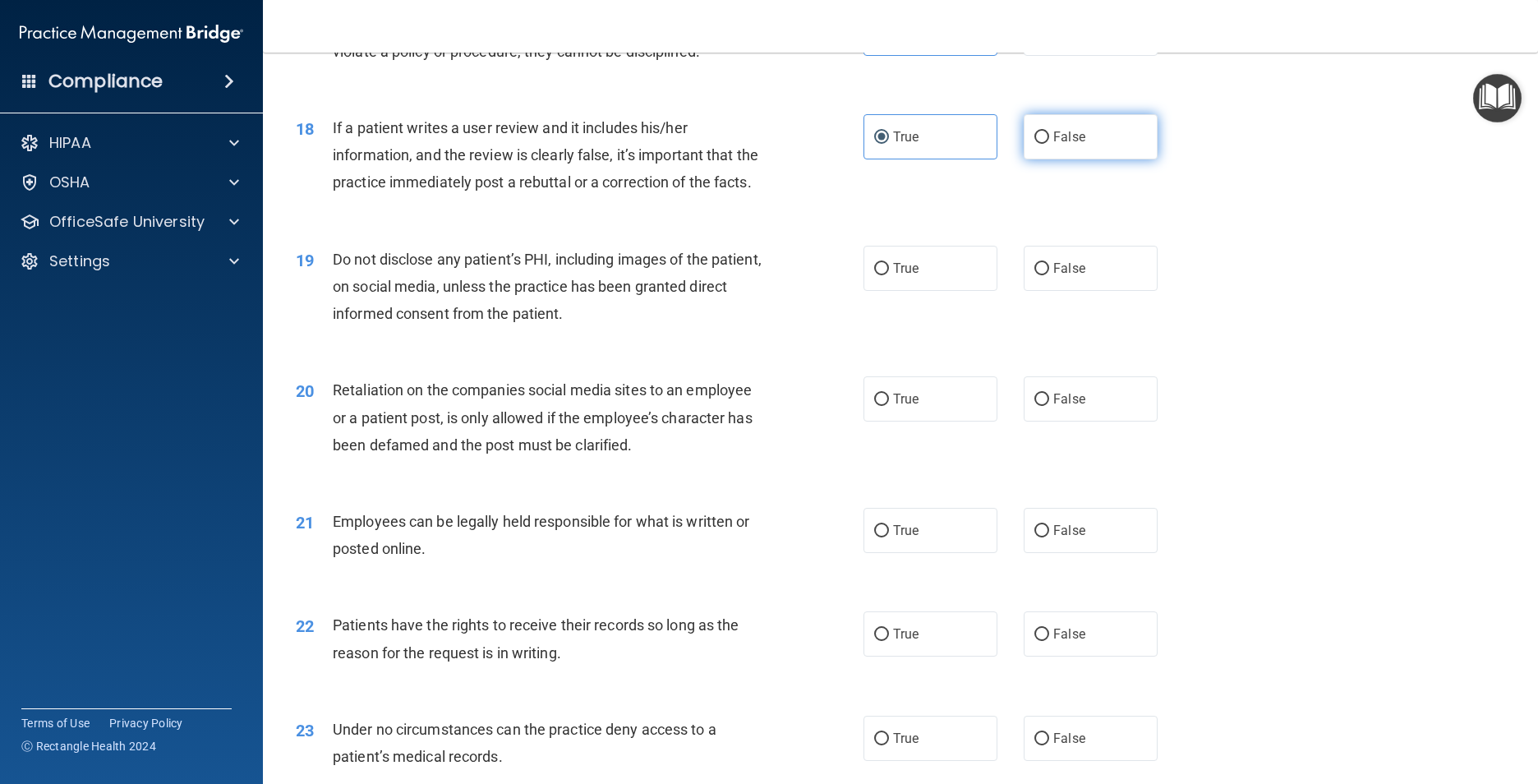
click at [1024, 160] on label "False" at bounding box center [1091, 136] width 134 height 45
click at [1034, 144] on input "False" at bounding box center [1042, 138] width 15 height 12
radio input "true"
radio input "false"
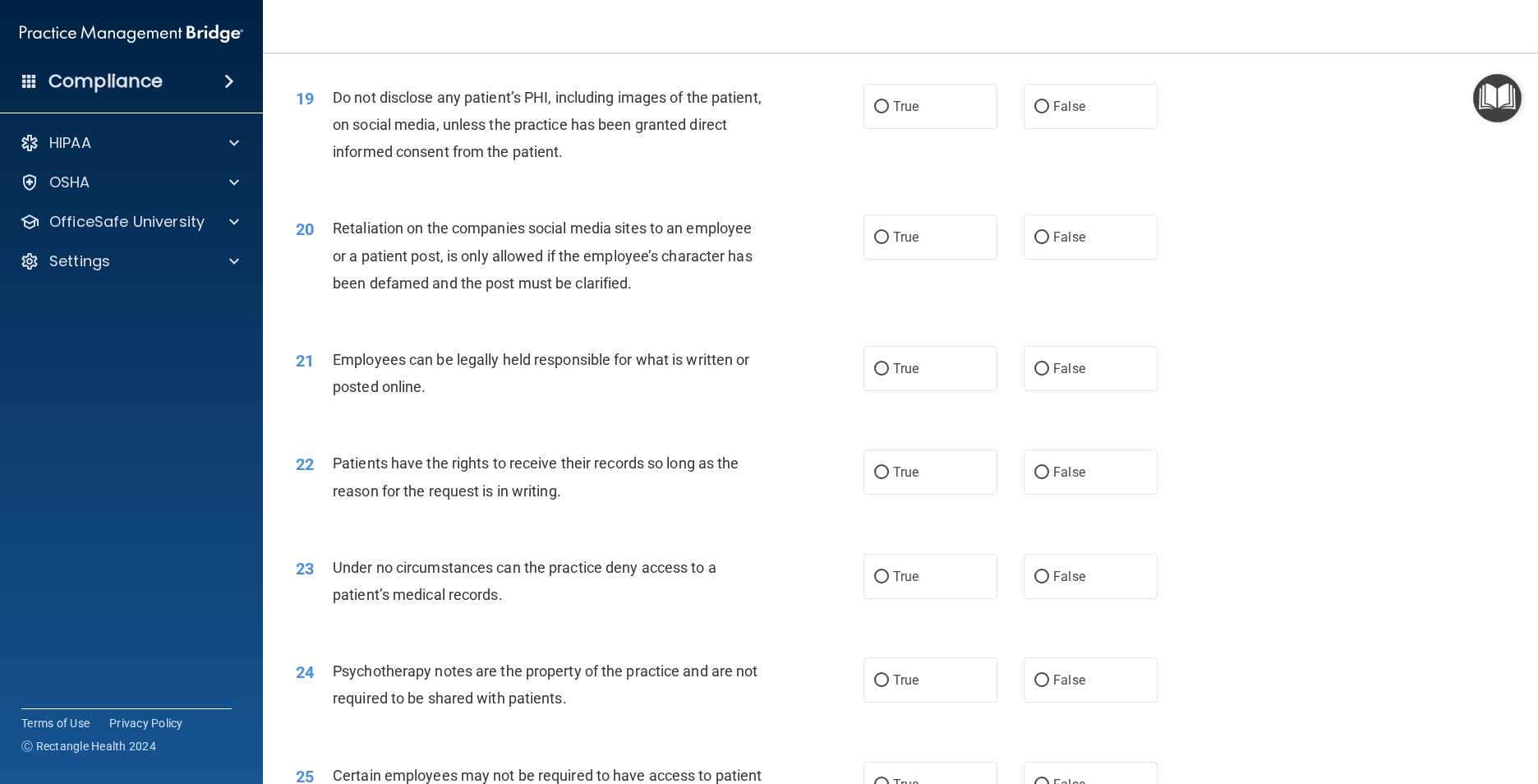
scroll to position [2464, 0]
click at [900, 126] on label "True" at bounding box center [930, 103] width 134 height 45
click at [889, 111] on input "True" at bounding box center [881, 105] width 15 height 12
radio input "true"
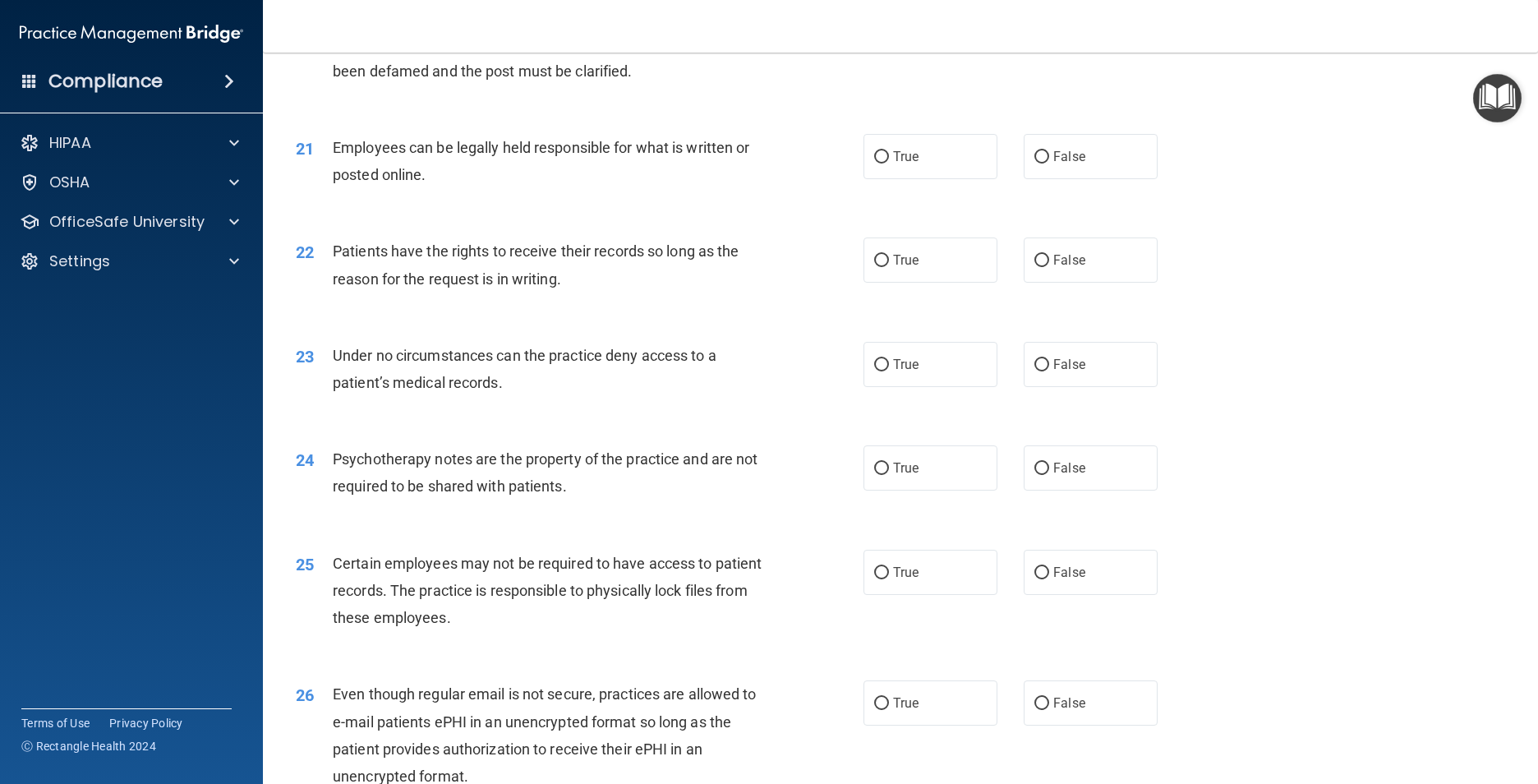
scroll to position [2711, 0]
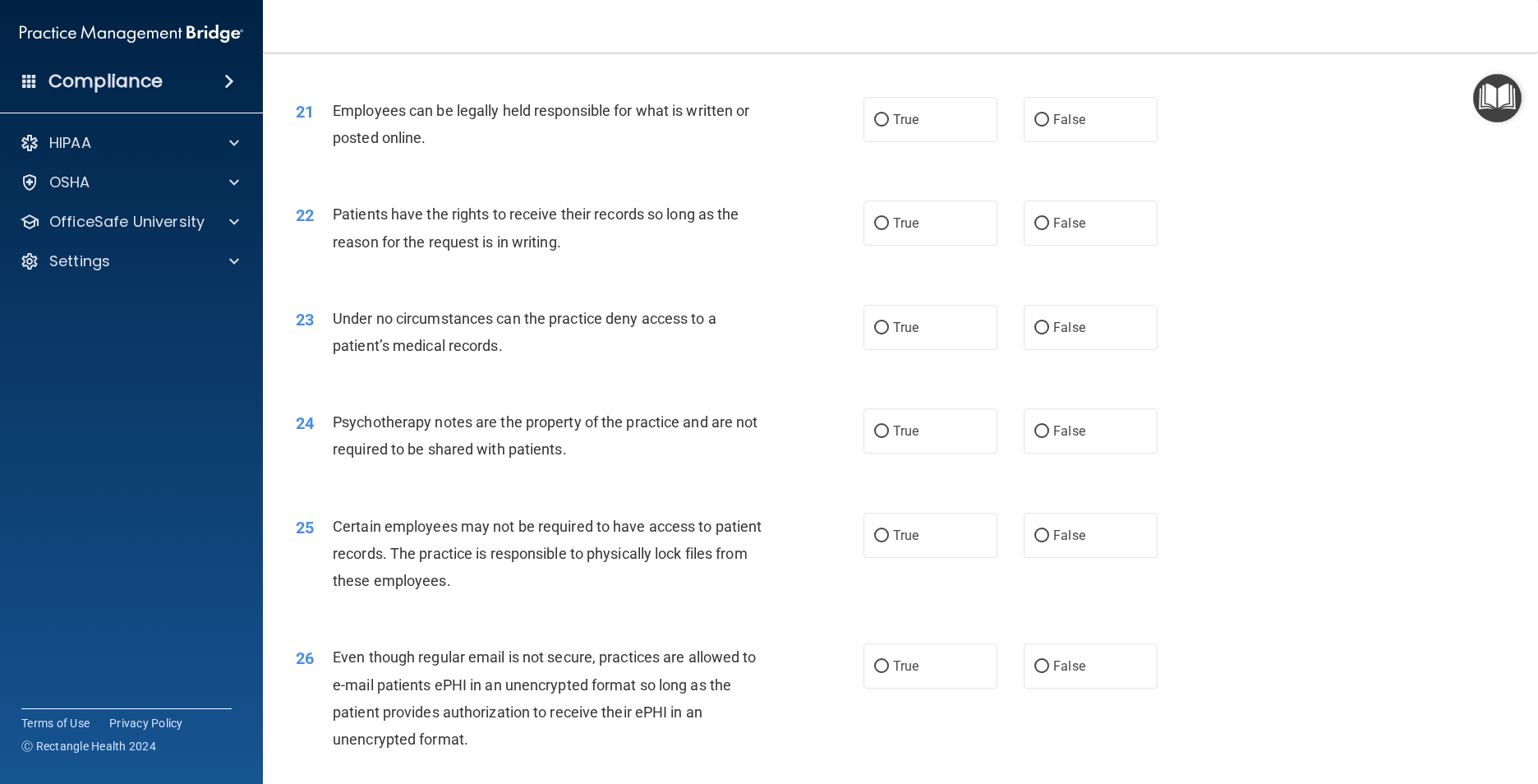
radio input "true"
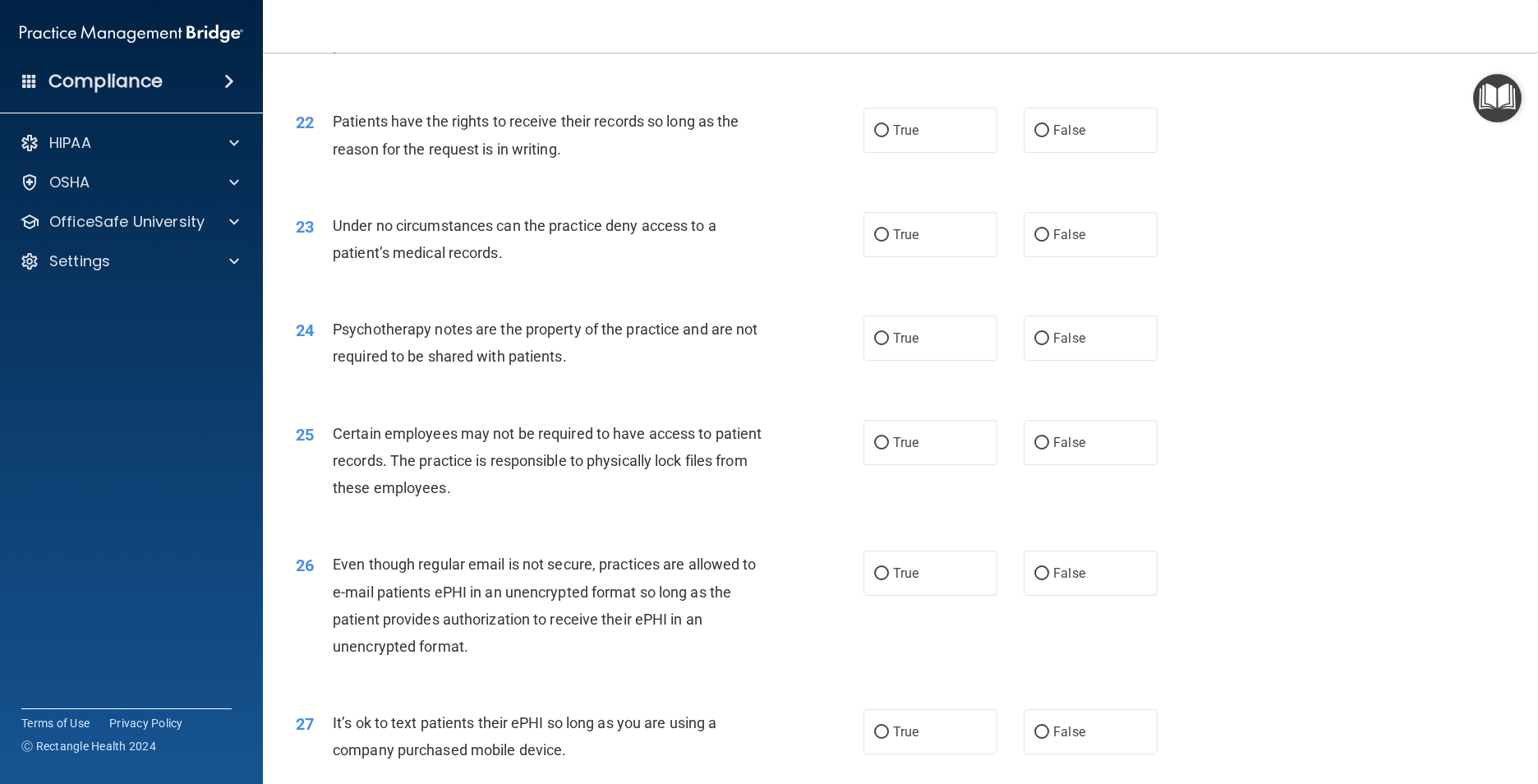
scroll to position [2793, 0]
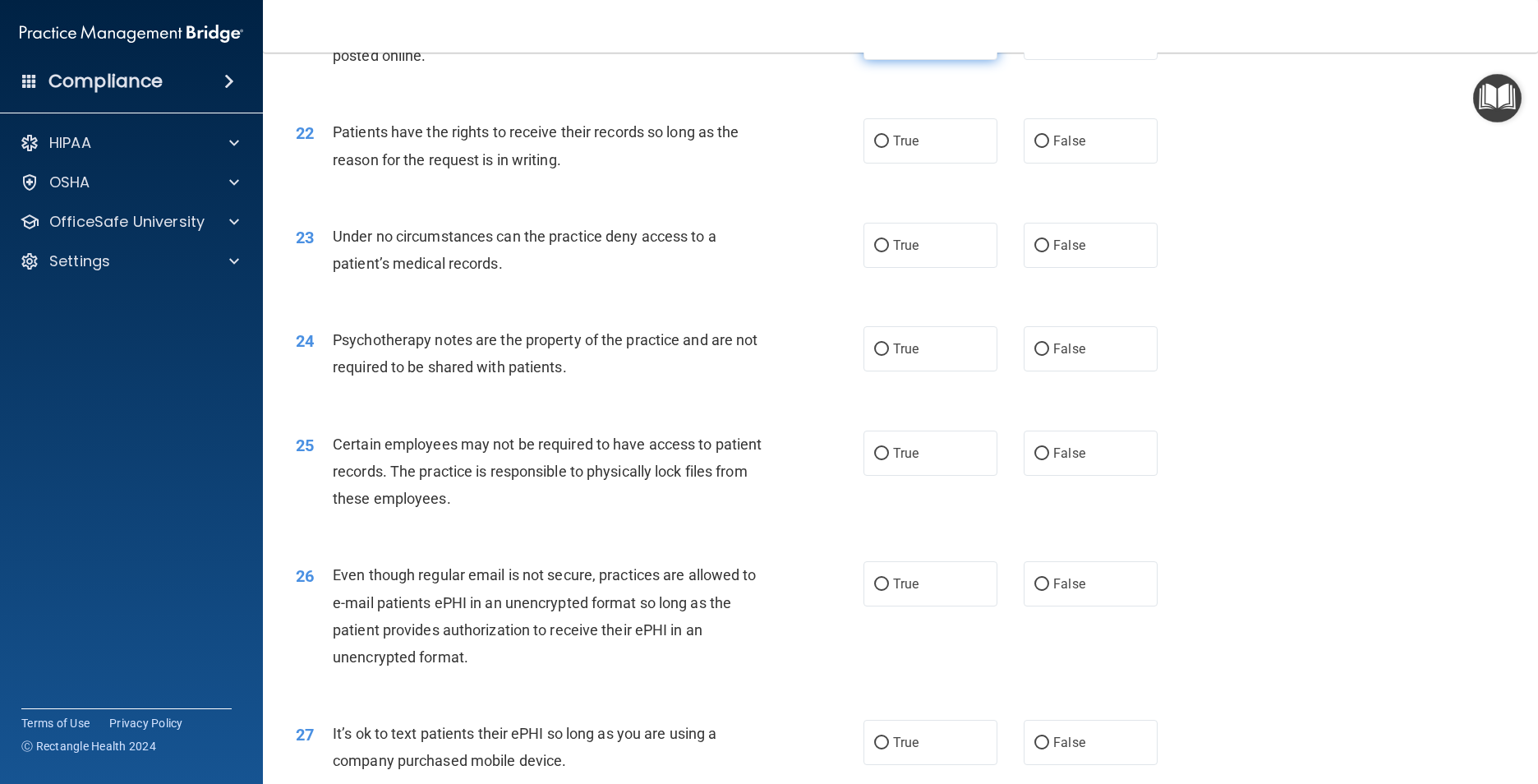
click at [884, 60] on label "True" at bounding box center [930, 37] width 134 height 45
click at [884, 44] on input "True" at bounding box center [881, 38] width 15 height 12
radio input "true"
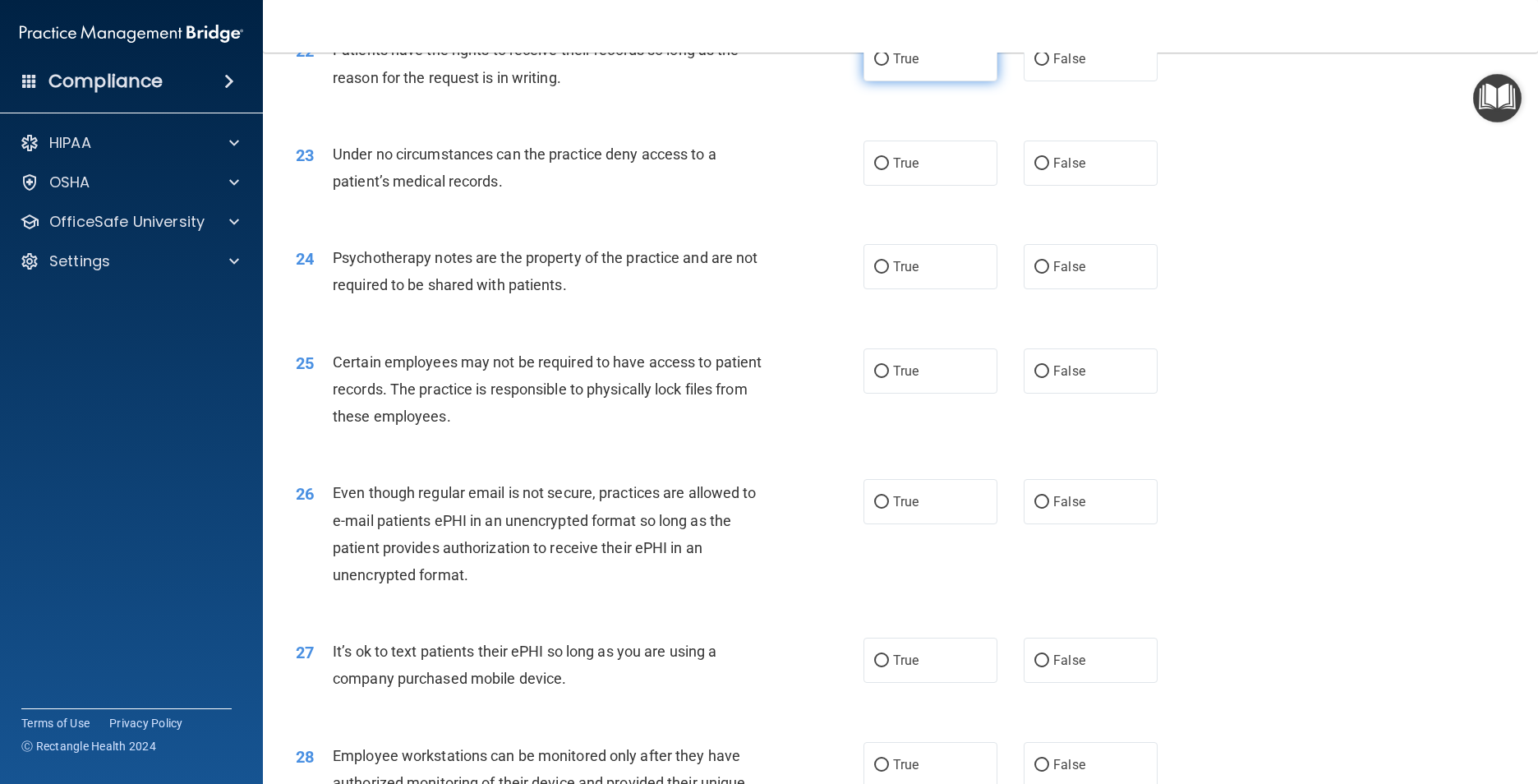
click at [874, 66] on input "True" at bounding box center [881, 60] width 15 height 12
radio input "true"
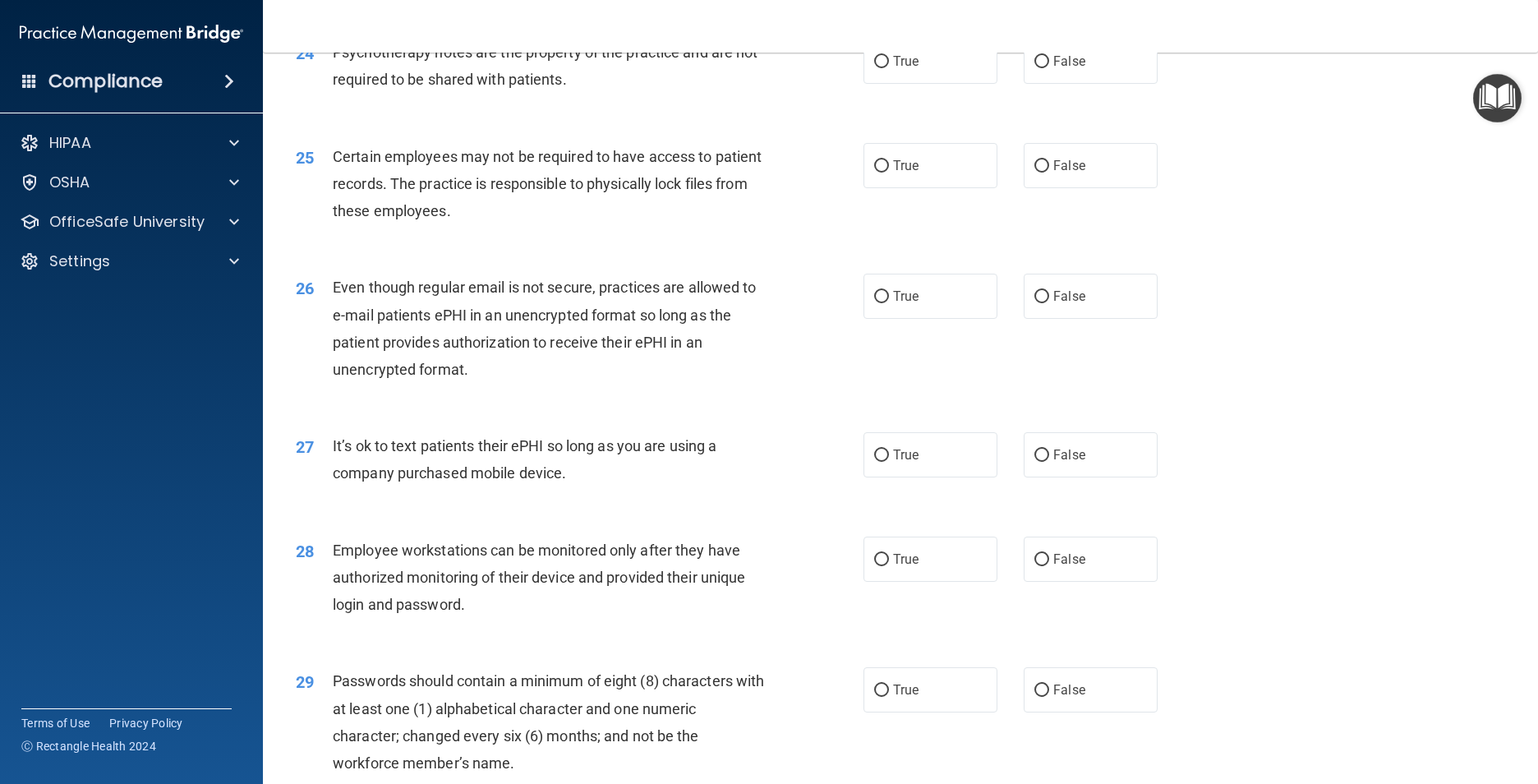
scroll to position [3039, 0]
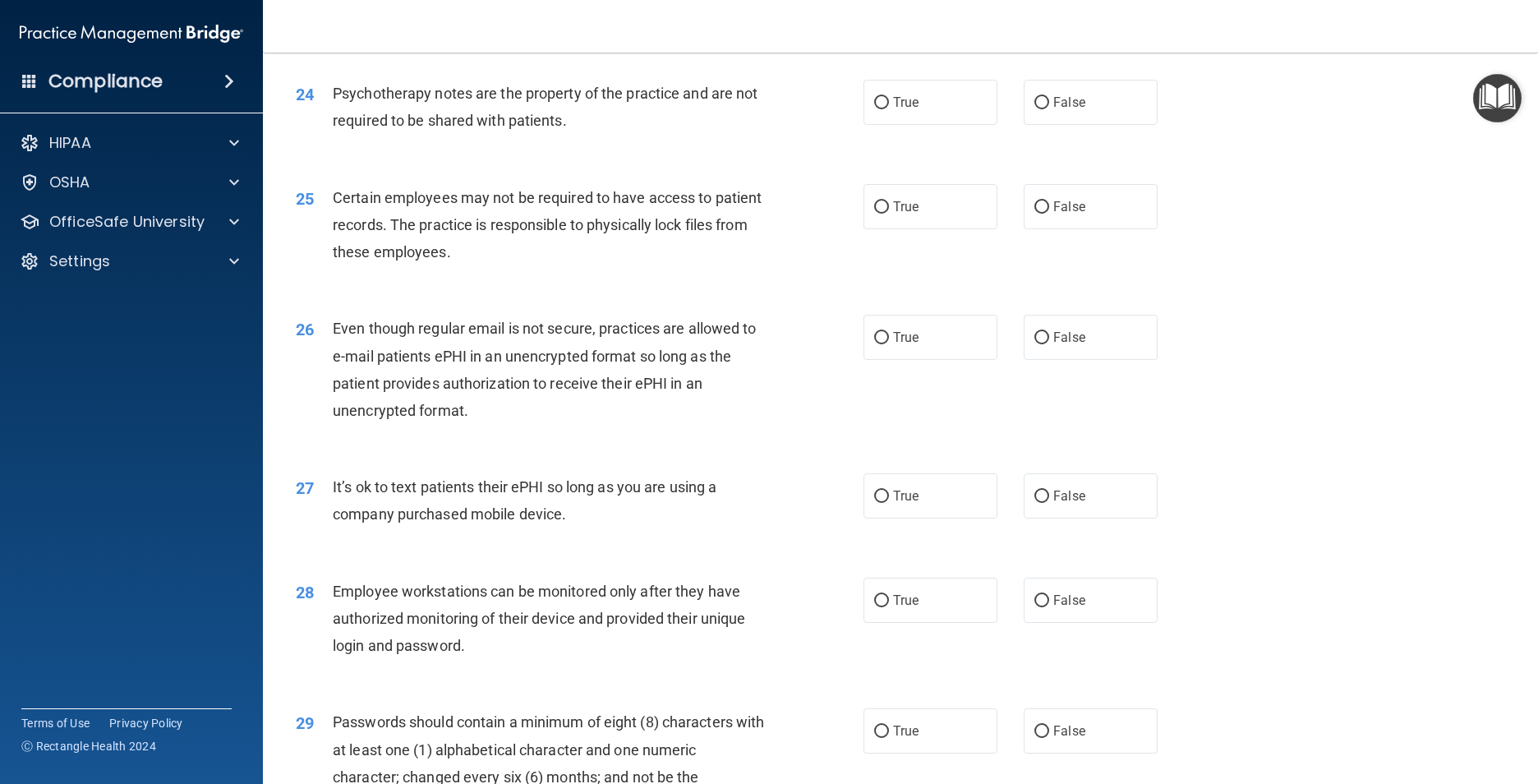
click at [889, 6] on input "True" at bounding box center [881, 0] width 15 height 12
radio input "true"
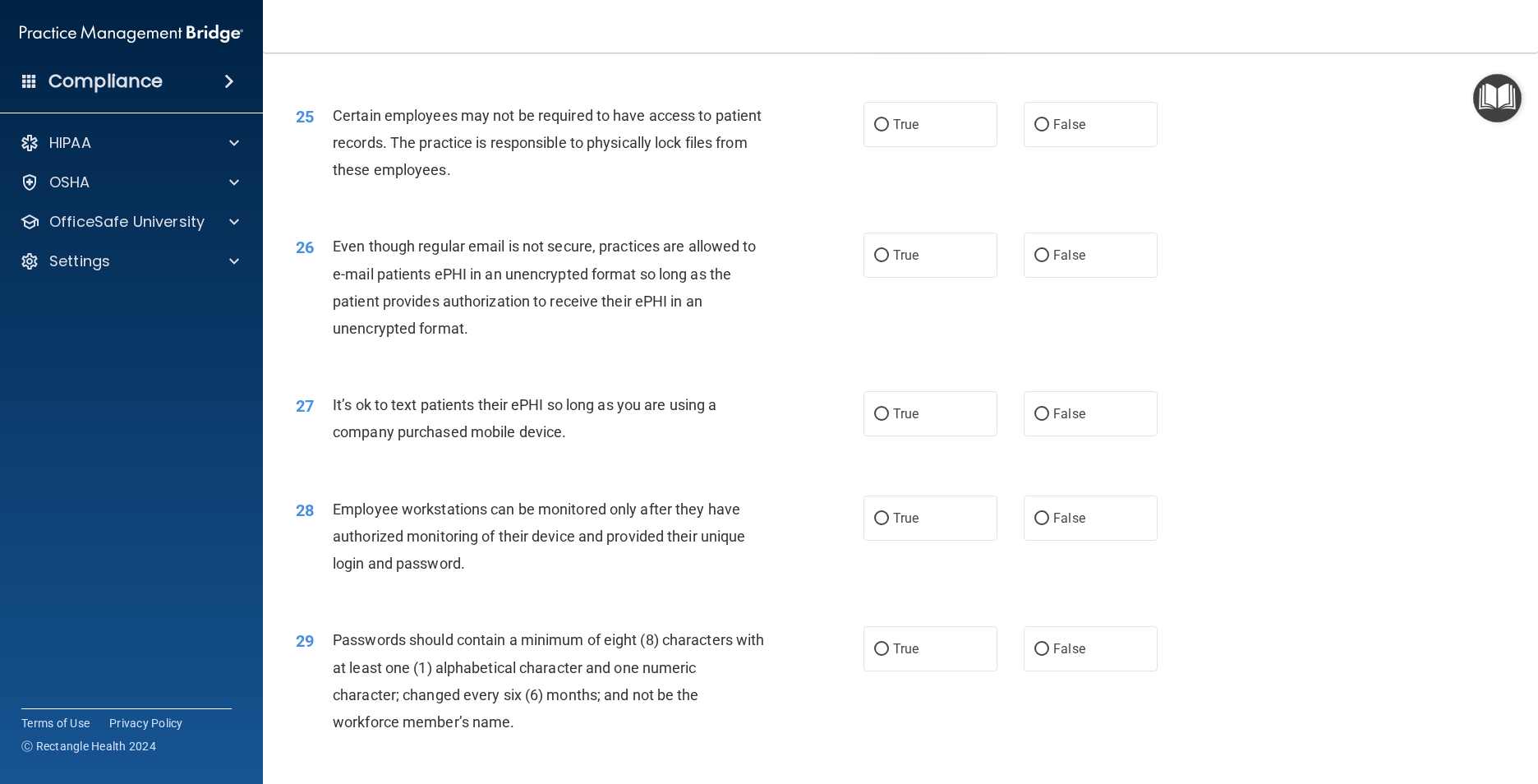
click at [907, 42] on label "True" at bounding box center [930, 19] width 134 height 45
click at [889, 27] on input "True" at bounding box center [881, 21] width 15 height 12
radio input "true"
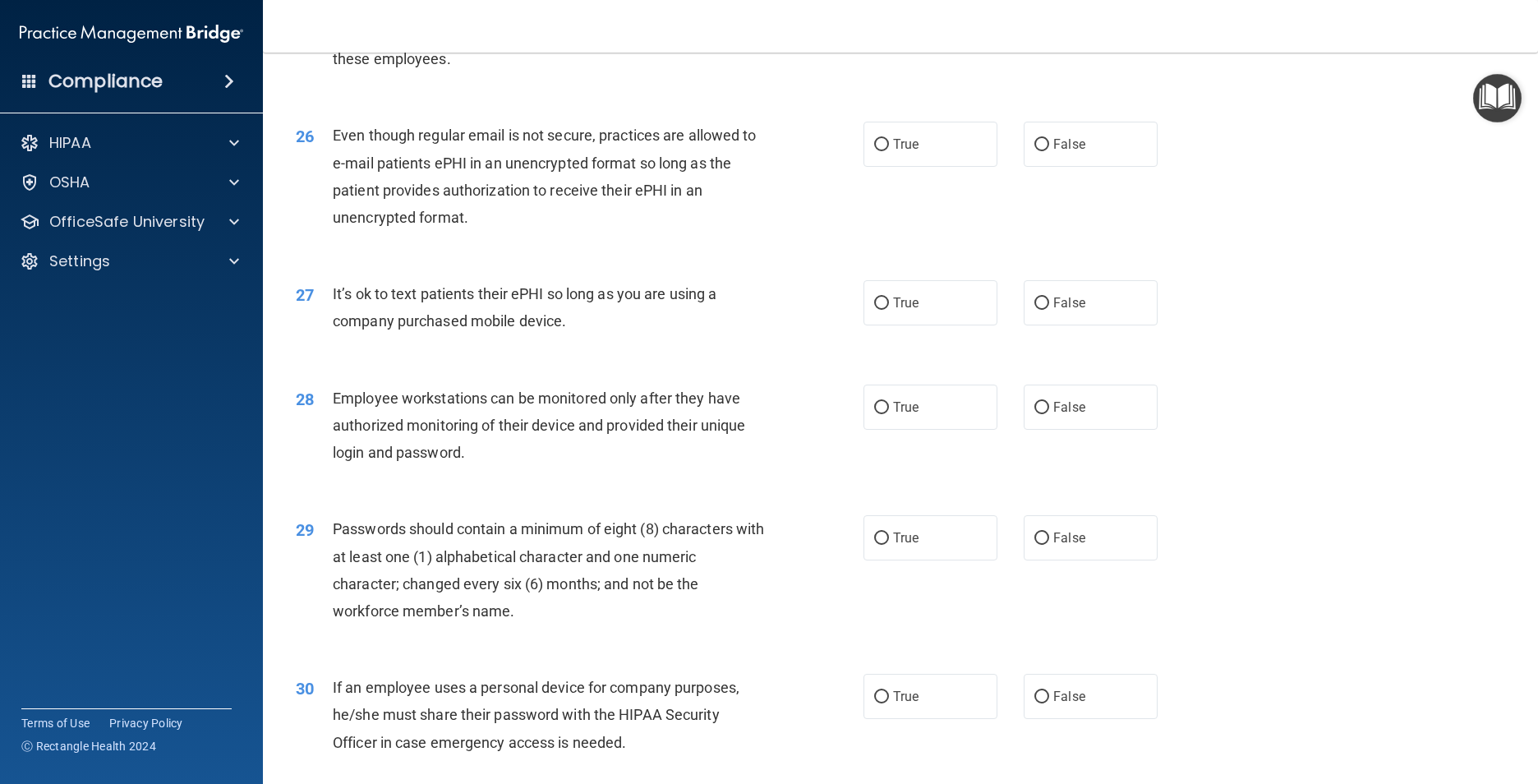
scroll to position [3204, 0]
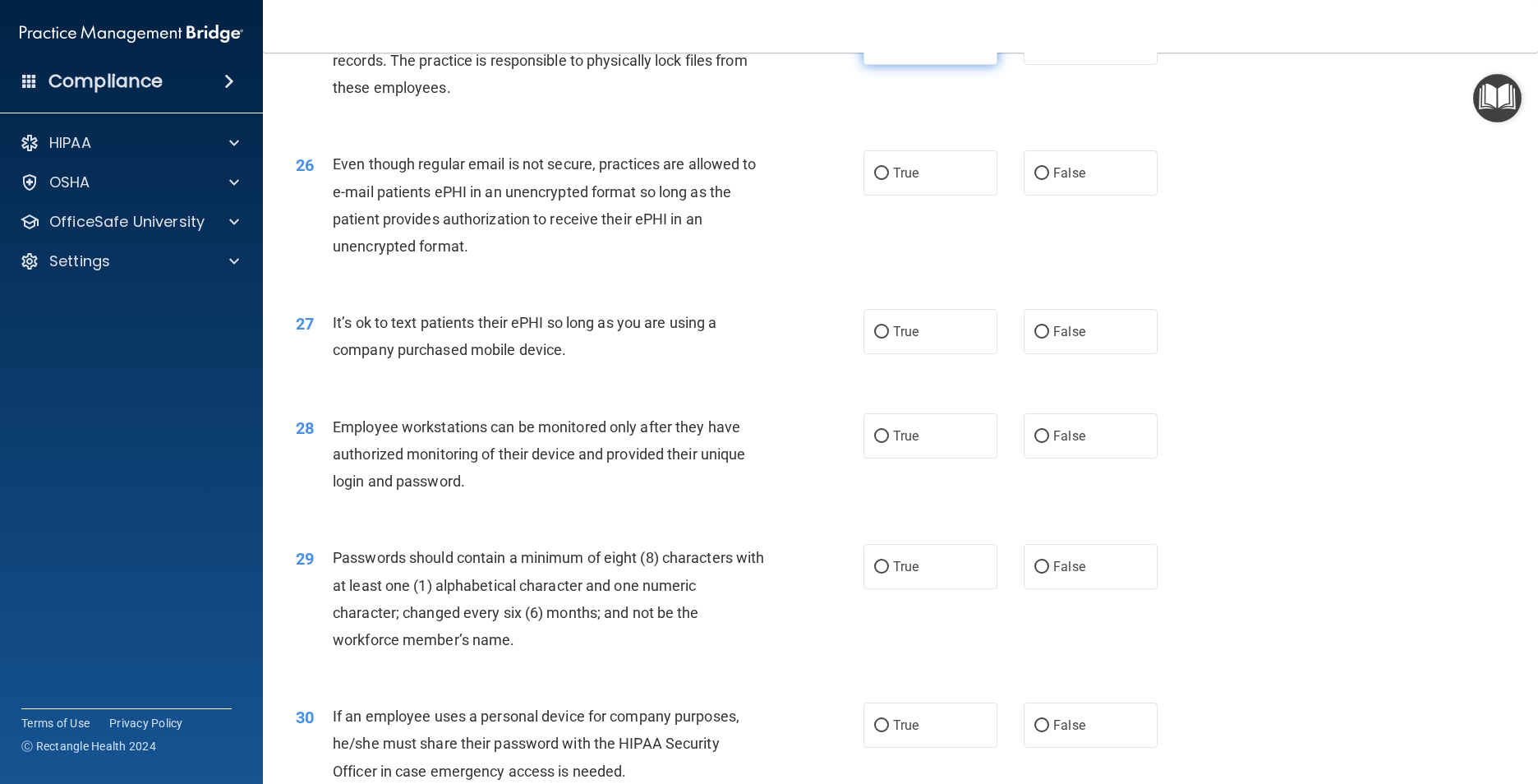
click at [935, 65] on label "True" at bounding box center [930, 41] width 134 height 45
click at [889, 49] on input "True" at bounding box center [881, 43] width 15 height 12
radio input "true"
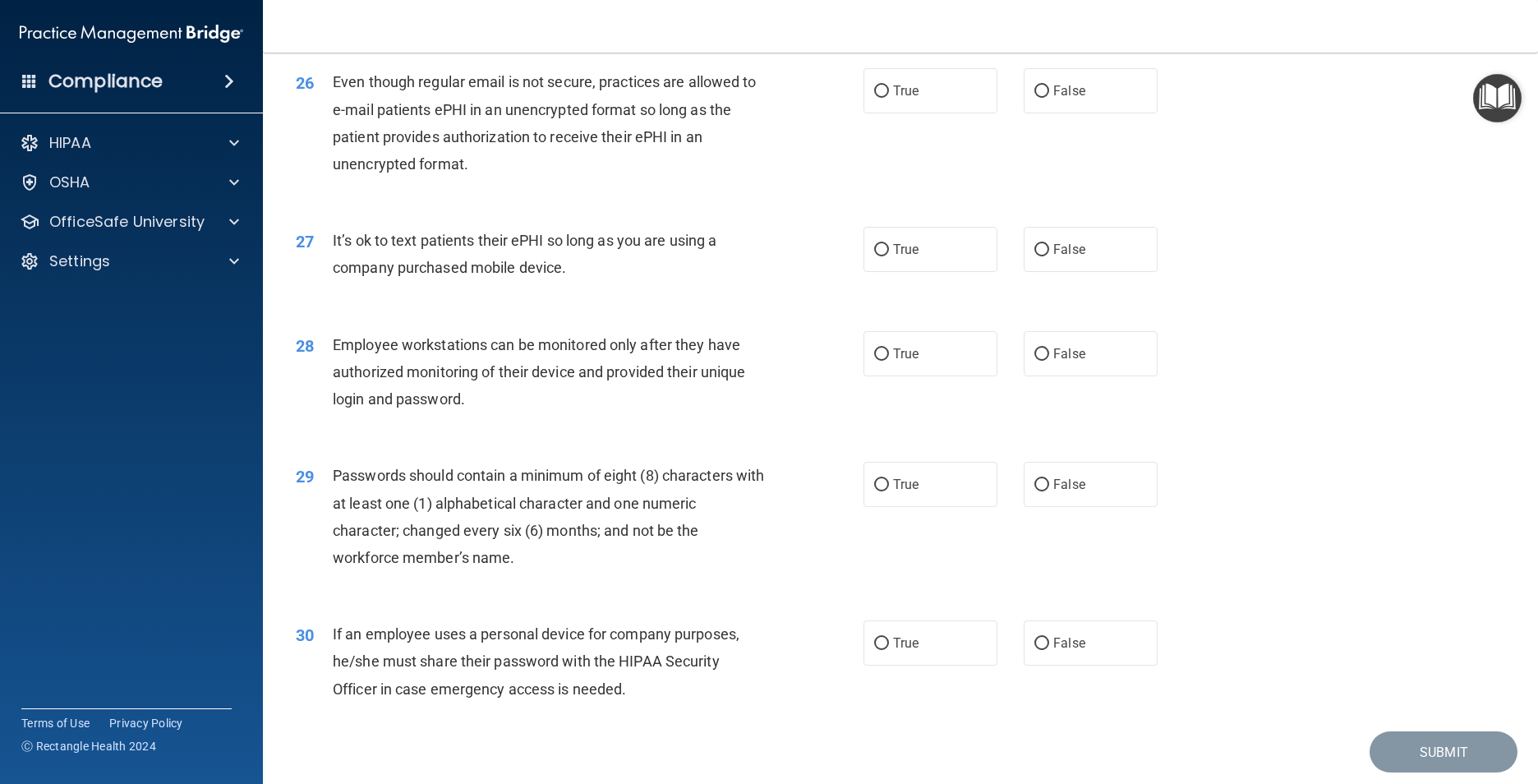
scroll to position [3368, 0]
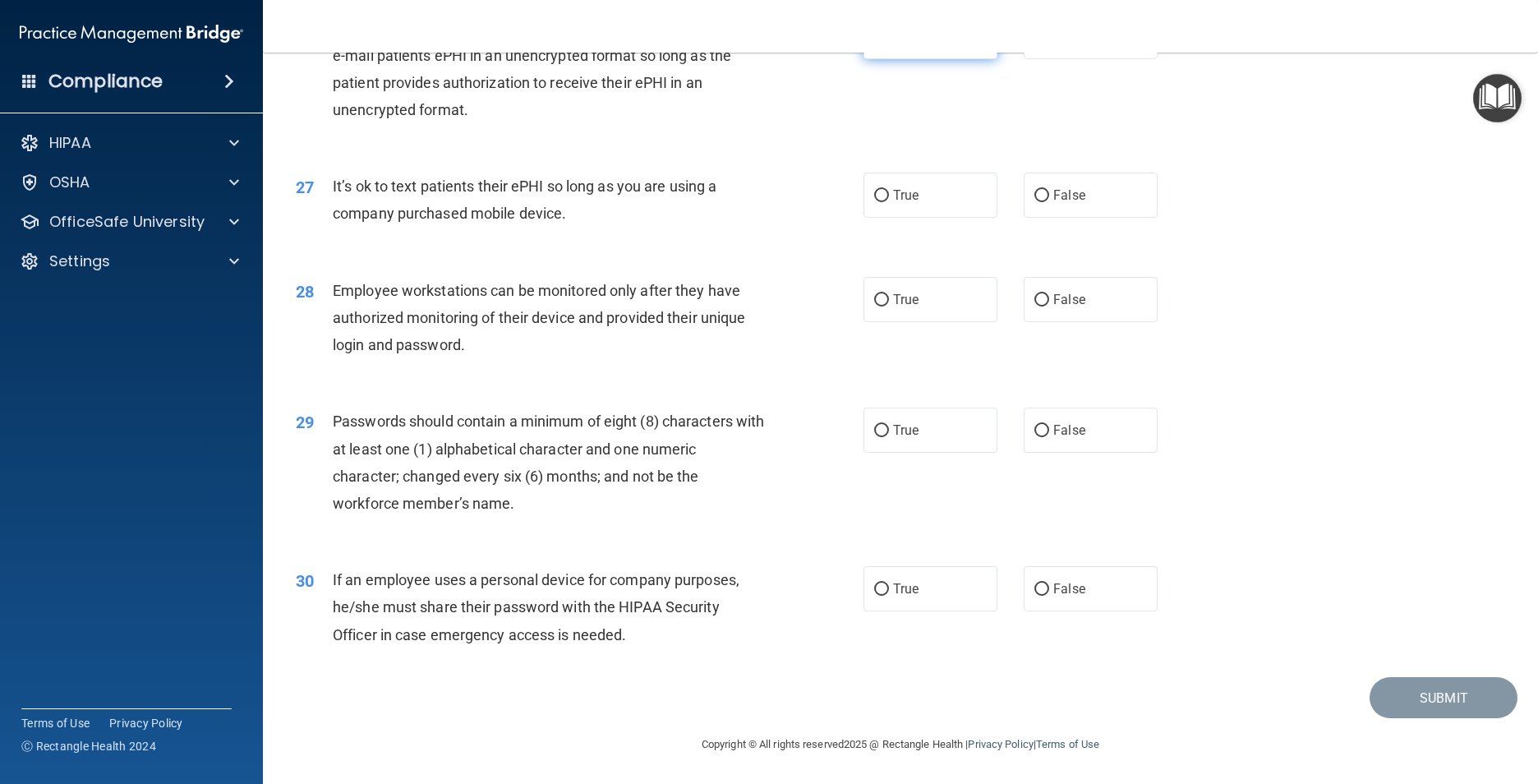
click at [893, 44] on span "True" at bounding box center [905, 37] width 26 height 16
click at [889, 43] on input "True" at bounding box center [881, 37] width 15 height 12
radio input "true"
click at [1024, 200] on label "False" at bounding box center [1091, 195] width 134 height 45
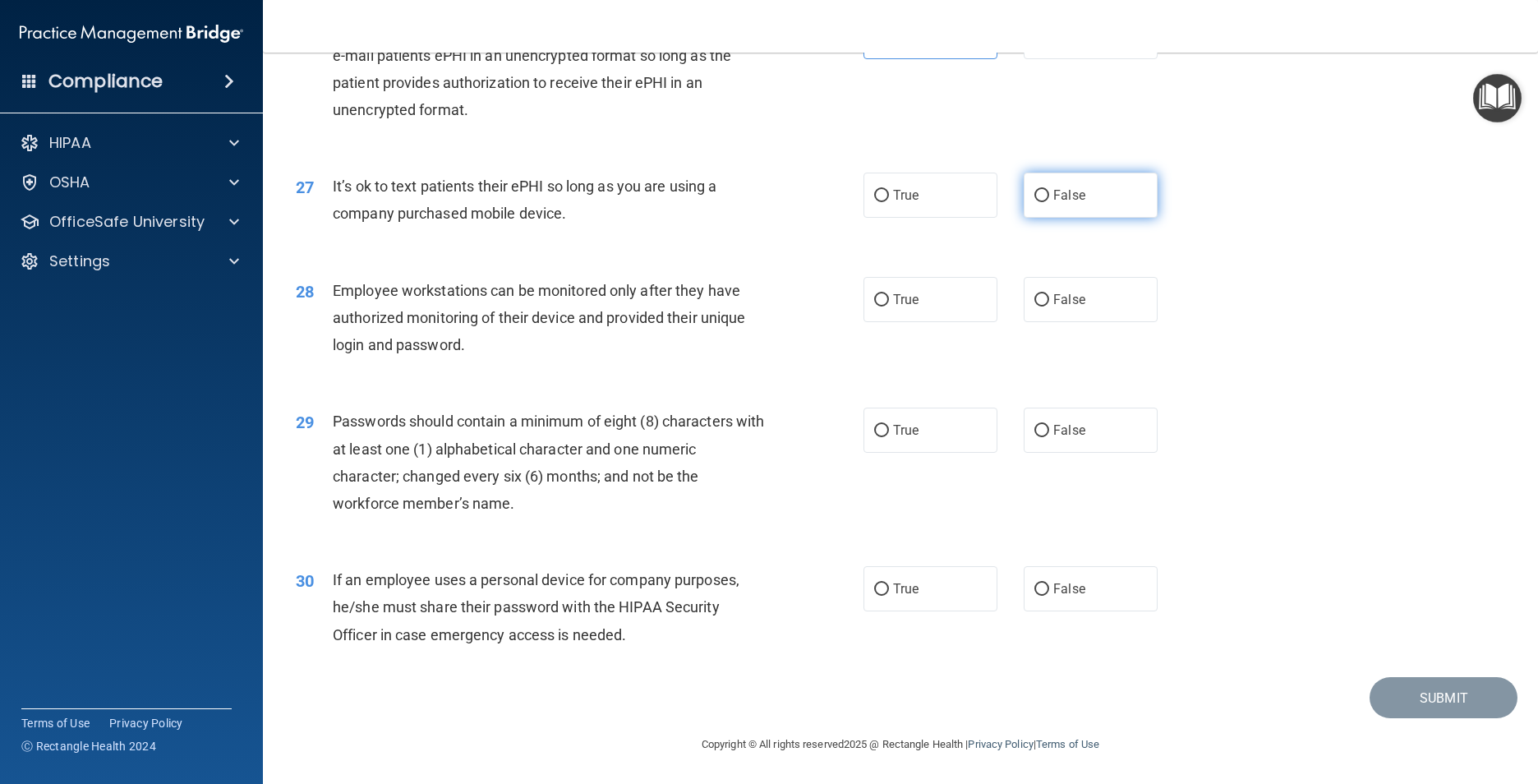
click at [1034, 200] on input "False" at bounding box center [1042, 196] width 15 height 12
radio input "true"
click at [904, 308] on label "True" at bounding box center [930, 299] width 134 height 45
click at [889, 306] on input "True" at bounding box center [881, 300] width 15 height 12
radio input "true"
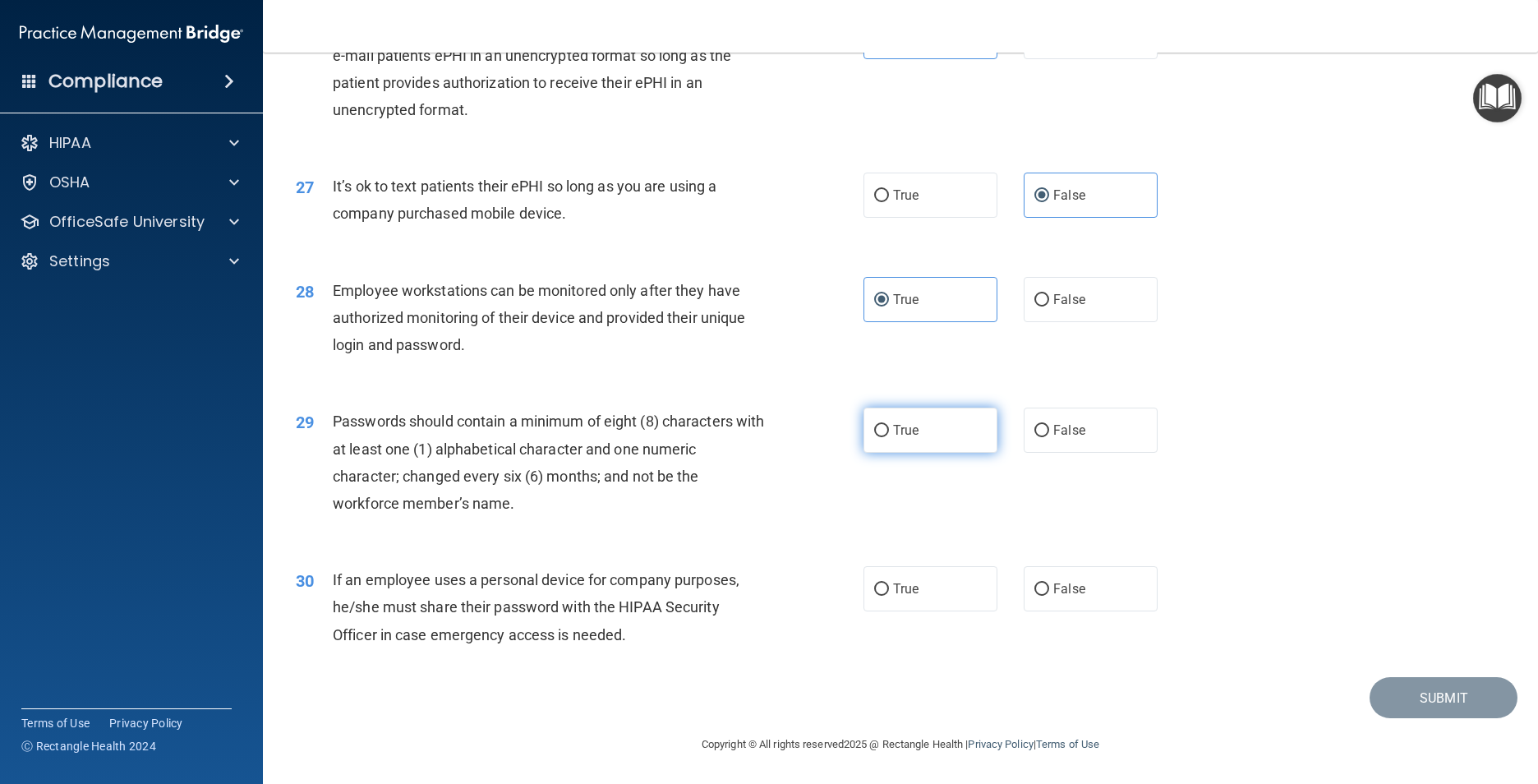
click at [925, 422] on label "True" at bounding box center [930, 429] width 134 height 45
click at [889, 425] on input "True" at bounding box center [881, 431] width 15 height 12
radio input "true"
drag, startPoint x: 932, startPoint y: 584, endPoint x: 930, endPoint y: 595, distance: 11.2
click at [930, 590] on label "True" at bounding box center [930, 588] width 134 height 45
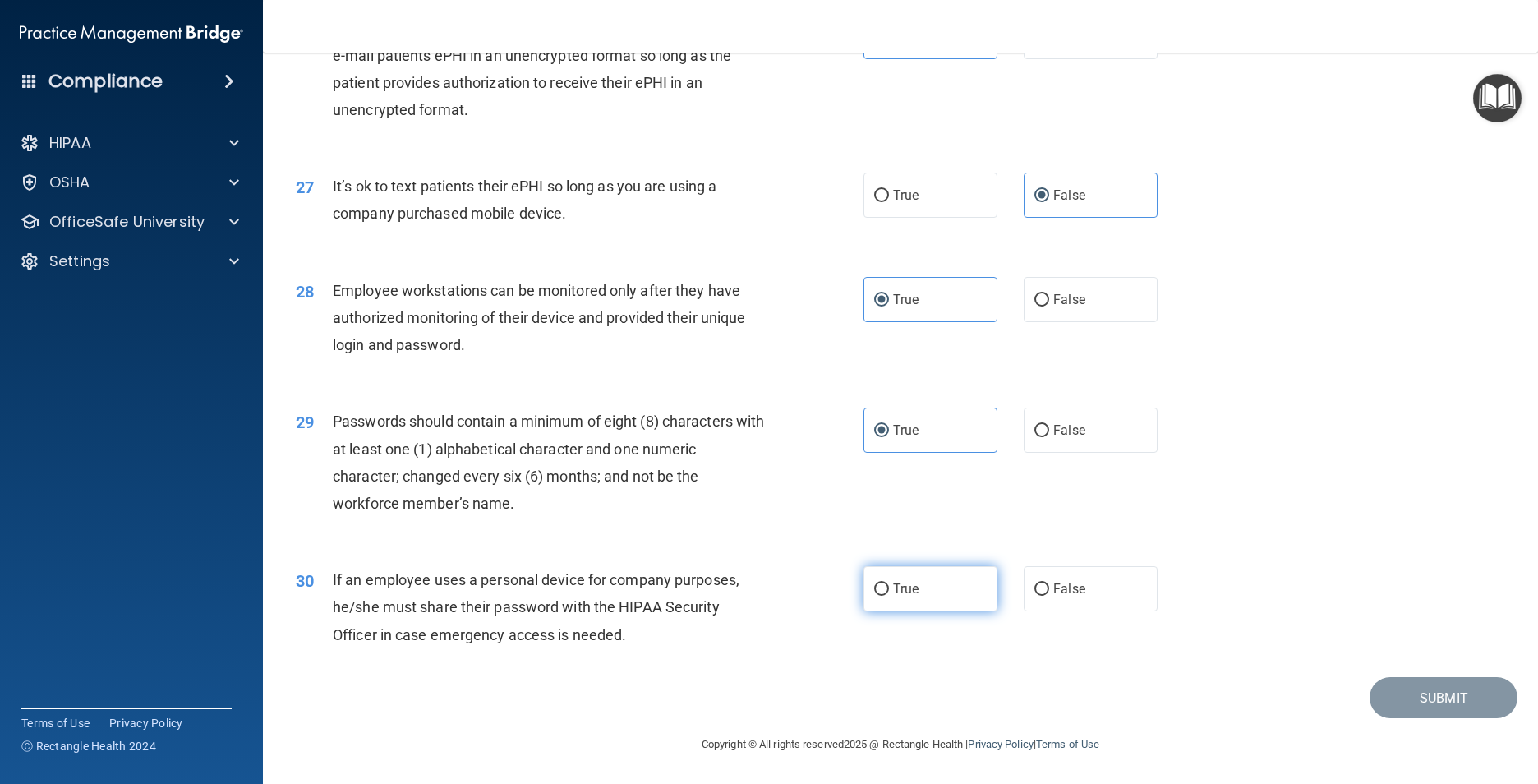
click at [889, 590] on input "True" at bounding box center [881, 589] width 15 height 12
radio input "true"
click at [1403, 700] on button "Submit" at bounding box center [1444, 698] width 148 height 42
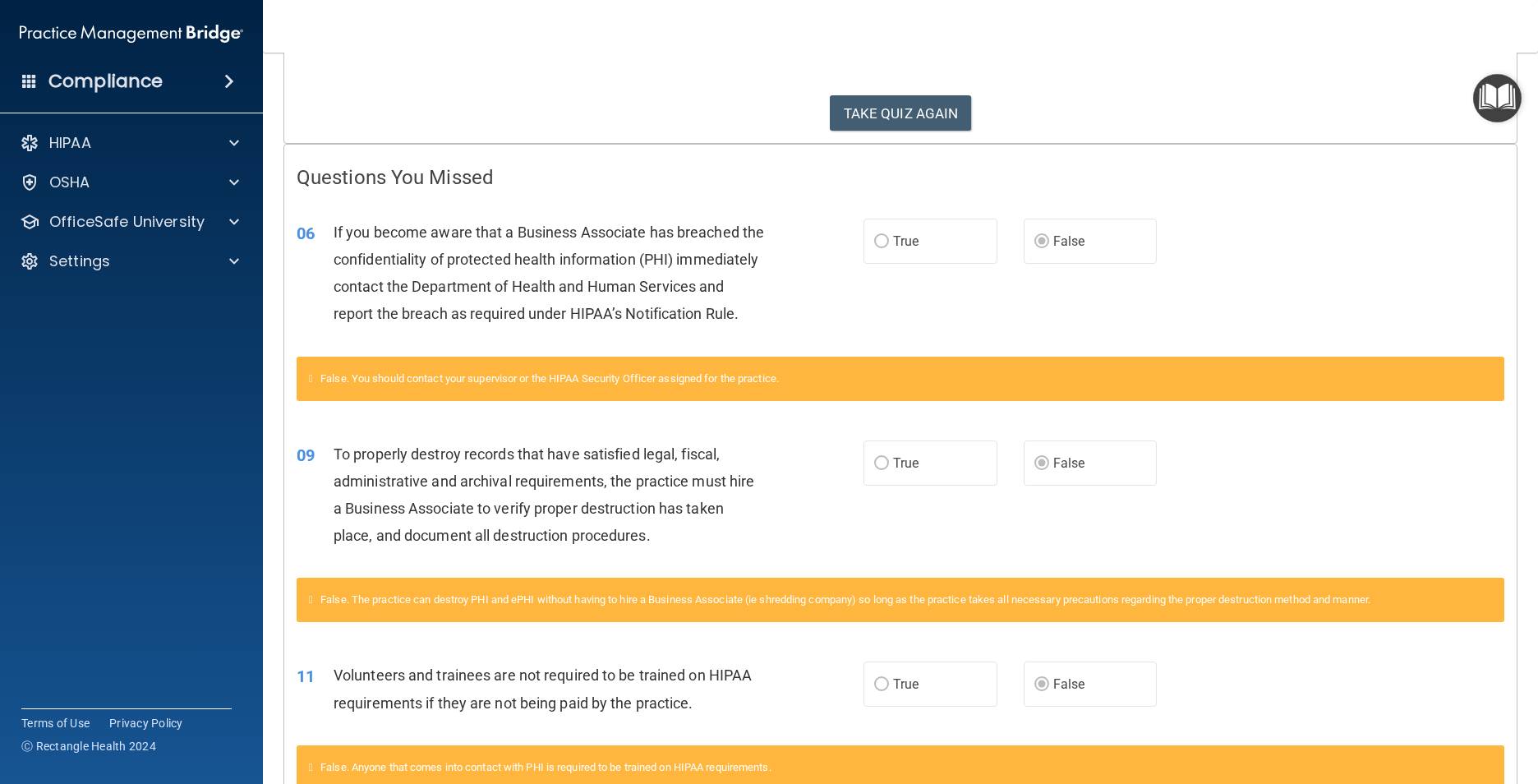
scroll to position [94, 0]
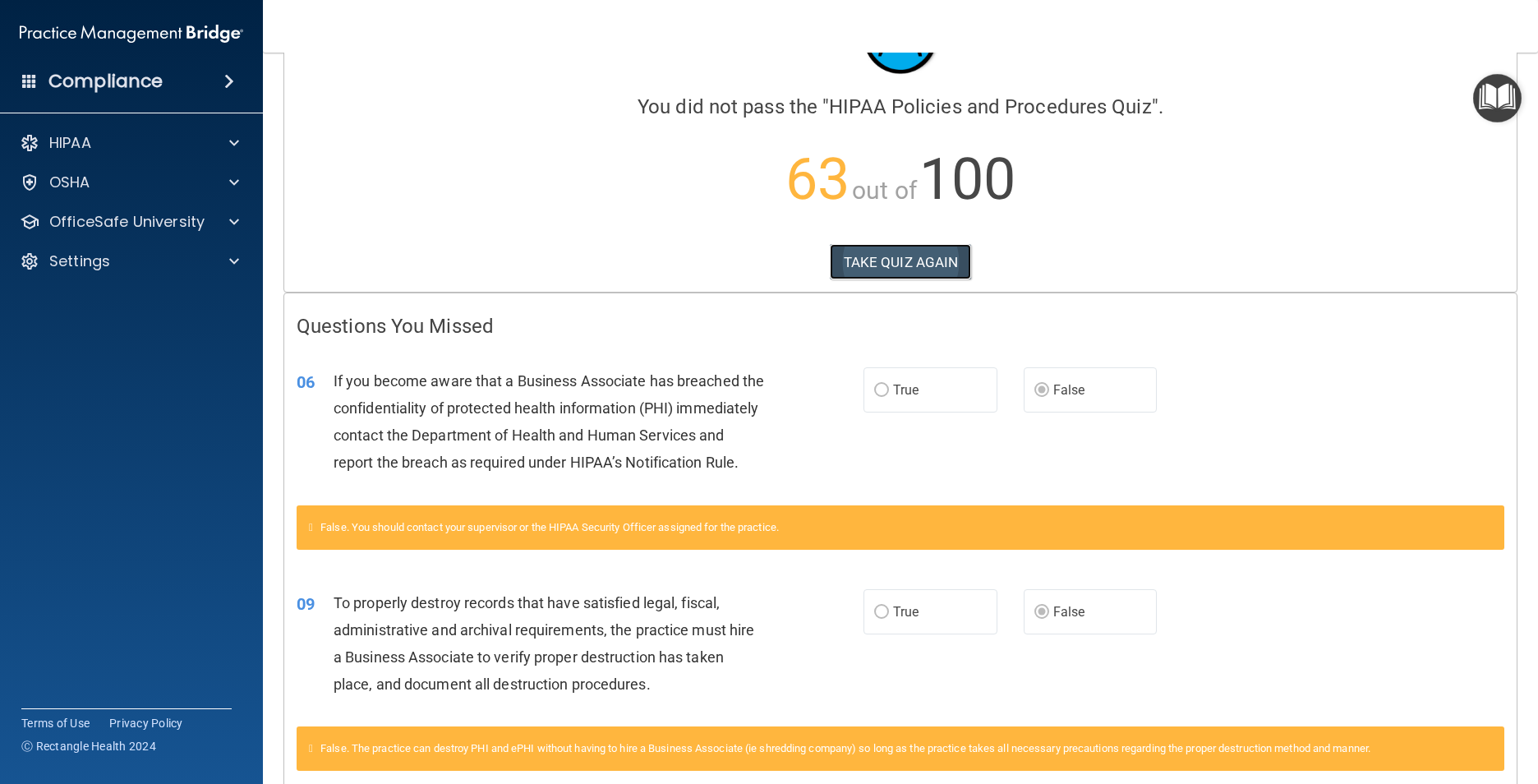
click at [891, 261] on button "TAKE QUIZ AGAIN" at bounding box center [900, 262] width 142 height 36
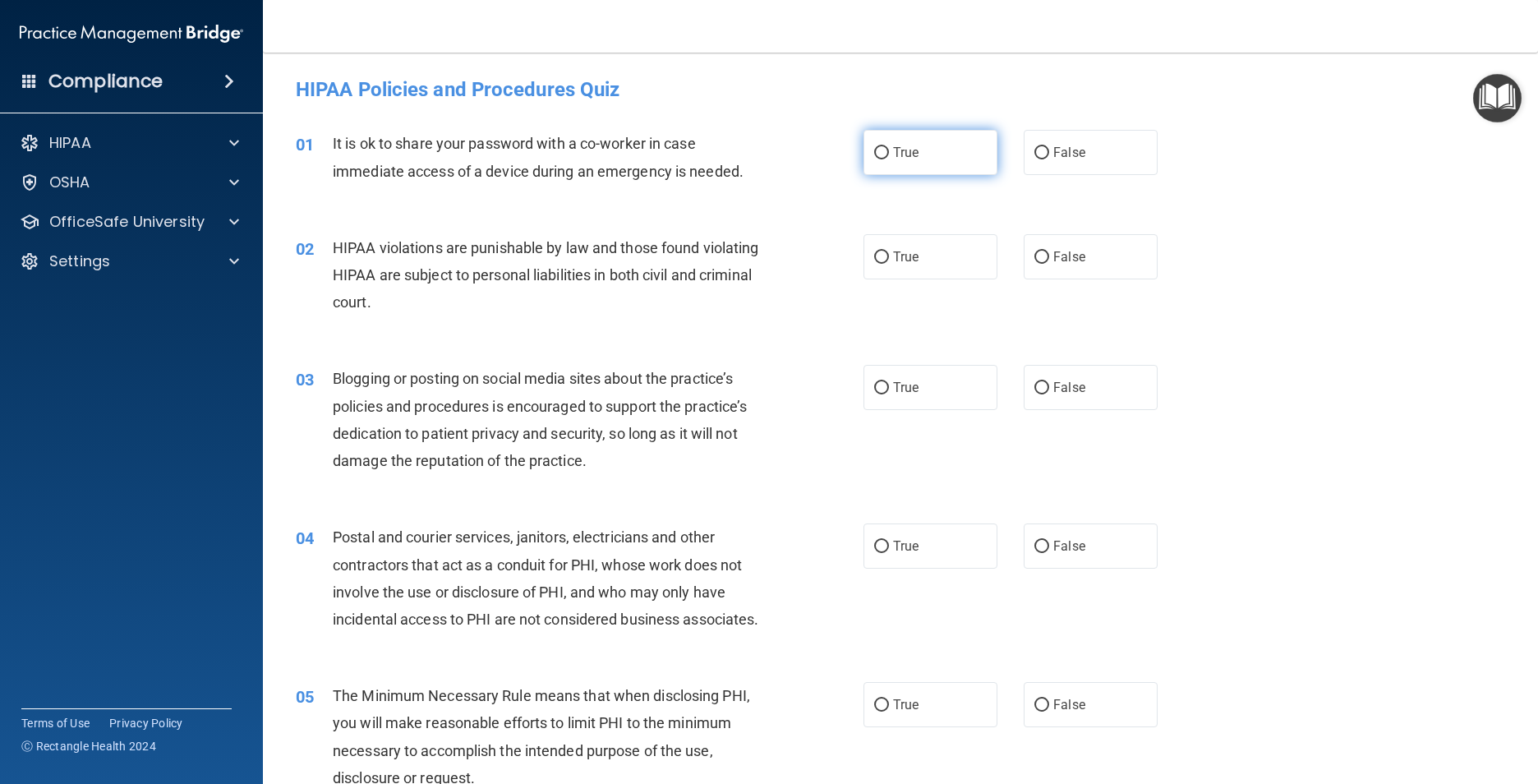
click at [920, 151] on label "True" at bounding box center [930, 152] width 134 height 45
click at [889, 151] on input "True" at bounding box center [881, 153] width 15 height 12
radio input "true"
click at [894, 267] on label "True" at bounding box center [930, 256] width 134 height 45
click at [889, 264] on input "True" at bounding box center [881, 258] width 15 height 12
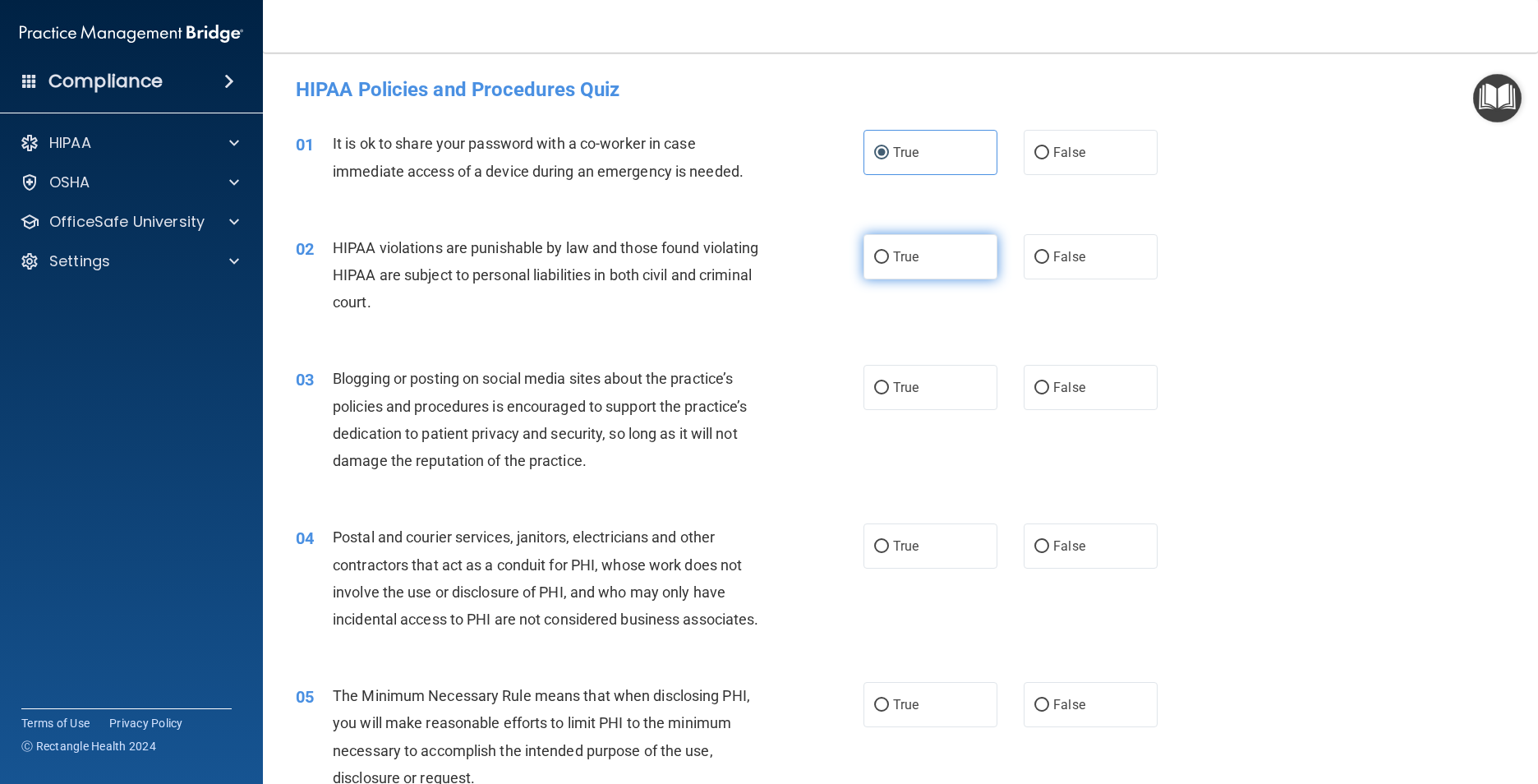
radio input "true"
drag, startPoint x: 1050, startPoint y: 396, endPoint x: 1019, endPoint y: 414, distance: 35.8
click at [1050, 395] on label "False" at bounding box center [1091, 387] width 134 height 45
click at [1049, 394] on input "False" at bounding box center [1042, 388] width 15 height 12
radio input "true"
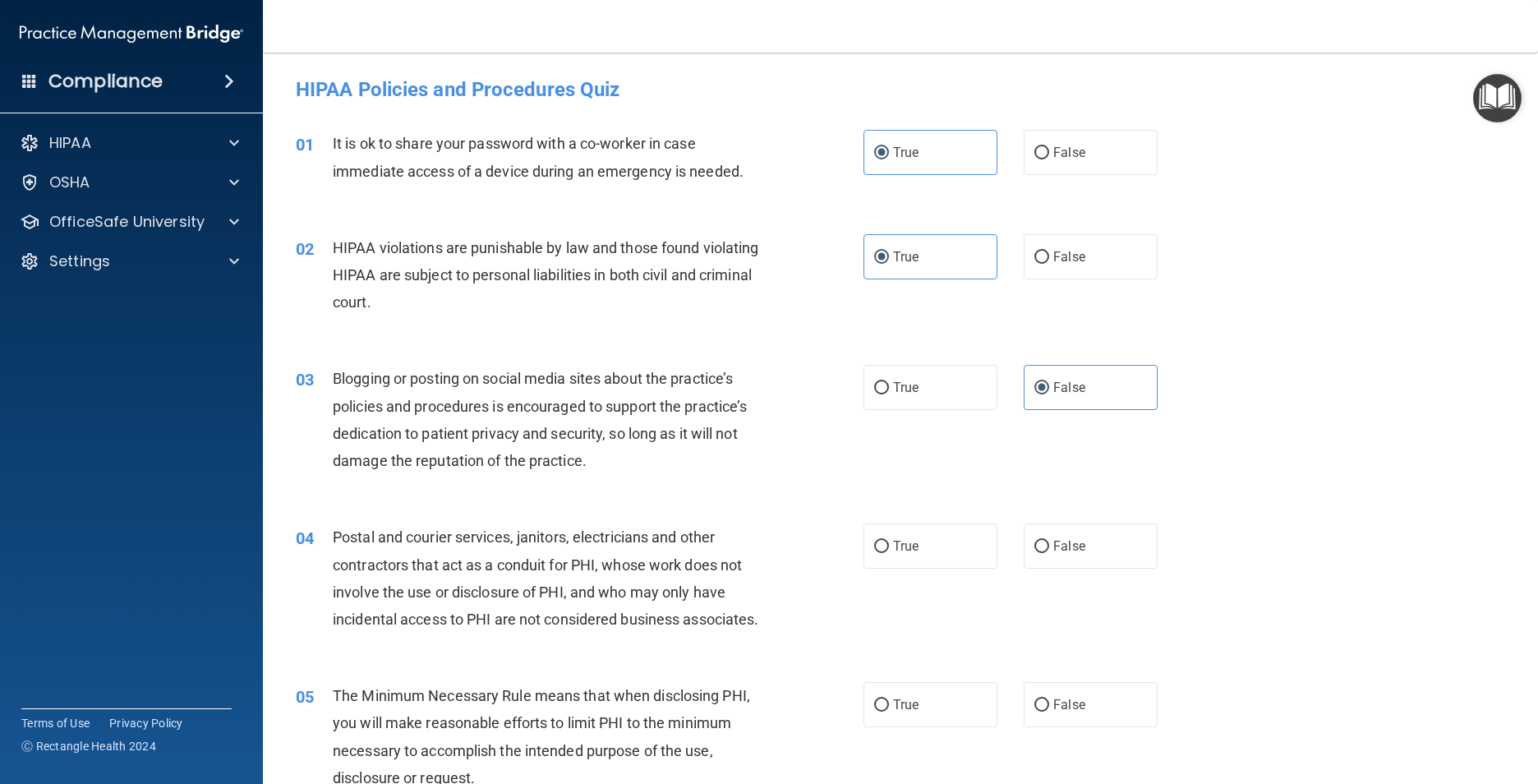
scroll to position [82, 0]
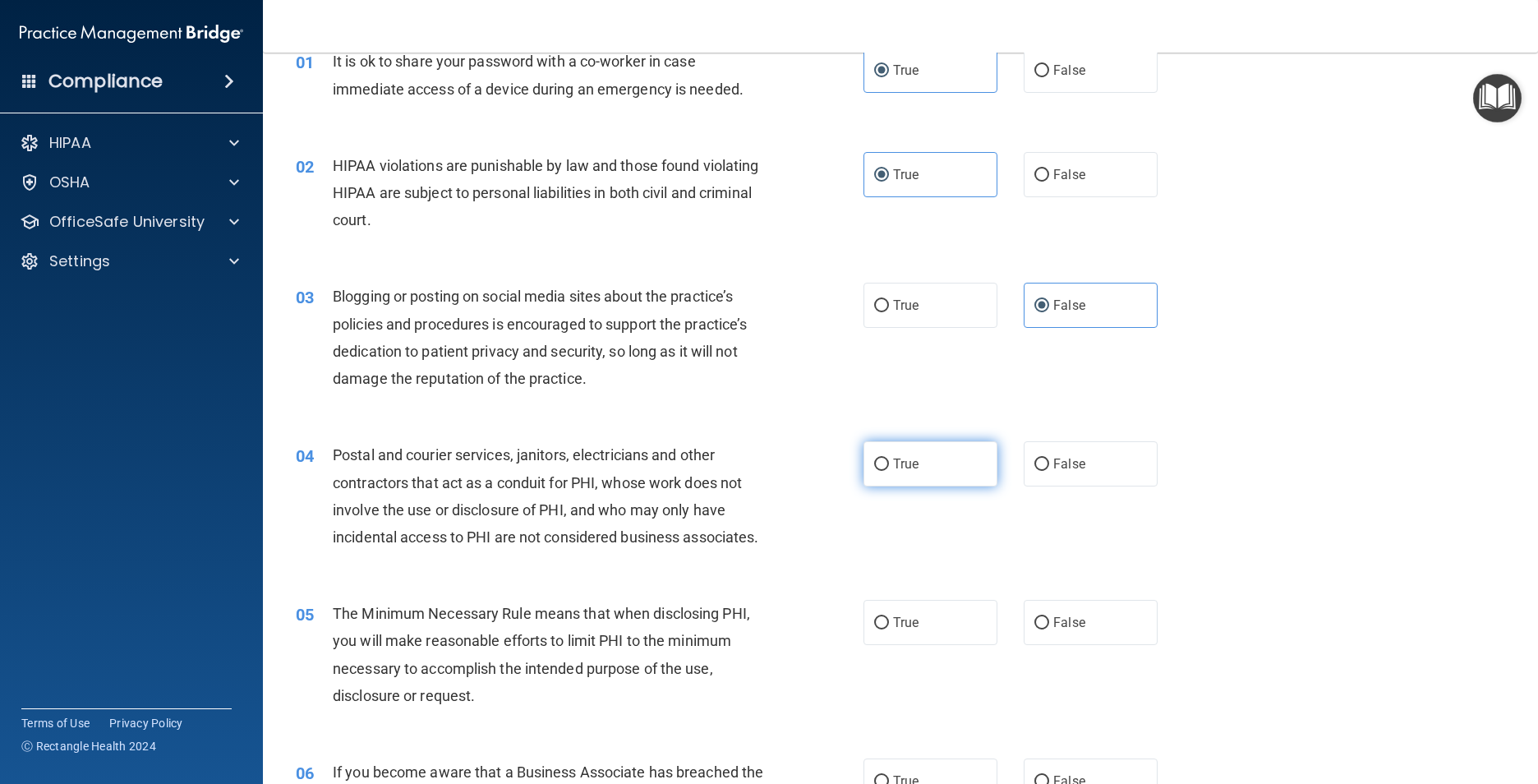
click at [959, 463] on label "True" at bounding box center [930, 463] width 134 height 45
click at [889, 463] on input "True" at bounding box center [881, 465] width 15 height 12
radio input "true"
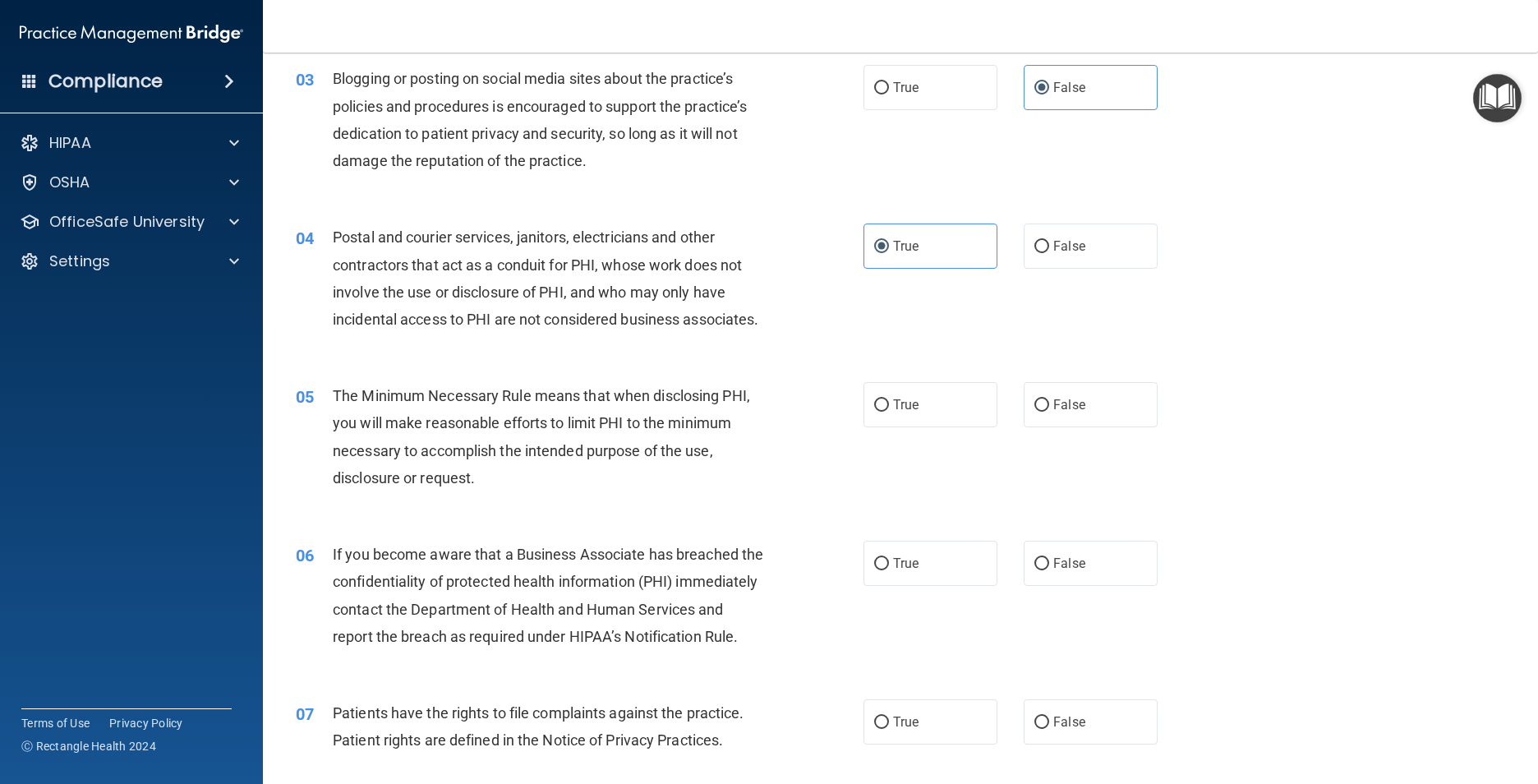
scroll to position [329, 0]
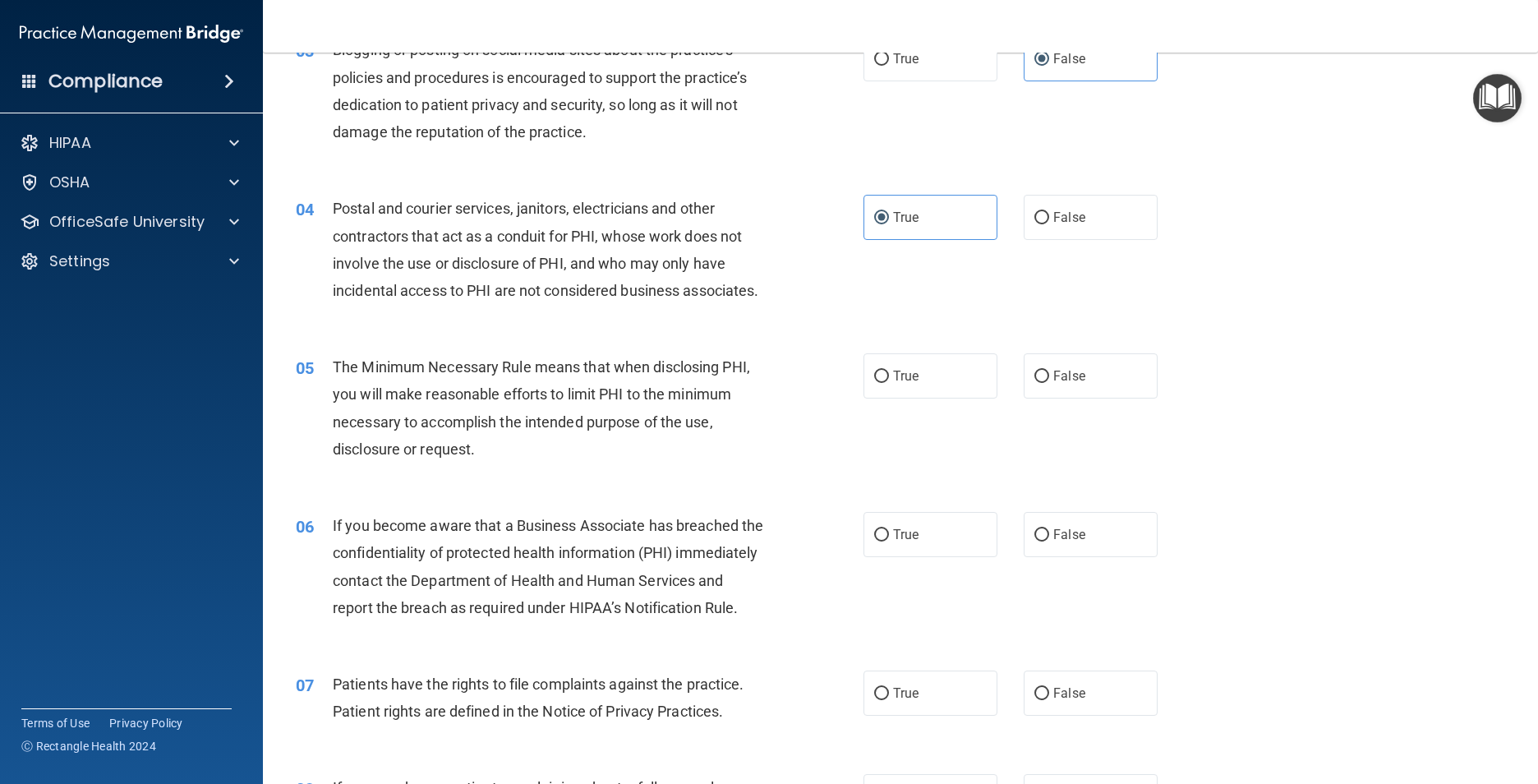
click at [934, 371] on div "05 The Minimum Necessary Rule means that when disclosing PHI, you will make rea…" at bounding box center [900, 412] width 1234 height 159
click at [936, 396] on label "True" at bounding box center [930, 376] width 134 height 45
click at [889, 383] on input "True" at bounding box center [881, 377] width 15 height 12
radio input "true"
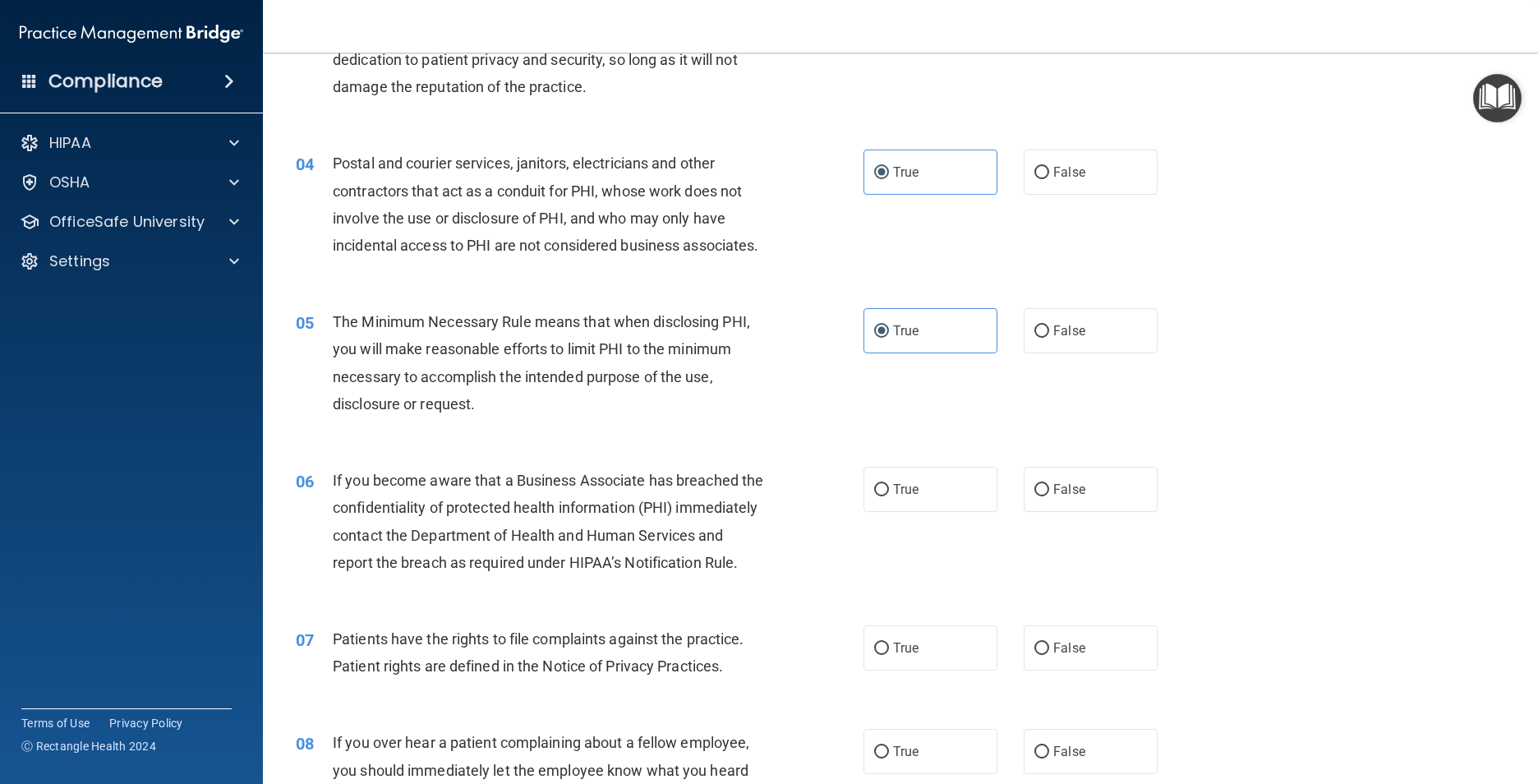
scroll to position [411, 0]
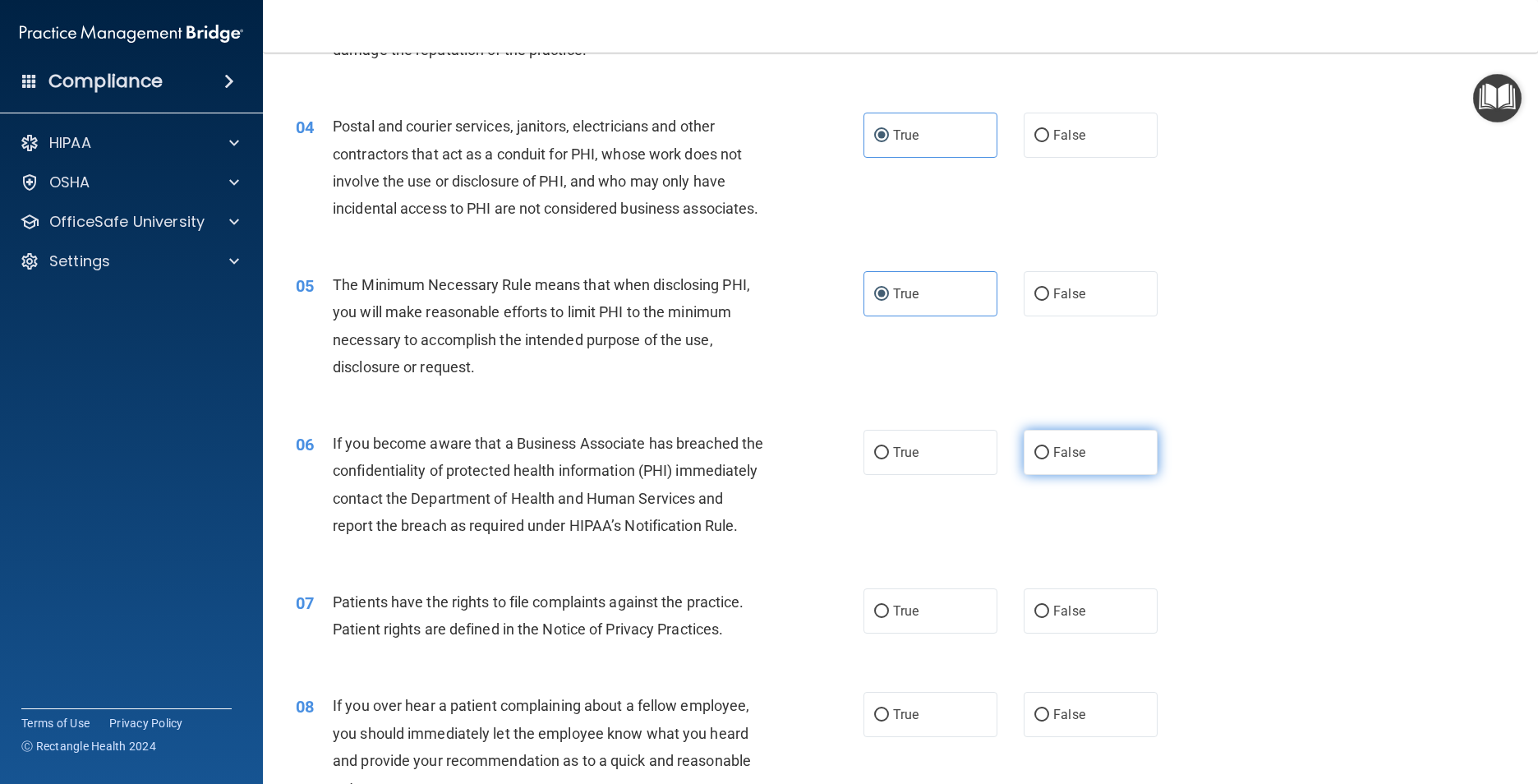
click at [1050, 474] on label "False" at bounding box center [1091, 452] width 134 height 45
click at [1049, 459] on input "False" at bounding box center [1042, 453] width 15 height 12
radio input "true"
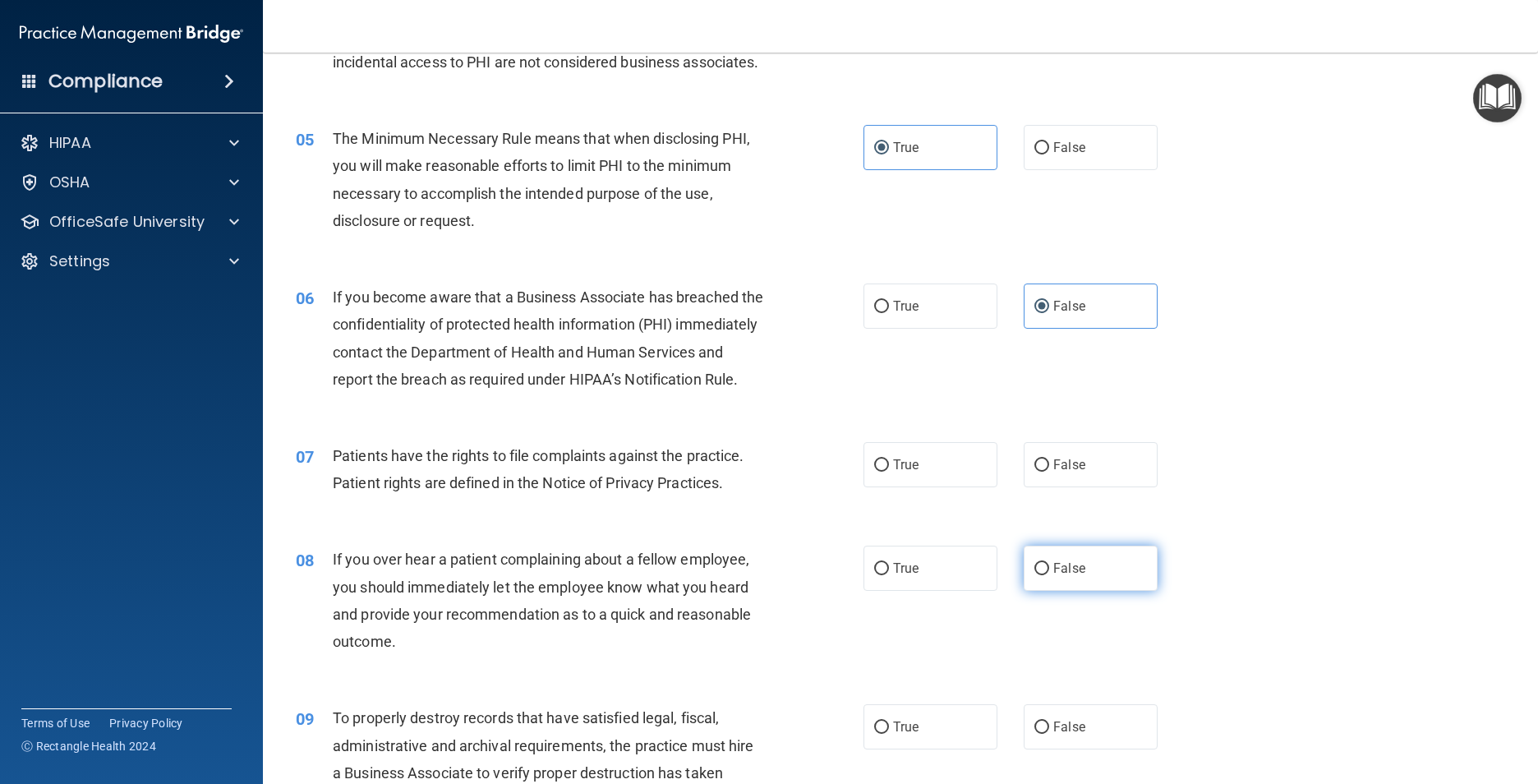
scroll to position [575, 0]
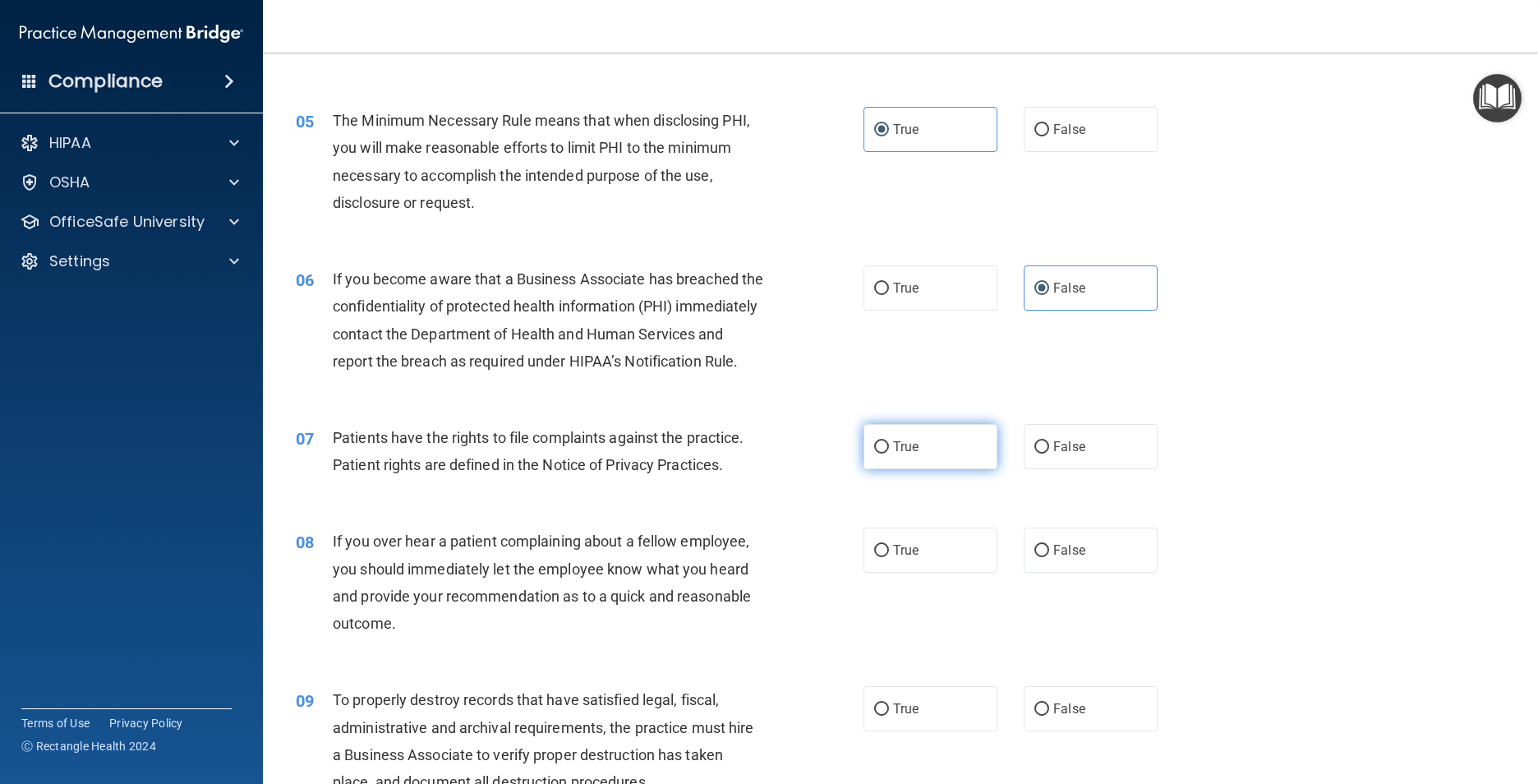
click at [895, 454] on span "True" at bounding box center [905, 446] width 26 height 16
click at [889, 453] on input "True" at bounding box center [881, 447] width 15 height 12
radio input "true"
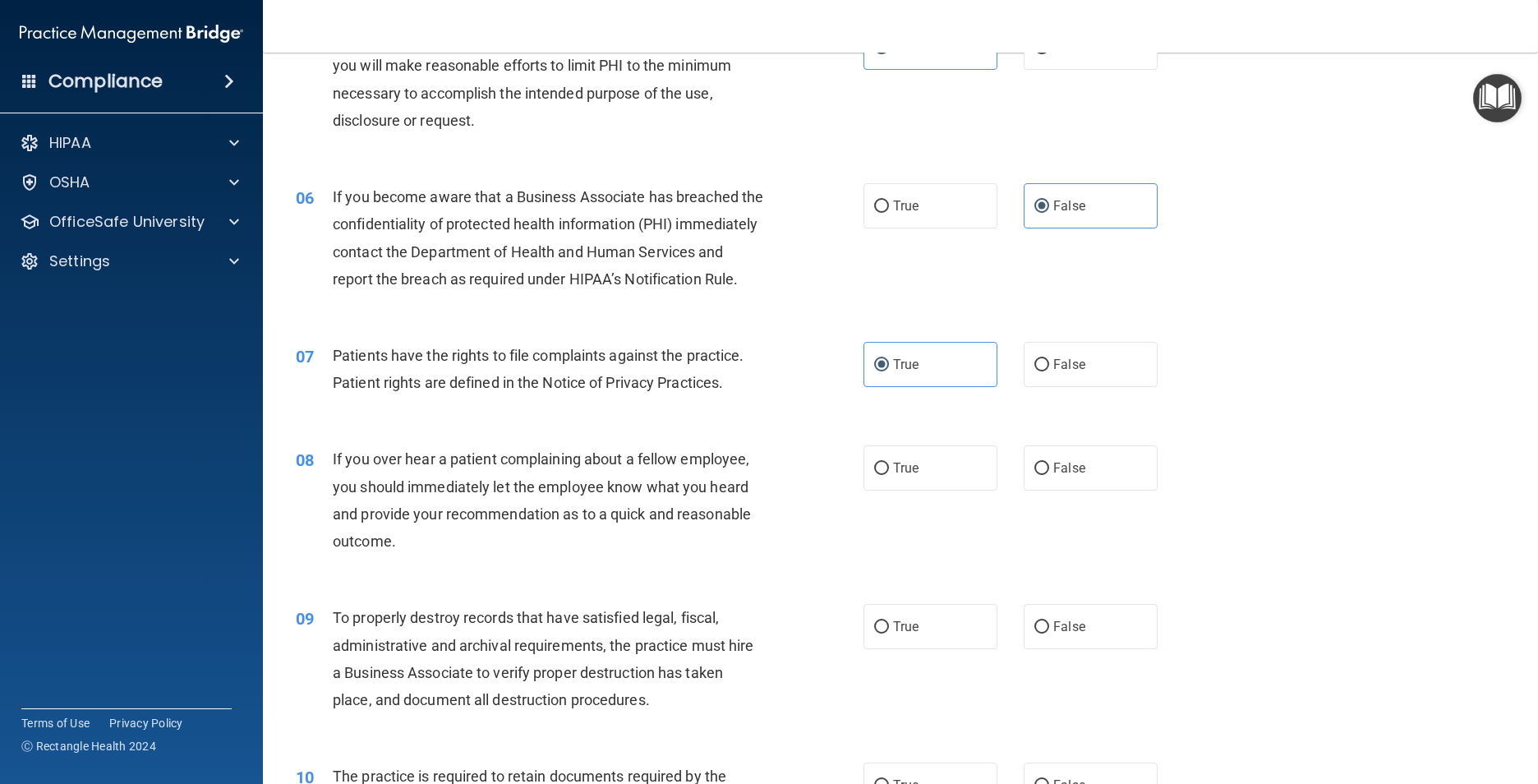
scroll to position [739, 0]
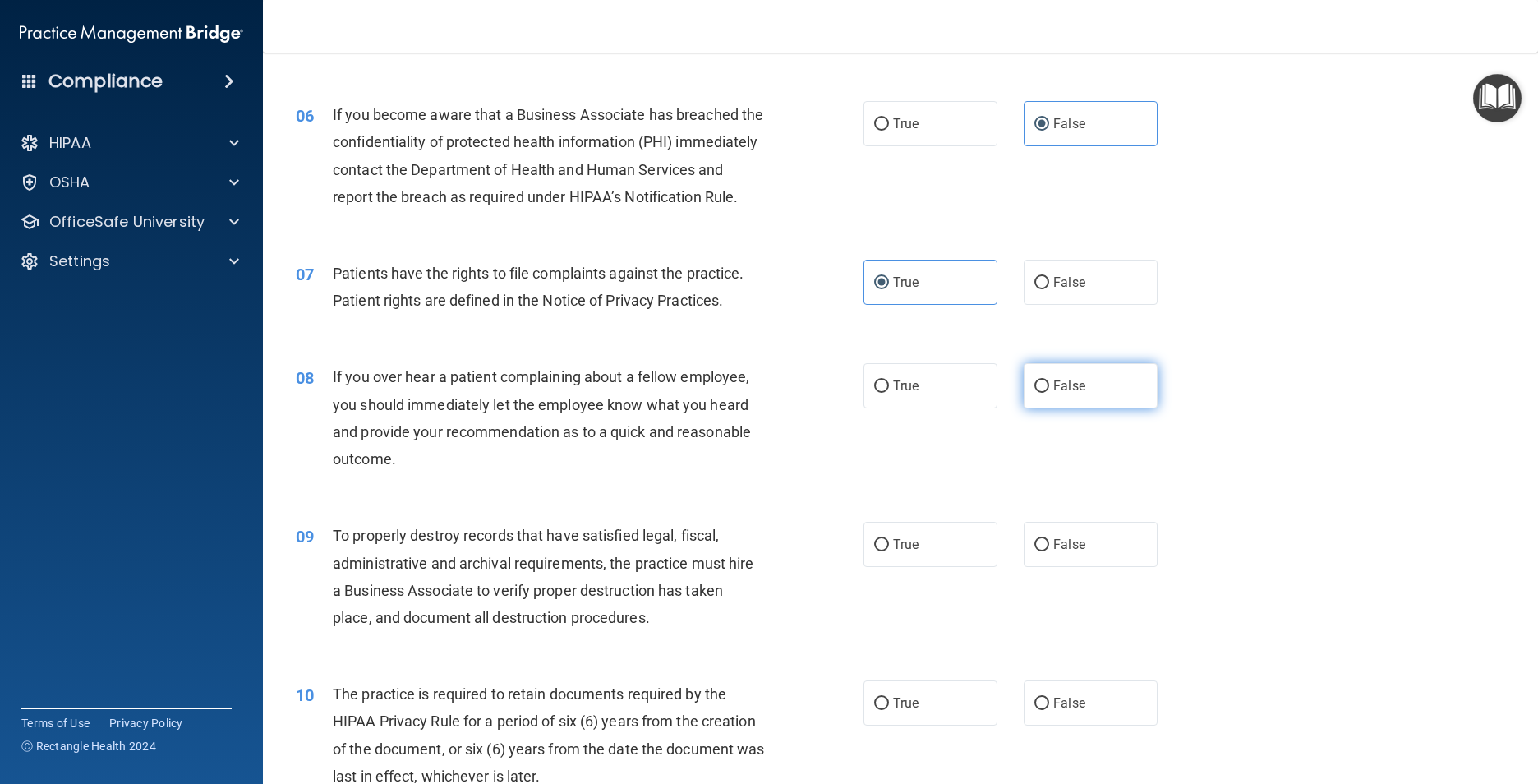
click at [1064, 393] on span "False" at bounding box center [1069, 385] width 32 height 16
click at [1049, 392] on input "False" at bounding box center [1042, 386] width 15 height 12
radio input "true"
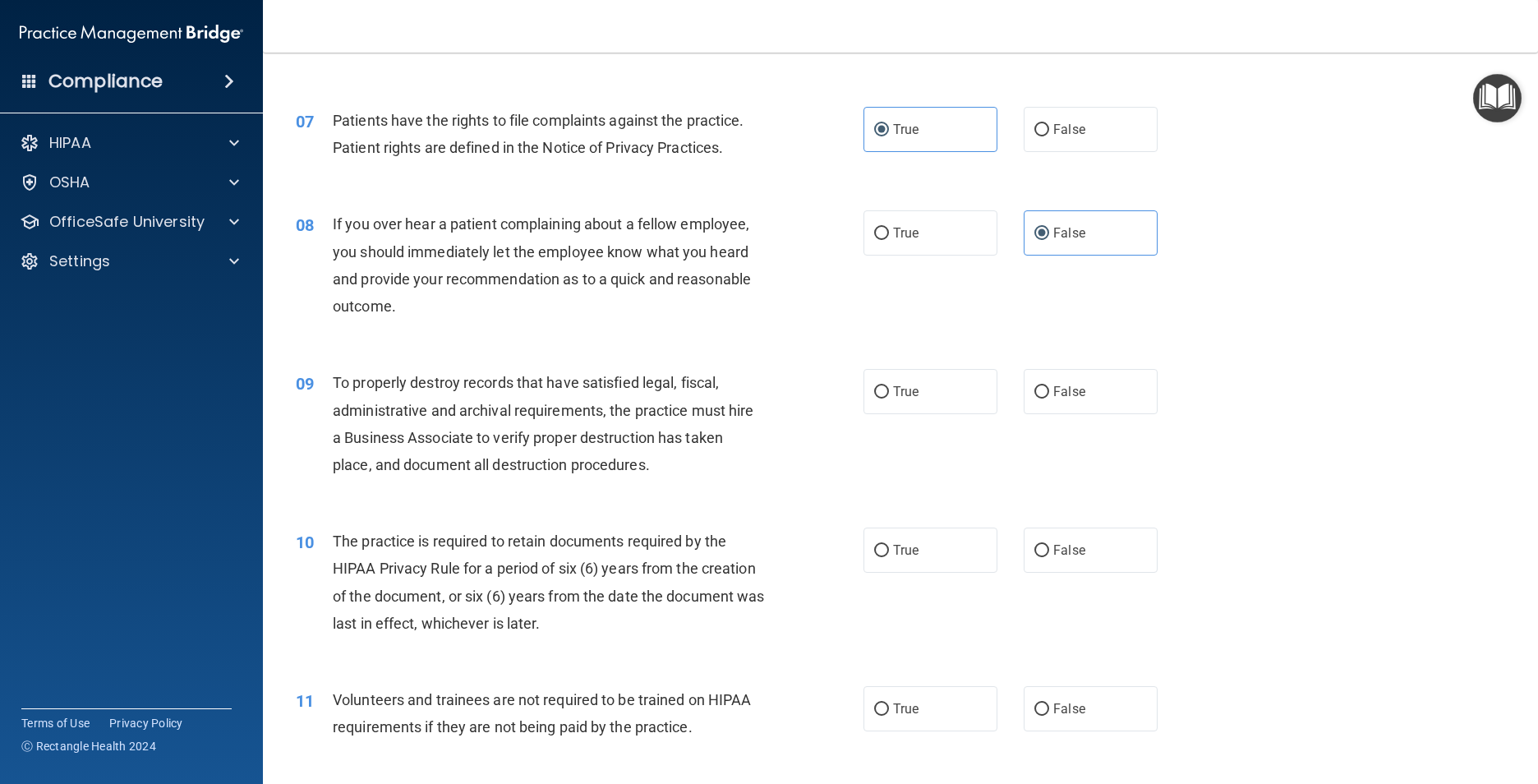
scroll to position [904, 0]
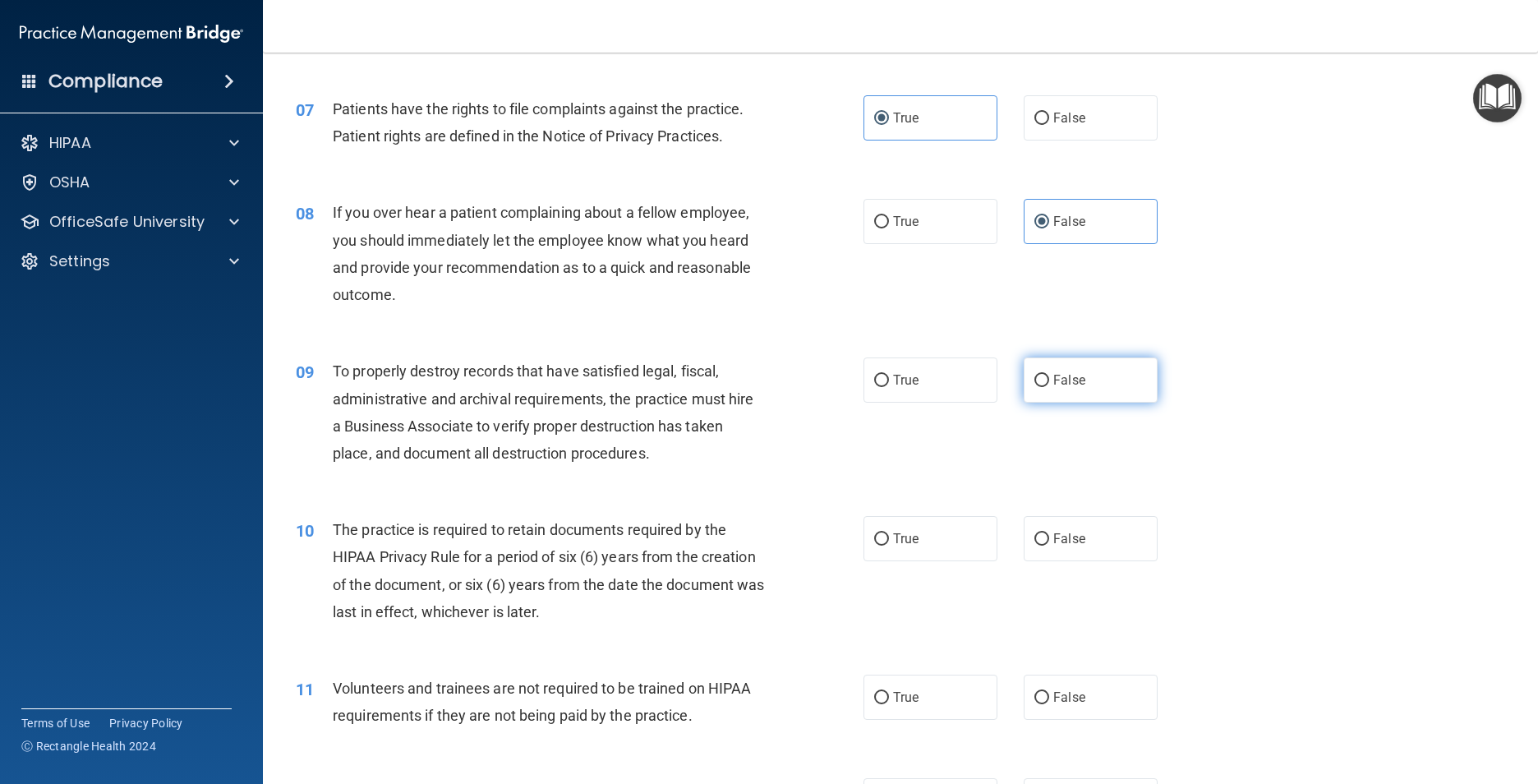
click at [1048, 402] on label "False" at bounding box center [1091, 379] width 134 height 45
click at [1048, 387] on input "False" at bounding box center [1042, 381] width 15 height 12
radio input "true"
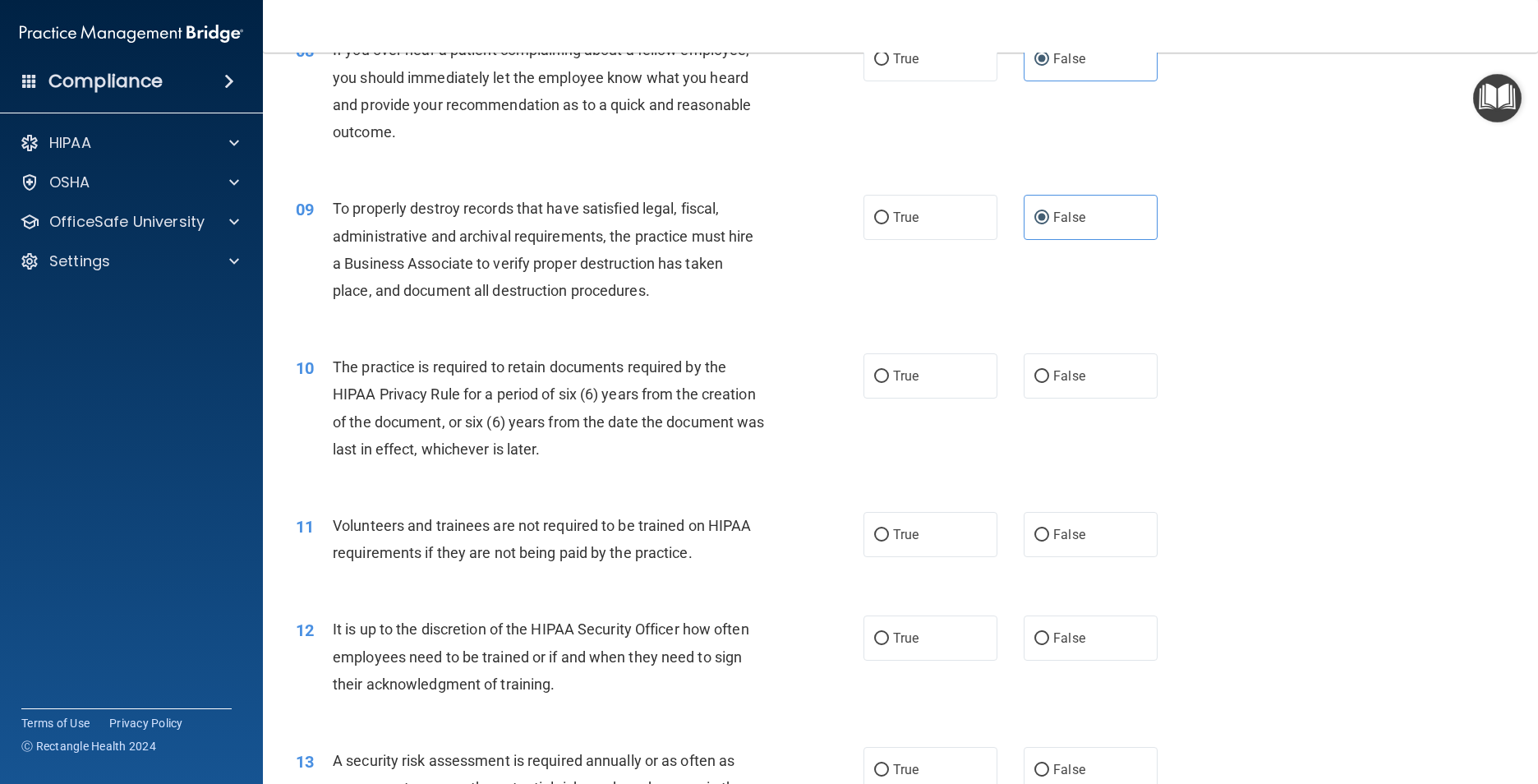
scroll to position [1068, 0]
click at [935, 397] on label "True" at bounding box center [930, 374] width 134 height 45
click at [889, 381] on input "True" at bounding box center [881, 375] width 15 height 12
radio input "true"
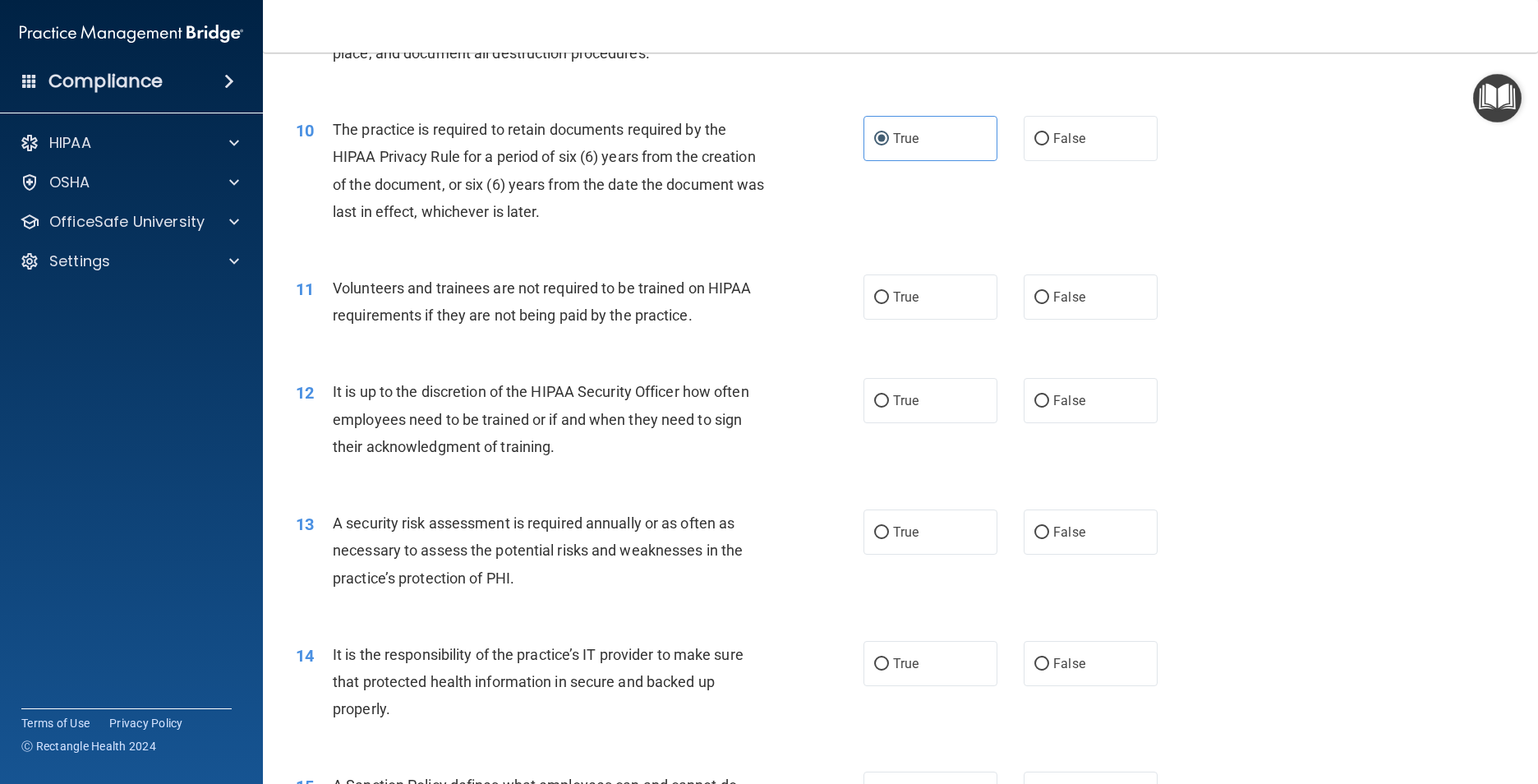
scroll to position [1314, 0]
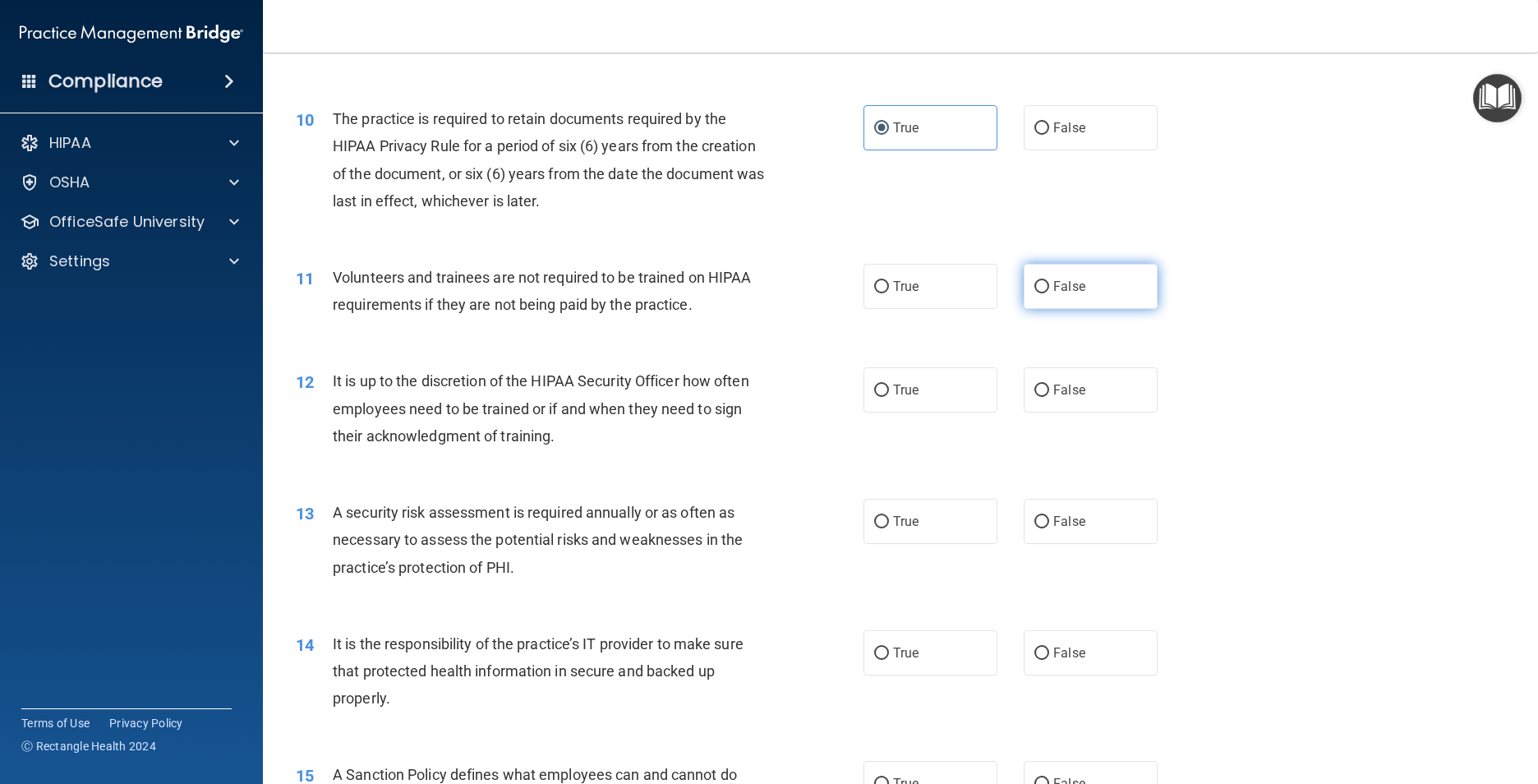
click at [1053, 294] on span "False" at bounding box center [1069, 287] width 32 height 16
click at [1049, 294] on input "False" at bounding box center [1042, 287] width 15 height 12
radio input "true"
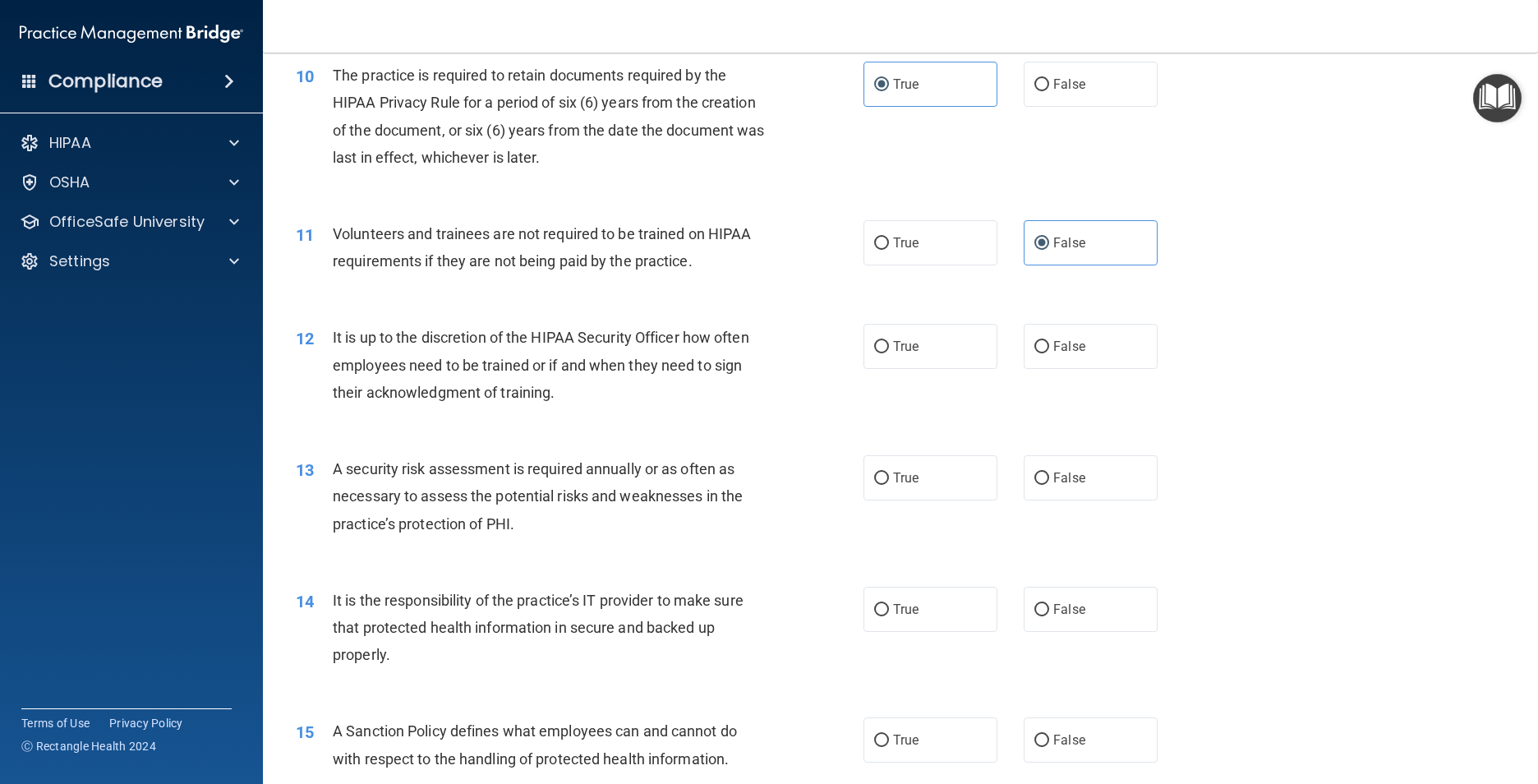
scroll to position [1396, 0]
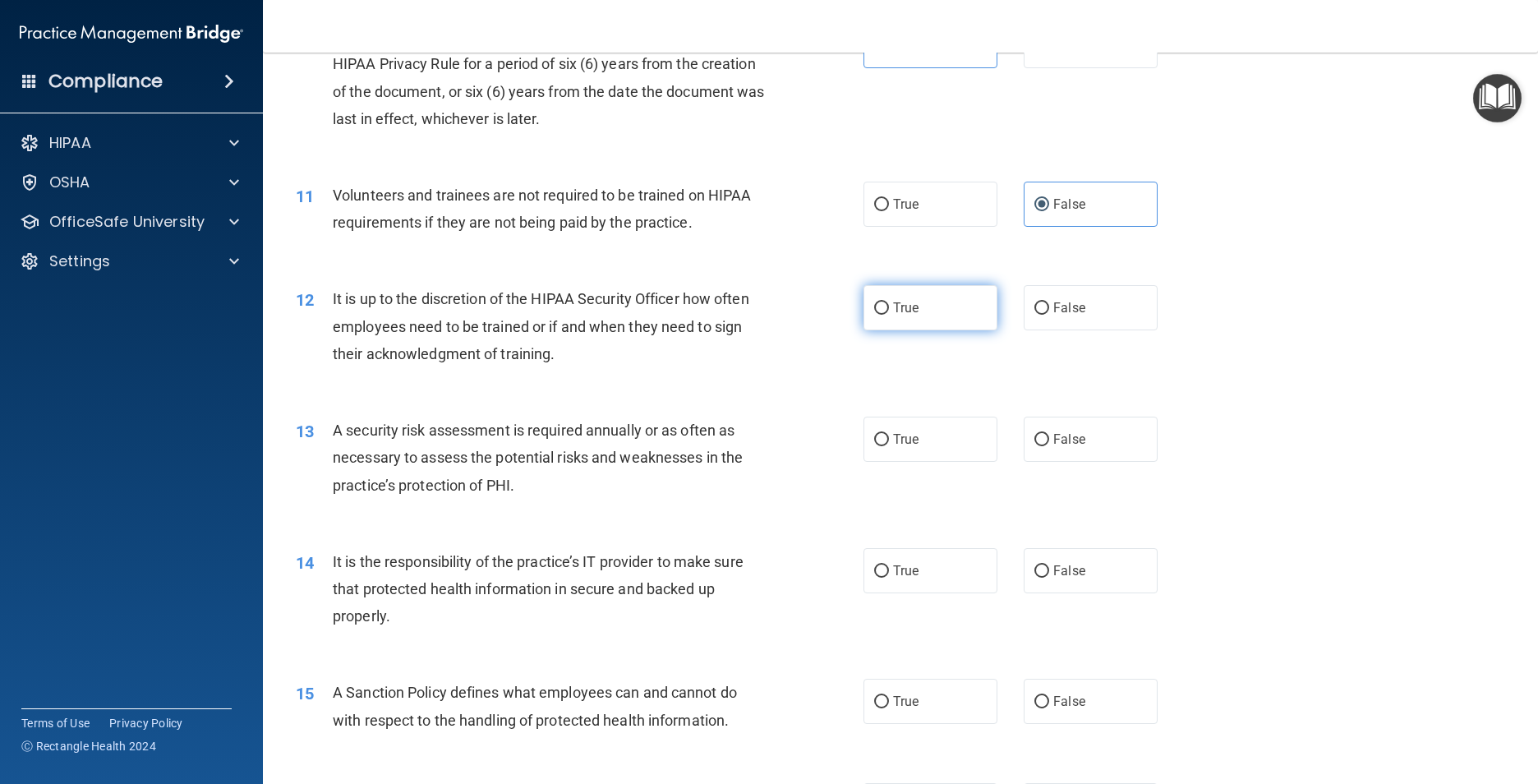
click at [940, 330] on label "True" at bounding box center [930, 307] width 134 height 45
click at [889, 315] on input "True" at bounding box center [881, 309] width 15 height 12
radio input "true"
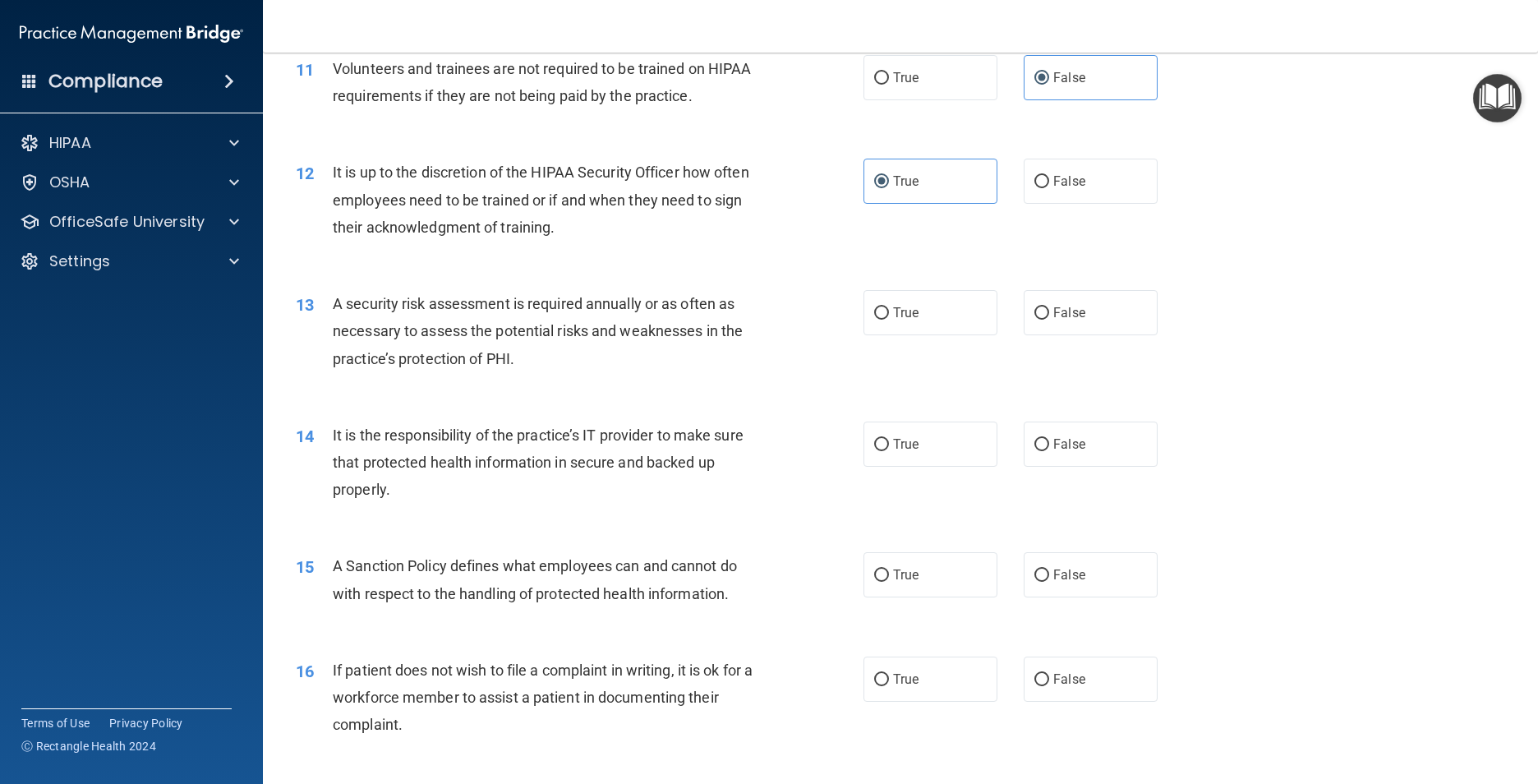
scroll to position [1561, 0]
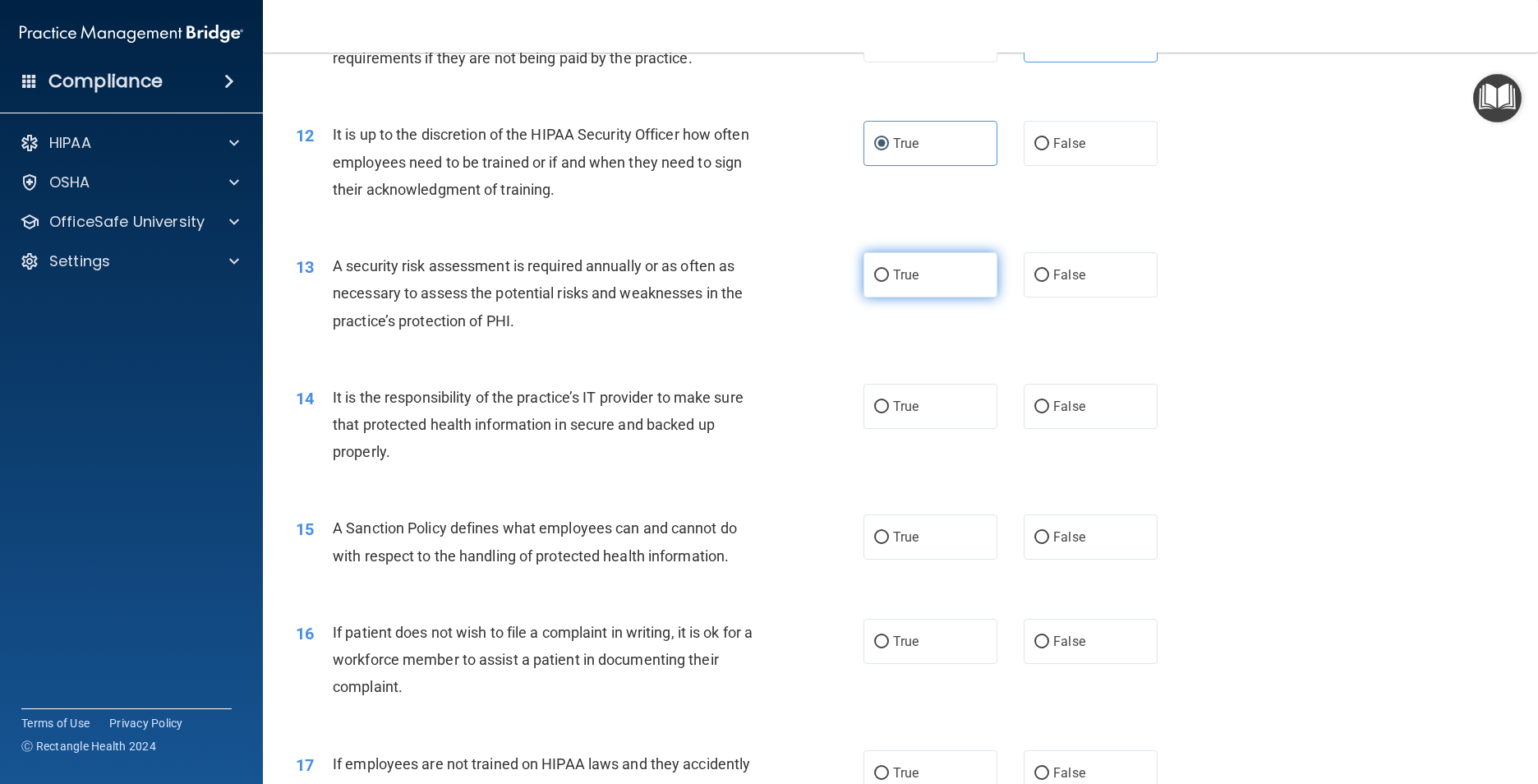
click at [930, 297] on label "True" at bounding box center [930, 274] width 134 height 45
click at [889, 281] on input "True" at bounding box center [881, 276] width 15 height 12
radio input "true"
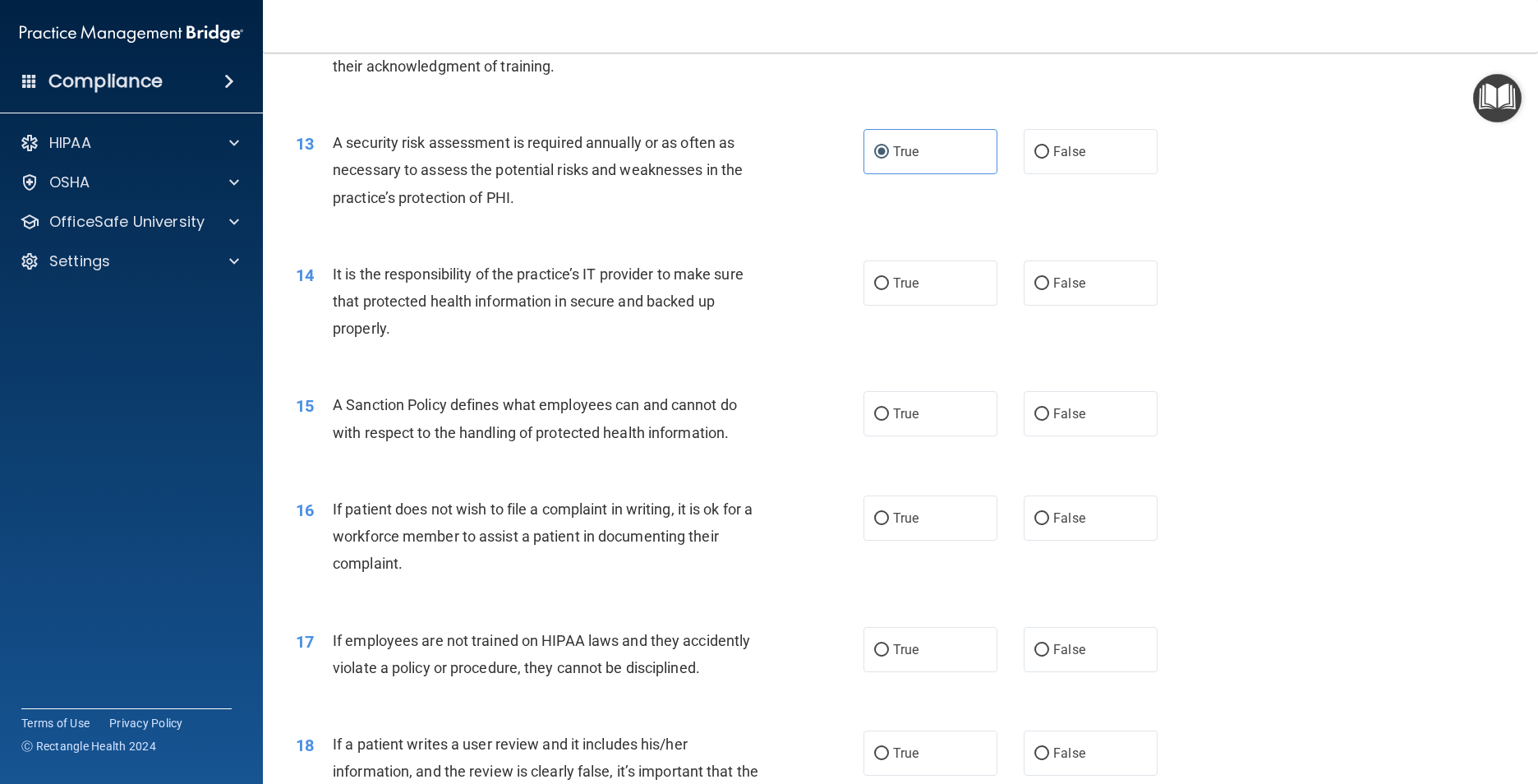
scroll to position [1725, 0]
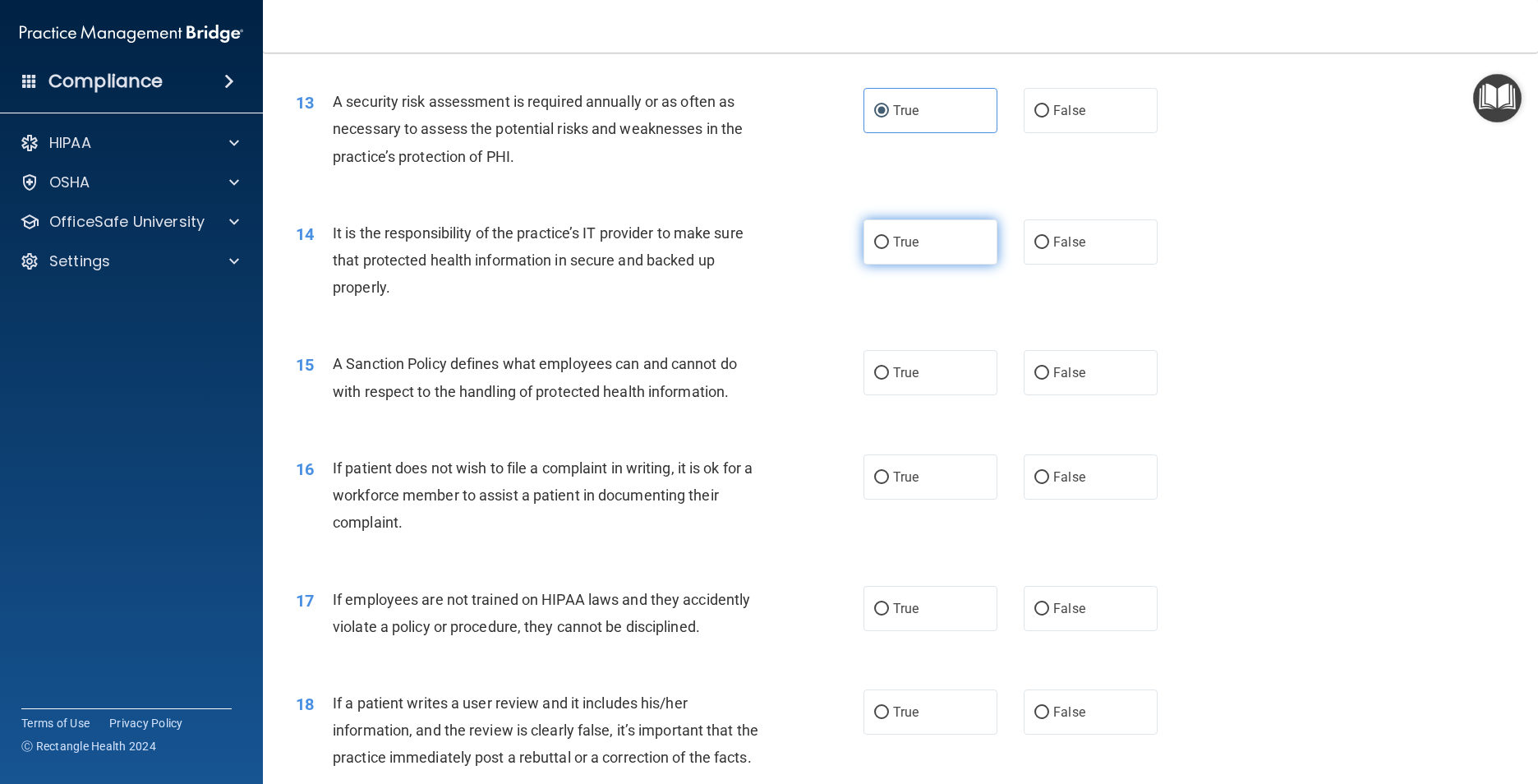
click at [923, 265] on label "True" at bounding box center [930, 242] width 134 height 45
click at [889, 249] on input "True" at bounding box center [881, 243] width 15 height 12
radio input "true"
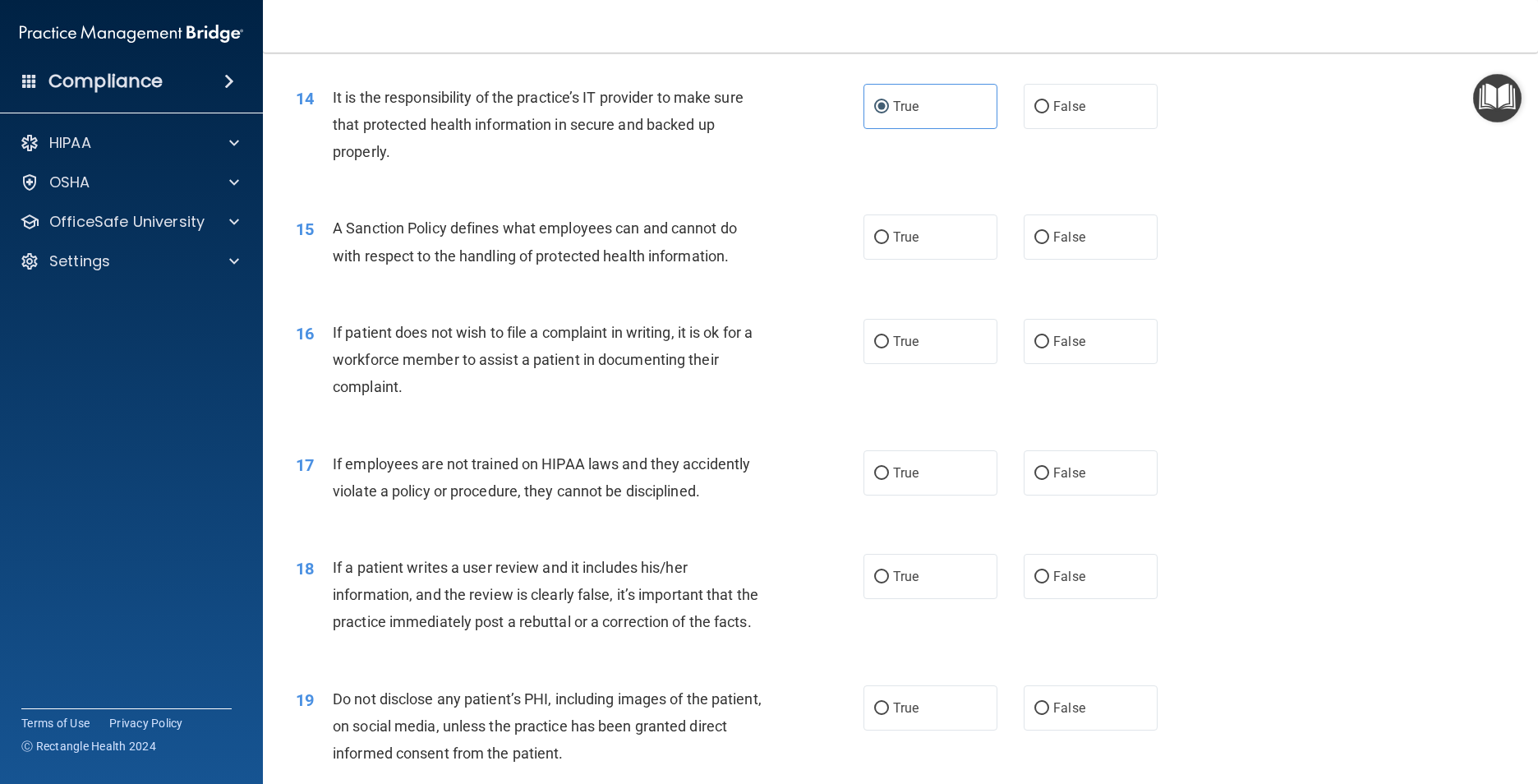
scroll to position [1889, 0]
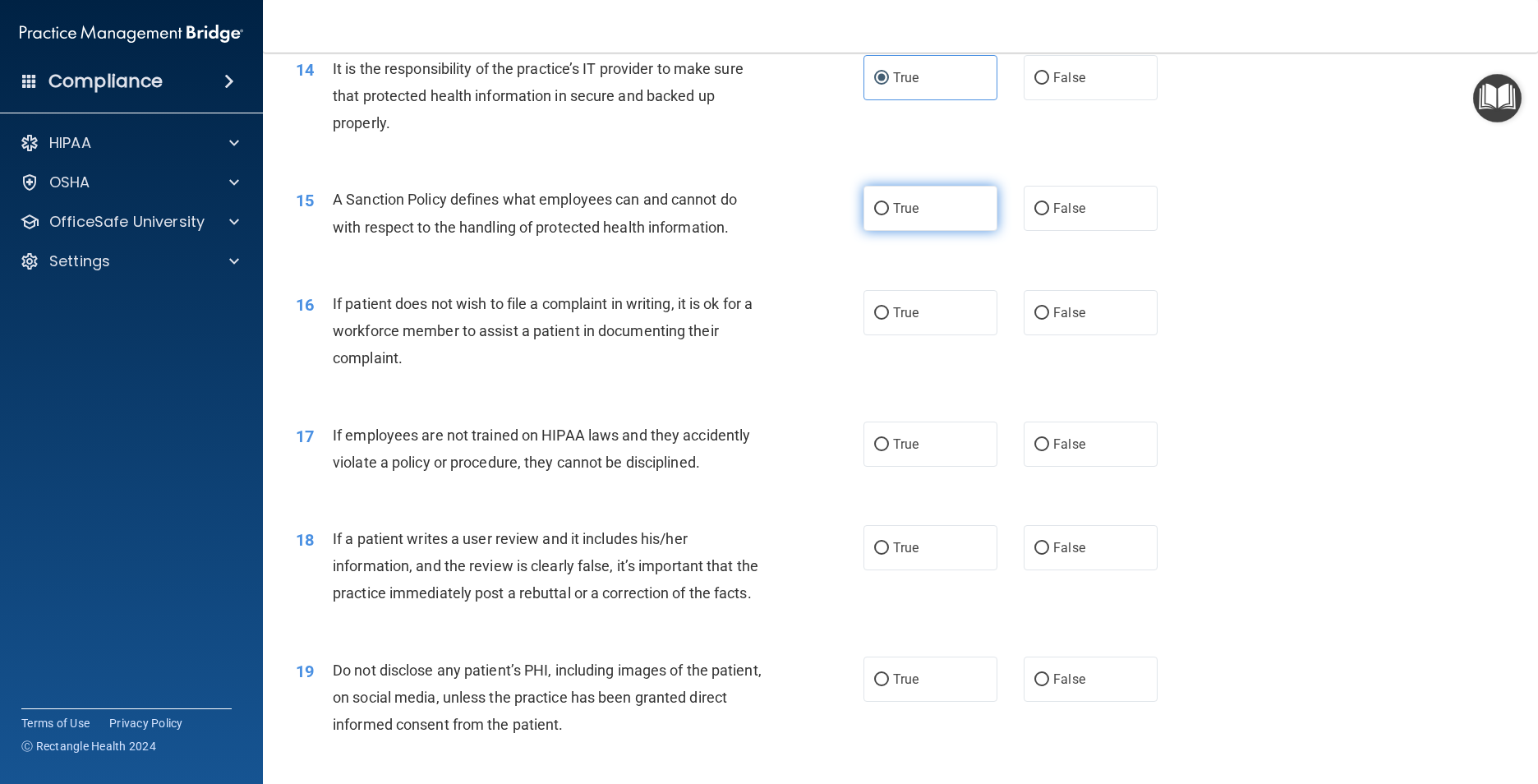
click at [919, 231] on label "True" at bounding box center [930, 207] width 134 height 45
click at [889, 215] on input "True" at bounding box center [881, 209] width 15 height 12
radio input "true"
click at [909, 320] on span "True" at bounding box center [905, 313] width 26 height 16
click at [889, 319] on input "True" at bounding box center [881, 313] width 15 height 12
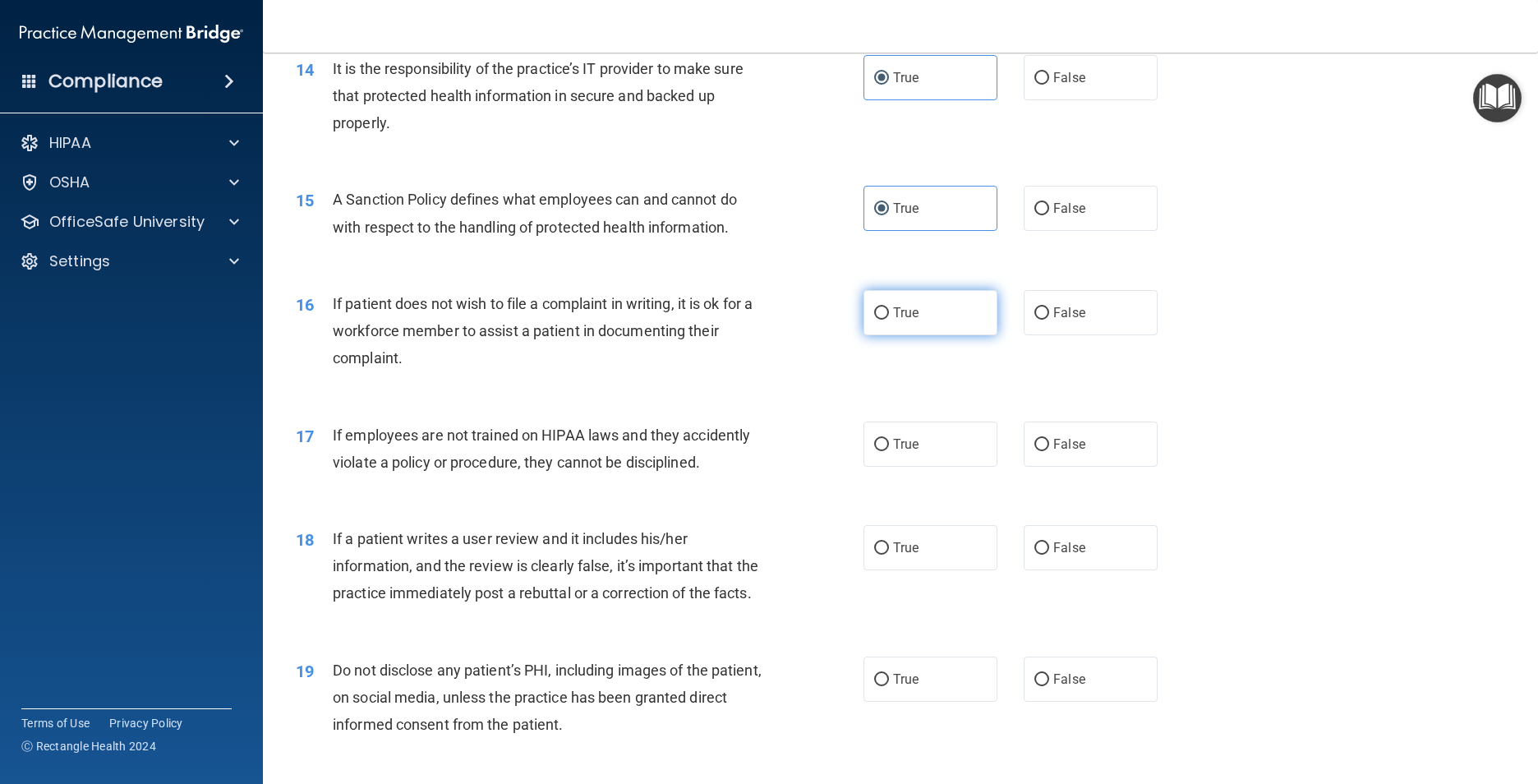
radio input "true"
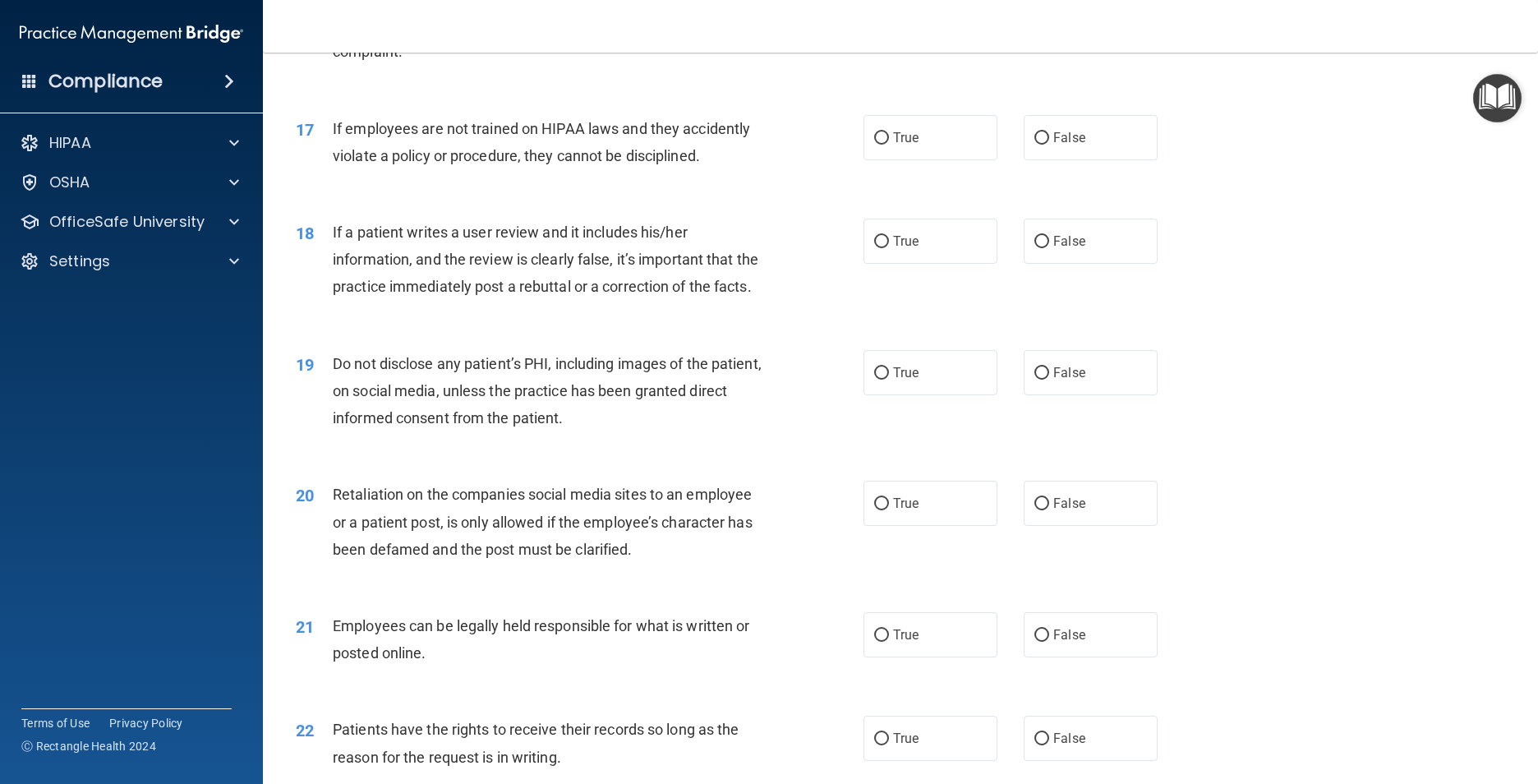
scroll to position [2218, 0]
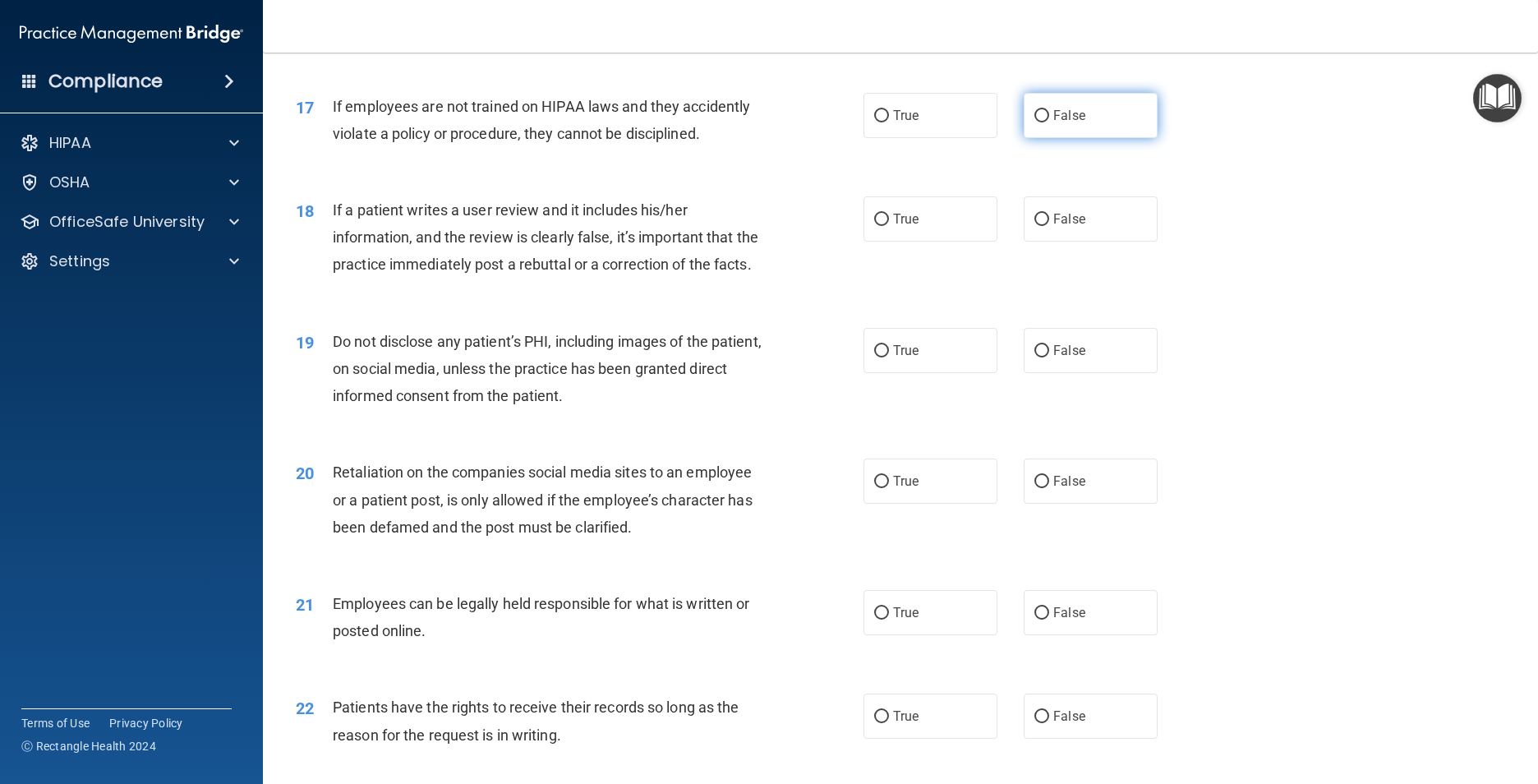
click at [1047, 138] on label "False" at bounding box center [1091, 115] width 134 height 45
click at [1047, 123] on input "False" at bounding box center [1042, 116] width 15 height 12
radio input "true"
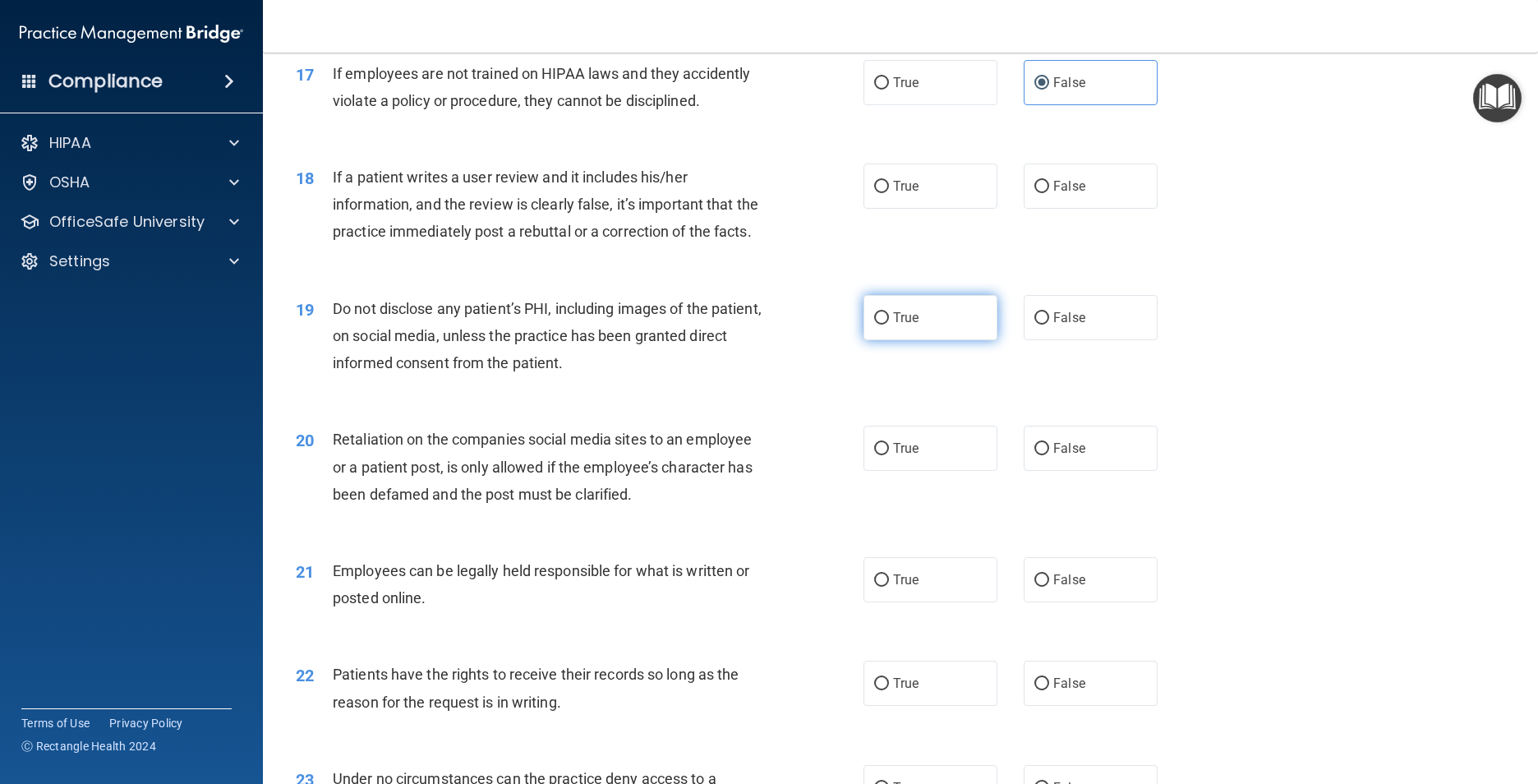
scroll to position [2300, 0]
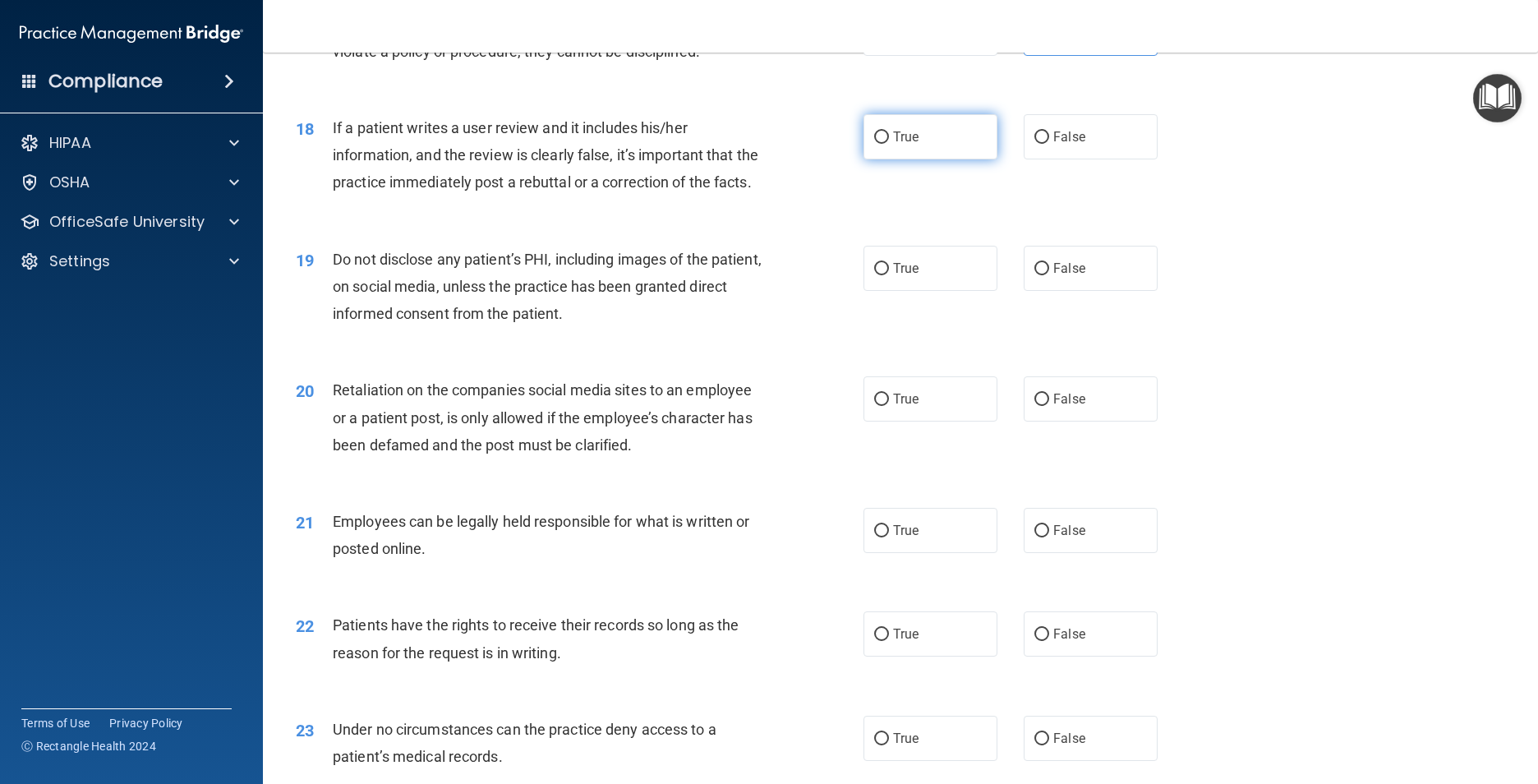
click at [939, 160] on label "True" at bounding box center [930, 136] width 134 height 45
click at [889, 144] on input "True" at bounding box center [881, 138] width 15 height 12
radio input "true"
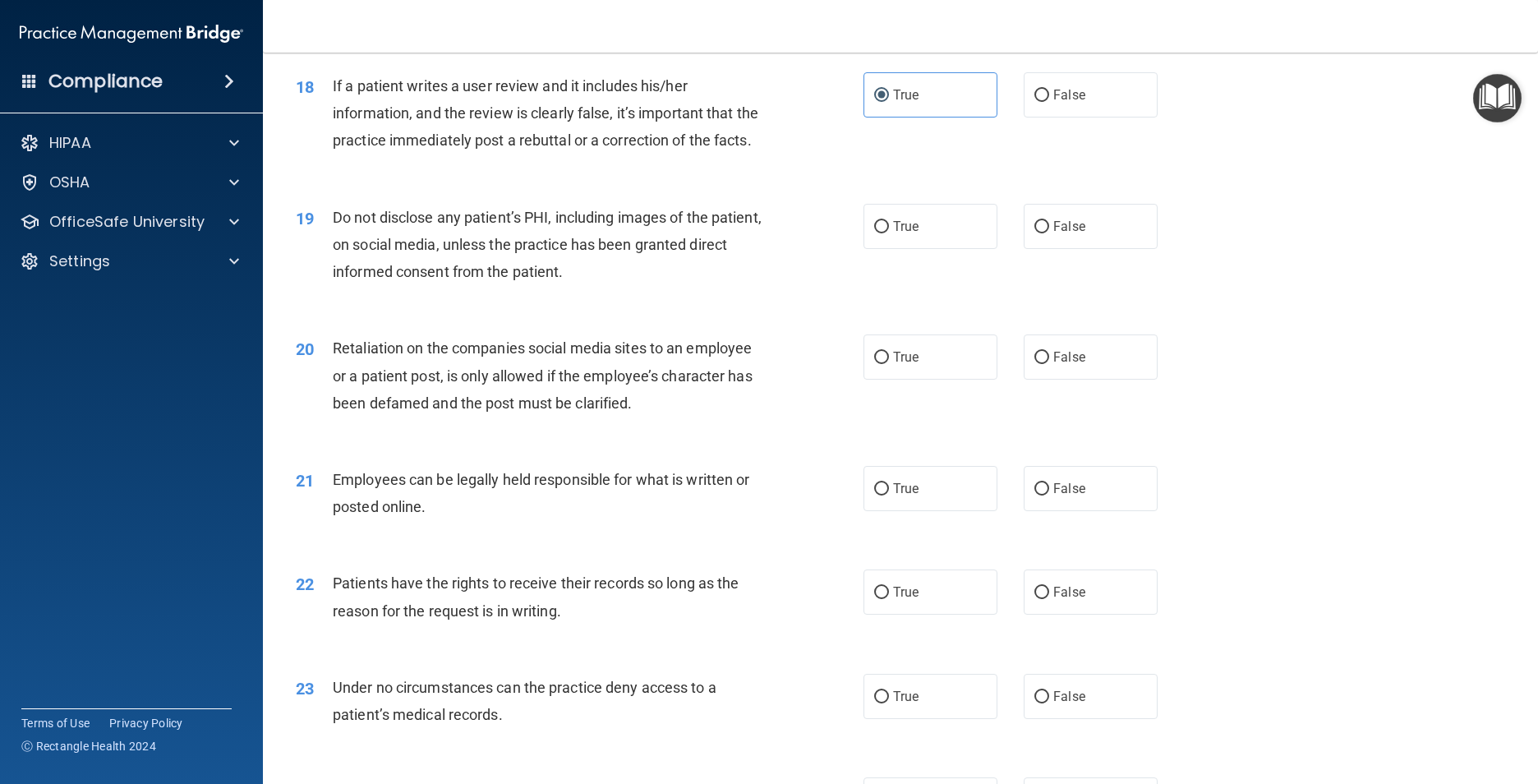
scroll to position [2382, 0]
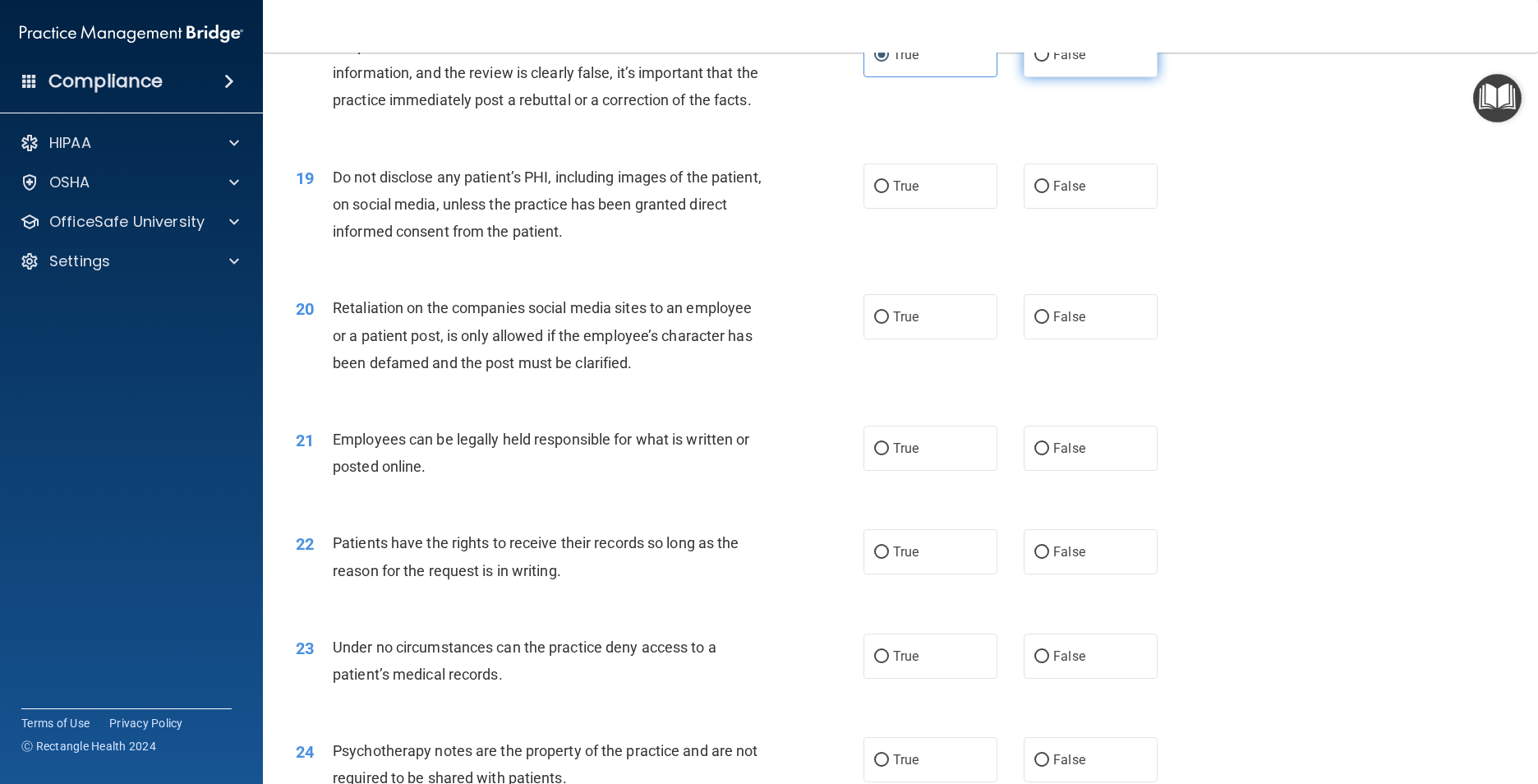
click at [1068, 63] on span "False" at bounding box center [1069, 55] width 32 height 16
click at [1049, 62] on input "False" at bounding box center [1042, 56] width 15 height 12
radio input "true"
radio input "false"
click at [900, 209] on label "True" at bounding box center [930, 185] width 134 height 45
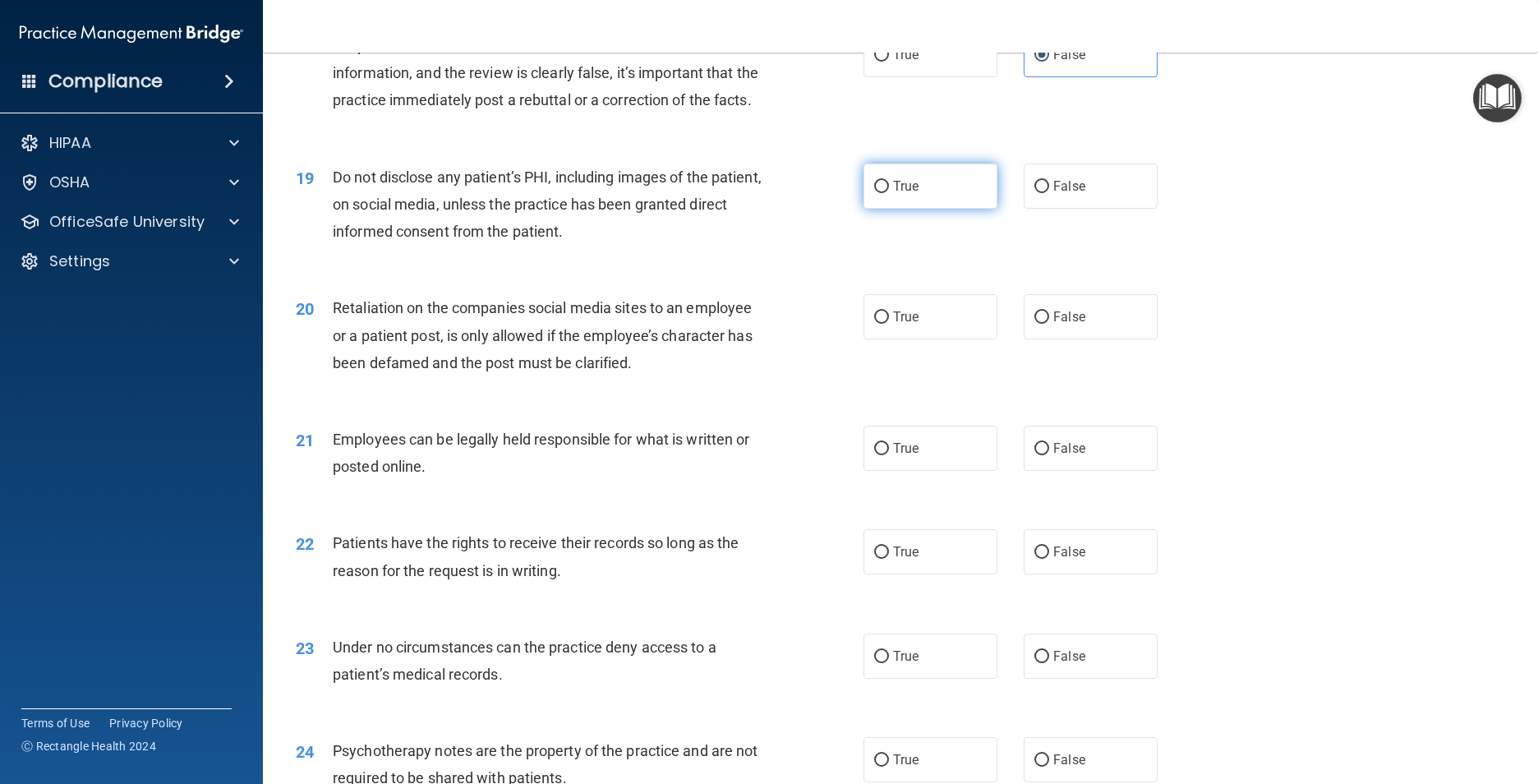
click at [889, 193] on input "True" at bounding box center [881, 187] width 15 height 12
radio input "true"
click at [1053, 325] on span "False" at bounding box center [1069, 317] width 32 height 16
click at [1047, 324] on input "False" at bounding box center [1042, 317] width 15 height 12
radio input "true"
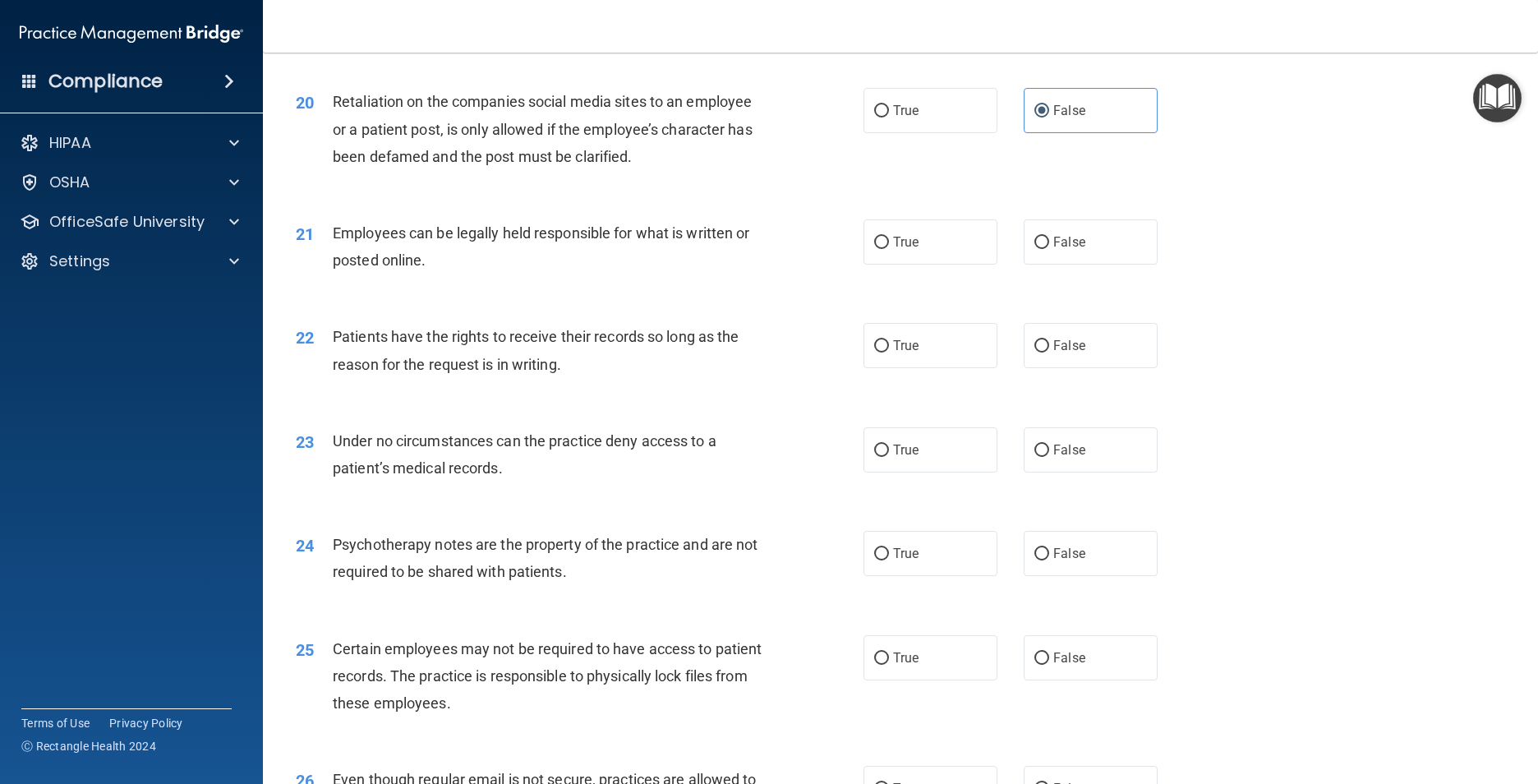
scroll to position [2629, 0]
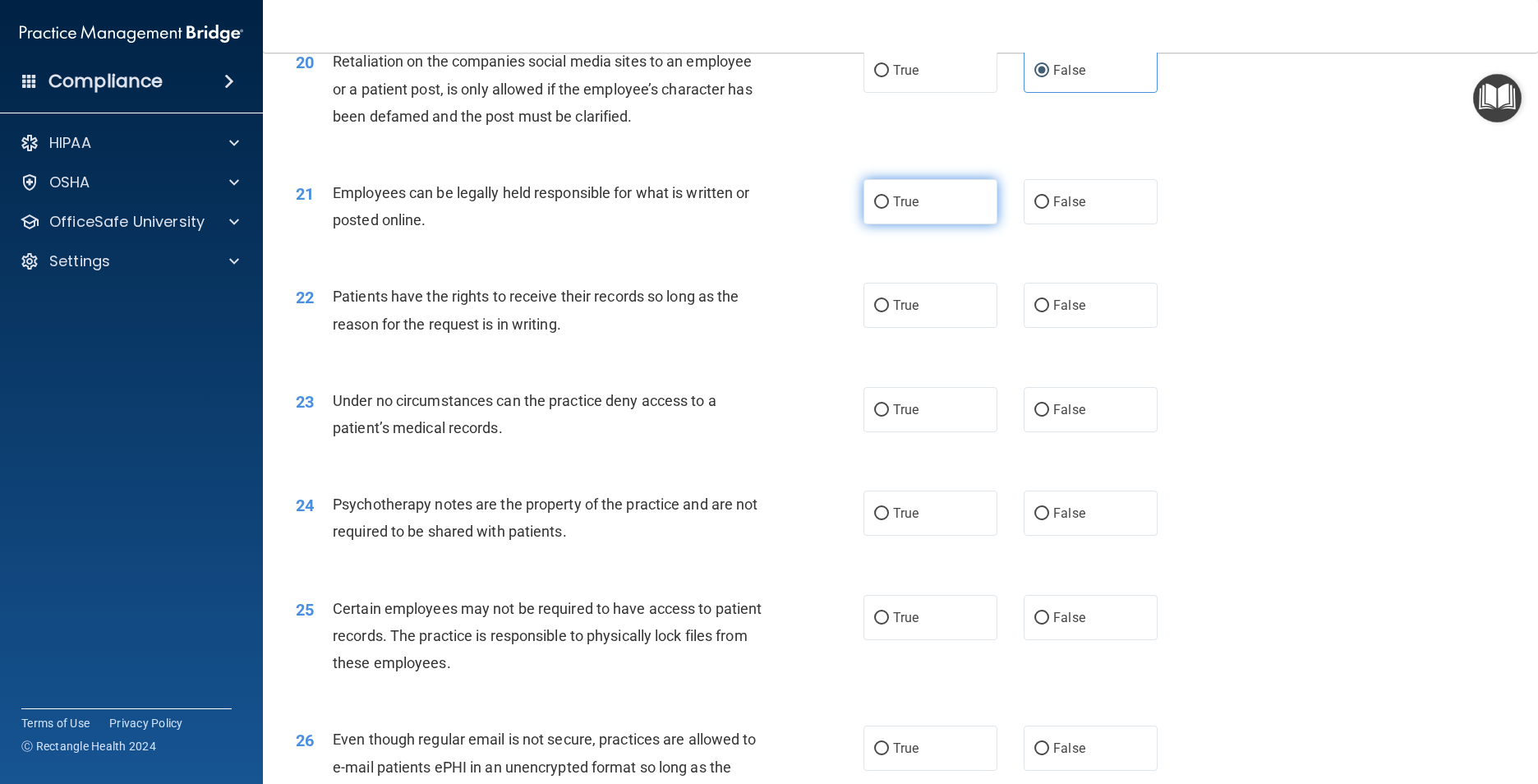
click at [885, 224] on label "True" at bounding box center [930, 201] width 134 height 45
click at [885, 209] on input "True" at bounding box center [881, 203] width 15 height 12
radio input "true"
click at [1064, 328] on label "False" at bounding box center [1091, 304] width 134 height 45
click at [1049, 312] on input "False" at bounding box center [1042, 306] width 15 height 12
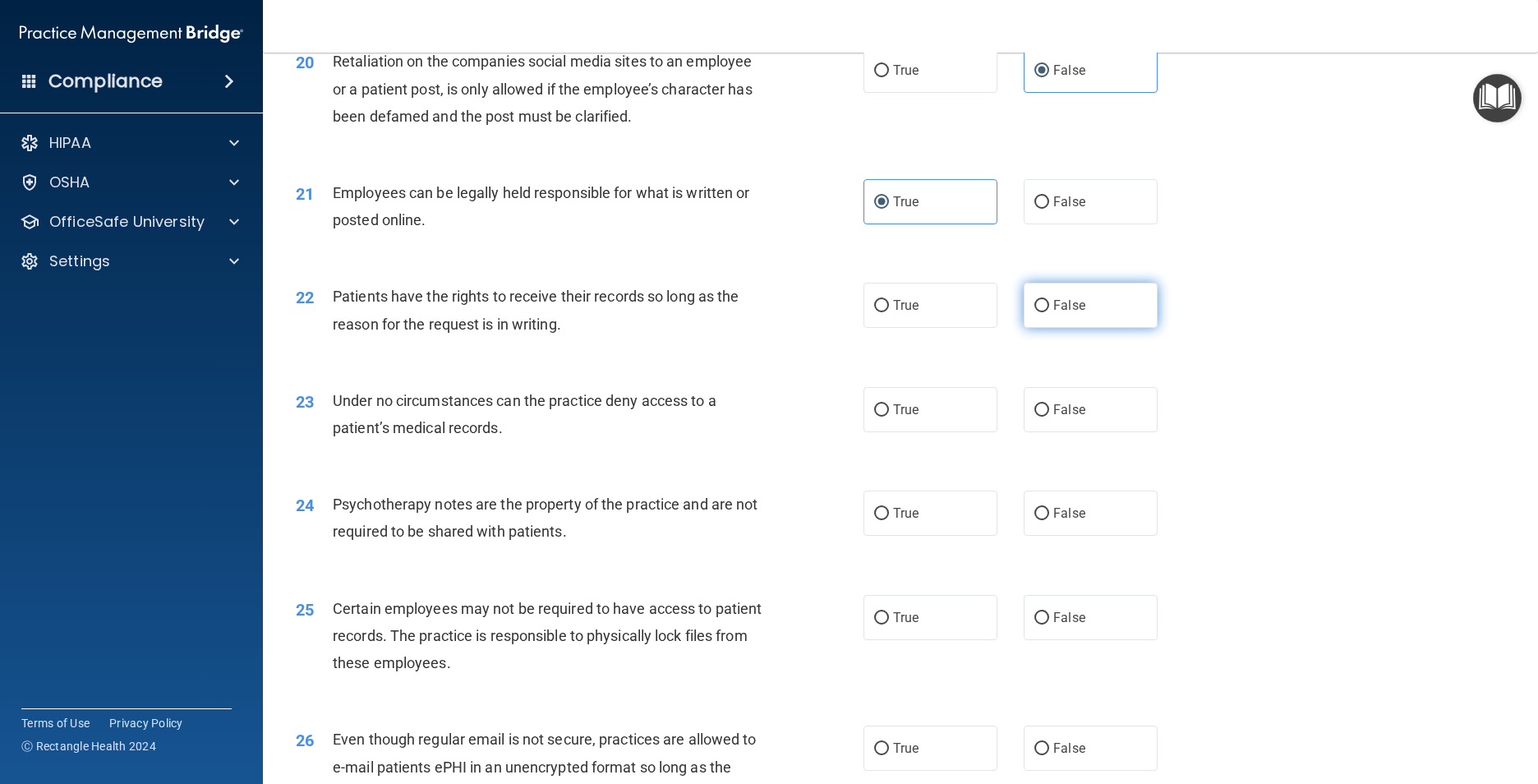
radio input "true"
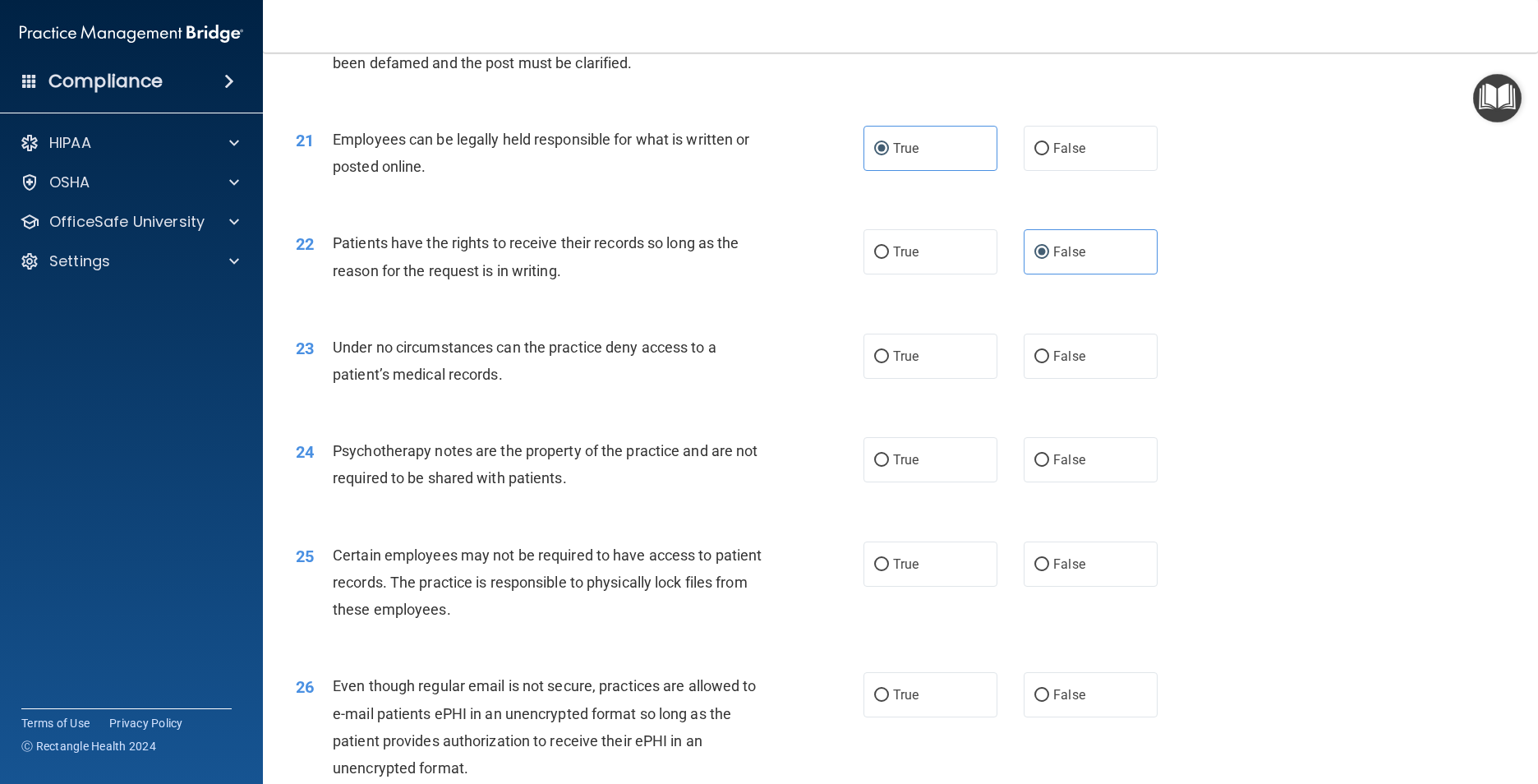
scroll to position [2711, 0]
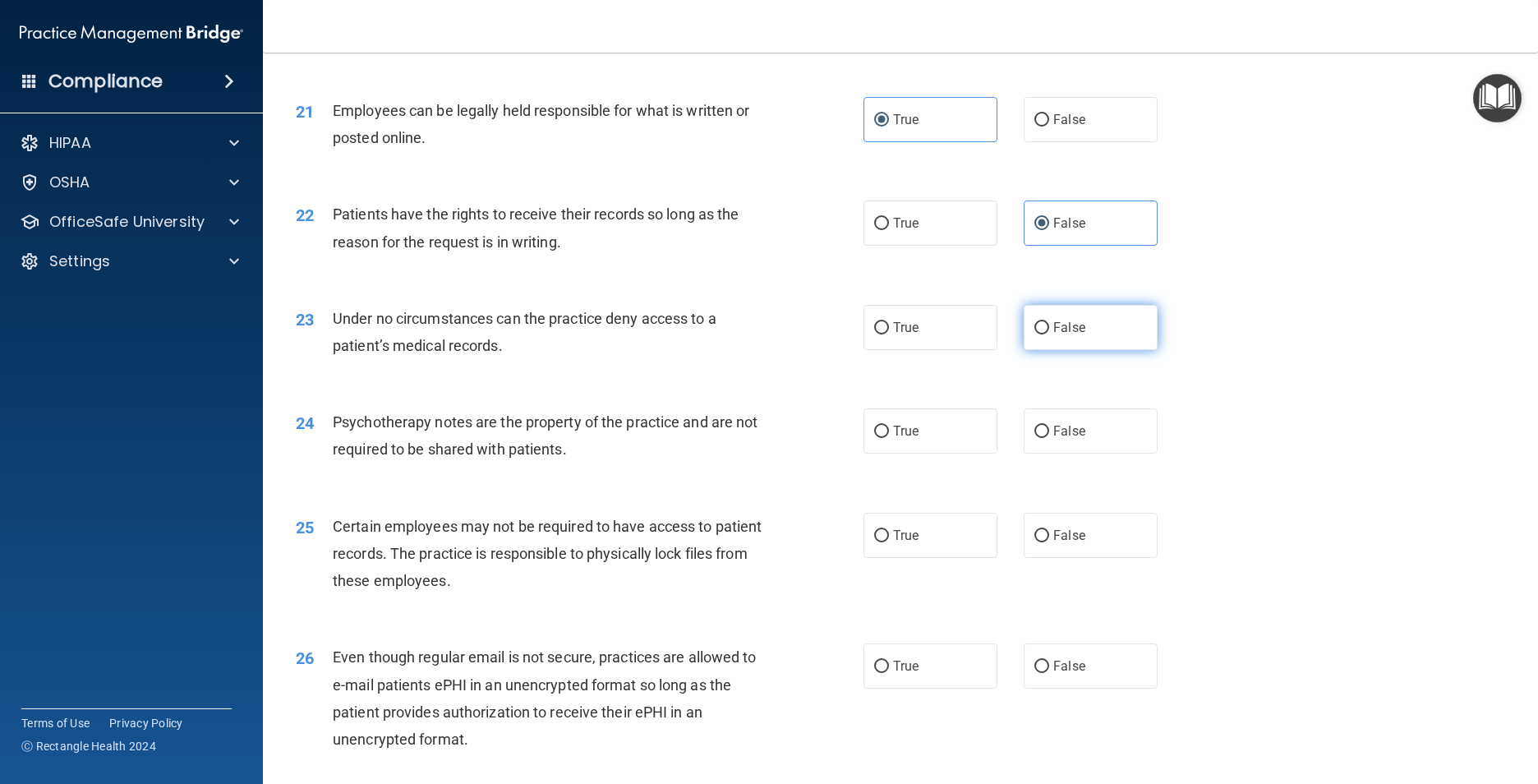
click at [1039, 334] on input "False" at bounding box center [1042, 328] width 15 height 12
radio input "true"
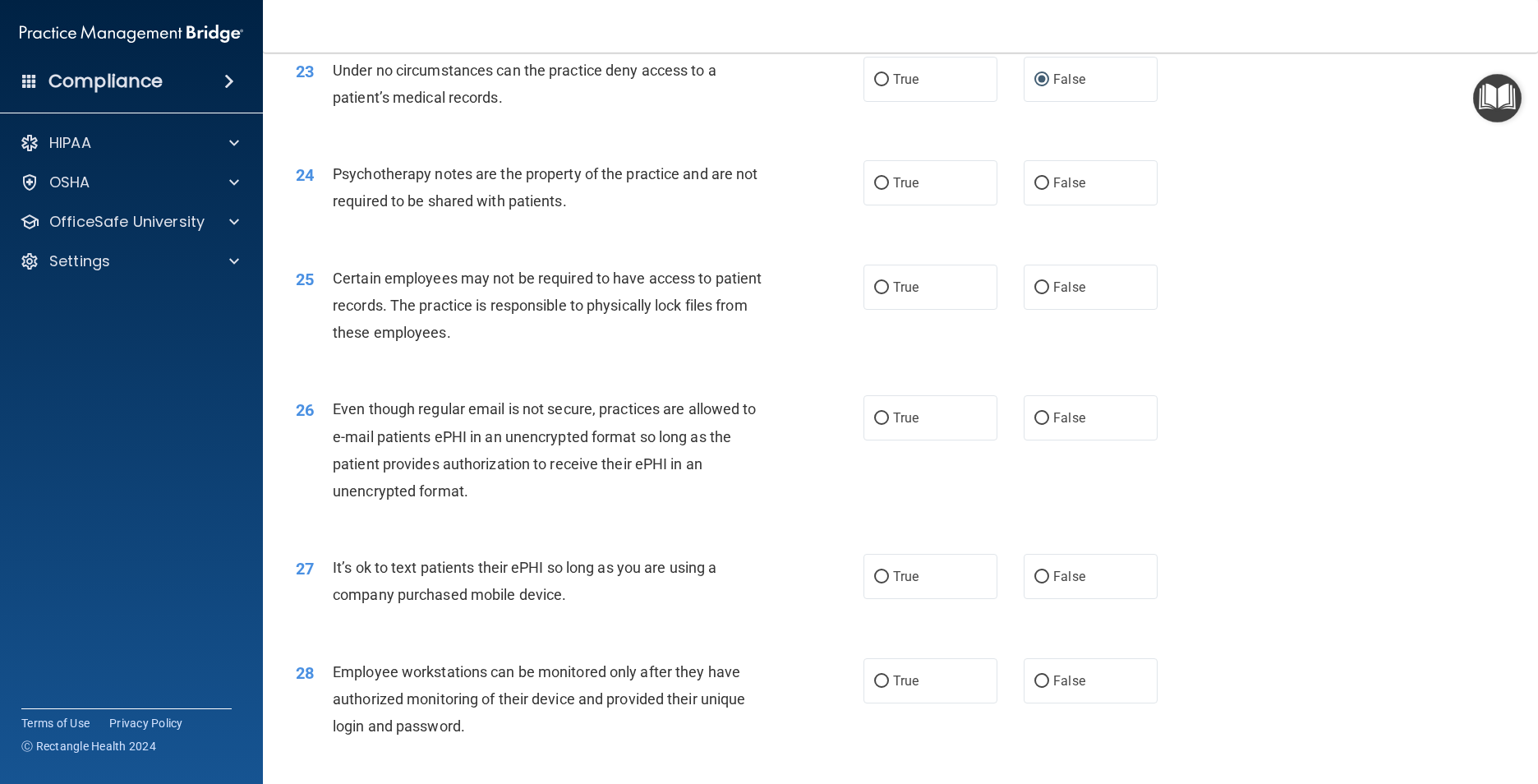
scroll to position [3039, 0]
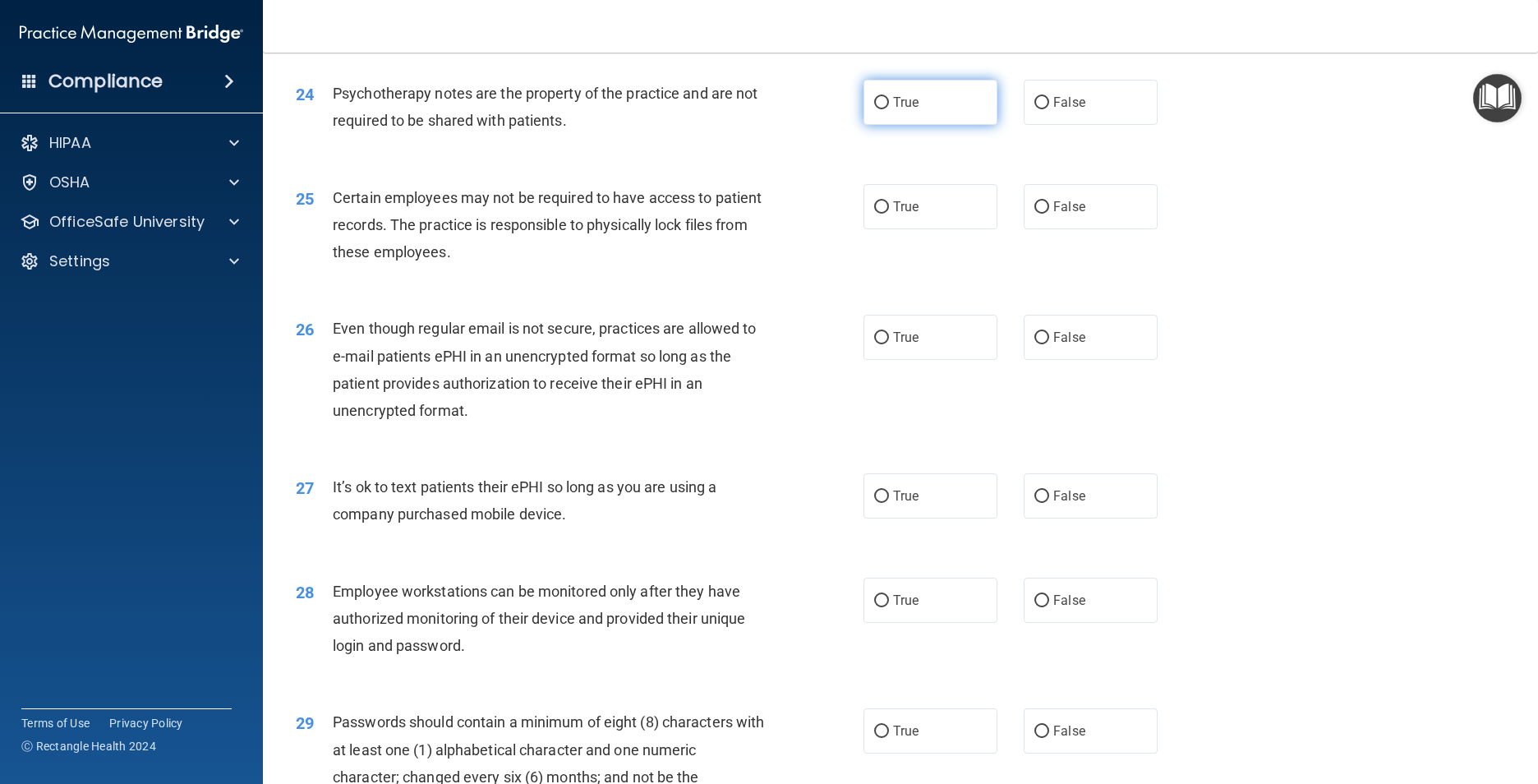
click at [935, 125] on label "True" at bounding box center [930, 101] width 134 height 45
click at [889, 109] on input "True" at bounding box center [881, 103] width 15 height 12
radio input "true"
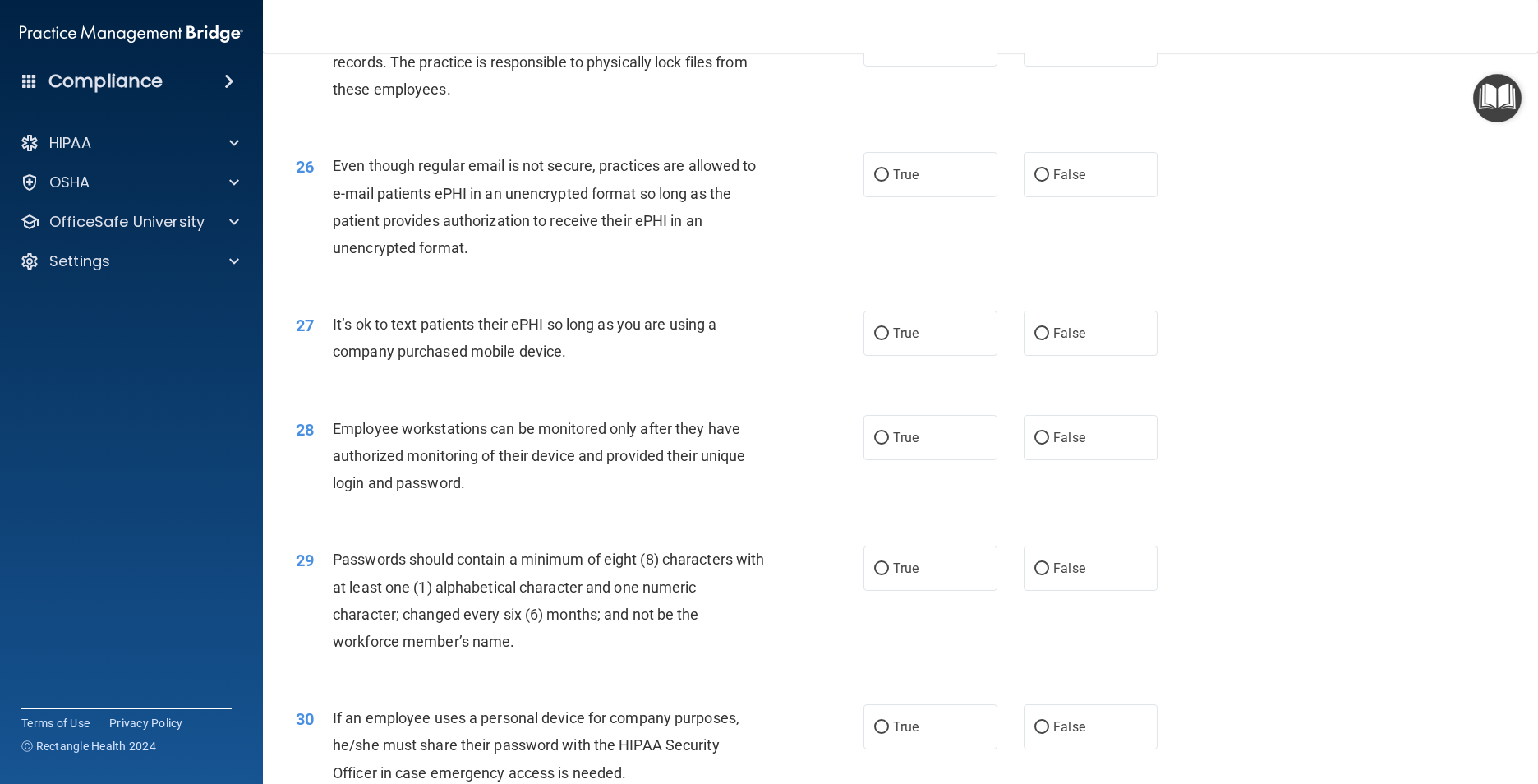
scroll to position [3204, 0]
click at [924, 65] on label "True" at bounding box center [930, 41] width 134 height 45
click at [889, 49] on input "True" at bounding box center [881, 43] width 15 height 12
radio input "true"
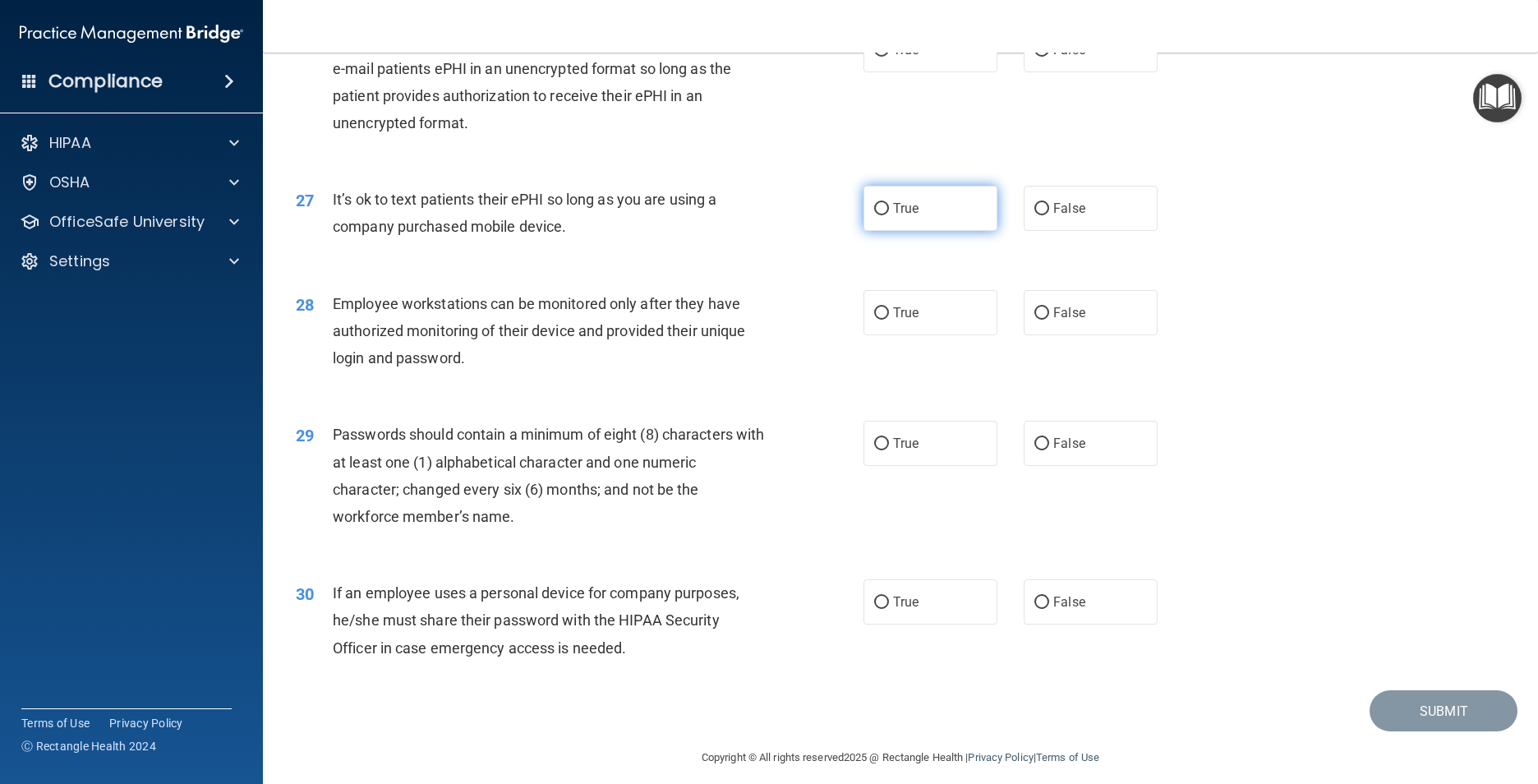
scroll to position [3368, 0]
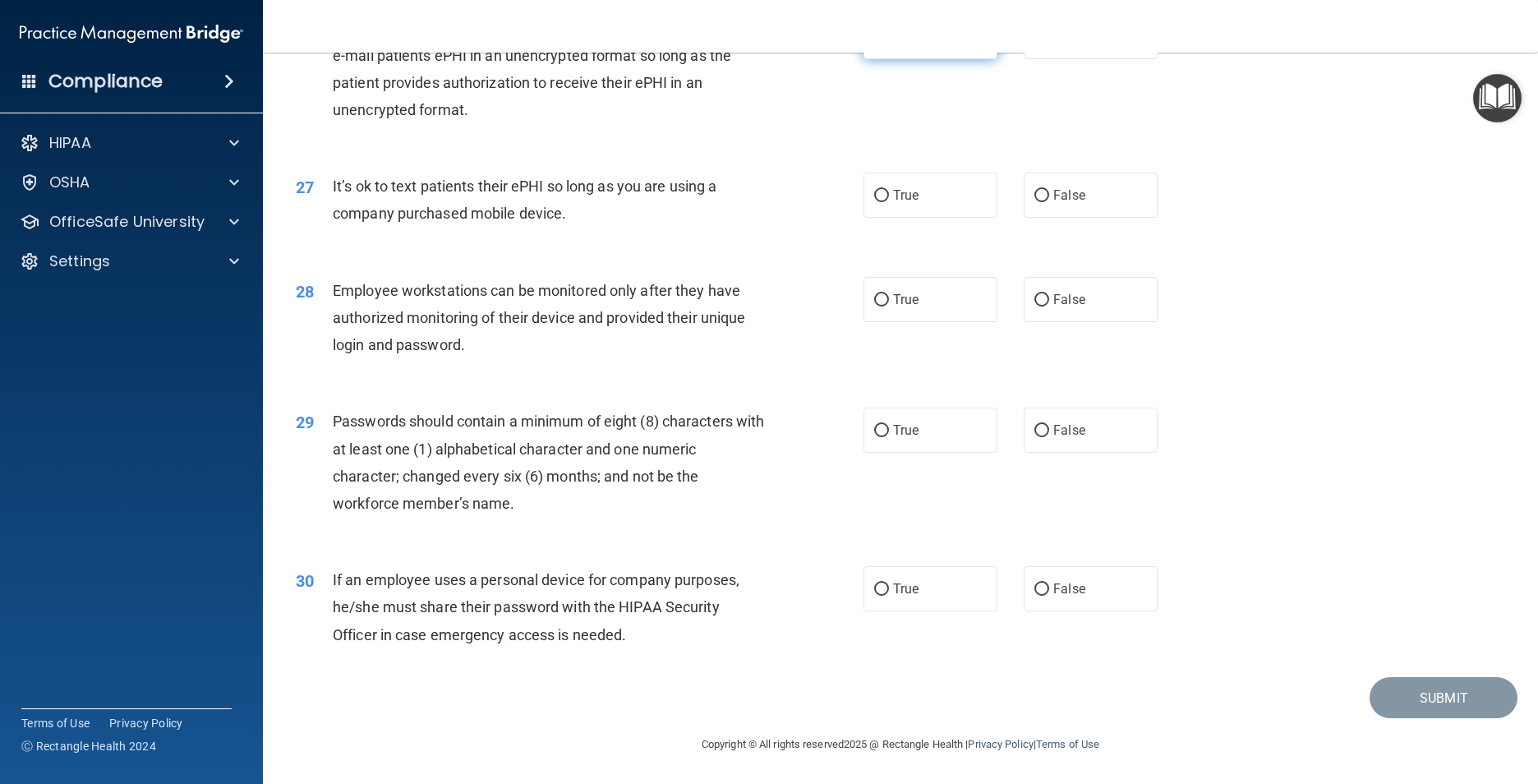
click at [936, 59] on label "True" at bounding box center [930, 36] width 134 height 45
click at [889, 43] on input "True" at bounding box center [881, 37] width 15 height 12
radio input "true"
click at [1088, 218] on label "False" at bounding box center [1091, 195] width 134 height 45
click at [1049, 202] on input "False" at bounding box center [1042, 196] width 15 height 12
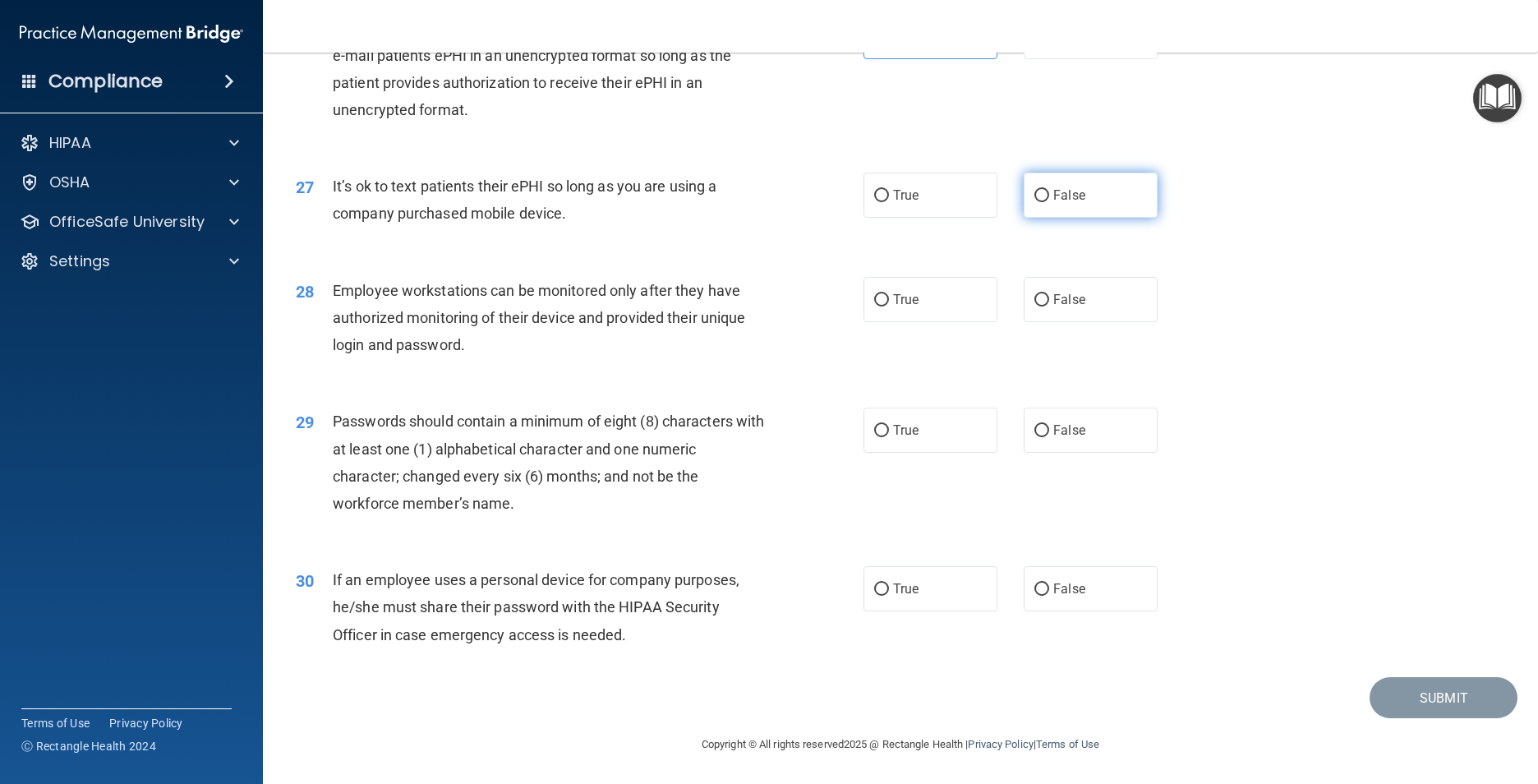
radio input "true"
click at [1031, 322] on label "False" at bounding box center [1091, 299] width 134 height 45
click at [1034, 306] on input "False" at bounding box center [1042, 300] width 15 height 12
radio input "true"
click at [923, 452] on label "True" at bounding box center [930, 429] width 134 height 45
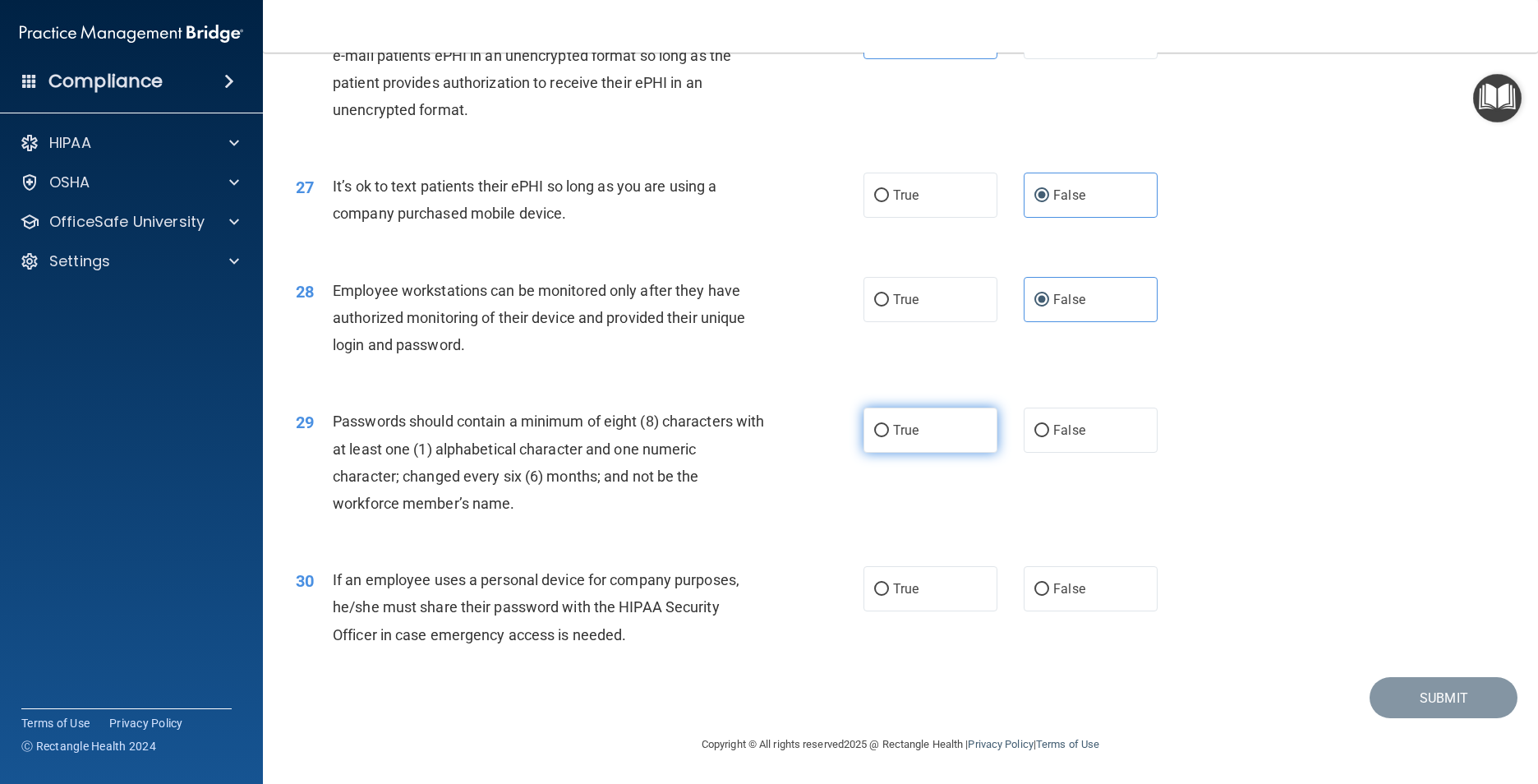
click at [889, 437] on input "True" at bounding box center [881, 431] width 15 height 12
radio input "true"
click at [1056, 596] on span "False" at bounding box center [1069, 589] width 32 height 16
click at [1049, 595] on input "False" at bounding box center [1042, 589] width 15 height 12
radio input "true"
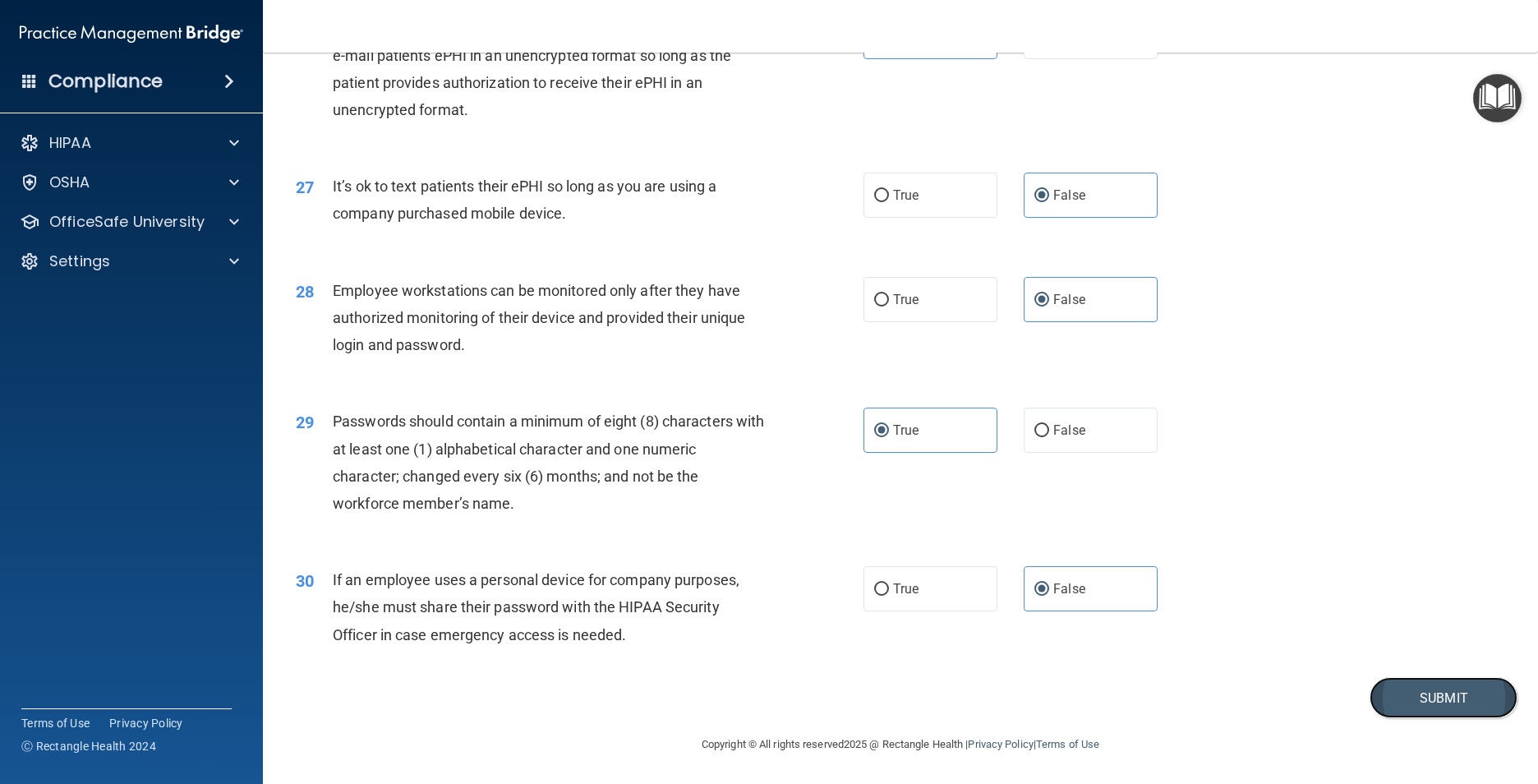
click at [1401, 719] on button "Submit" at bounding box center [1444, 698] width 148 height 42
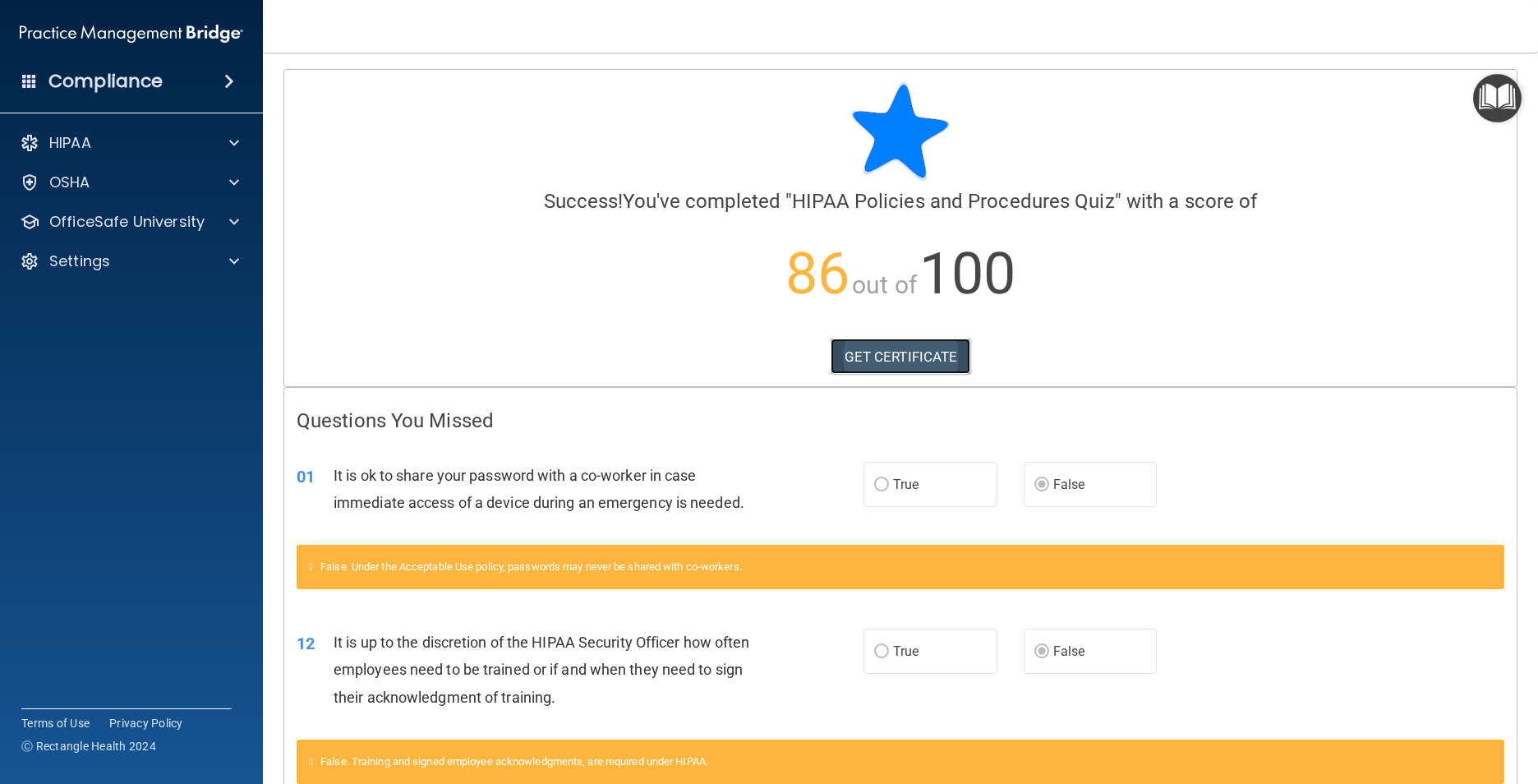
click at [884, 354] on link "GET CERTIFICATE" at bounding box center [900, 356] width 140 height 36
click at [135, 227] on p "OfficeSafe University" at bounding box center [127, 221] width 155 height 19
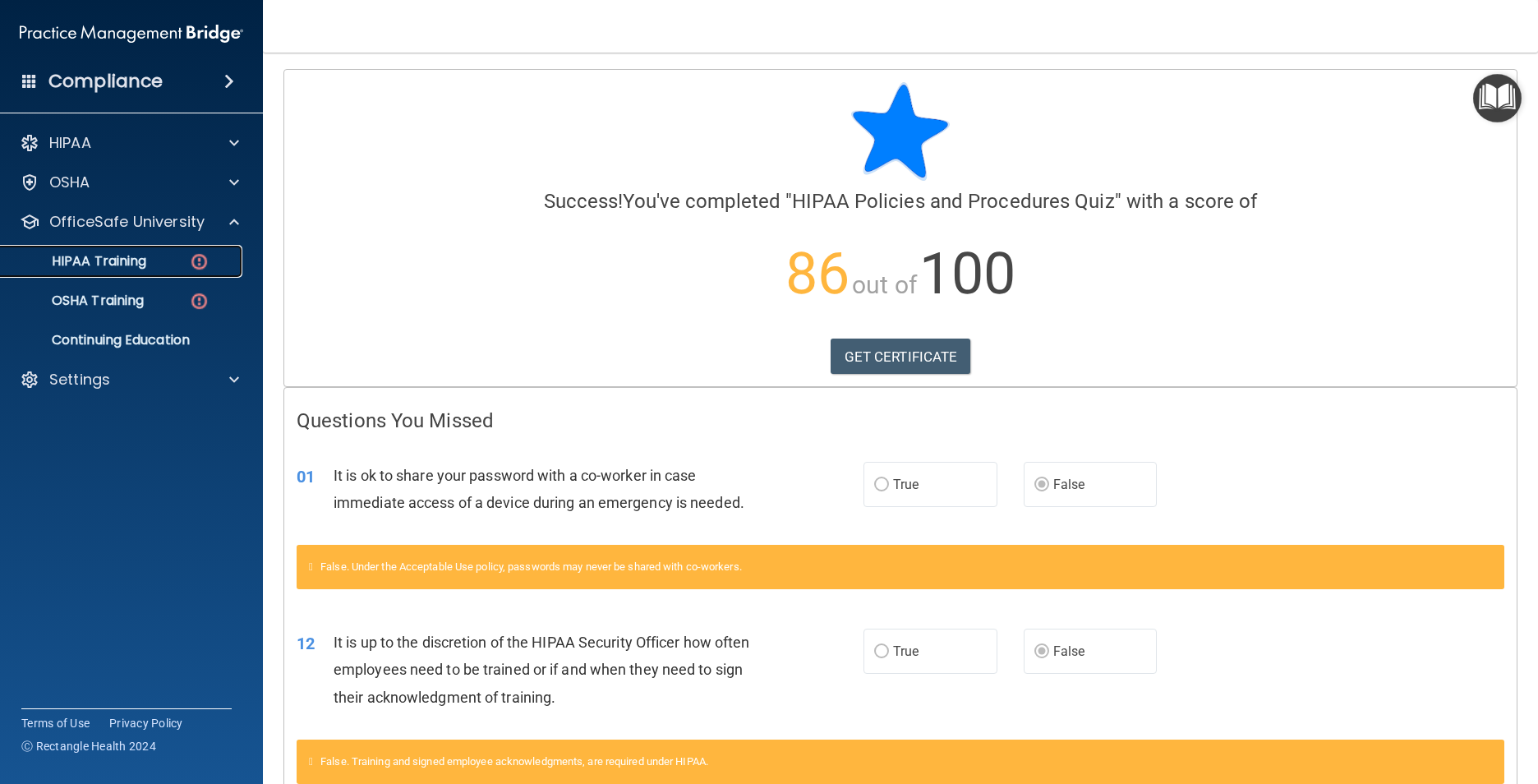
click at [160, 266] on div "HIPAA Training" at bounding box center [123, 261] width 224 height 17
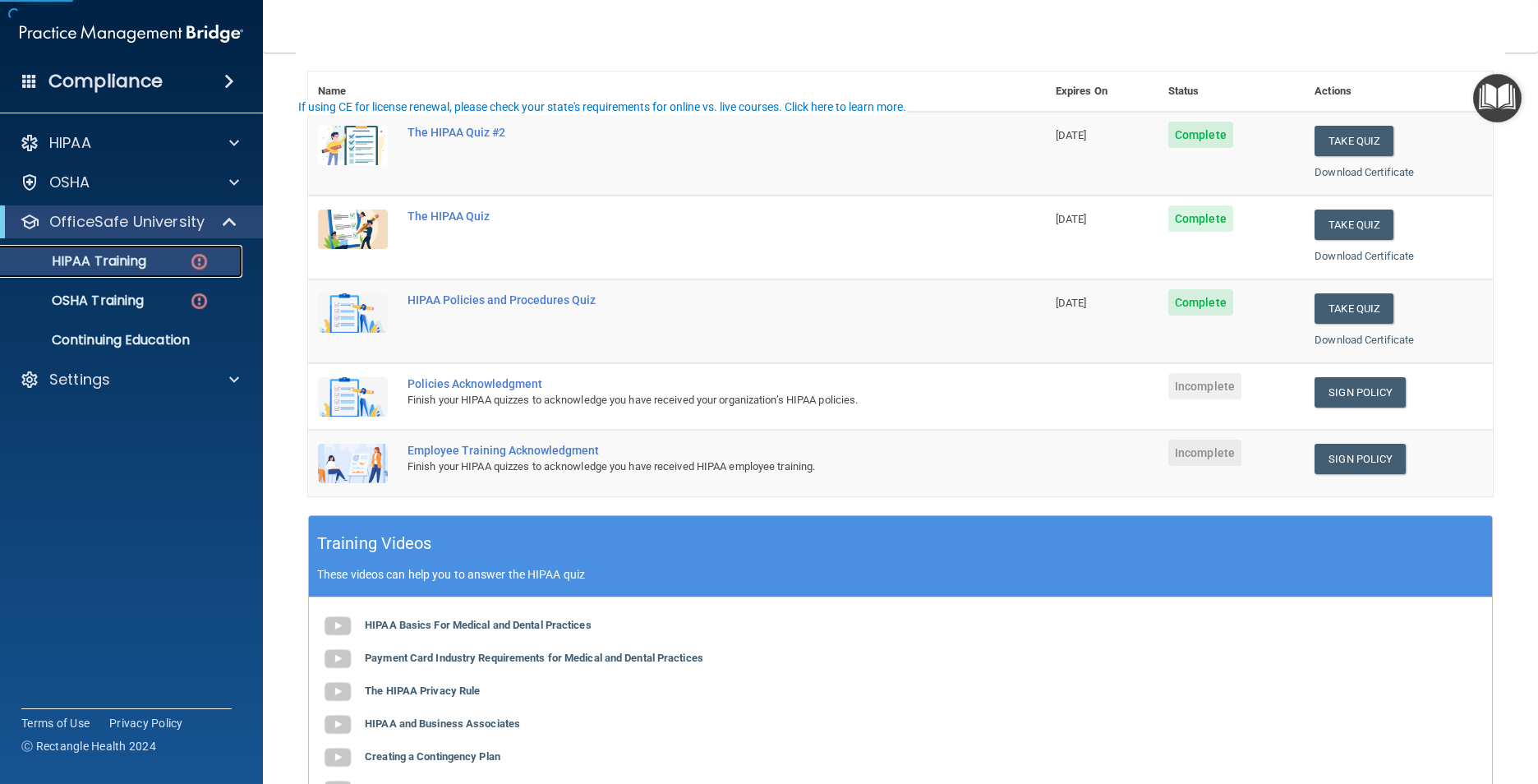
scroll to position [246, 0]
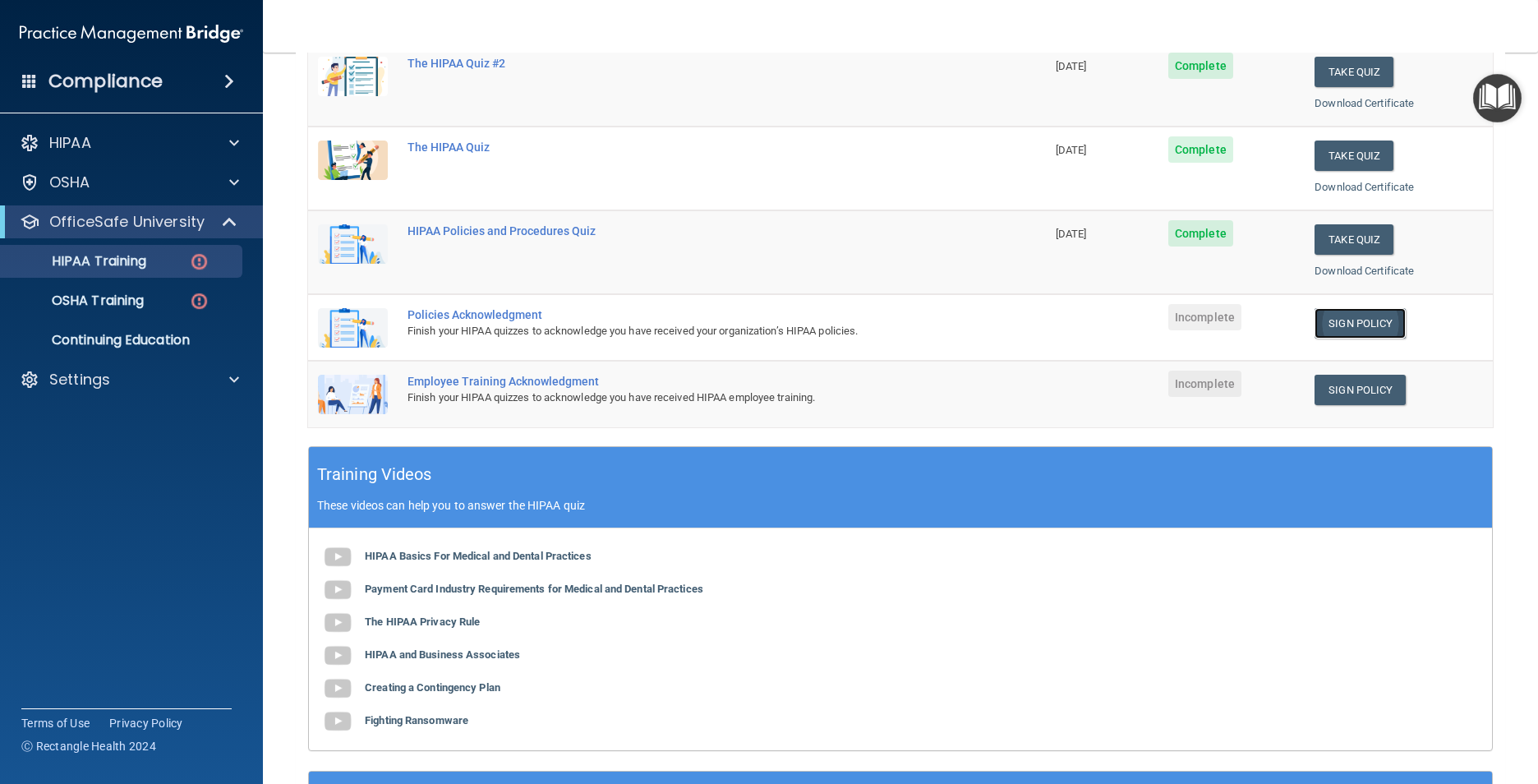
click at [1319, 317] on link "Sign Policy" at bounding box center [1359, 323] width 91 height 30
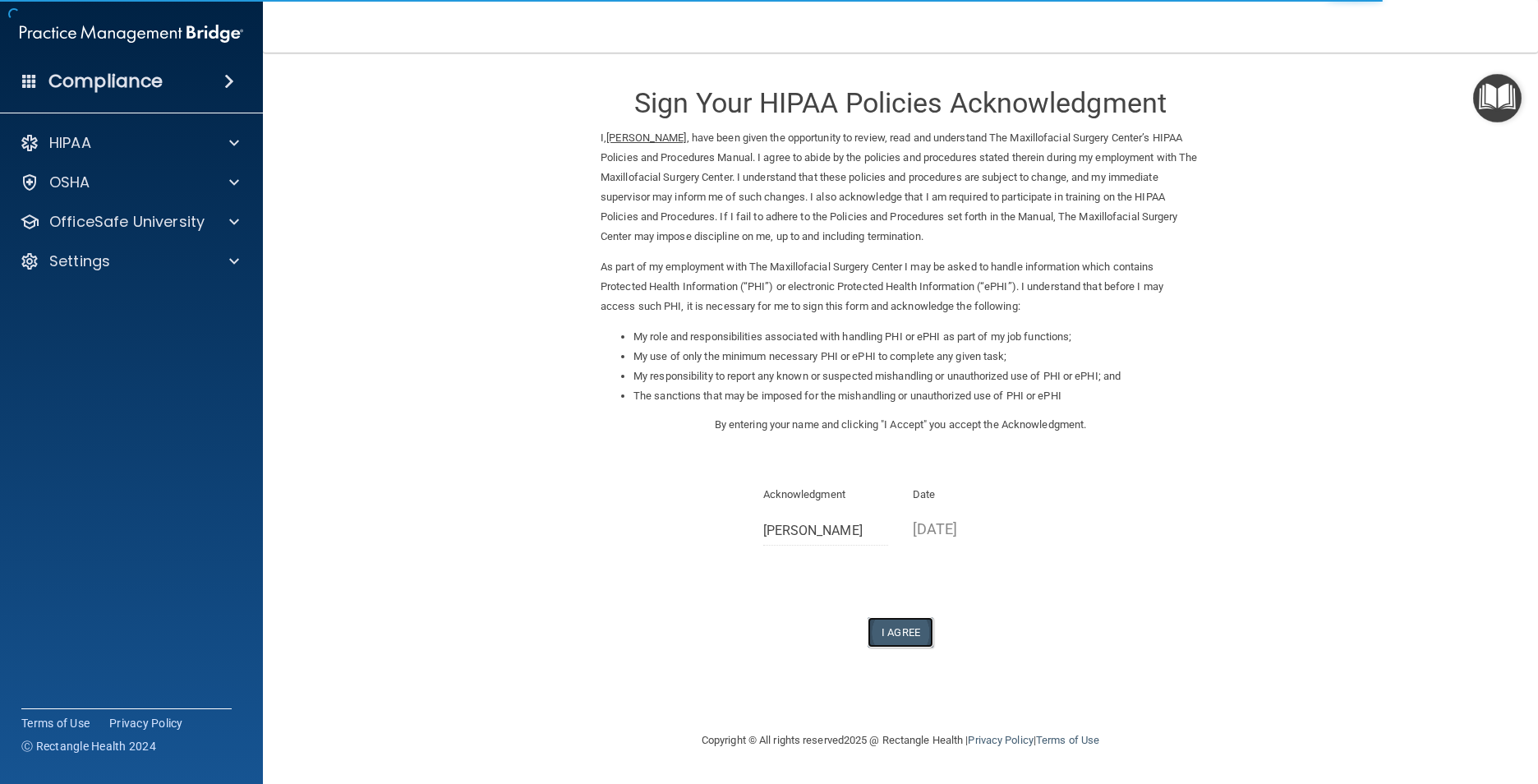
click at [893, 626] on button "I Agree" at bounding box center [900, 631] width 66 height 30
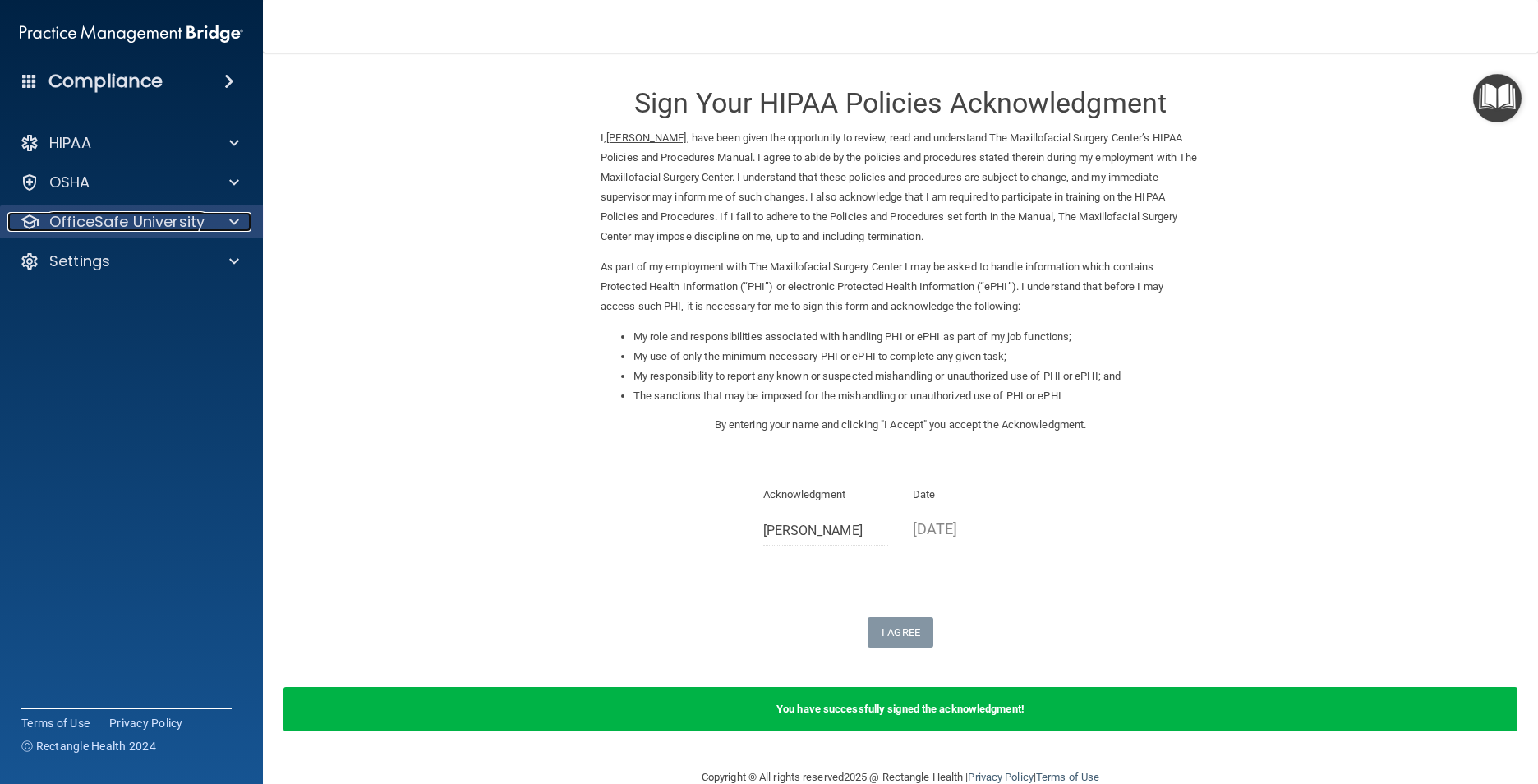
click at [187, 228] on p "OfficeSafe University" at bounding box center [127, 221] width 155 height 19
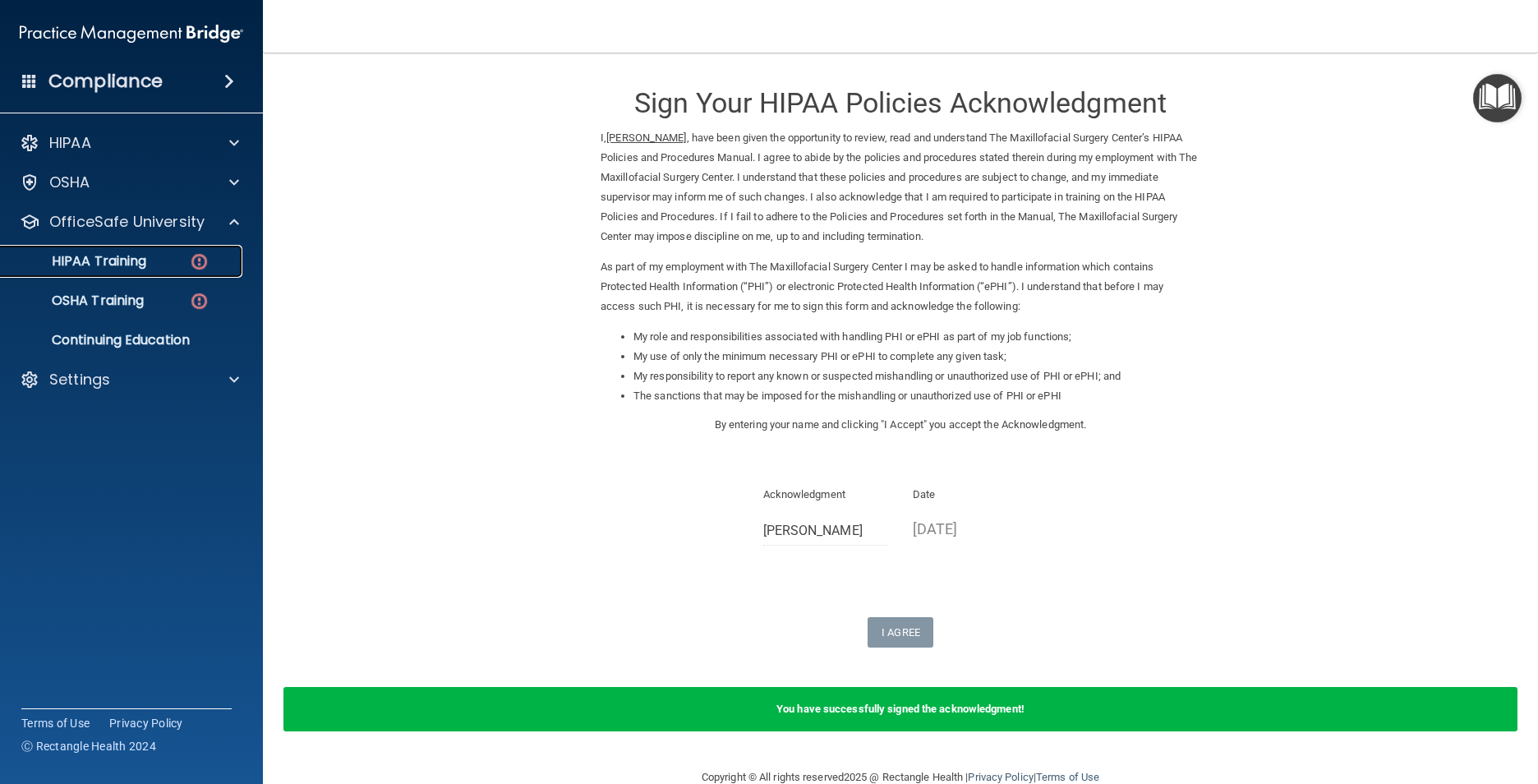
click at [188, 269] on div "HIPAA Training" at bounding box center [123, 261] width 224 height 17
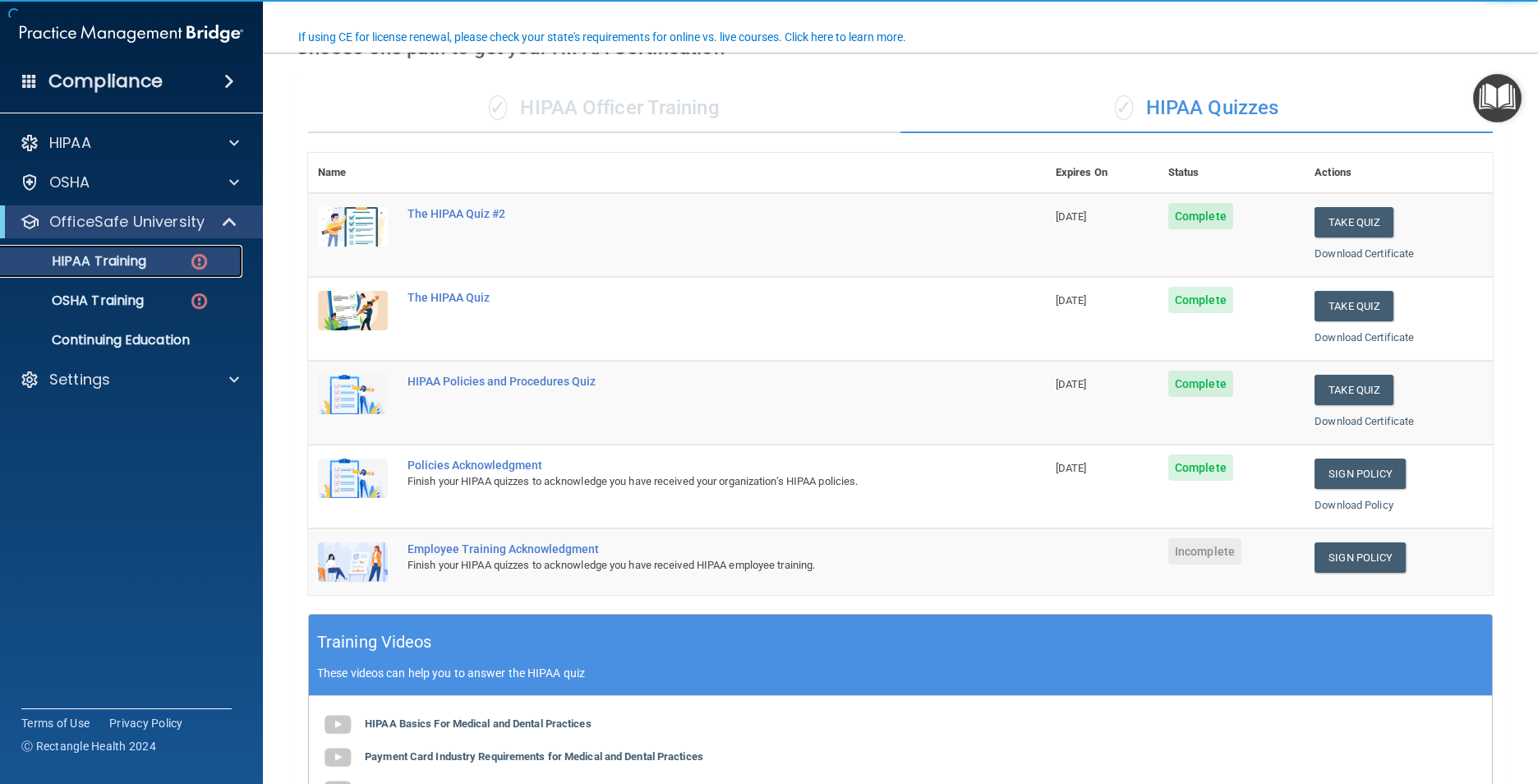
scroll to position [246, 0]
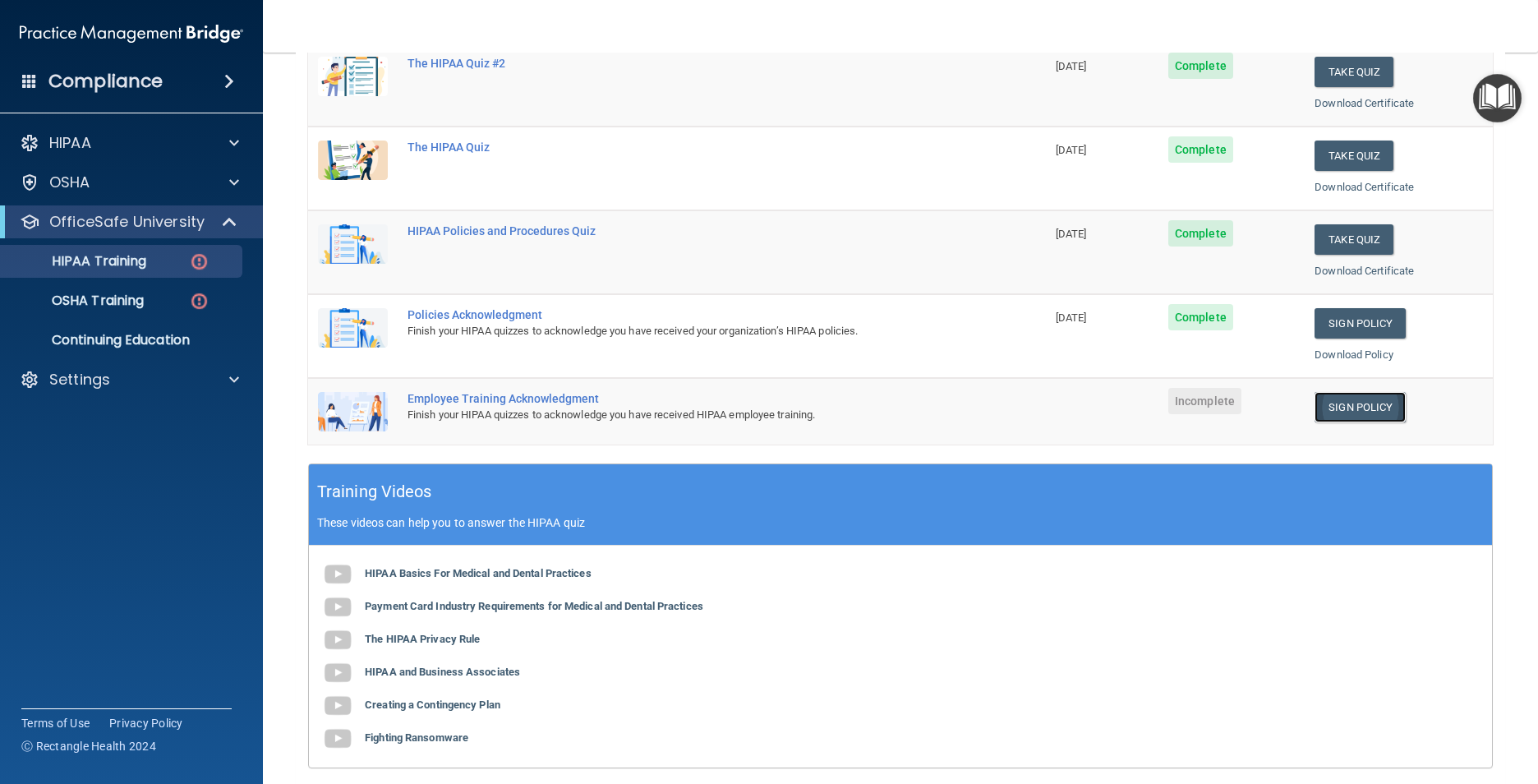
click at [1354, 413] on link "Sign Policy" at bounding box center [1359, 407] width 91 height 30
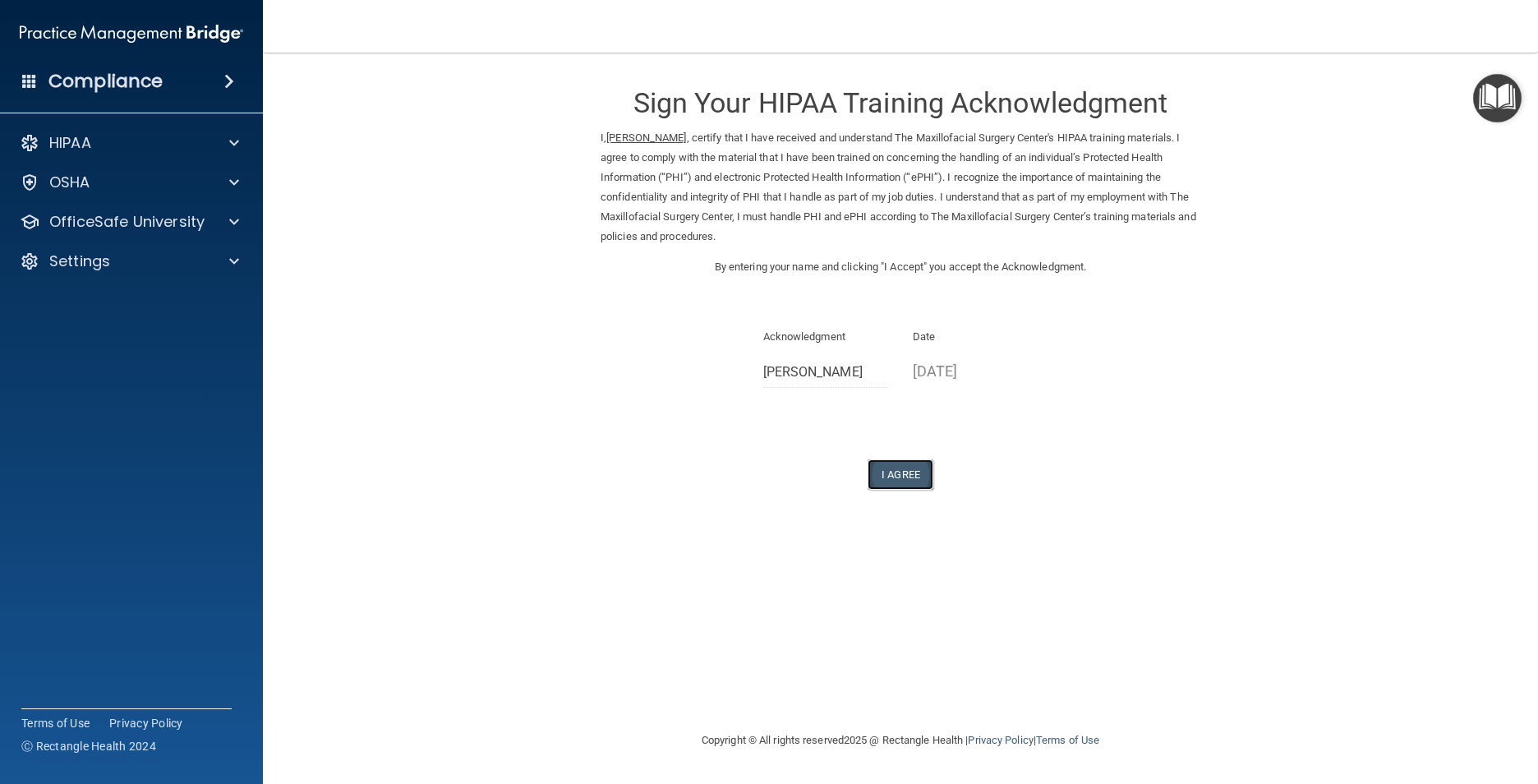
click at [900, 473] on button "I Agree" at bounding box center [900, 474] width 66 height 30
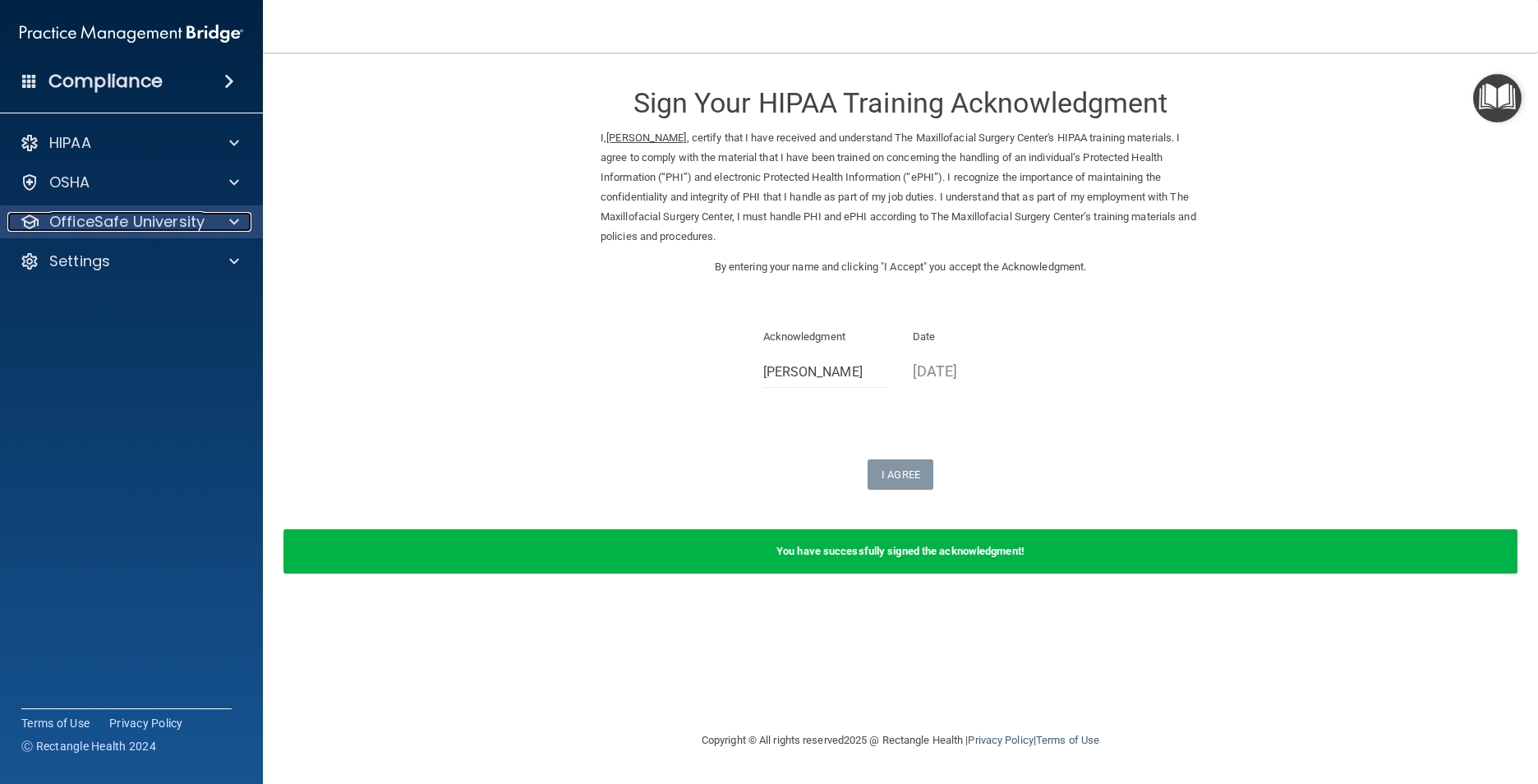
click at [235, 223] on span at bounding box center [234, 221] width 10 height 19
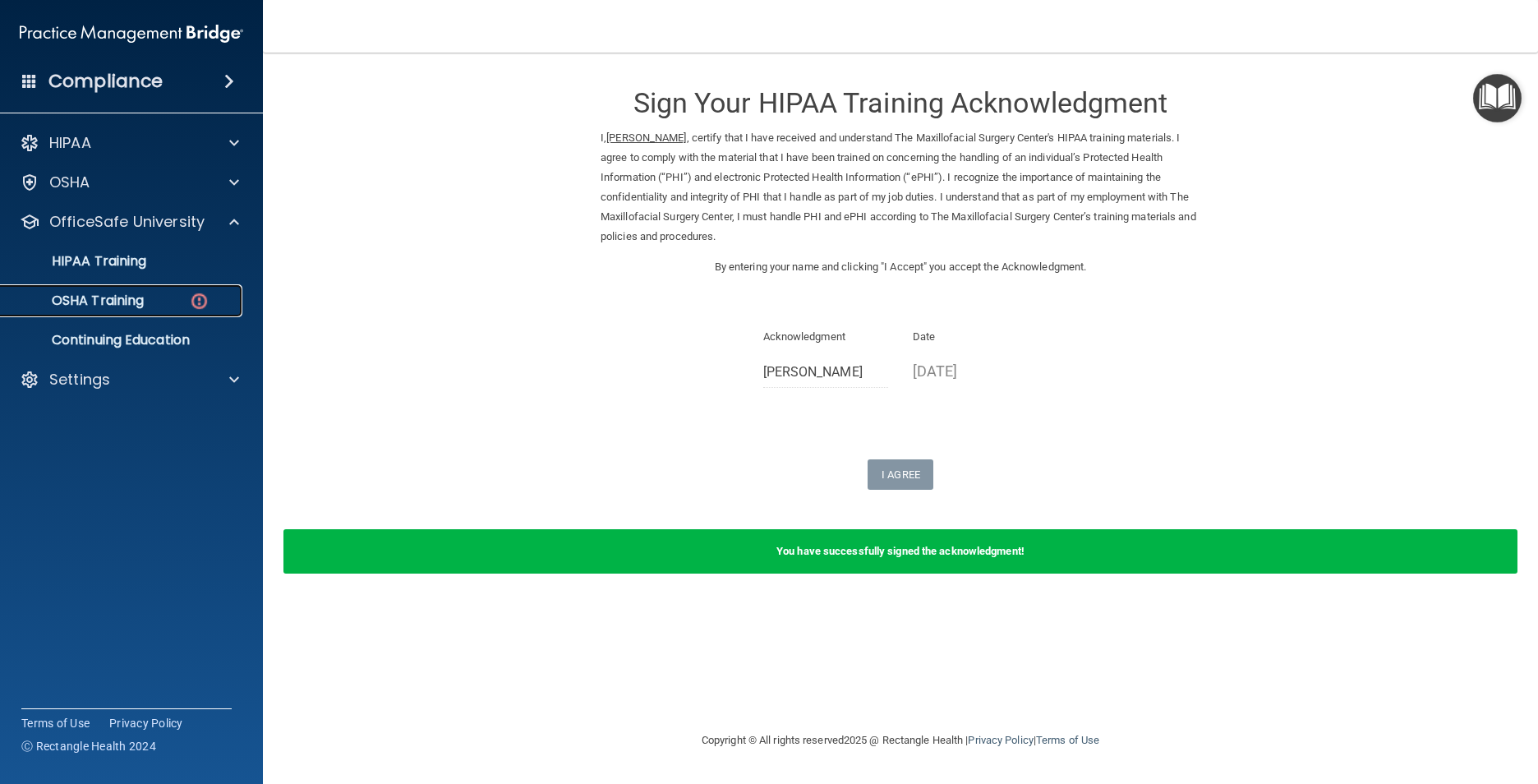
click at [200, 298] on img at bounding box center [198, 301] width 20 height 20
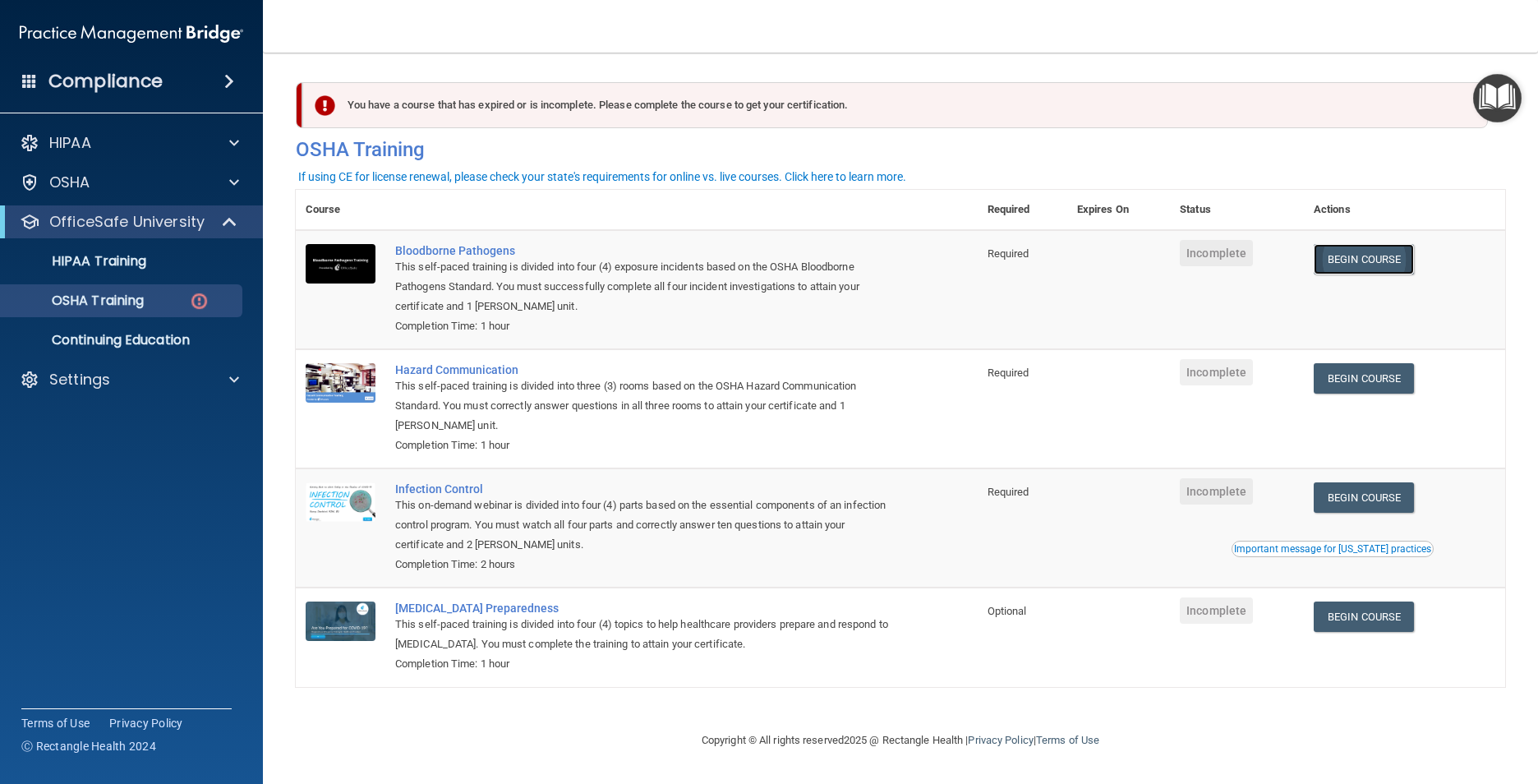
click at [1355, 265] on link "Begin Course" at bounding box center [1363, 259] width 101 height 30
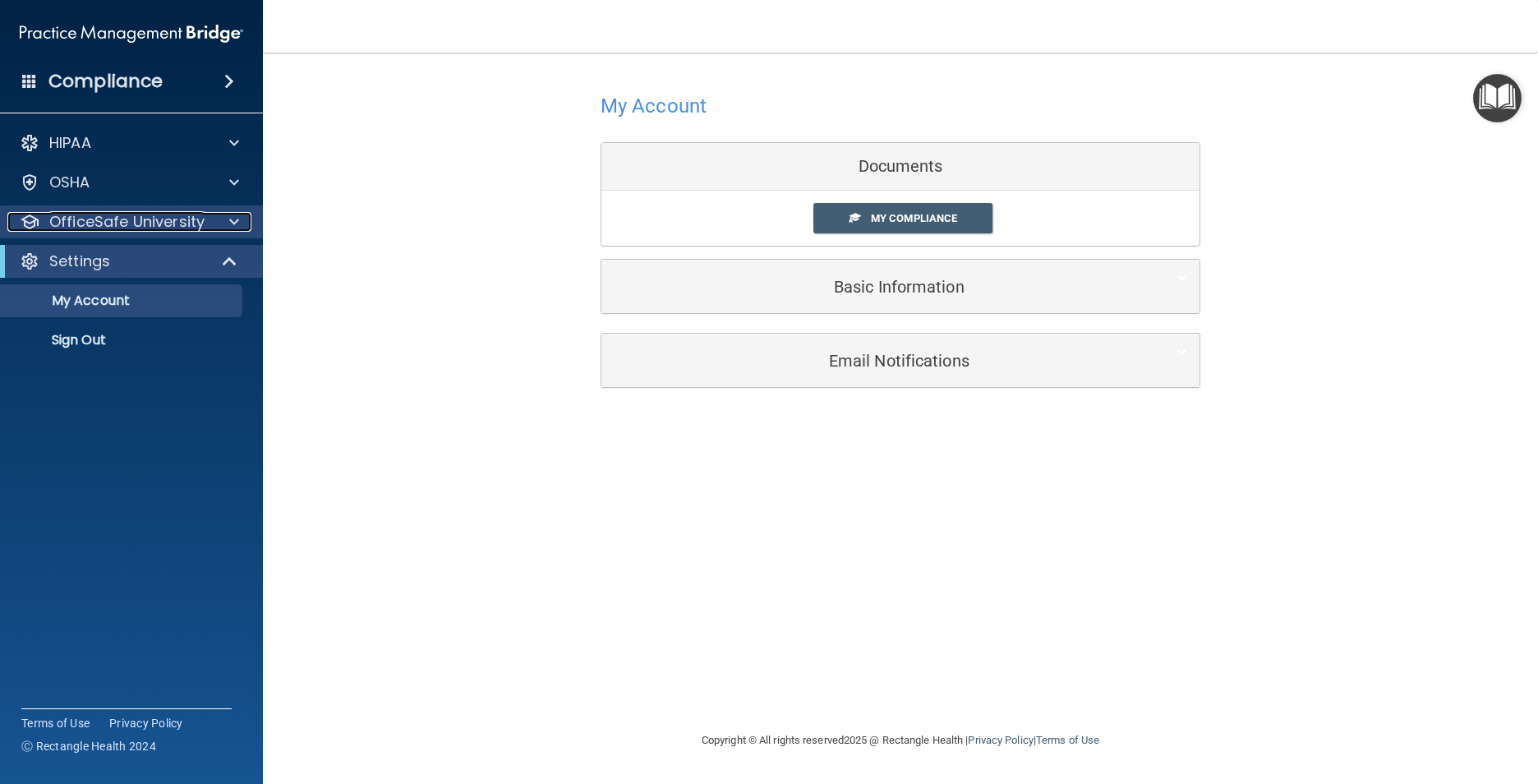
click at [222, 228] on div at bounding box center [231, 221] width 41 height 19
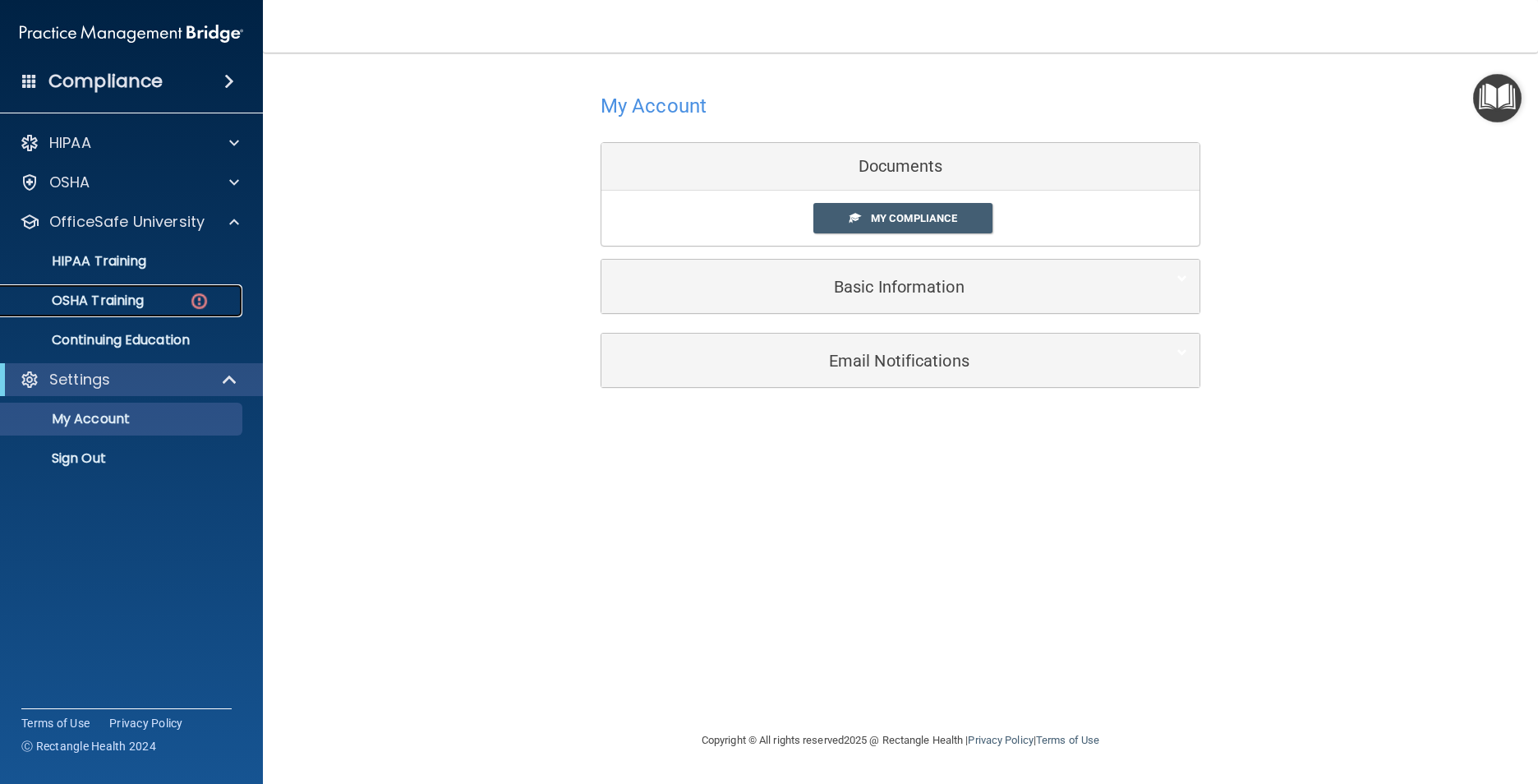
click at [148, 305] on div "OSHA Training" at bounding box center [123, 301] width 224 height 17
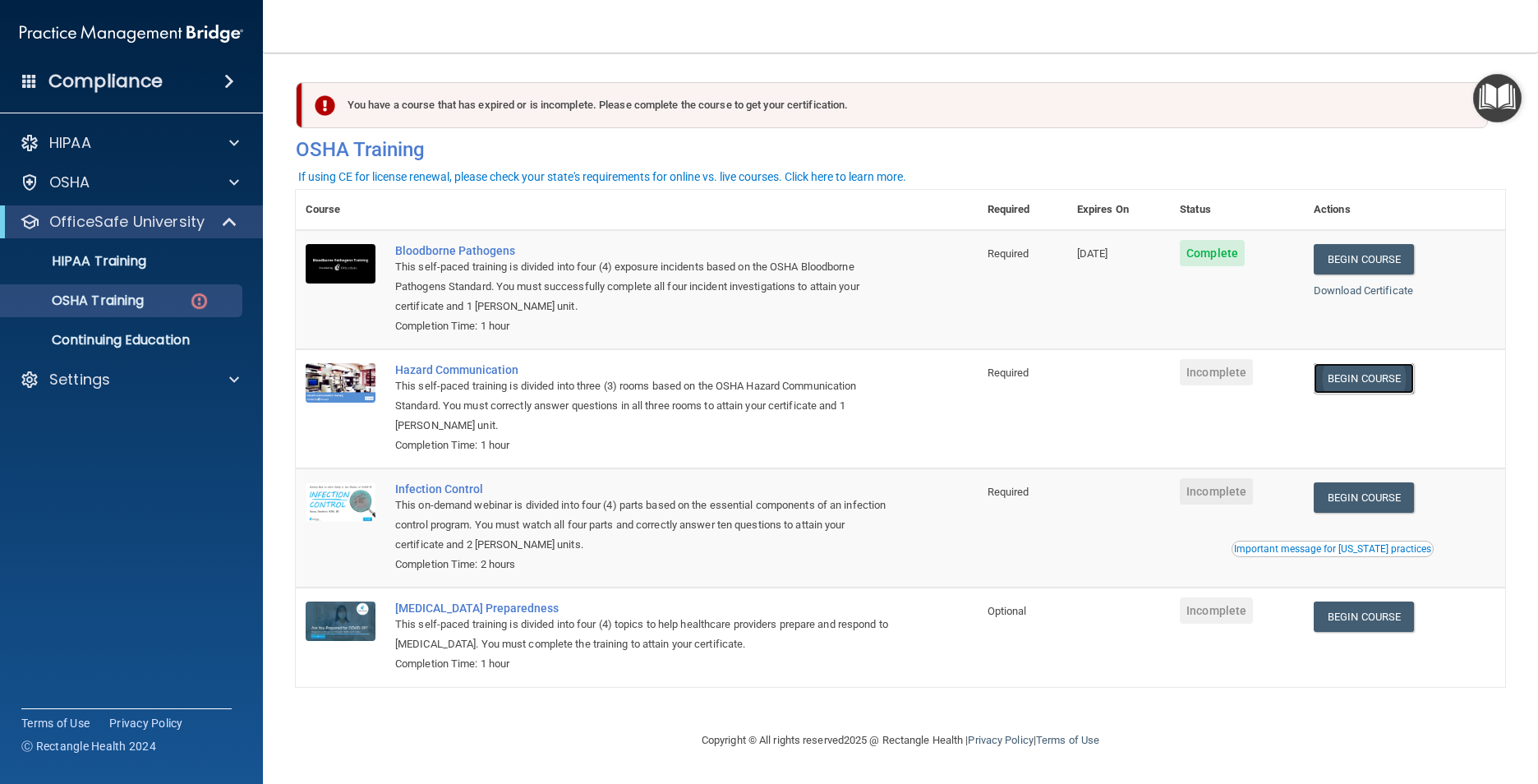
click at [1359, 369] on link "Begin Course" at bounding box center [1363, 378] width 101 height 30
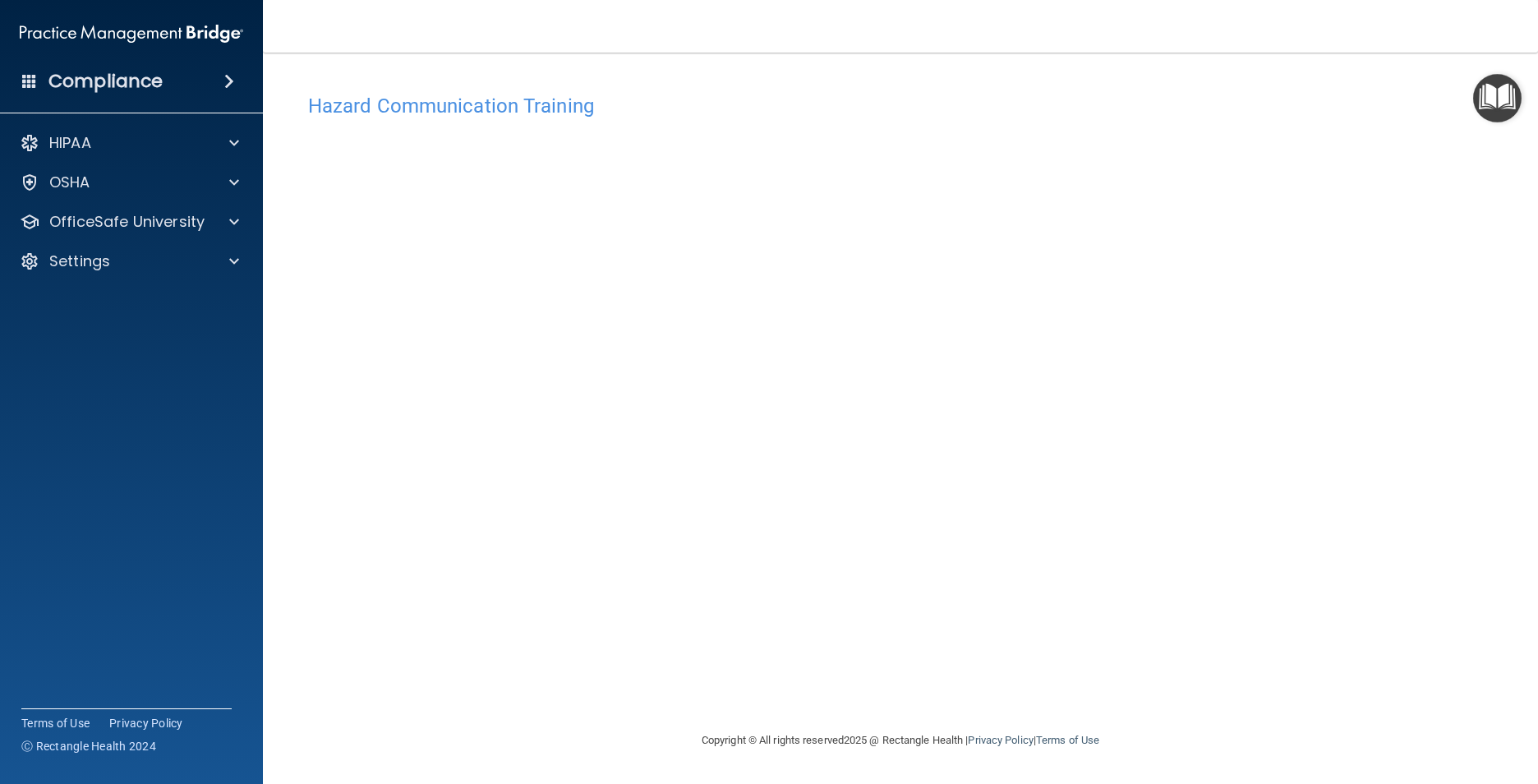
click at [1235, 590] on div "Hazard Communication Training This course doesn’t expire until . Are you sure y…" at bounding box center [900, 407] width 1209 height 645
